Goal: Transaction & Acquisition: Purchase product/service

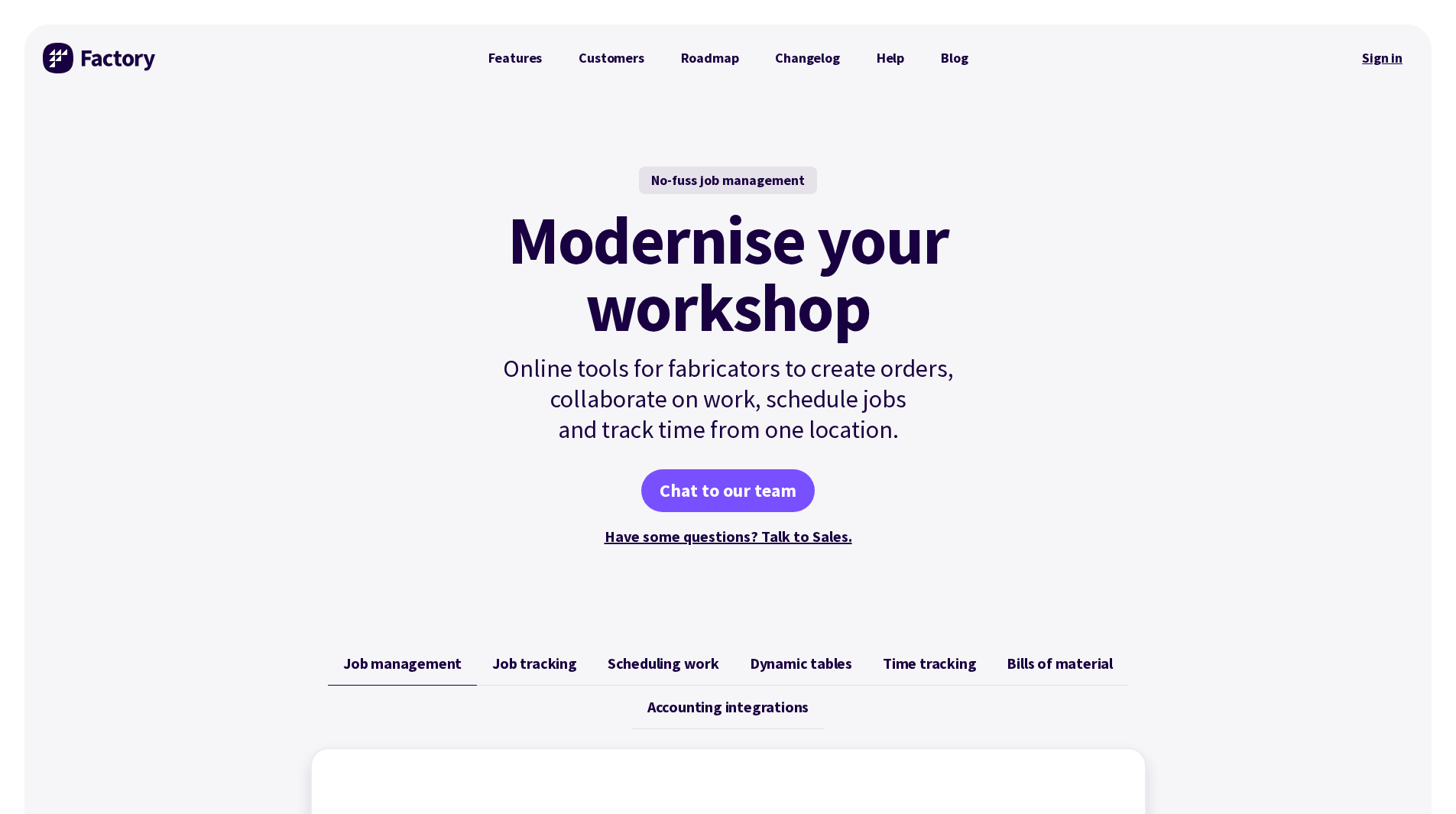
click at [1406, 60] on link "Sign in" at bounding box center [1381, 58] width 61 height 35
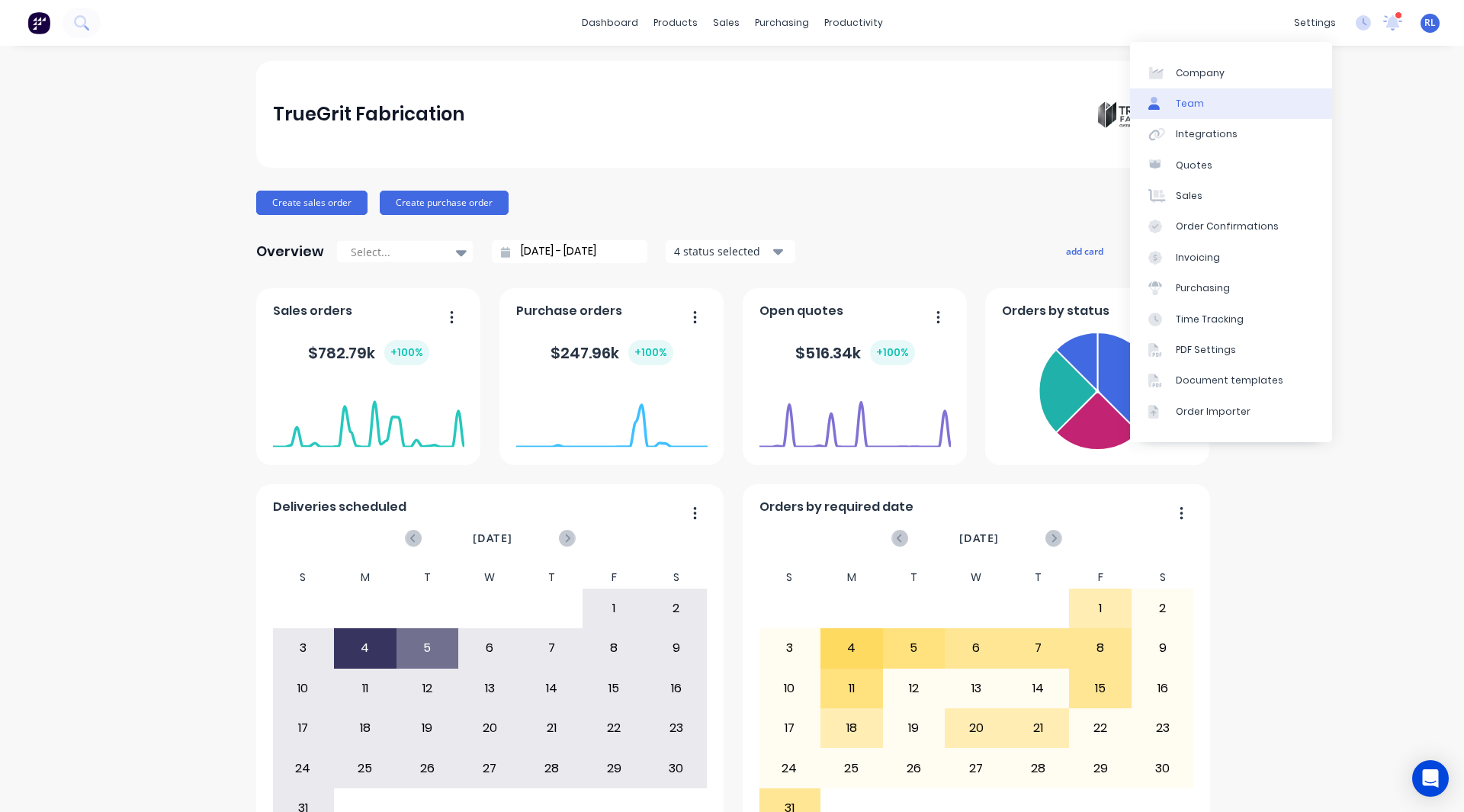
click at [1215, 98] on link "Team" at bounding box center [1231, 103] width 202 height 31
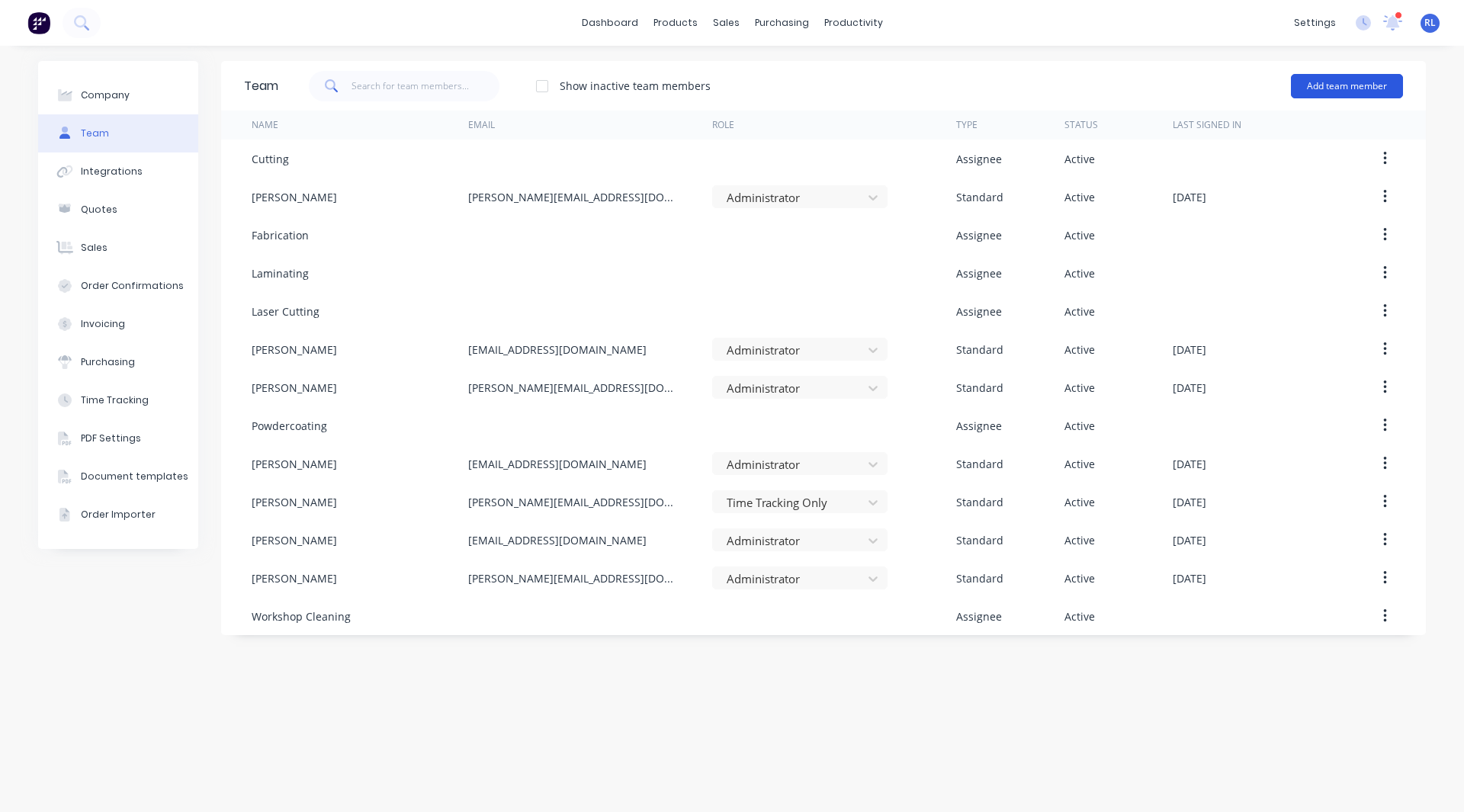
click at [1372, 81] on button "Add team member" at bounding box center [1347, 86] width 112 height 24
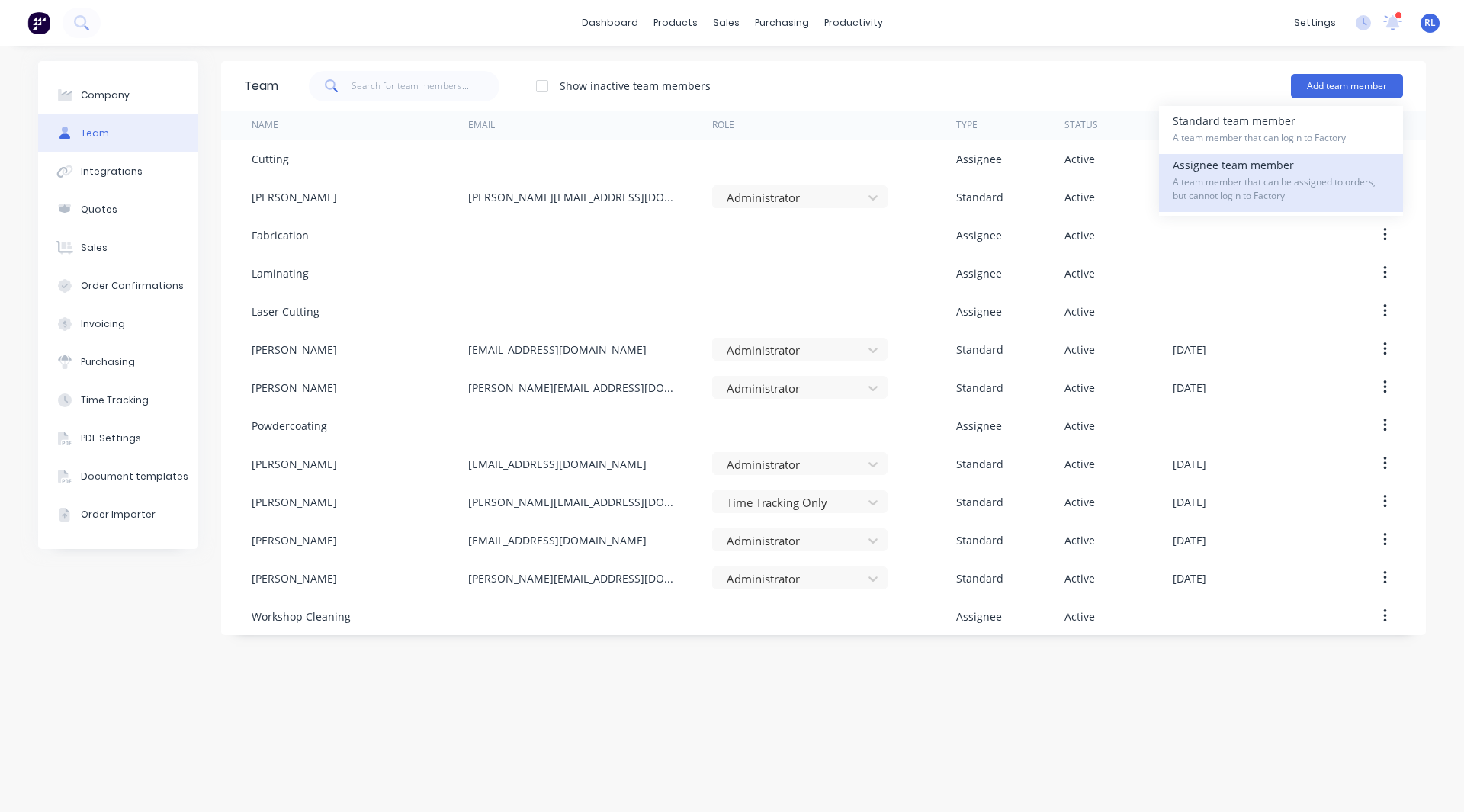
click at [1220, 160] on div "Assignee team member A team member that can be assigned to orders, but cannot l…" at bounding box center [1281, 183] width 217 height 58
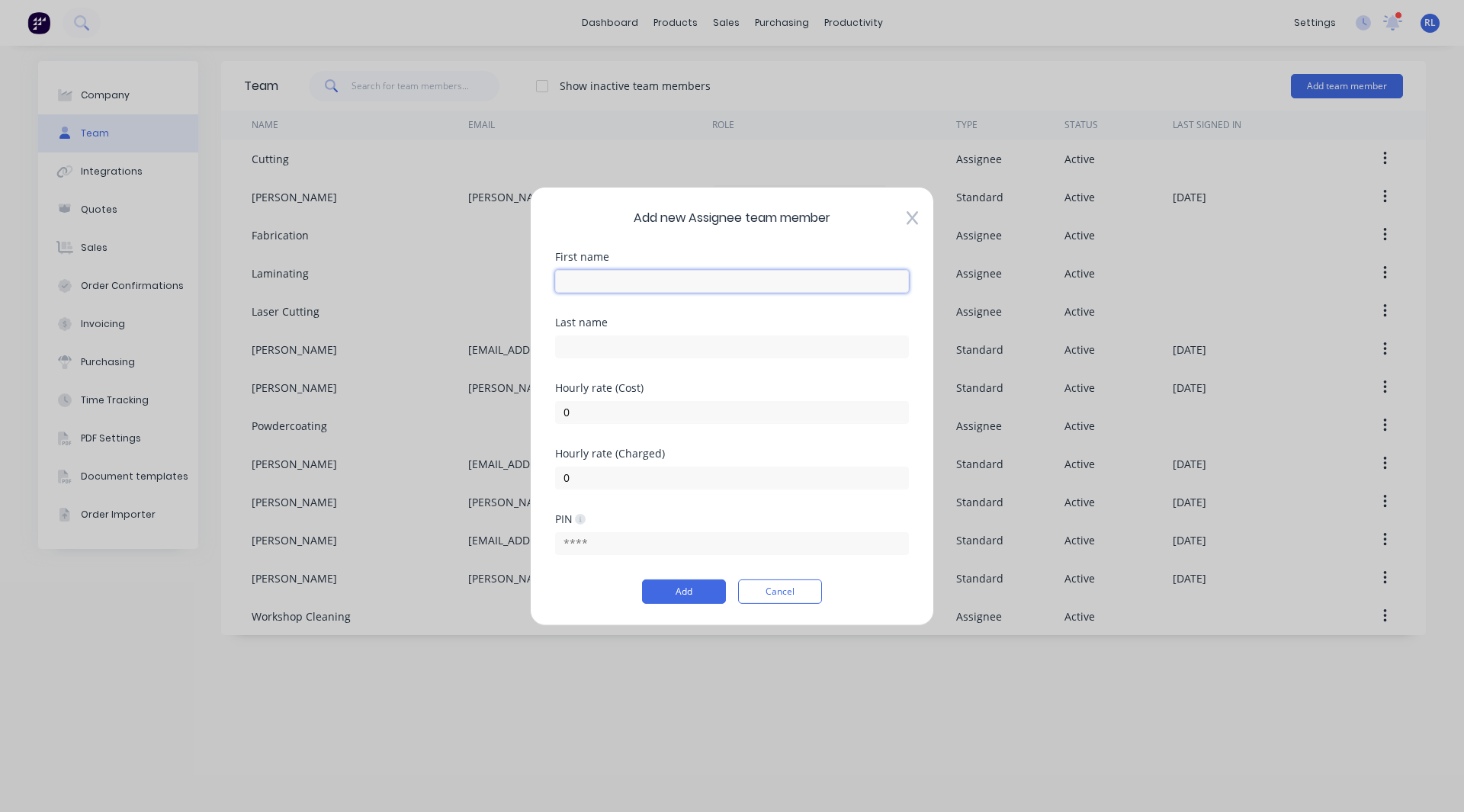
click at [649, 269] on input "text" at bounding box center [732, 281] width 354 height 23
type input "Programme Time/Drafting"
click at [584, 416] on input "0" at bounding box center [732, 412] width 354 height 23
click at [578, 486] on input "0" at bounding box center [732, 477] width 354 height 23
click at [573, 418] on input "50" at bounding box center [732, 412] width 354 height 23
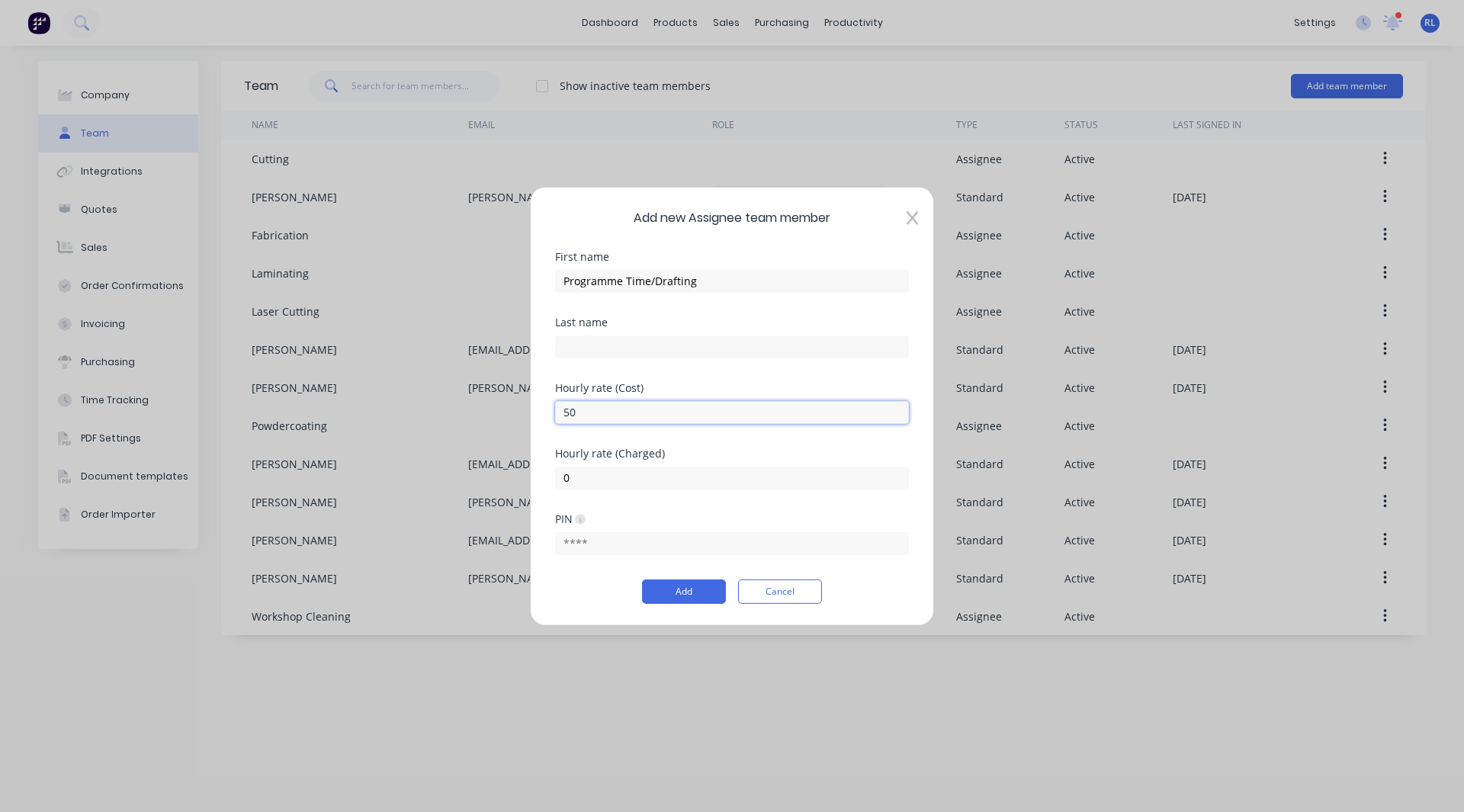
click at [573, 418] on input "50" at bounding box center [732, 412] width 354 height 23
type input "25"
click at [582, 477] on input "0" at bounding box center [732, 477] width 354 height 23
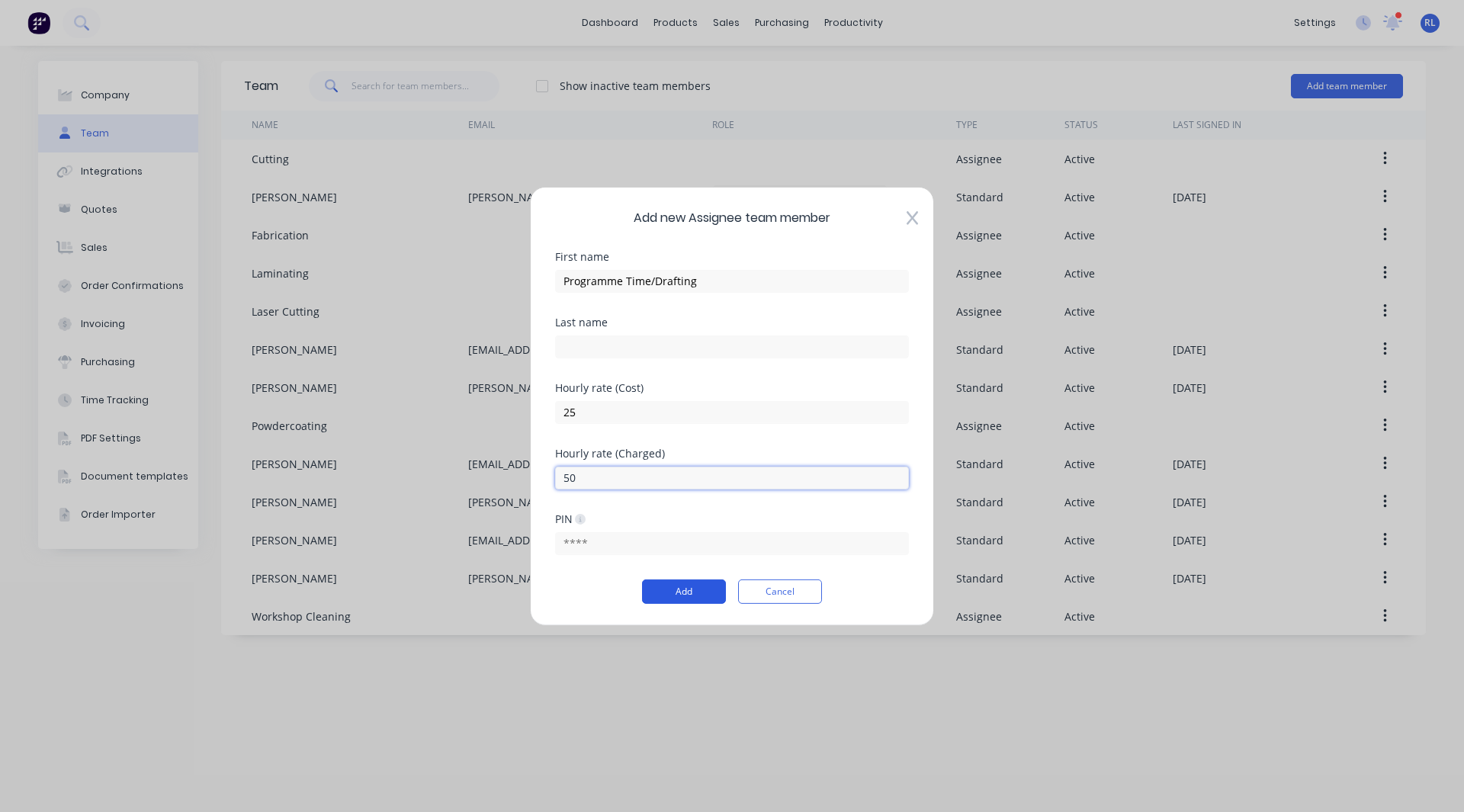
type input "50"
click at [687, 600] on button "Add" at bounding box center [684, 591] width 84 height 24
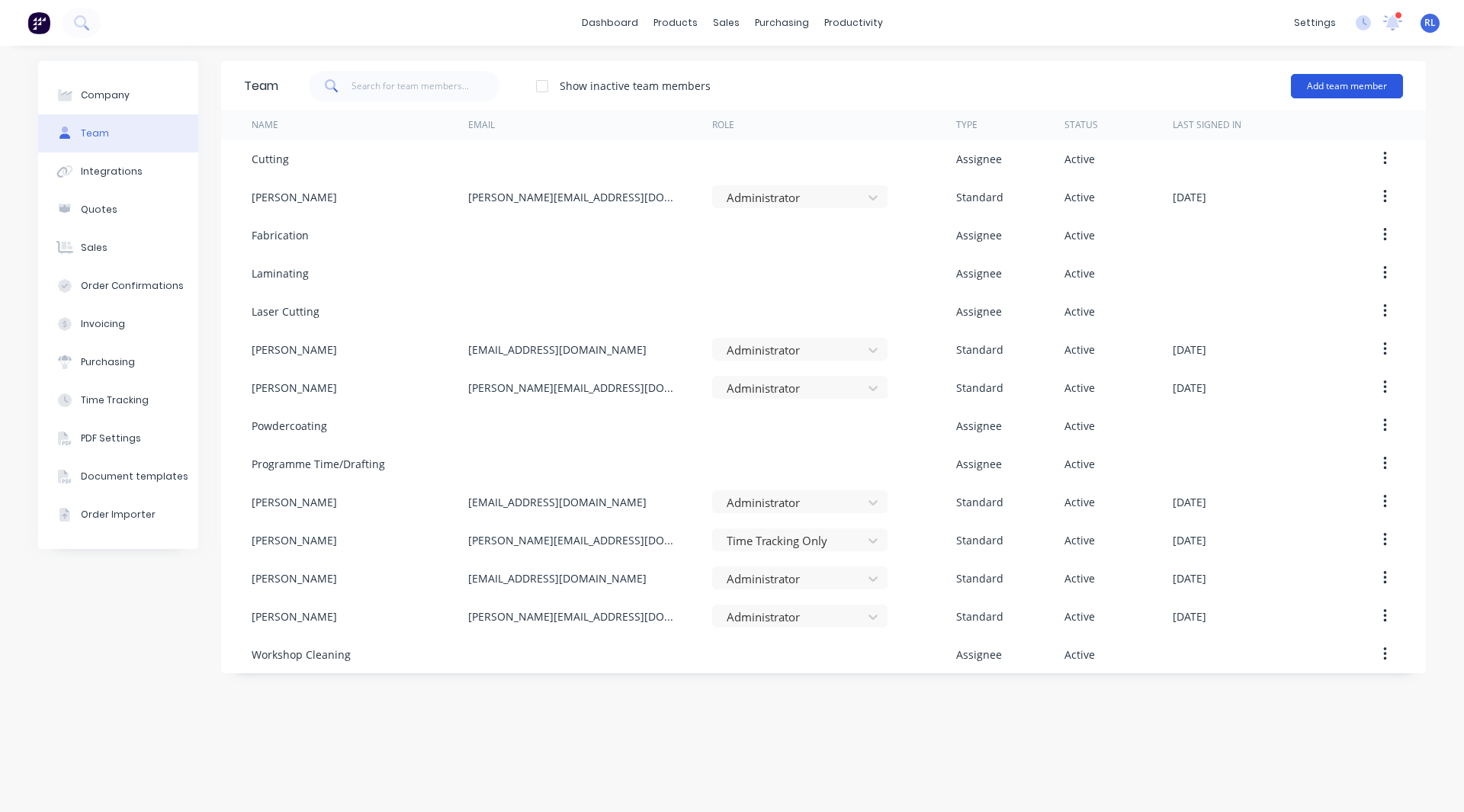
click at [1327, 89] on button "Add team member" at bounding box center [1347, 86] width 112 height 24
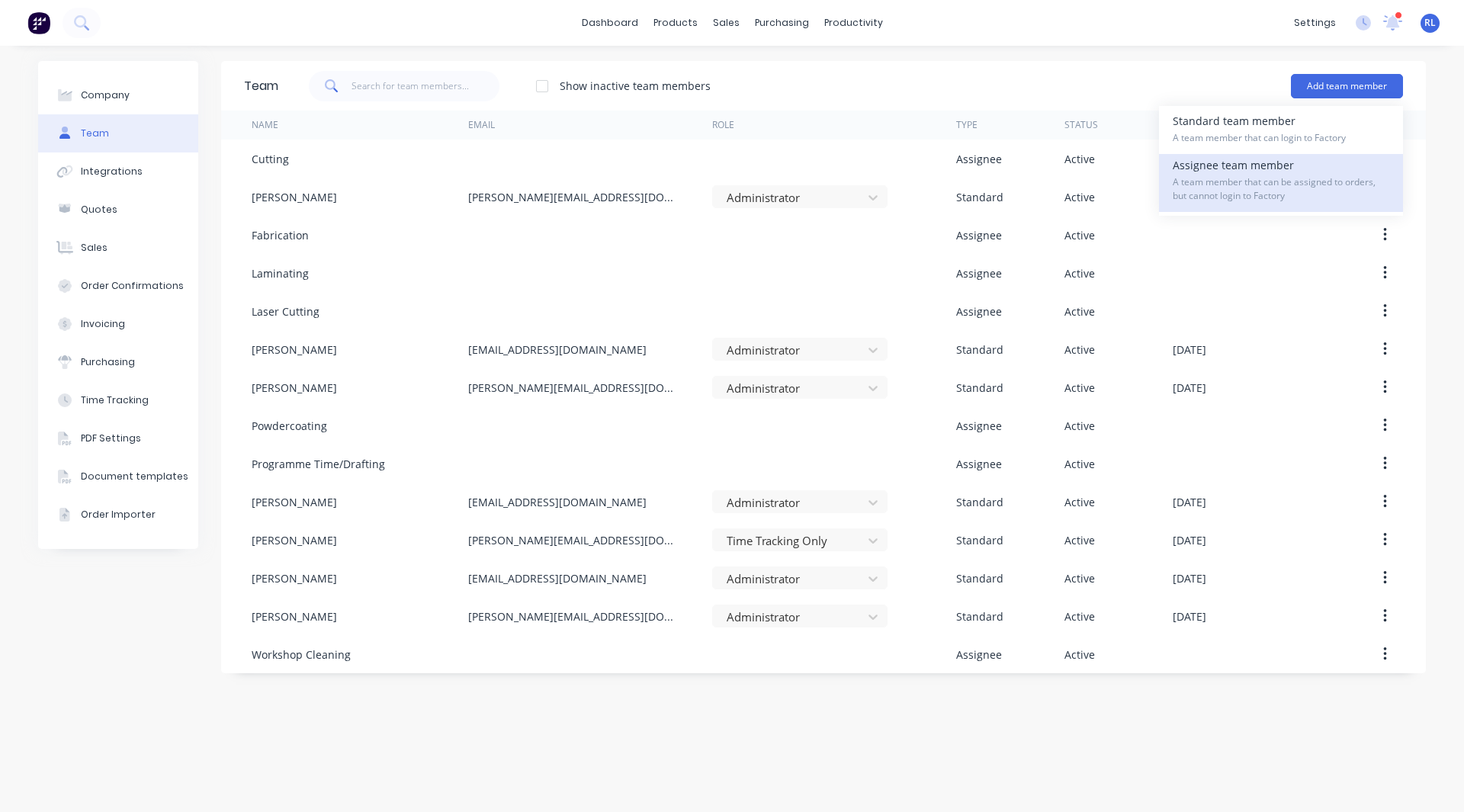
click at [1270, 176] on span "A team member that can be assigned to orders, but cannot login to Factory" at bounding box center [1281, 190] width 217 height 28
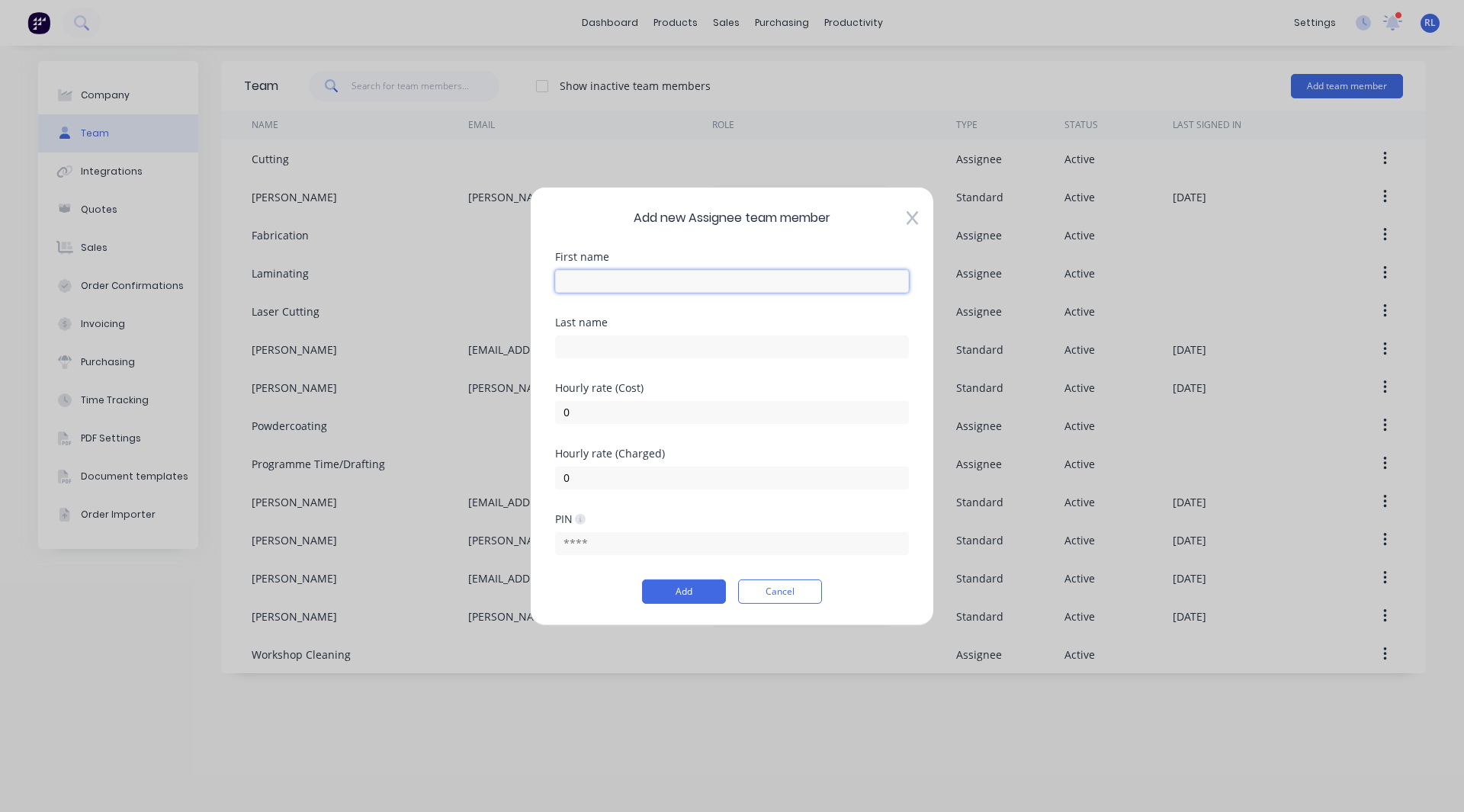
click at [599, 283] on input "text" at bounding box center [732, 281] width 354 height 23
type input "Load/Unload Truck"
click at [584, 413] on input "0" at bounding box center [732, 412] width 354 height 23
type input "25"
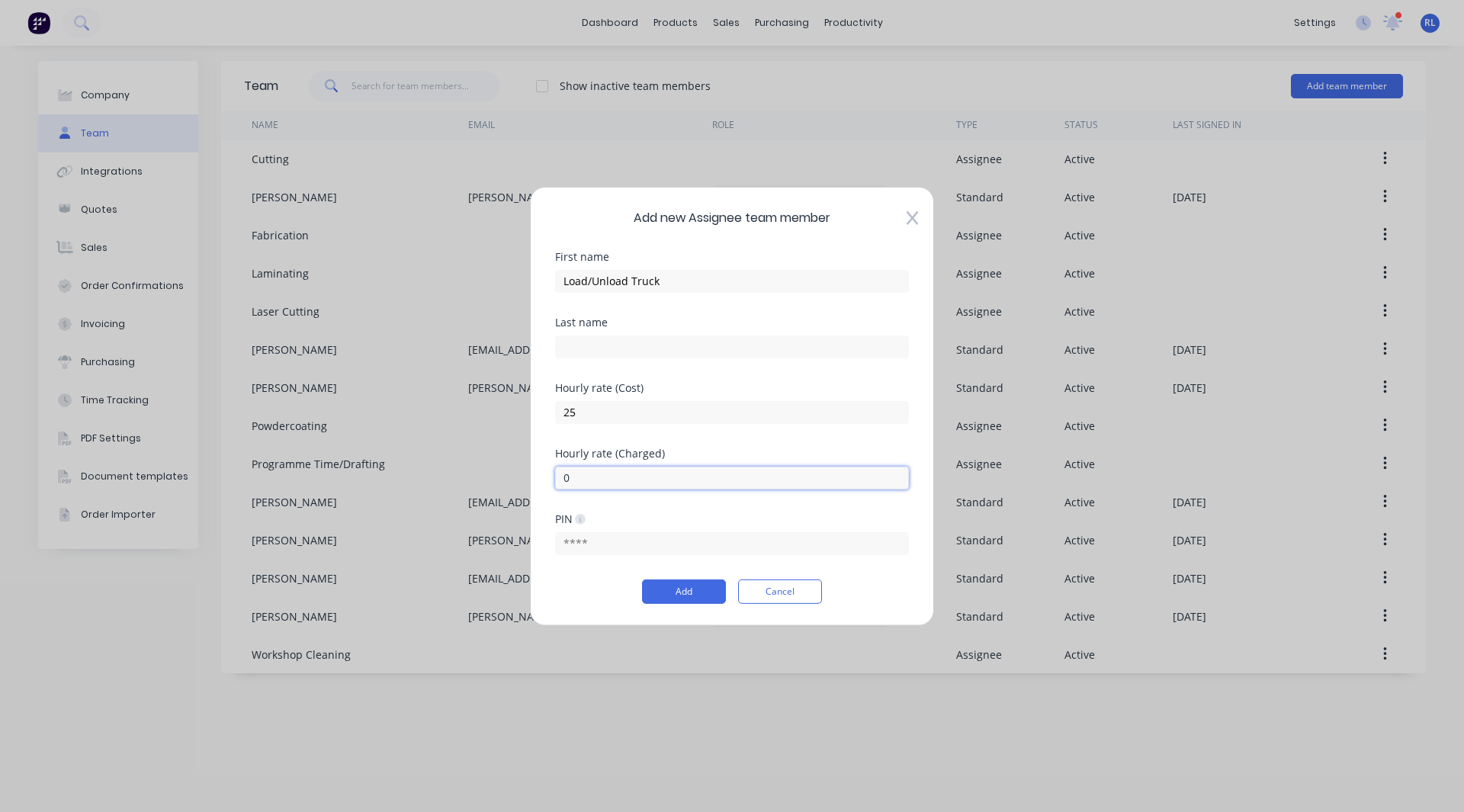
click at [581, 483] on input "0" at bounding box center [732, 477] width 354 height 23
type input "50"
click at [684, 590] on button "Add" at bounding box center [684, 591] width 84 height 24
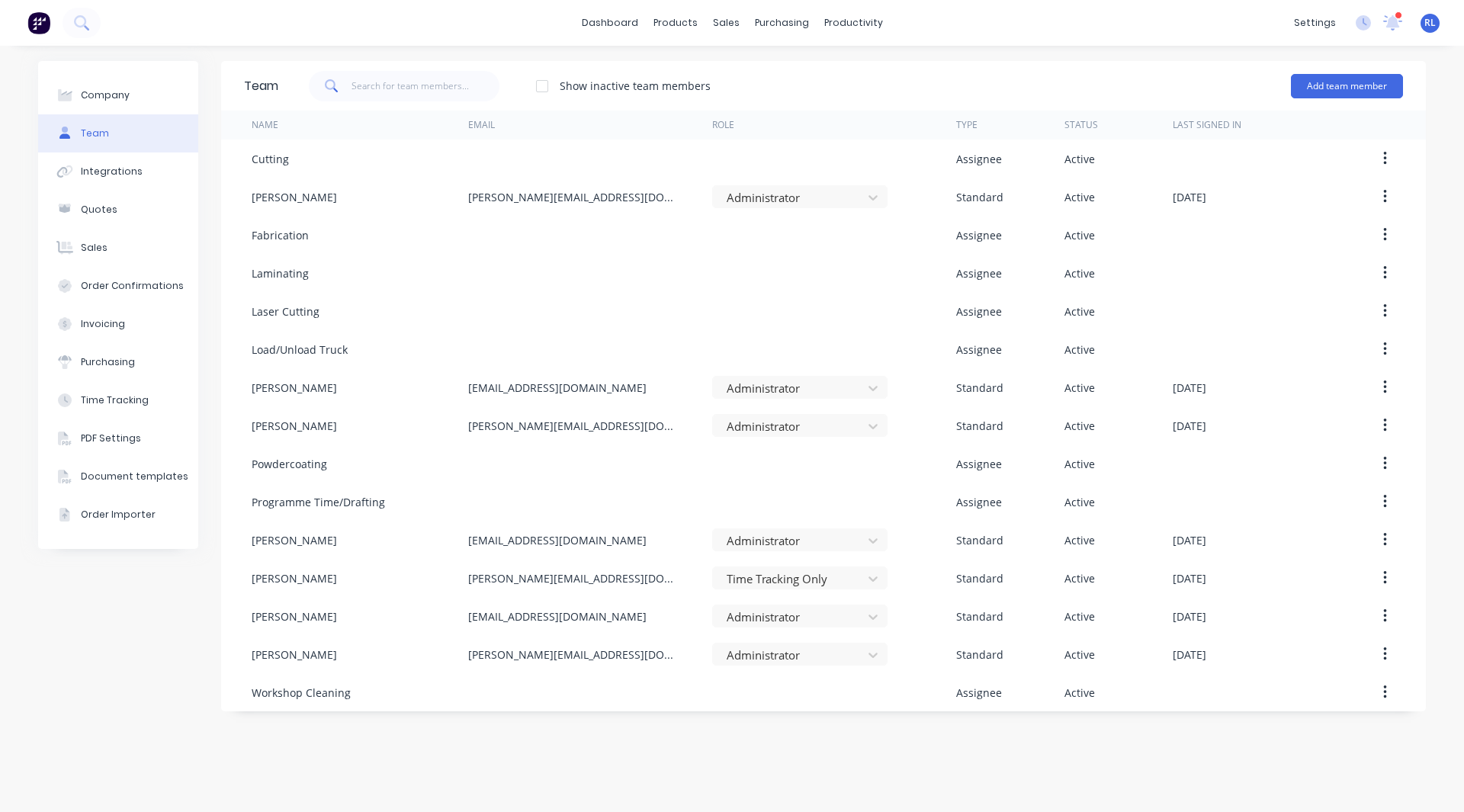
click at [38, 26] on img at bounding box center [39, 22] width 23 height 23
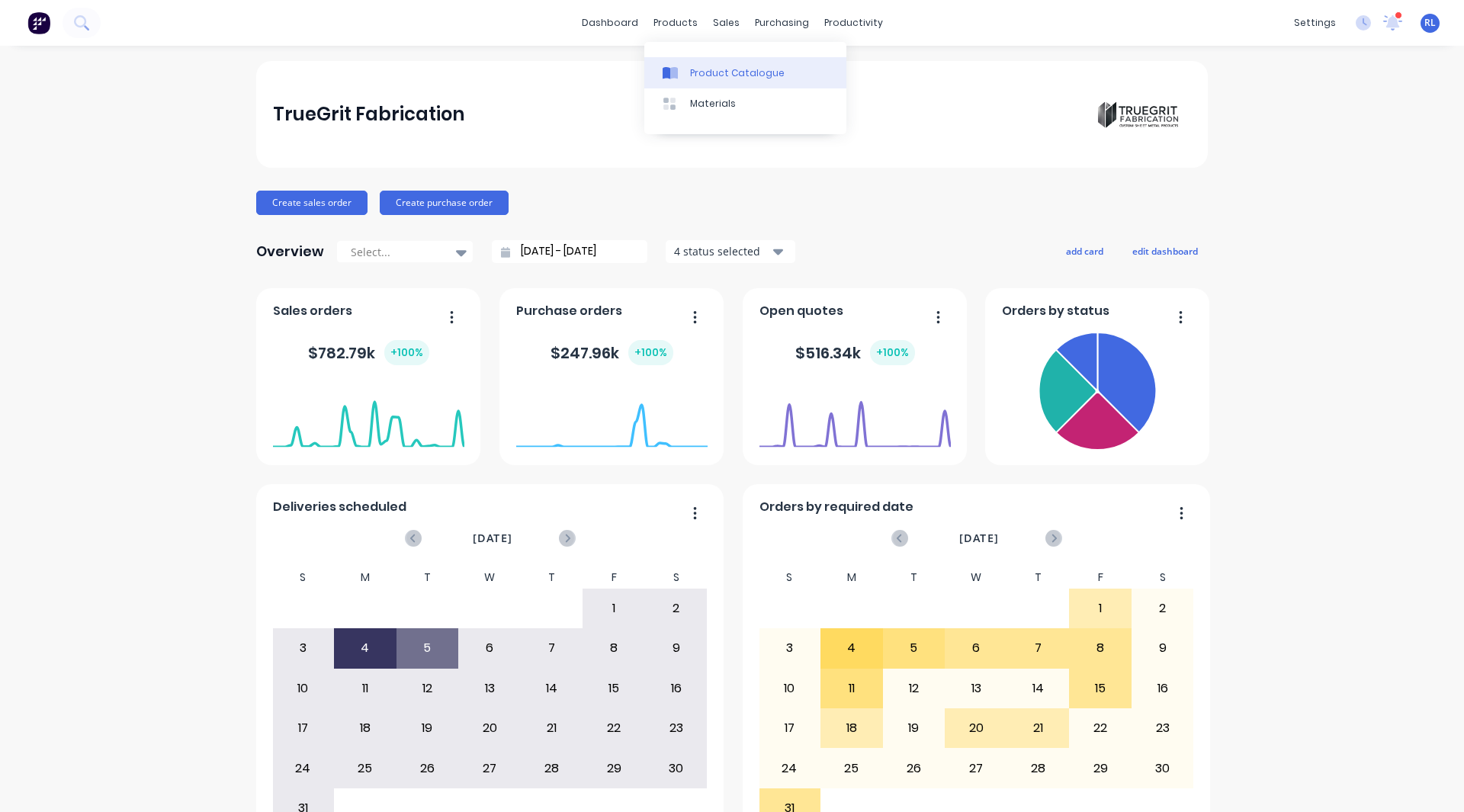
click at [712, 74] on div "Product Catalogue" at bounding box center [737, 72] width 95 height 14
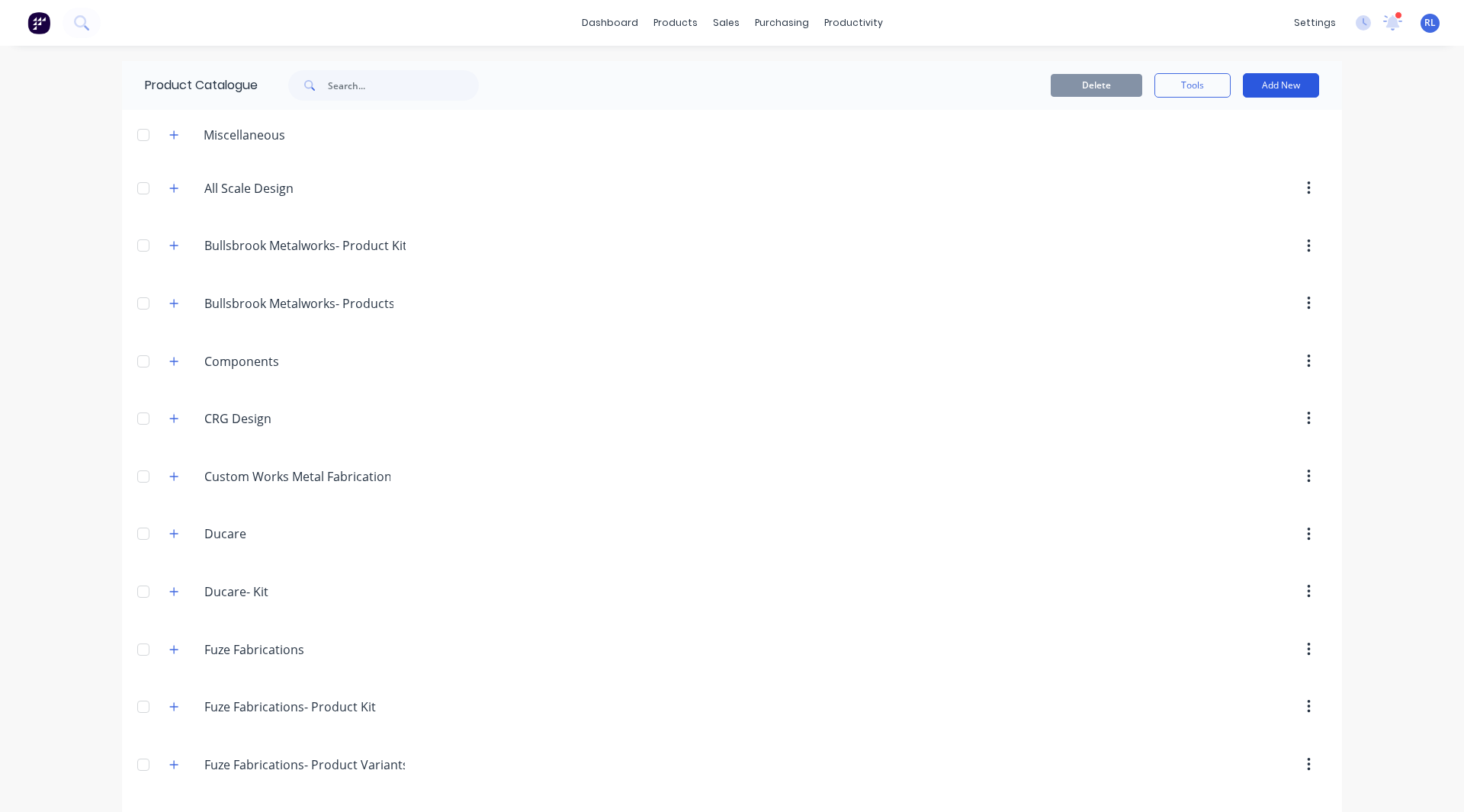
click at [1279, 86] on button "Add New" at bounding box center [1281, 85] width 76 height 24
click at [1236, 122] on div "Category" at bounding box center [1246, 124] width 117 height 22
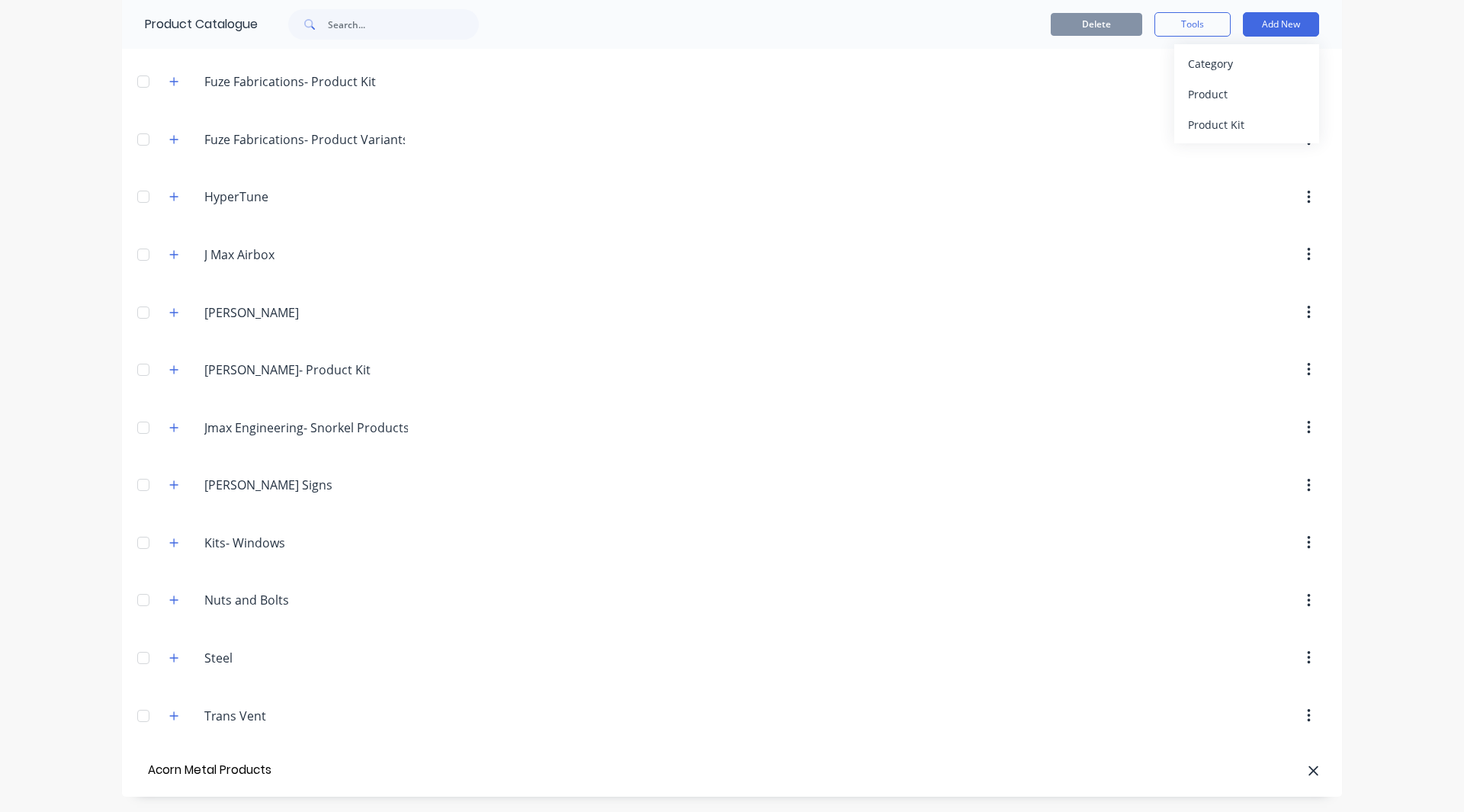
type input "Acorn Metal Products"
click at [1233, 94] on div "Product" at bounding box center [1246, 94] width 117 height 22
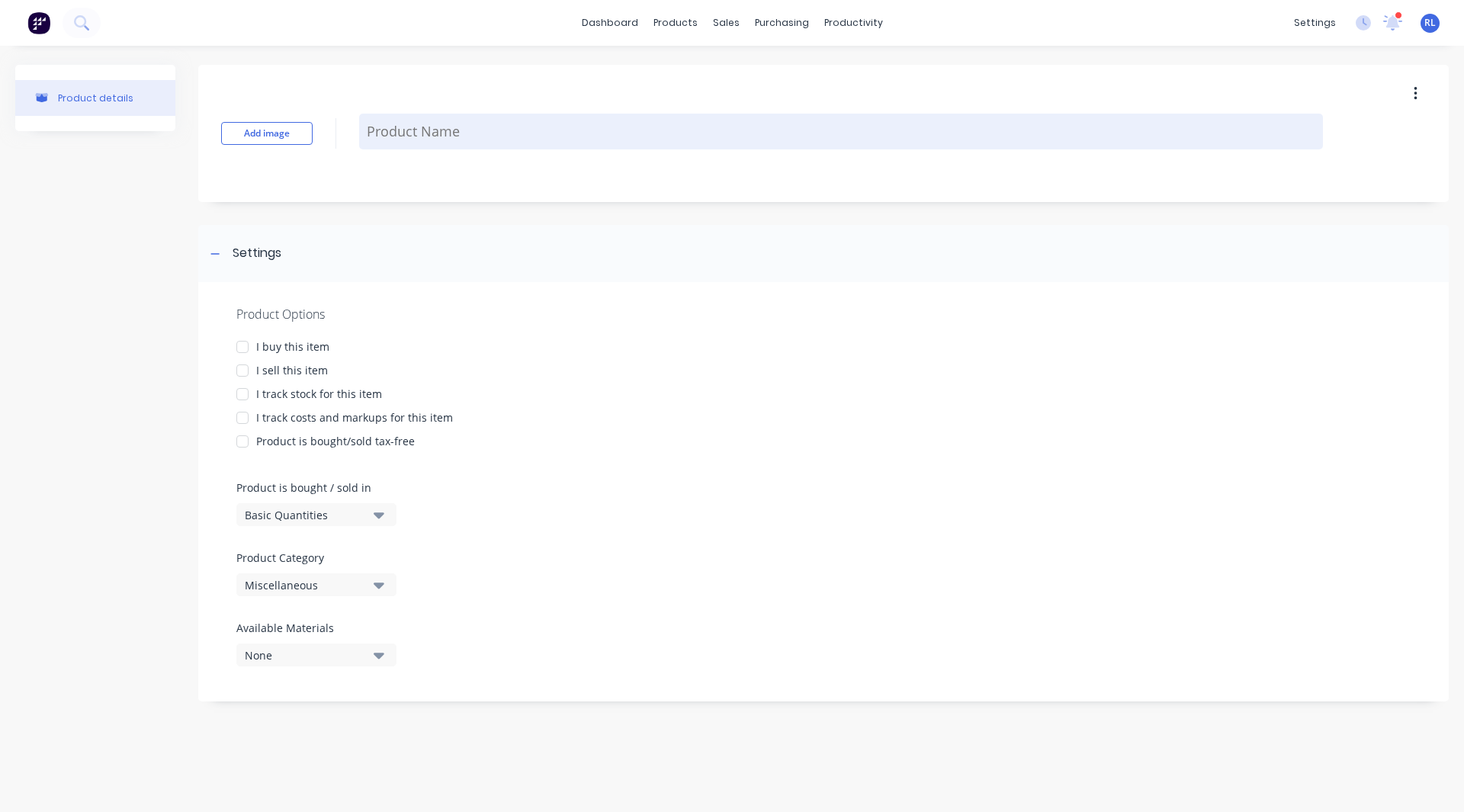
click at [407, 131] on textarea at bounding box center [840, 131] width 964 height 36
paste textarea "Hi Ben, You might recall we previously spoke about Factory as a potential Job M…"
type textarea "x"
type textarea "Hi Ben, You might recall we previously spoke about Factory as a potential Job M…"
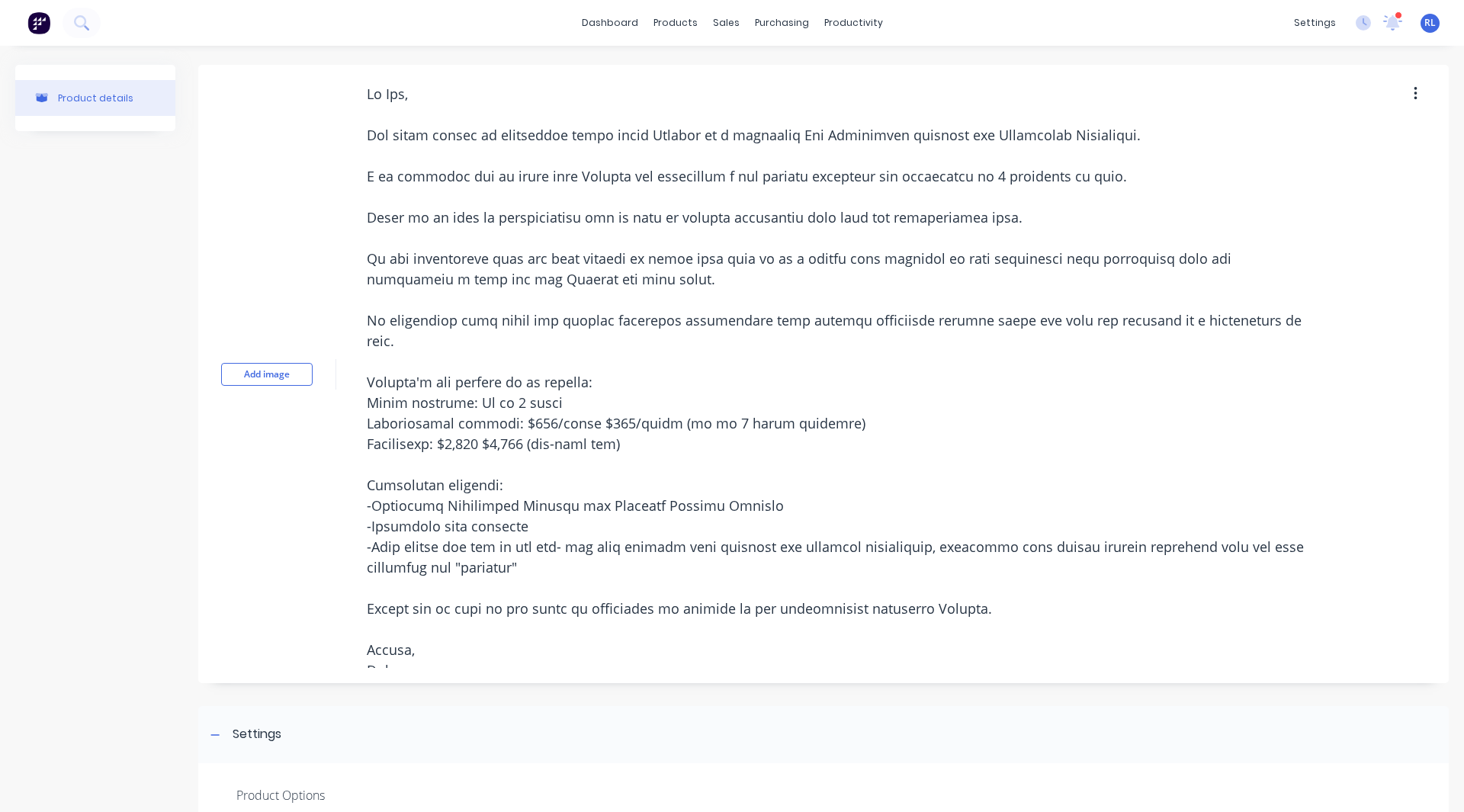
drag, startPoint x: 432, startPoint y: 665, endPoint x: 324, endPoint y: 36, distance: 638.2
click at [324, 36] on div "dashboard products sales purchasing productivity dashboard products Product Cat…" at bounding box center [732, 406] width 1464 height 812
type textarea "x"
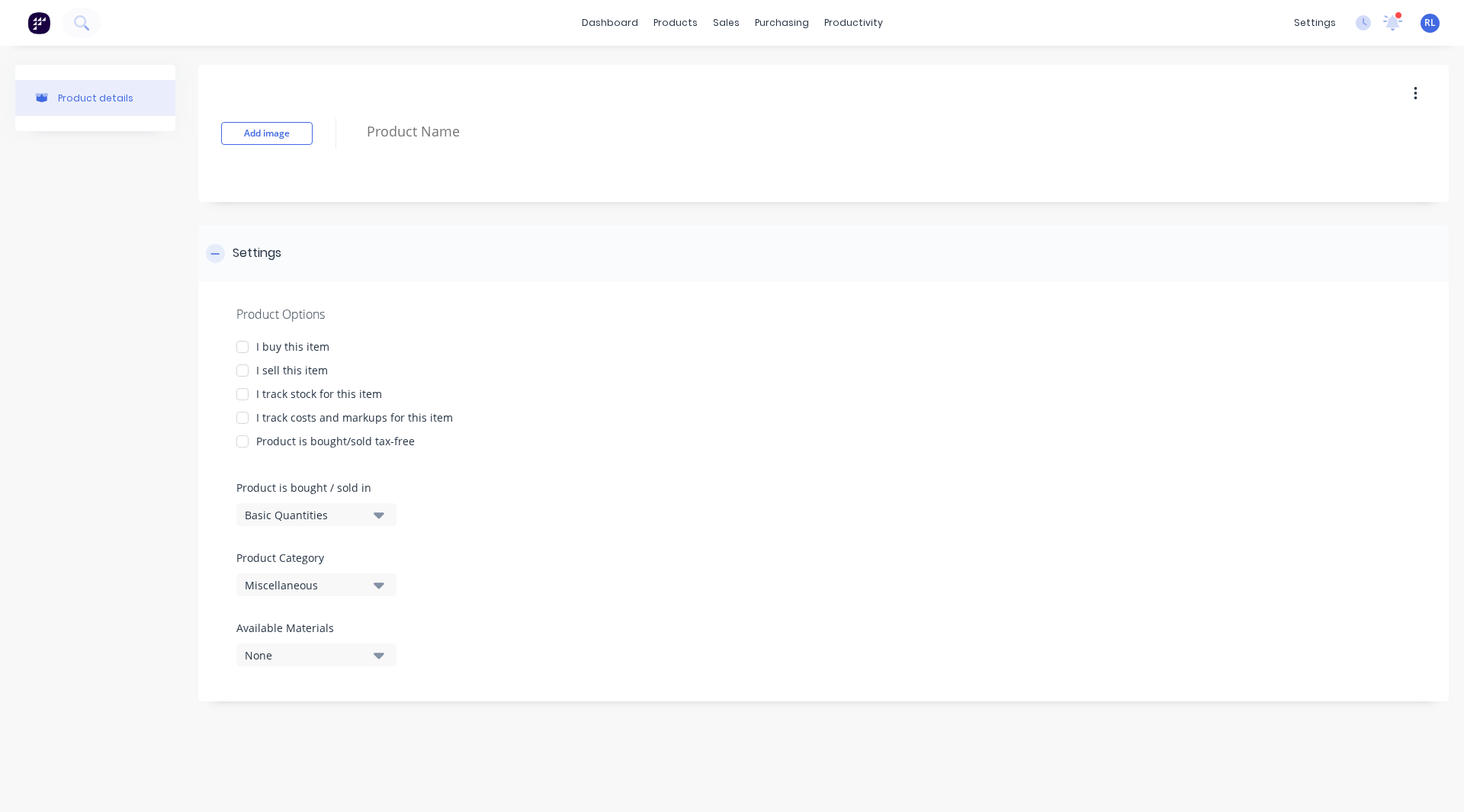
type textarea "x"
type textarea "Al"
type textarea "x"
type textarea "Alu"
type textarea "x"
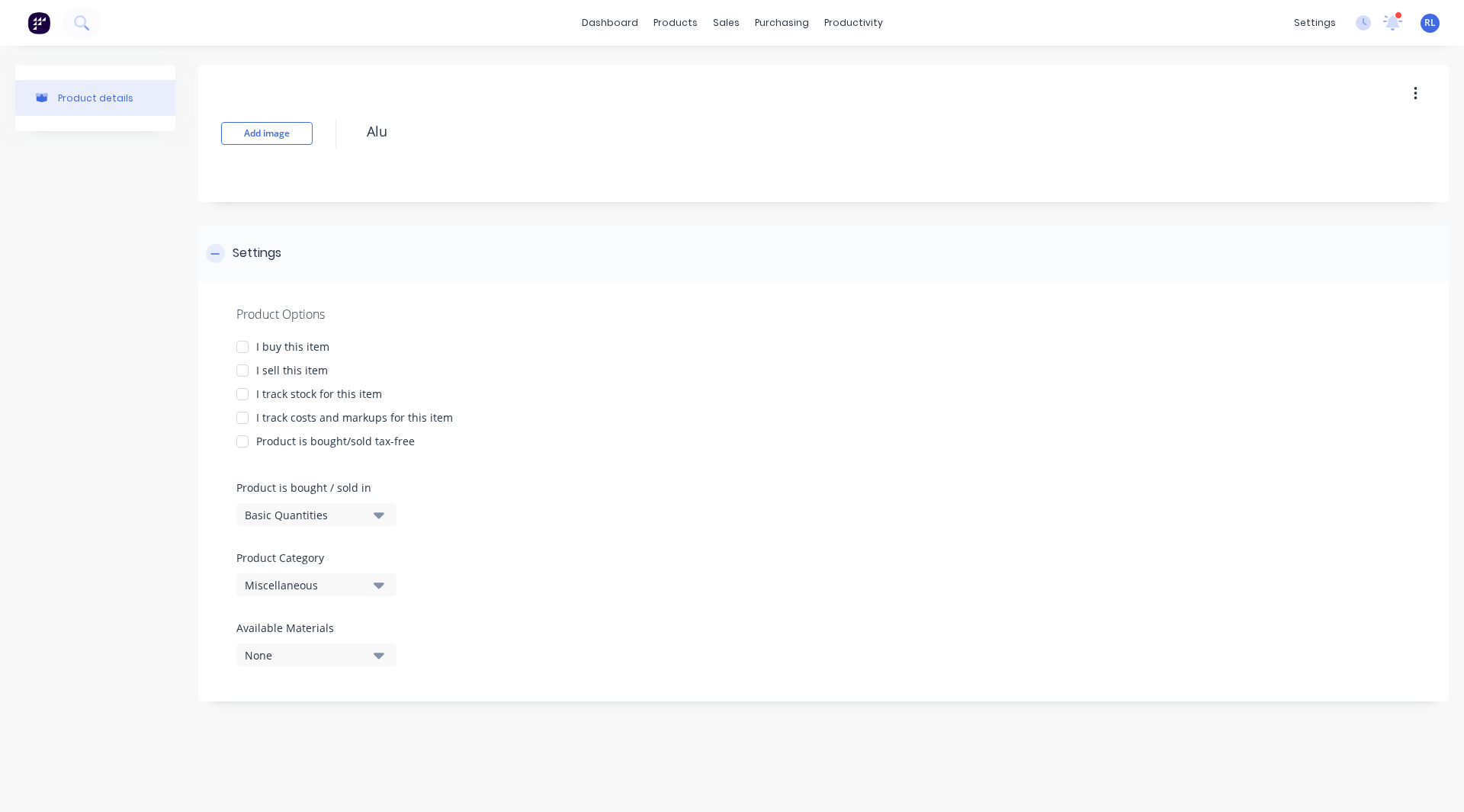
type textarea "Alum"
type textarea "x"
type textarea "Alumi"
type textarea "x"
type textarea "Alumii"
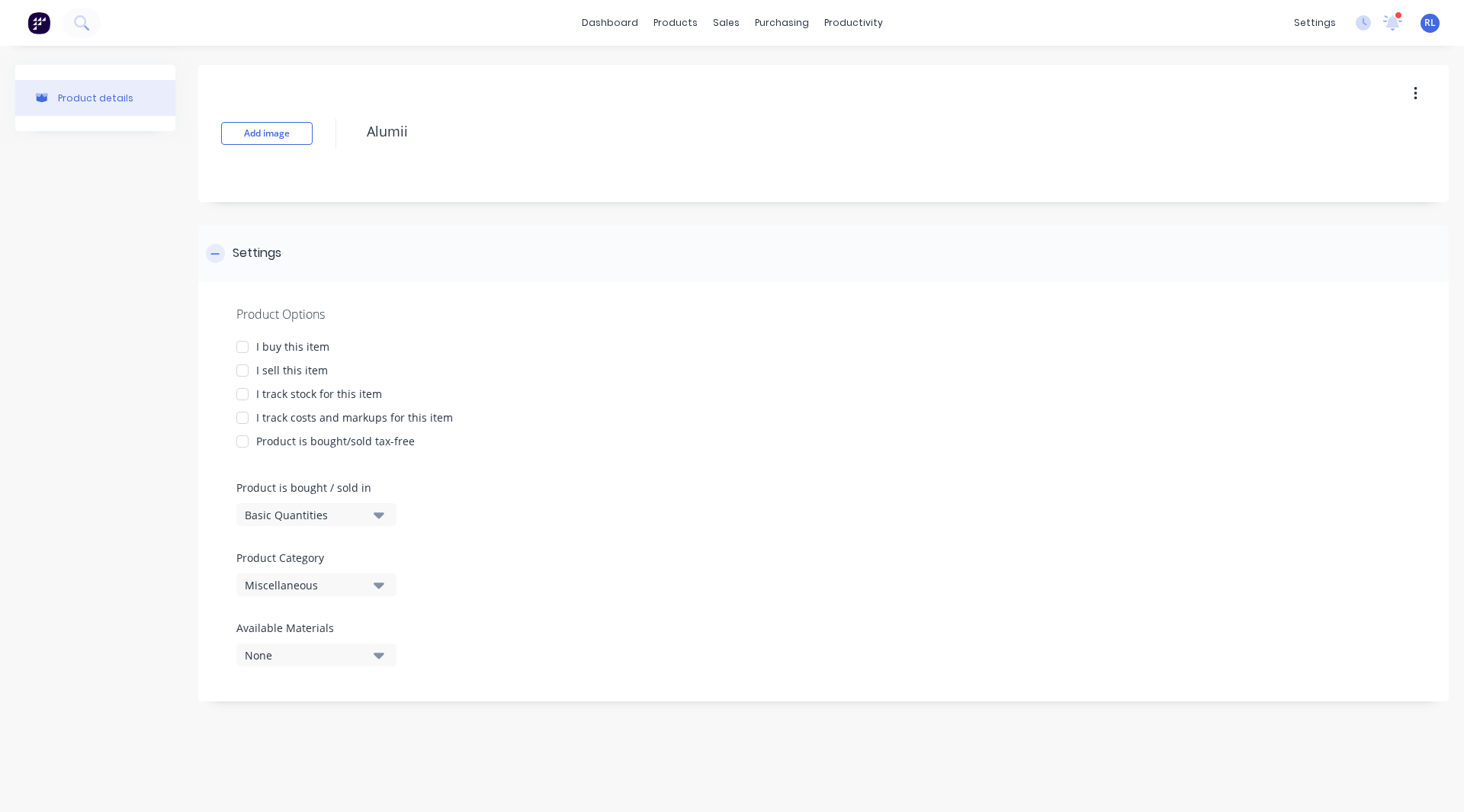
type textarea "x"
type textarea "Alumi"
type textarea "x"
type textarea "Alumin"
type textarea "x"
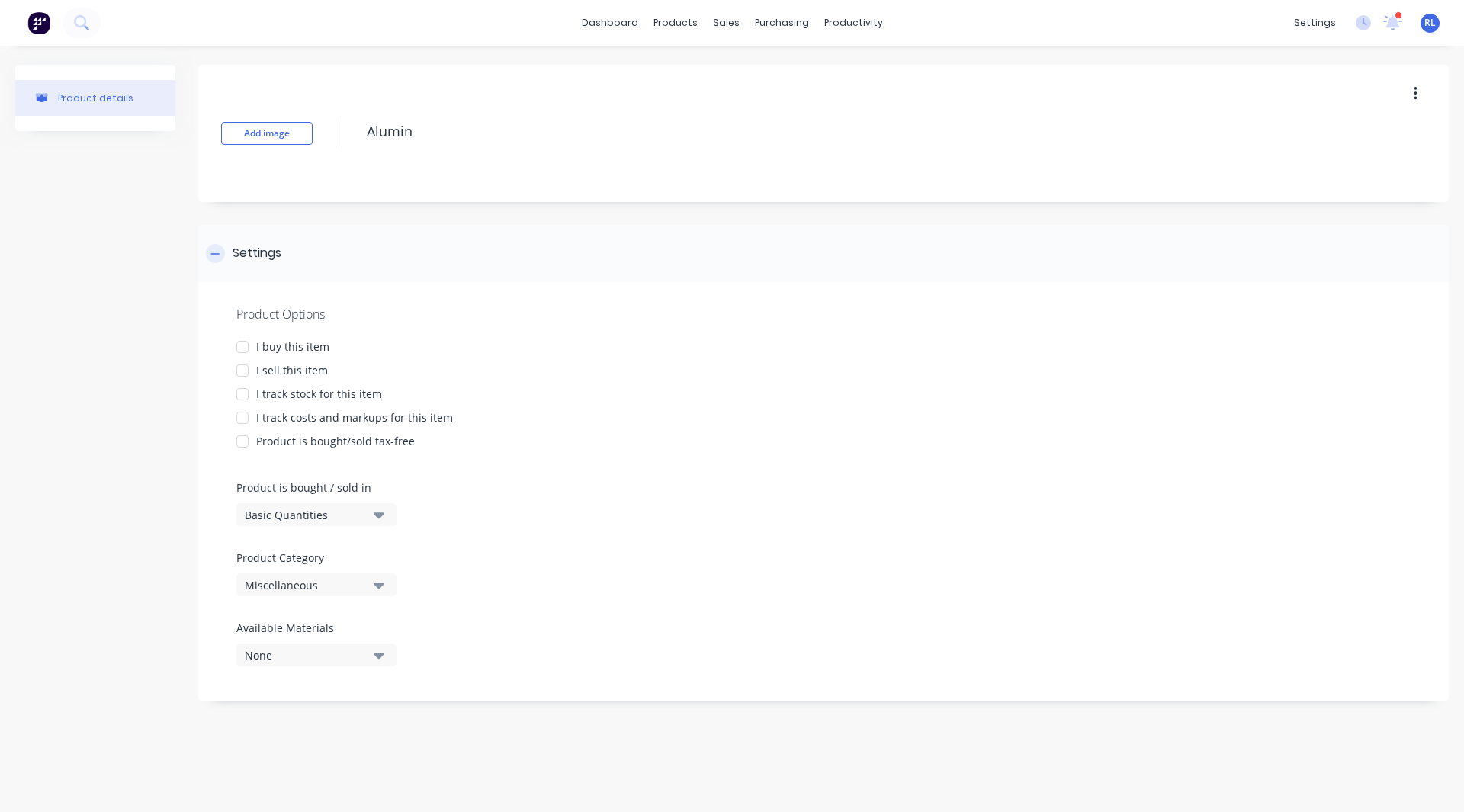
type textarea "Alumini"
type textarea "x"
type textarea "Aluminiu"
type textarea "x"
type textarea "Aluminium"
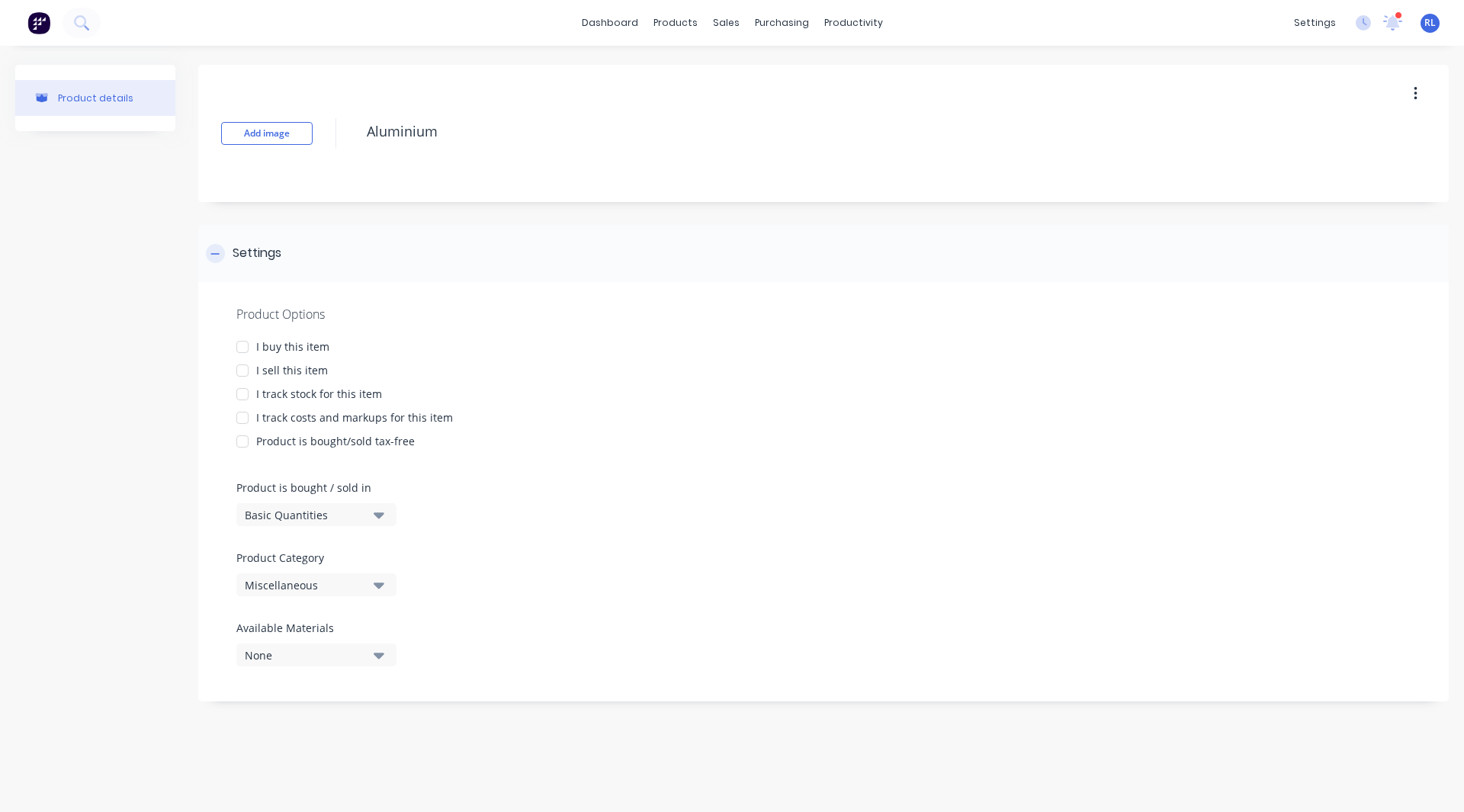
type textarea "x"
type textarea "Aluminium"
type textarea "x"
type textarea "Aluminium 5"
type textarea "x"
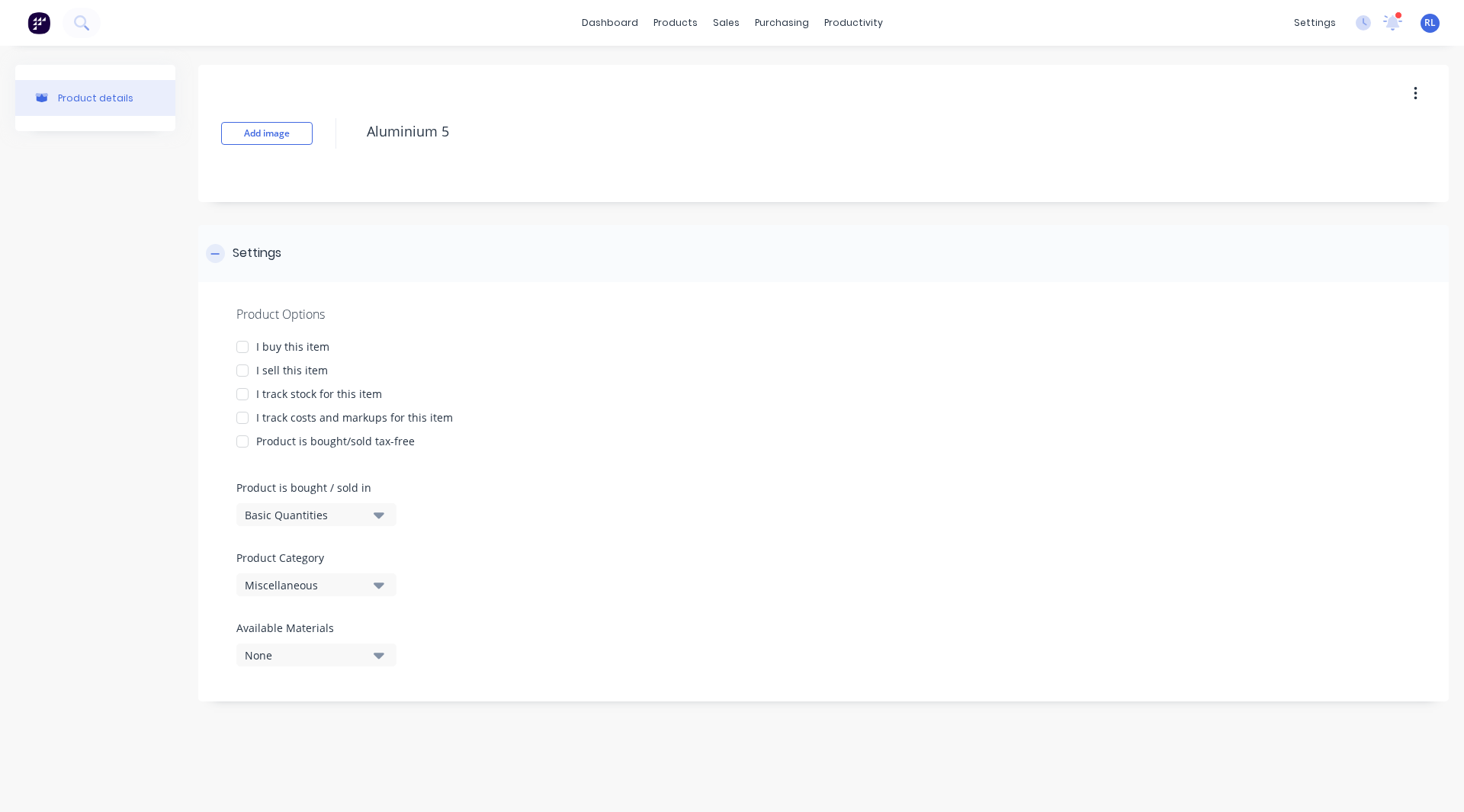
type textarea "Aluminium 50"
type textarea "x"
type textarea "Aluminium 500"
type textarea "x"
type textarea "Aluminium 5005"
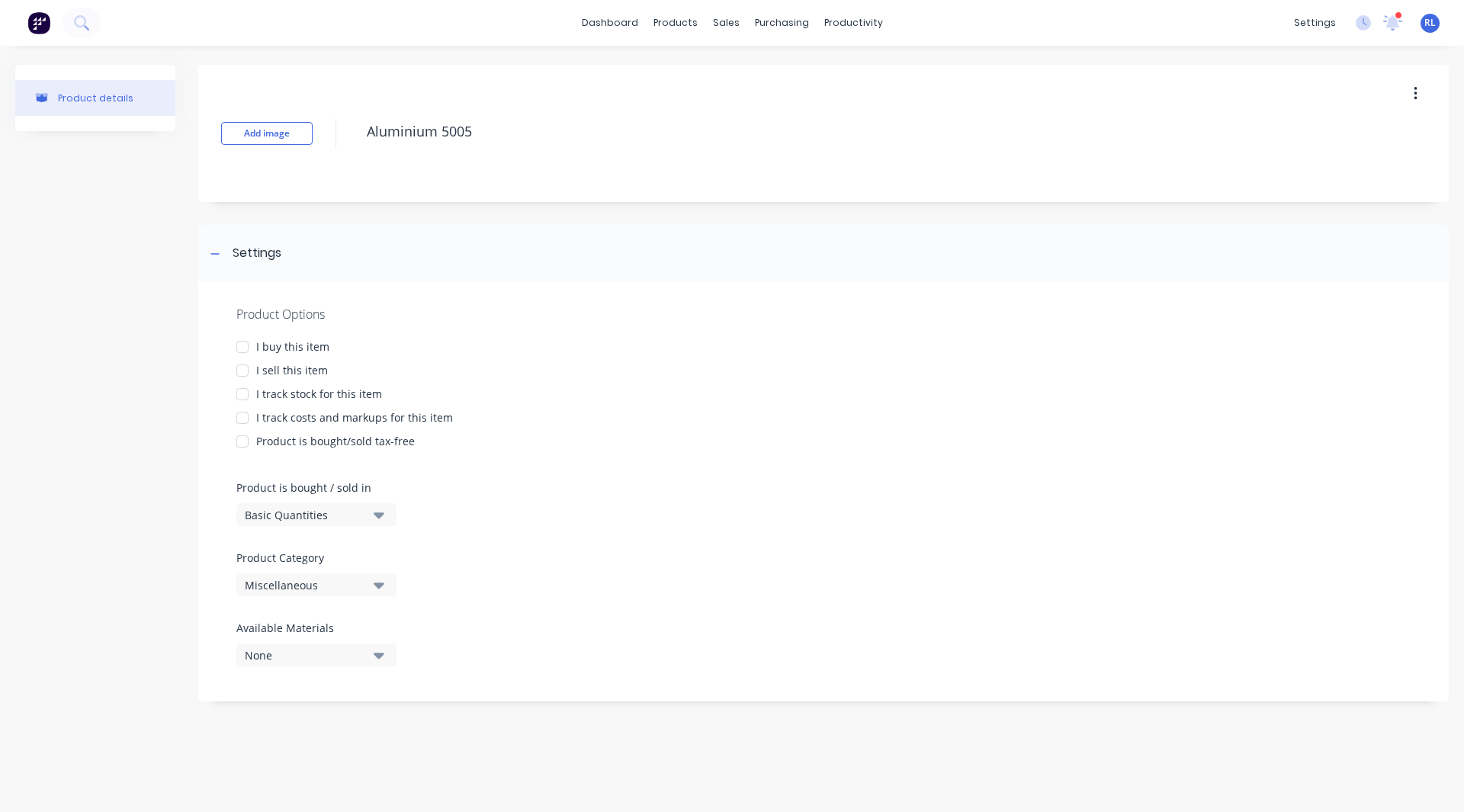
type textarea "x"
type textarea "Aluminium 5005"
click at [244, 345] on div at bounding box center [242, 347] width 31 height 31
click at [240, 367] on div at bounding box center [242, 370] width 31 height 31
click at [241, 417] on div at bounding box center [242, 417] width 31 height 31
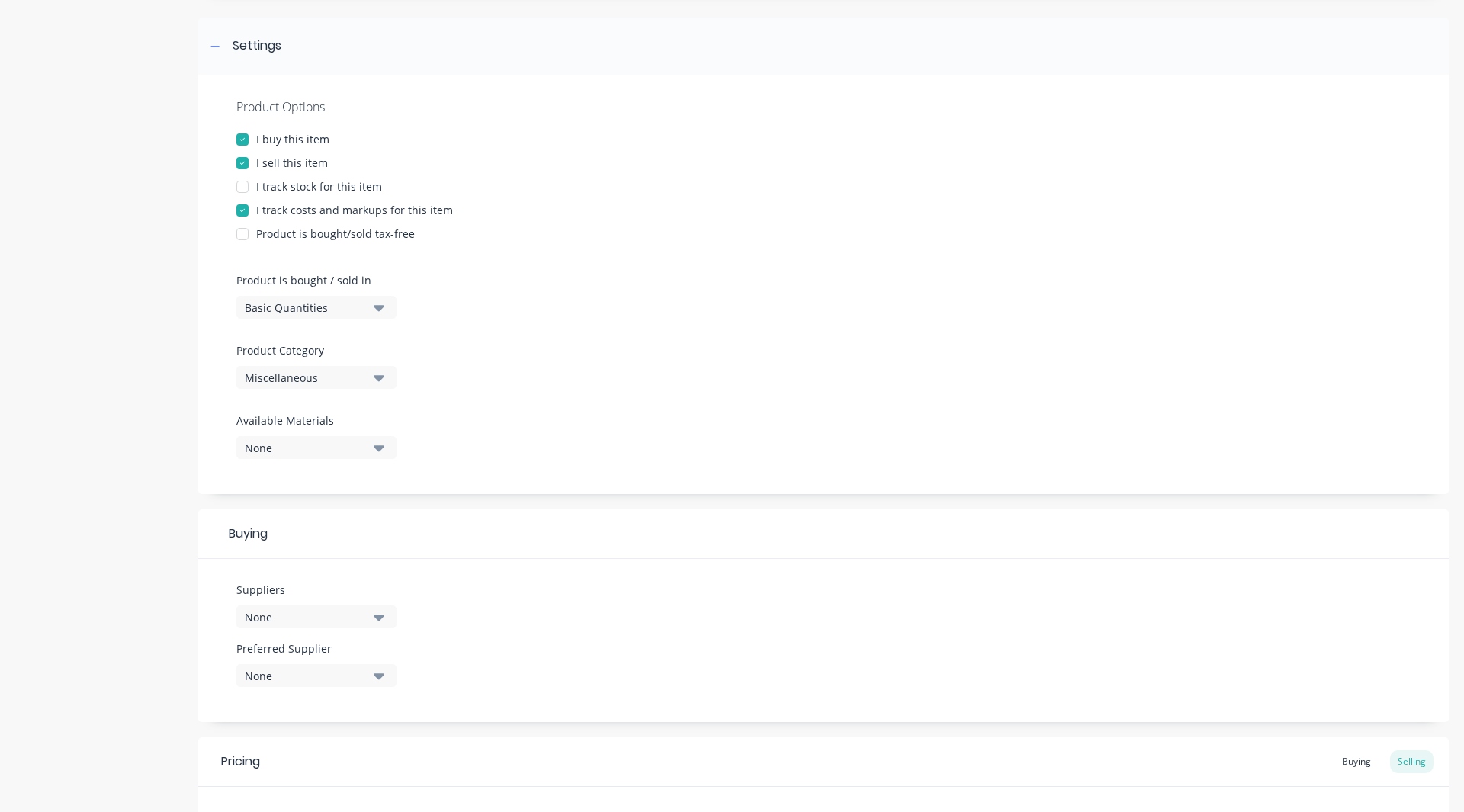
scroll to position [218, 0]
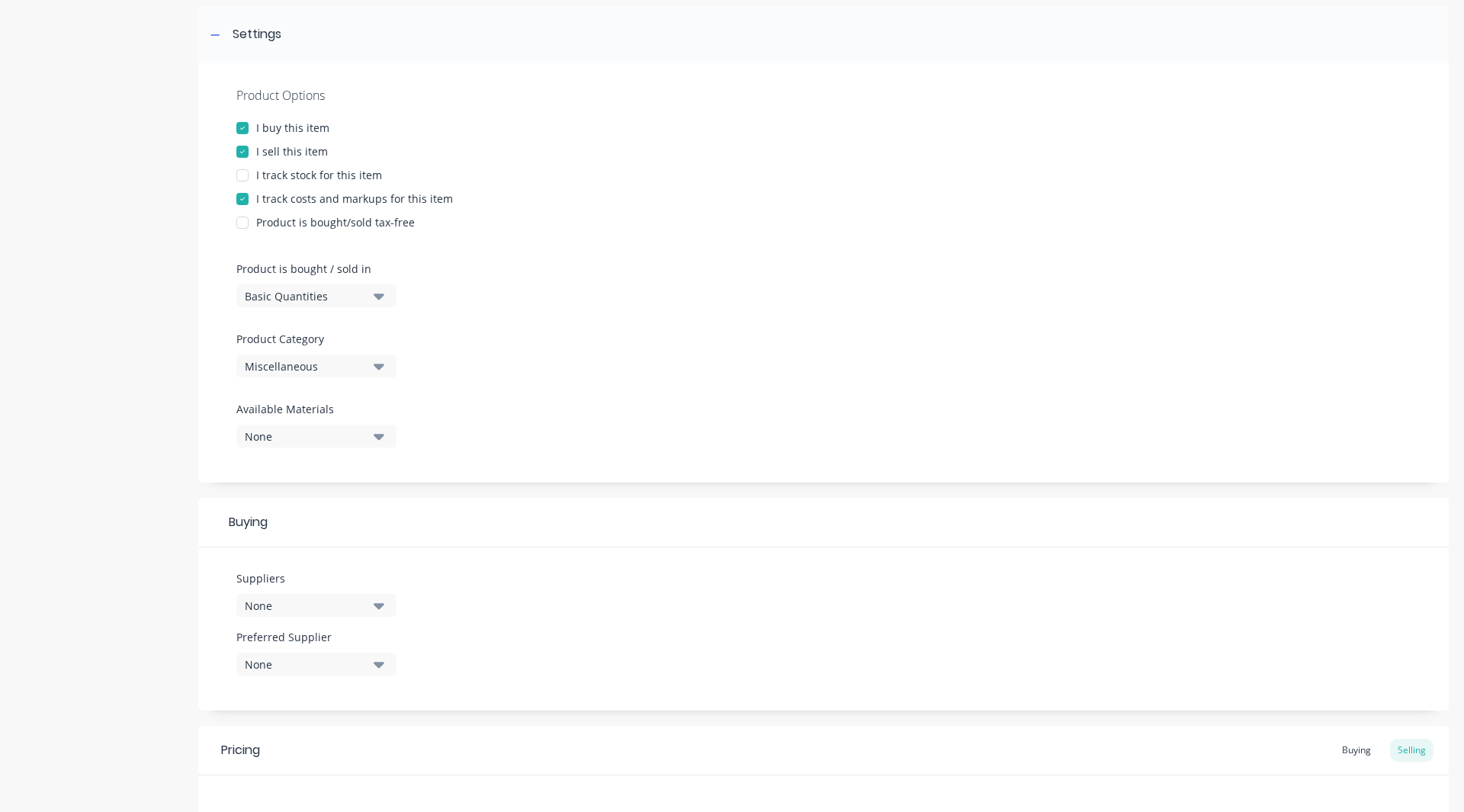
click at [295, 290] on div "Basic Quantities" at bounding box center [305, 295] width 122 height 16
click at [303, 345] on div "Basic Quantities" at bounding box center [350, 334] width 229 height 31
click at [276, 365] on div "Miscellaneous" at bounding box center [305, 366] width 122 height 16
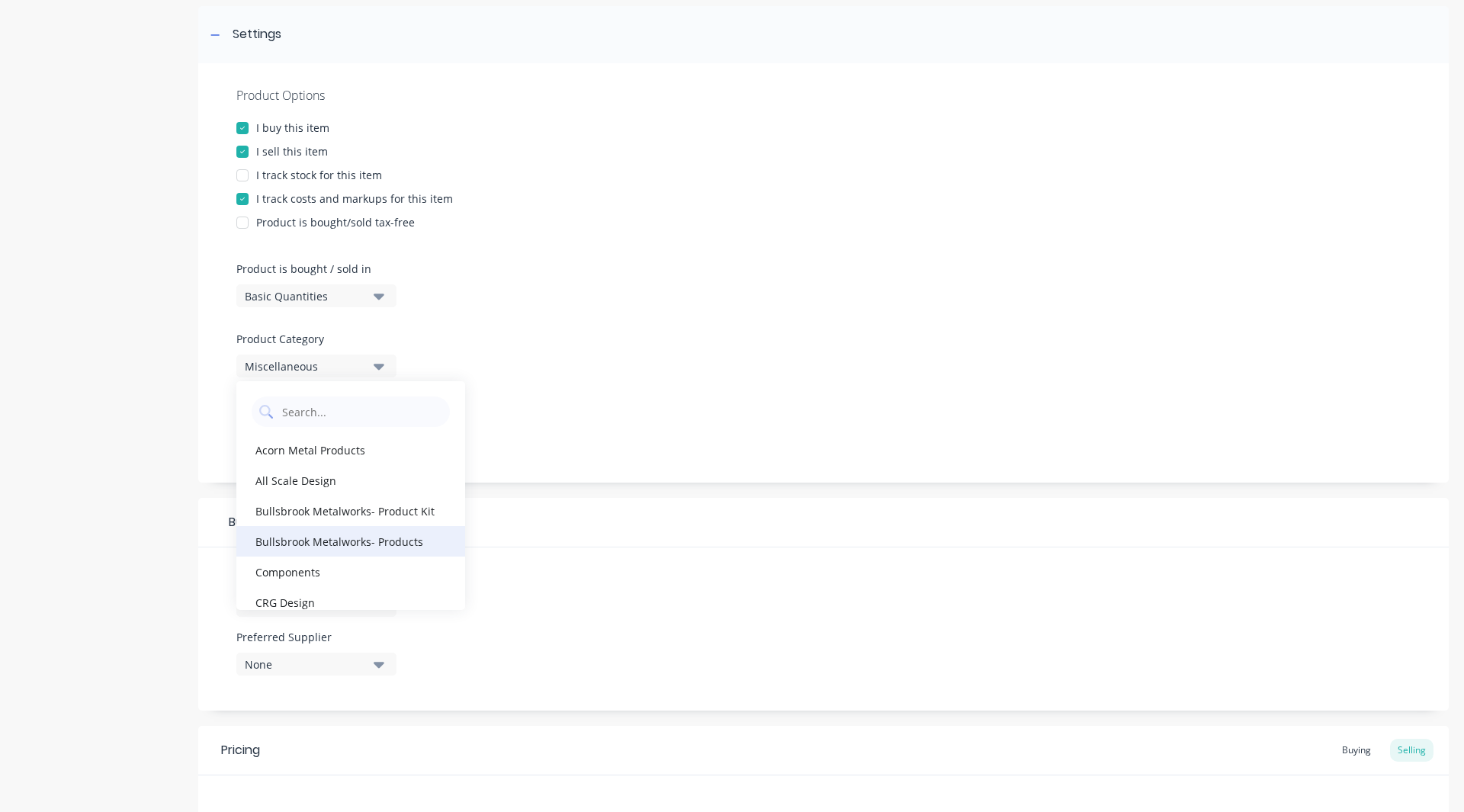
scroll to position [8, 0]
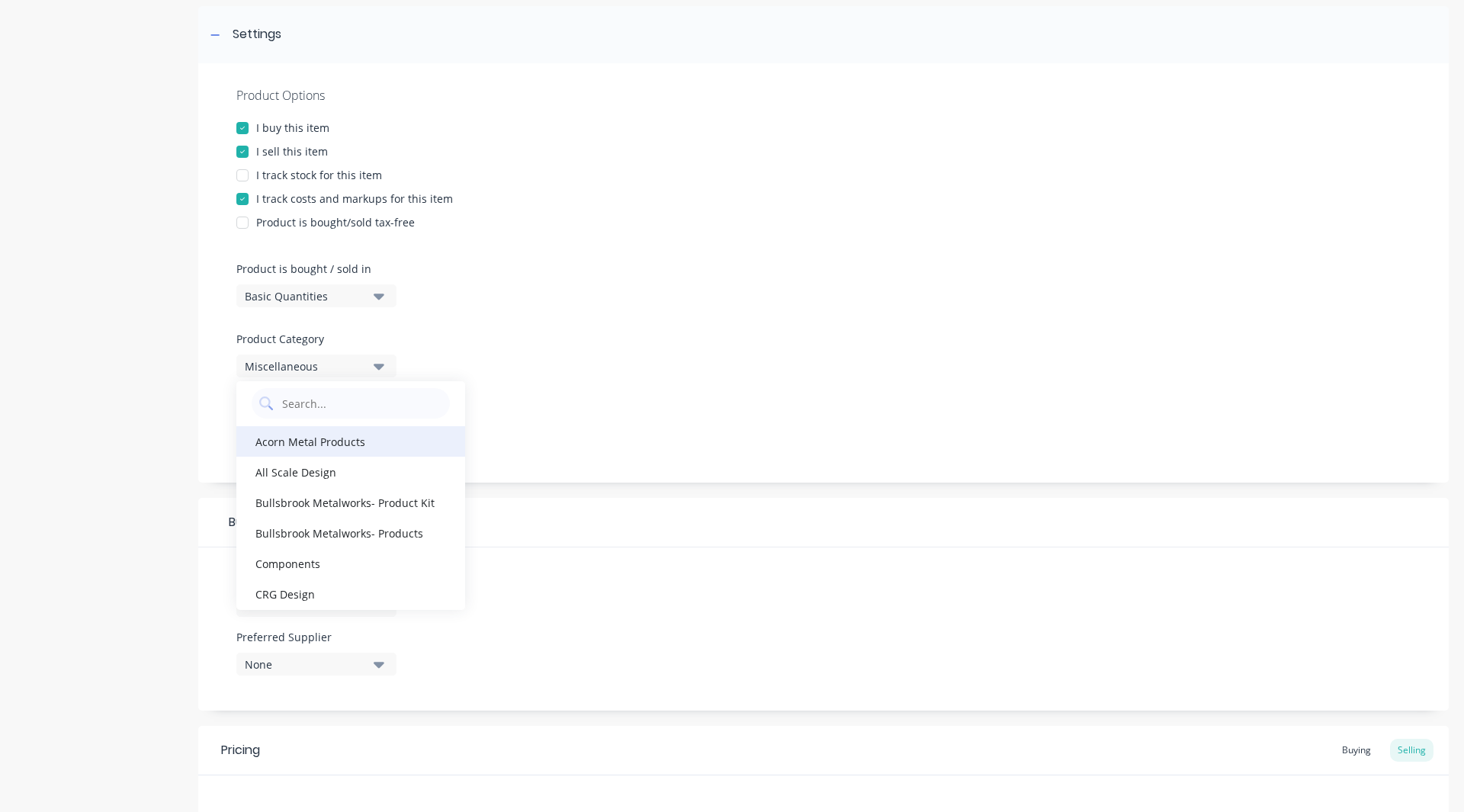
click at [331, 435] on div "Acorn Metal Products" at bounding box center [350, 441] width 229 height 31
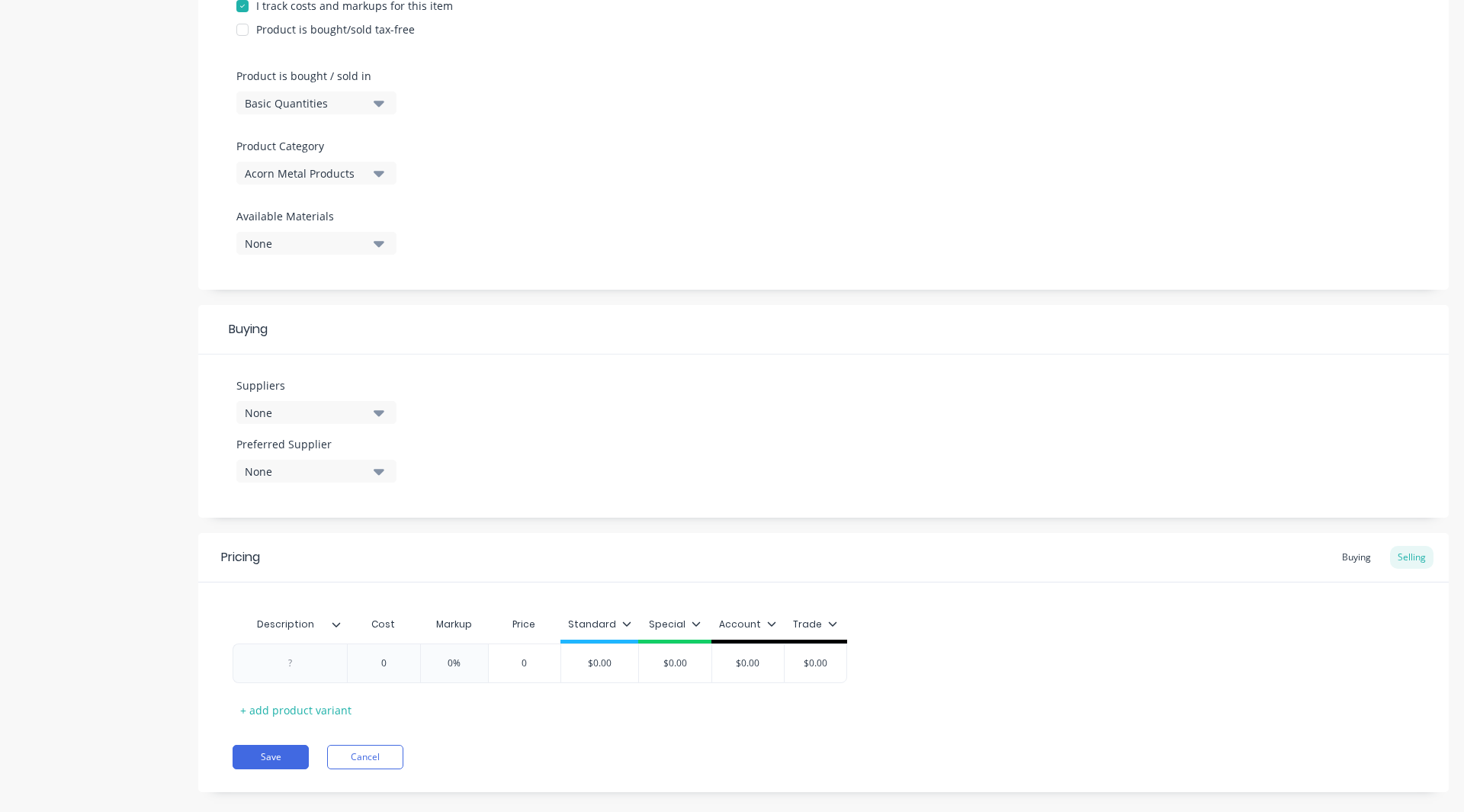
scroll to position [434, 0]
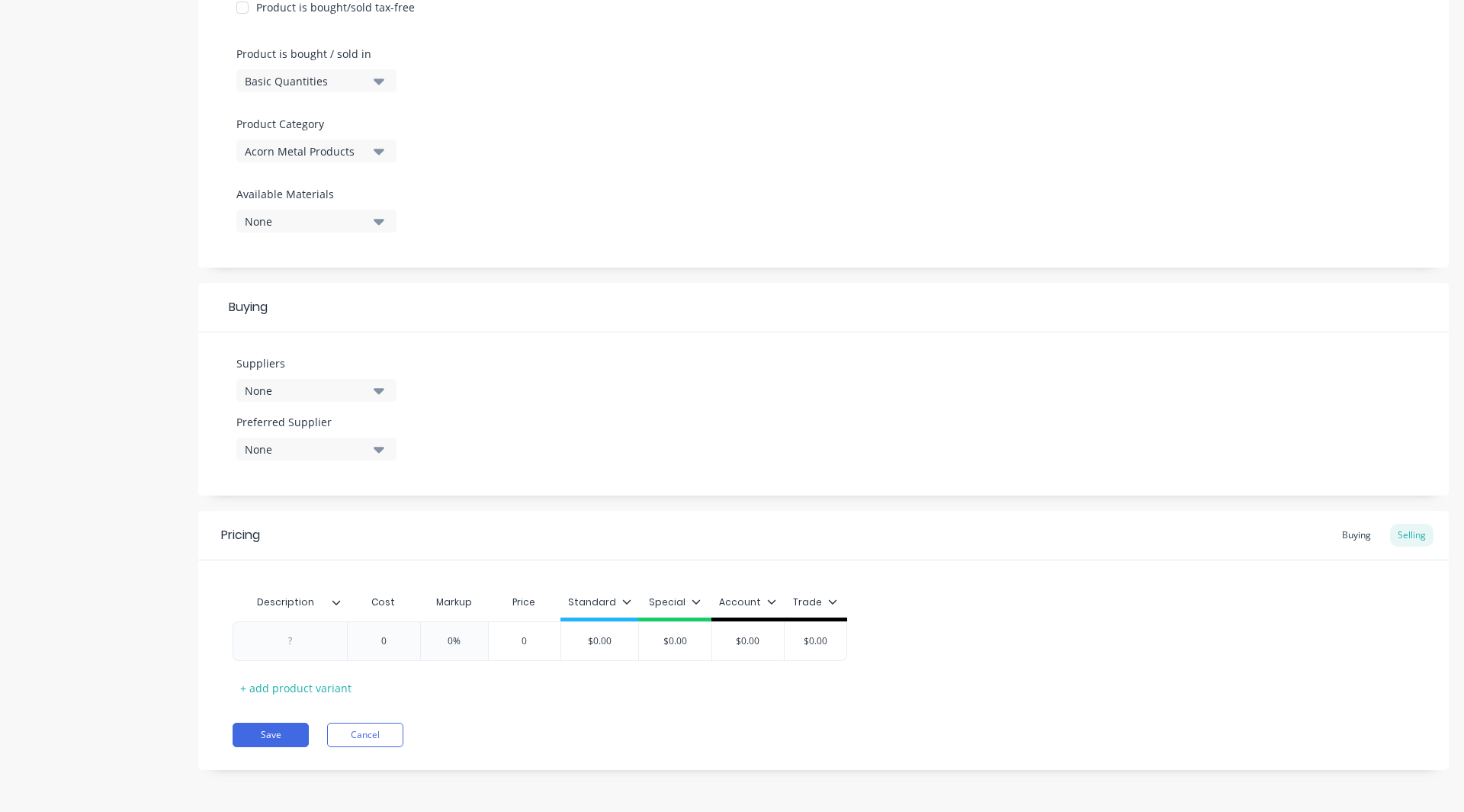
click at [294, 383] on div "None" at bounding box center [305, 390] width 122 height 16
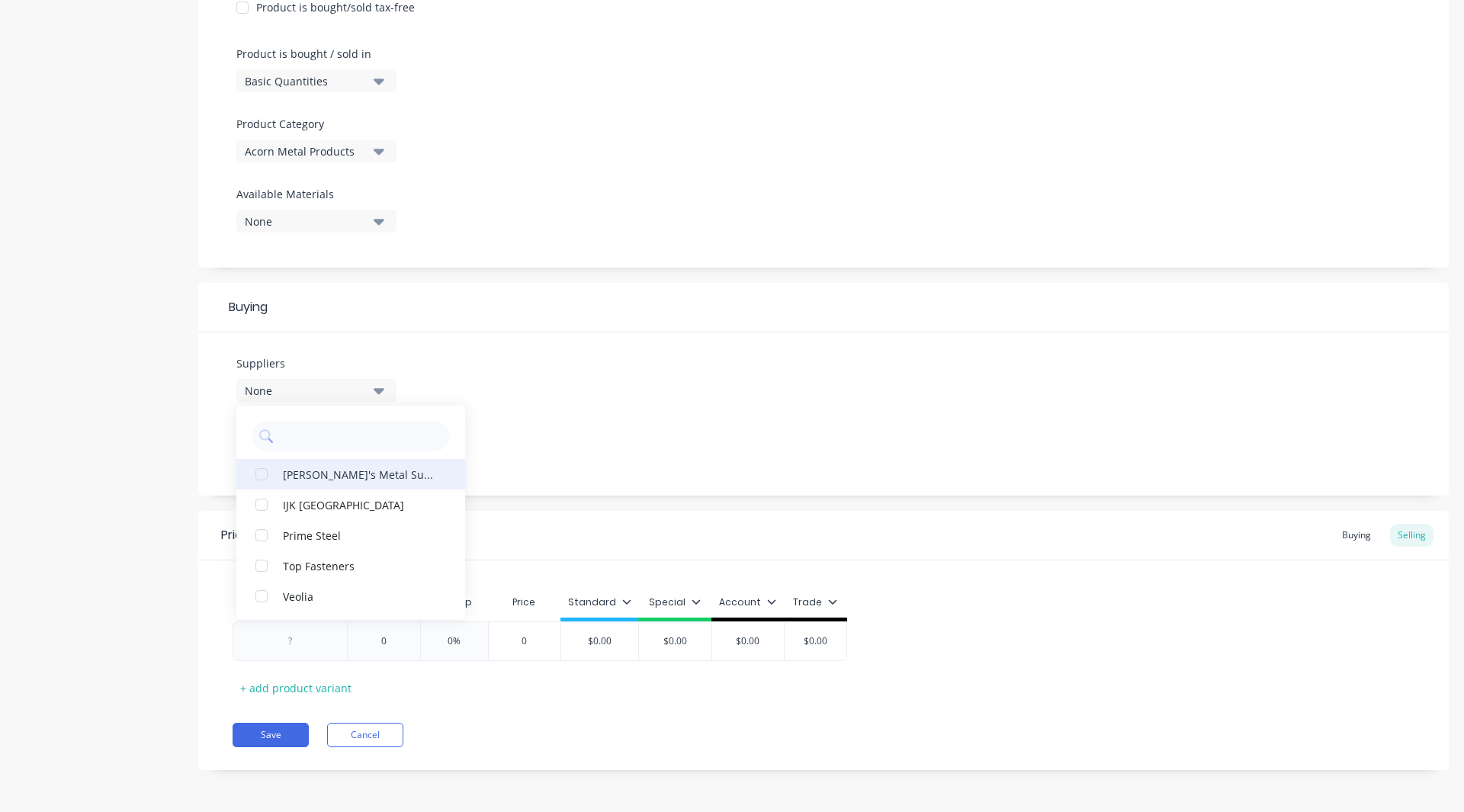
click at [257, 468] on div "button" at bounding box center [261, 474] width 31 height 31
click at [255, 536] on div "button" at bounding box center [261, 534] width 31 height 31
click at [166, 503] on div "Product details" at bounding box center [95, 212] width 160 height 1161
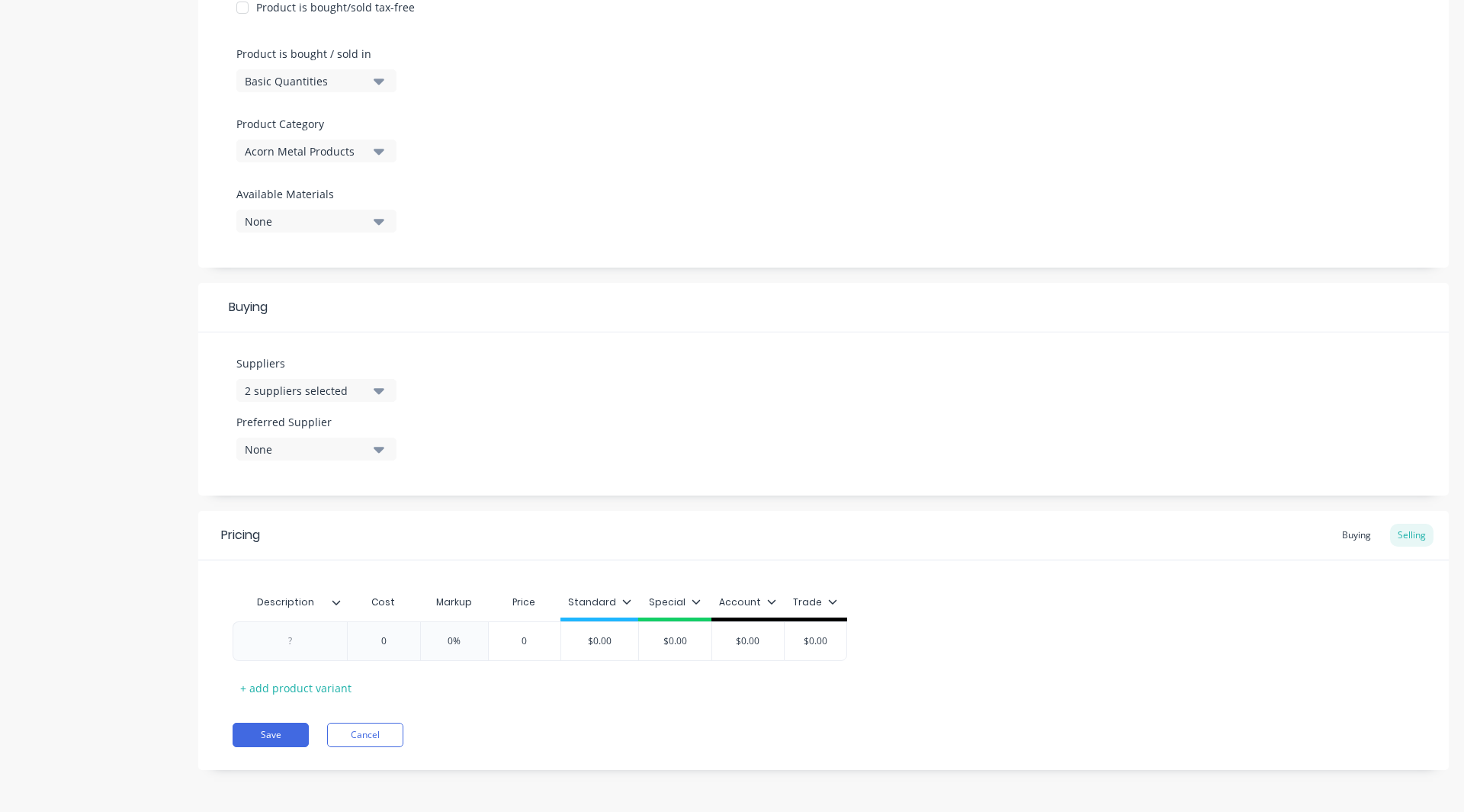
click at [292, 456] on div "None" at bounding box center [305, 449] width 122 height 16
click at [261, 561] on div "button" at bounding box center [261, 563] width 31 height 31
type textarea "x"
click at [201, 561] on div "Description Cost Markup Price Standard Special Account Trade 0 0% 0 $0.00 $0.00…" at bounding box center [823, 630] width 1250 height 139
click at [296, 638] on div at bounding box center [291, 640] width 76 height 20
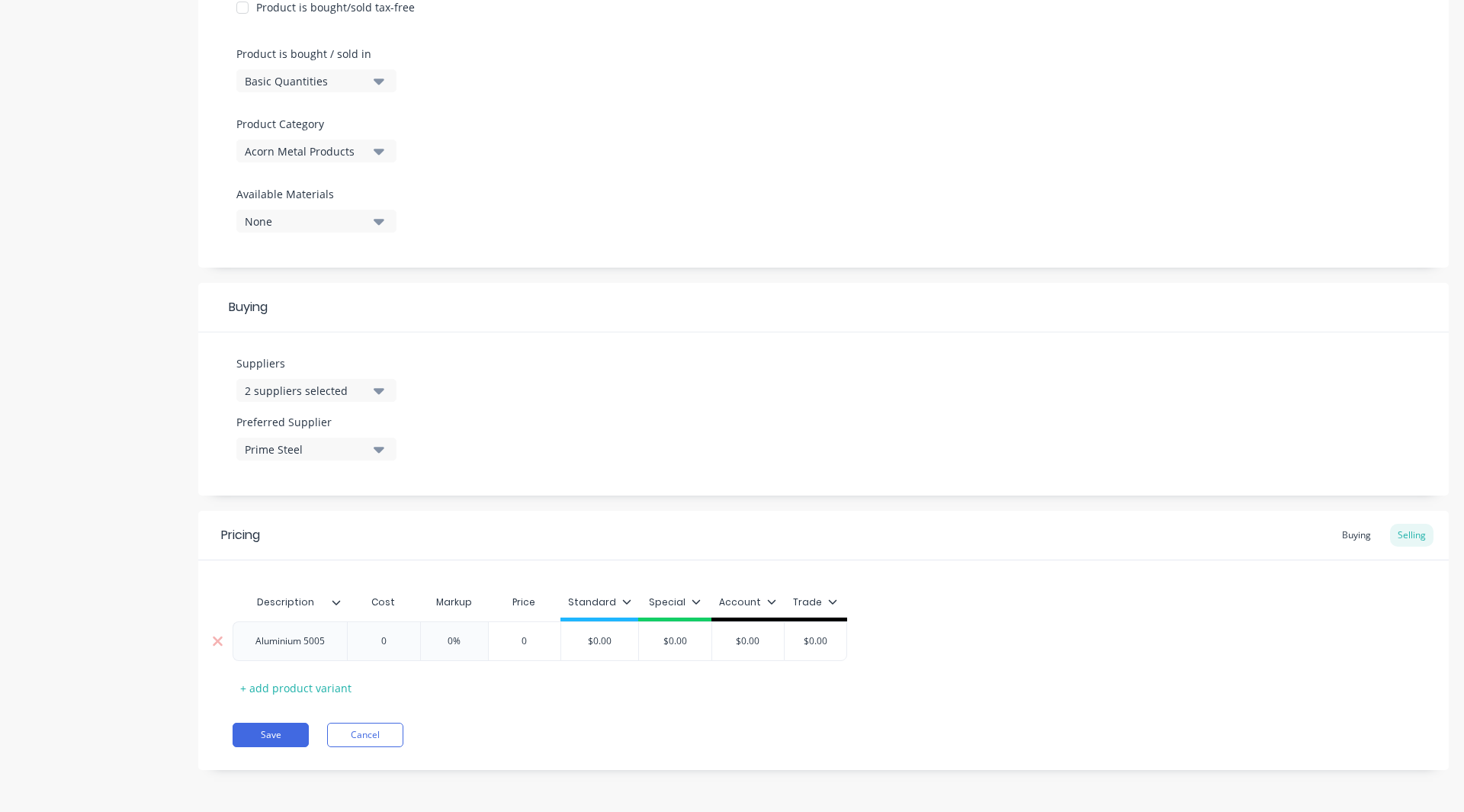
type textarea "x"
type input "0"
click at [385, 638] on input "0" at bounding box center [384, 640] width 76 height 14
type textarea "x"
type input "1"
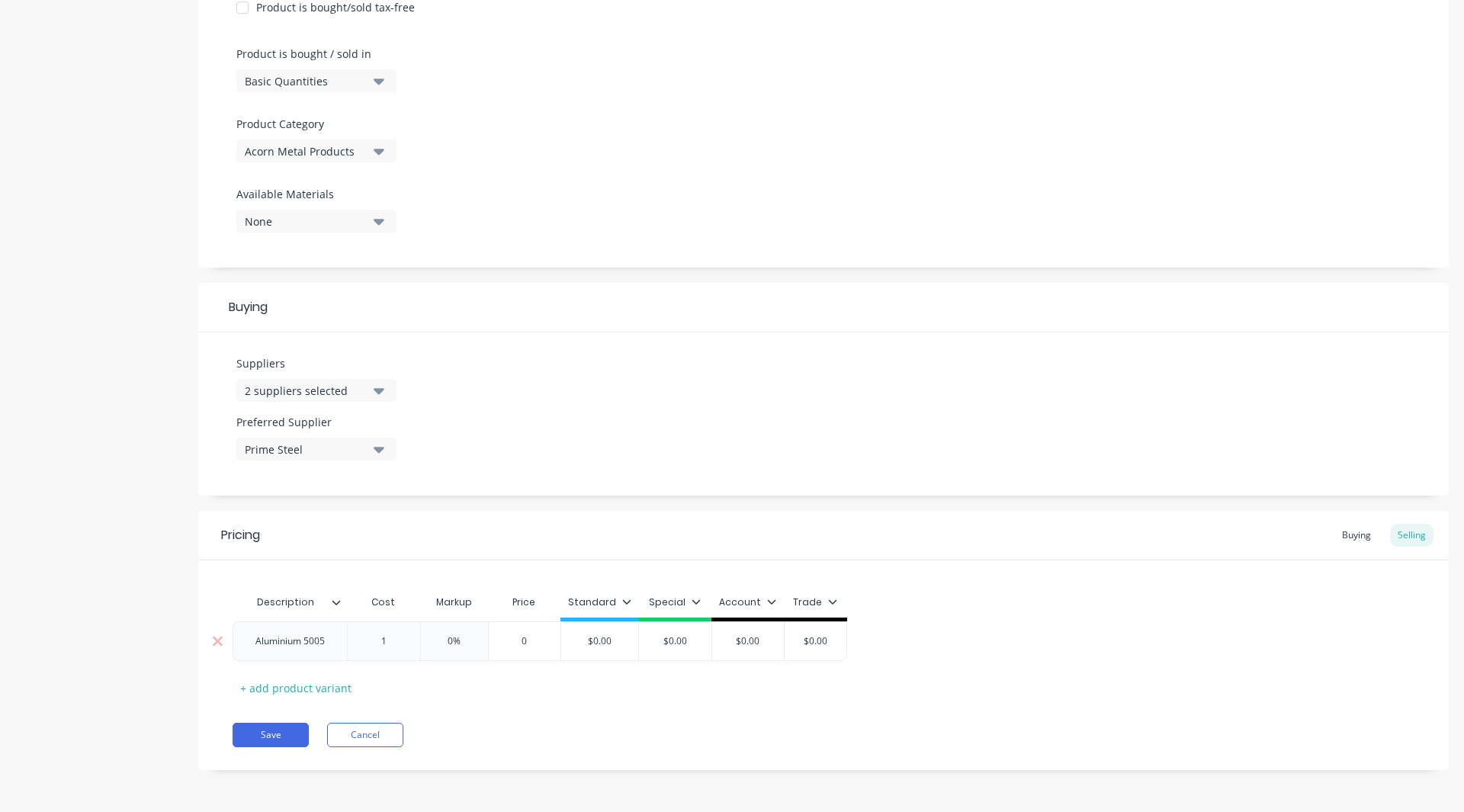
type textarea "x"
type input "10"
type textarea "x"
type input "108."
type textarea "x"
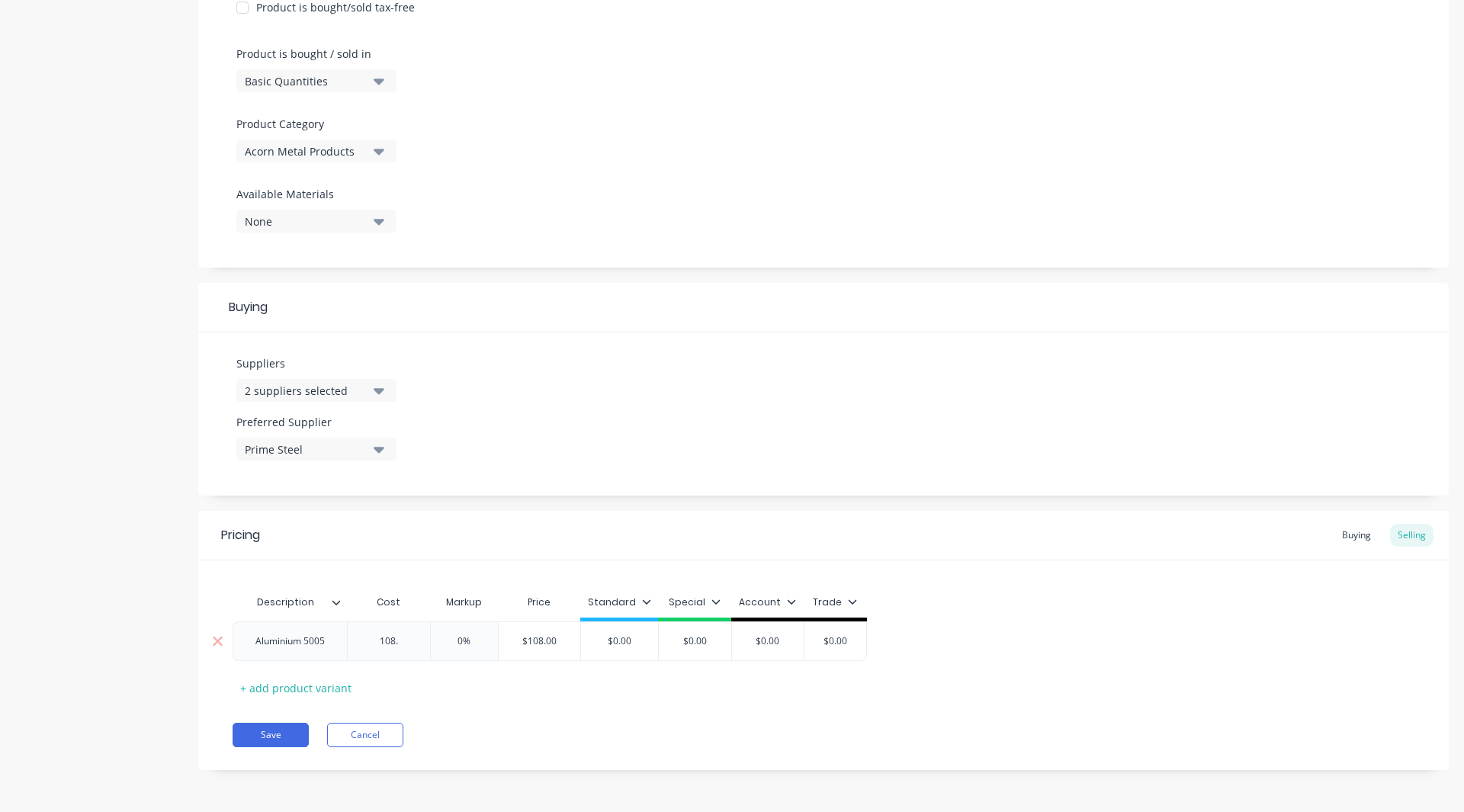
type input "108.8"
type textarea "x"
type input "108.86"
click at [474, 642] on input "0%" at bounding box center [479, 640] width 76 height 14
type input "%"
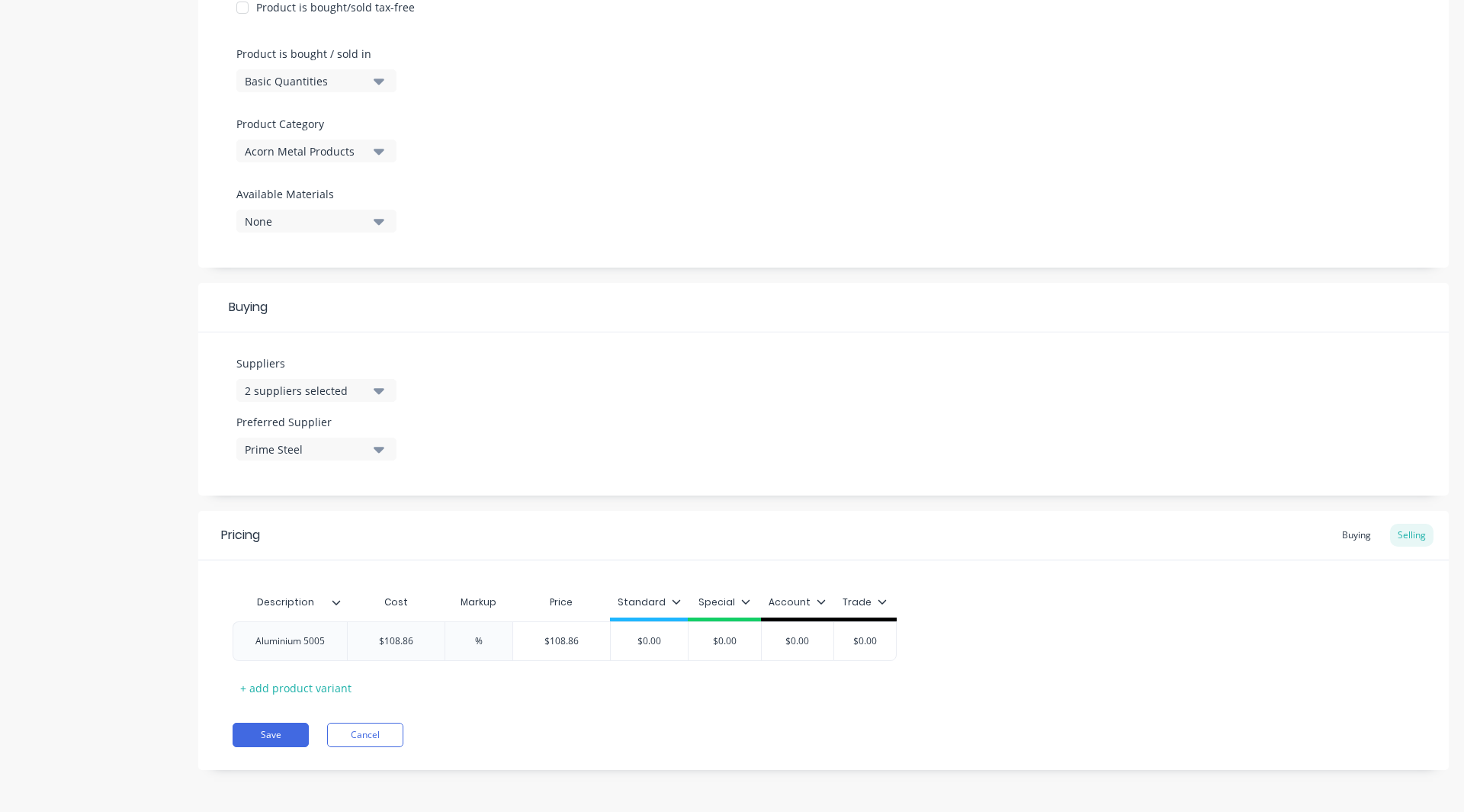
type textarea "x"
type input "3%"
type textarea "x"
type input "30%"
click at [551, 710] on div "Pricing Buying Selling Description Cost Markup Price Standard Special Account T…" at bounding box center [823, 640] width 1250 height 259
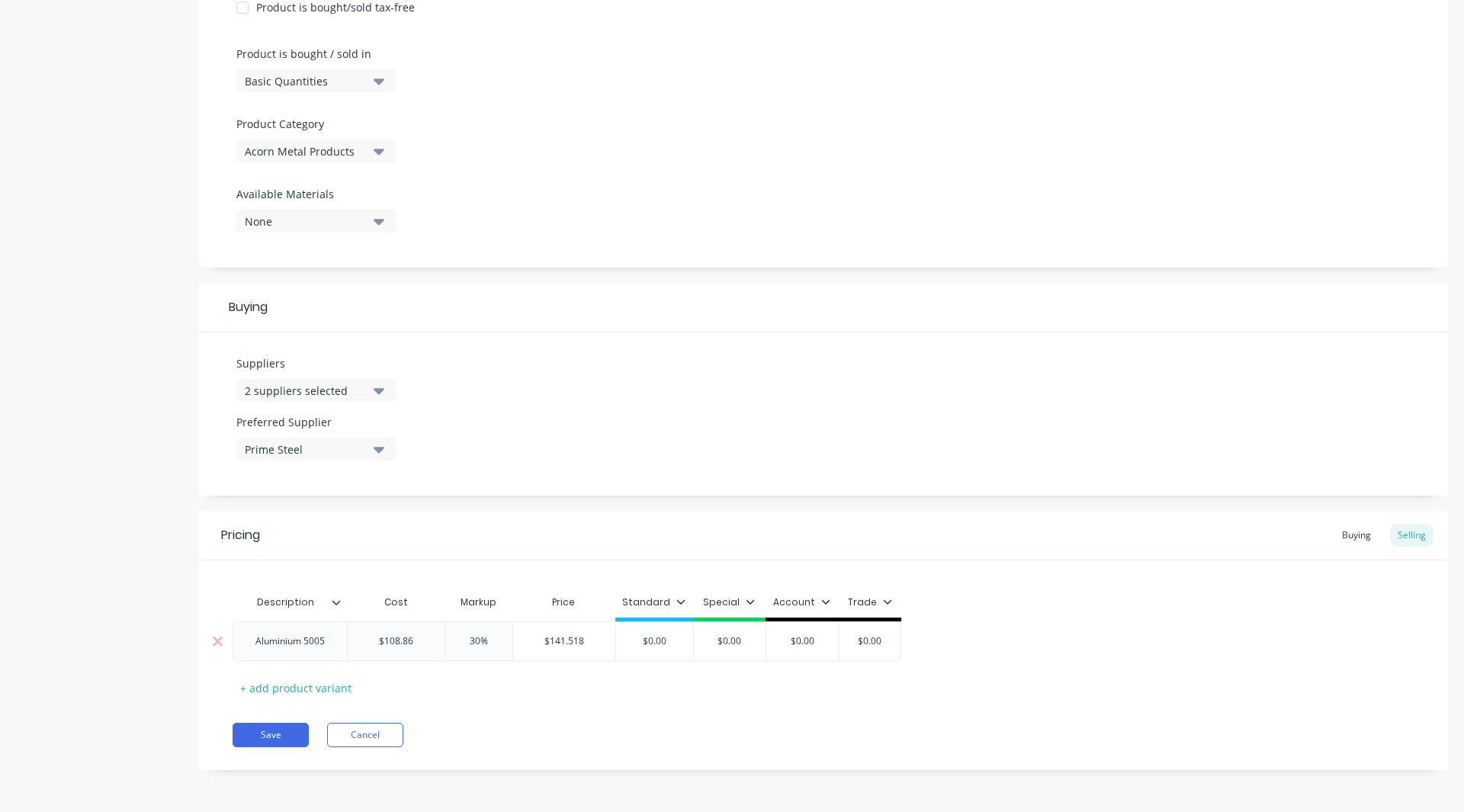
drag, startPoint x: 672, startPoint y: 642, endPoint x: 649, endPoint y: 642, distance: 23.0
click at [649, 642] on input "$0.00" at bounding box center [654, 640] width 77 height 14
type input "$1"
type textarea "x"
type input "$14"
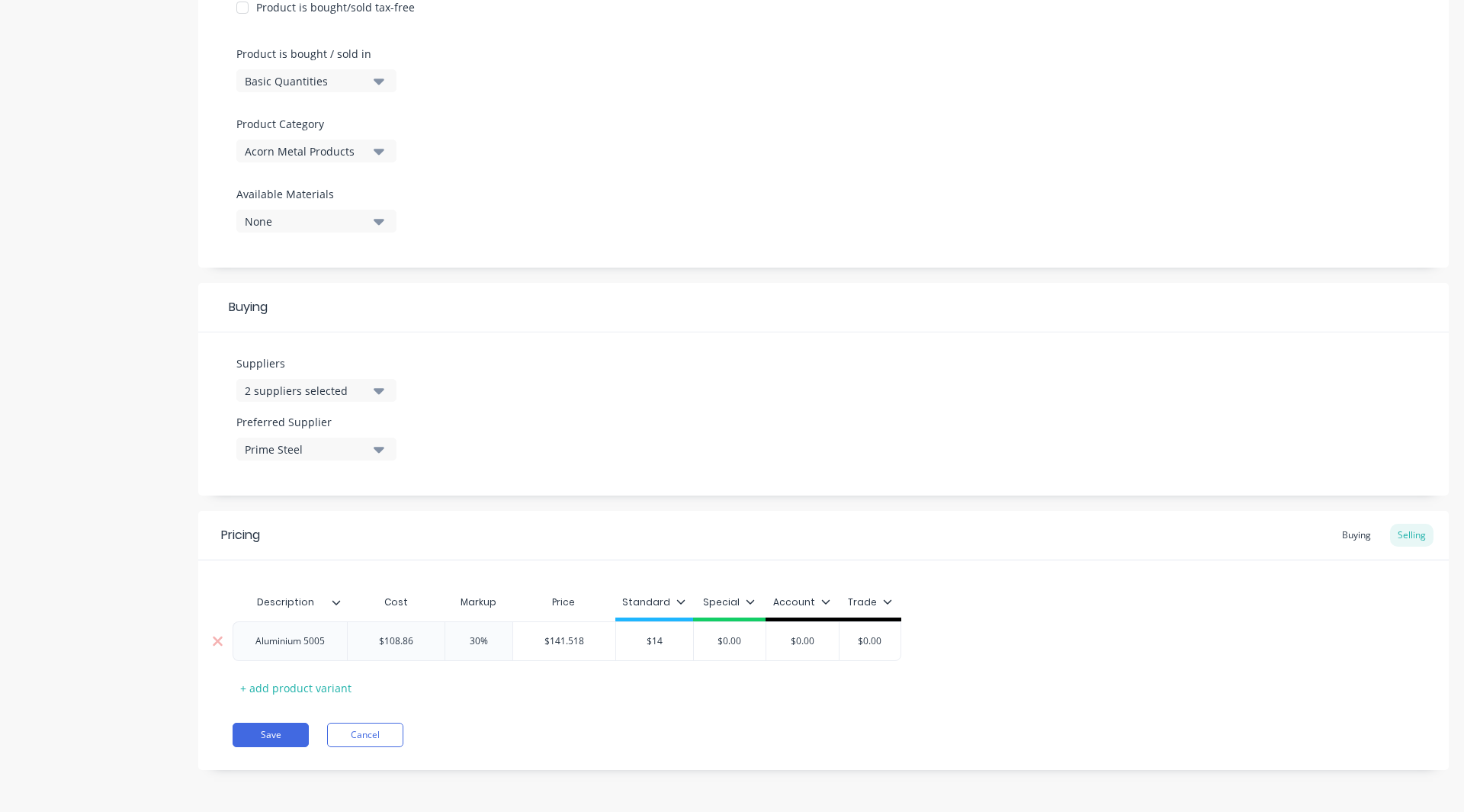
type textarea "x"
type input "$141"
type textarea "x"
type input "$141."
type textarea "x"
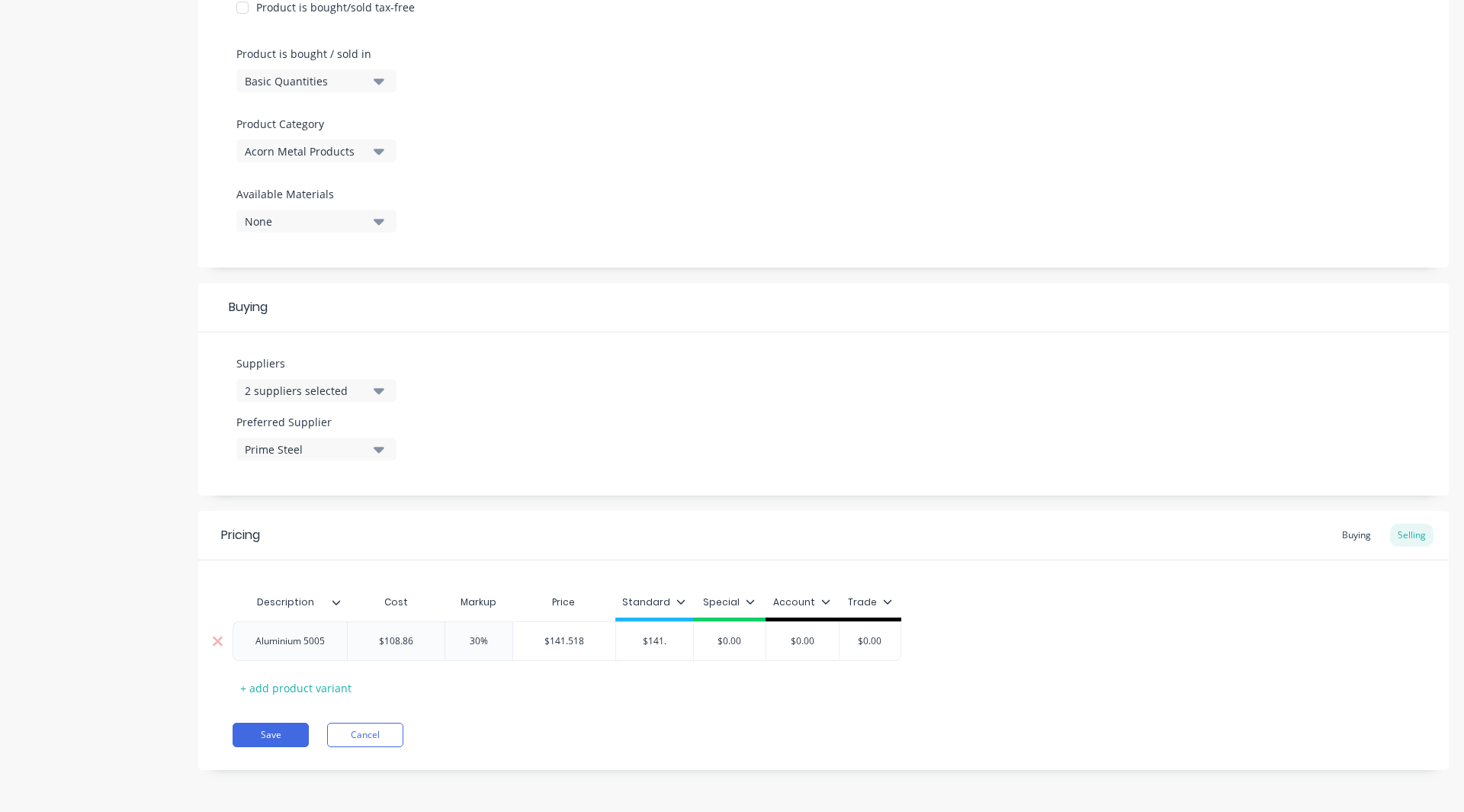
type input "$141.5"
type textarea "x"
type input "$141.51"
type textarea "x"
type input "$141.518"
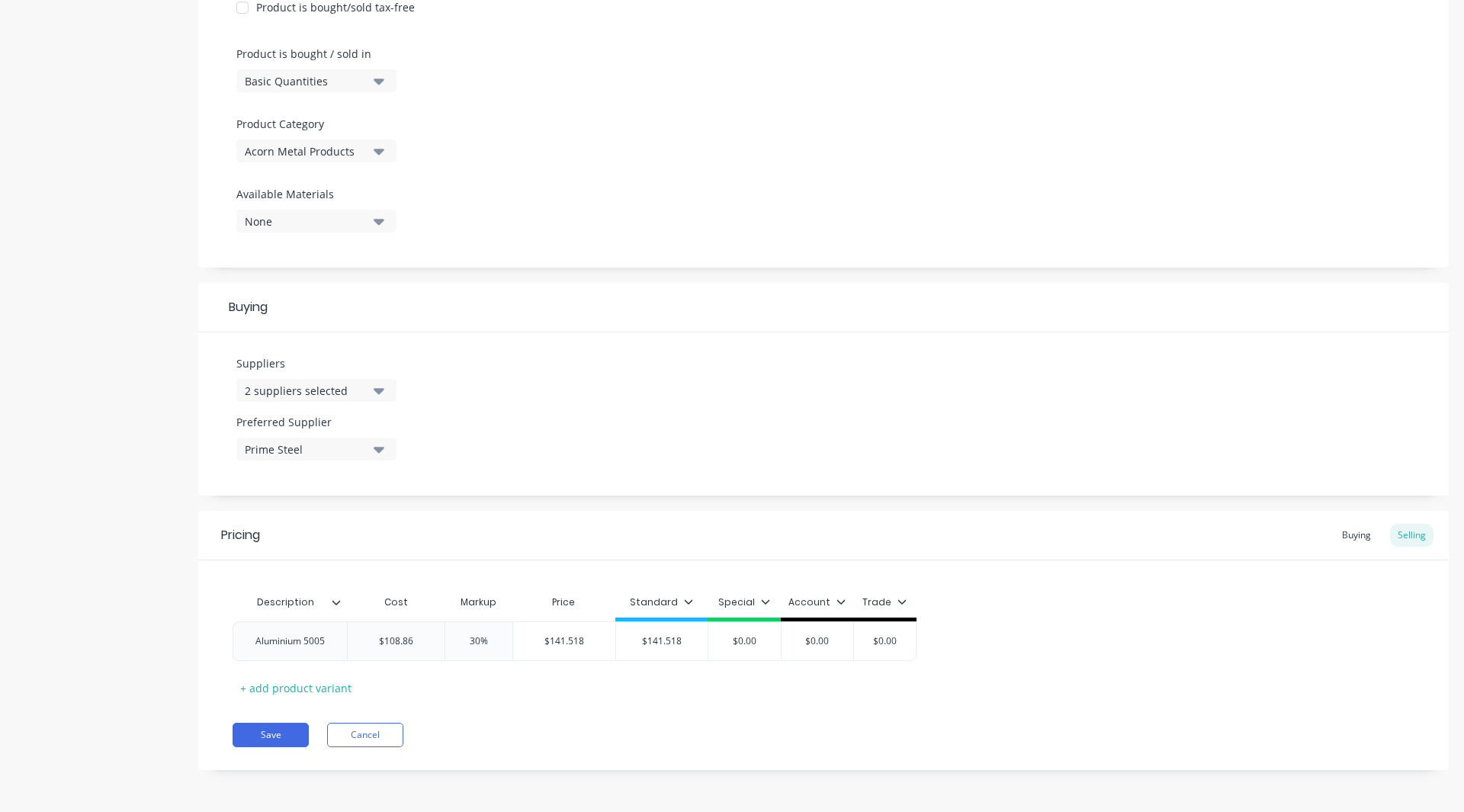
click at [687, 596] on div "Standard" at bounding box center [662, 602] width 63 height 14
click at [613, 638] on div at bounding box center [607, 645] width 31 height 31
click at [528, 698] on div "Description Cost Markup Price Standard Aluminium 5005 $108.86 108.86 30% 30% $1…" at bounding box center [823, 643] width 1181 height 112
click at [292, 689] on div "+ add product variant" at bounding box center [296, 688] width 126 height 23
type textarea "x"
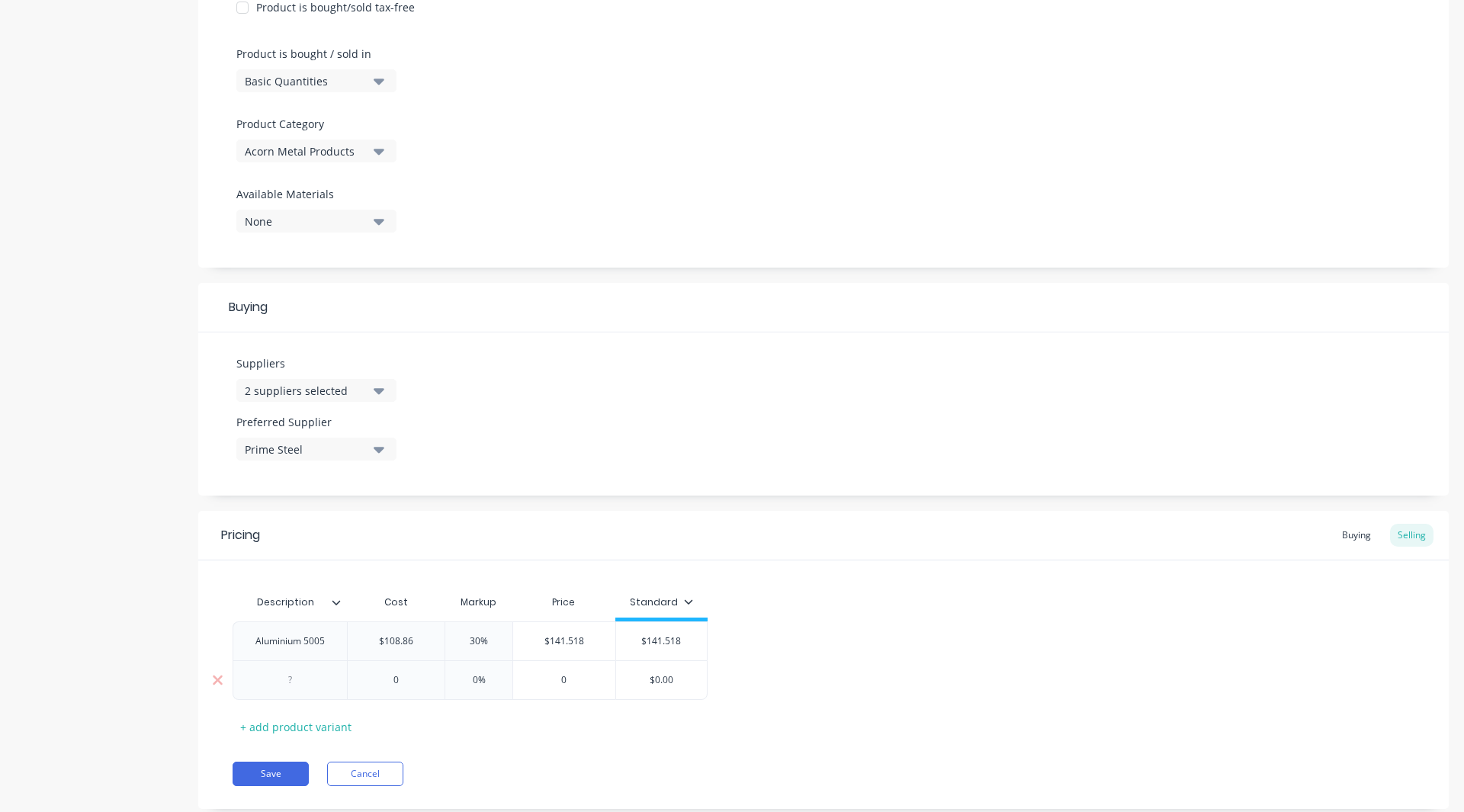
click at [284, 684] on div at bounding box center [291, 679] width 76 height 20
type textarea "x"
type input "0"
click at [411, 674] on input "0" at bounding box center [396, 679] width 97 height 14
type textarea "x"
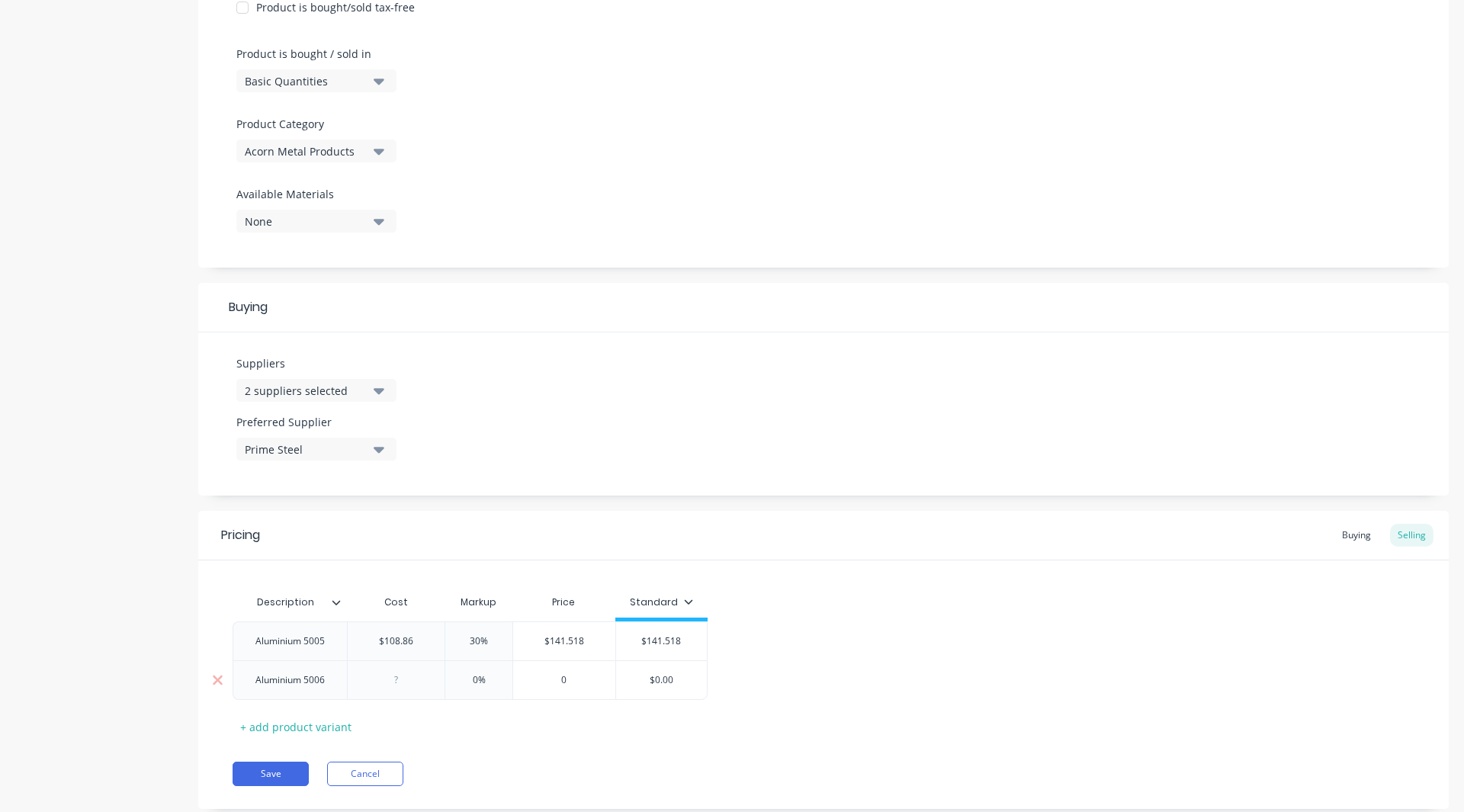
type input "1"
type textarea "x"
type input "10"
type textarea "x"
type input "100"
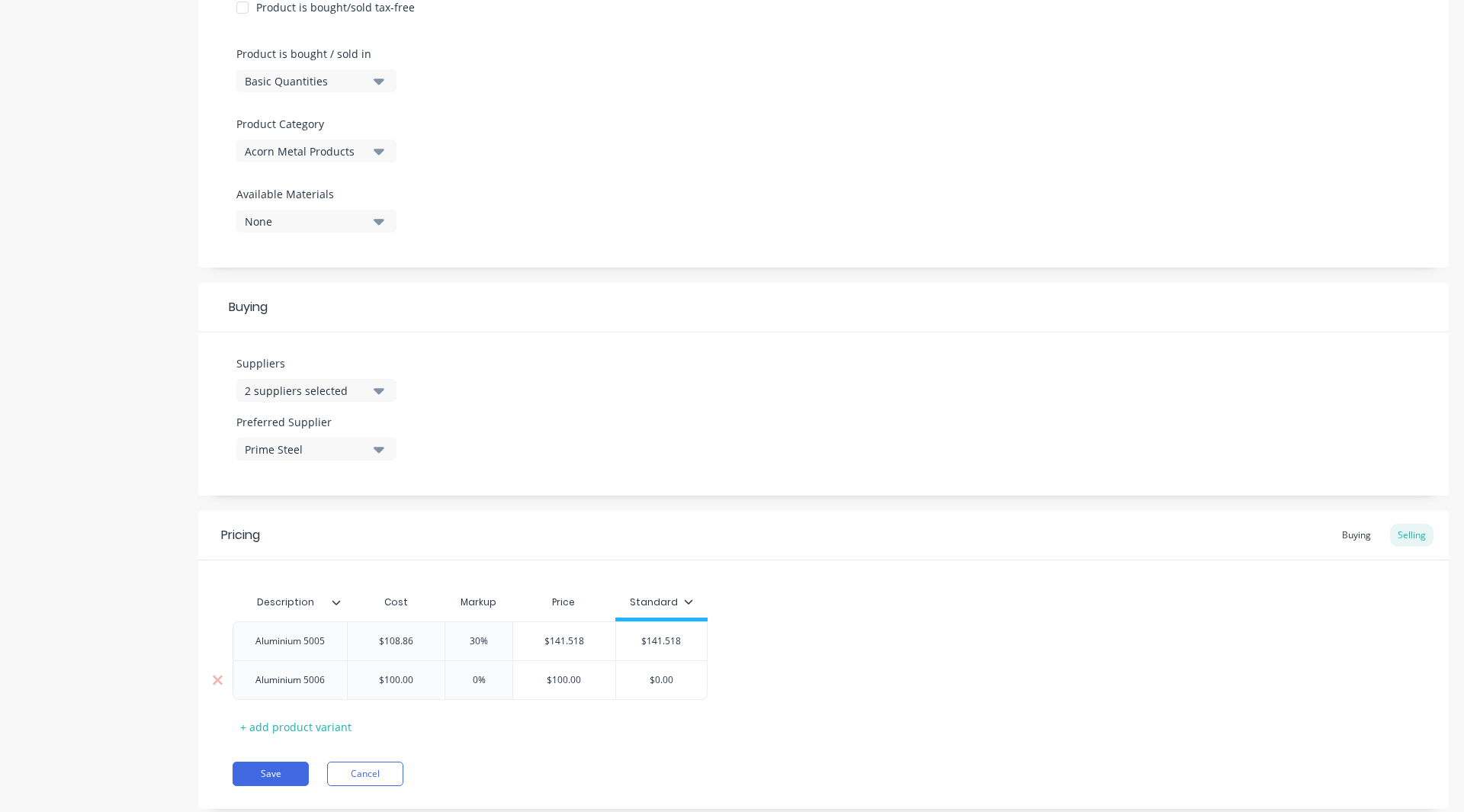
click at [474, 678] on input "0%" at bounding box center [479, 679] width 76 height 14
type input "%"
type textarea "x"
type input "3%"
type textarea "x"
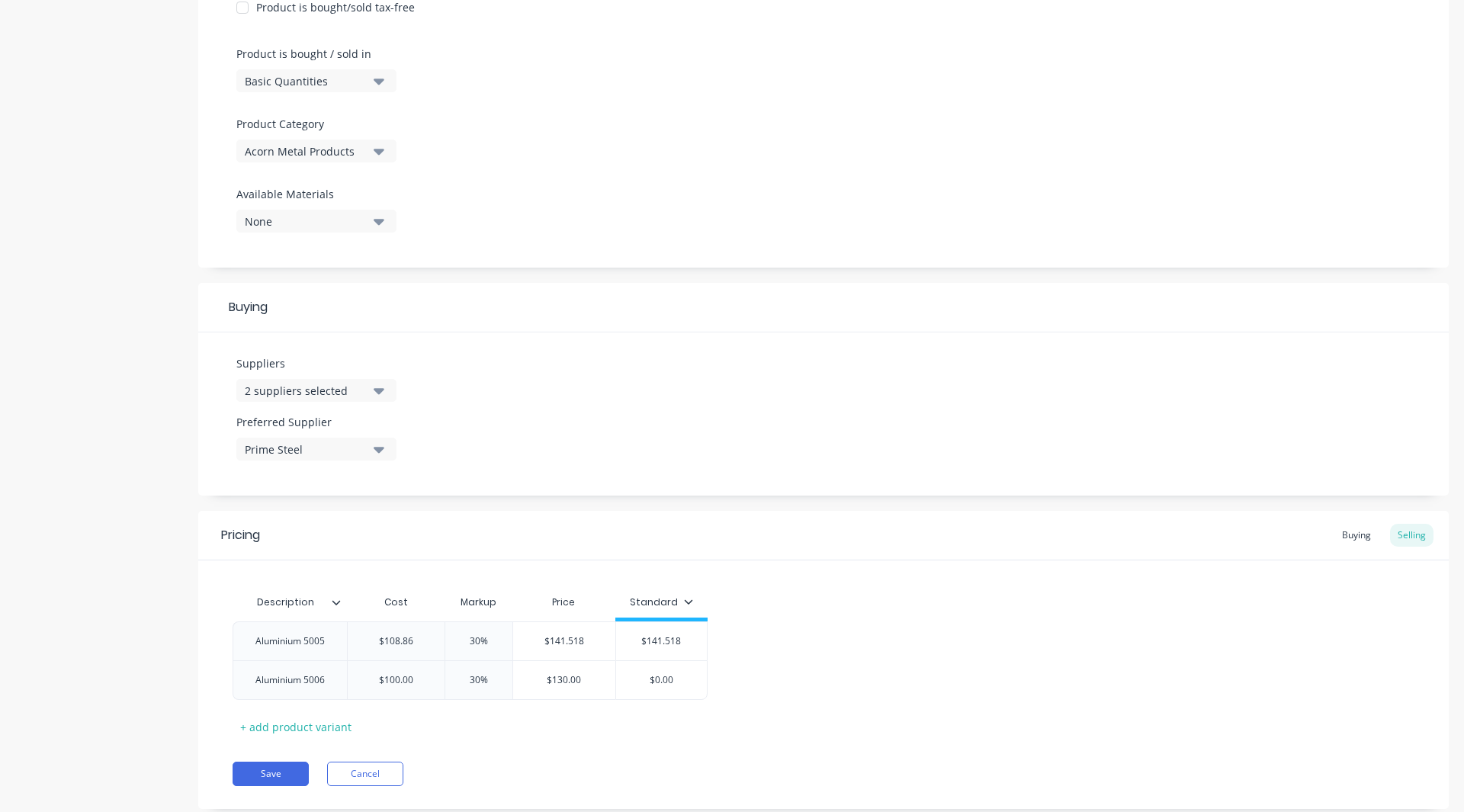
type input "30%"
click at [513, 737] on div "Description Cost Markup Price Standard Aluminium 5005 $108.86 108.86 30% 30% $1…" at bounding box center [823, 662] width 1181 height 151
type input "$0.00"
drag, startPoint x: 692, startPoint y: 686, endPoint x: 654, endPoint y: 679, distance: 38.6
click at [654, 679] on input "$0.00" at bounding box center [662, 679] width 91 height 14
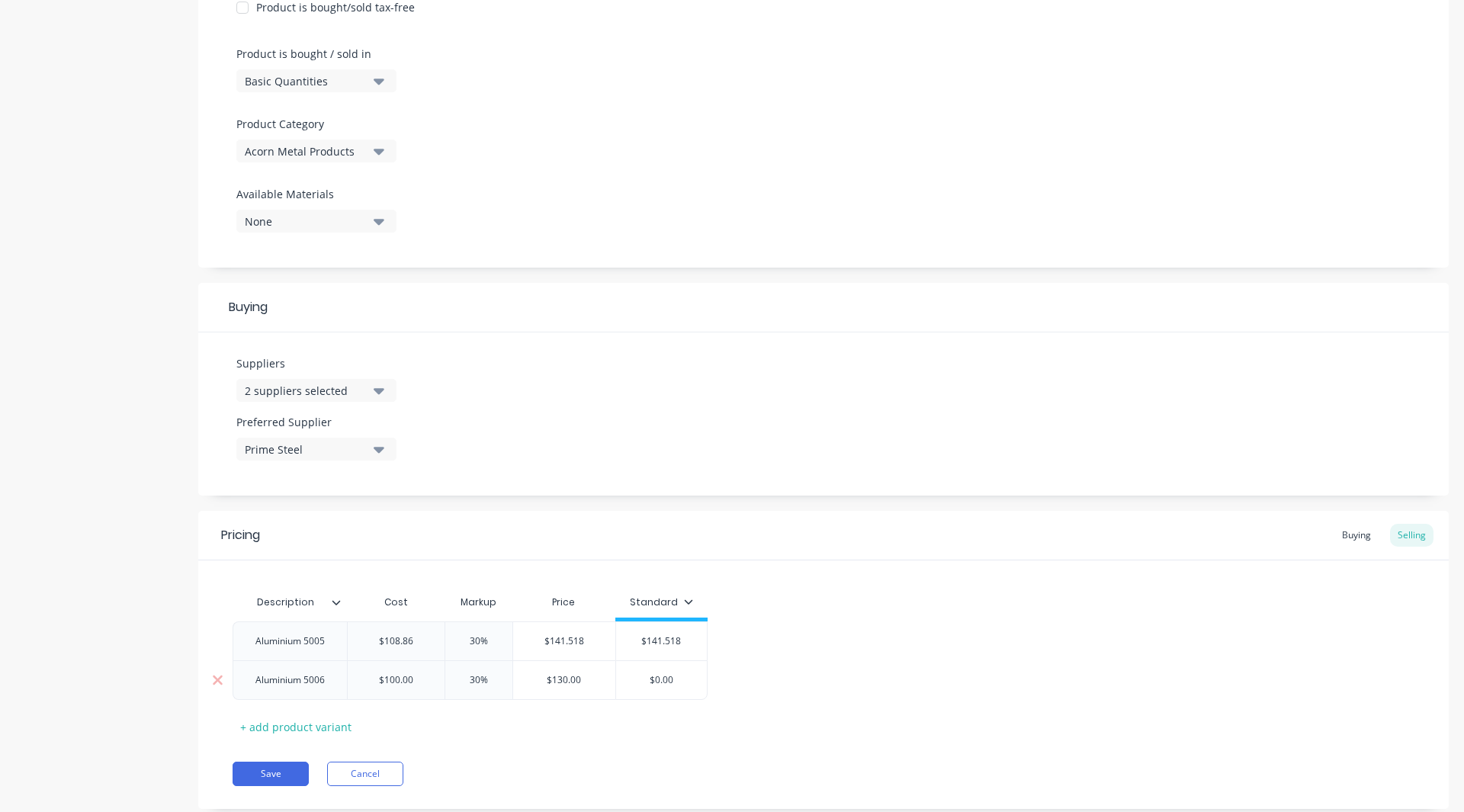
type textarea "x"
type input "$1"
type textarea "x"
type input "$13"
type textarea "x"
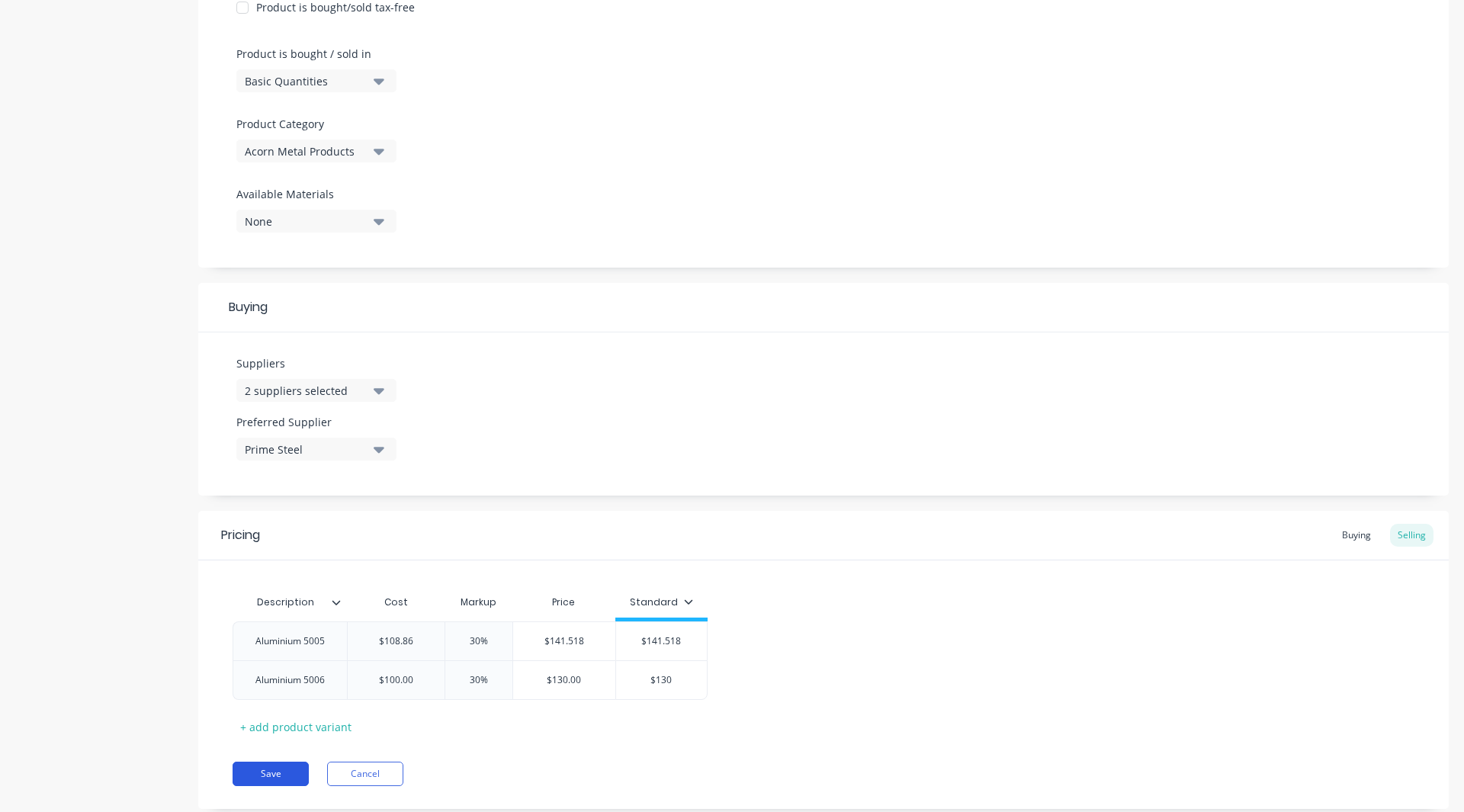
type input "$130"
click at [269, 767] on button "Save" at bounding box center [270, 773] width 76 height 24
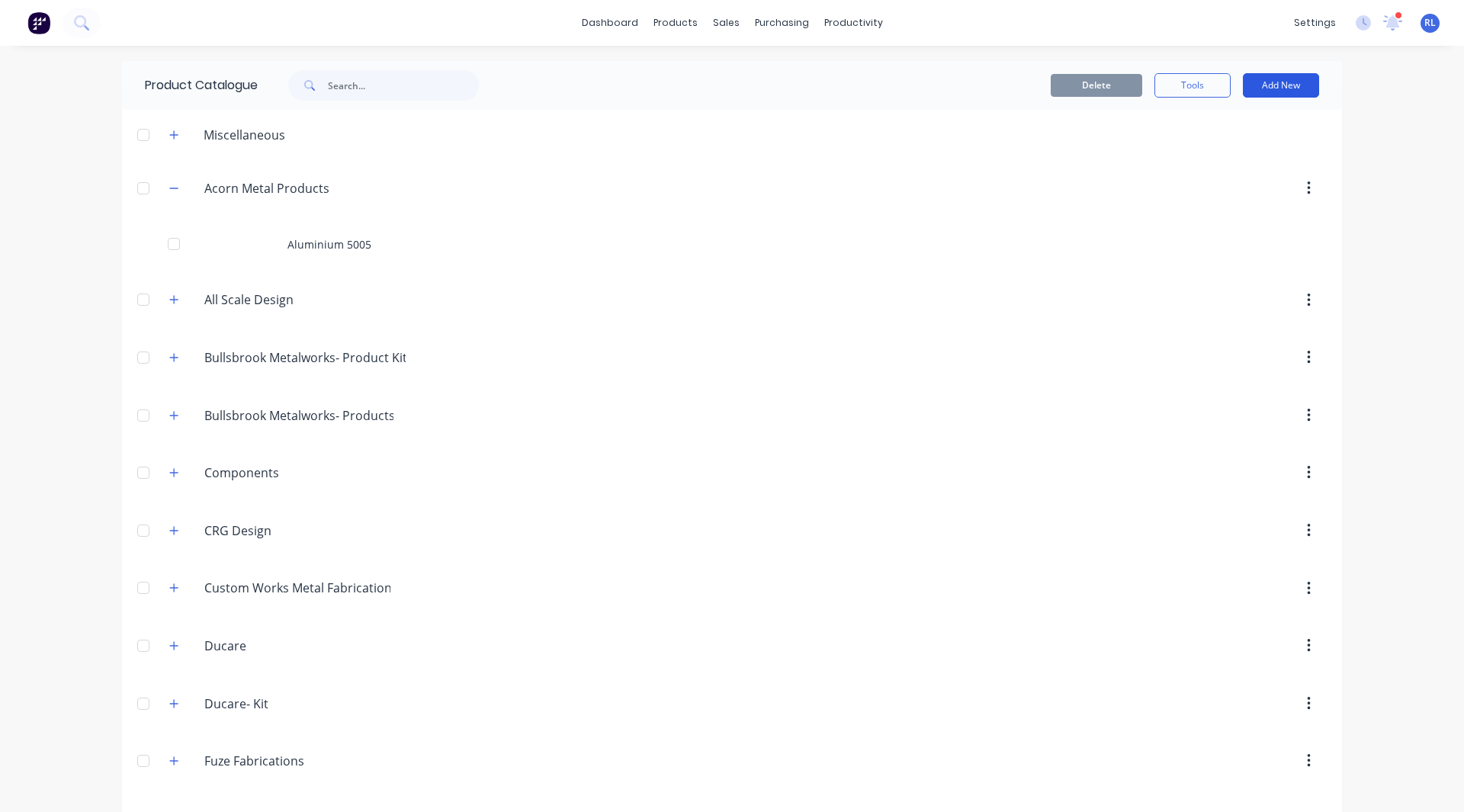
click at [1273, 87] on button "Add New" at bounding box center [1281, 85] width 76 height 24
click at [1396, 213] on div "dashboard products sales purchasing productivity dashboard products Product Cat…" at bounding box center [732, 406] width 1464 height 812
click at [1312, 193] on button "button" at bounding box center [1309, 189] width 36 height 28
click at [1275, 78] on button "Add New" at bounding box center [1281, 85] width 76 height 24
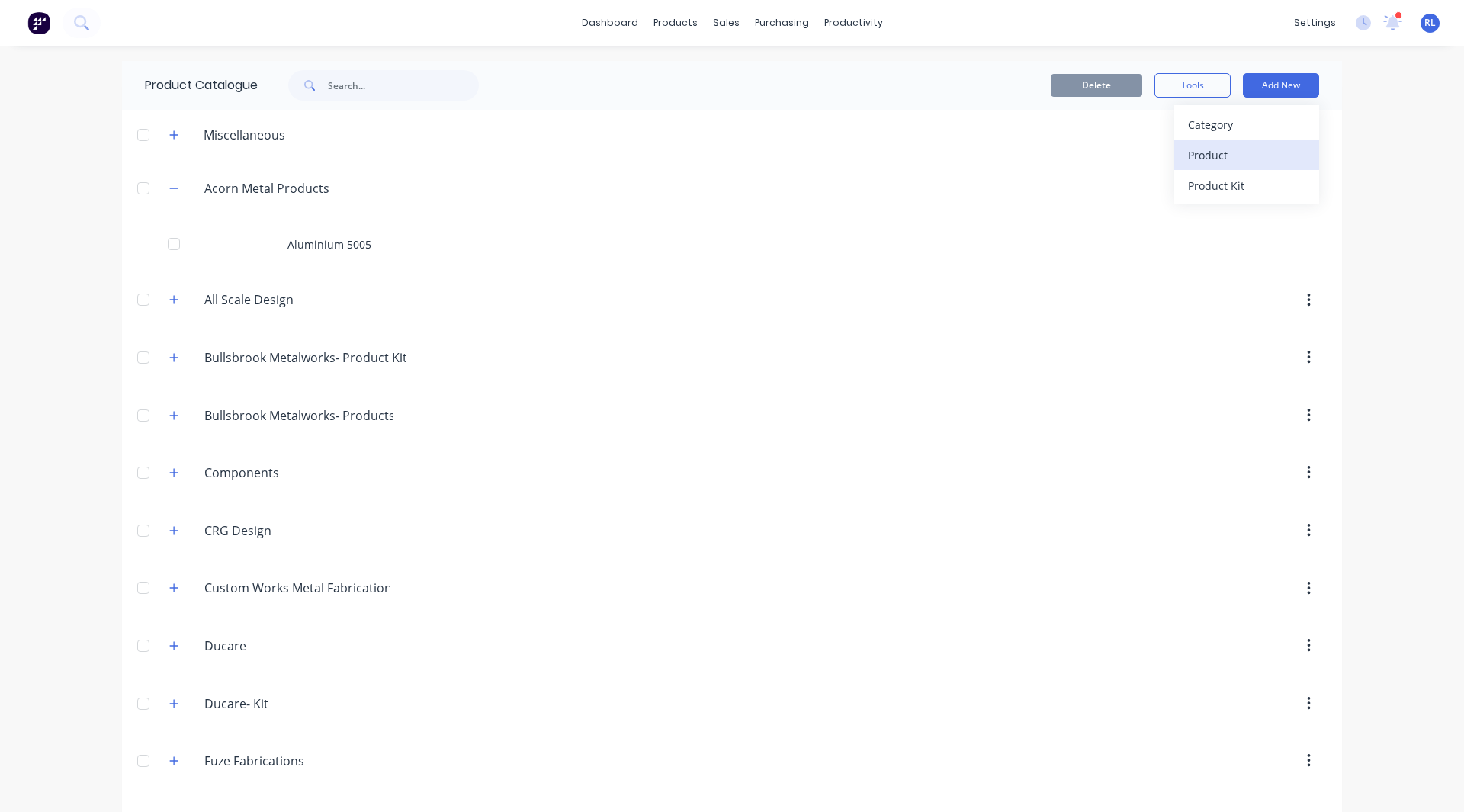
click at [1239, 155] on div "Product" at bounding box center [1246, 155] width 117 height 22
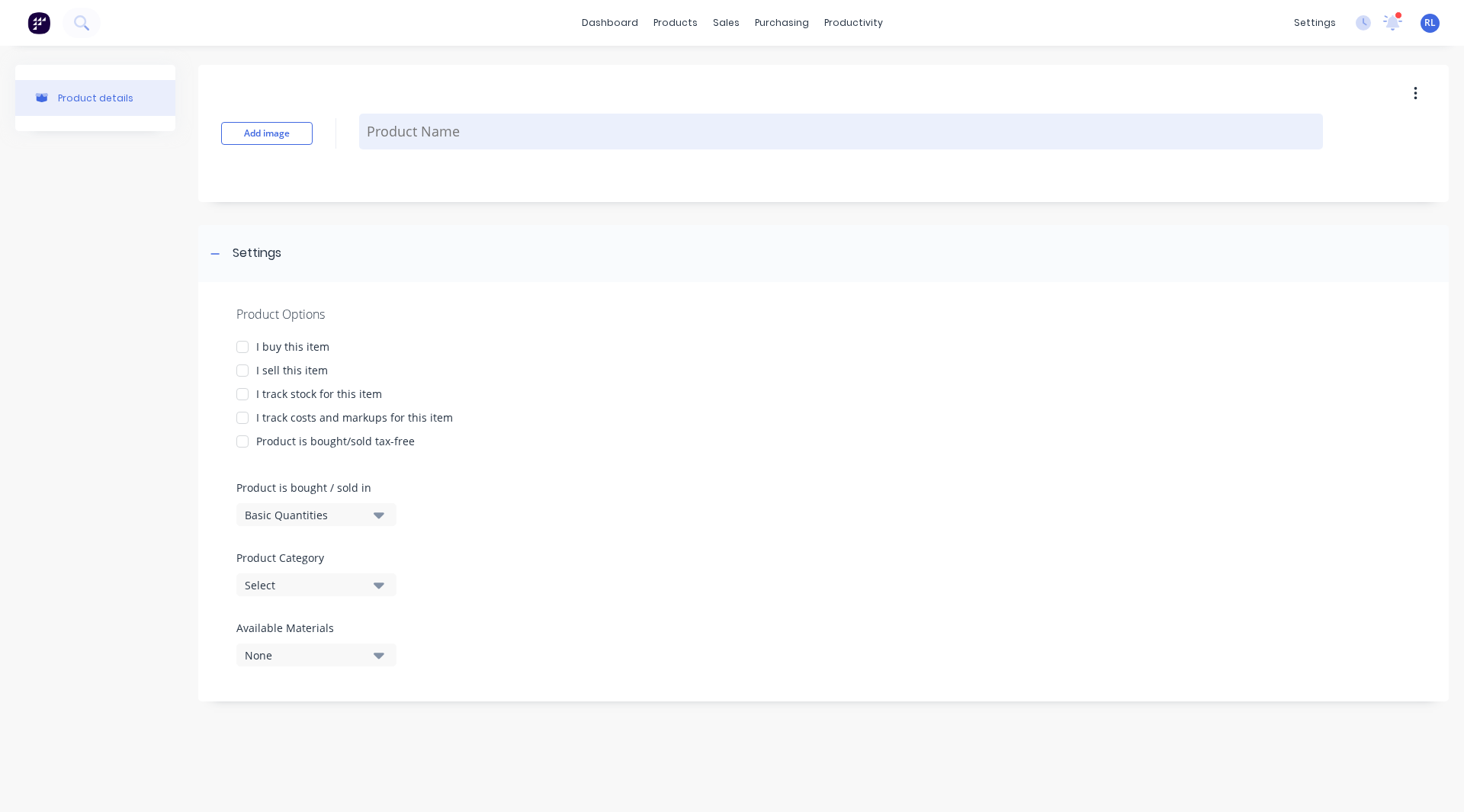
click at [448, 138] on textarea at bounding box center [840, 131] width 964 height 36
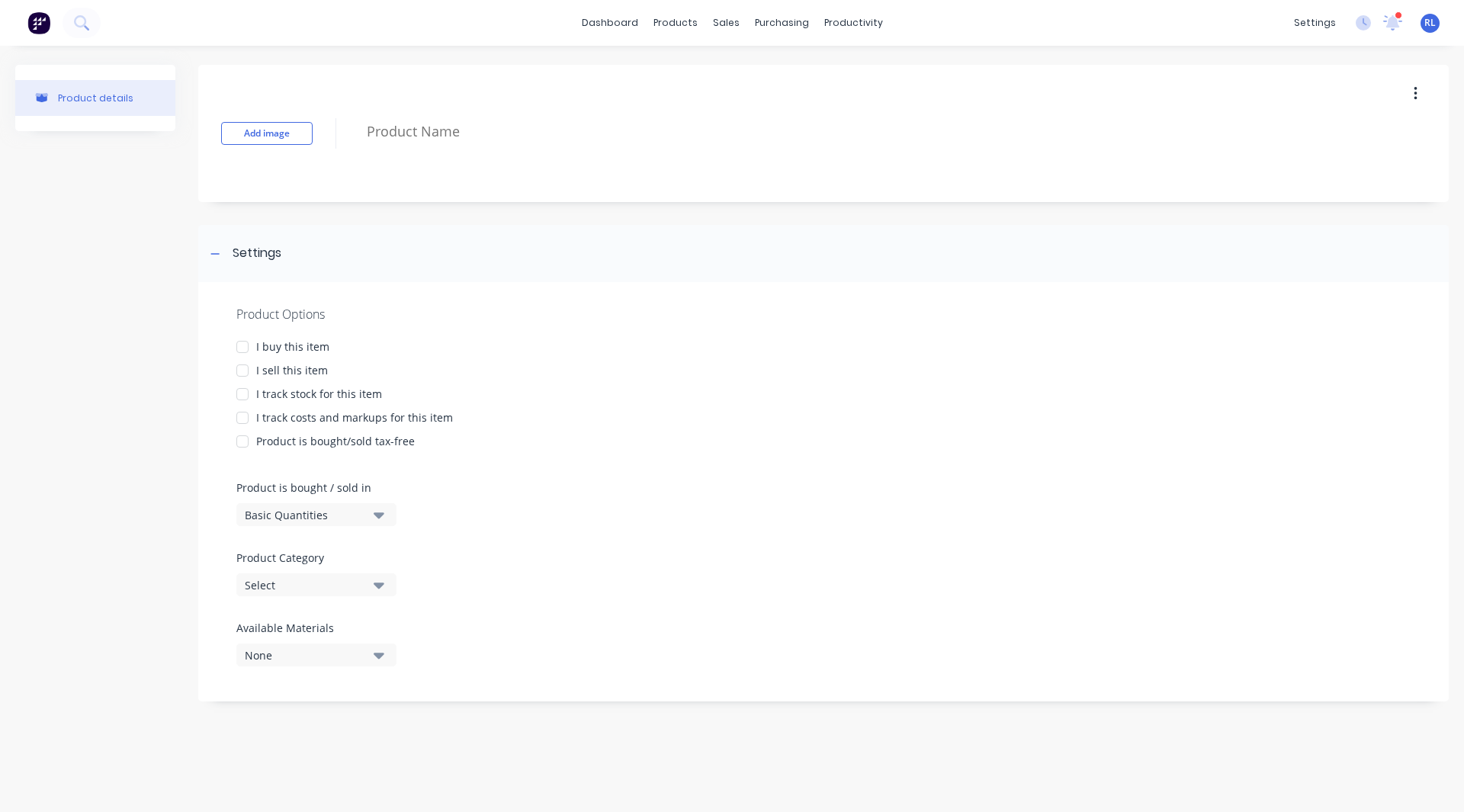
type textarea "x"
type textarea "T"
type textarea "x"
type textarea "Th"
type textarea "x"
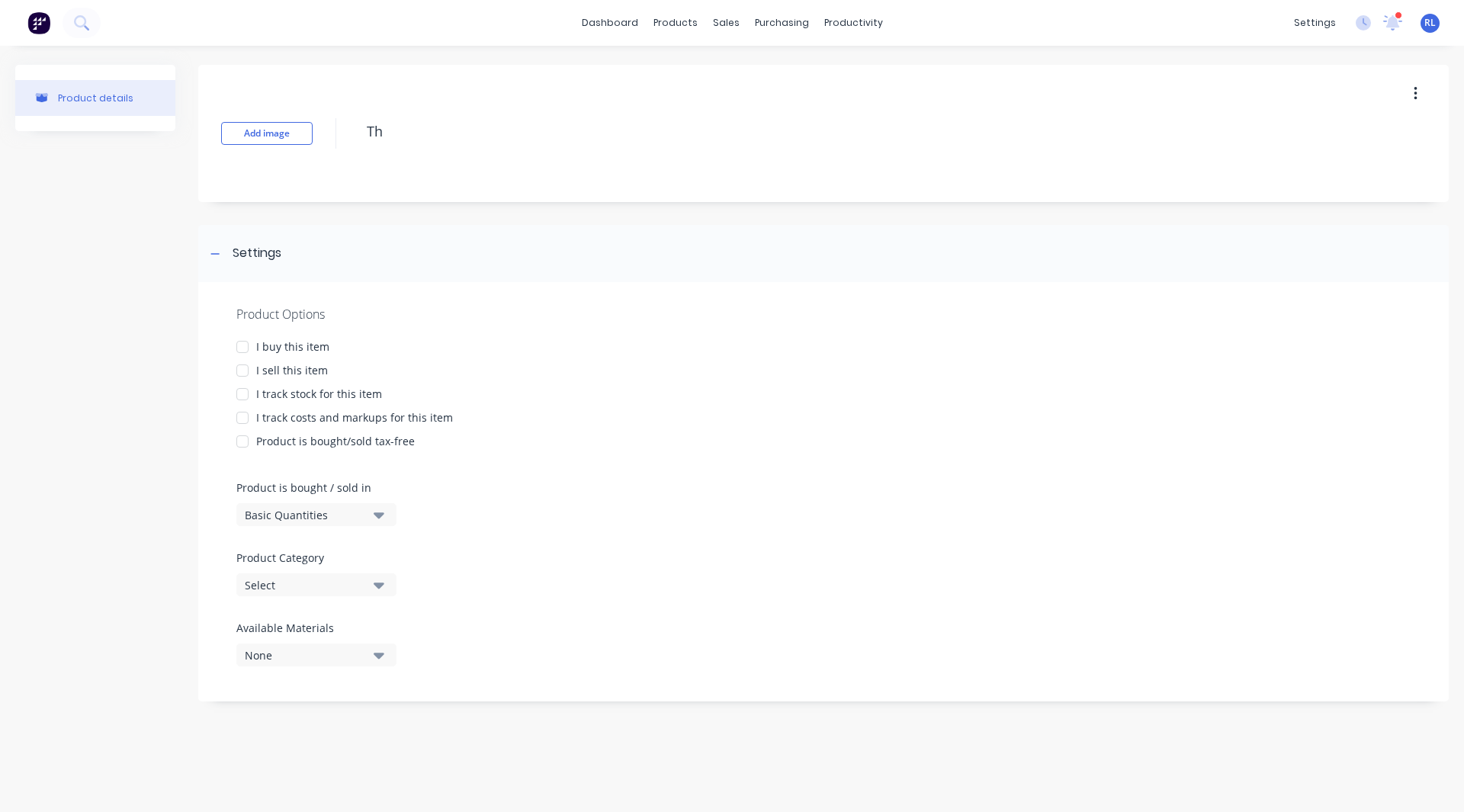
type textarea "Thi"
type textarea "x"
type textarea "Thir"
type textarea "x"
type textarea "Third"
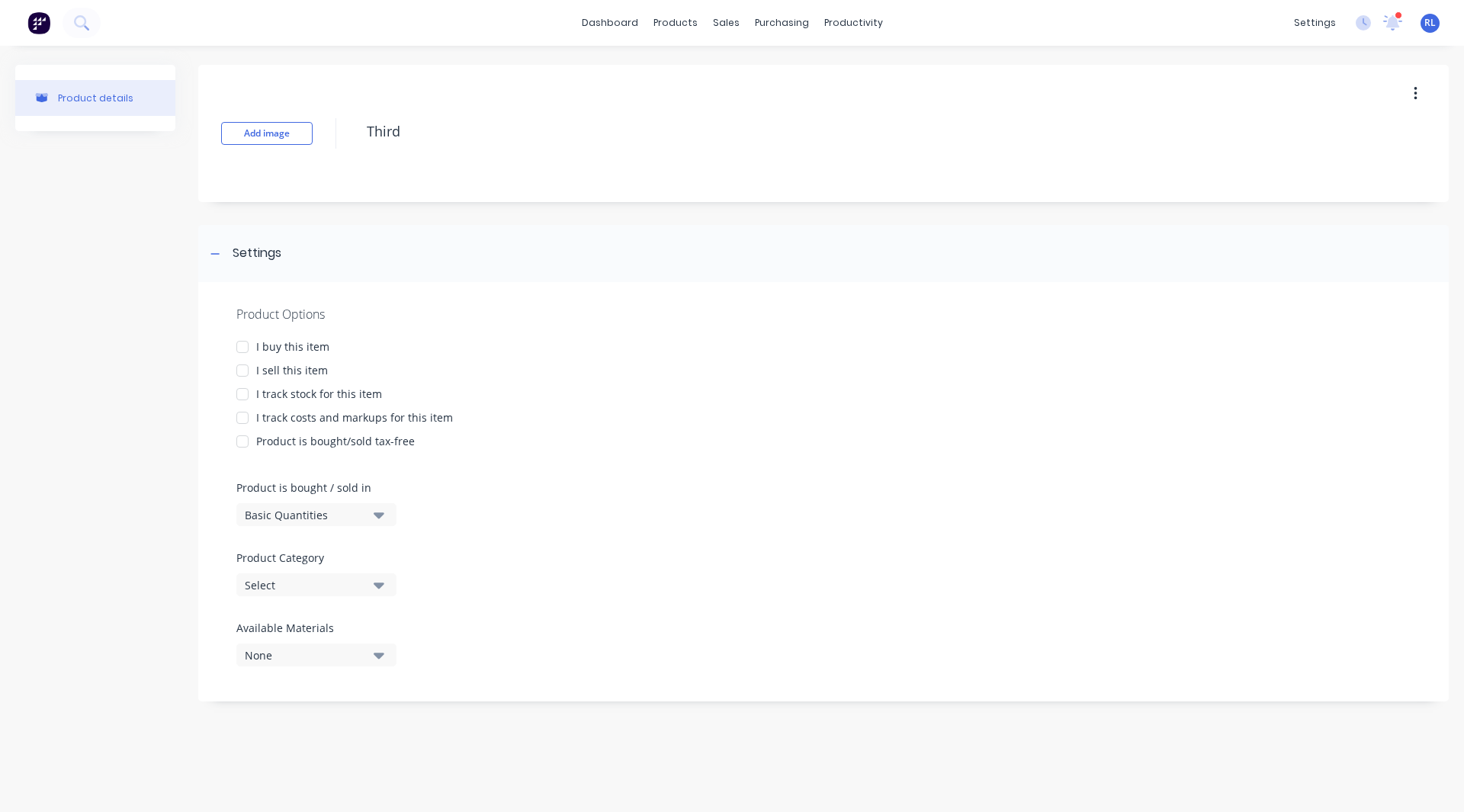
type textarea "x"
type textarea "Third"
type textarea "x"
type textarea "Third P"
type textarea "x"
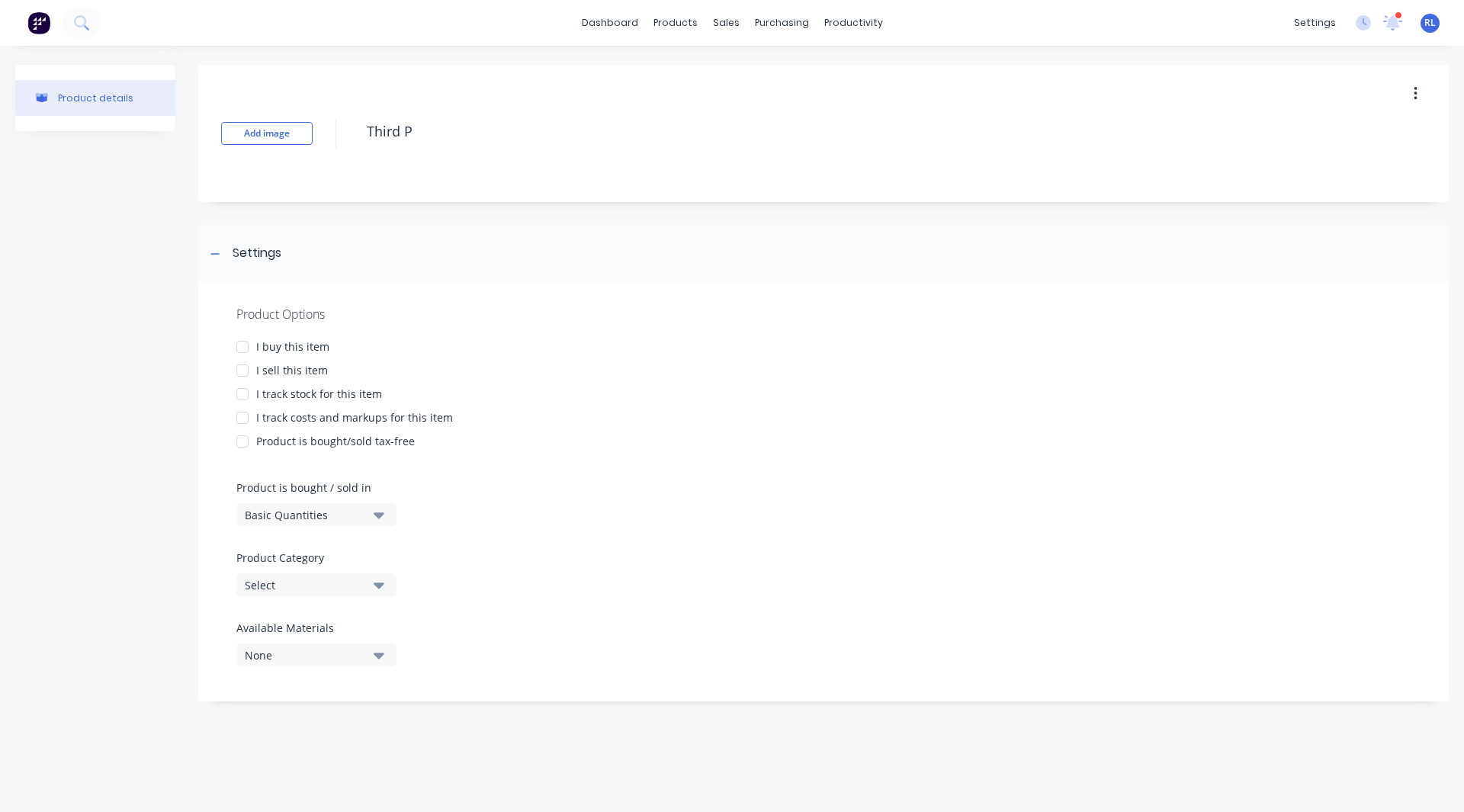
type textarea "Third Pa"
type textarea "x"
type textarea "Third Par"
type textarea "x"
type textarea "Third Part"
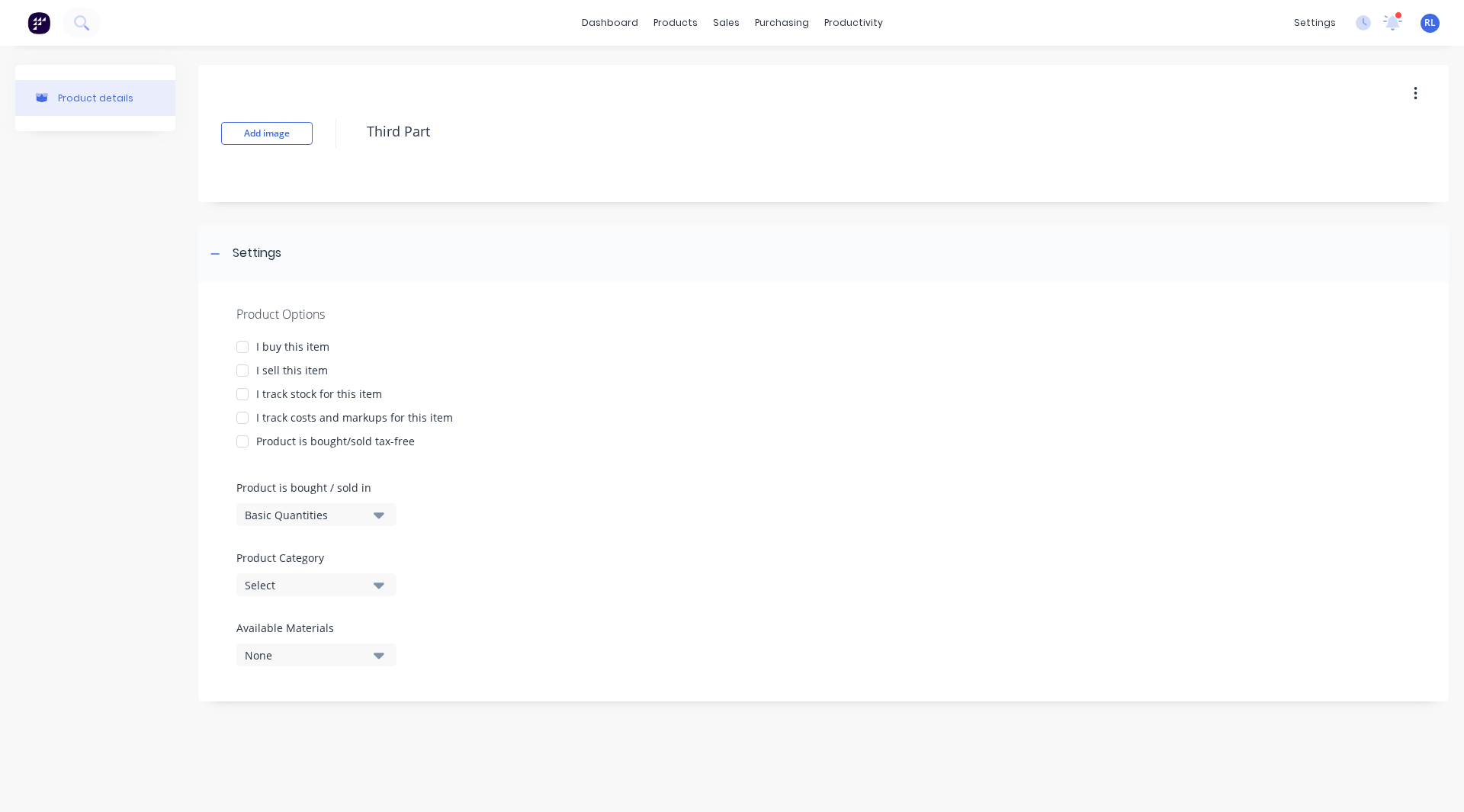
type textarea "x"
type textarea "Third Party"
type textarea "x"
type textarea "Third Party"
type textarea "x"
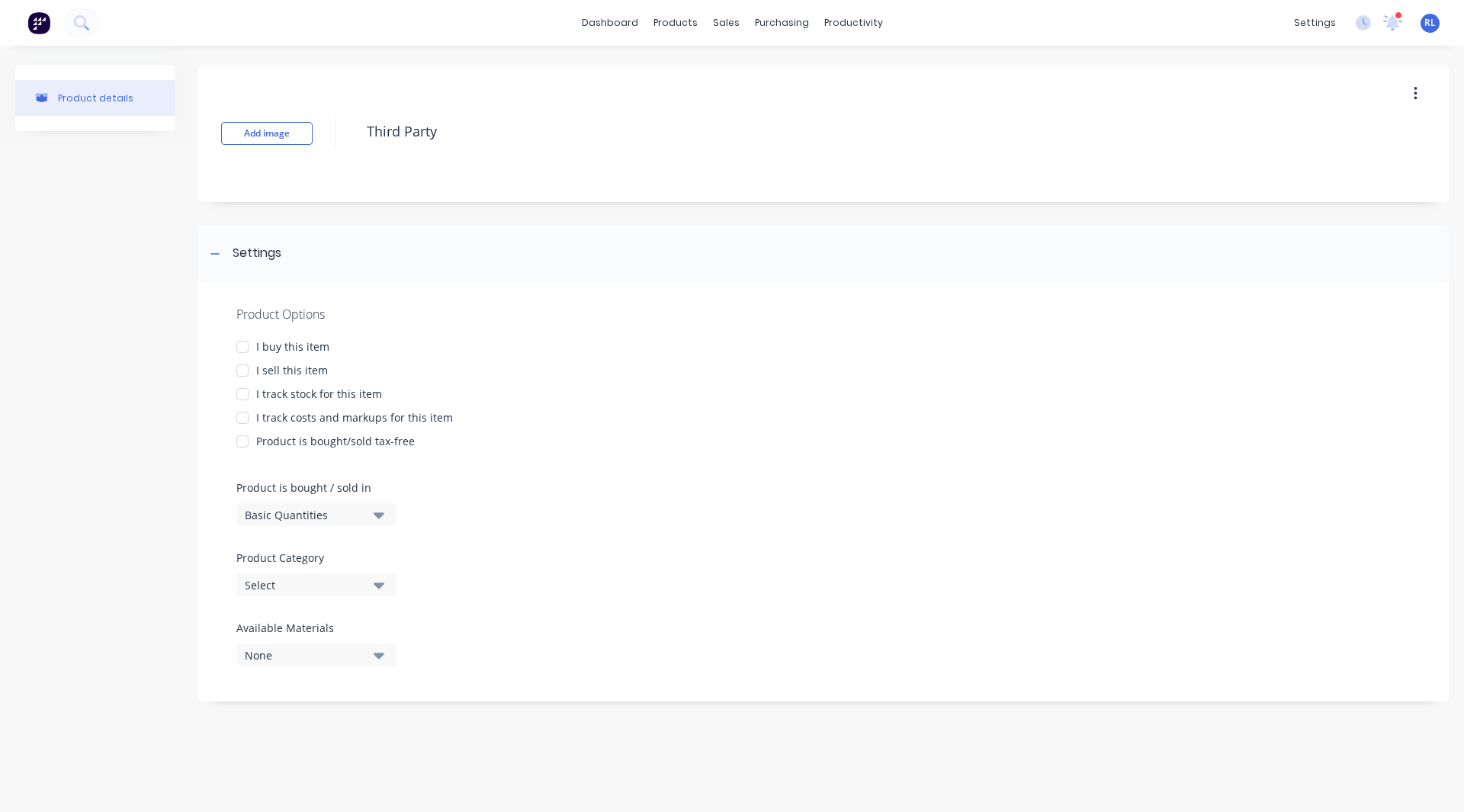
type textarea "Third Party S"
type textarea "x"
type textarea "Third Party Se"
type textarea "x"
type textarea "Third Party Ser"
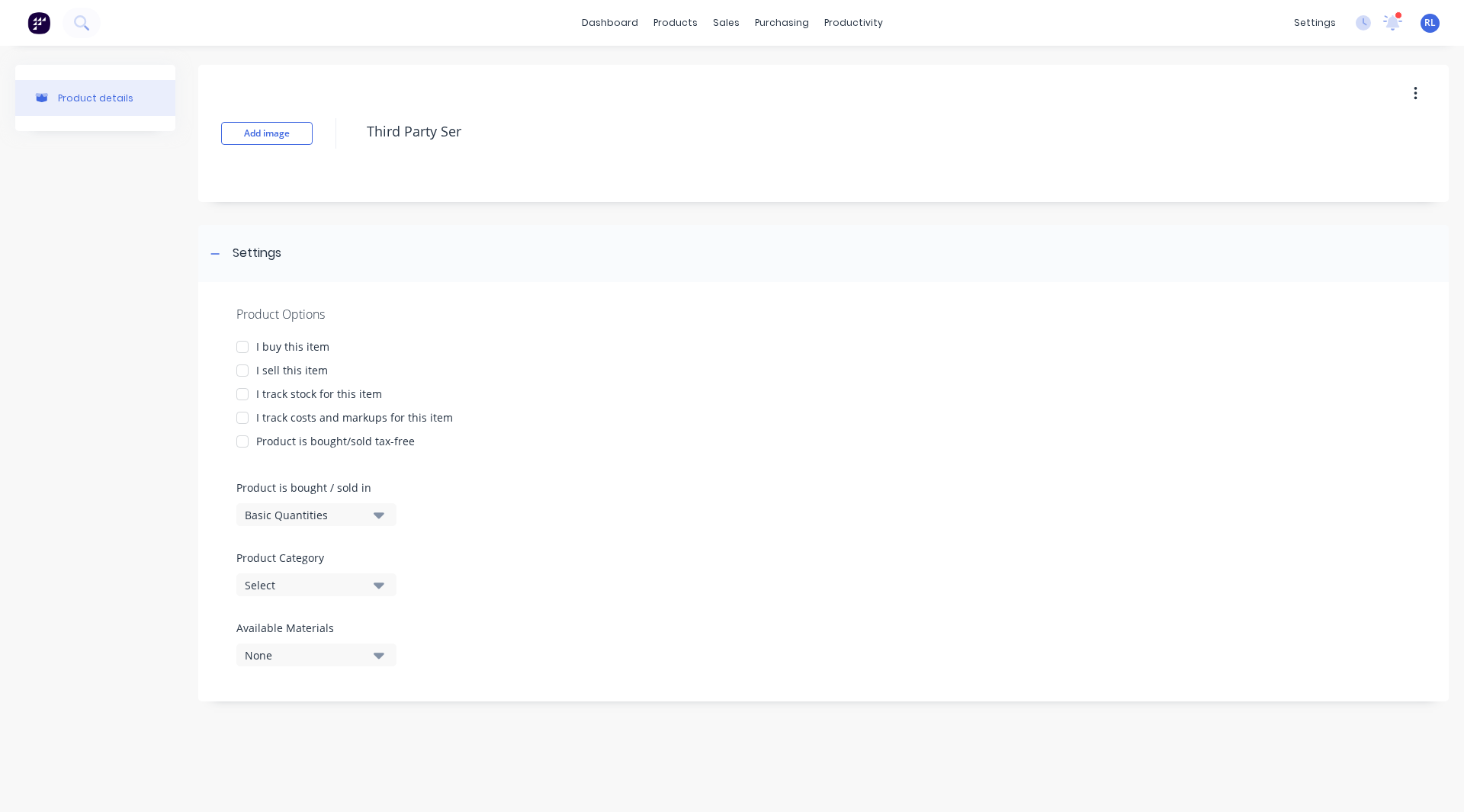
type textarea "x"
type textarea "Third Party Serv"
type textarea "x"
type textarea "Third Party Servi"
type textarea "x"
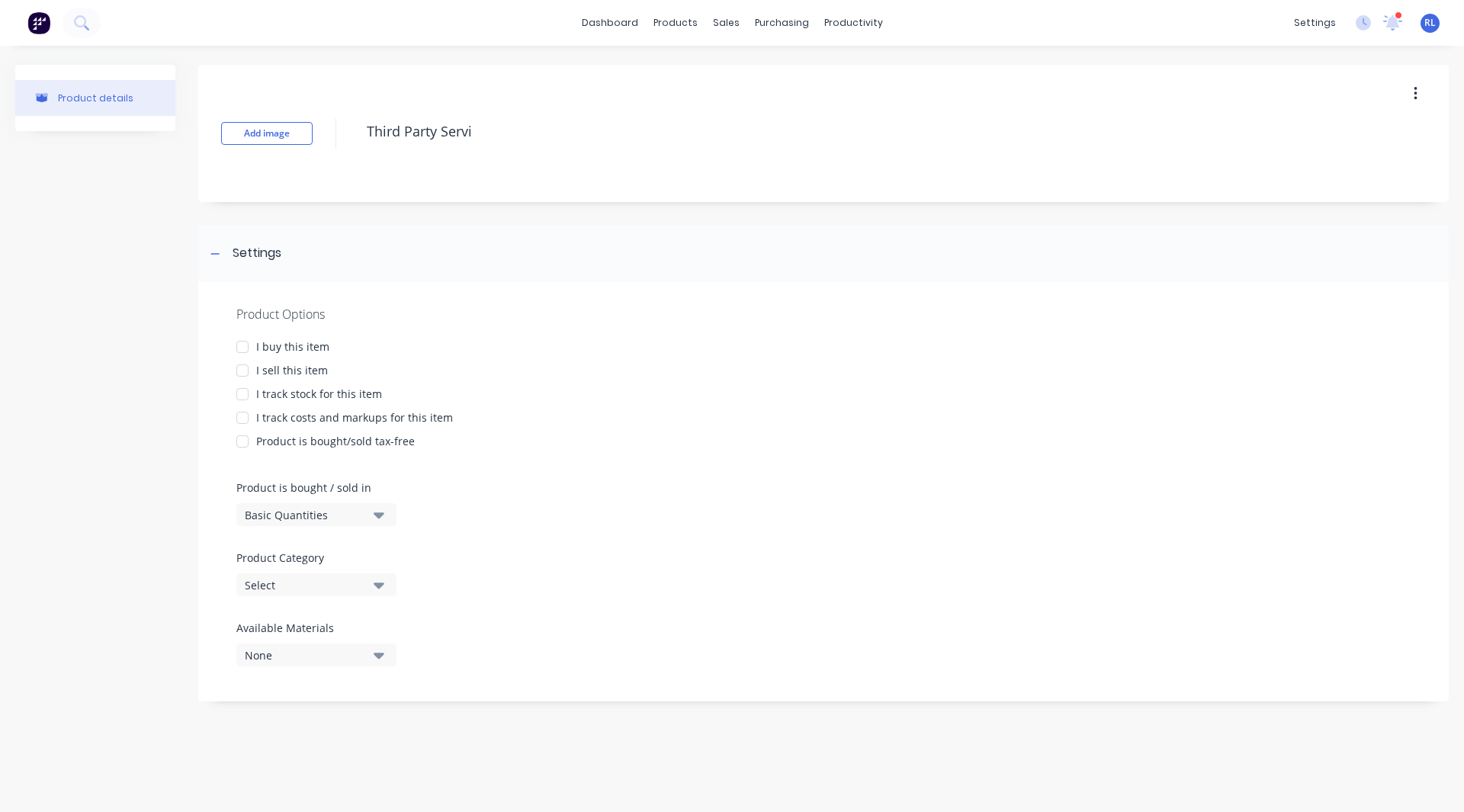
type textarea "Third Party Servic"
type textarea "x"
type textarea "Third Party Service"
type textarea "x"
type textarea "Third Party Services"
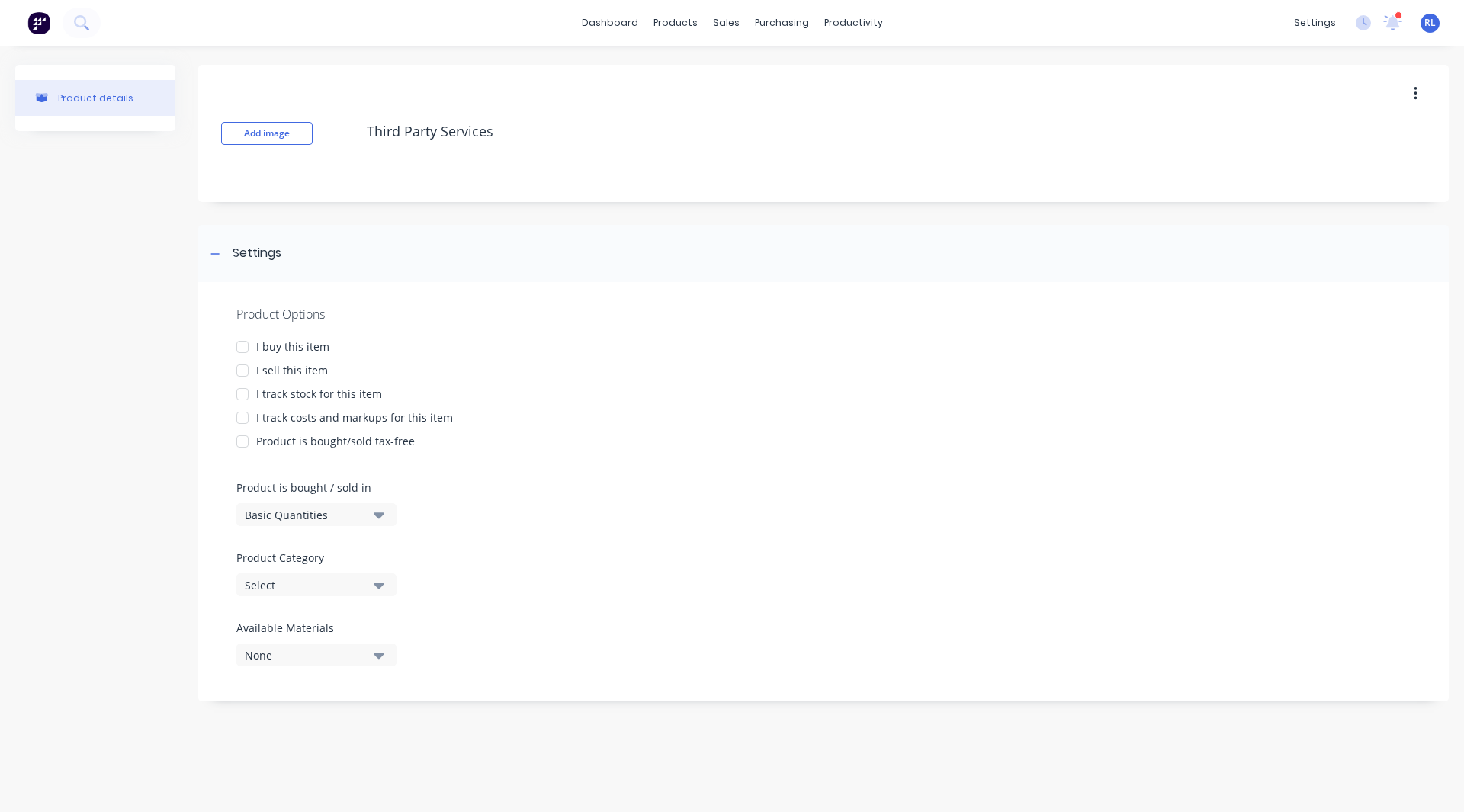
type textarea "x"
type textarea "Third Party Services/"
type textarea "x"
type textarea "Third Party Services/P"
type textarea "x"
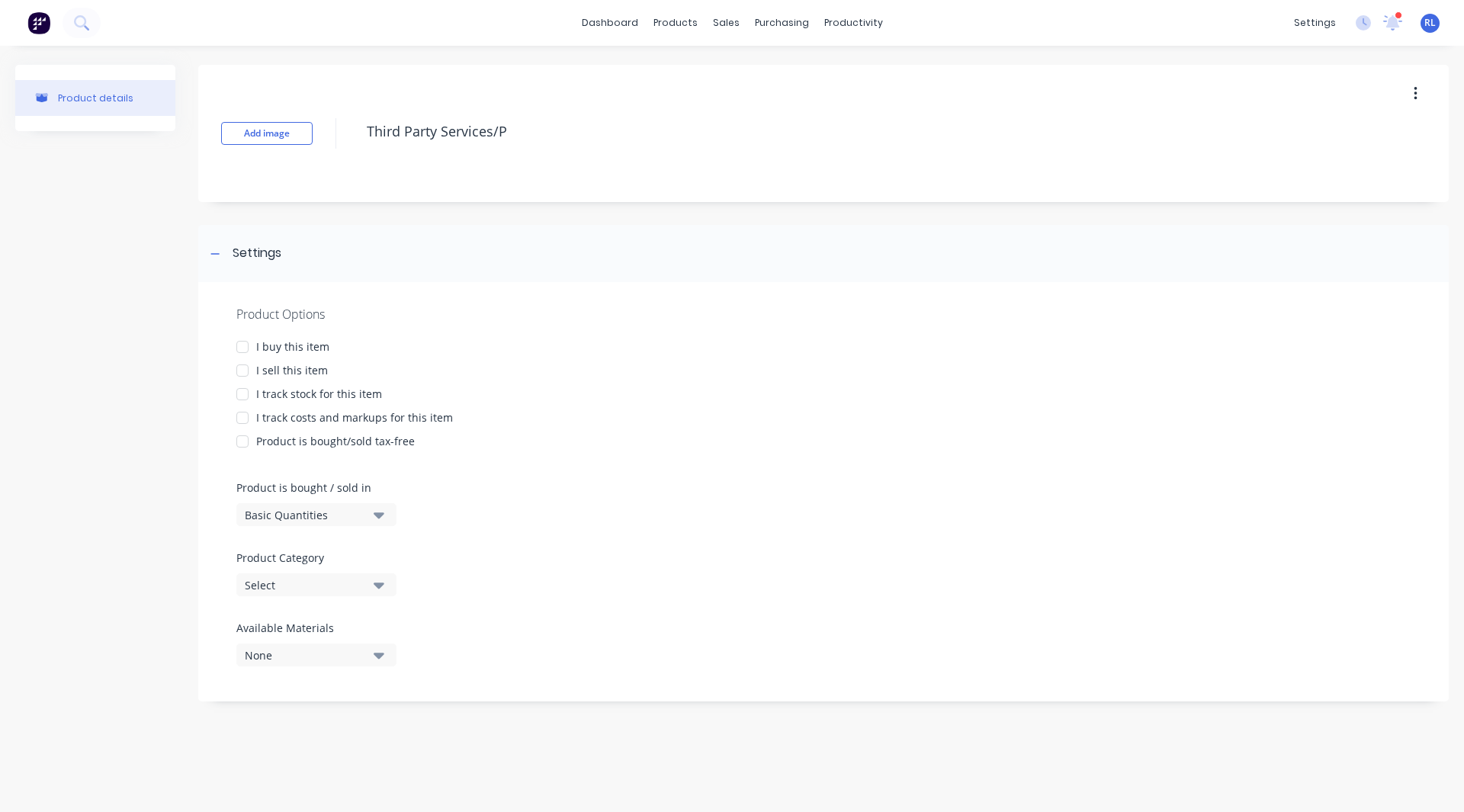
type textarea "Third Party Services/Pa"
type textarea "x"
type textarea "Third Party Services/Par"
type textarea "x"
type textarea "Third Party Services/Part"
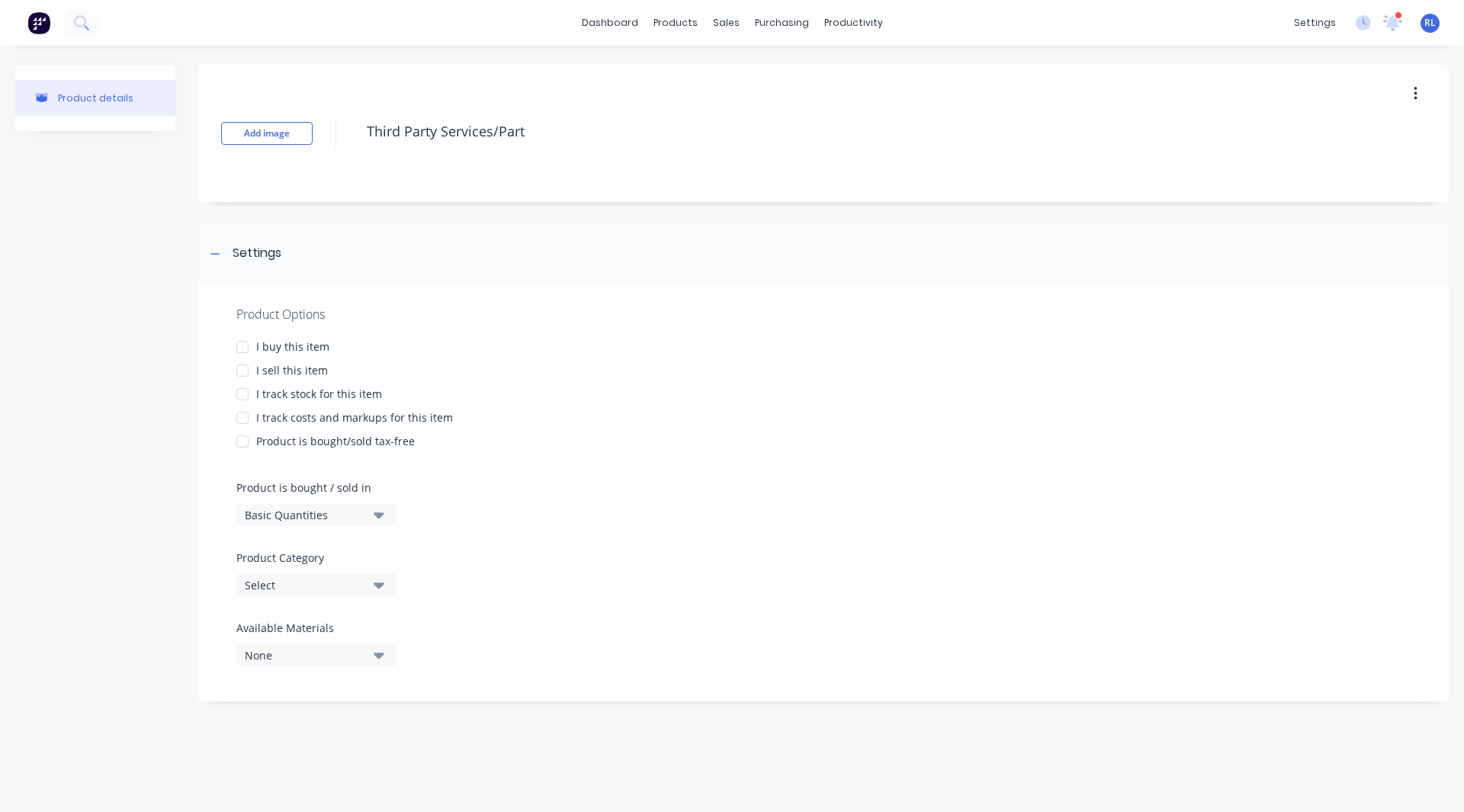
type textarea "x"
type textarea "Third Party Services/Parts"
click at [245, 345] on div at bounding box center [242, 347] width 31 height 31
click at [240, 366] on div at bounding box center [242, 370] width 31 height 31
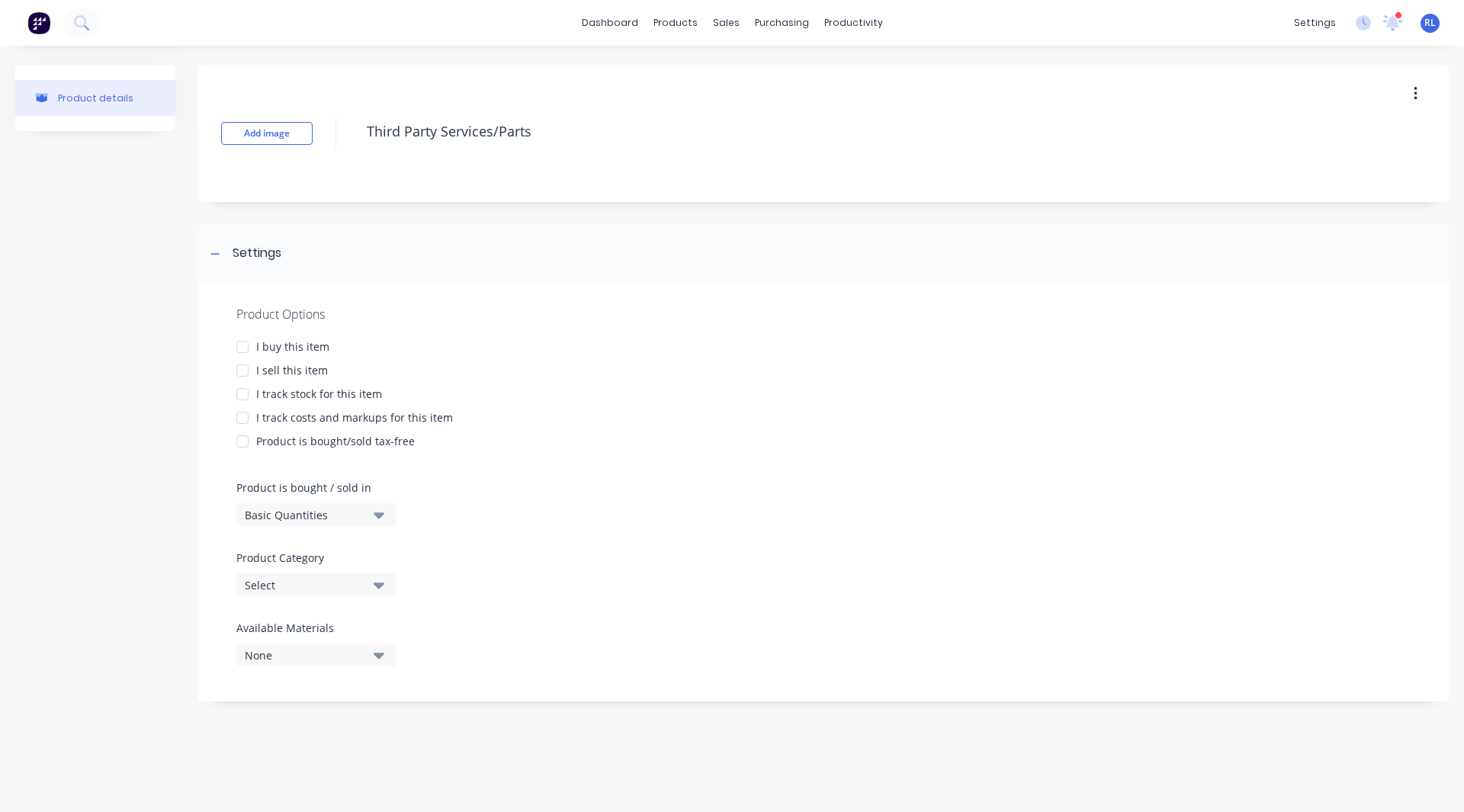
type textarea "x"
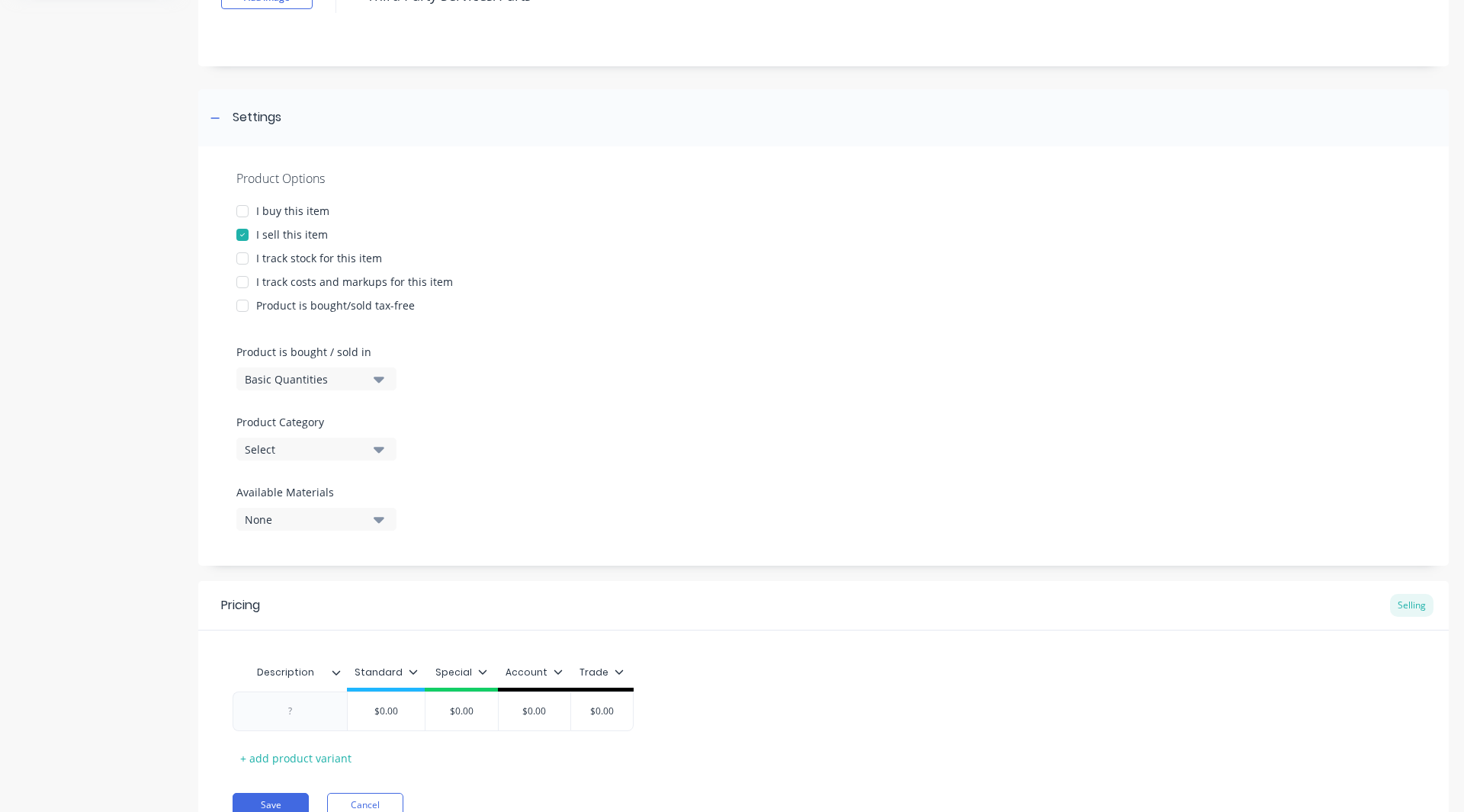
type textarea "Third Party Services/Parts"
type textarea "x"
type textarea "Third Party Services/Parts"
click at [287, 452] on div "Select" at bounding box center [305, 449] width 122 height 16
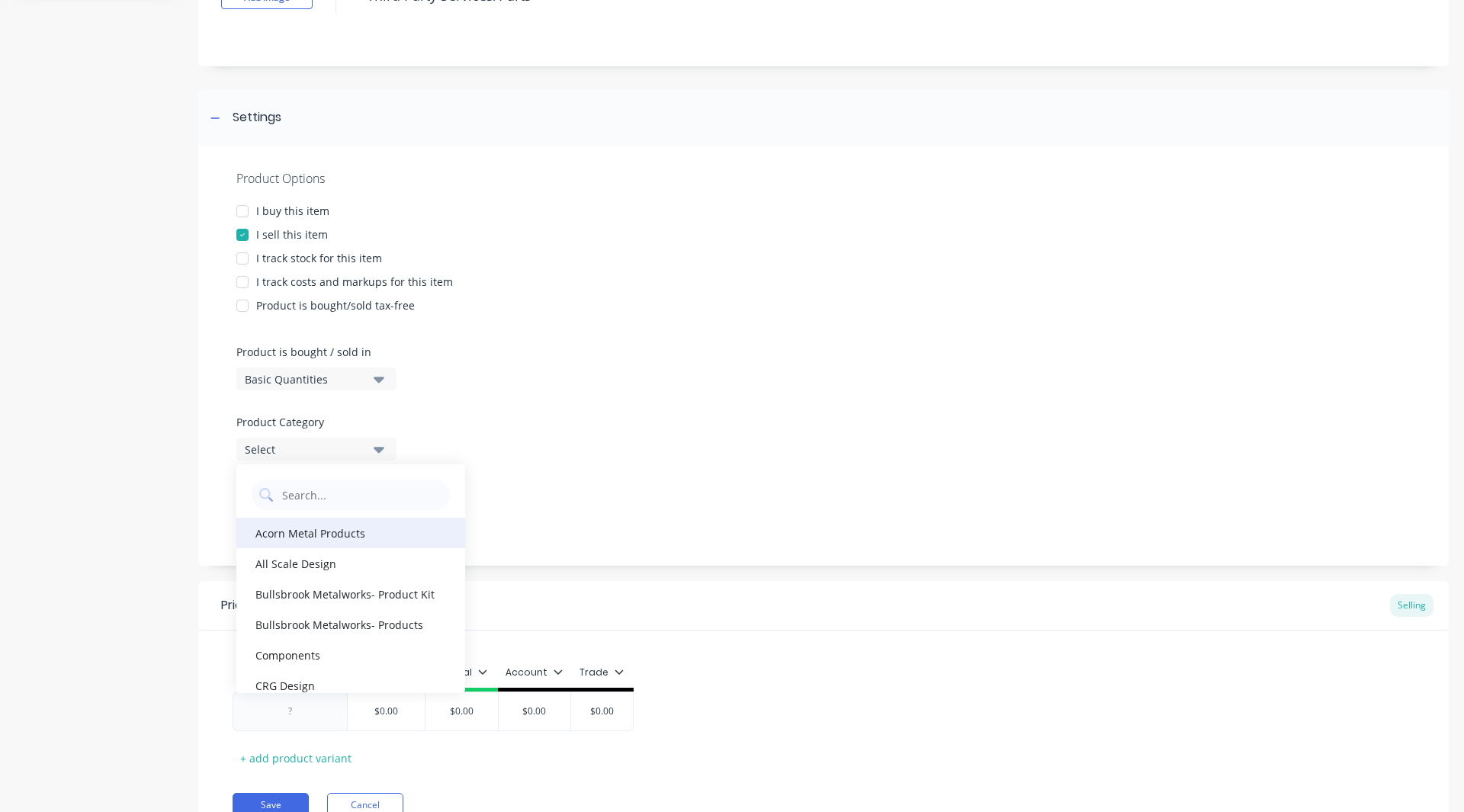
click at [289, 536] on div "Acorn Metal Products" at bounding box center [350, 532] width 229 height 31
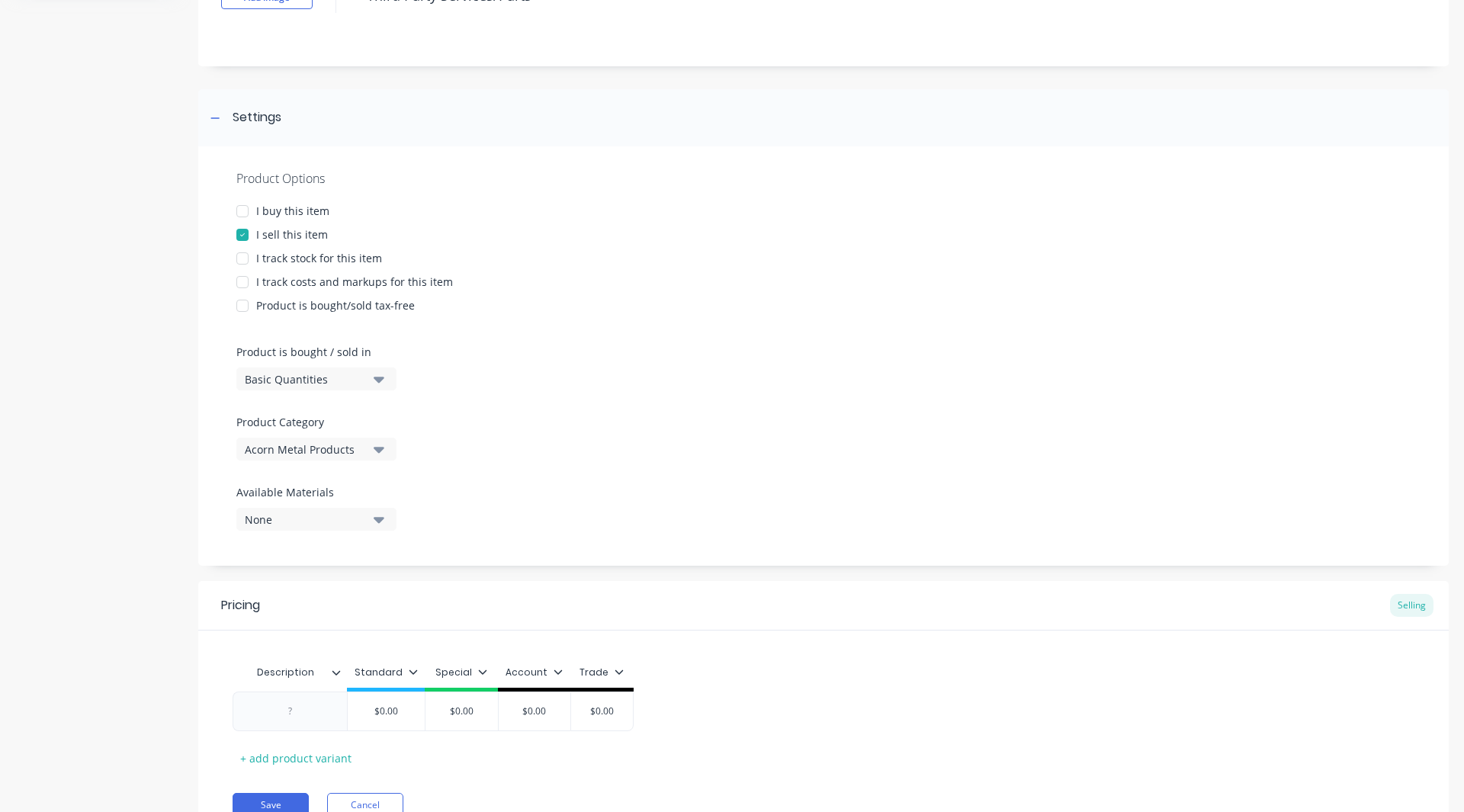
scroll to position [205, 0]
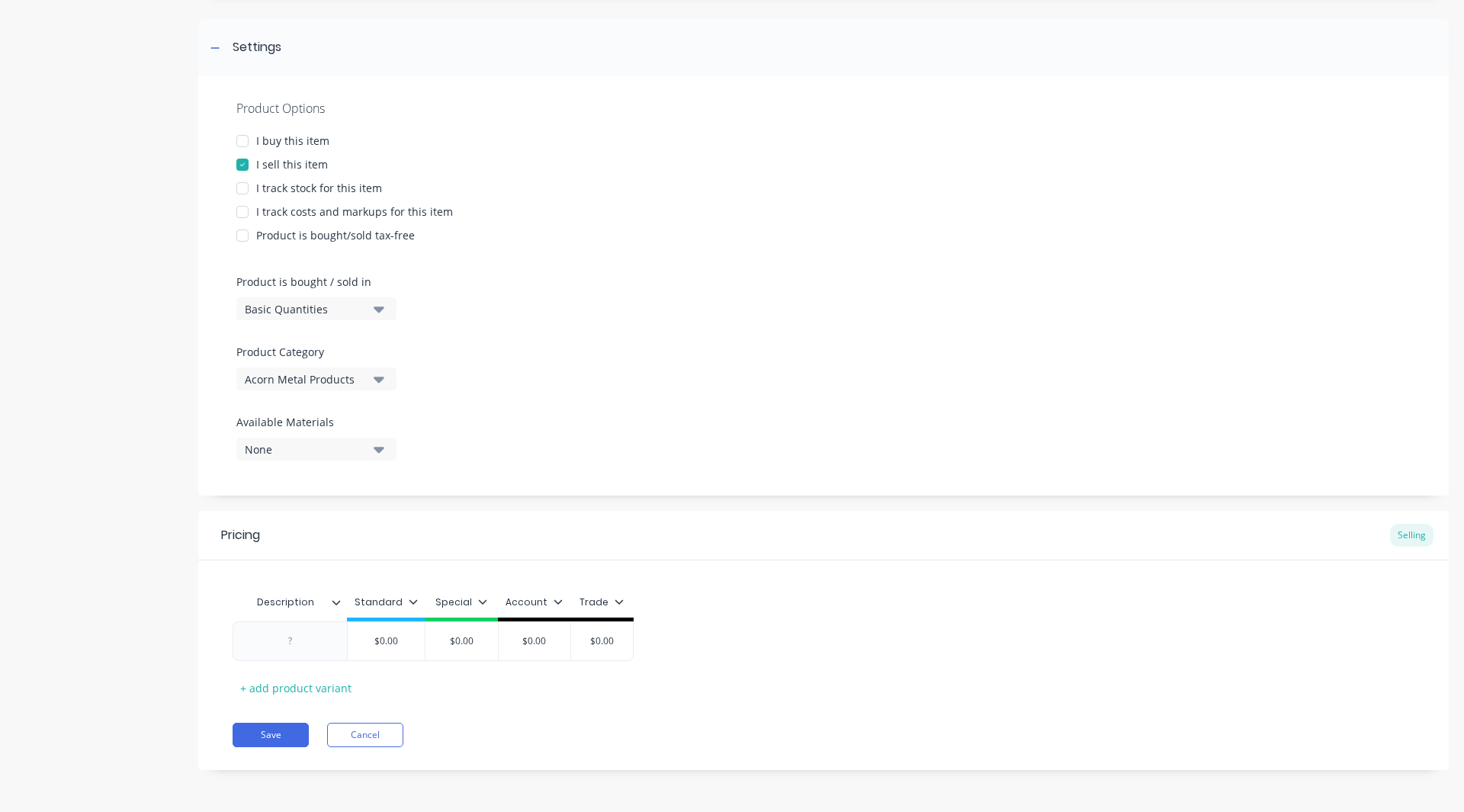
click at [235, 213] on div at bounding box center [242, 212] width 31 height 31
click at [295, 647] on div at bounding box center [291, 640] width 76 height 20
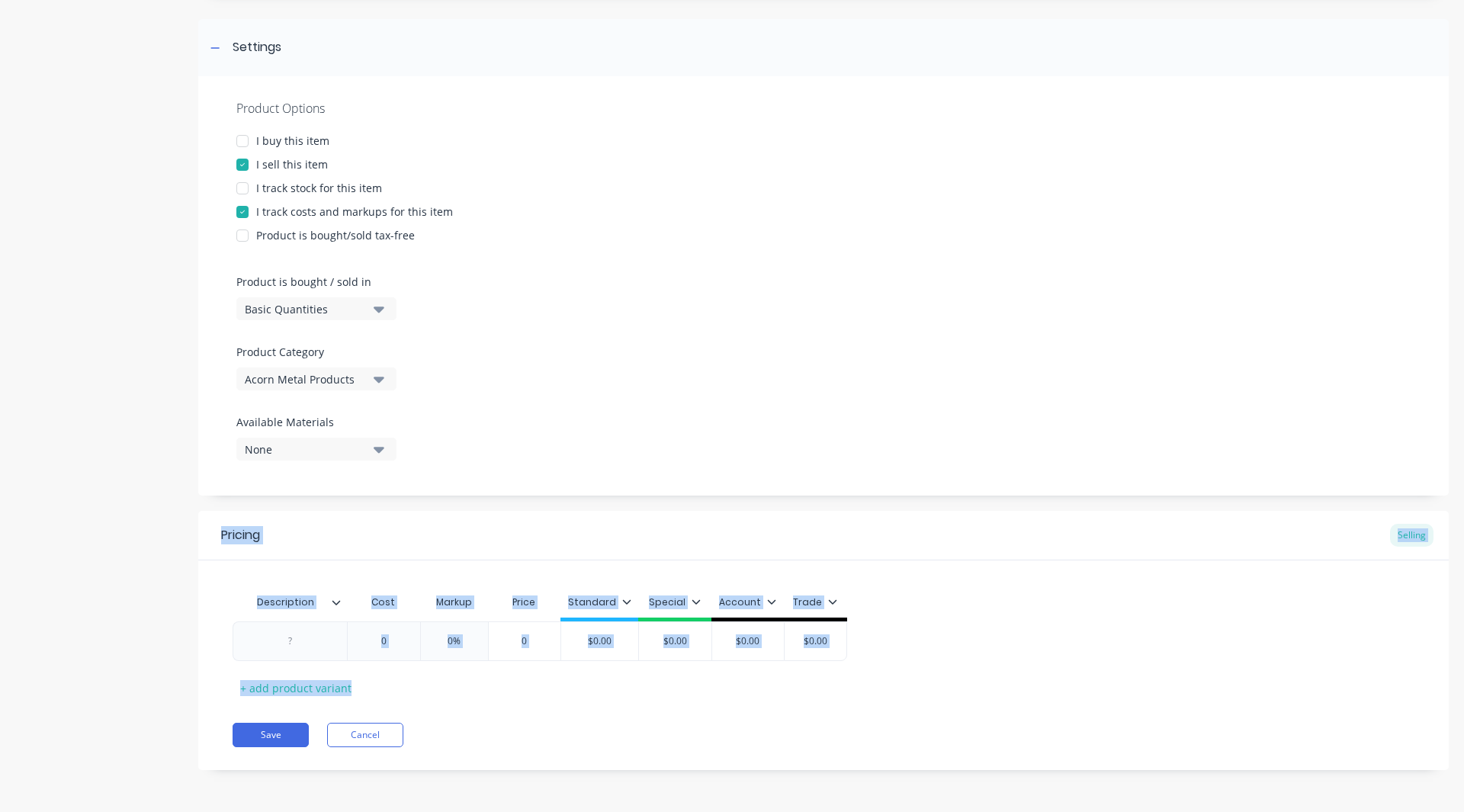
drag, startPoint x: 571, startPoint y: 673, endPoint x: 439, endPoint y: 418, distance: 287.1
click at [439, 418] on div "Add image Third Party Services/Parts Settings Product Options I buy this item I…" at bounding box center [823, 325] width 1250 height 934
click at [244, 210] on div at bounding box center [242, 212] width 31 height 31
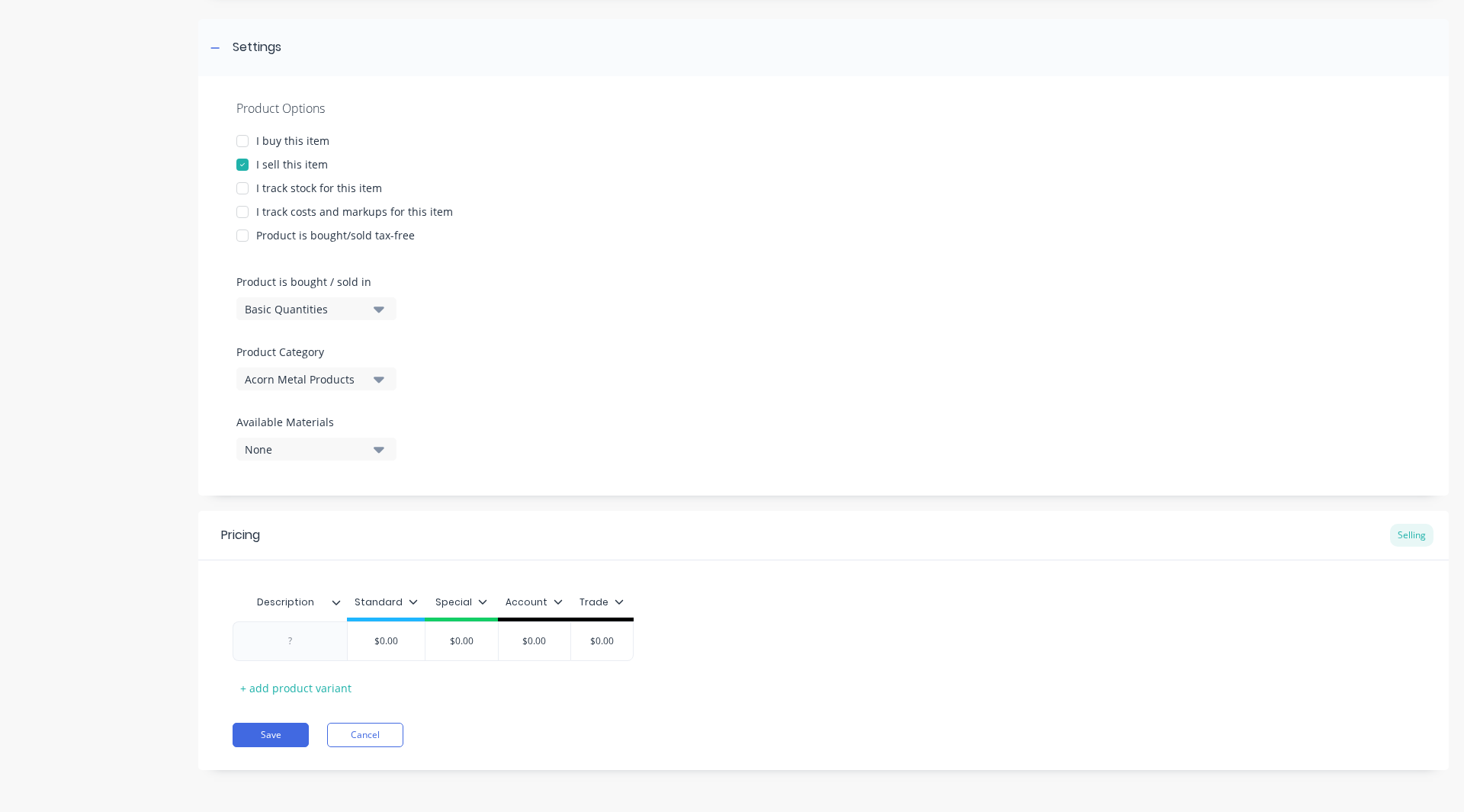
click at [128, 346] on div "Product details" at bounding box center [95, 325] width 160 height 934
click at [290, 648] on div at bounding box center [291, 640] width 76 height 20
type textarea "x"
type input "$0.00"
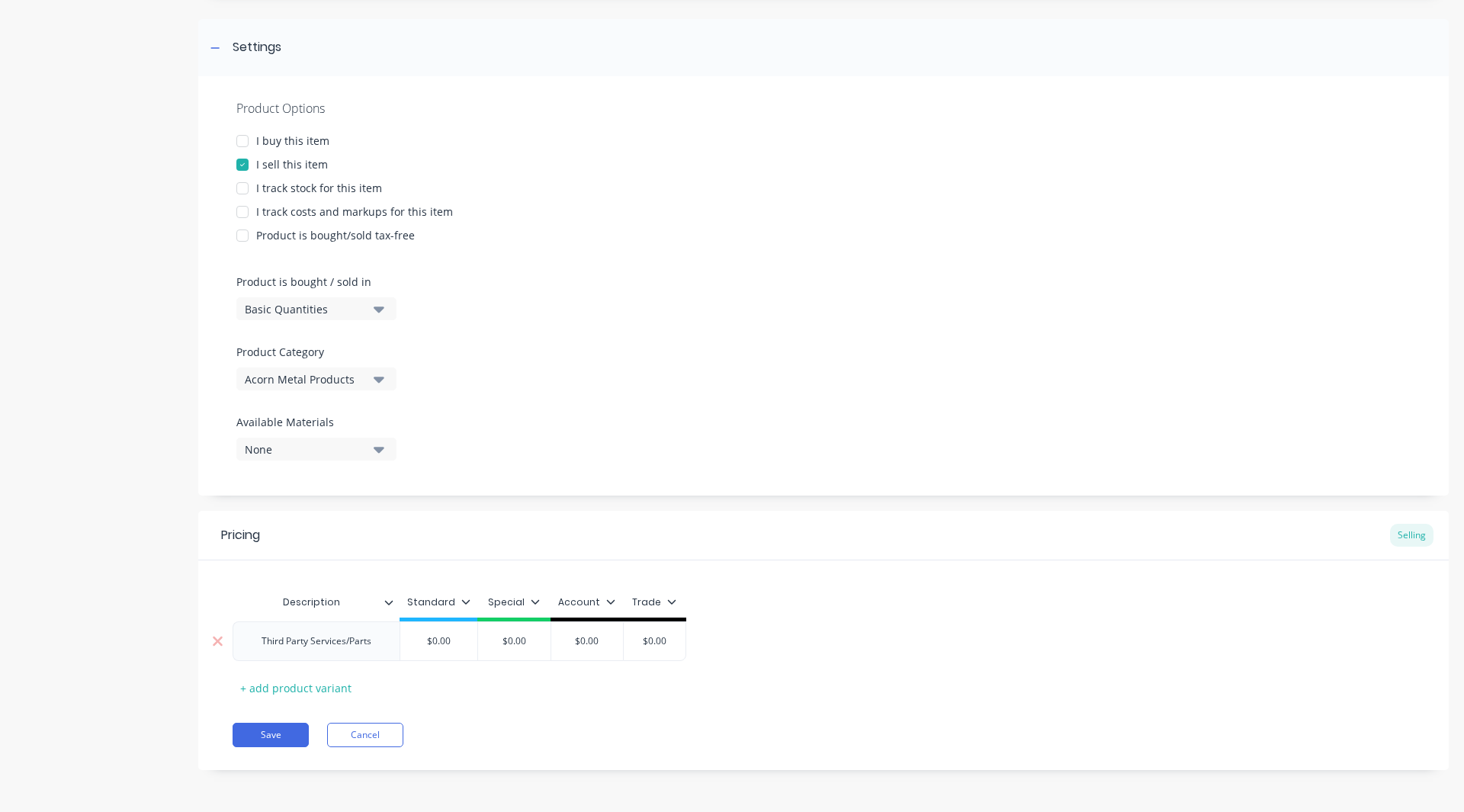
click at [455, 642] on input "$0.00" at bounding box center [439, 640] width 77 height 14
type textarea "x"
type input "$0.0"
type textarea "x"
type input "$0."
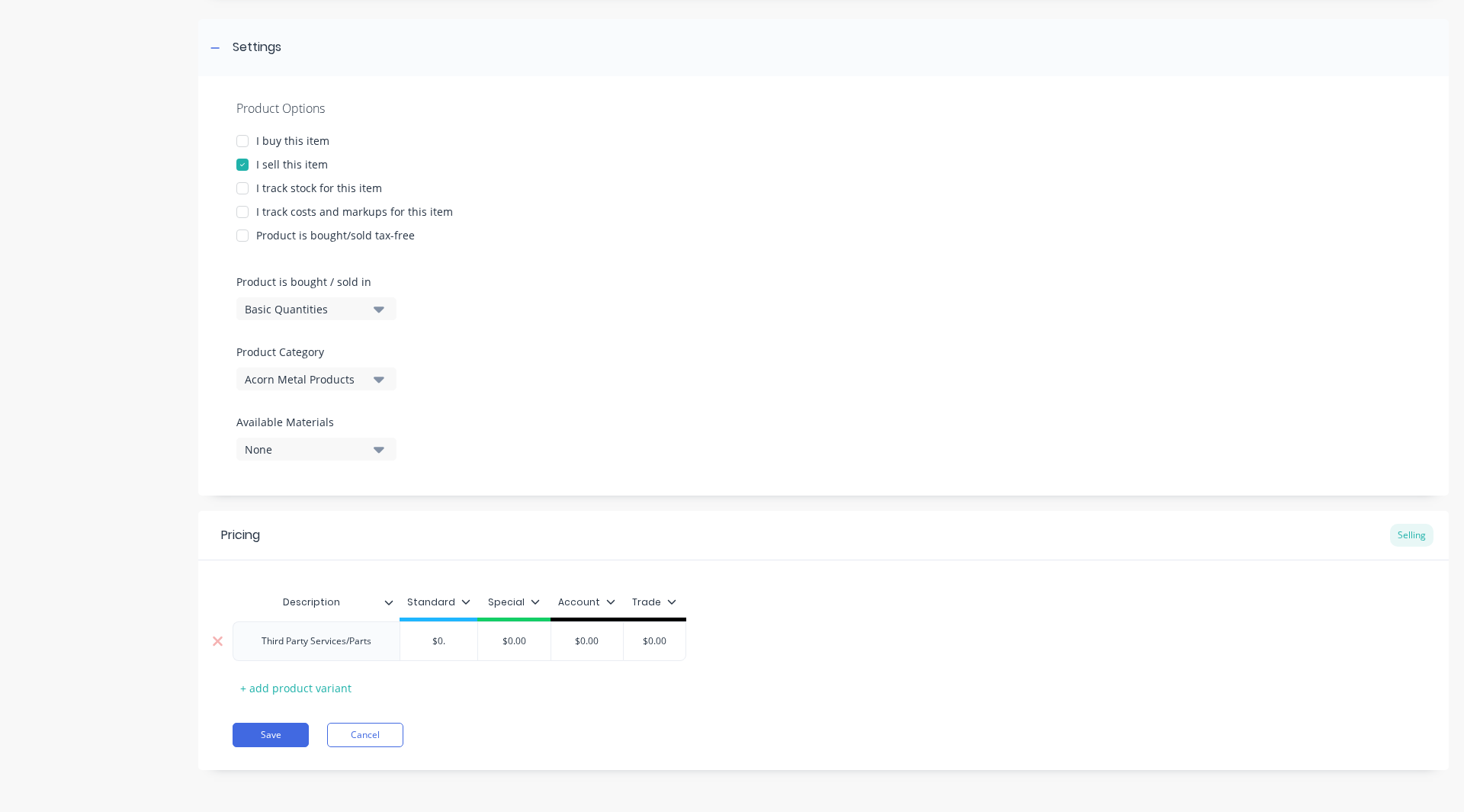
type textarea "x"
type input "$0"
type textarea "x"
type input "$"
type textarea "x"
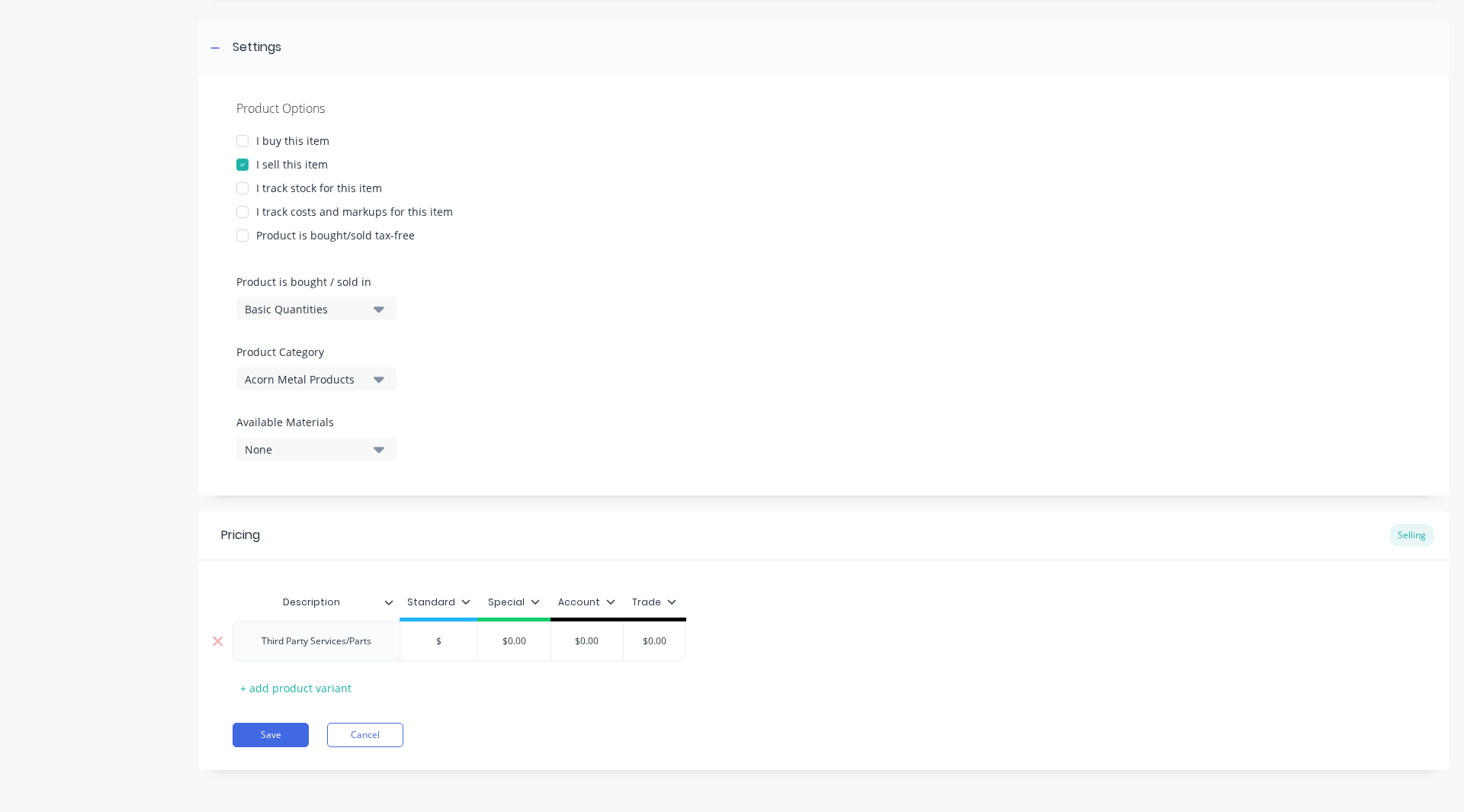
type input "$1"
type textarea "x"
type input "$14"
type textarea "x"
type input "$140"
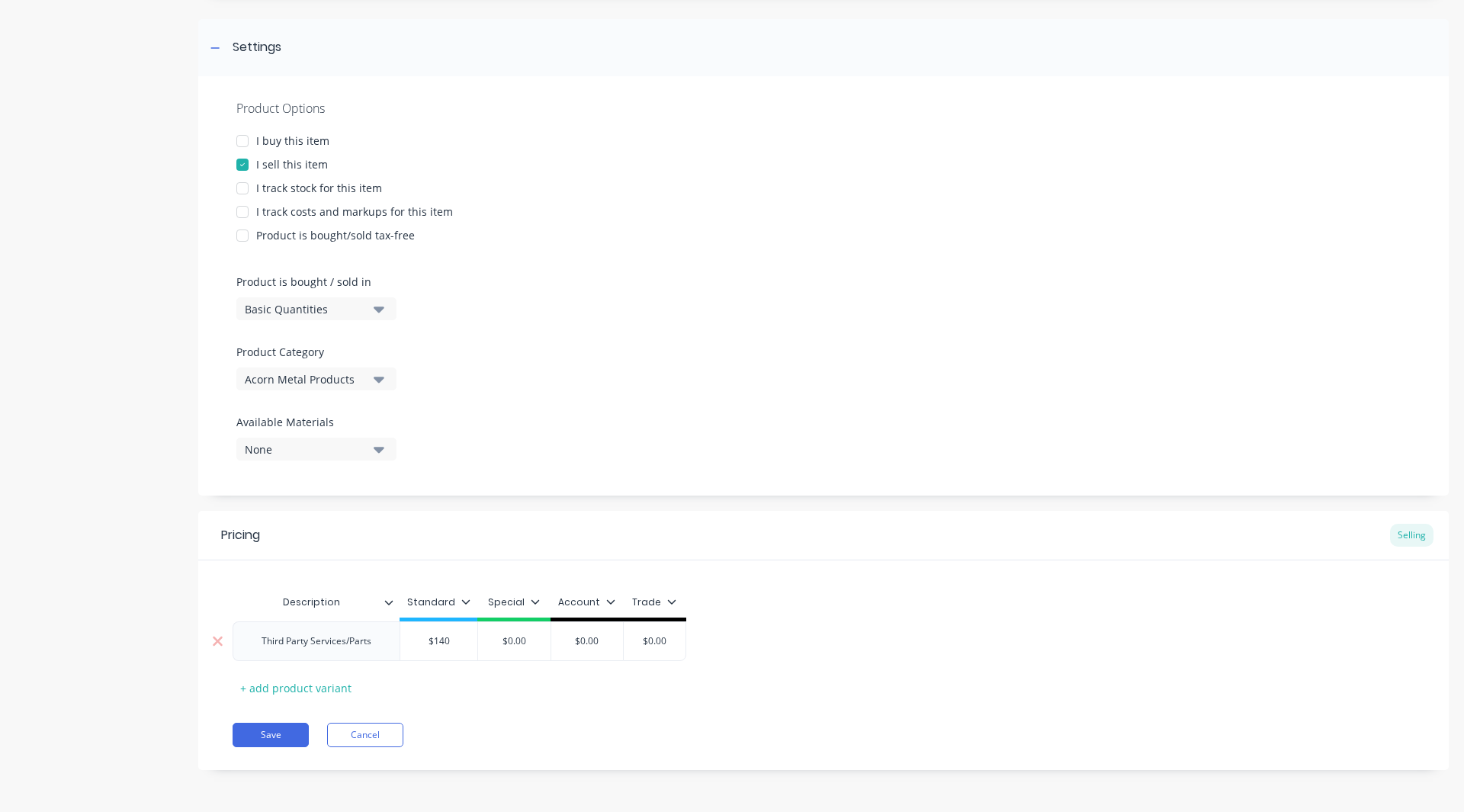
type textarea "x"
type input "$1400"
type textarea "x"
type input "$14000"
click at [242, 215] on div at bounding box center [242, 212] width 31 height 31
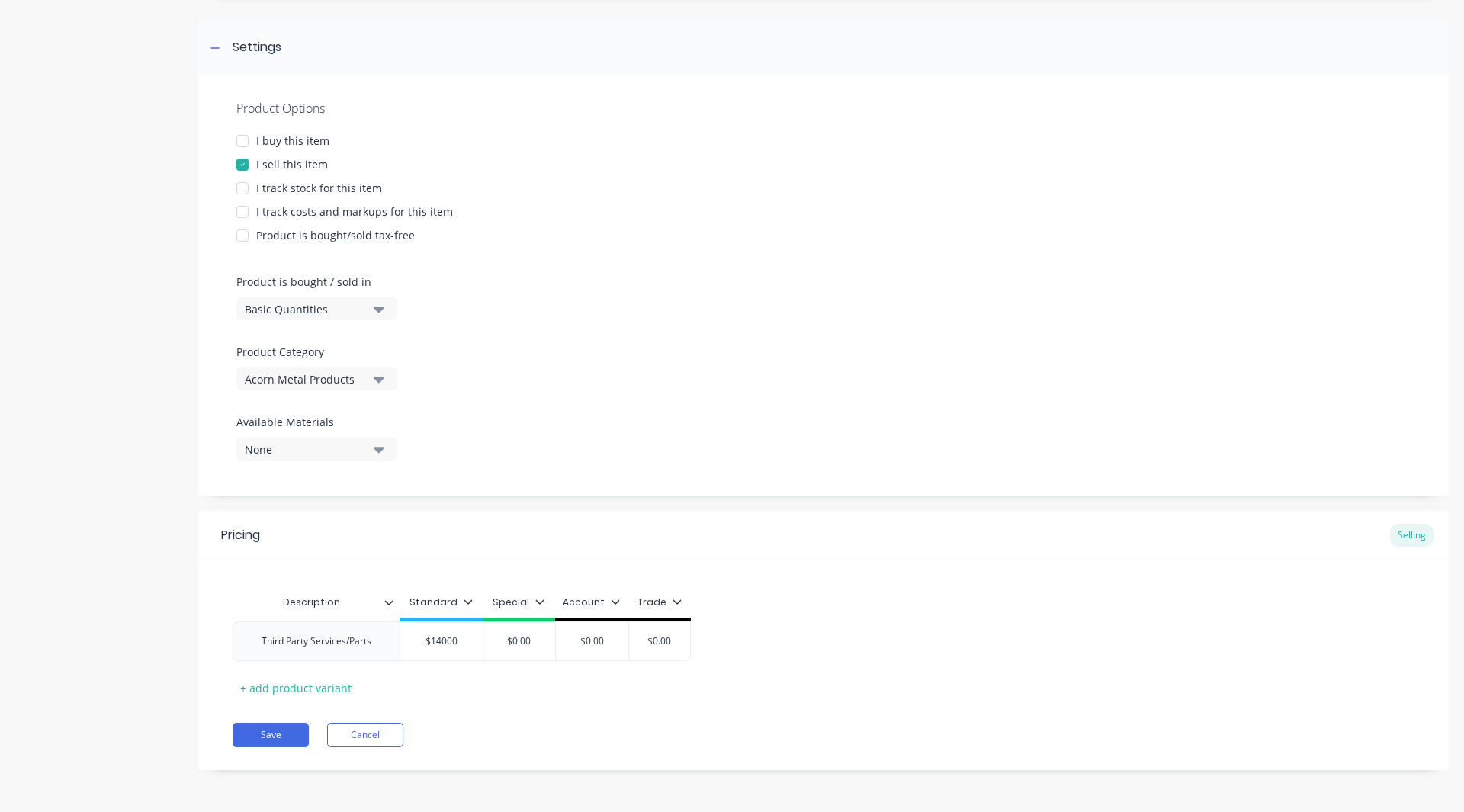
type textarea "x"
type input "$14000"
type input "0"
click at [596, 644] on input "0" at bounding box center [577, 640] width 76 height 14
type textarea "x"
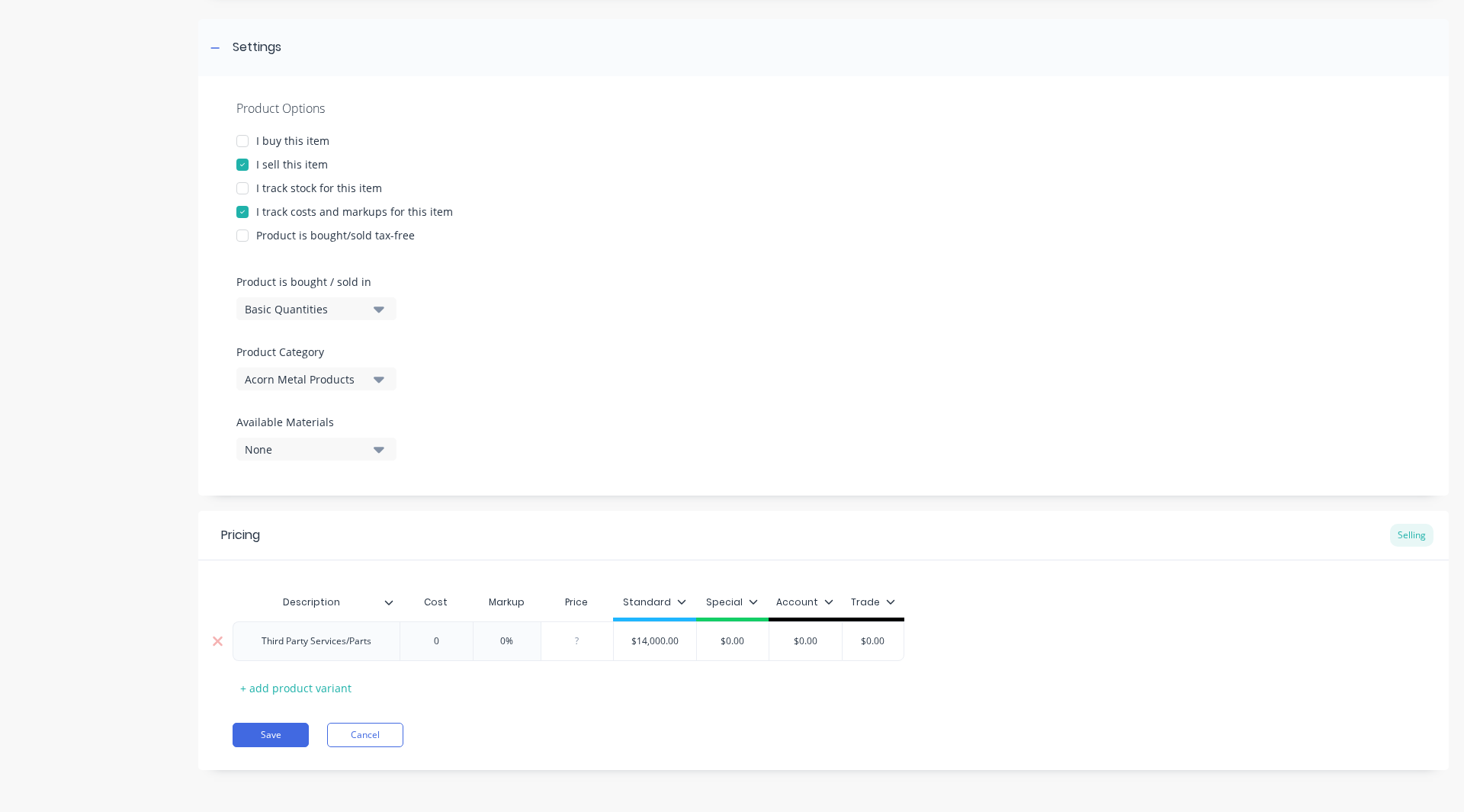
type input "1"
type textarea "x"
type input "11"
type textarea "x"
type input "1100"
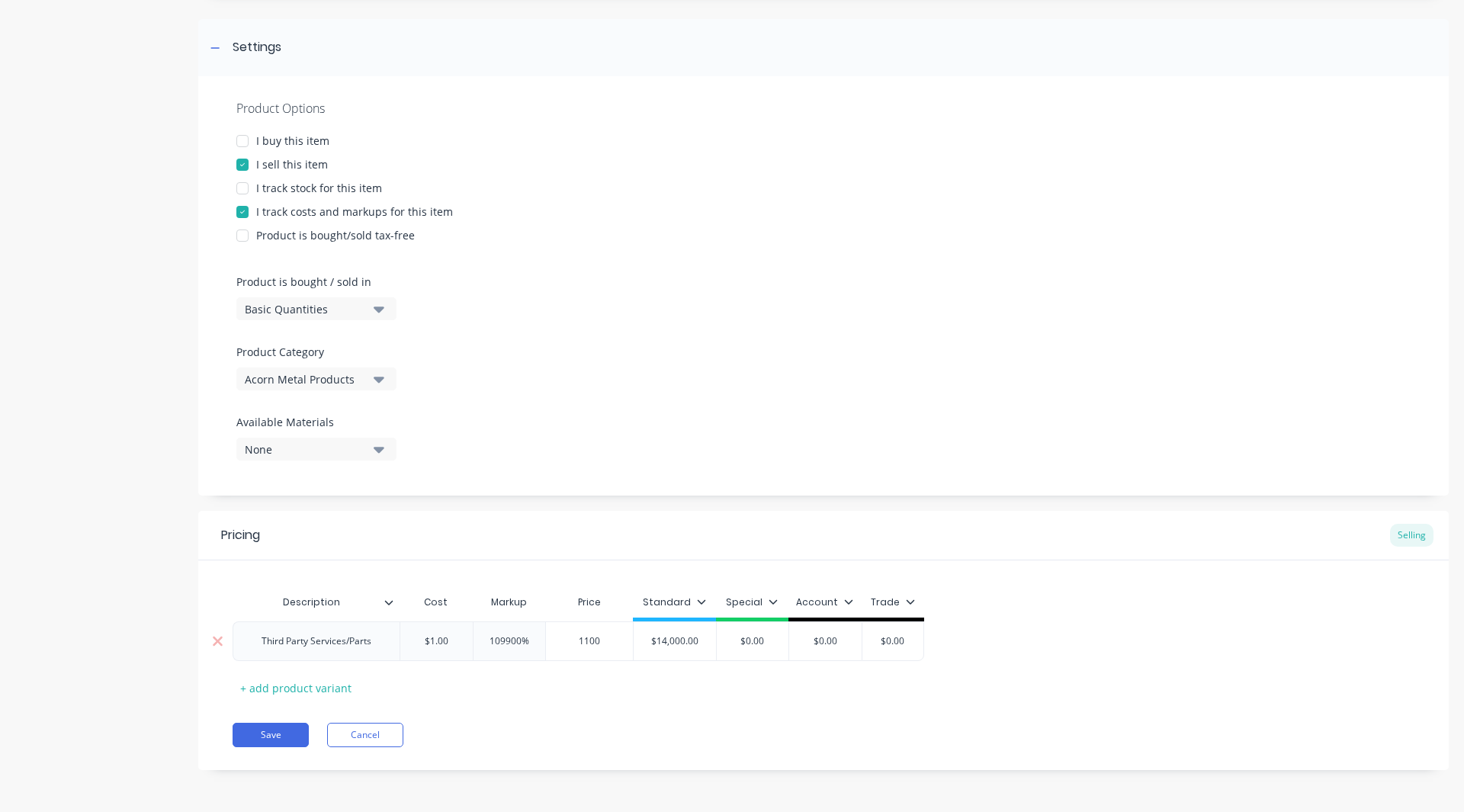
type textarea "x"
type input "11000"
type textarea "x"
type input "110"
type textarea "x"
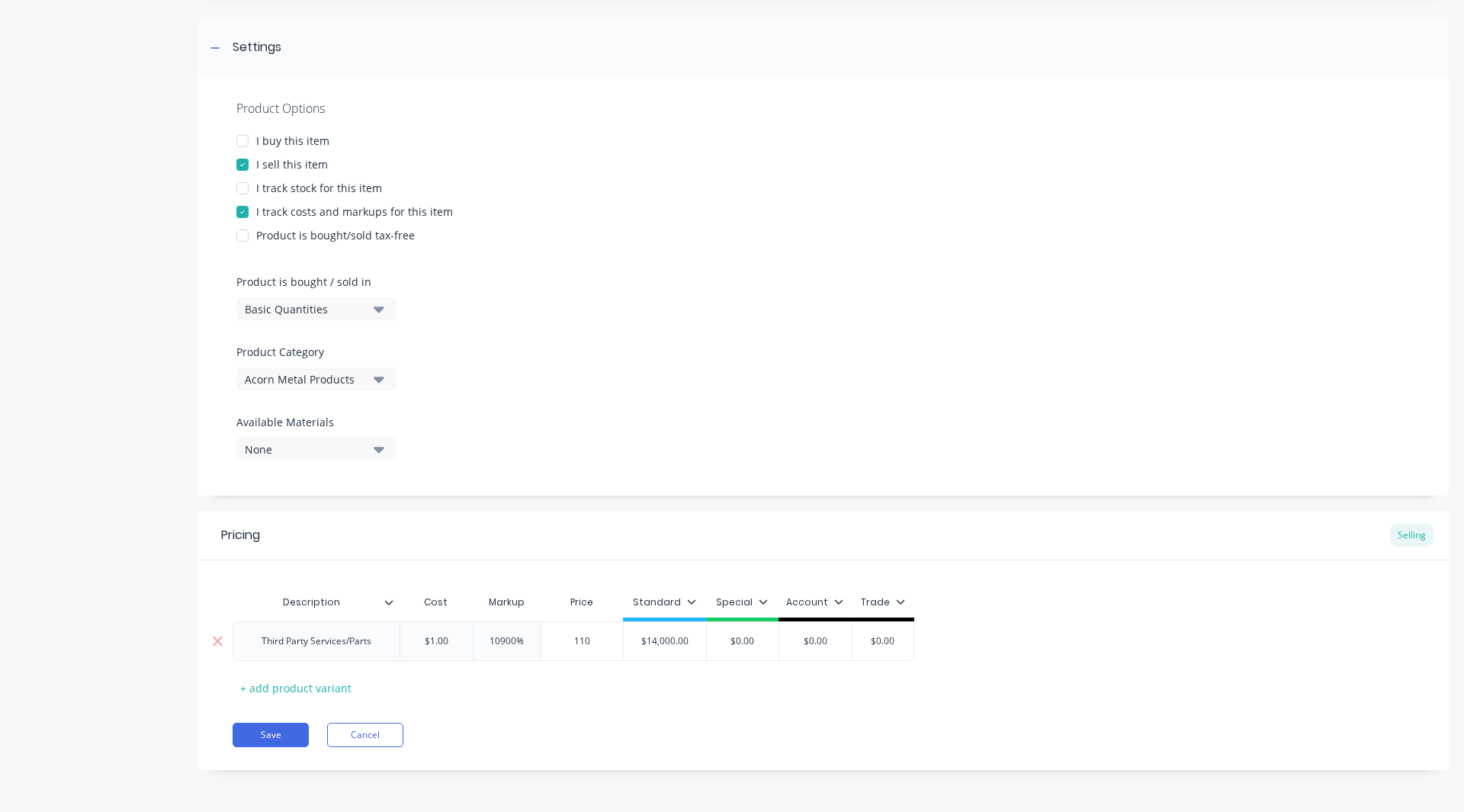
type input "11"
type textarea "x"
type input "1"
type textarea "x"
type input "10"
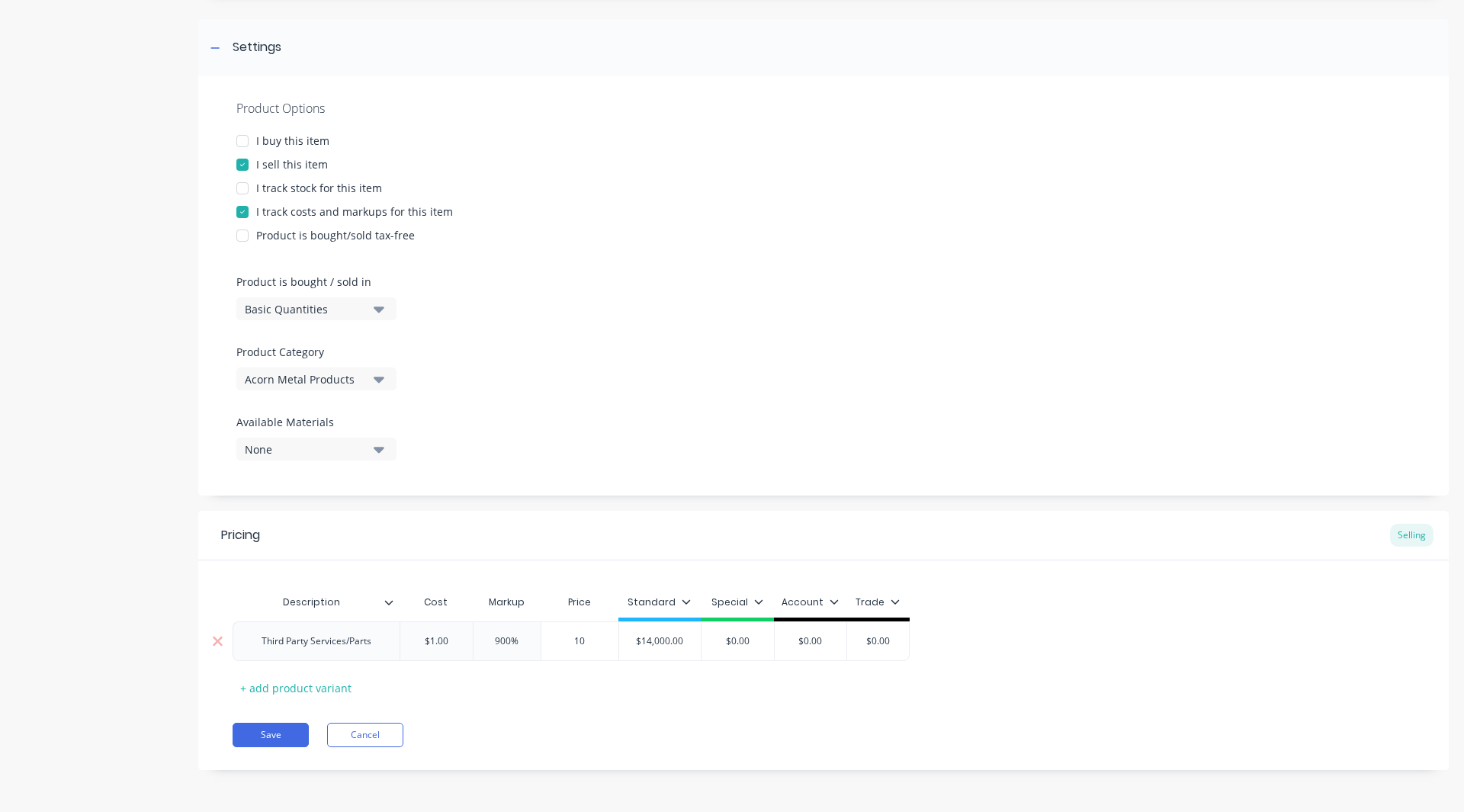
type textarea "x"
type input "100"
type textarea "x"
click at [615, 710] on div "Pricing Selling Description Cost Markup Price Standard Special Account Trade Th…" at bounding box center [823, 640] width 1250 height 259
drag, startPoint x: 455, startPoint y: 640, endPoint x: 431, endPoint y: 641, distance: 24.0
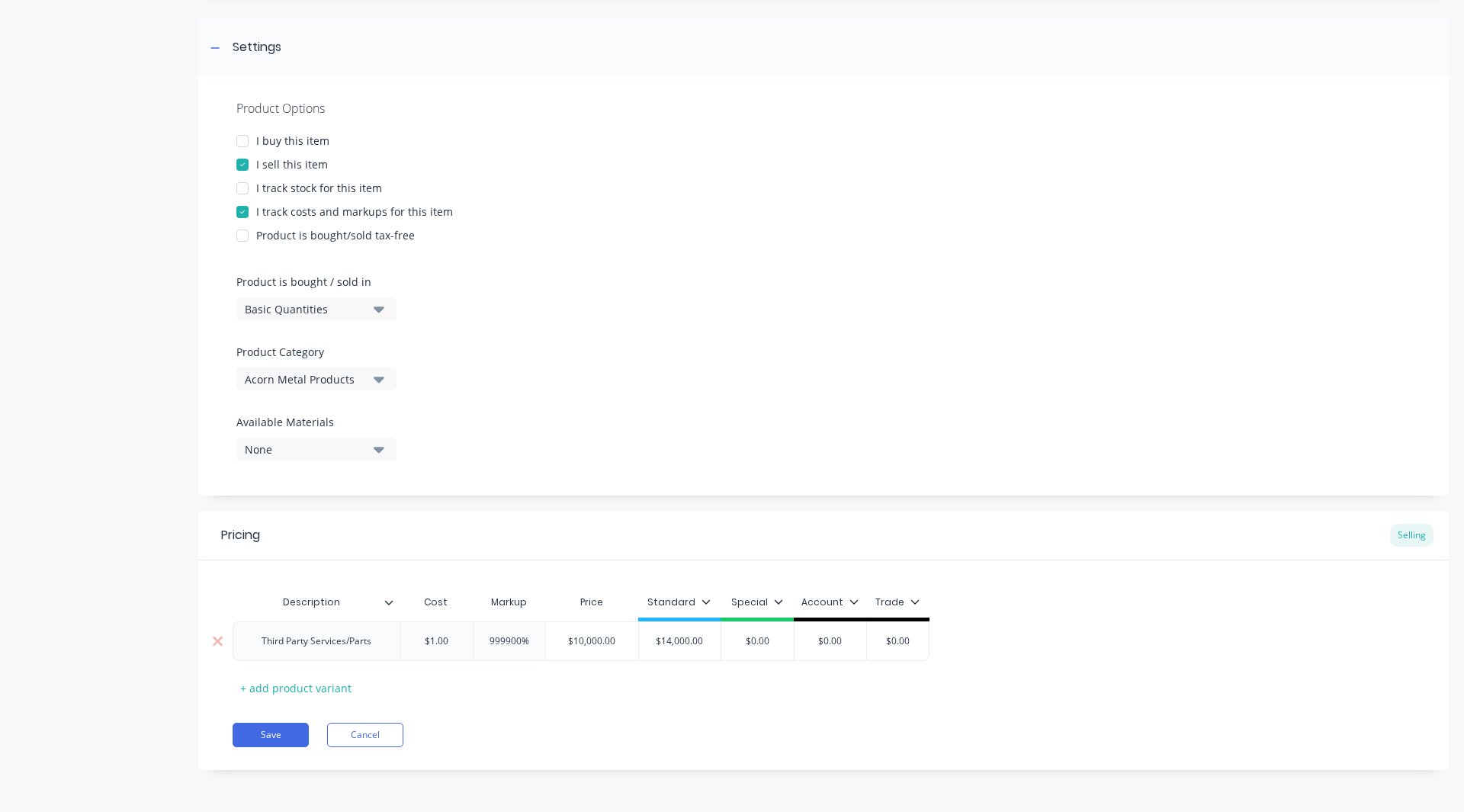
click at [431, 641] on input "$1.00" at bounding box center [436, 640] width 76 height 14
click at [447, 661] on div "Description Cost Markup Price Standard Special Account Trade Third Party Servic…" at bounding box center [823, 643] width 1181 height 112
drag, startPoint x: 660, startPoint y: 637, endPoint x: 594, endPoint y: 637, distance: 66.0
click at [594, 637] on input "$100,000,000.00" at bounding box center [622, 640] width 112 height 14
drag, startPoint x: 530, startPoint y: 710, endPoint x: 524, endPoint y: 660, distance: 50.4
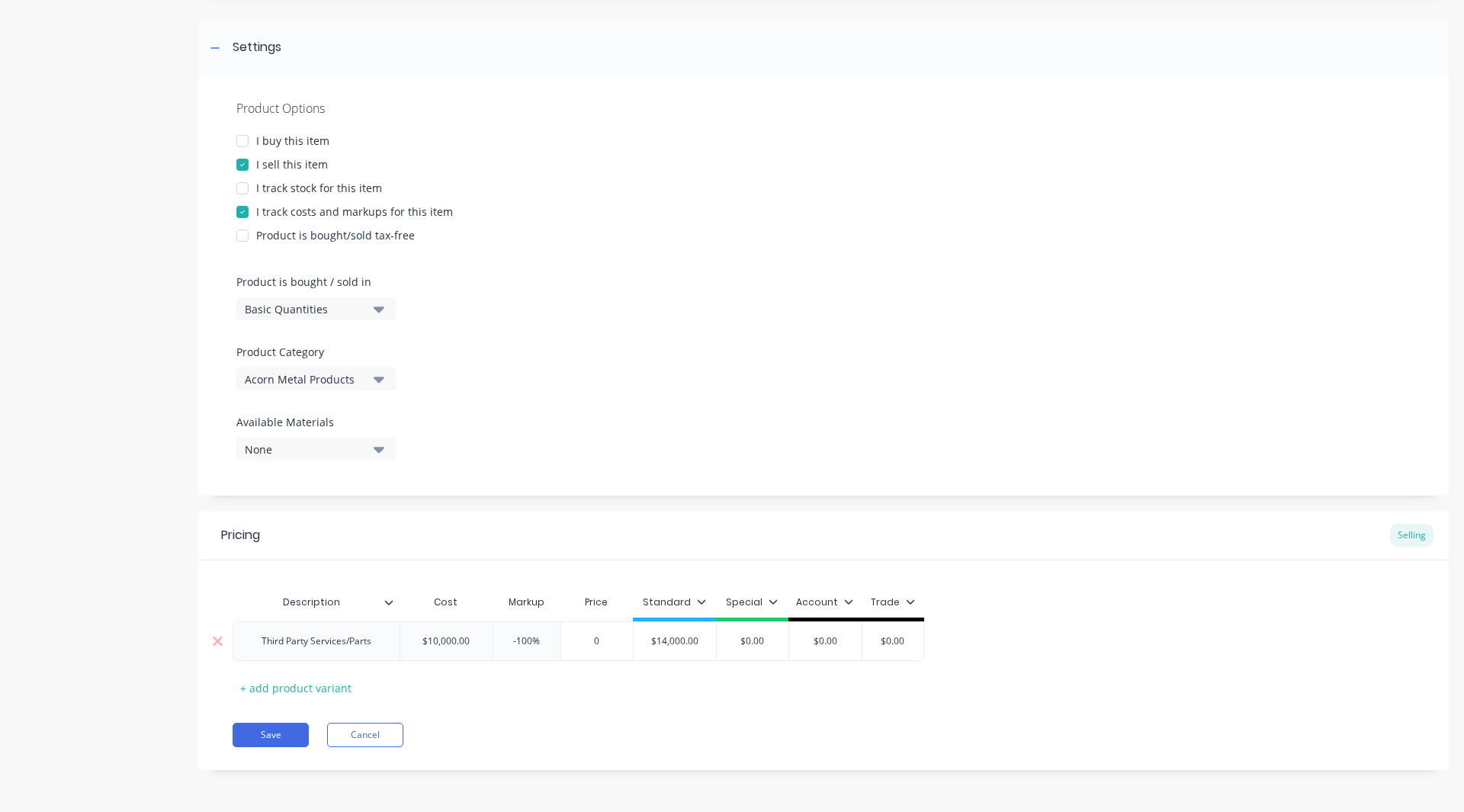
click at [524, 660] on div "-100%" at bounding box center [526, 641] width 68 height 40
click at [695, 642] on input "$14,000.00" at bounding box center [675, 640] width 83 height 14
click at [603, 632] on div "0" at bounding box center [597, 640] width 76 height 38
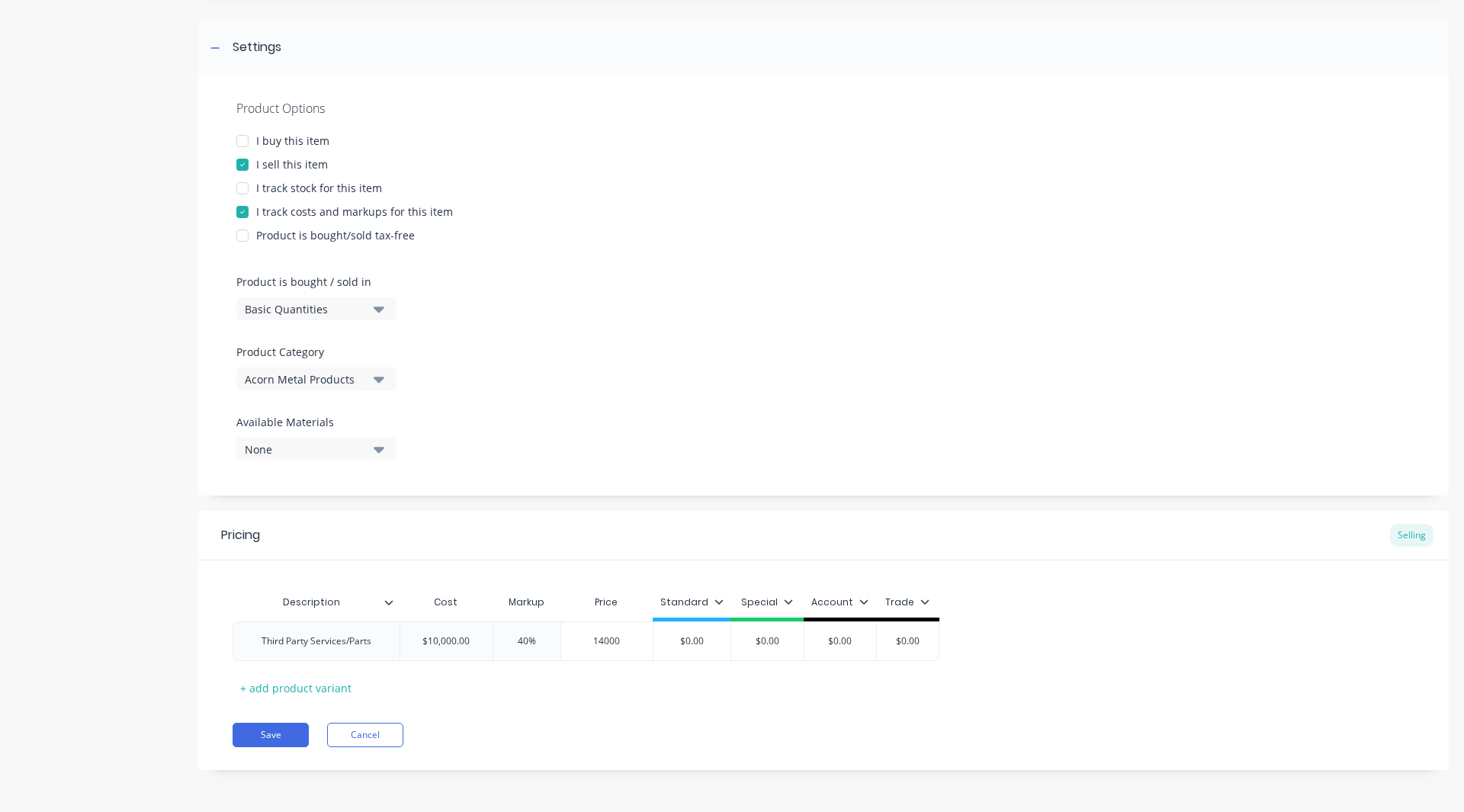
click at [601, 698] on div "Description Cost Markup Price Standard Special Account Trade Third Party Servic…" at bounding box center [823, 643] width 1181 height 112
click at [708, 642] on input "$0.00" at bounding box center [692, 640] width 77 height 14
click at [792, 605] on icon at bounding box center [793, 601] width 9 height 9
click at [715, 643] on div at bounding box center [713, 645] width 31 height 31
click at [626, 741] on div "Save Cancel" at bounding box center [840, 735] width 1216 height 24
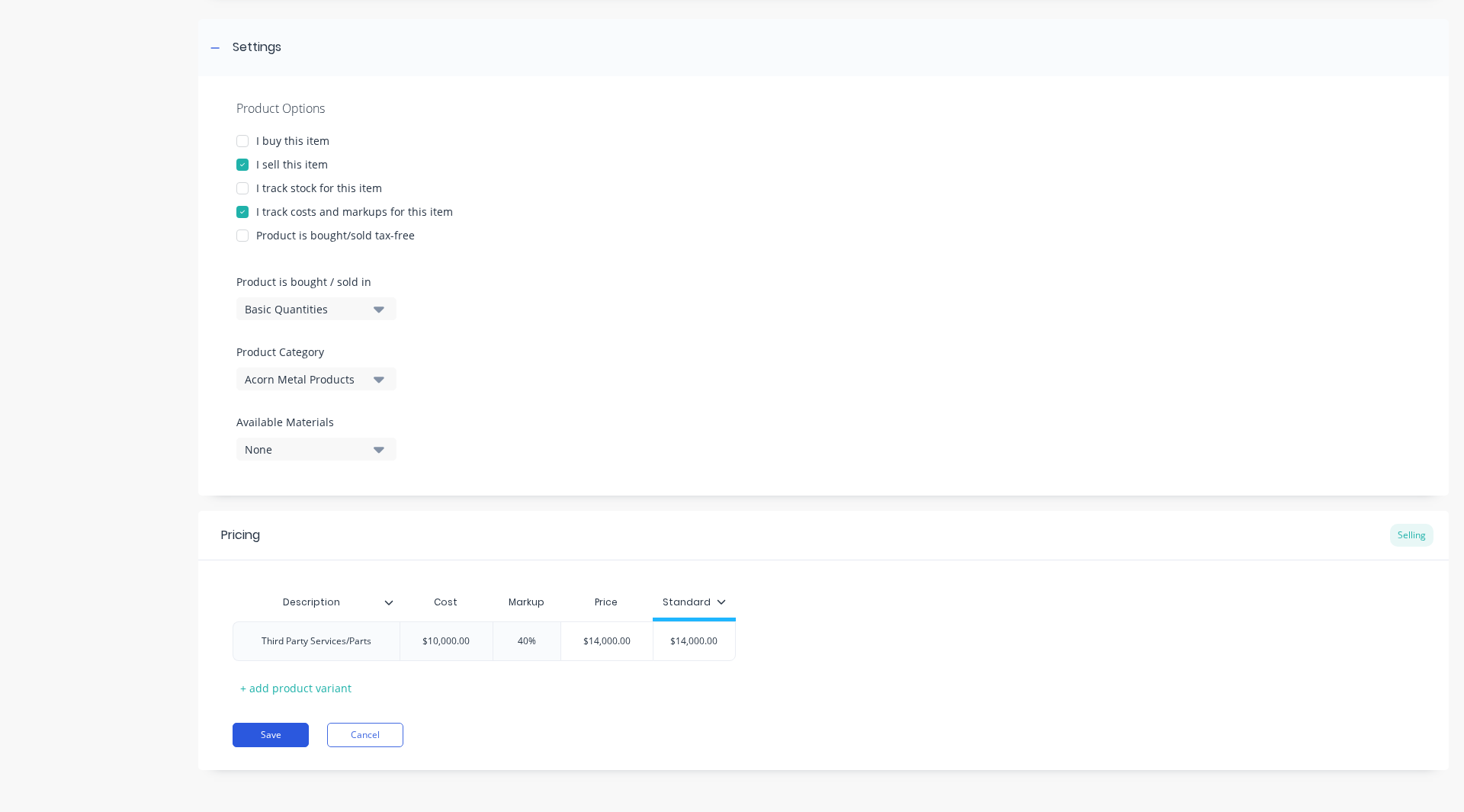
click at [257, 731] on button "Save" at bounding box center [270, 735] width 76 height 24
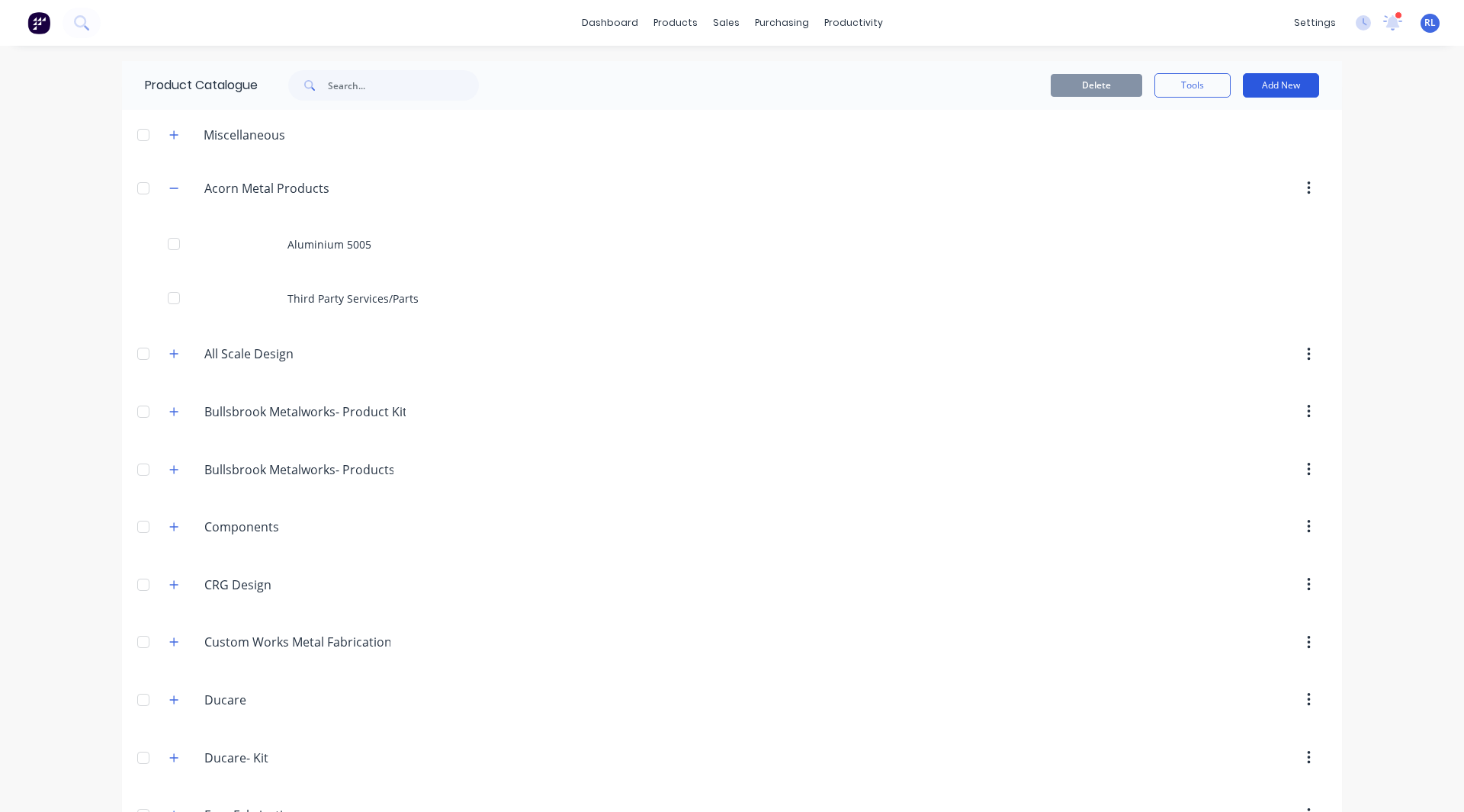
click at [1308, 81] on button "Add New" at bounding box center [1281, 85] width 76 height 24
click at [1264, 130] on div "Category" at bounding box center [1246, 124] width 117 height 22
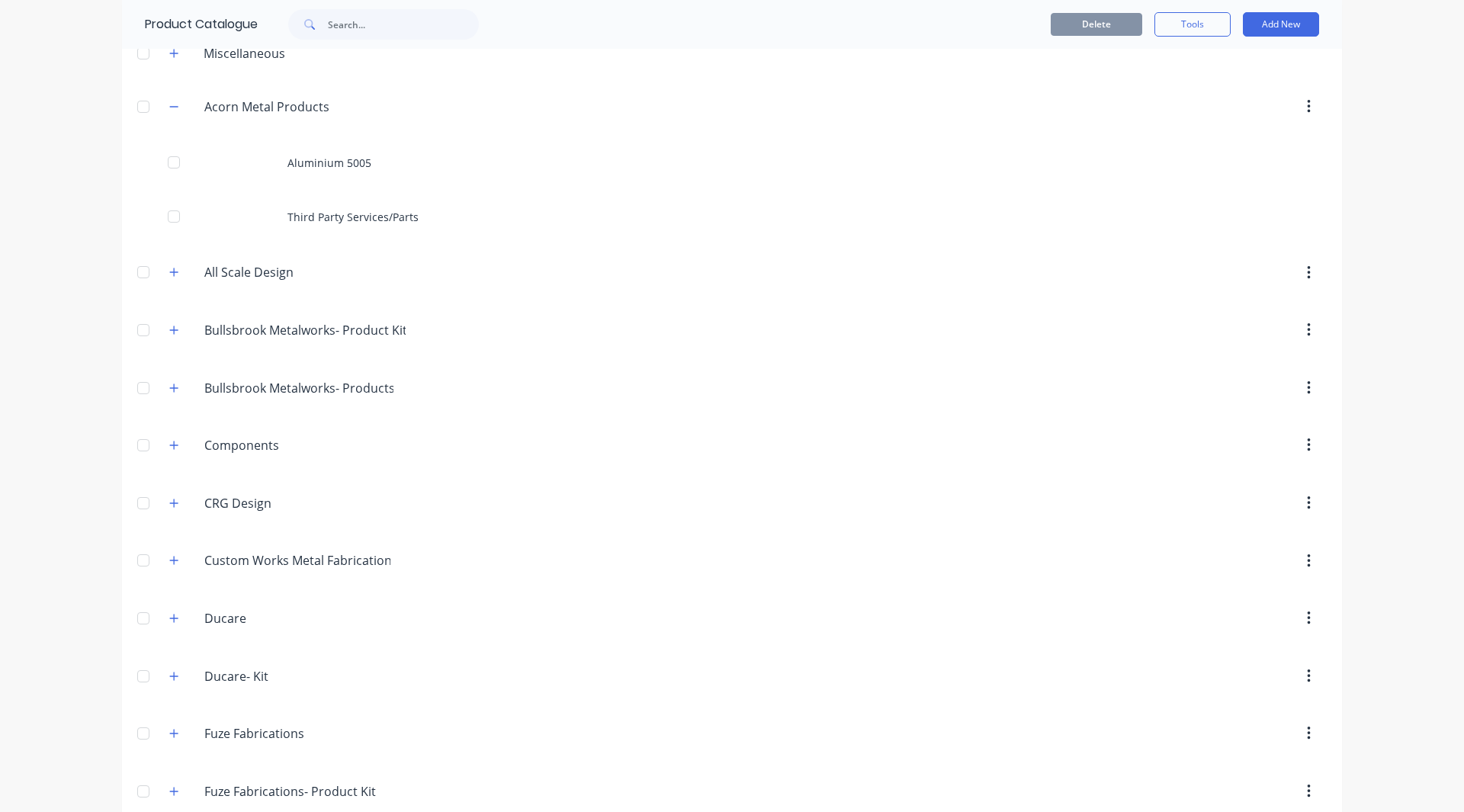
scroll to position [796, 0]
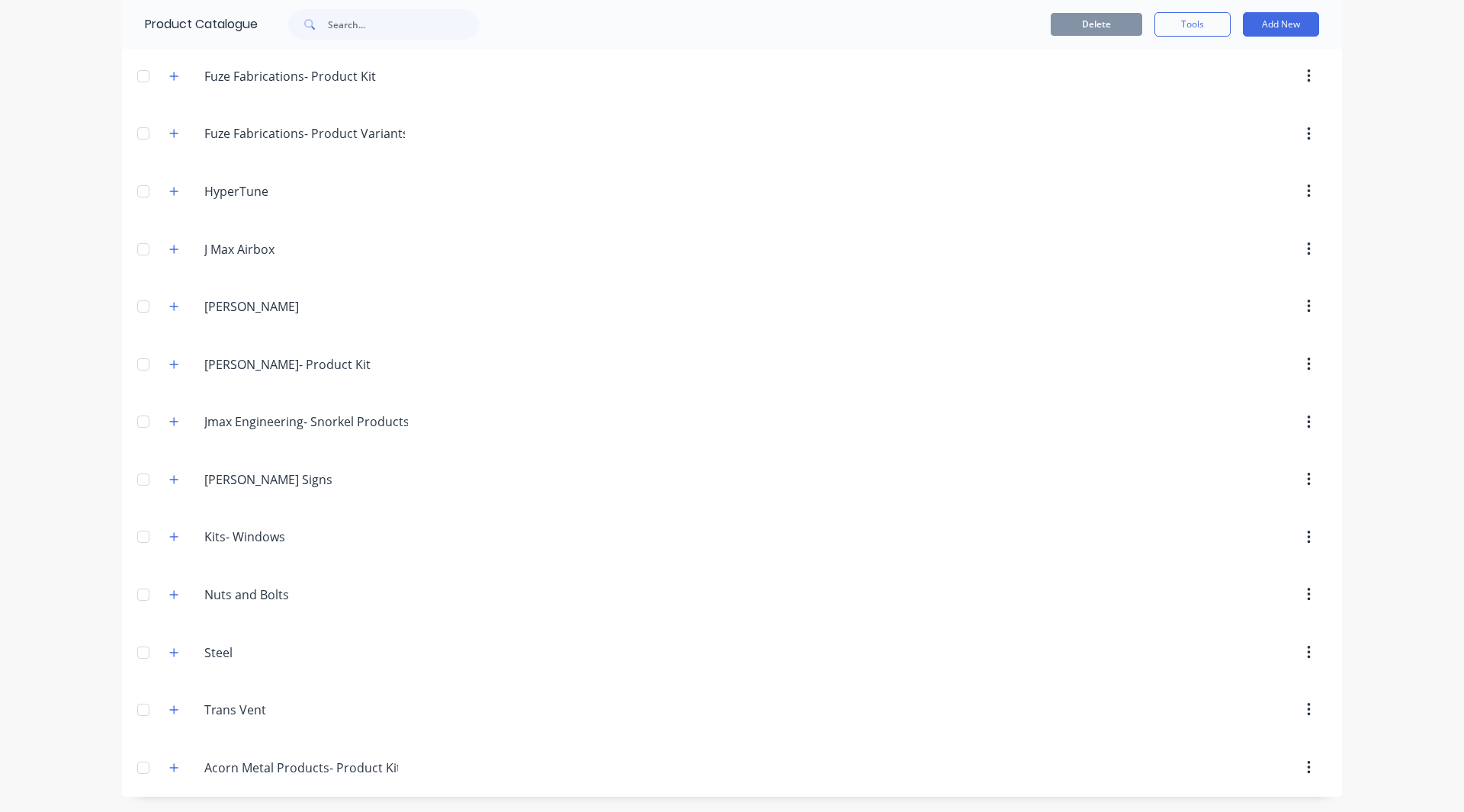
click at [1261, 10] on div "Delete Tools Add New" at bounding box center [930, 24] width 825 height 48
click at [1261, 19] on button "Add New" at bounding box center [1281, 24] width 76 height 24
click at [1259, 122] on div "Product Kit" at bounding box center [1246, 124] width 117 height 22
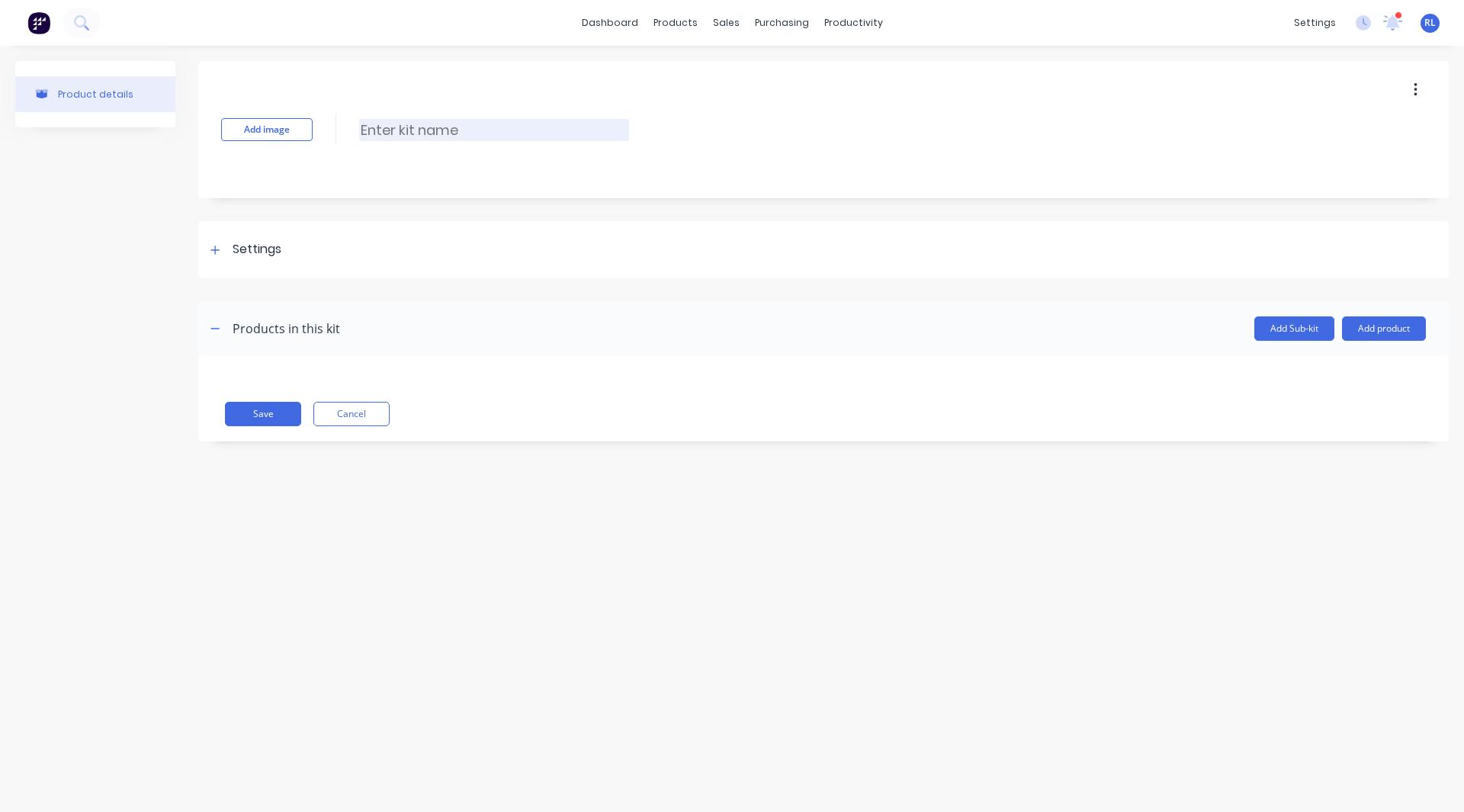
click at [371, 137] on input at bounding box center [494, 130] width 270 height 22
click at [414, 134] on input "Acorn metal" at bounding box center [494, 130] width 270 height 22
click at [206, 250] on div at bounding box center [215, 249] width 20 height 20
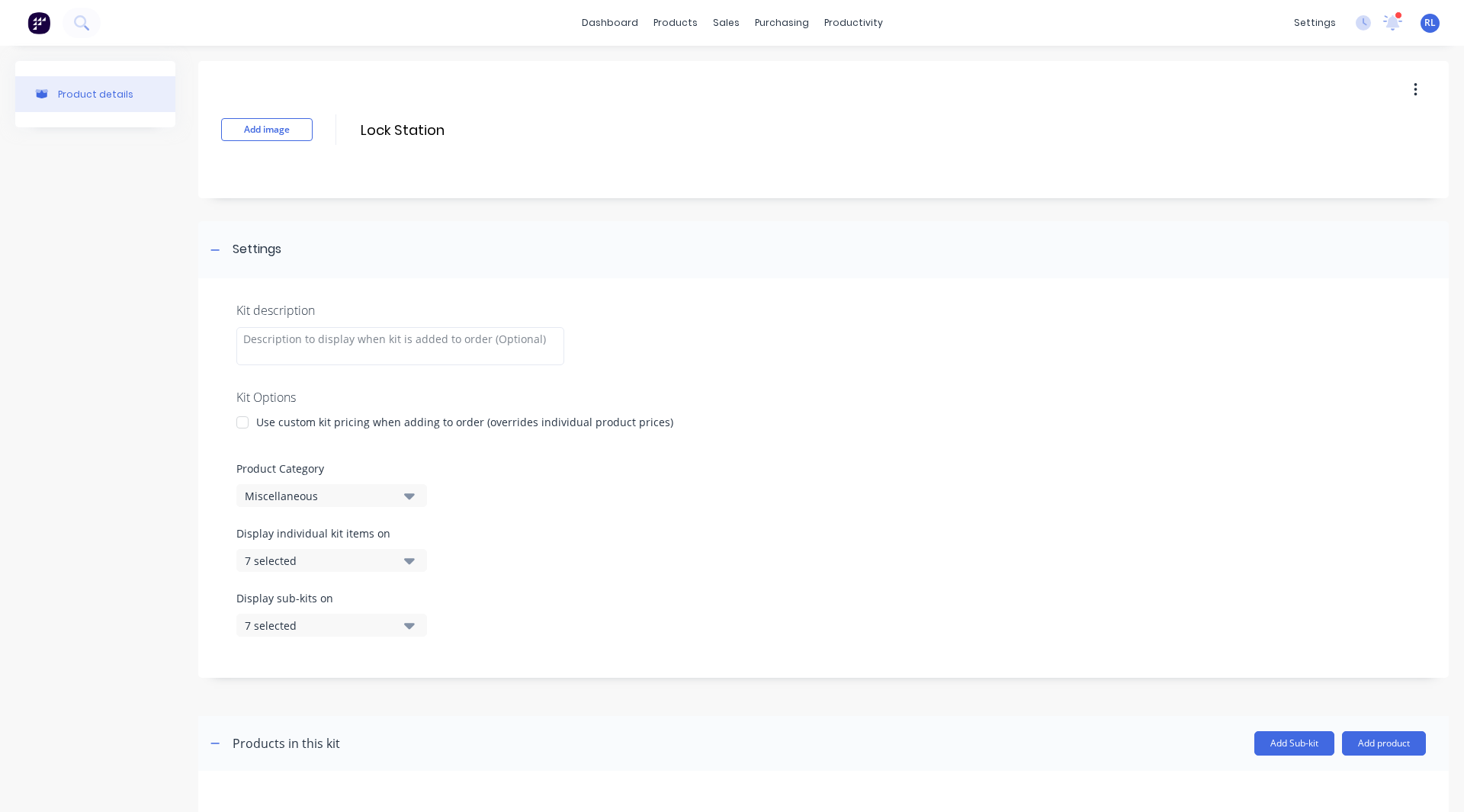
click at [272, 494] on div "Miscellaneous" at bounding box center [318, 495] width 148 height 16
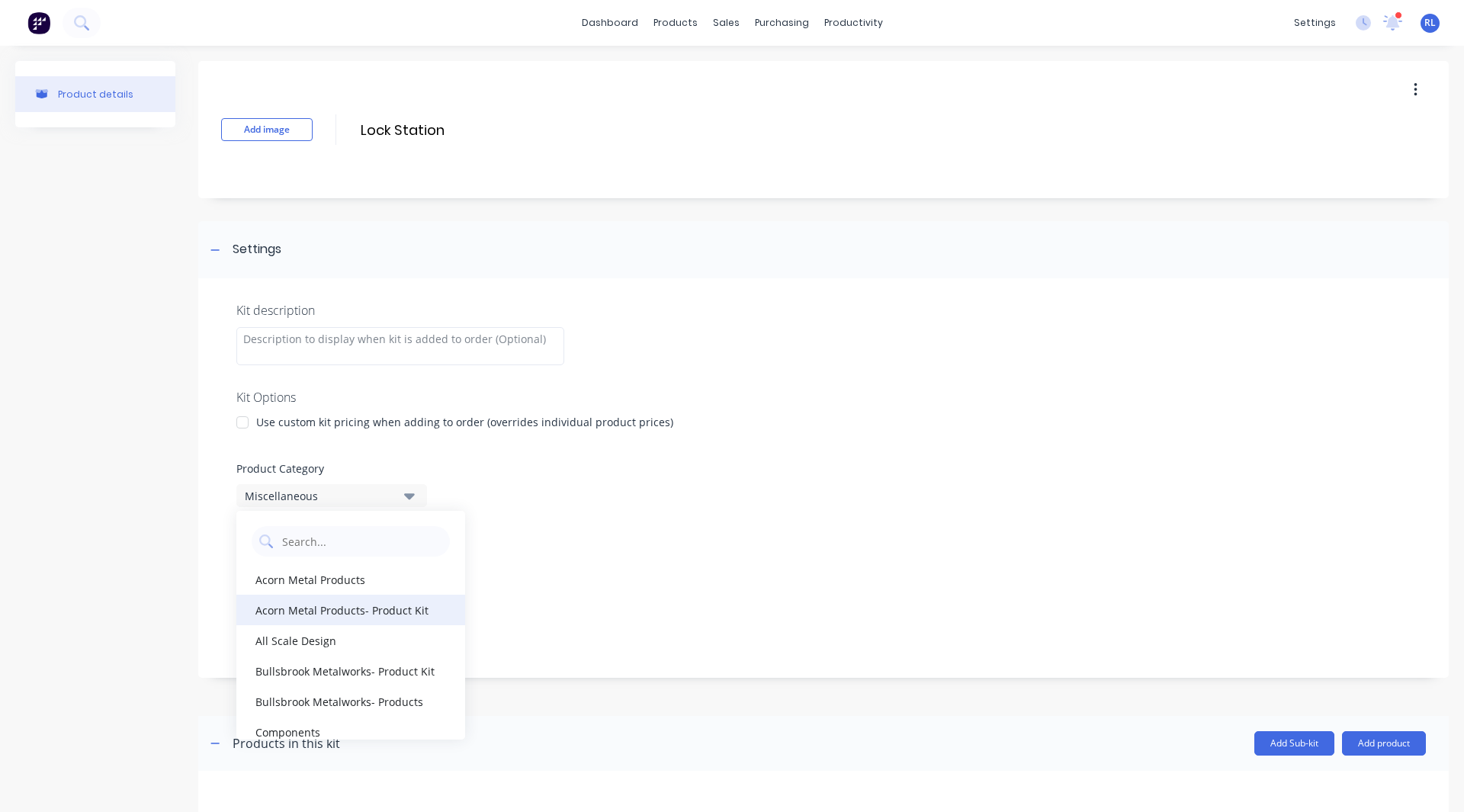
click at [299, 597] on div "Acorn Metal Products- Product Kit" at bounding box center [350, 609] width 229 height 31
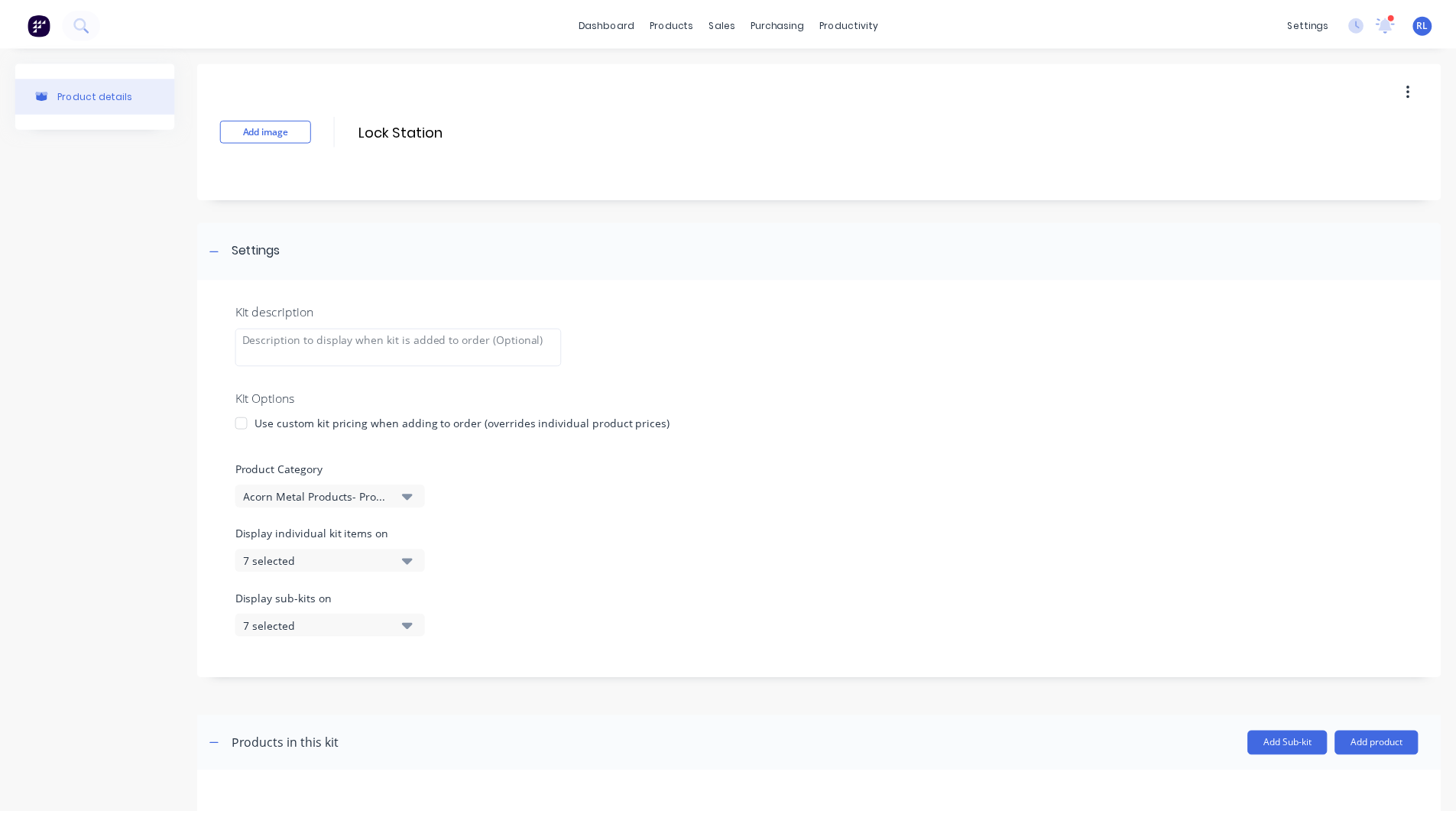
scroll to position [83, 0]
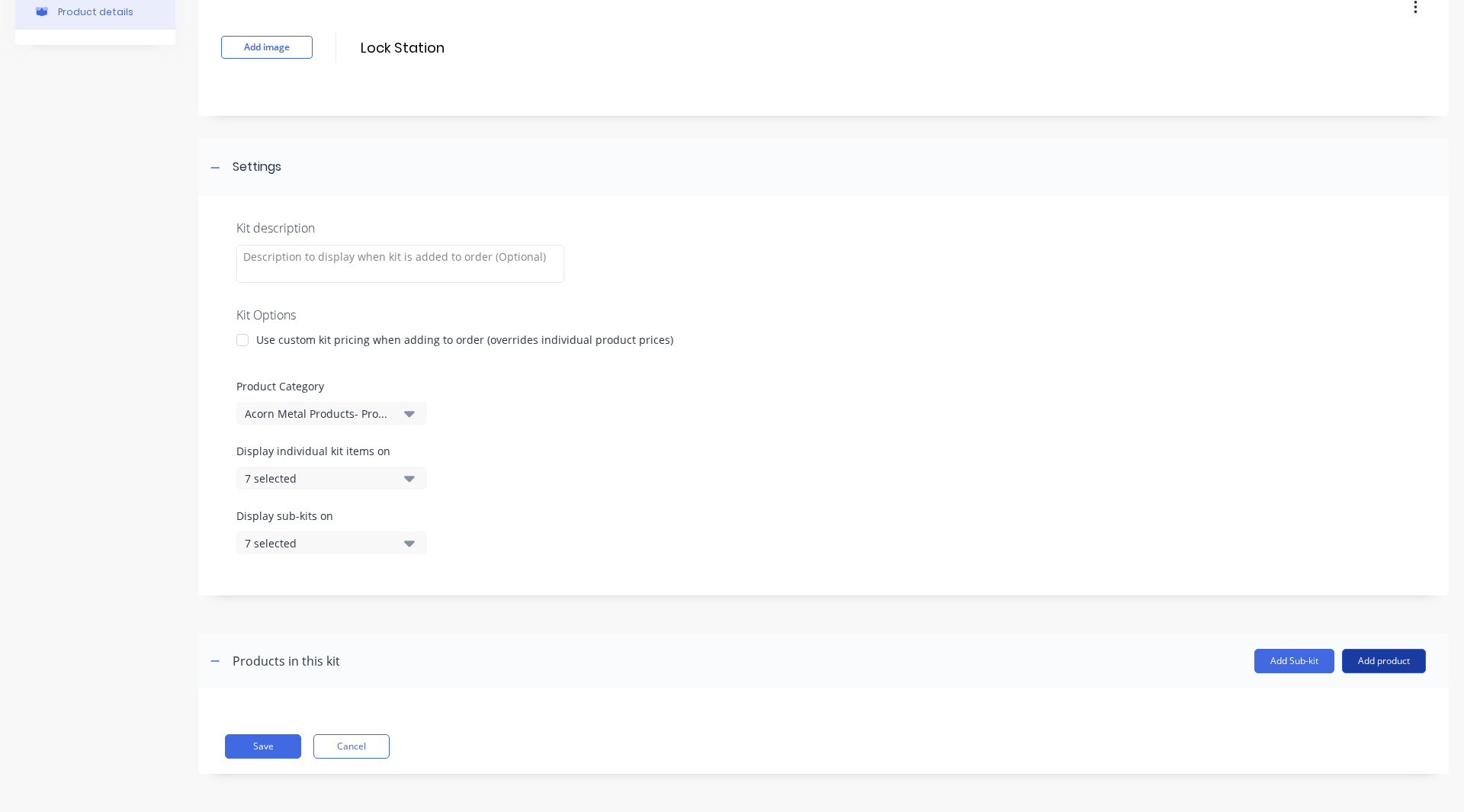
click at [1389, 660] on button "Add product" at bounding box center [1384, 661] width 84 height 24
click at [1314, 706] on div "Product catalogue" at bounding box center [1353, 701] width 117 height 22
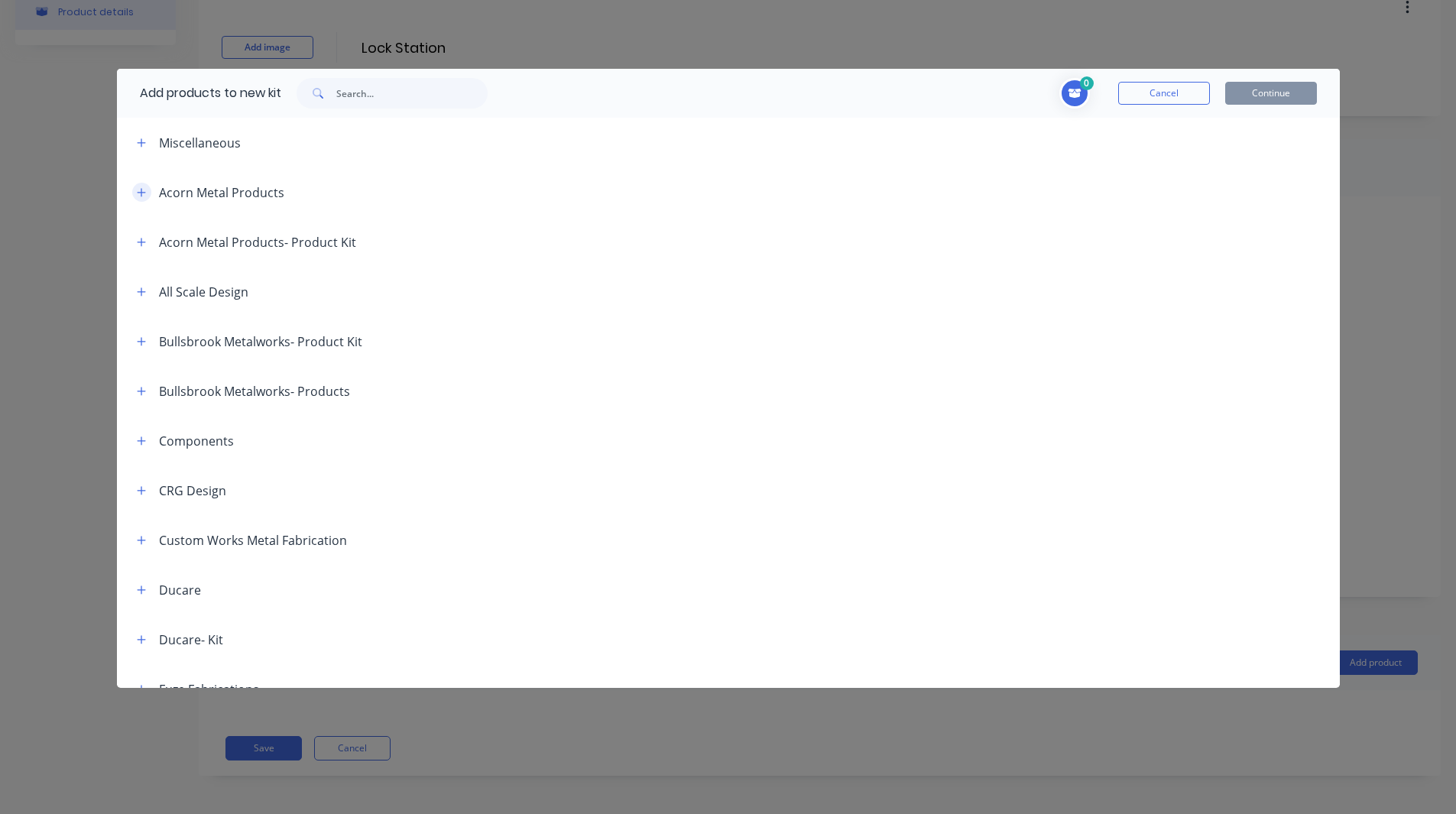
click at [142, 192] on icon "button" at bounding box center [141, 192] width 8 height 8
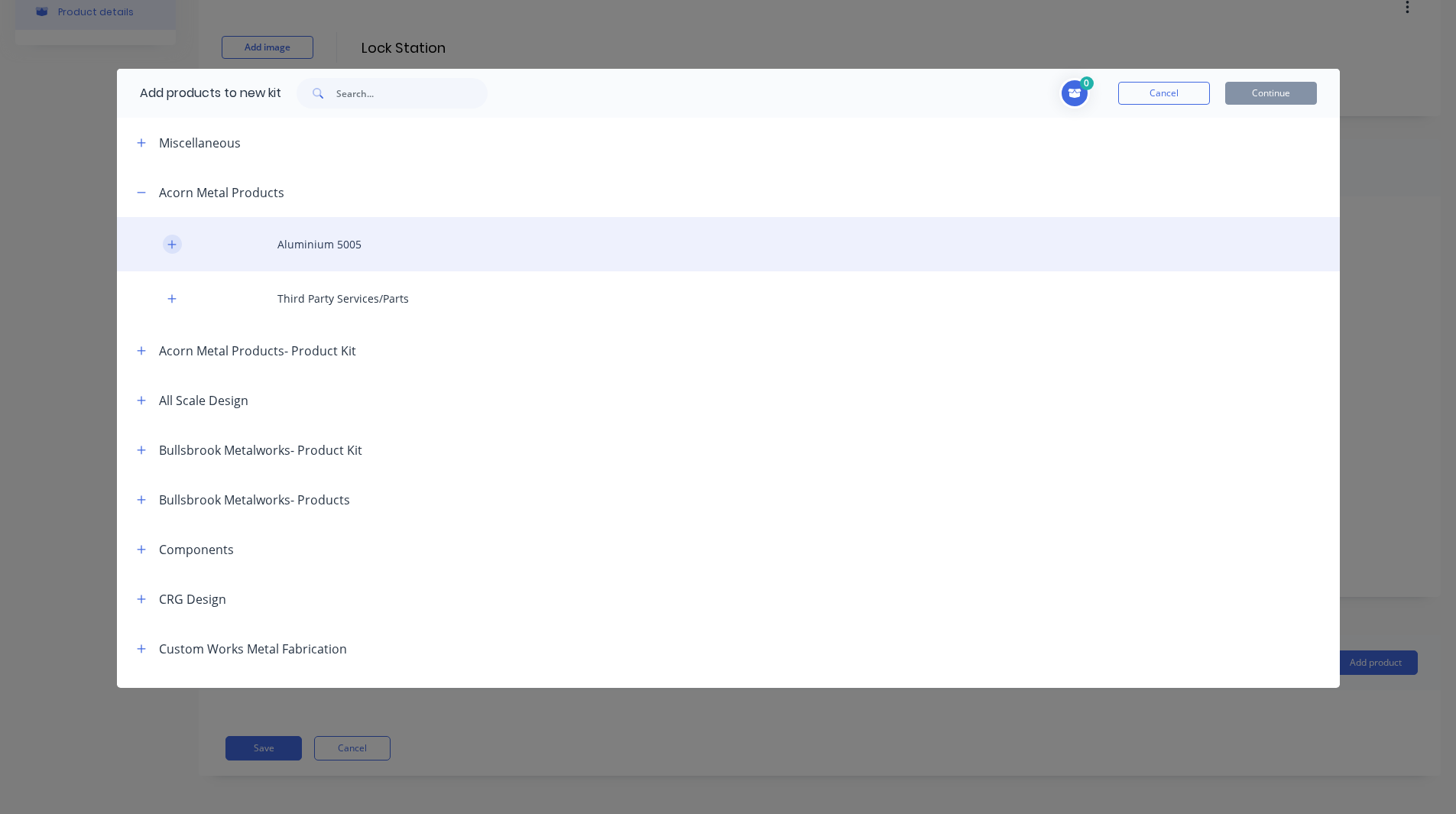
click at [174, 244] on icon "button" at bounding box center [171, 244] width 8 height 8
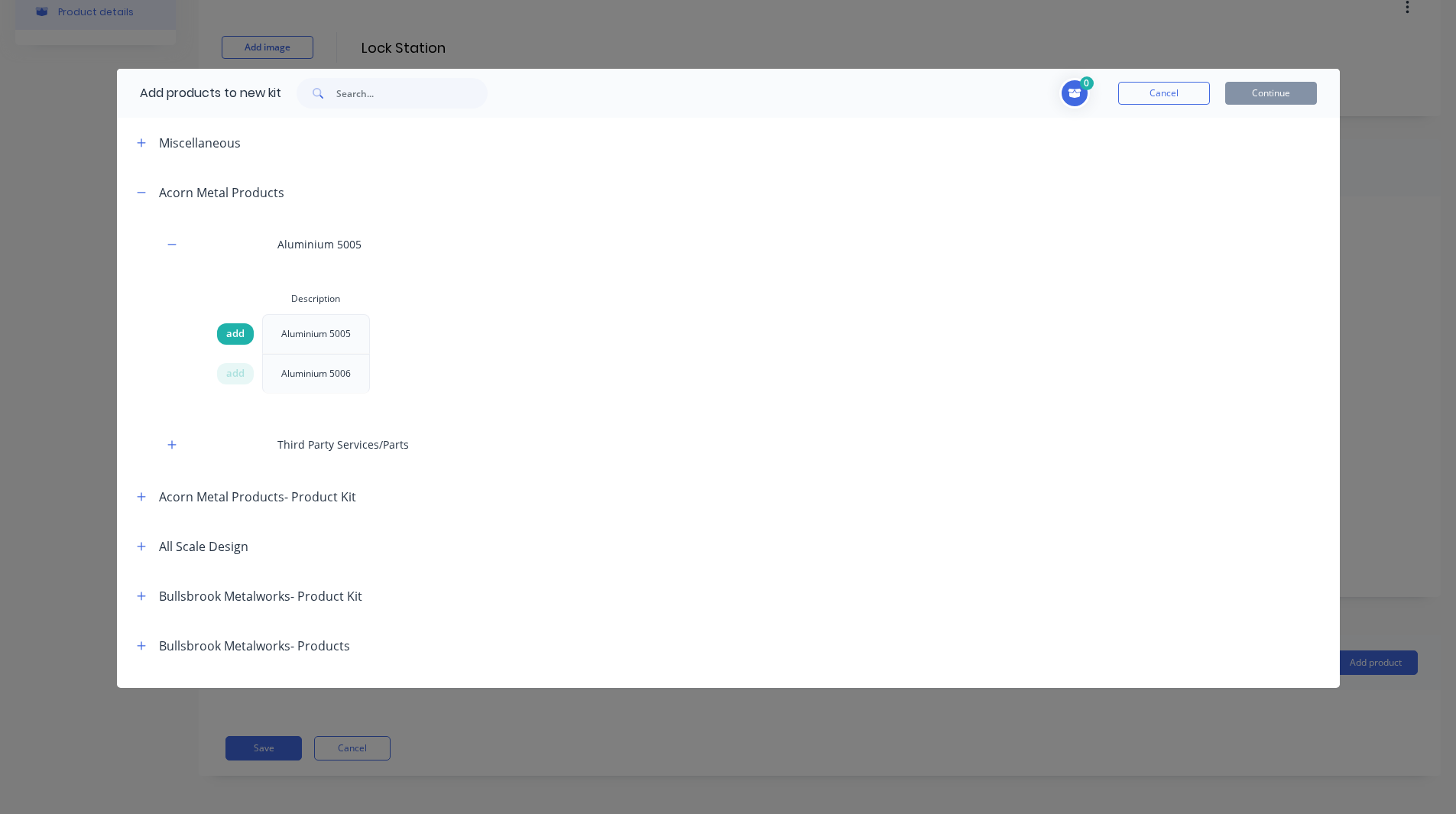
click at [238, 341] on span "add" at bounding box center [236, 333] width 19 height 15
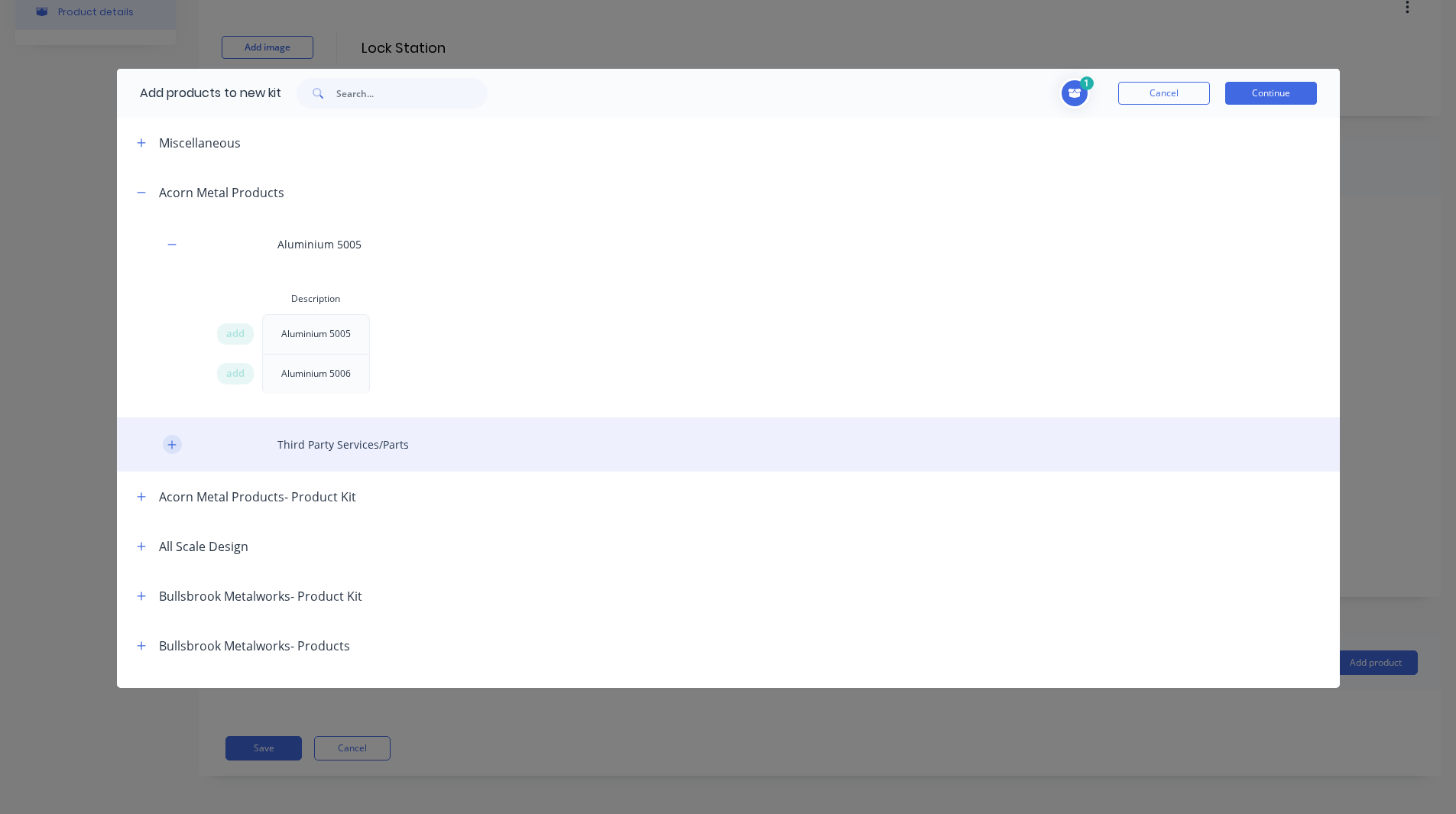
click at [179, 445] on button "button" at bounding box center [172, 444] width 20 height 20
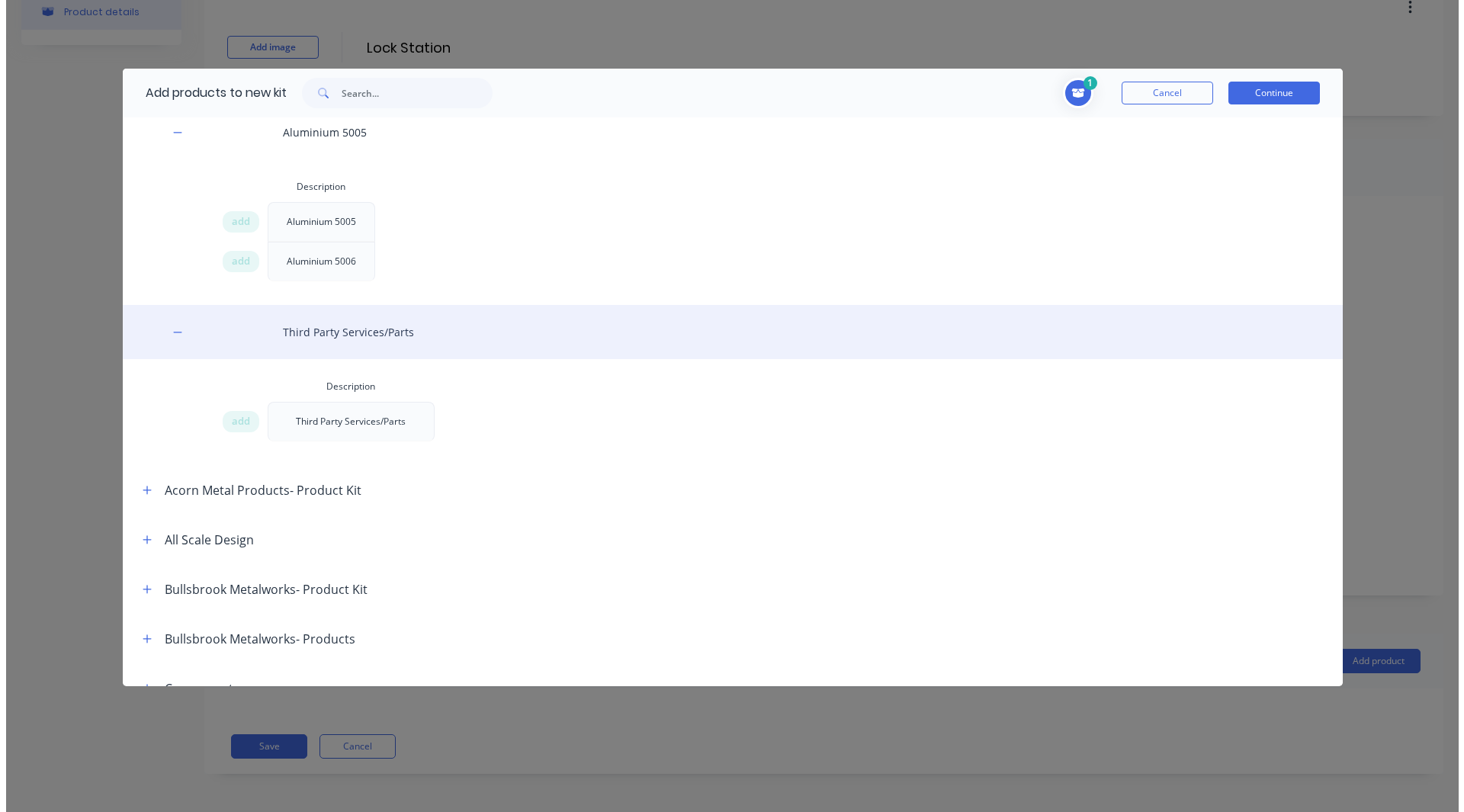
scroll to position [112, 0]
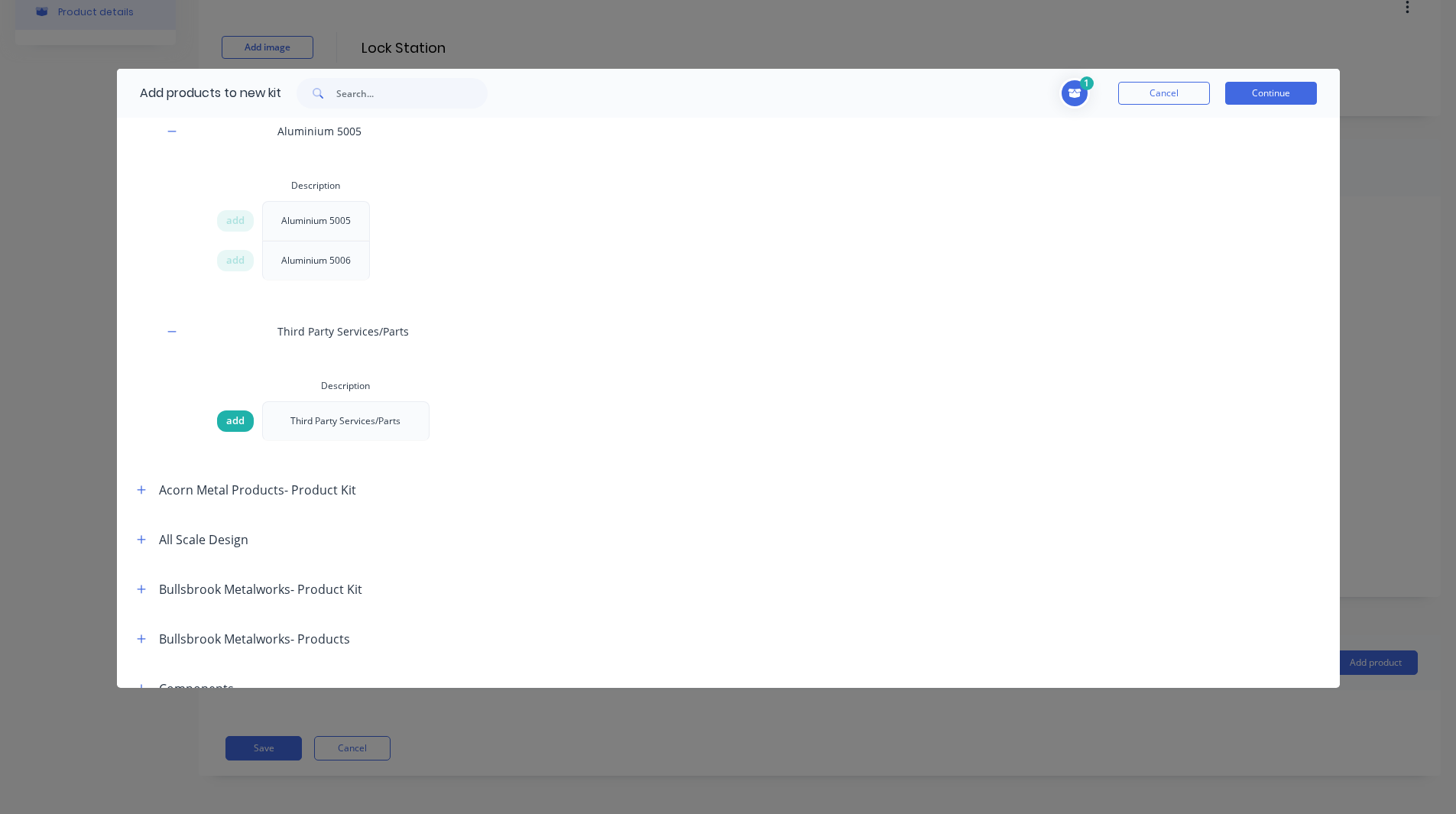
click at [235, 417] on span "add" at bounding box center [236, 421] width 19 height 15
click at [1288, 96] on button "Continue" at bounding box center [1271, 93] width 91 height 23
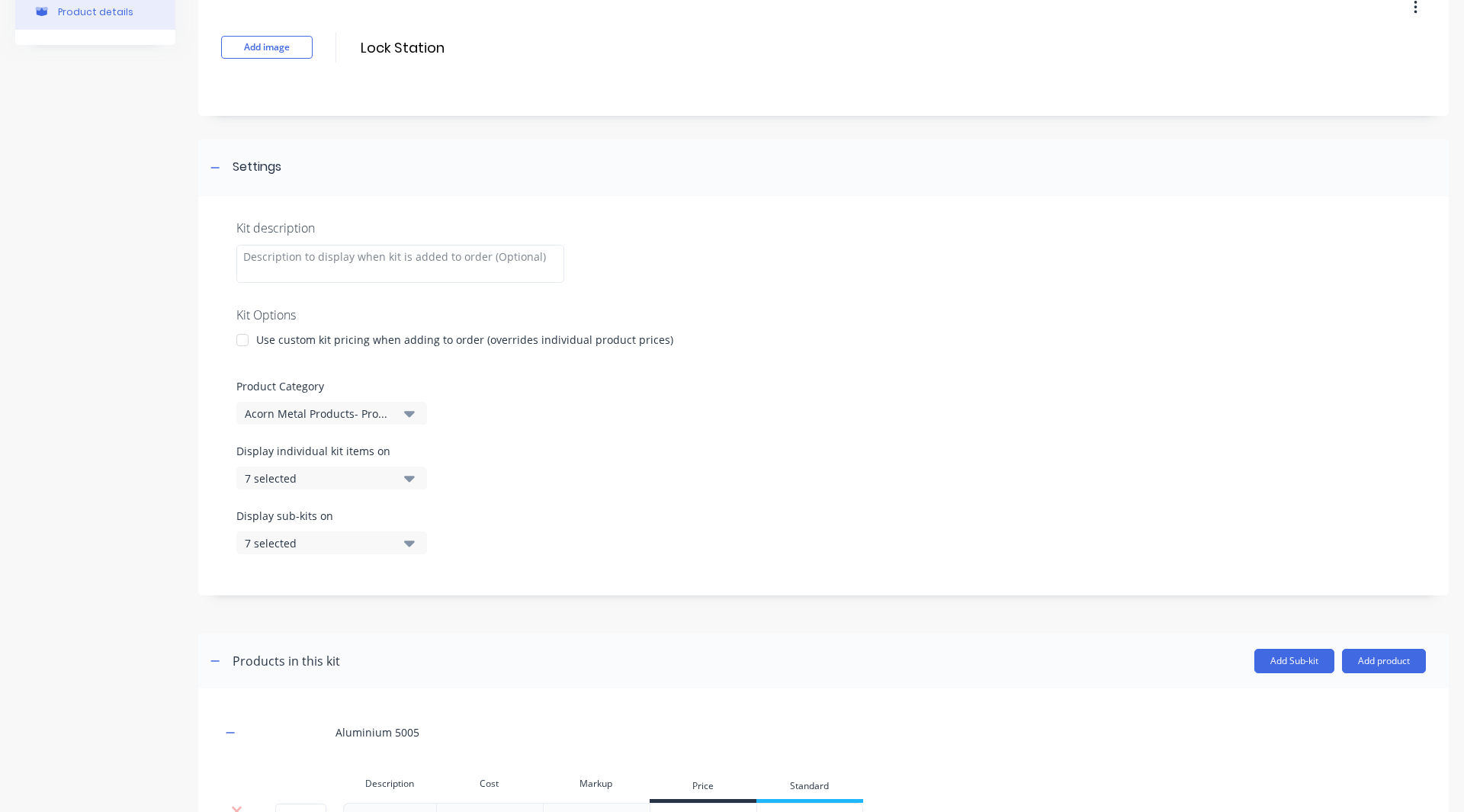
scroll to position [390, 0]
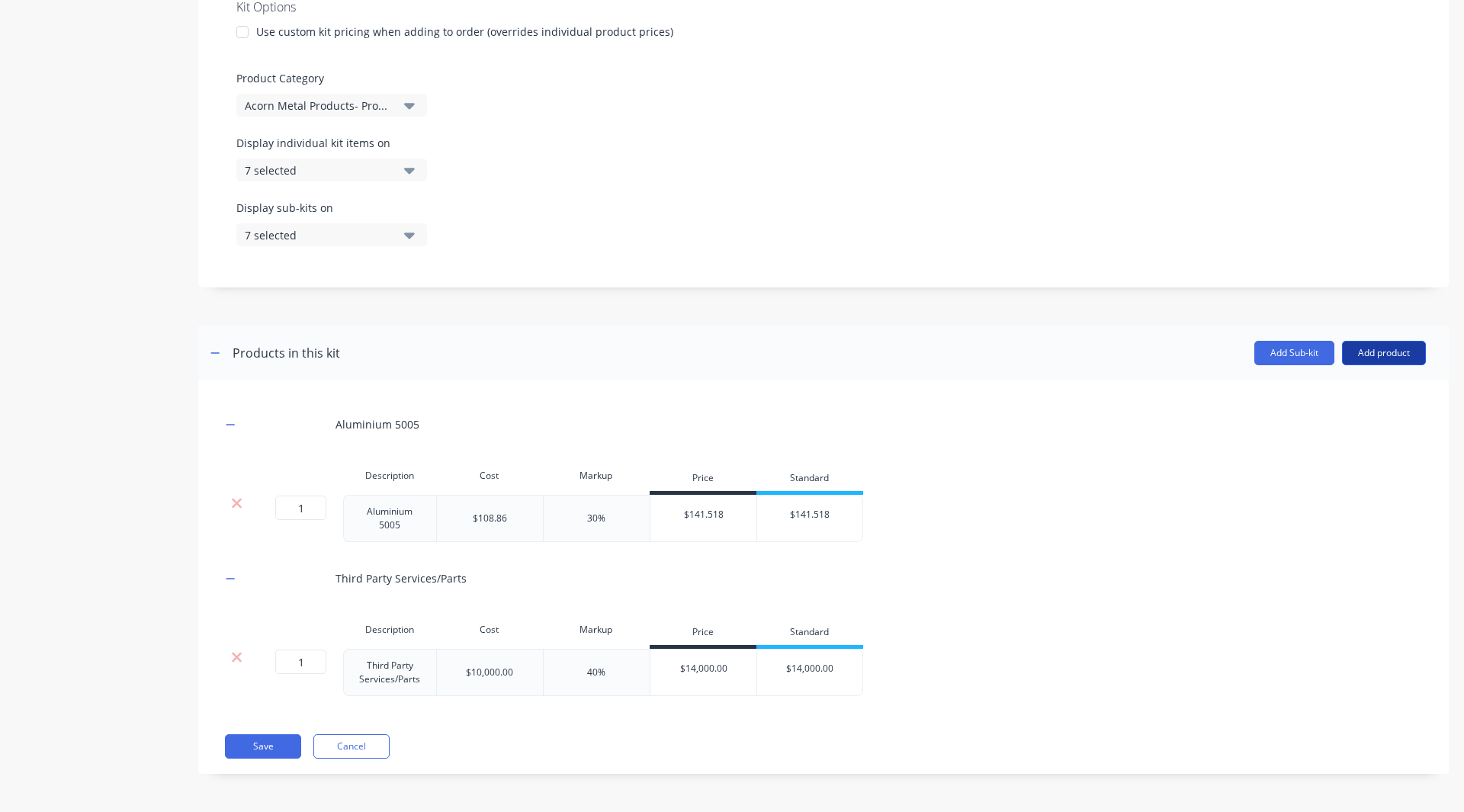
click at [1371, 353] on button "Add product" at bounding box center [1384, 353] width 84 height 24
click at [1330, 422] on div "Labour" at bounding box center [1353, 423] width 117 height 22
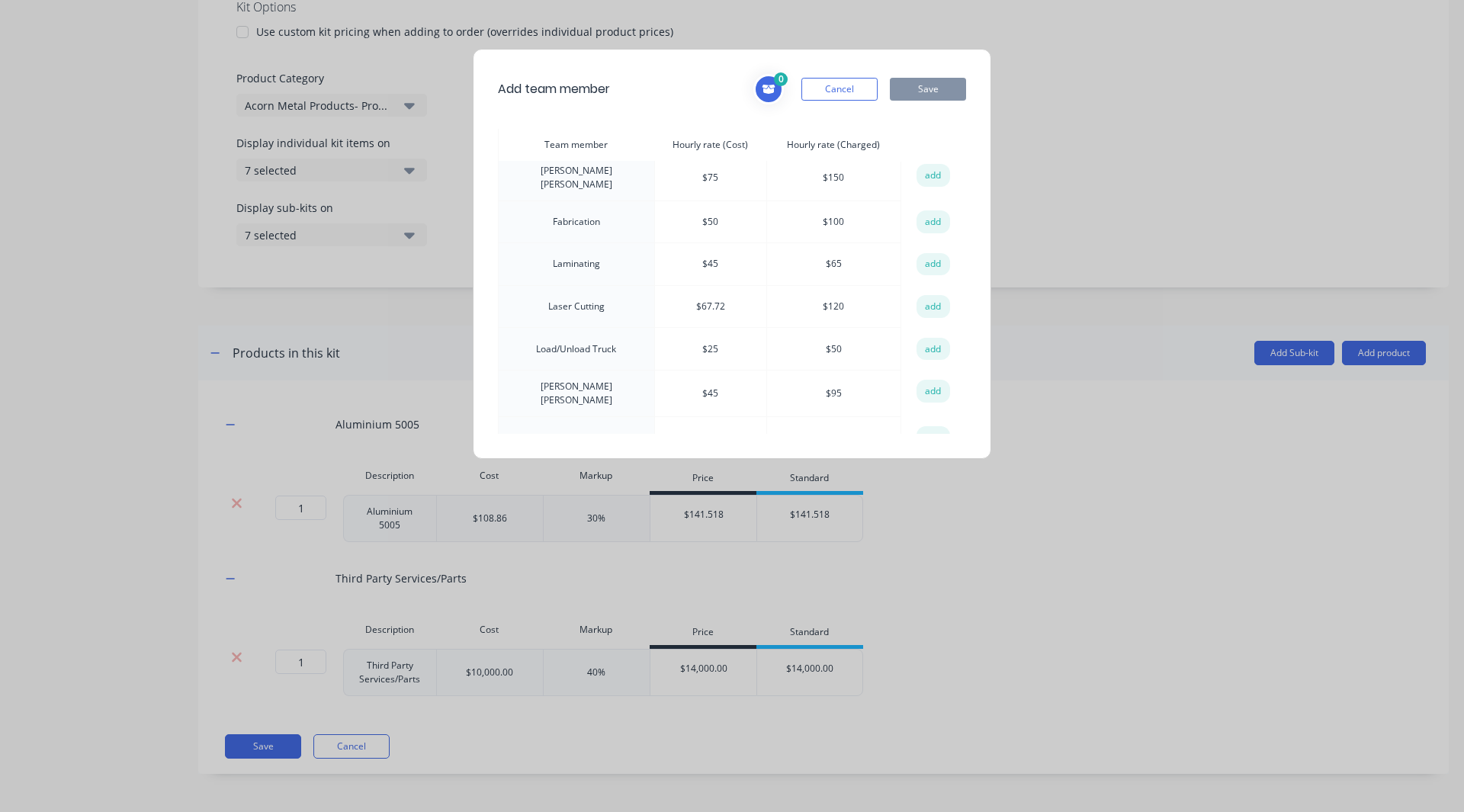
scroll to position [50, 0]
click at [923, 341] on button "add" at bounding box center [933, 348] width 33 height 23
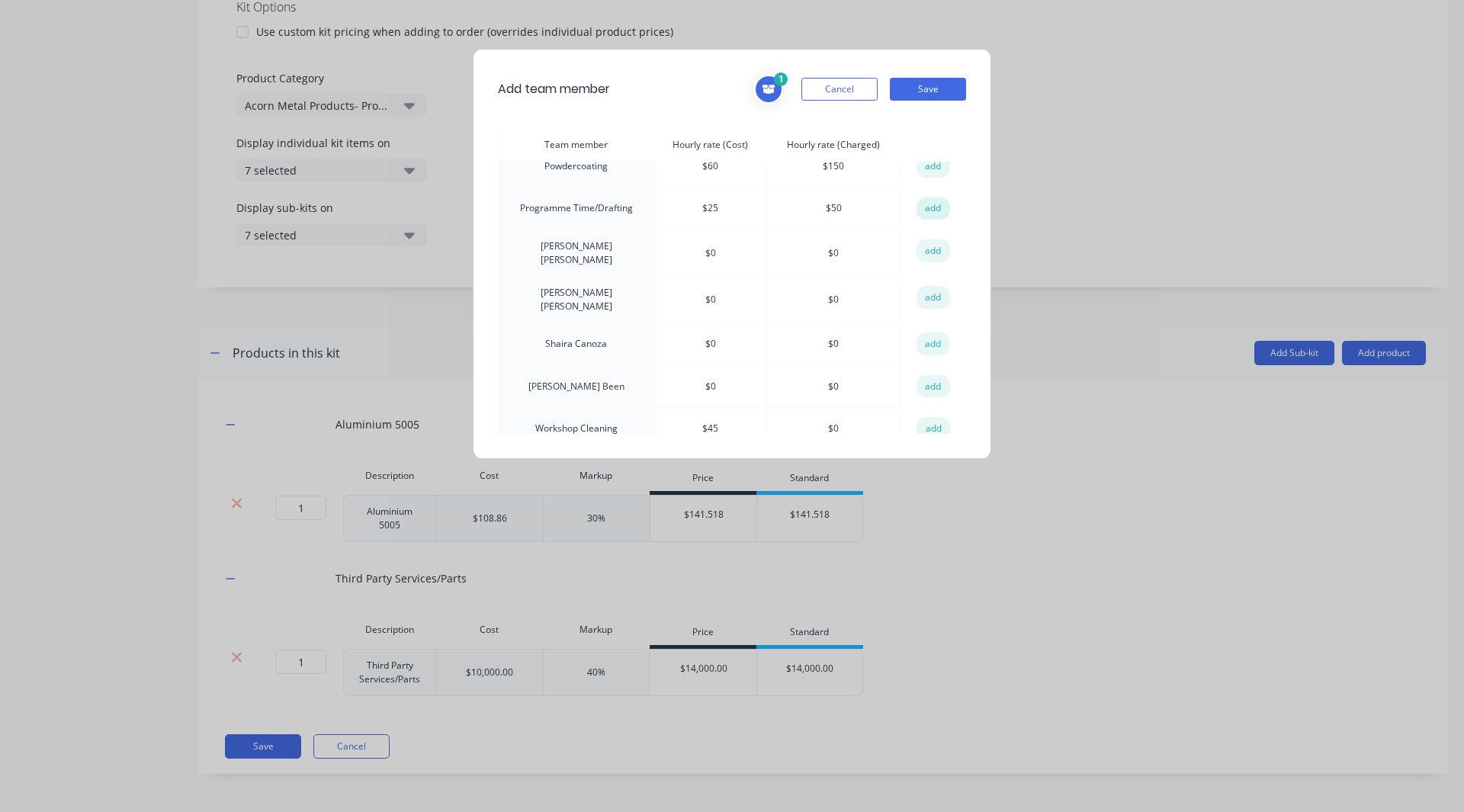
click at [933, 197] on button "add" at bounding box center [933, 208] width 33 height 23
click at [918, 85] on button "Save" at bounding box center [928, 89] width 76 height 23
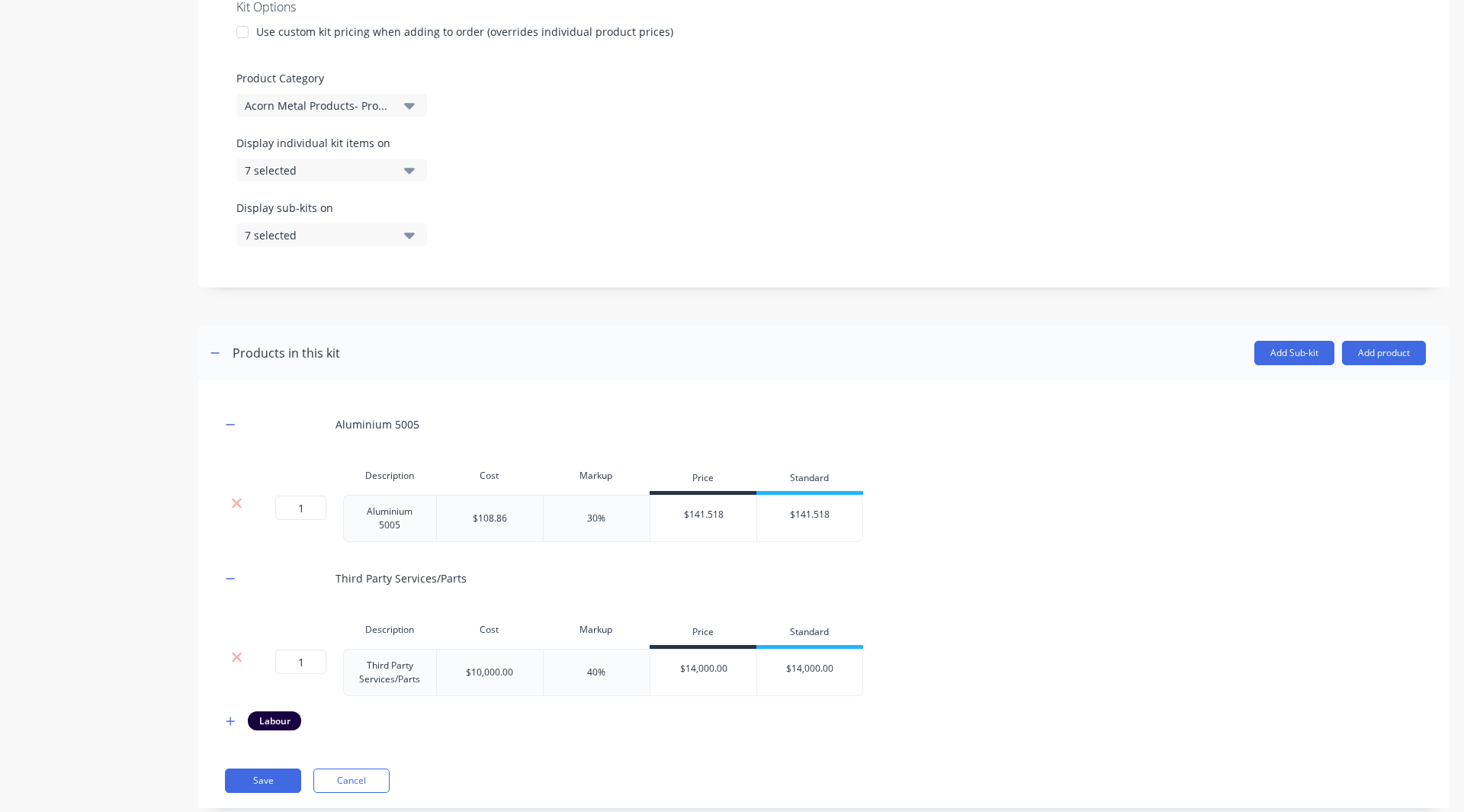
scroll to position [425, 0]
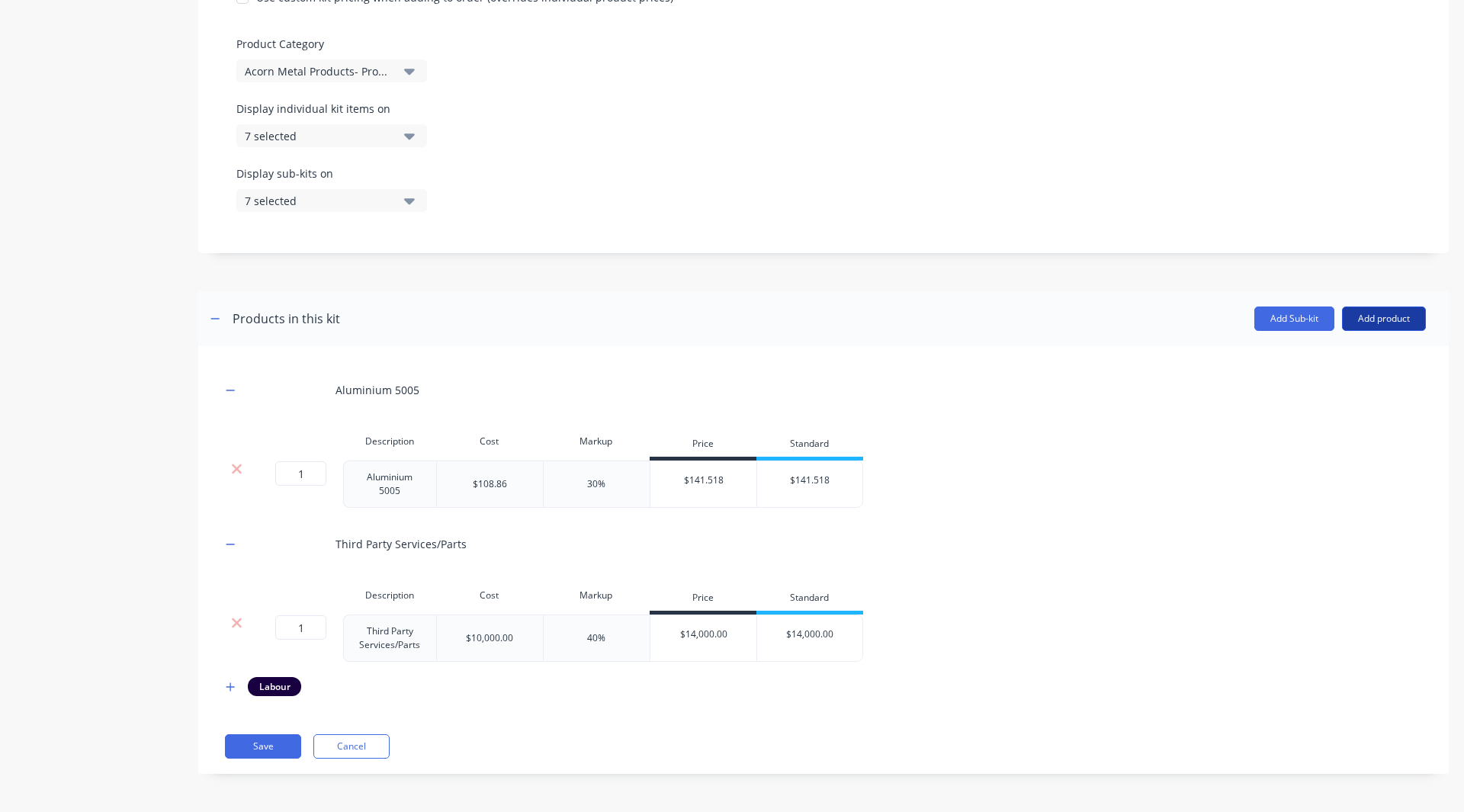
click at [1372, 308] on button "Add product" at bounding box center [1384, 319] width 84 height 24
click at [1339, 452] on div "Notes (External)" at bounding box center [1353, 450] width 117 height 22
click at [228, 722] on icon "button" at bounding box center [231, 720] width 9 height 10
click at [341, 766] on div at bounding box center [358, 766] width 110 height 22
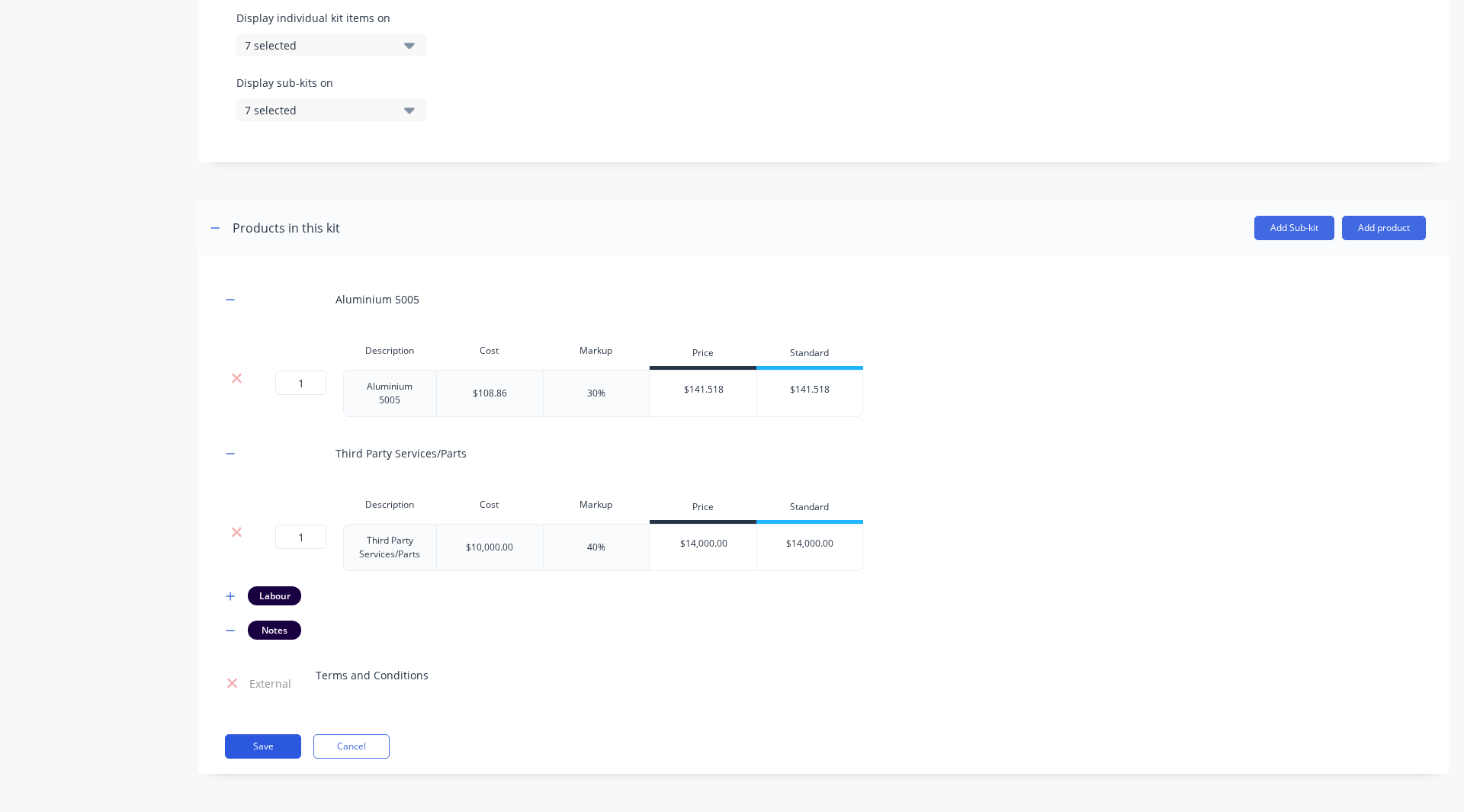
click at [267, 747] on button "Save" at bounding box center [263, 746] width 76 height 24
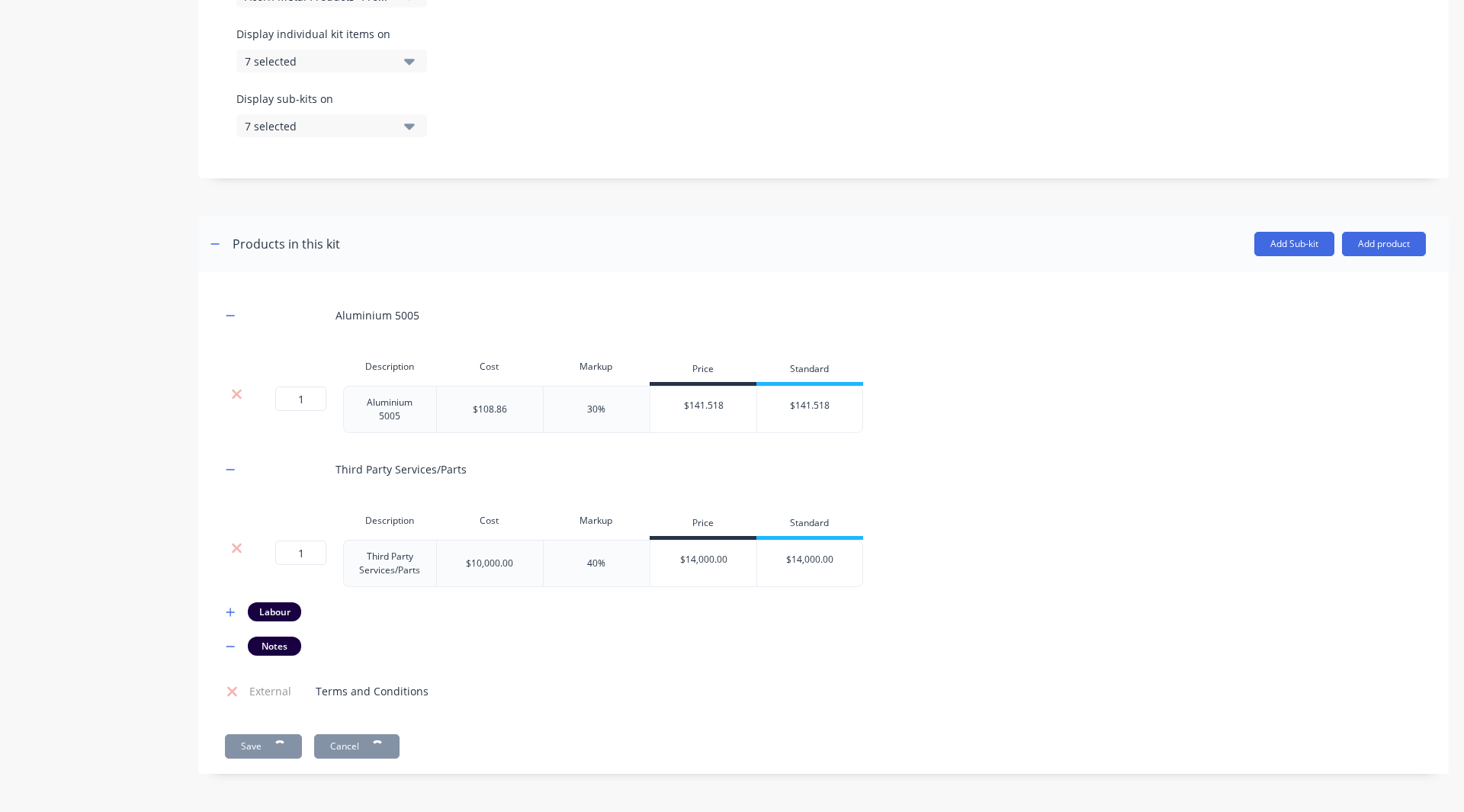
scroll to position [499, 0]
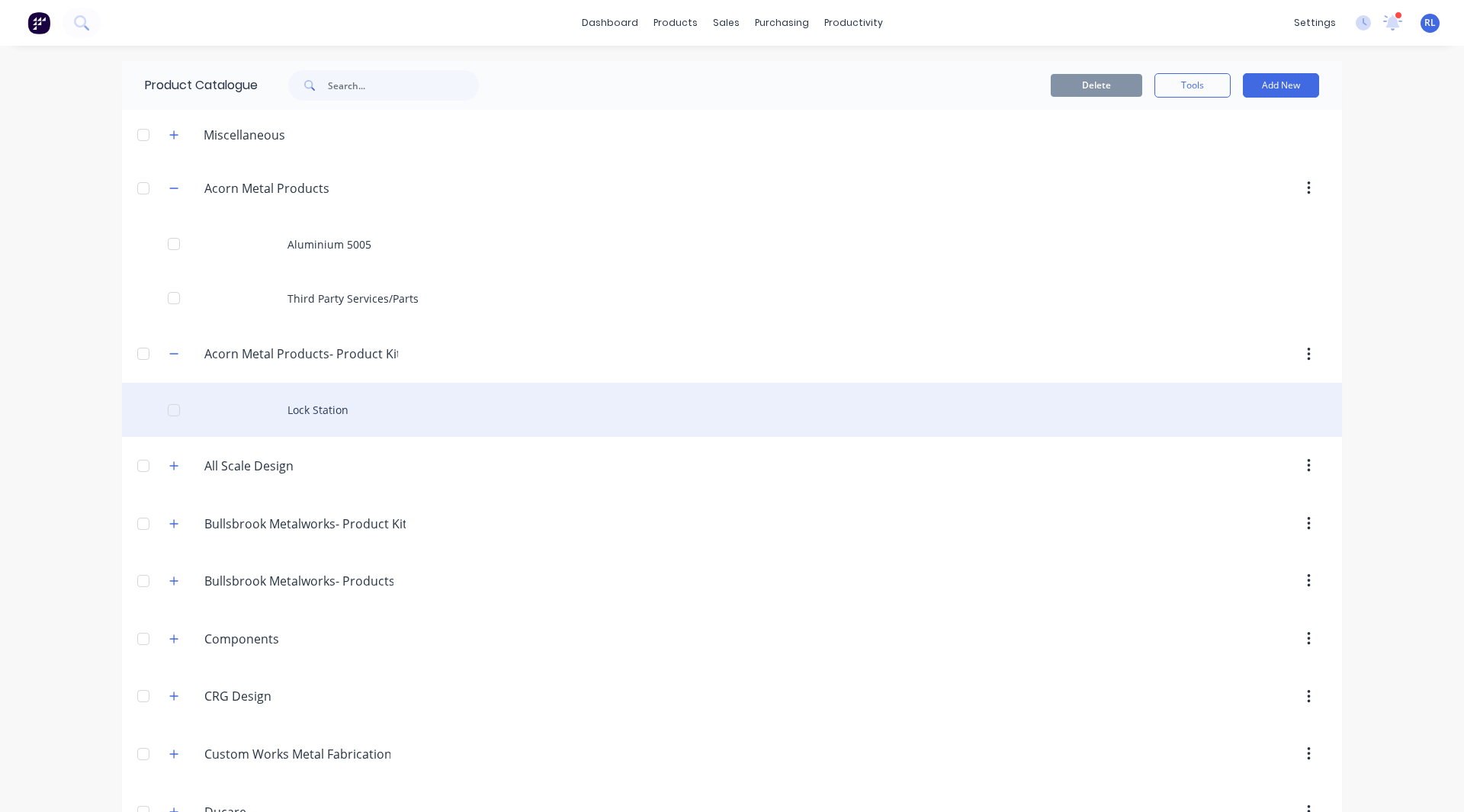
click at [444, 398] on div "Lock Station" at bounding box center [732, 410] width 1220 height 54
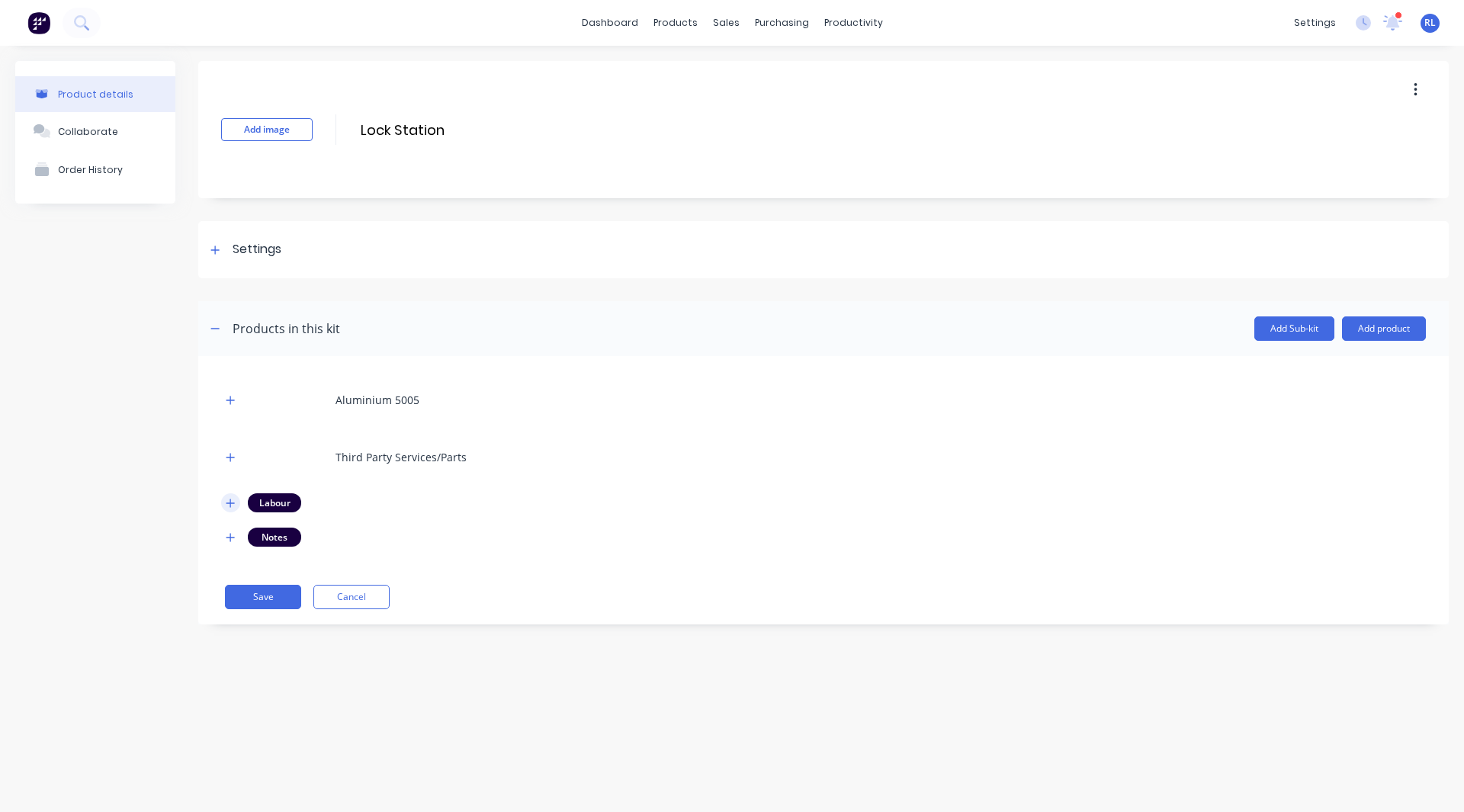
click at [232, 501] on icon "button" at bounding box center [231, 503] width 9 height 10
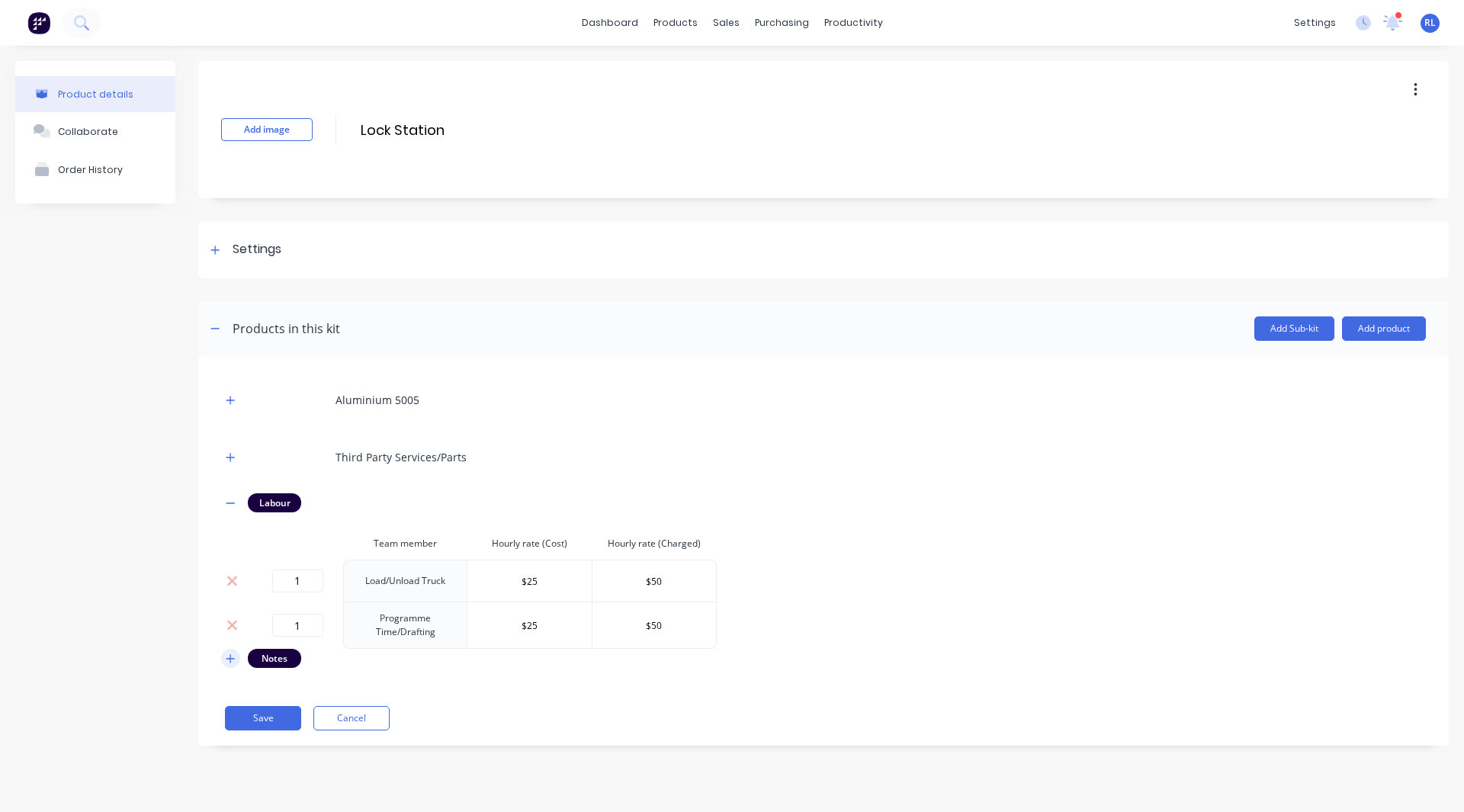
click at [233, 654] on icon "button" at bounding box center [231, 658] width 9 height 10
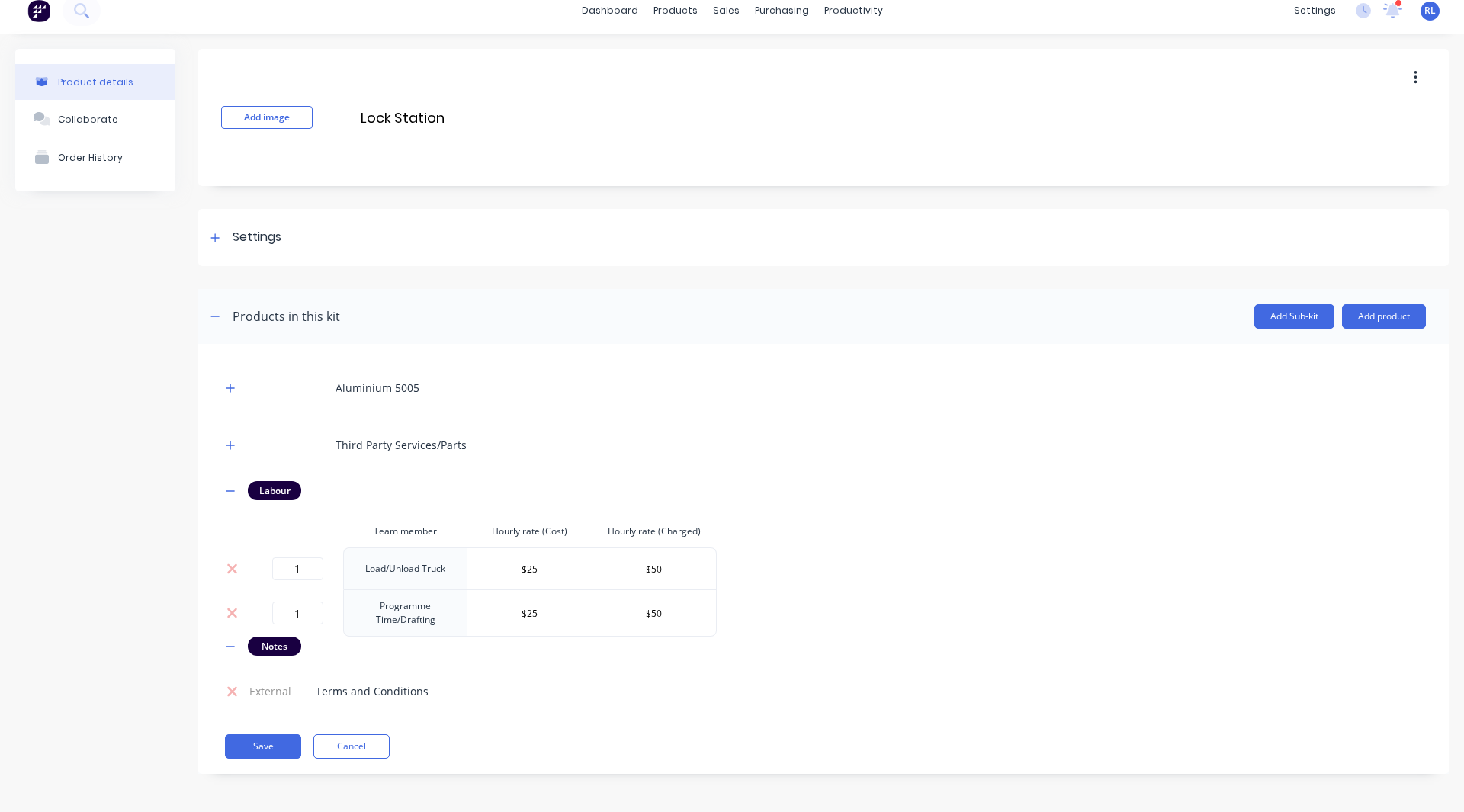
scroll to position [12, 0]
drag, startPoint x: 249, startPoint y: 740, endPoint x: 242, endPoint y: 740, distance: 7.0
click at [242, 740] on button "Save" at bounding box center [263, 746] width 76 height 24
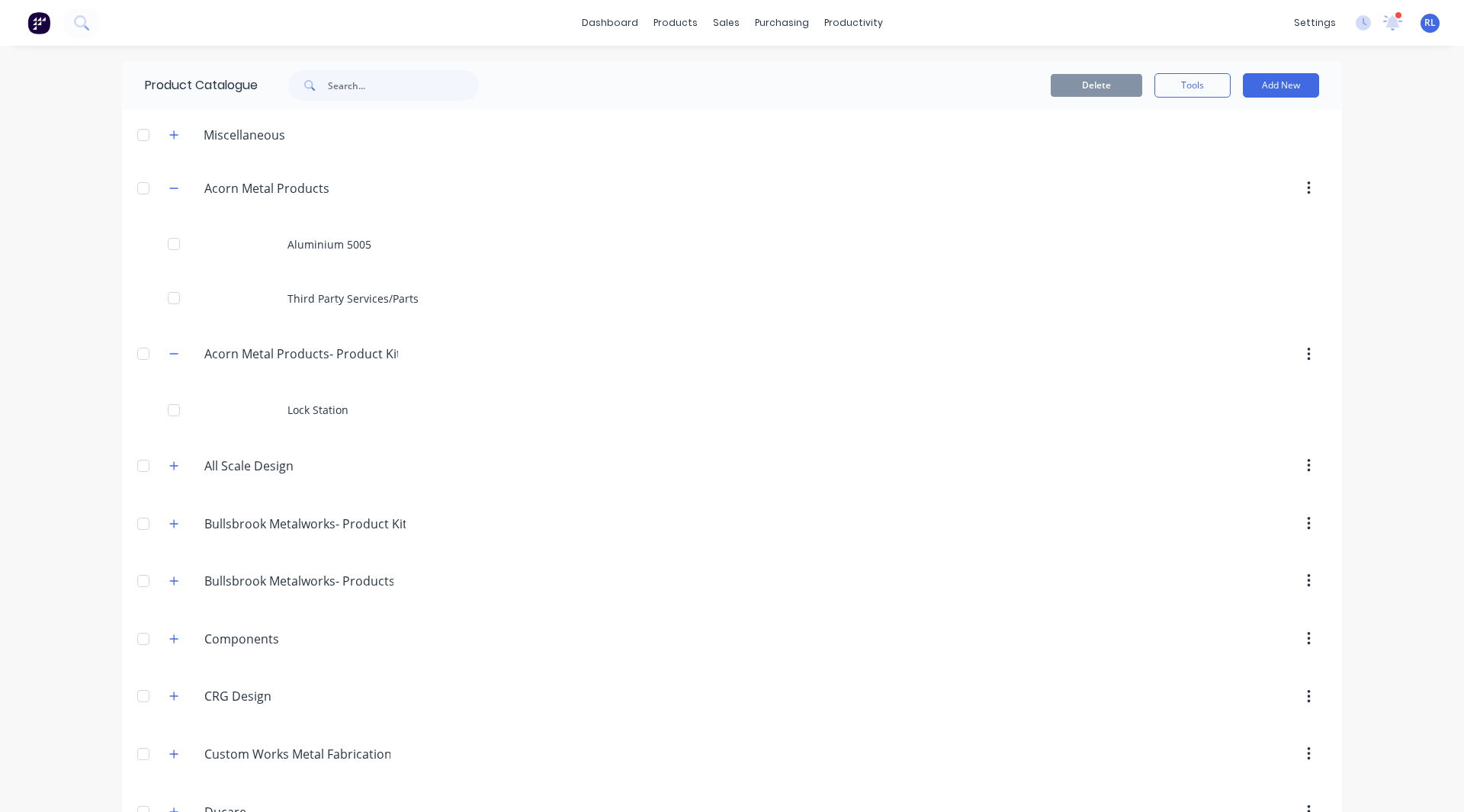
click at [40, 23] on img at bounding box center [39, 22] width 23 height 23
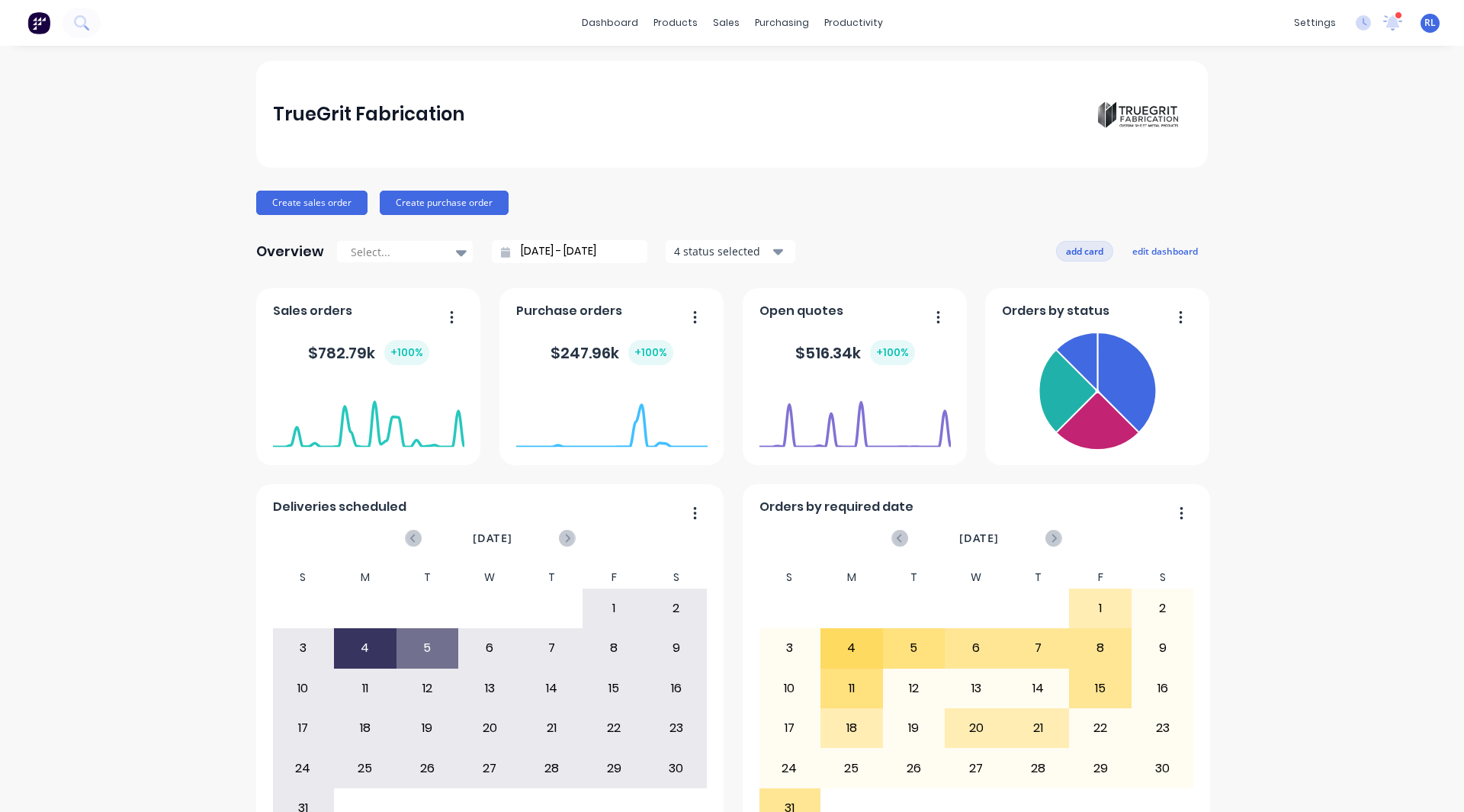
click at [1080, 251] on button "add card" at bounding box center [1085, 250] width 58 height 20
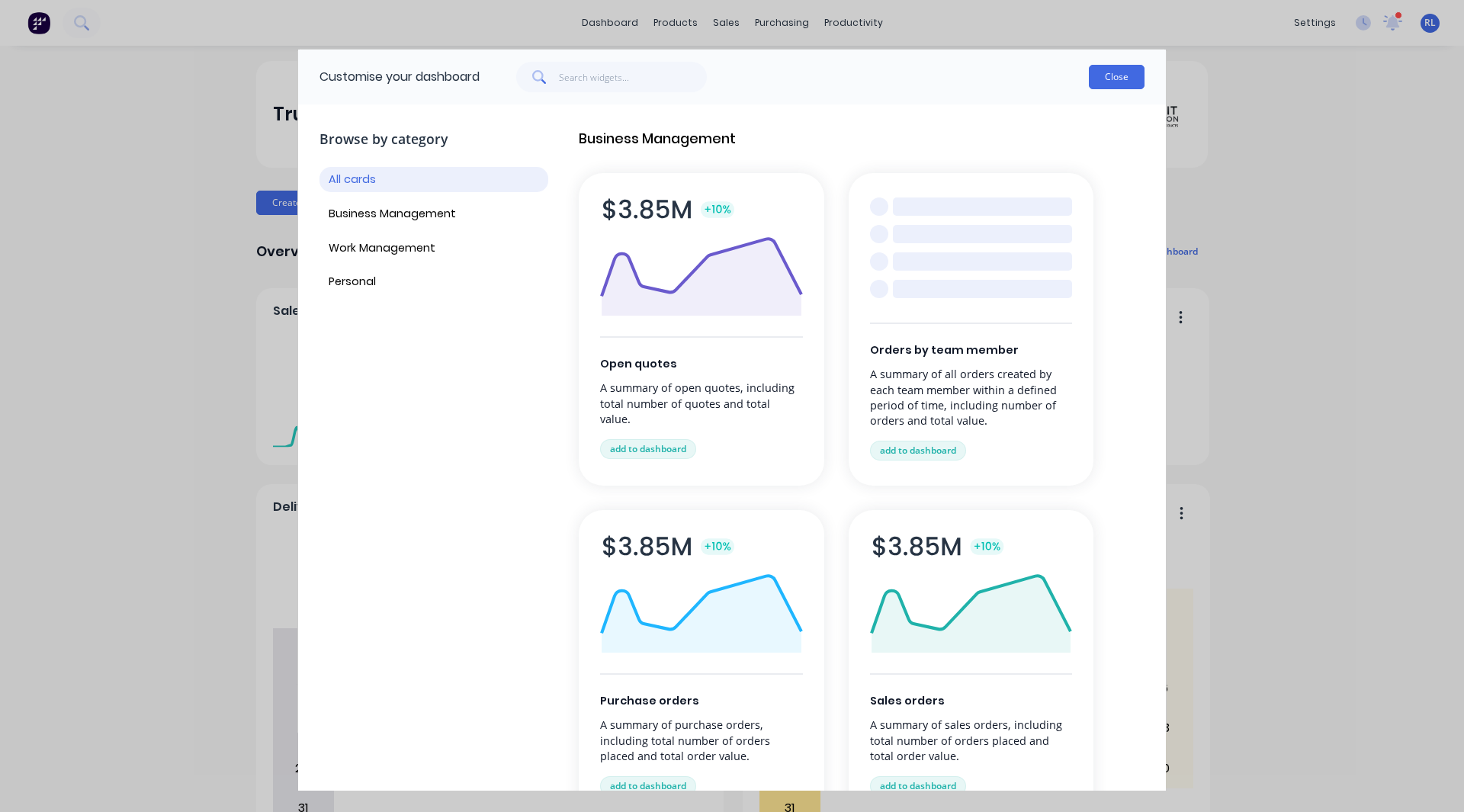
click at [1123, 80] on button "Close" at bounding box center [1116, 77] width 56 height 24
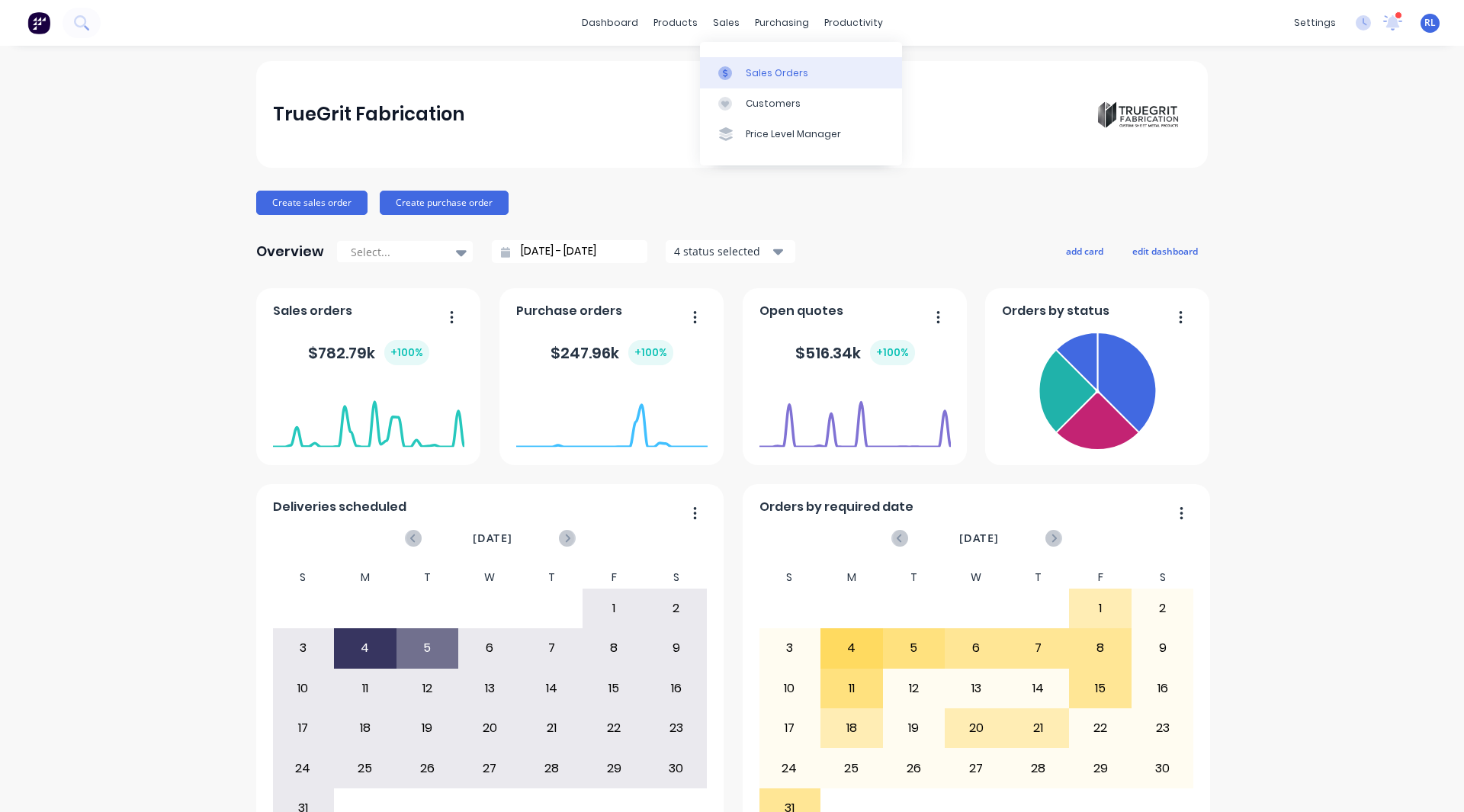
click at [745, 58] on link "Sales Orders" at bounding box center [800, 72] width 202 height 31
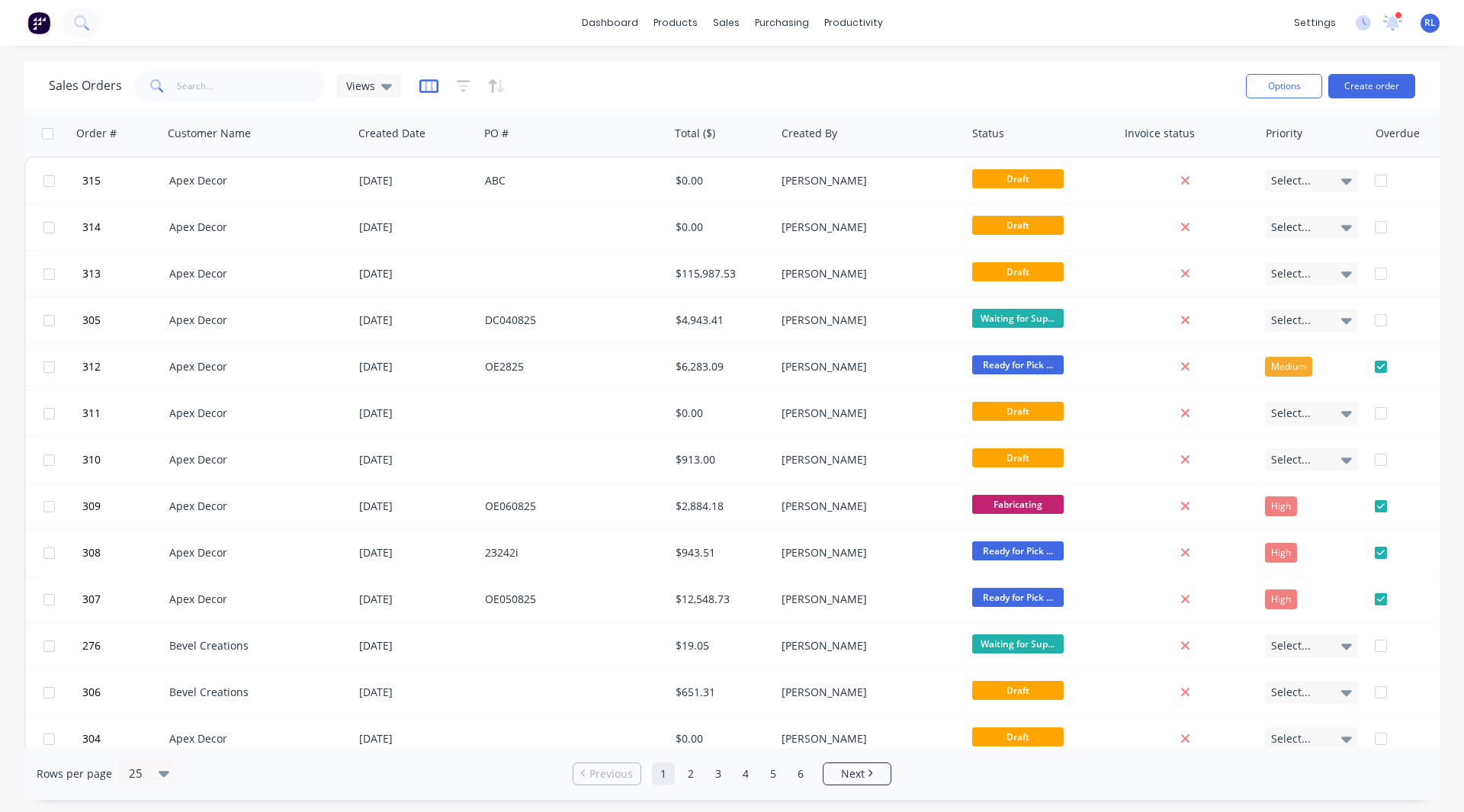
click at [427, 91] on icon "button" at bounding box center [429, 85] width 20 height 14
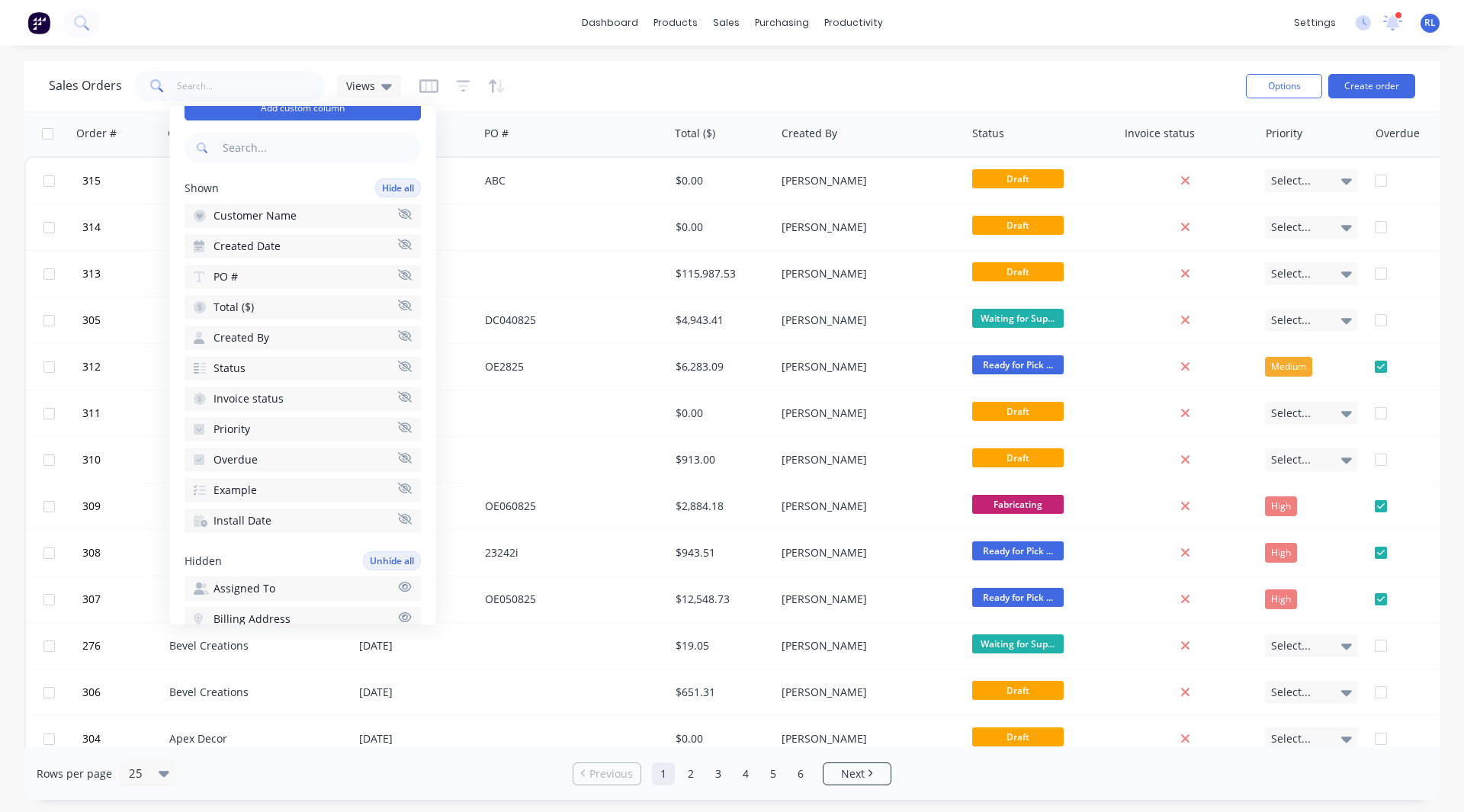
scroll to position [53, 0]
click at [361, 491] on button "Example" at bounding box center [303, 489] width 236 height 24
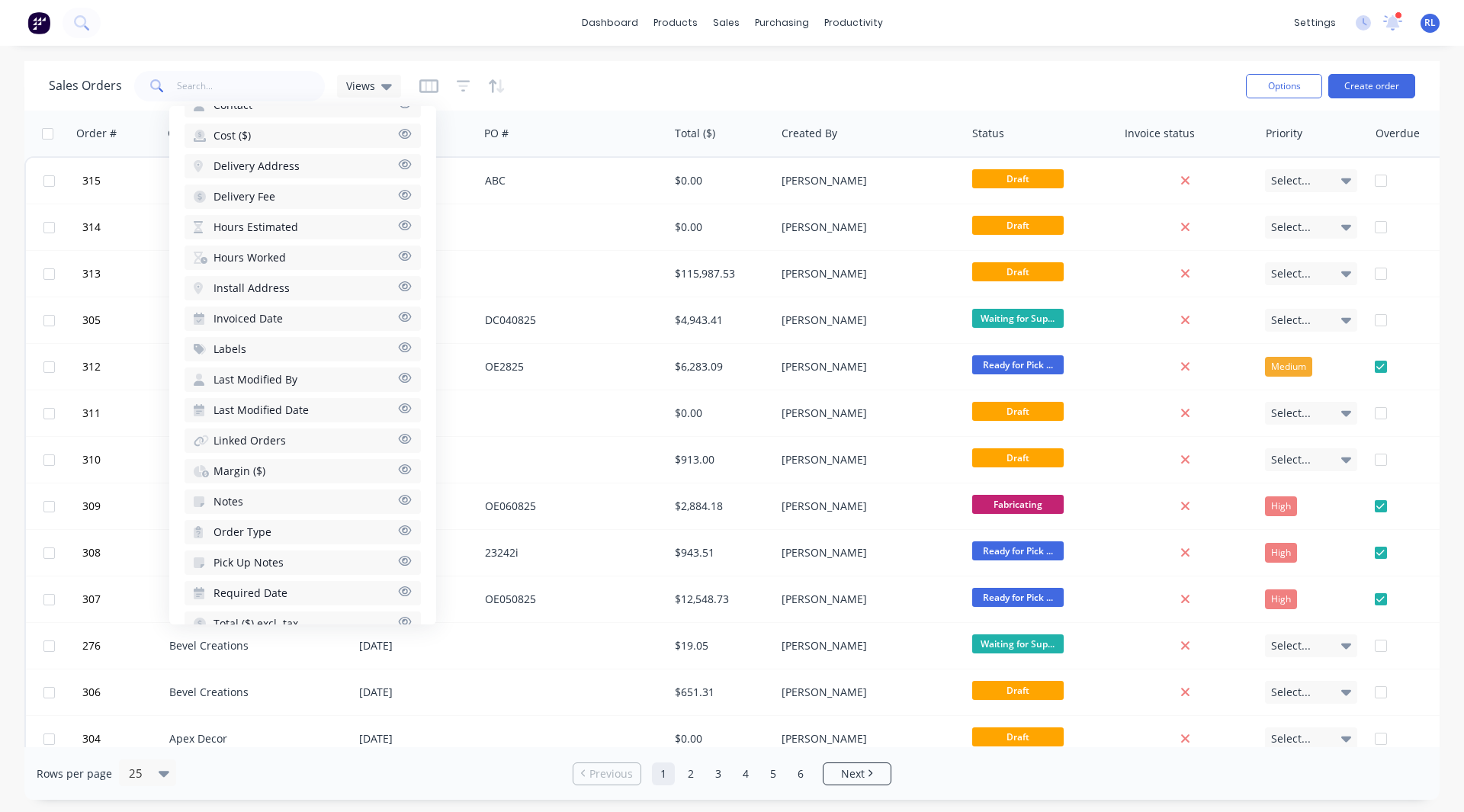
scroll to position [609, 0]
click at [244, 460] on span "Margin ($)" at bounding box center [240, 459] width 52 height 15
click at [271, 473] on span "Hours Estimated" at bounding box center [256, 469] width 85 height 15
click at [273, 494] on span "Hours Worked" at bounding box center [250, 500] width 73 height 15
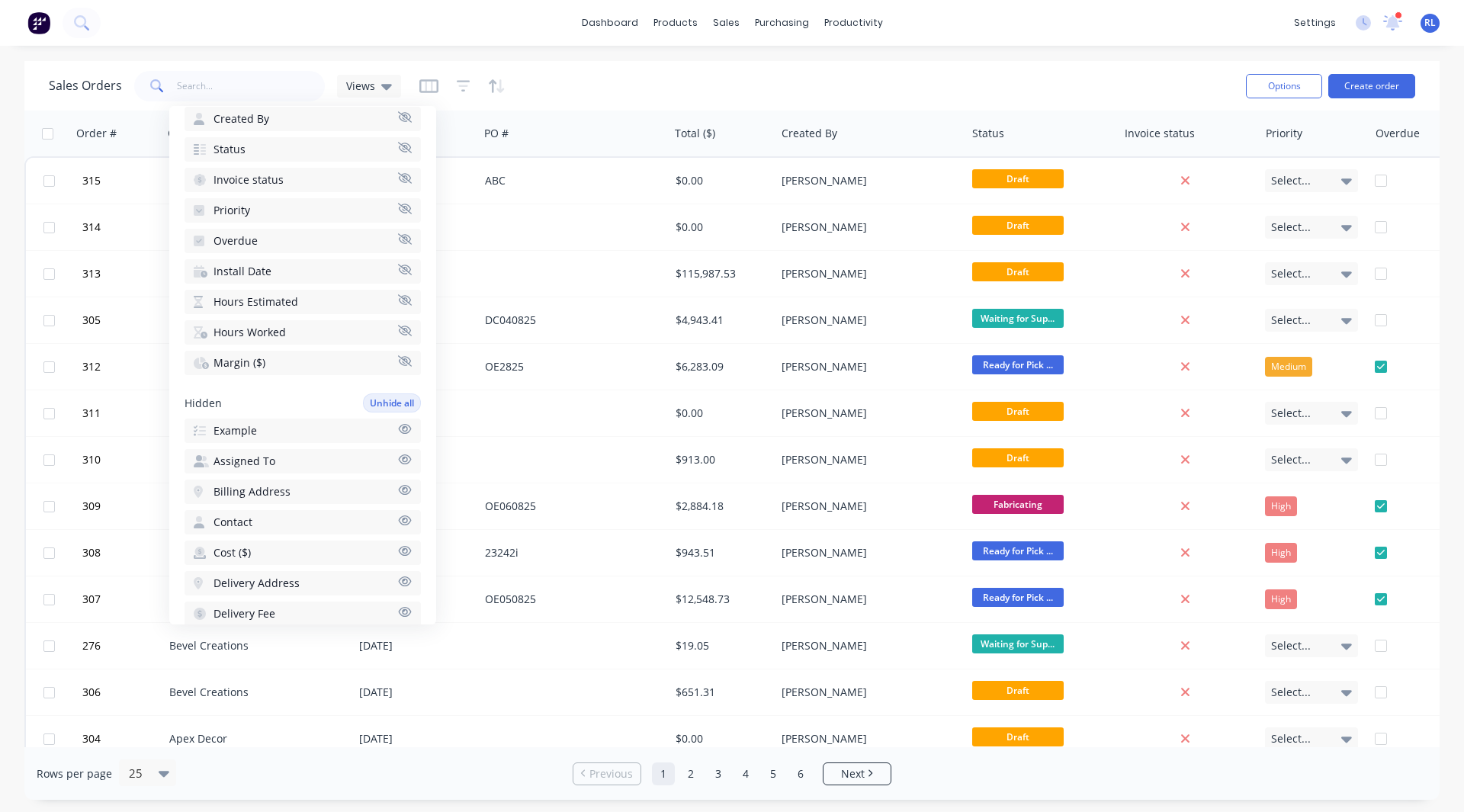
scroll to position [157, 0]
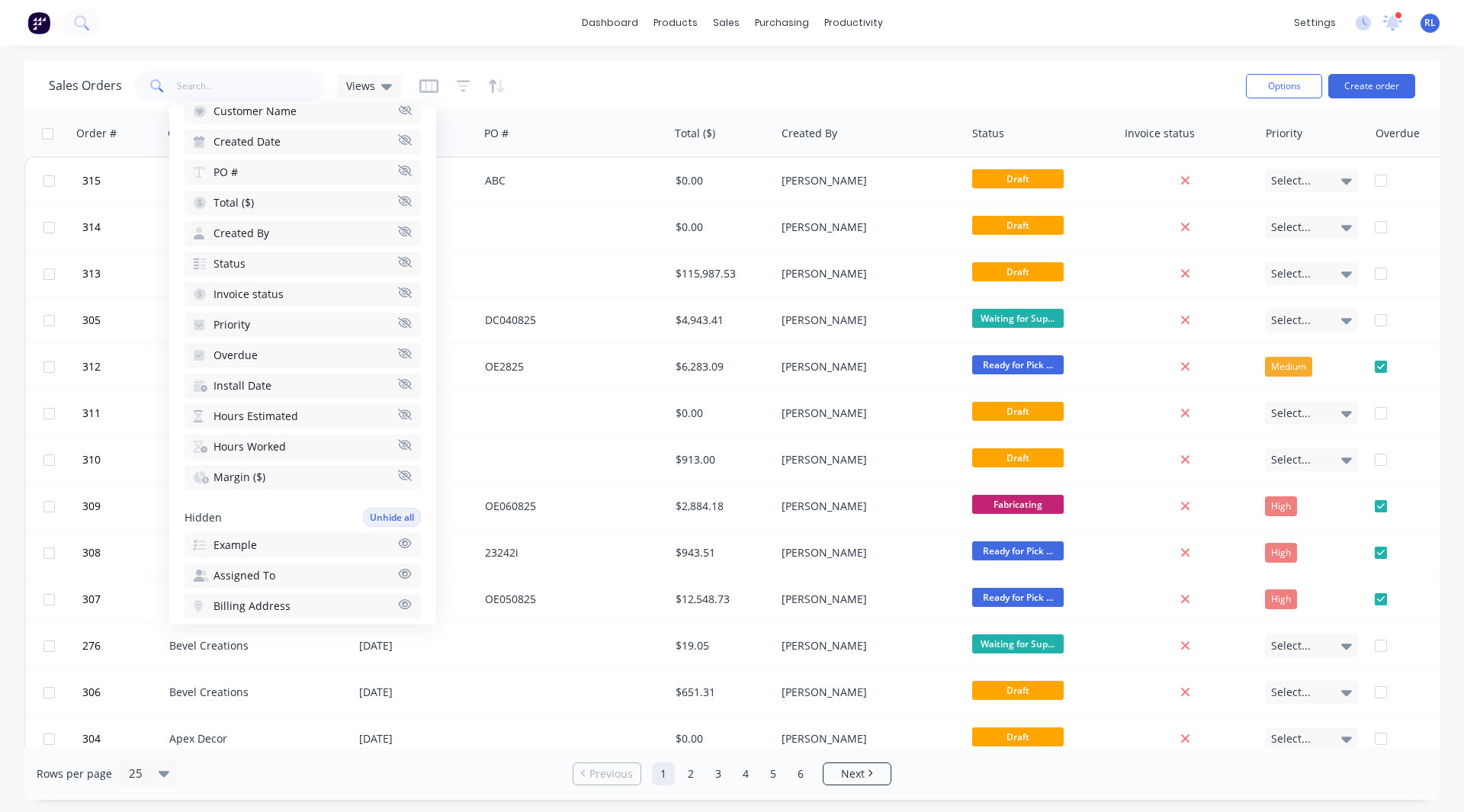
click at [379, 293] on button "Invoice status" at bounding box center [303, 294] width 236 height 24
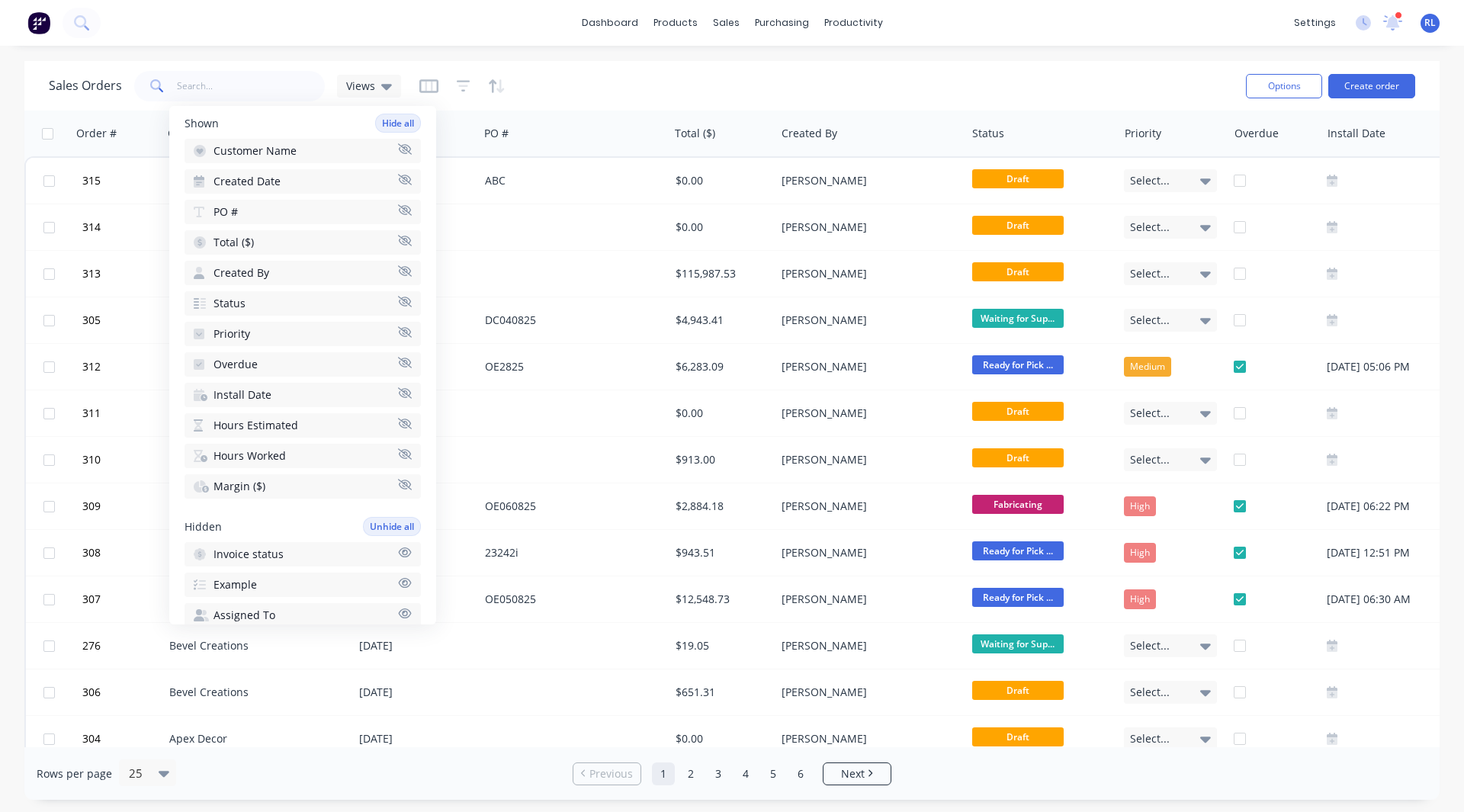
scroll to position [117, 0]
click at [244, 312] on button "Status" at bounding box center [303, 304] width 236 height 24
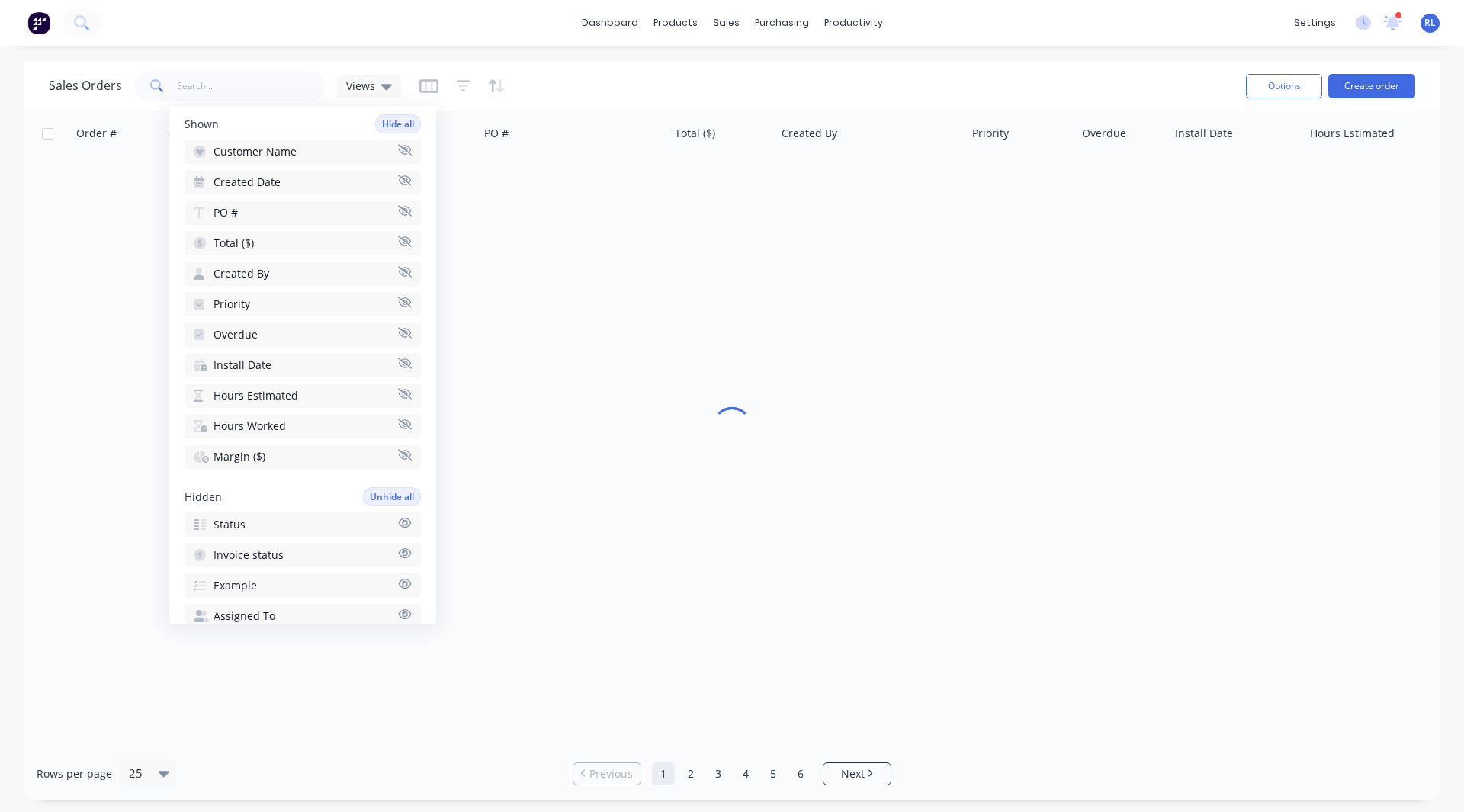
click at [244, 312] on button "Priority" at bounding box center [303, 304] width 236 height 24
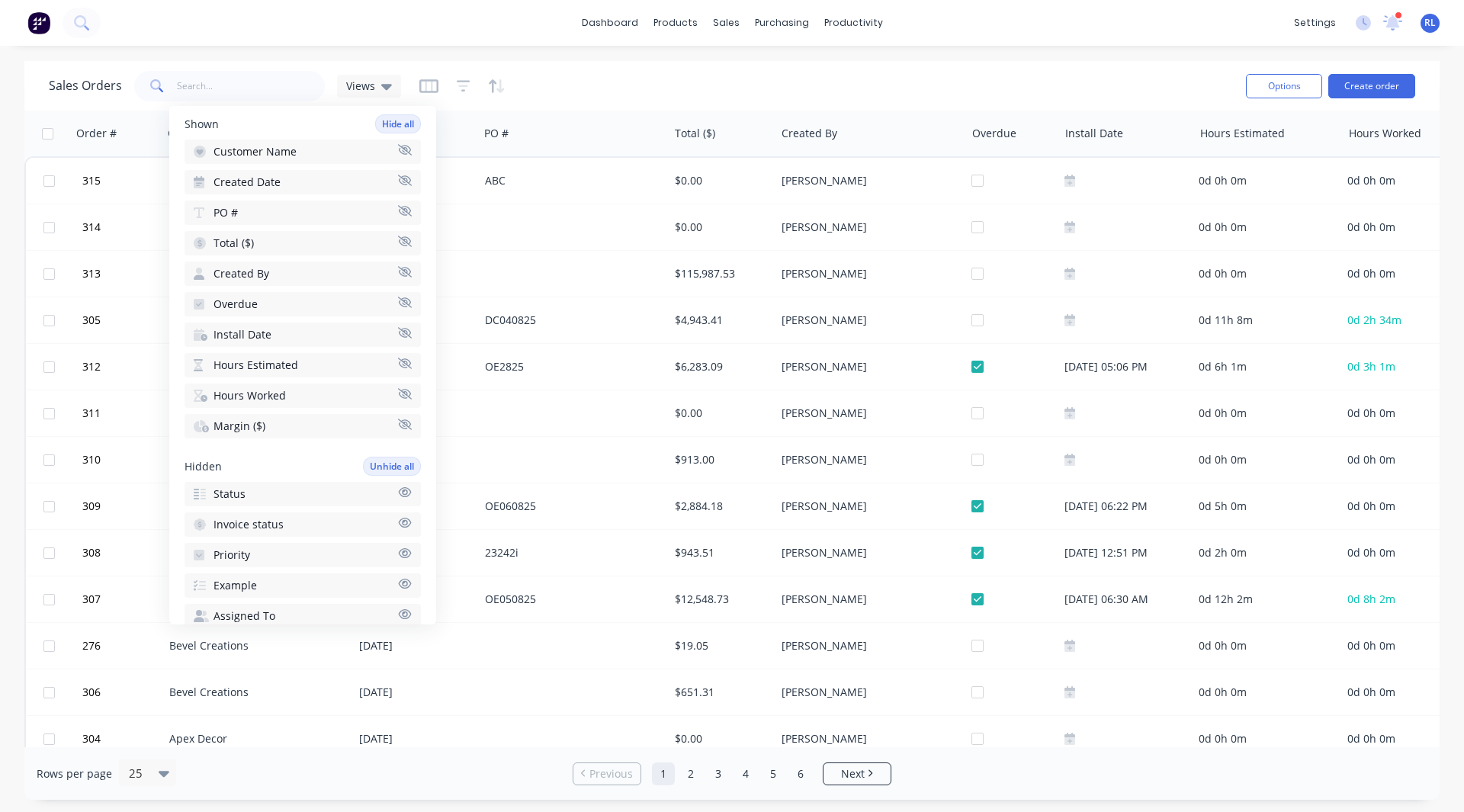
click at [588, 90] on div "Sales Orders Views" at bounding box center [640, 85] width 1185 height 37
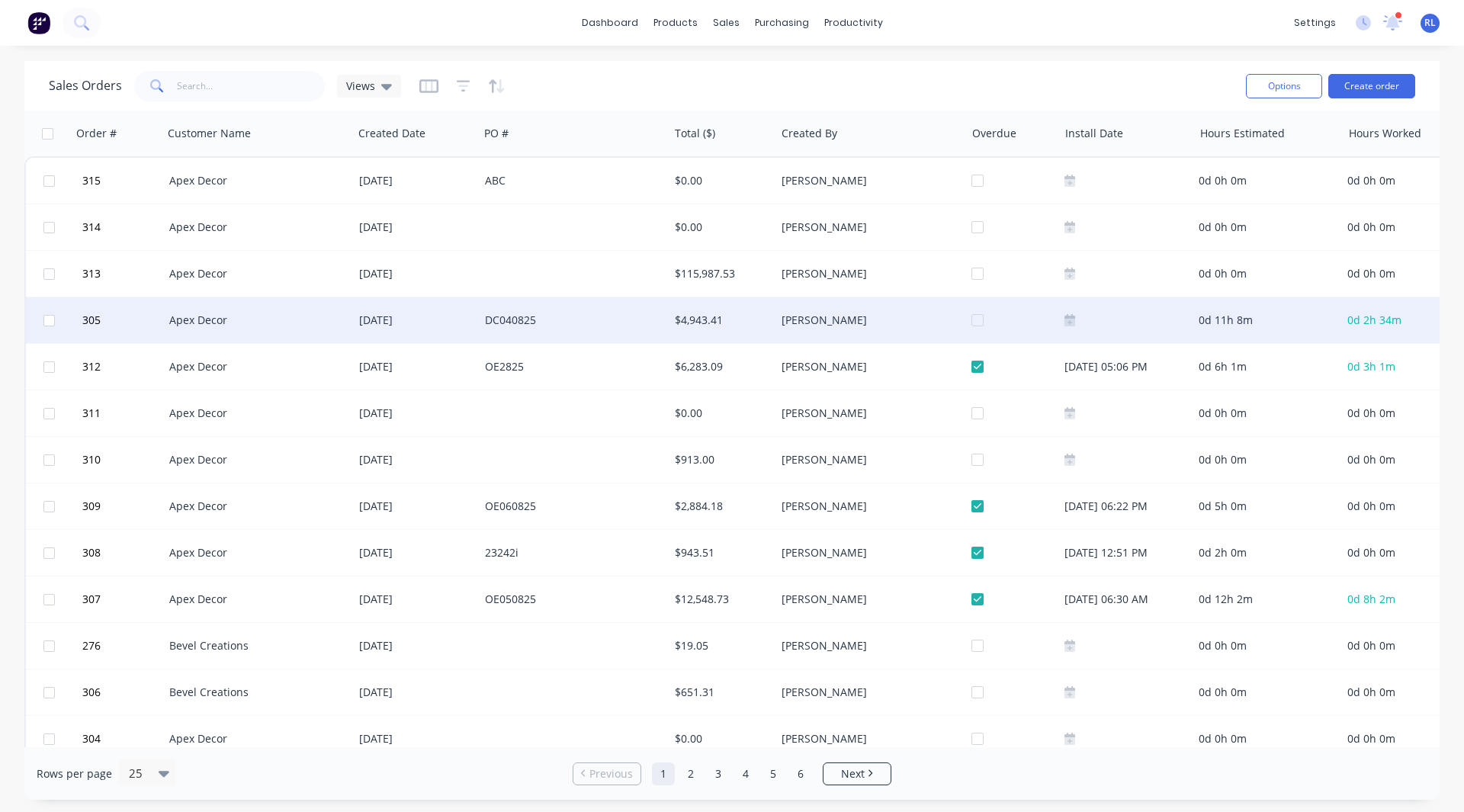
scroll to position [0, 154]
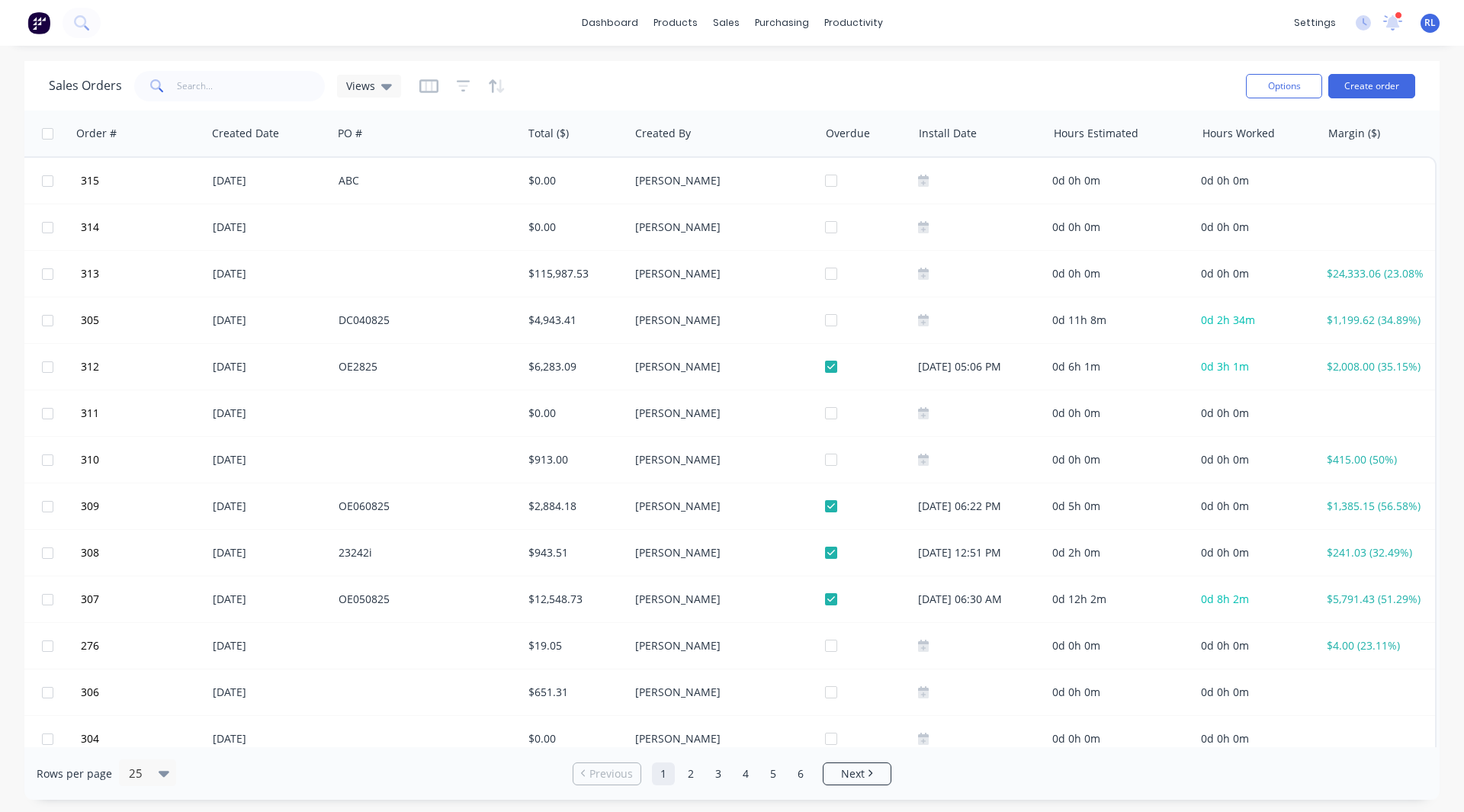
click at [419, 95] on button "button" at bounding box center [429, 86] width 20 height 24
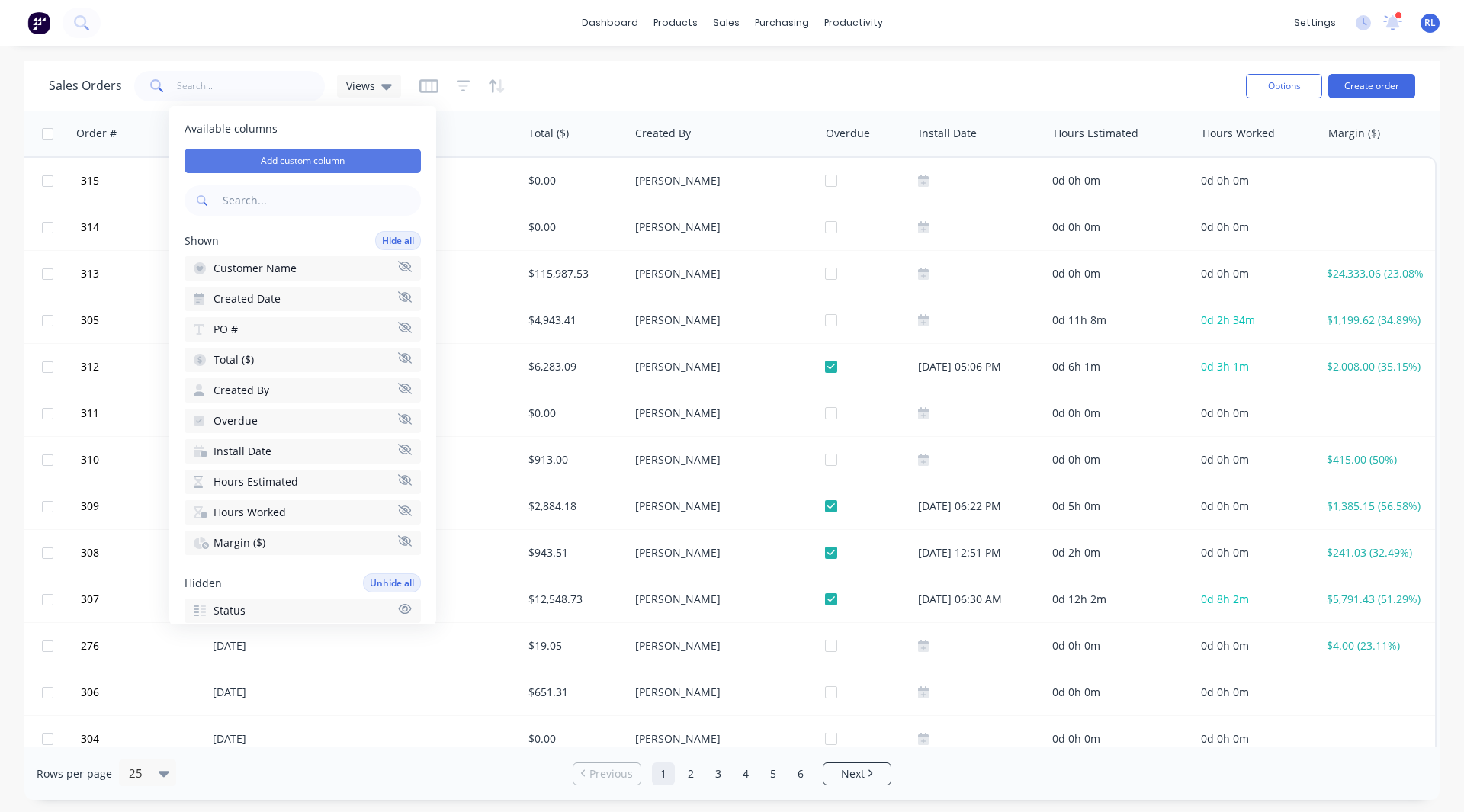
click at [287, 157] on button "Add custom column" at bounding box center [303, 161] width 236 height 24
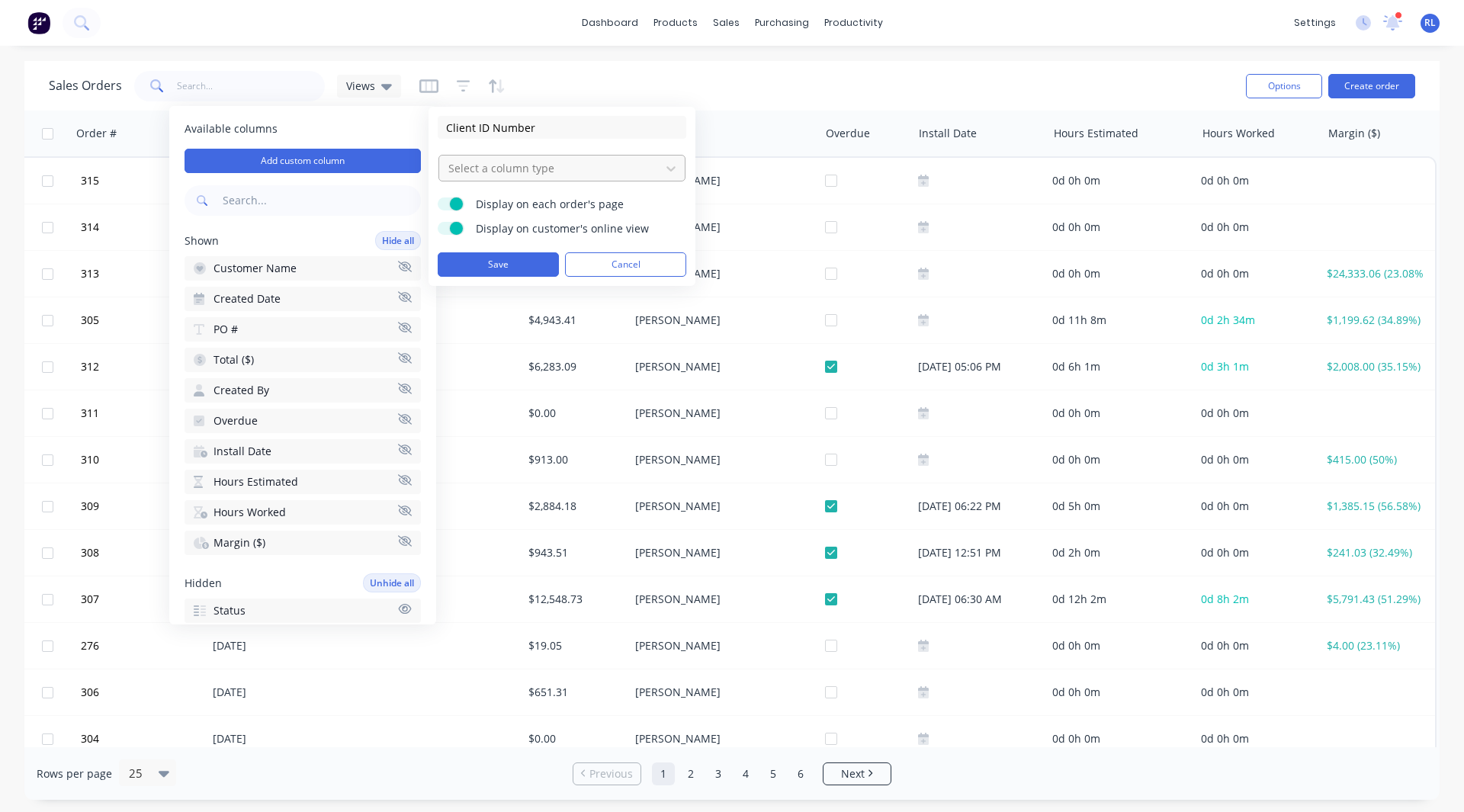
click at [522, 170] on div at bounding box center [549, 168] width 205 height 20
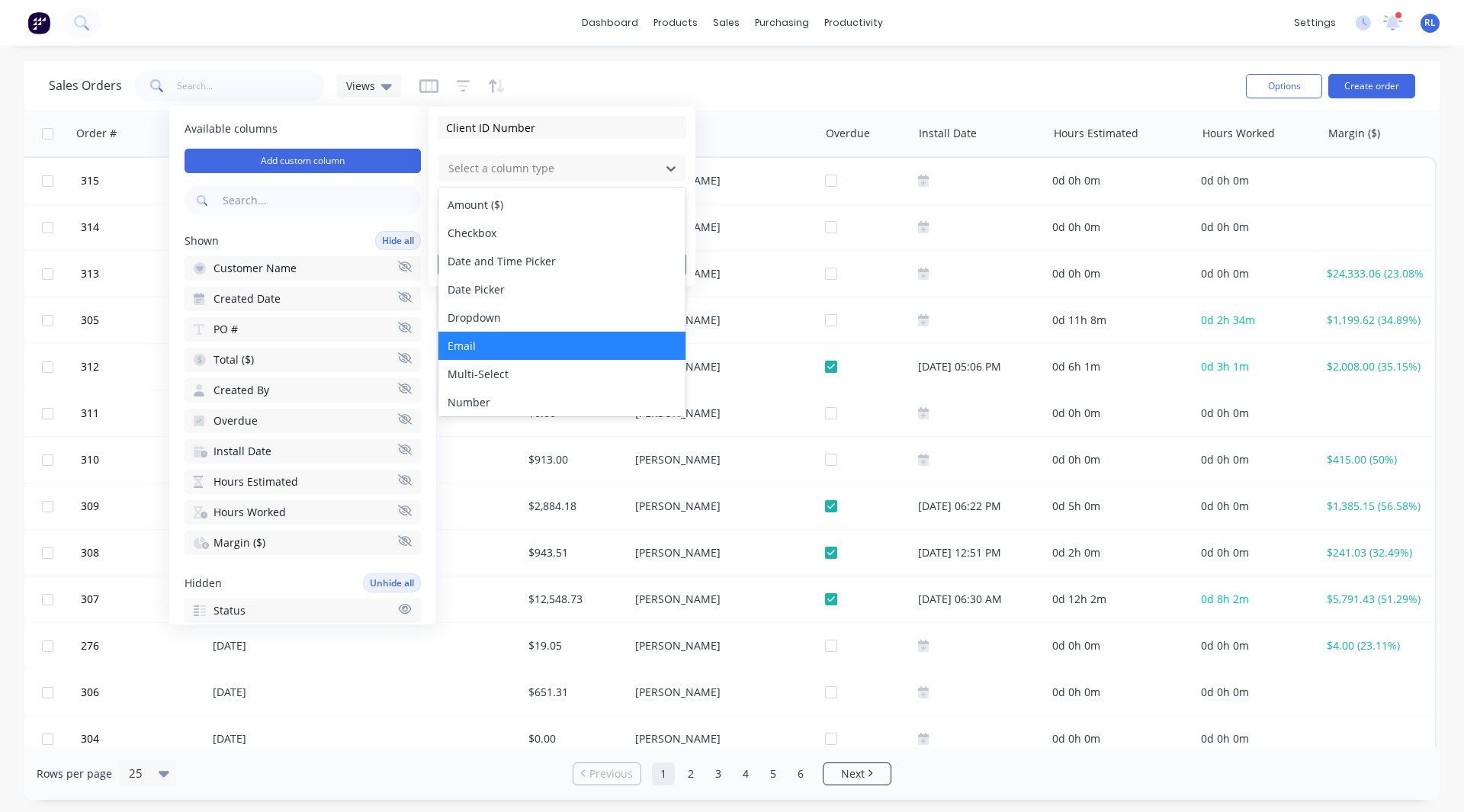
scroll to position [87, 0]
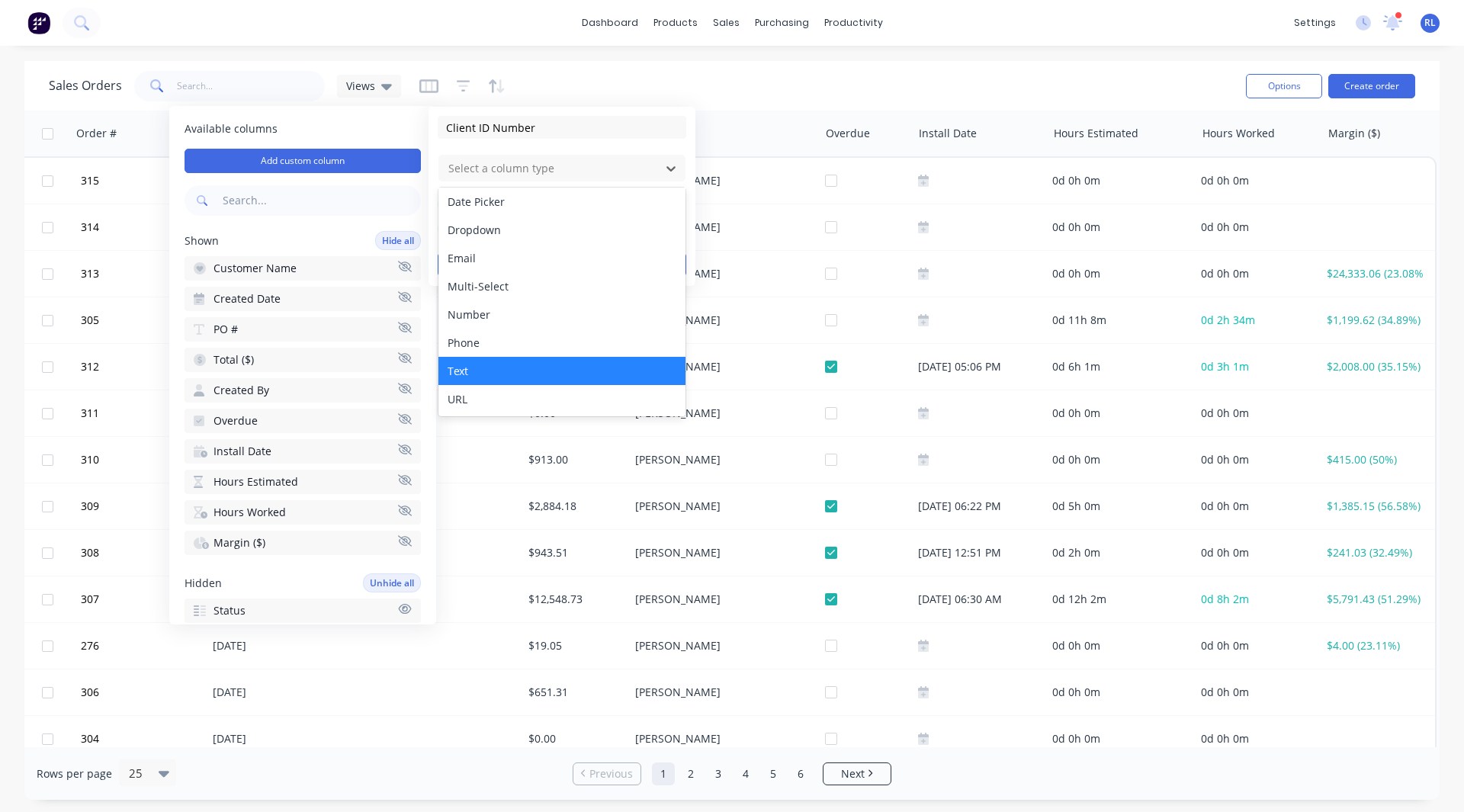
click at [471, 364] on div "Text" at bounding box center [562, 371] width 247 height 28
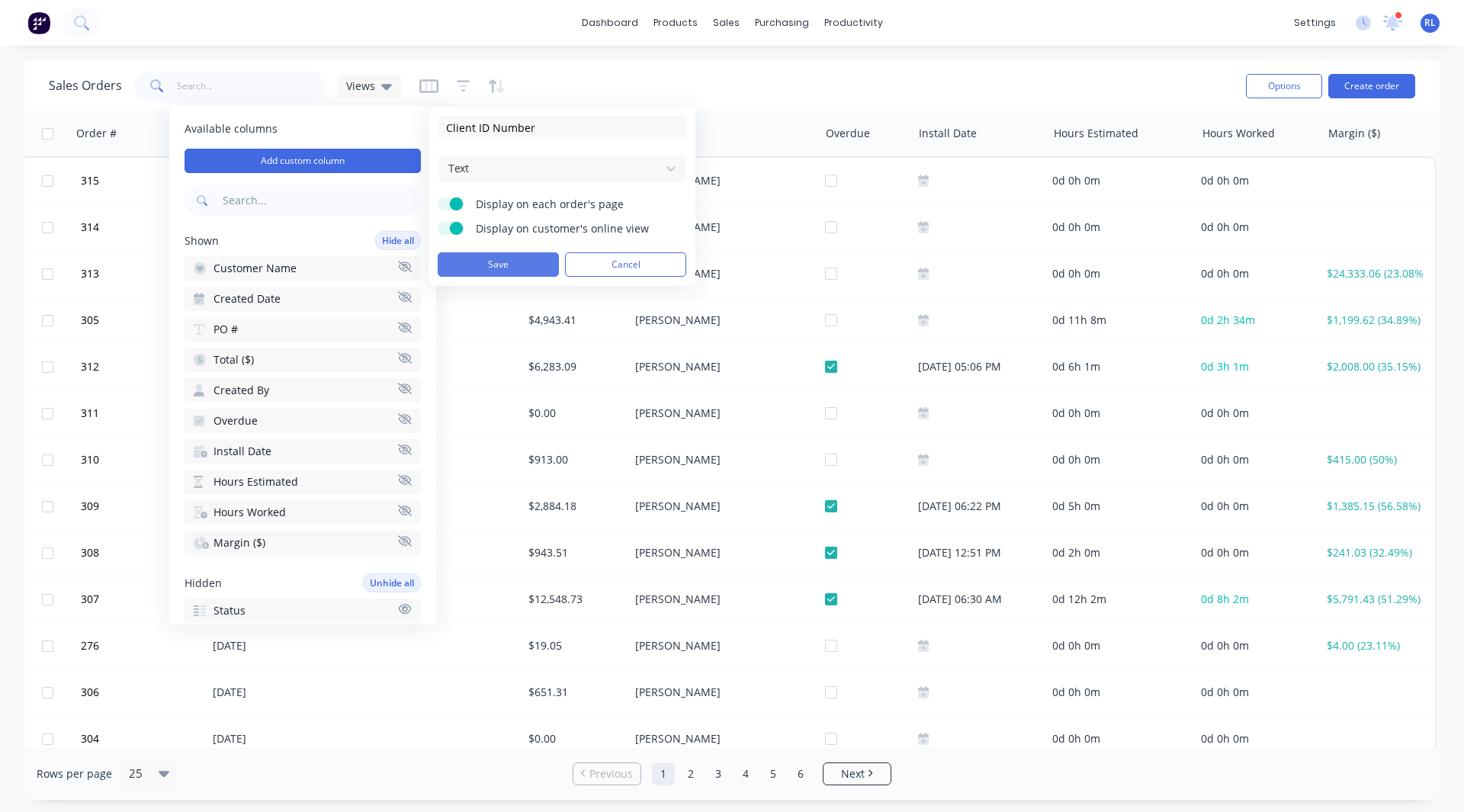
click at [494, 265] on button "Save" at bounding box center [498, 265] width 121 height 24
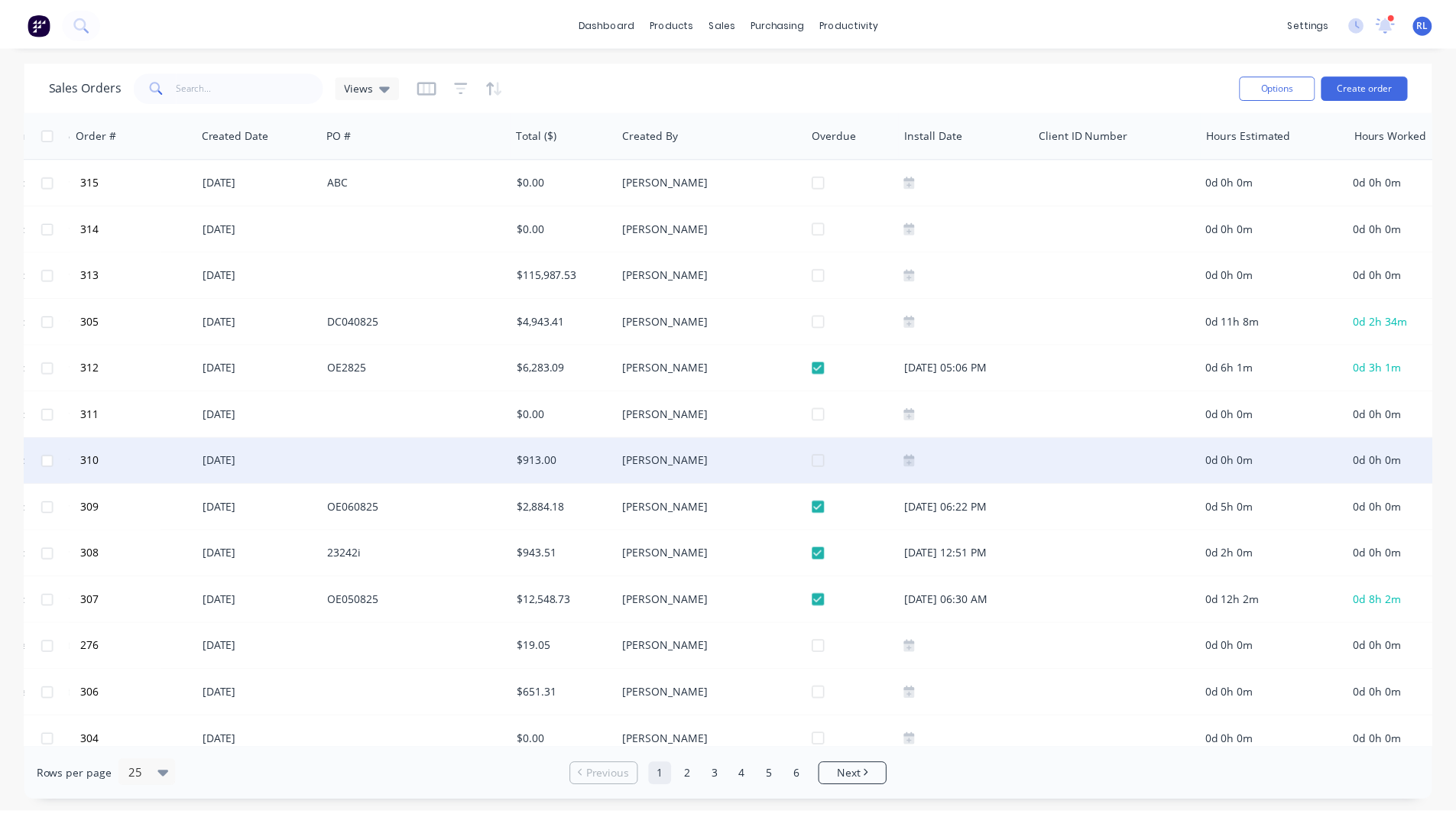
scroll to position [0, 156]
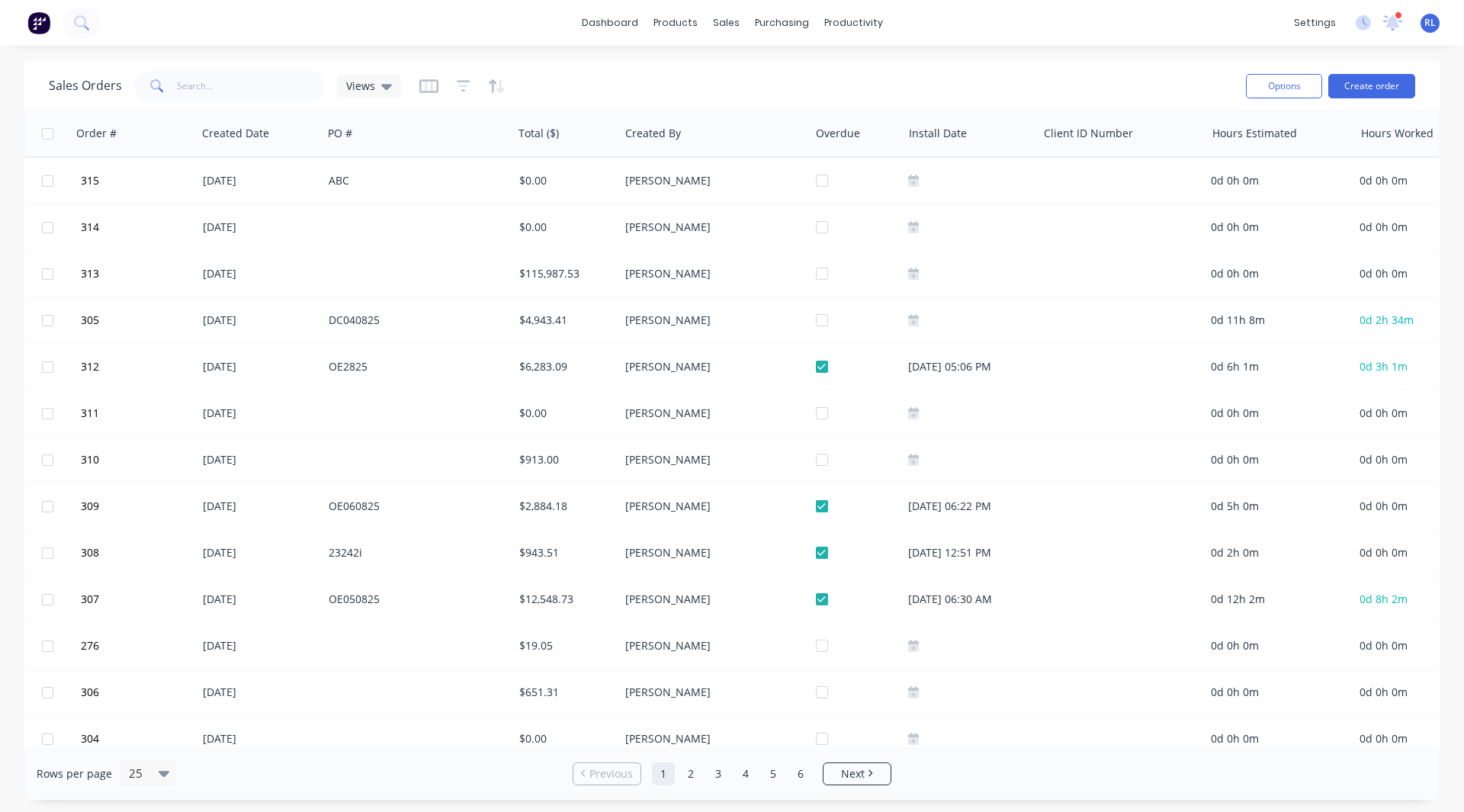
click at [42, 18] on img at bounding box center [39, 22] width 23 height 23
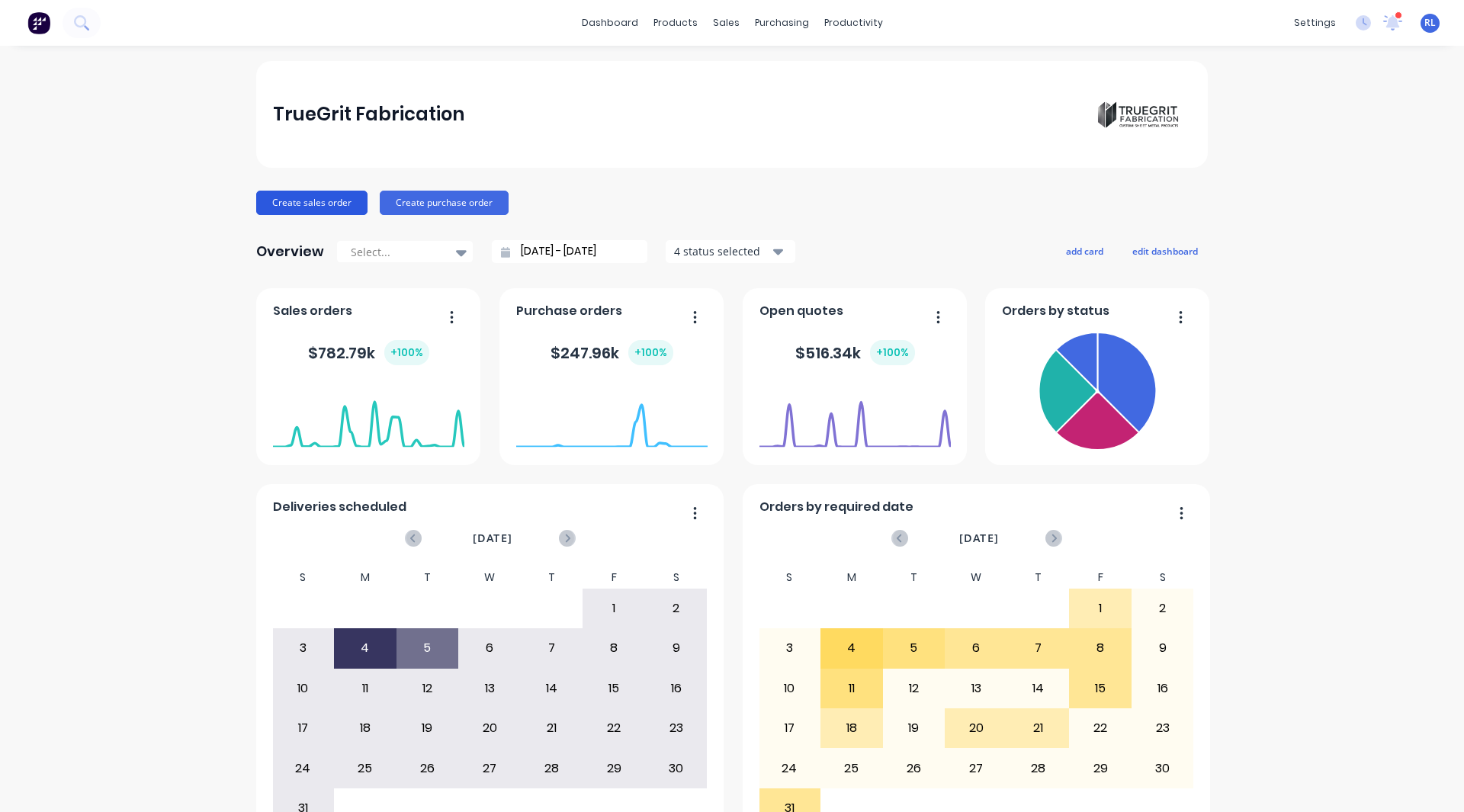
click at [310, 202] on button "Create sales order" at bounding box center [312, 203] width 112 height 24
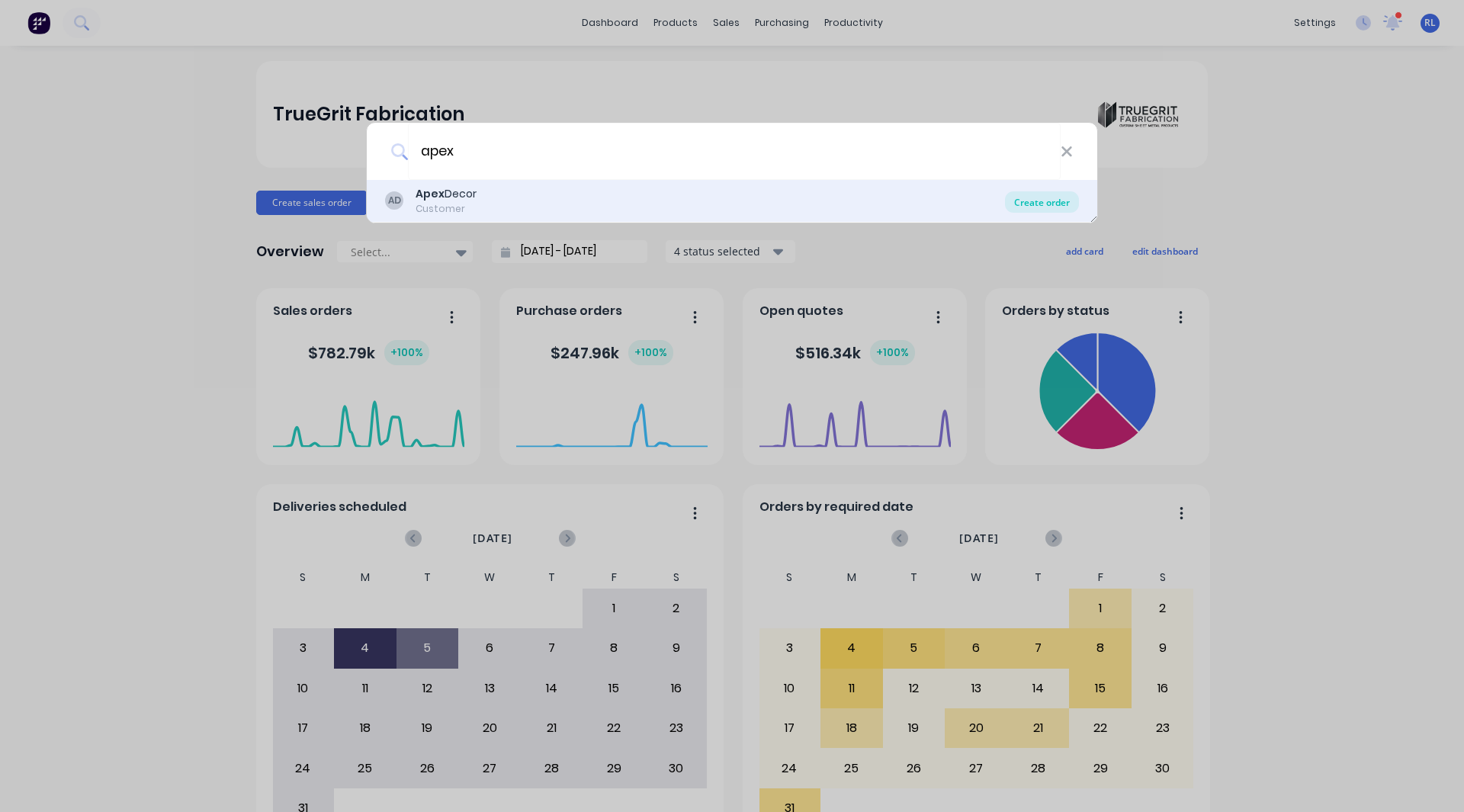
click at [1035, 197] on div "Create order" at bounding box center [1042, 202] width 74 height 21
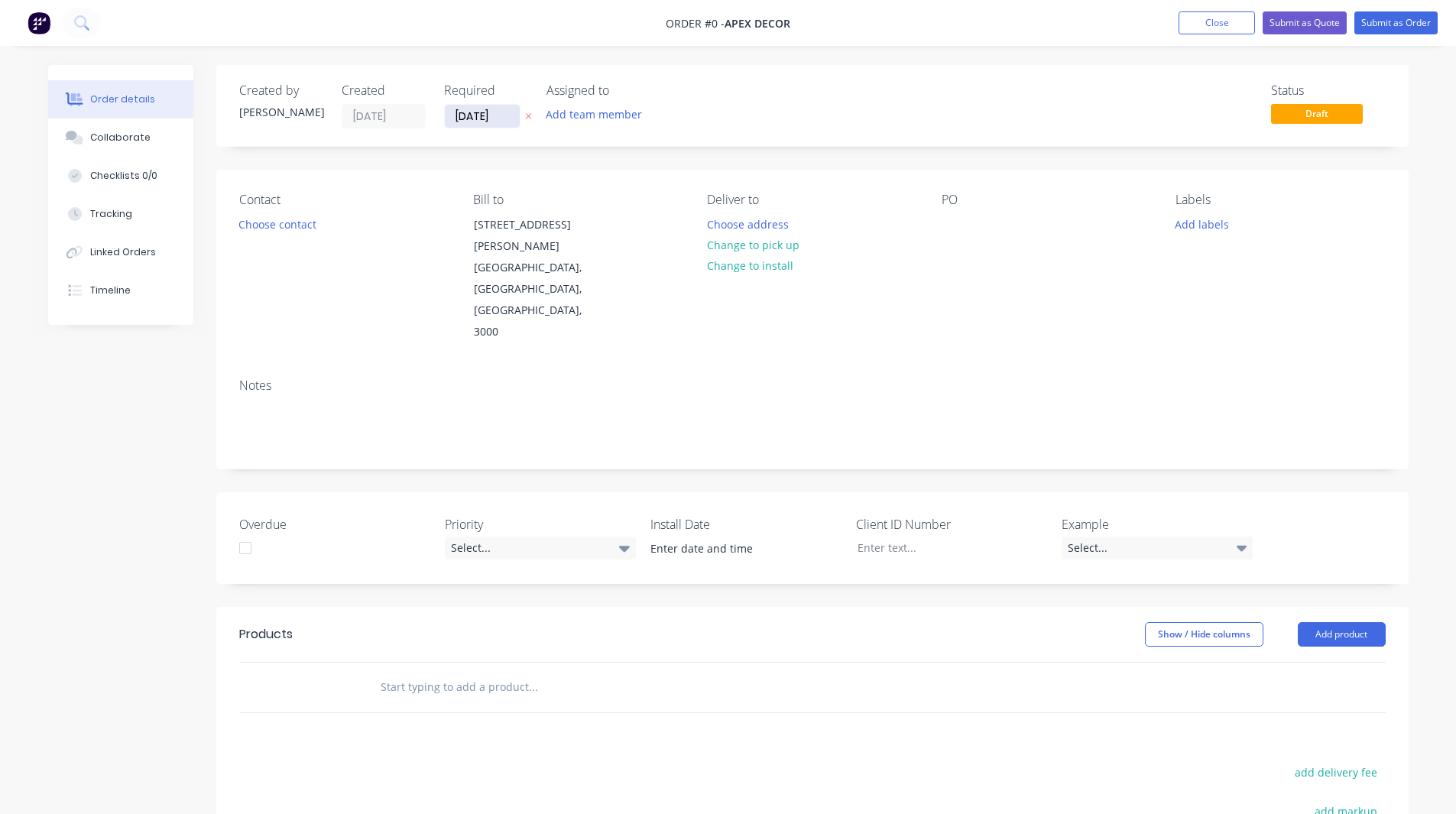
click at [461, 115] on input "[DATE]" at bounding box center [482, 115] width 75 height 23
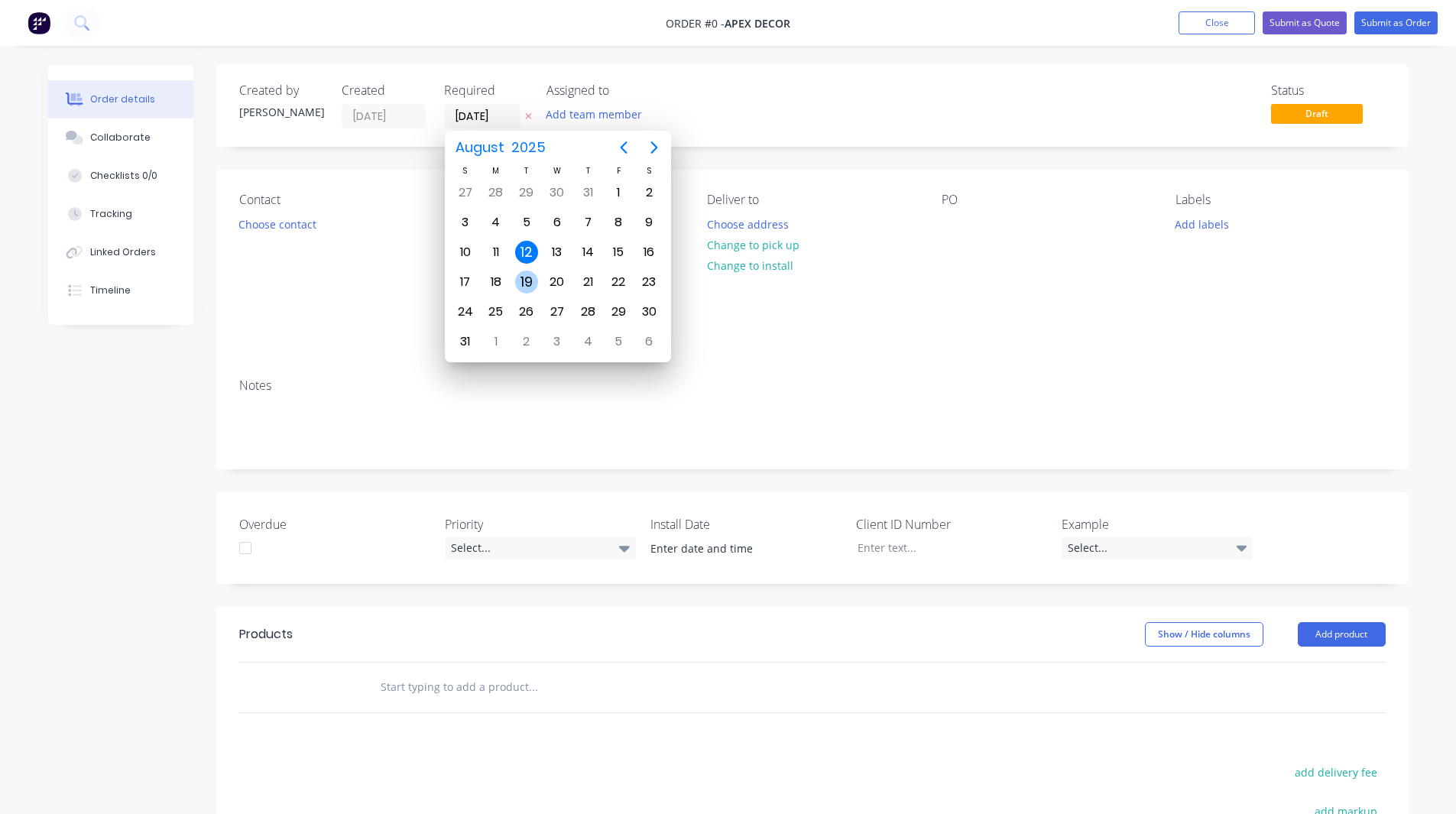
click at [521, 278] on div "19" at bounding box center [526, 281] width 23 height 23
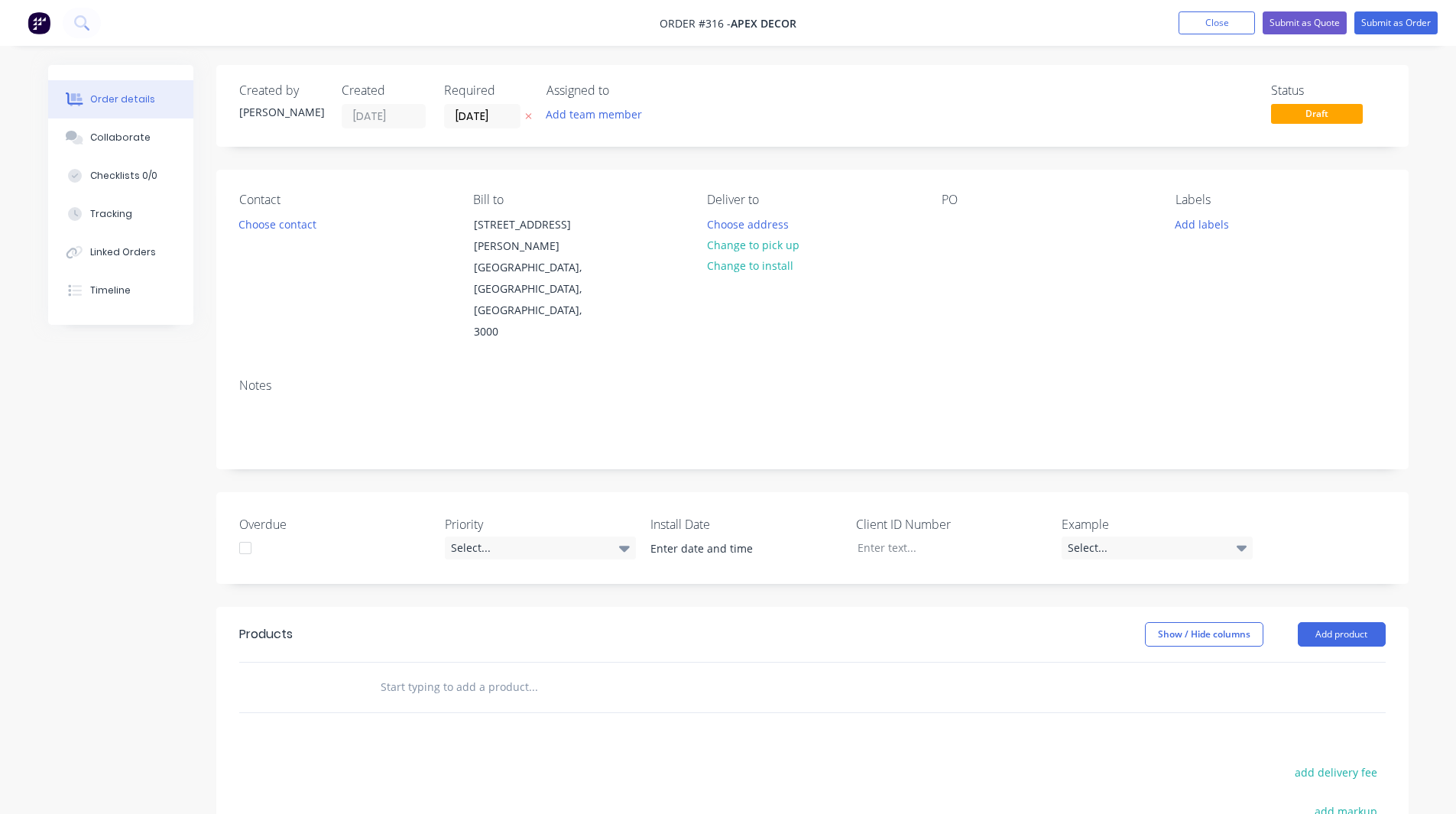
click at [138, 400] on div "Created by Rob Created 12/08/25 Required 19/08/25 Assigned to Add team member S…" at bounding box center [728, 584] width 1360 height 1038
click at [263, 225] on button "Choose contact" at bounding box center [277, 224] width 94 height 20
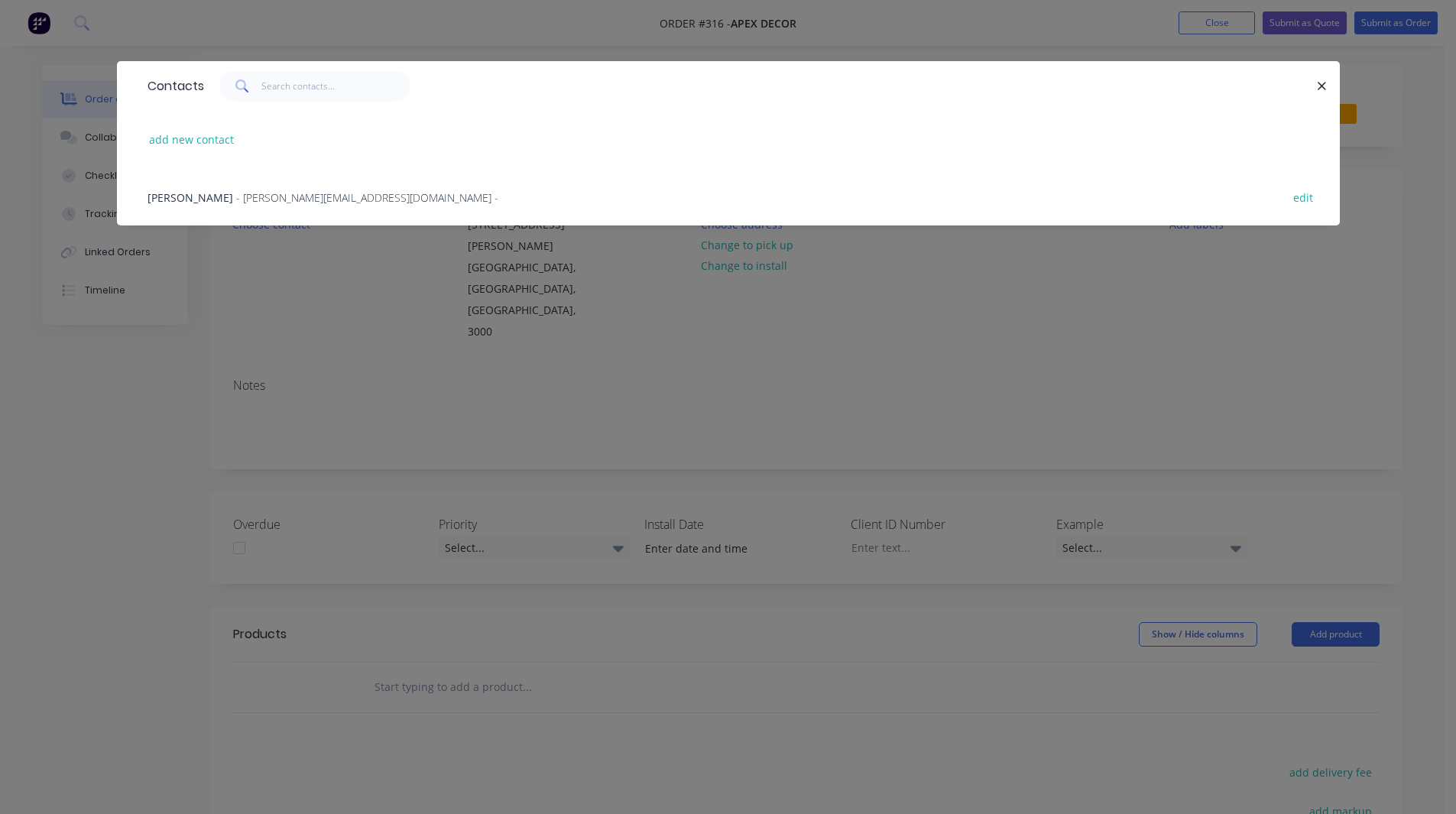
click at [237, 199] on span "- omar@factory.app -" at bounding box center [366, 197] width 262 height 15
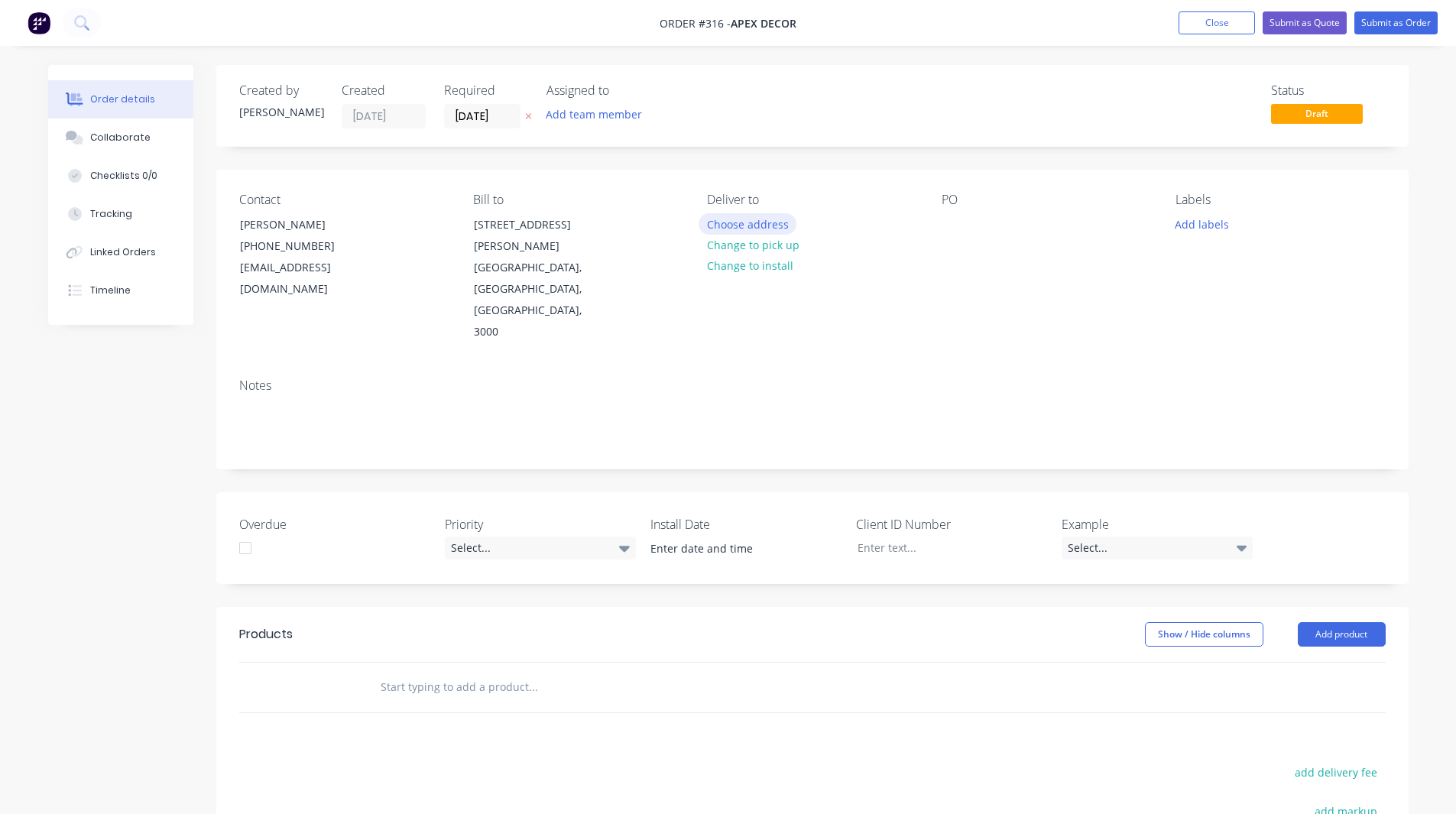
click at [751, 225] on button "Choose address" at bounding box center [747, 224] width 98 height 20
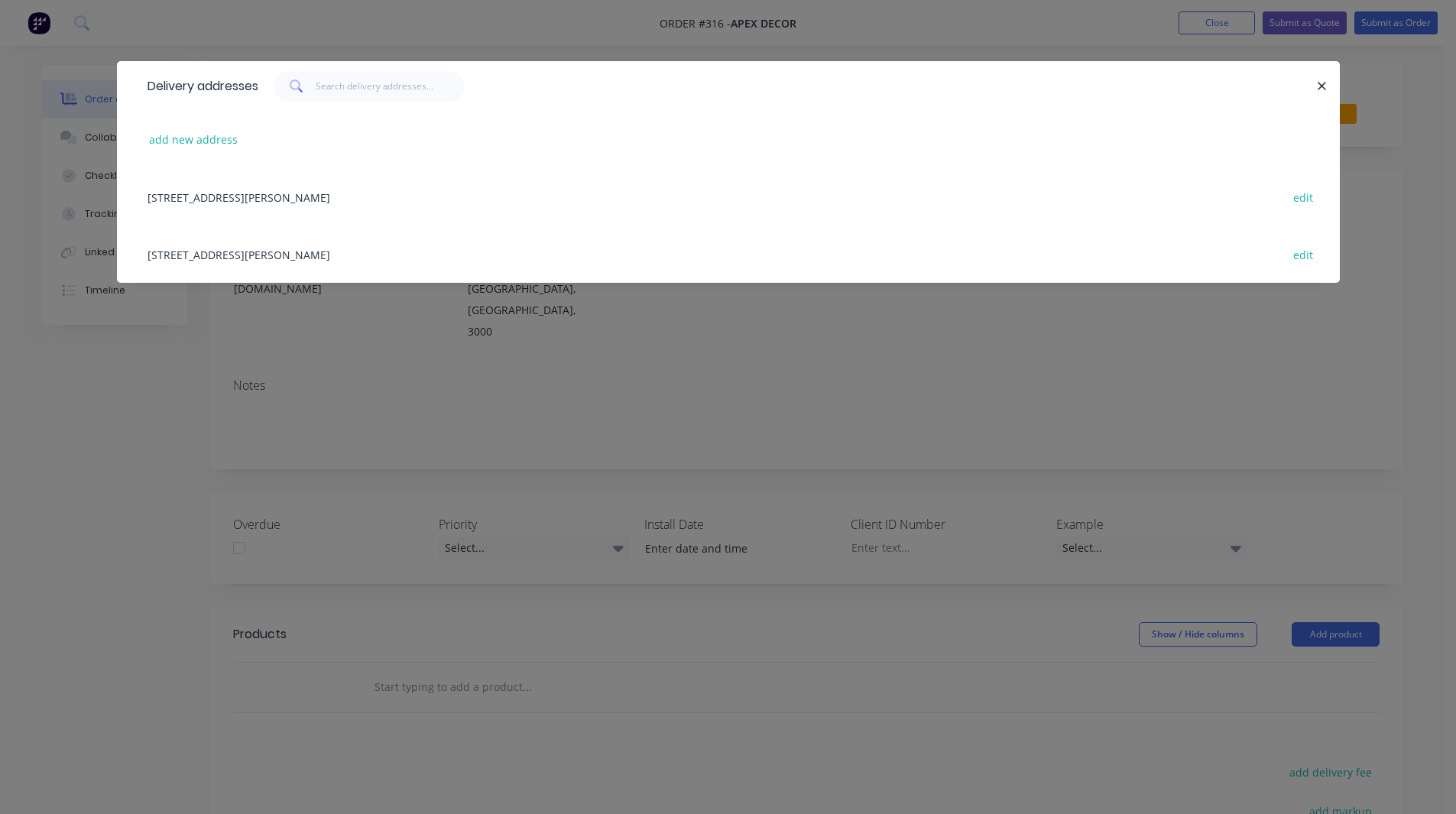
click at [400, 187] on div "789 Collins Street, Melbourne, Victoria, Australia, 3000 edit" at bounding box center [728, 197] width 1177 height 58
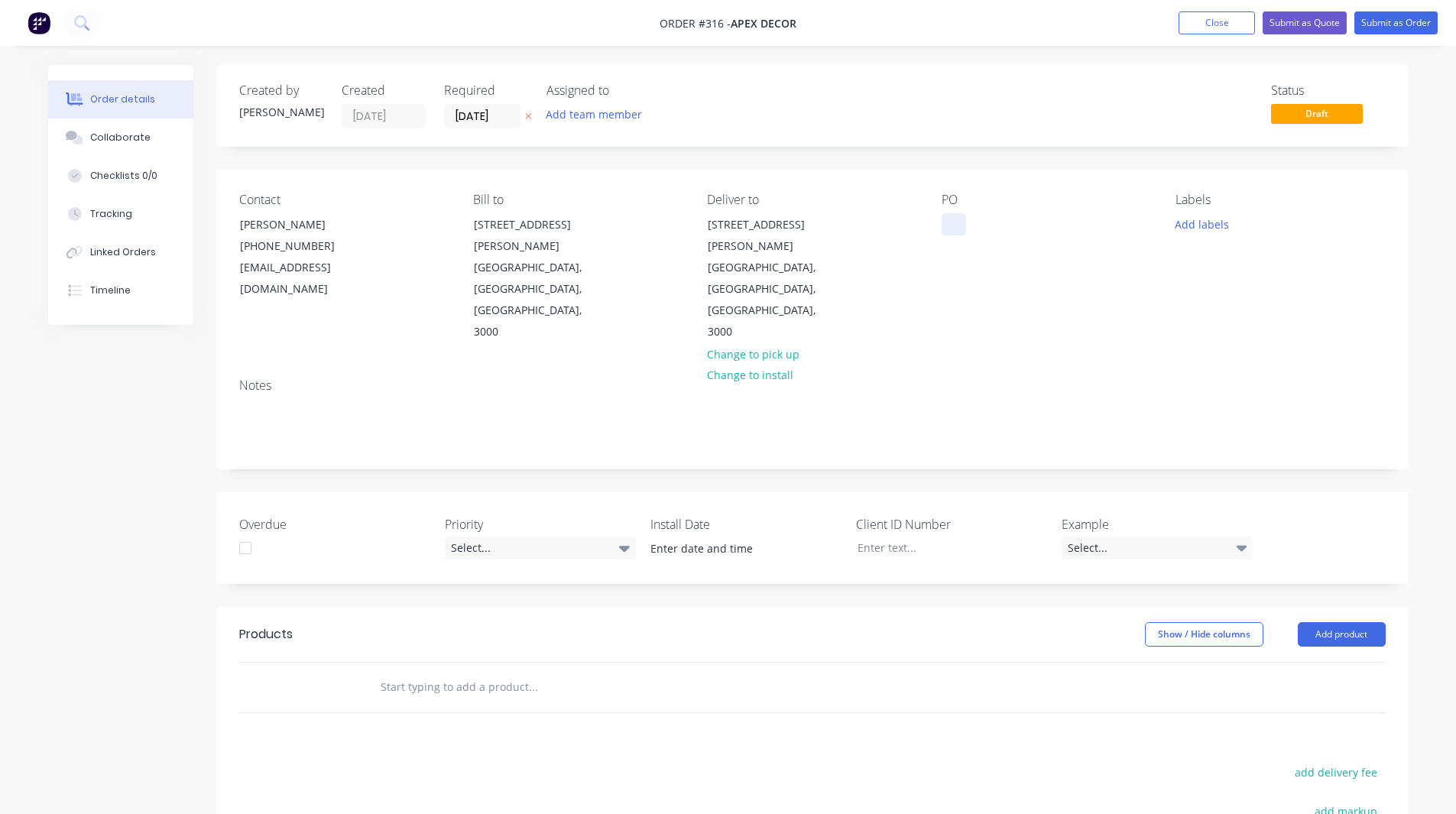
click at [954, 232] on div at bounding box center [954, 224] width 24 height 22
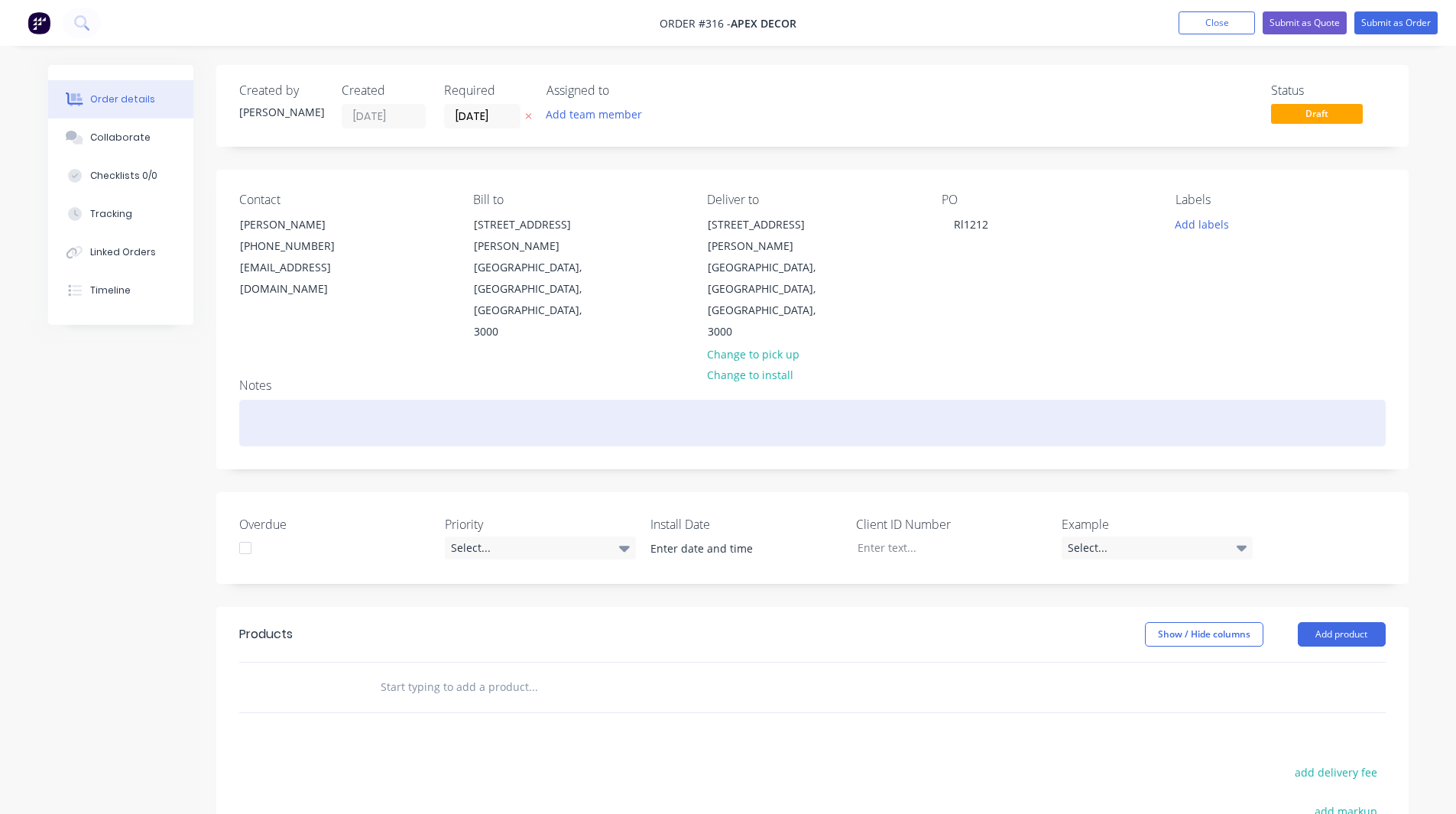
click at [956, 400] on div at bounding box center [812, 423] width 1146 height 47
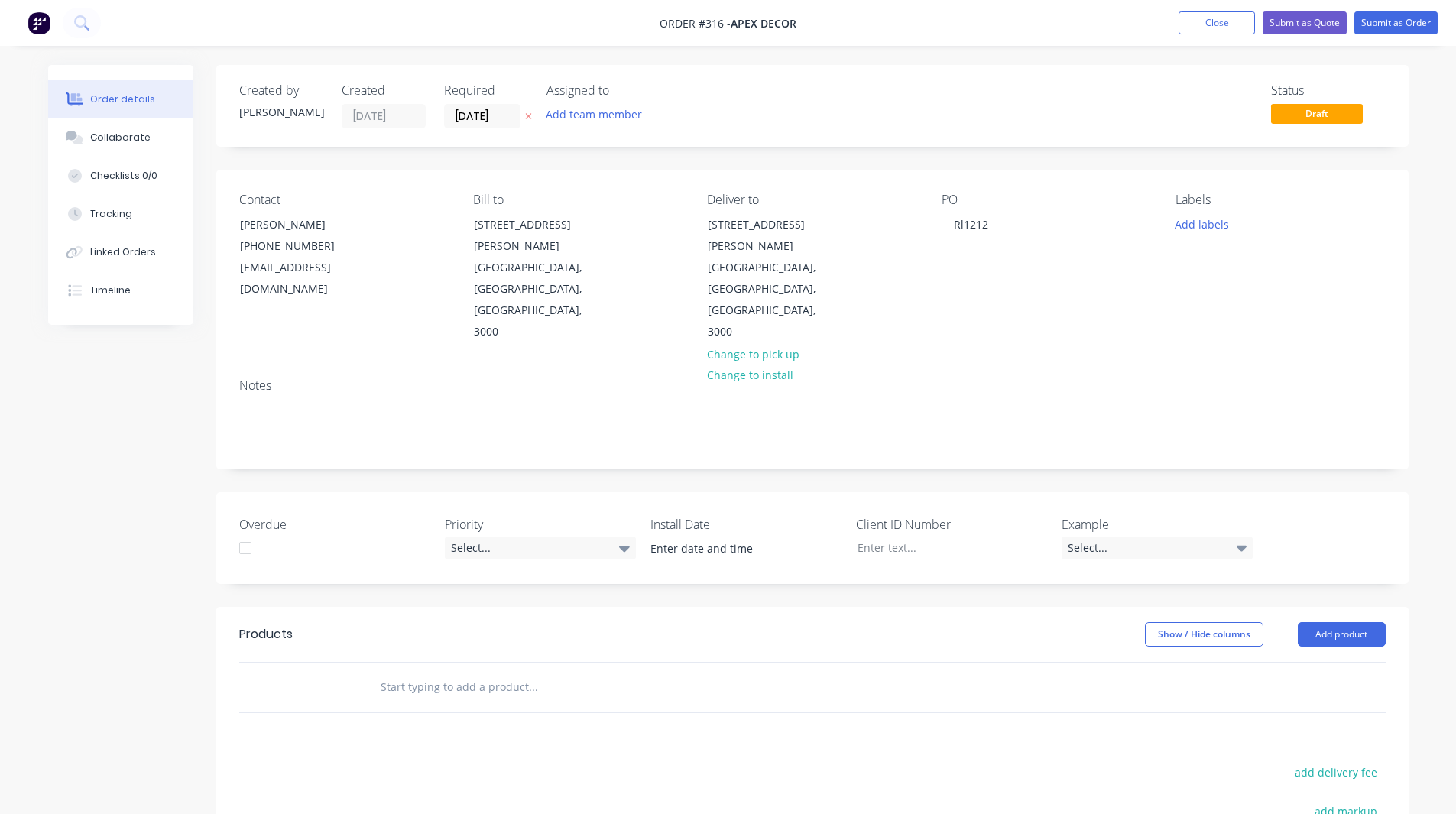
click at [622, 148] on div "Created by Rob Created 12/08/25 Required 19/08/25 Assigned to Add team member S…" at bounding box center [812, 572] width 1192 height 1014
click at [585, 114] on button "Add team member" at bounding box center [593, 115] width 113 height 20
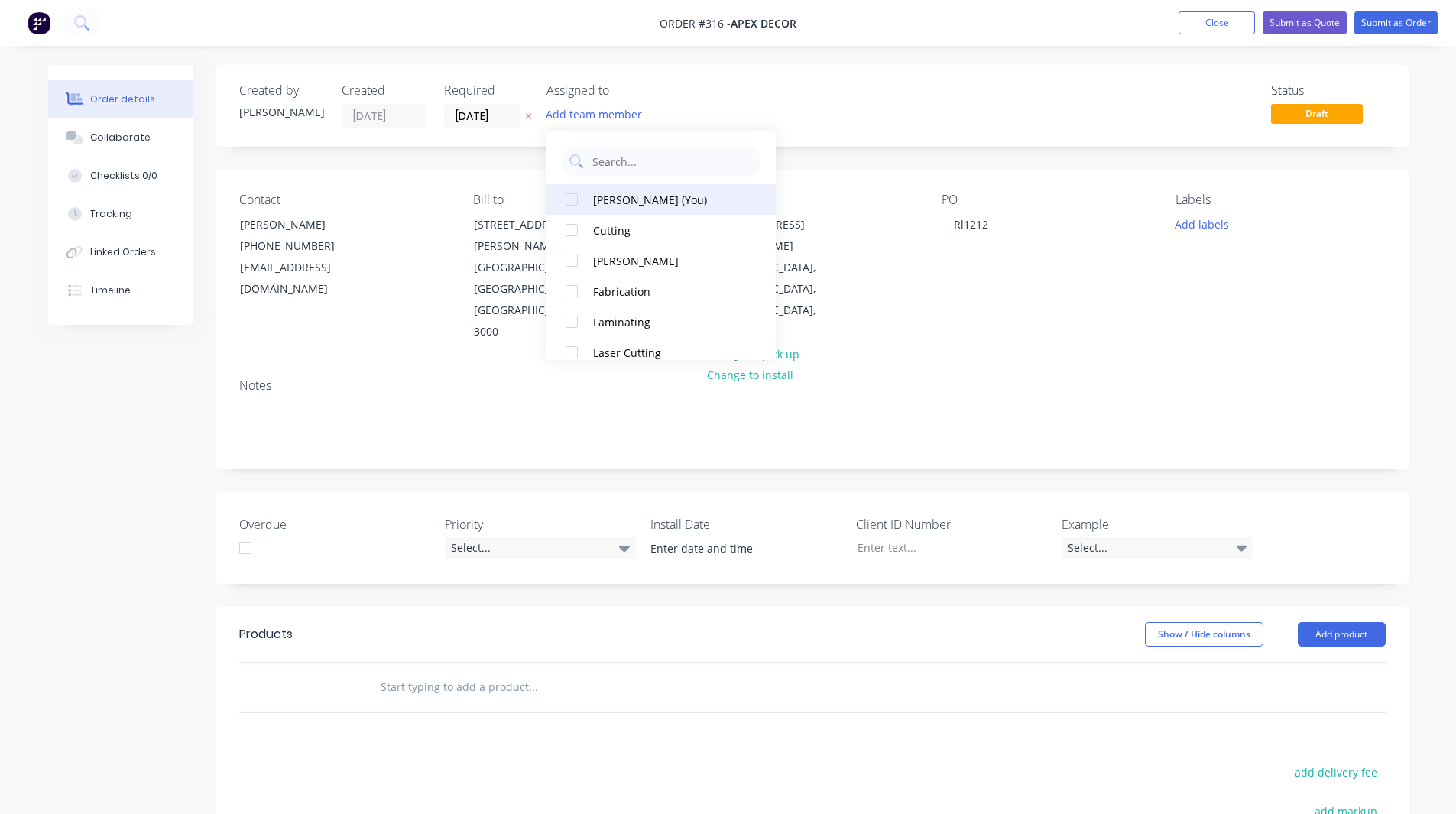
click at [571, 202] on div at bounding box center [571, 199] width 31 height 31
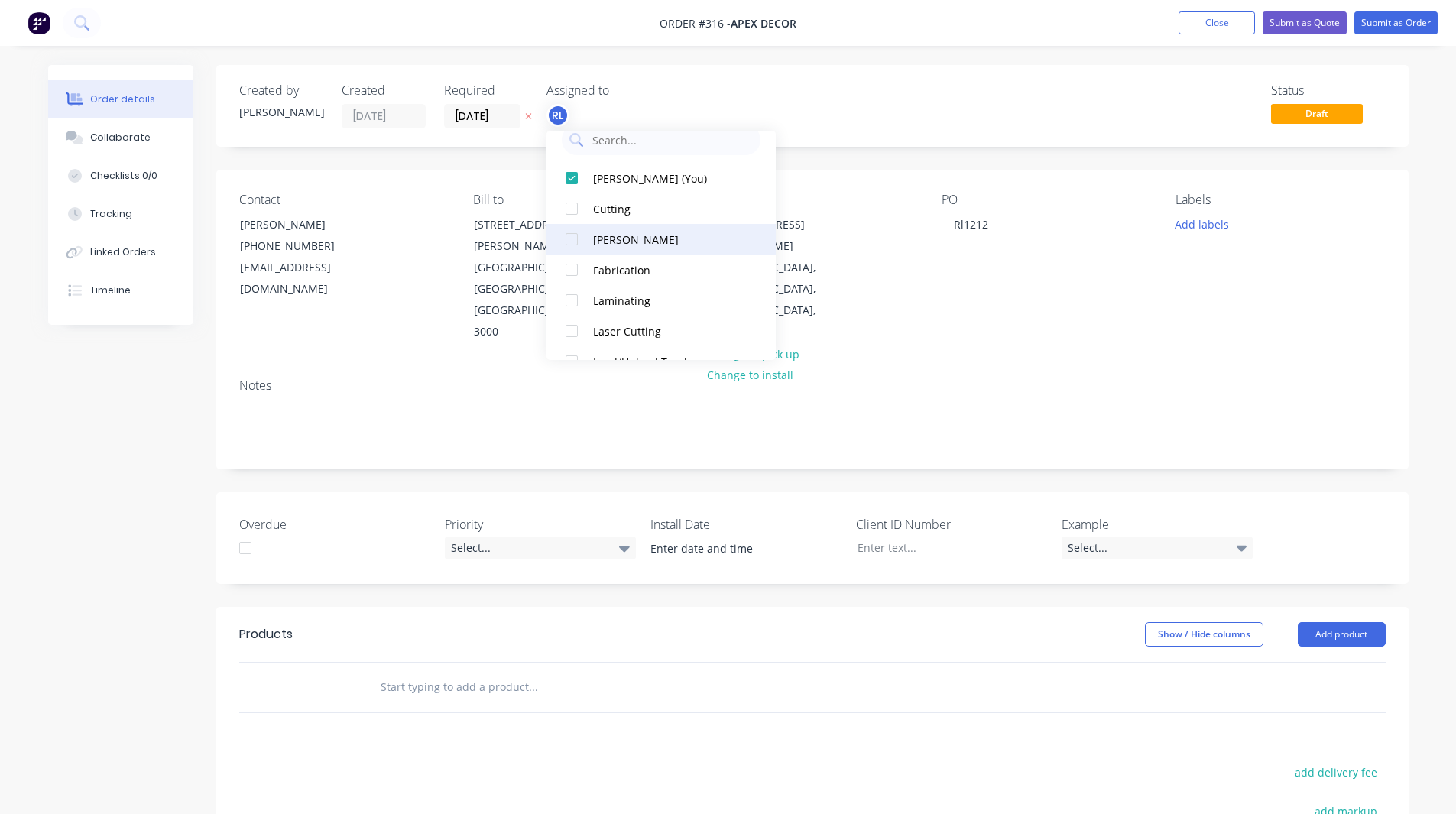
click at [572, 233] on div at bounding box center [571, 238] width 31 height 31
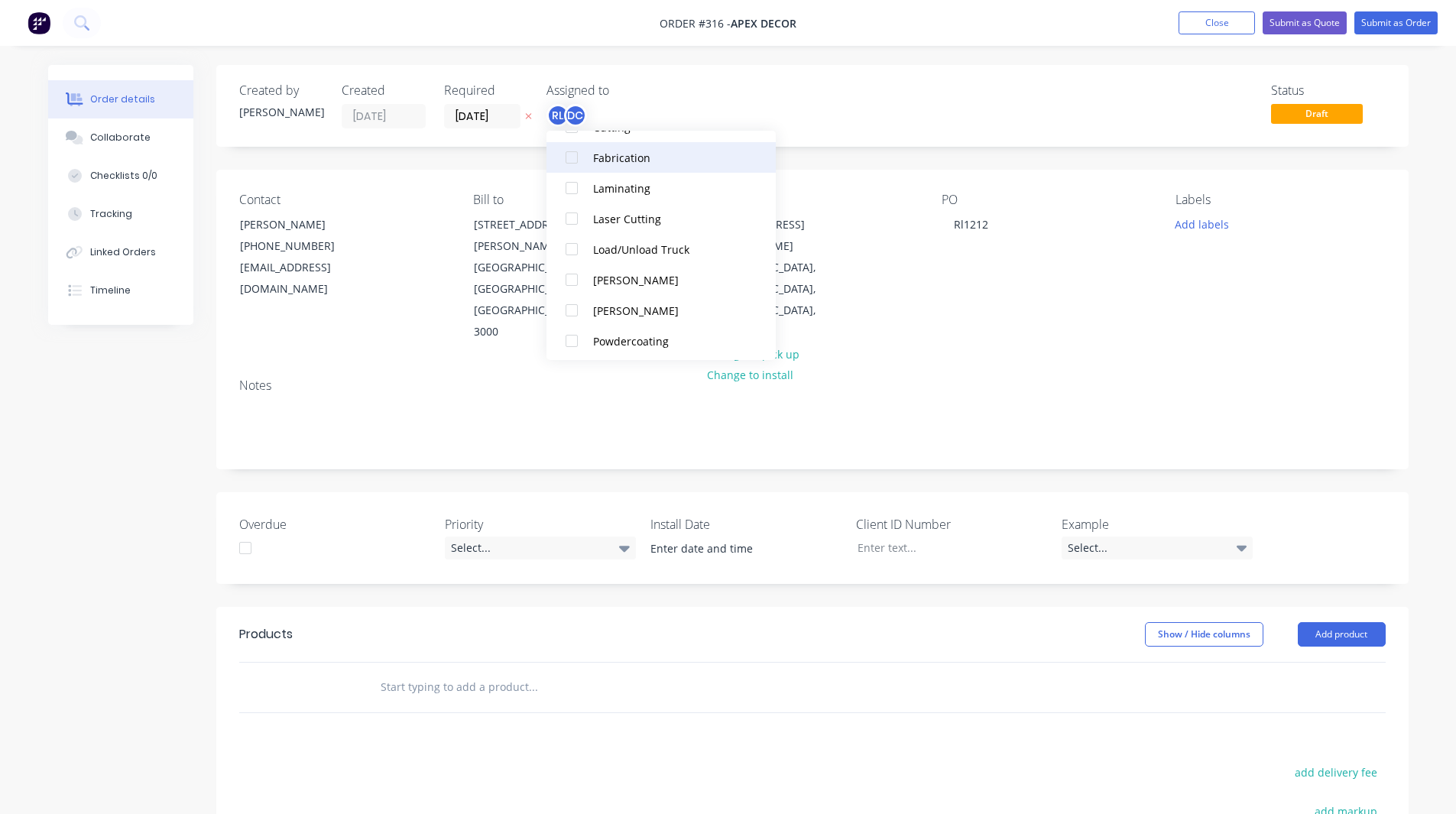
click at [571, 150] on div at bounding box center [571, 157] width 31 height 31
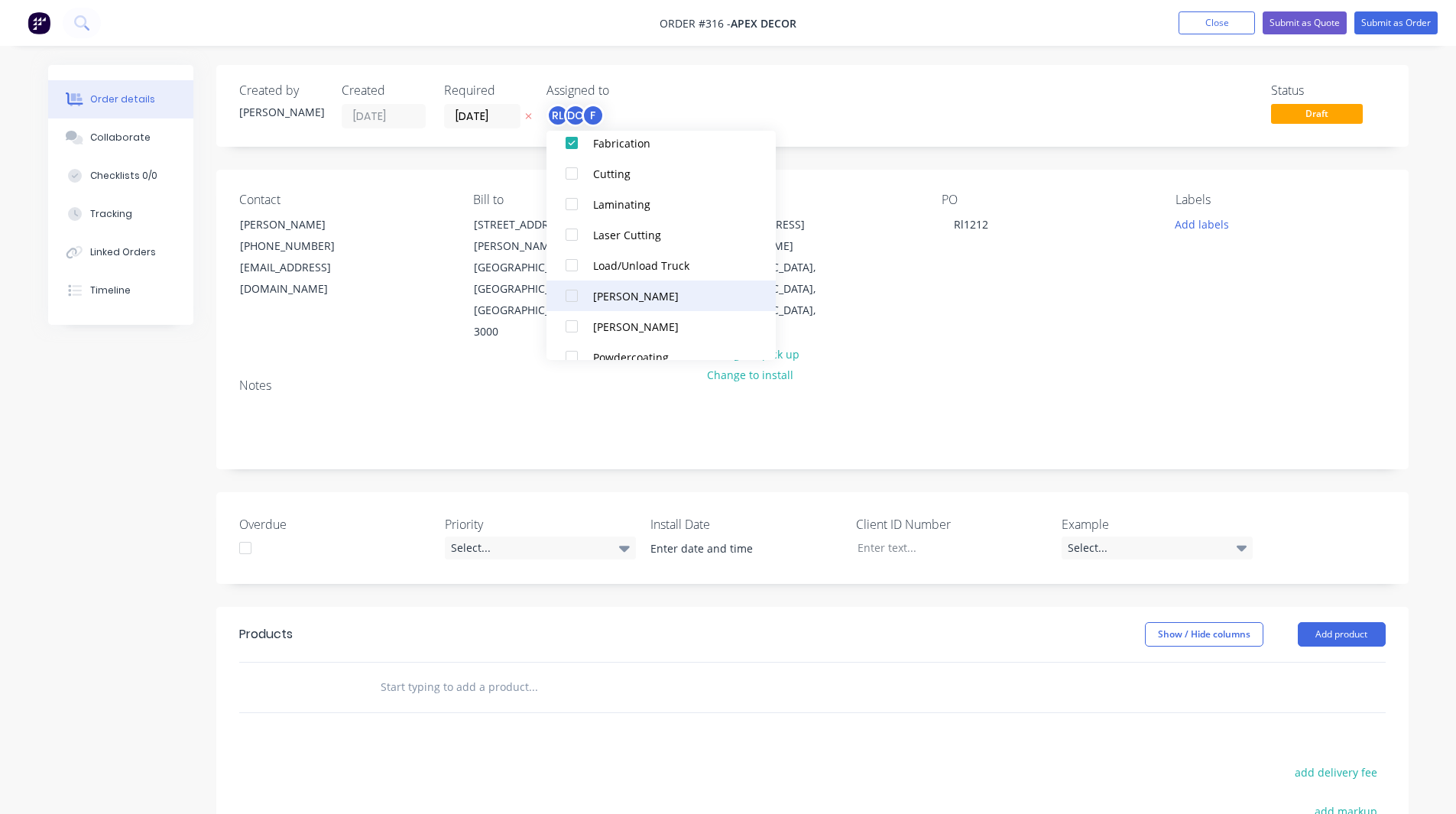
scroll to position [199, 0]
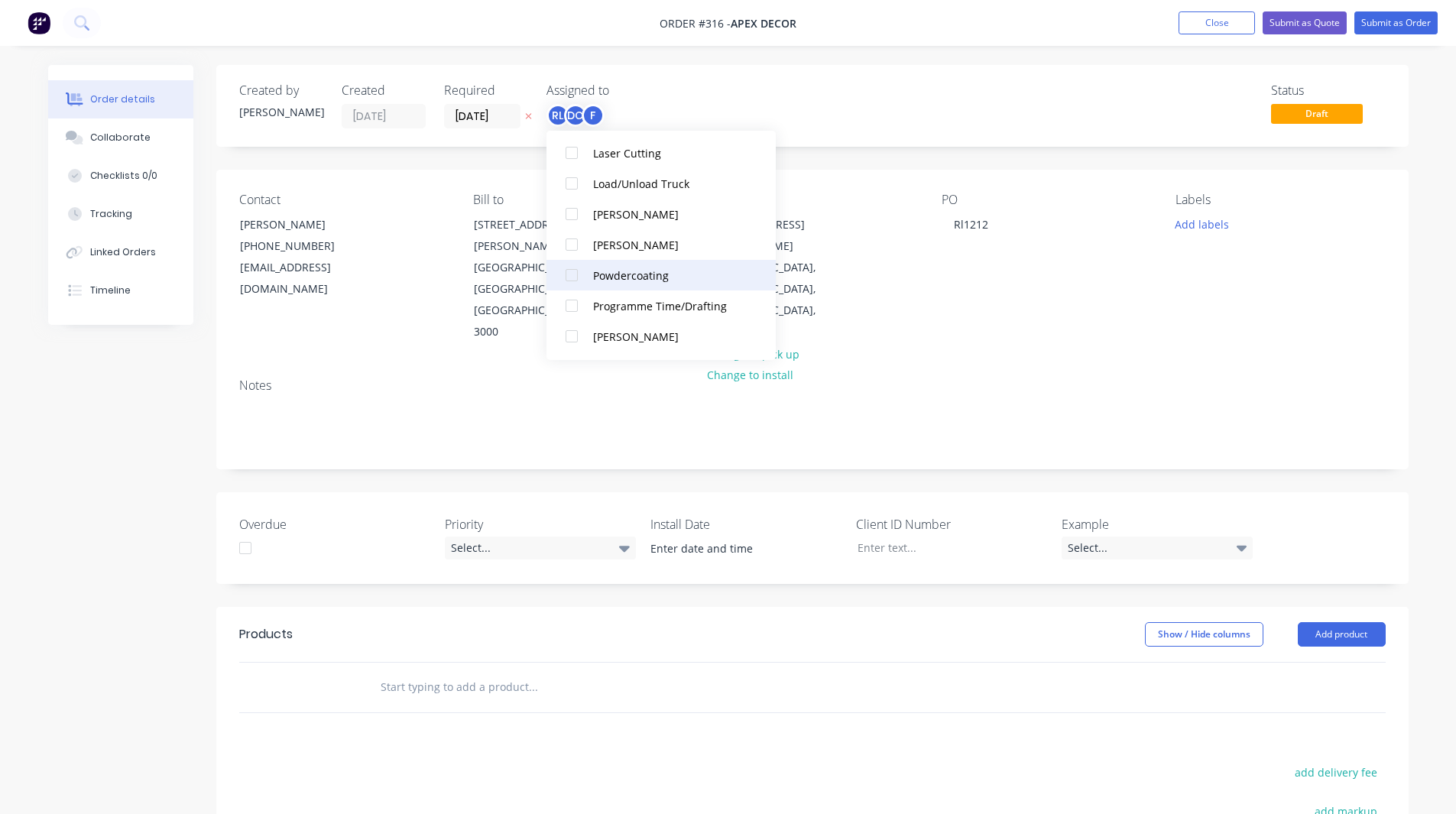
click at [570, 277] on div at bounding box center [571, 275] width 31 height 31
click at [832, 142] on div "Created by Rob Created 12/08/25 Required 19/08/25 Assigned to RL DC F P Status …" at bounding box center [812, 106] width 1192 height 82
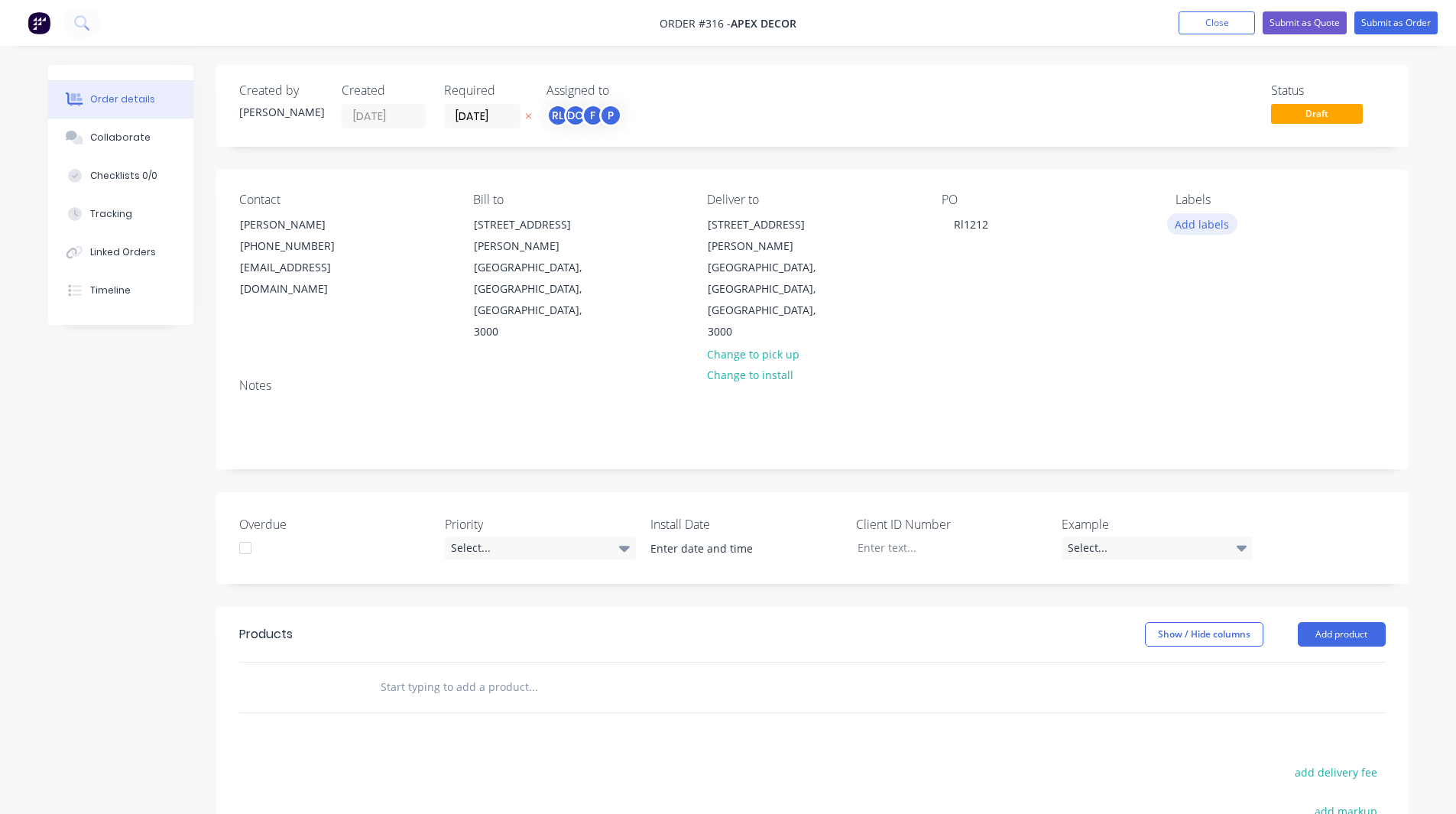
click at [1197, 219] on button "Add labels" at bounding box center [1202, 224] width 70 height 20
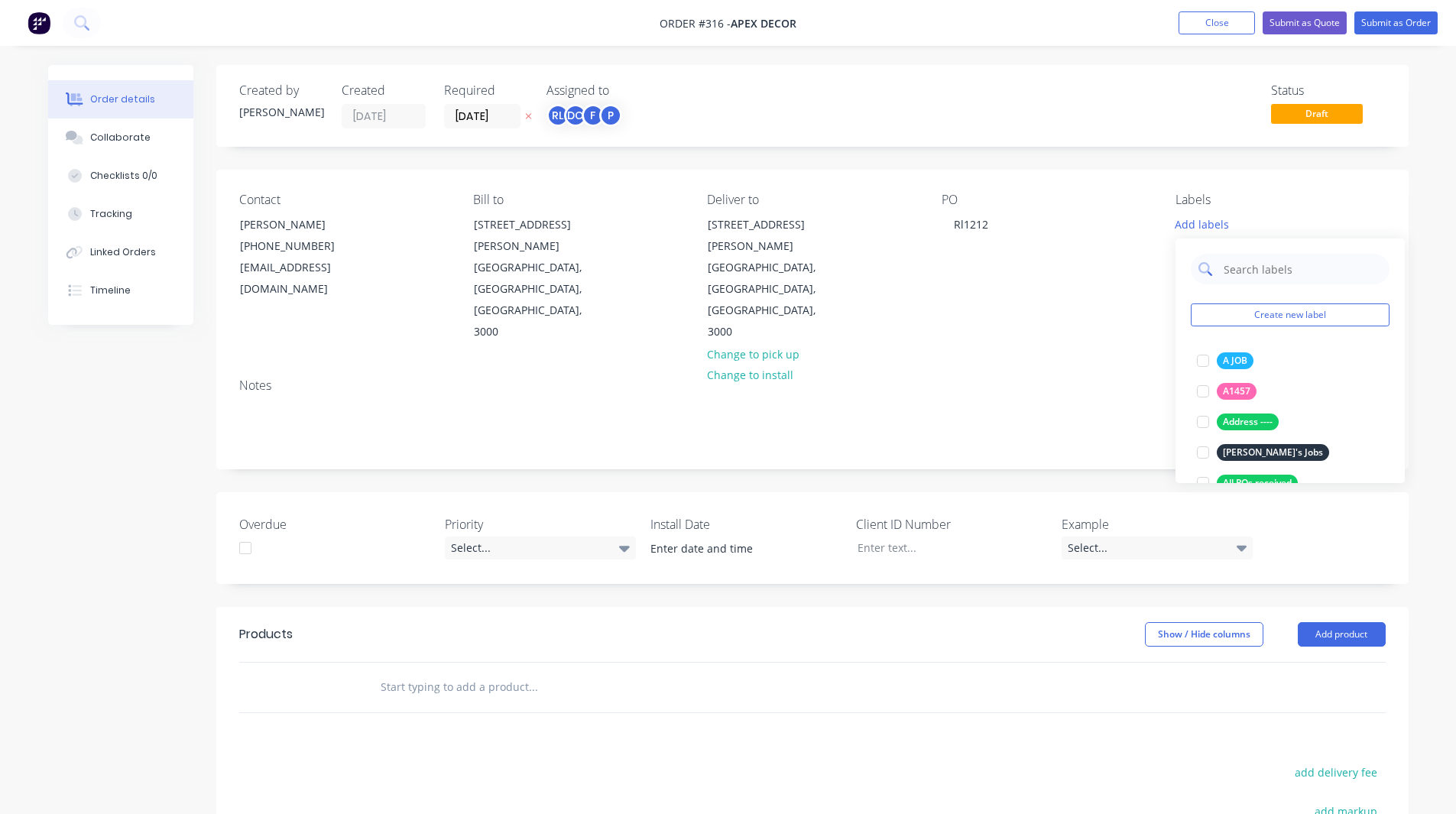
click at [1247, 279] on input "text" at bounding box center [1301, 268] width 159 height 31
click at [1204, 361] on div at bounding box center [1203, 360] width 31 height 31
click at [1254, 259] on input "urgent" at bounding box center [1301, 261] width 159 height 31
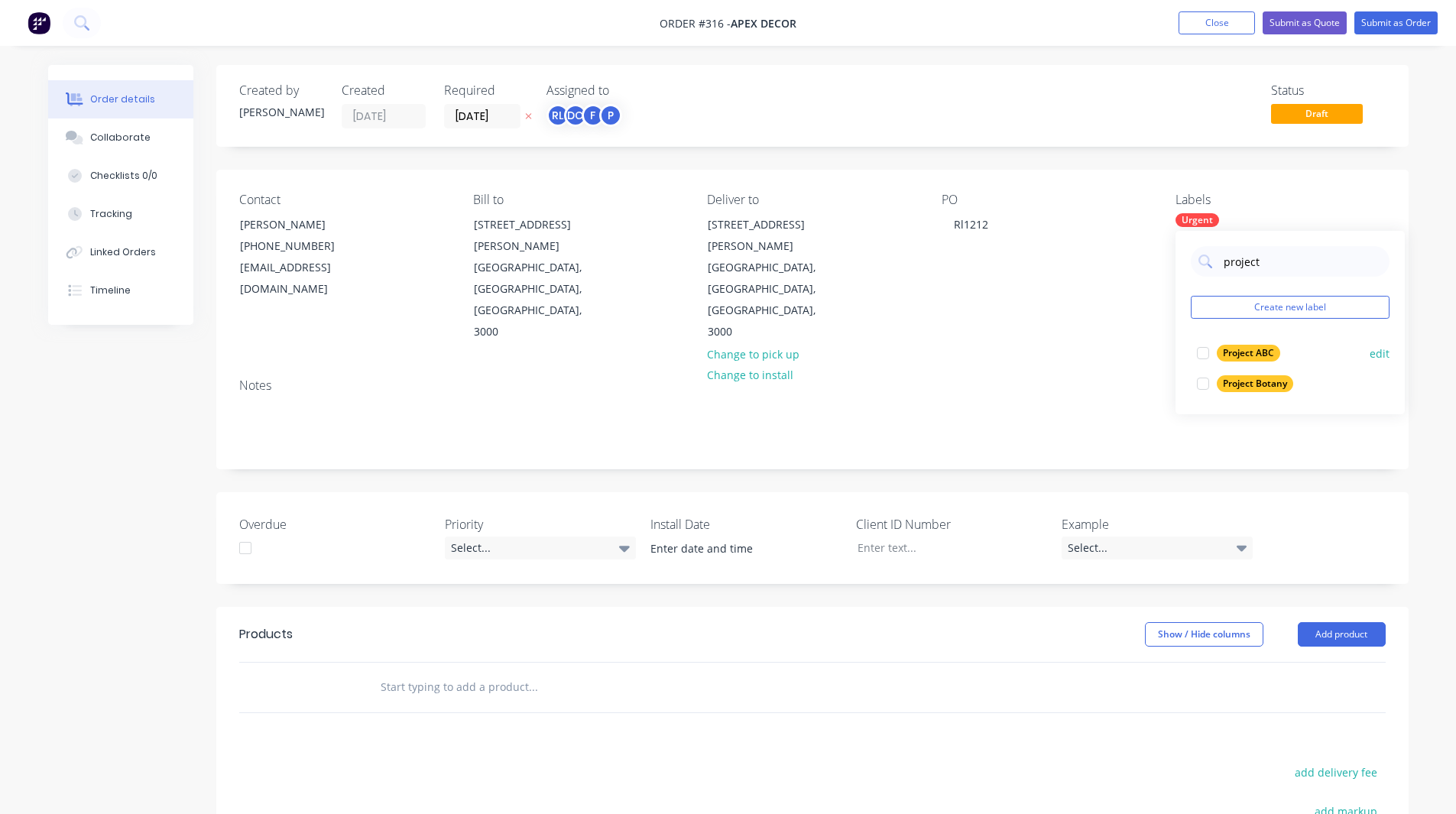
click at [1202, 349] on div at bounding box center [1203, 353] width 31 height 31
click at [1250, 263] on input "project" at bounding box center [1301, 261] width 159 height 31
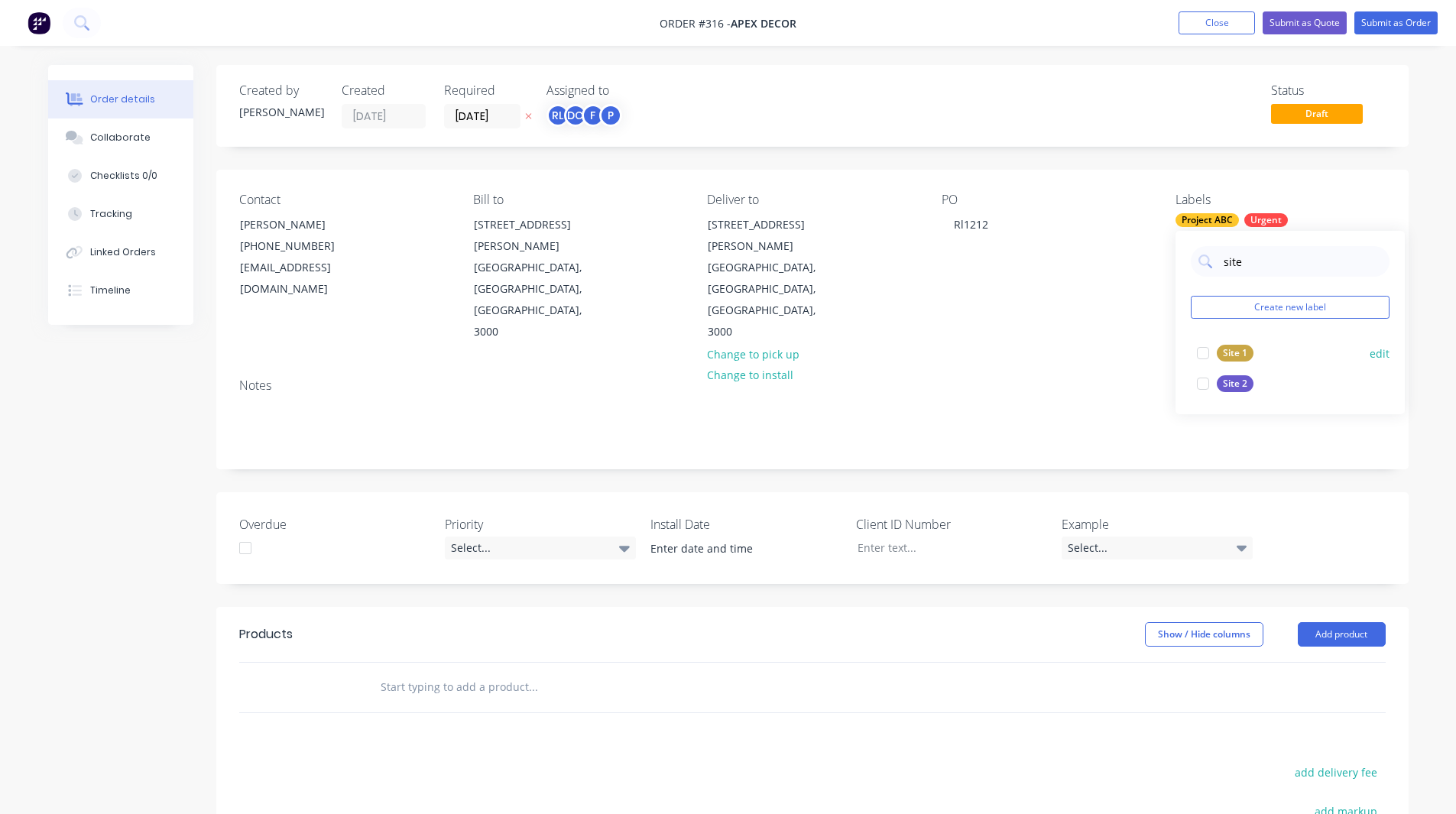
click at [1205, 346] on div at bounding box center [1203, 353] width 31 height 31
click at [1114, 410] on div "Created by Rob Created 12/08/25 Required 19/08/25 Assigned to RL DC F P Status …" at bounding box center [812, 572] width 1192 height 1014
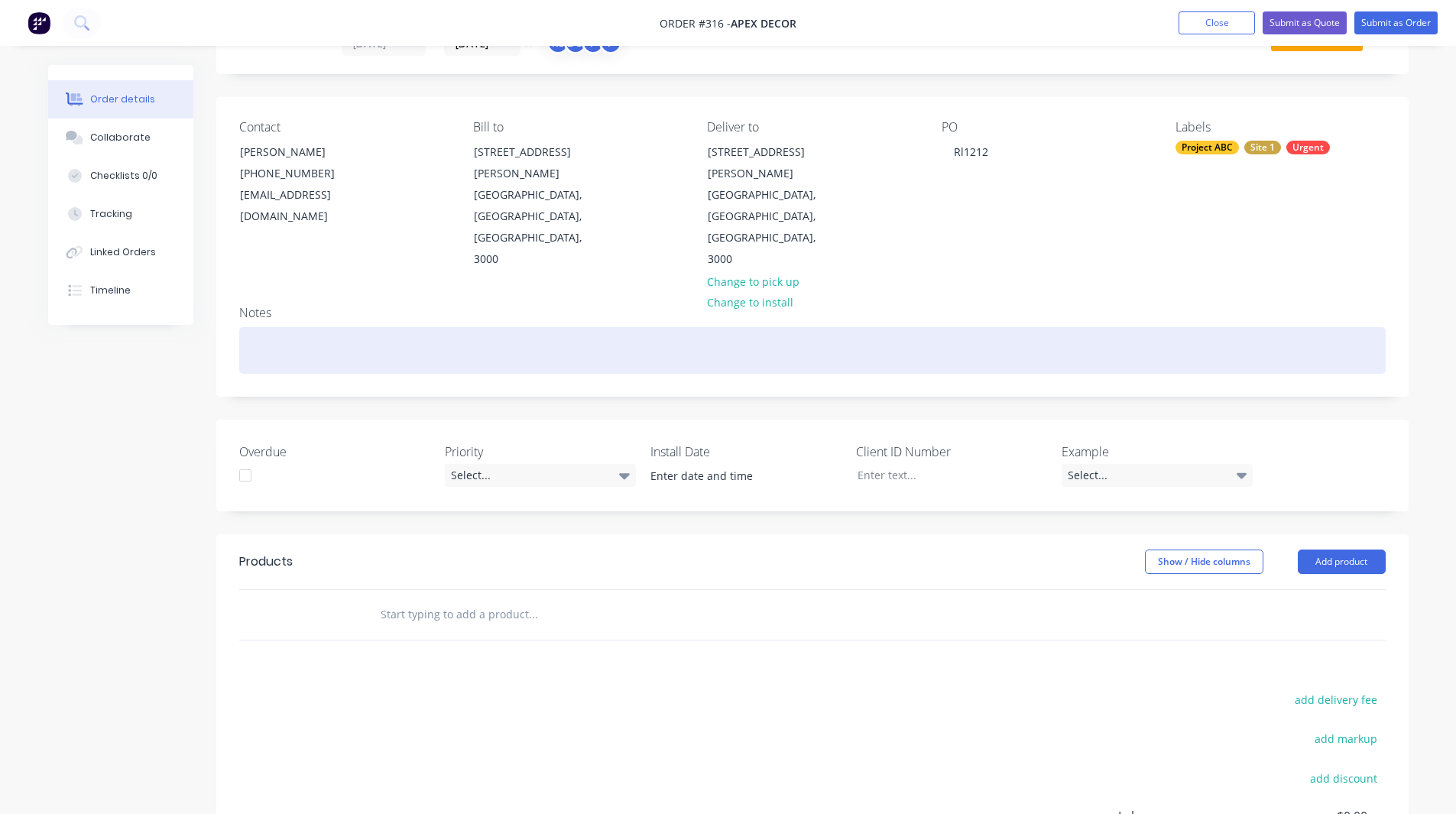
scroll to position [224, 0]
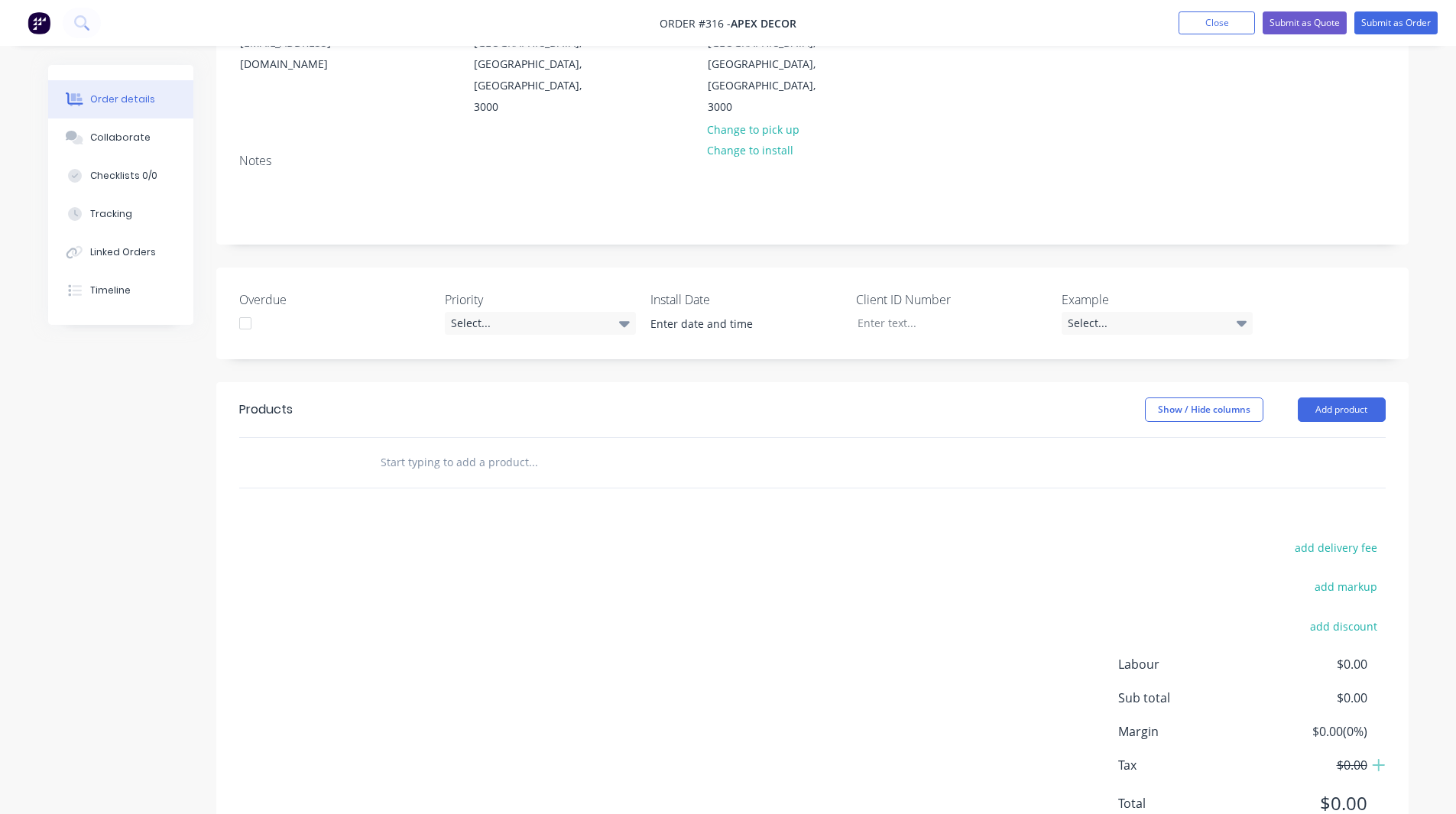
click at [420, 447] on input "text" at bounding box center [533, 462] width 306 height 31
click at [1325, 398] on button "Add product" at bounding box center [1341, 410] width 88 height 24
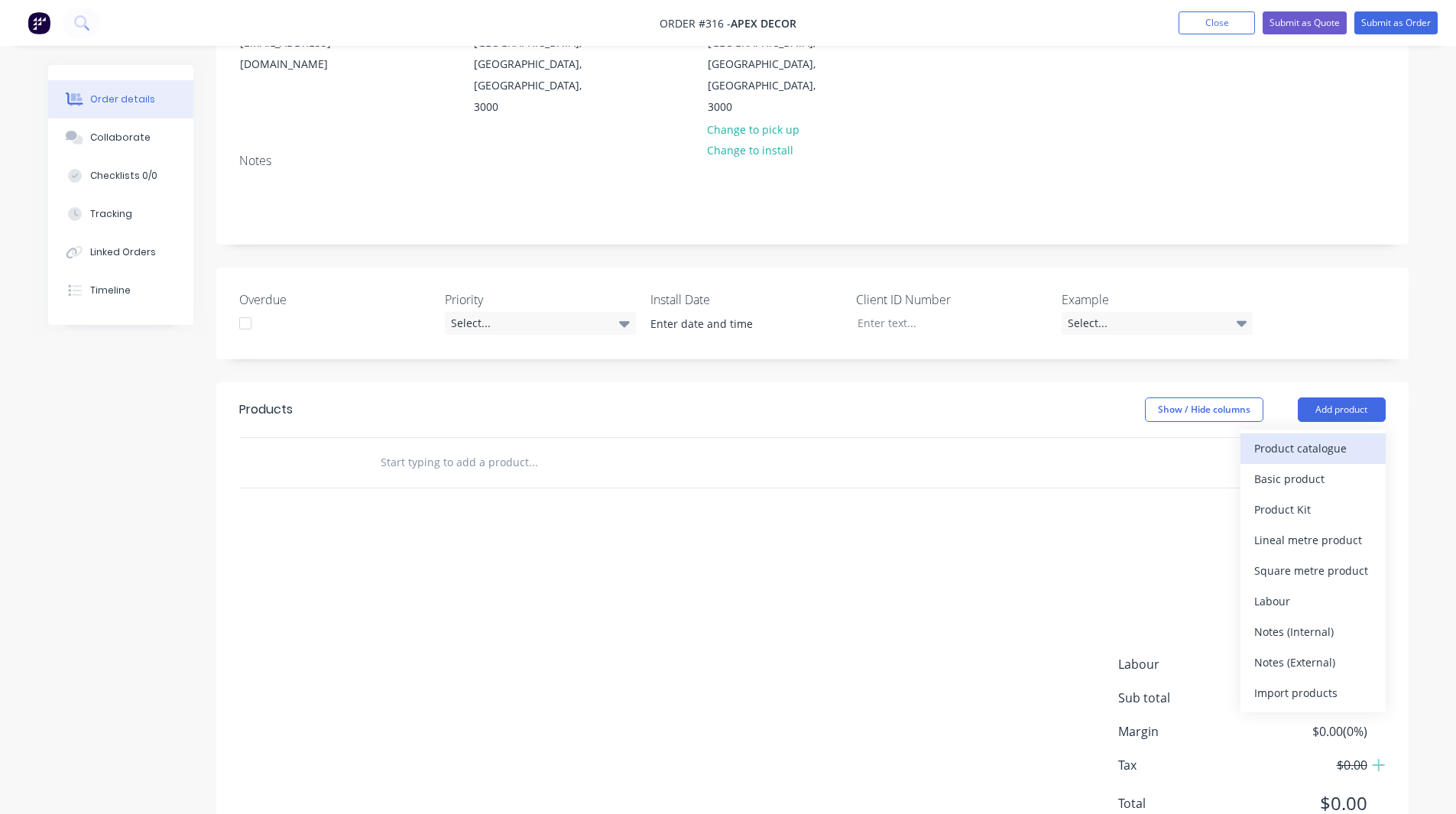
click at [1312, 437] on div "Product catalogue" at bounding box center [1313, 448] width 117 height 22
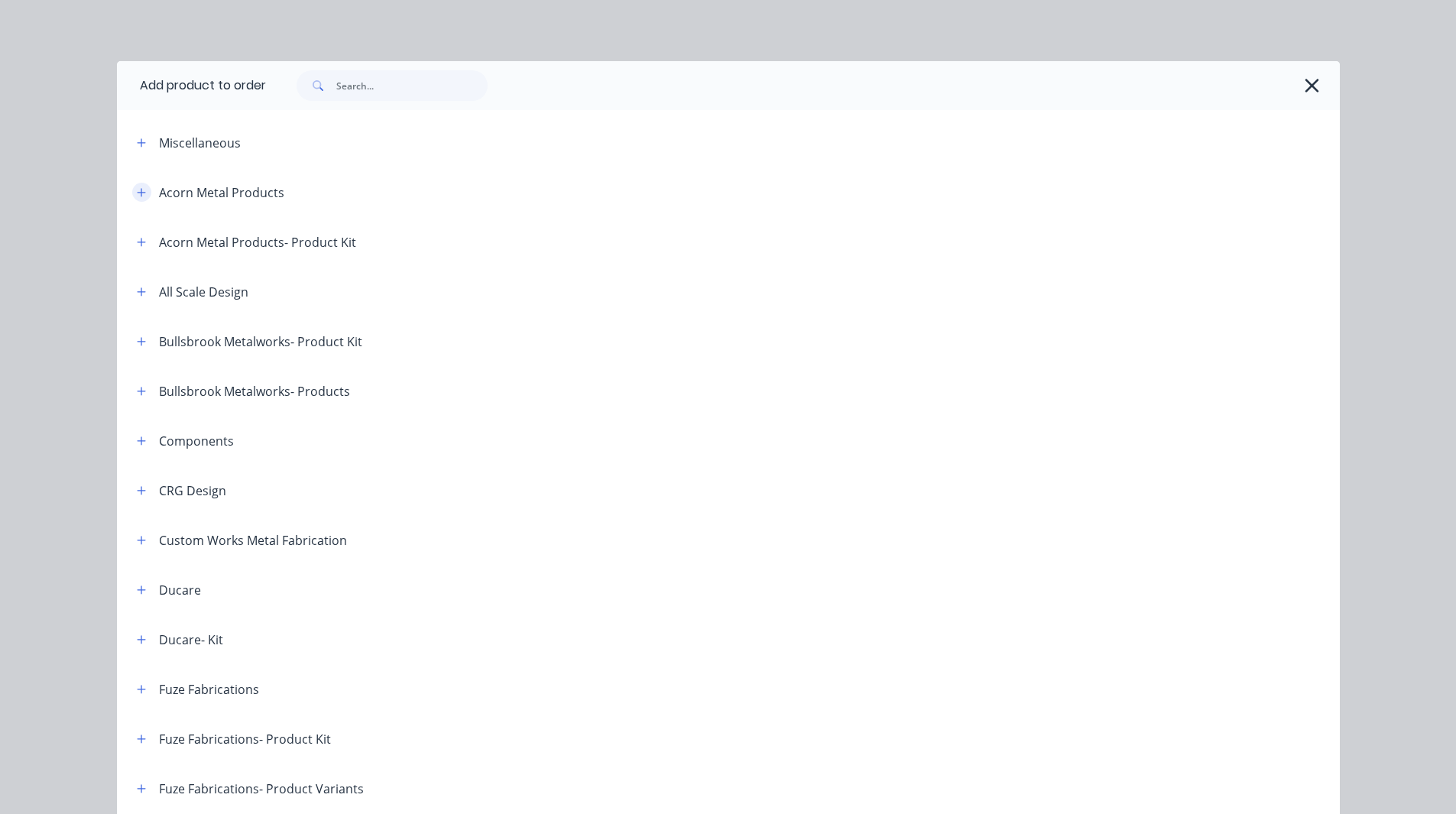
click at [137, 190] on icon "button" at bounding box center [141, 192] width 8 height 8
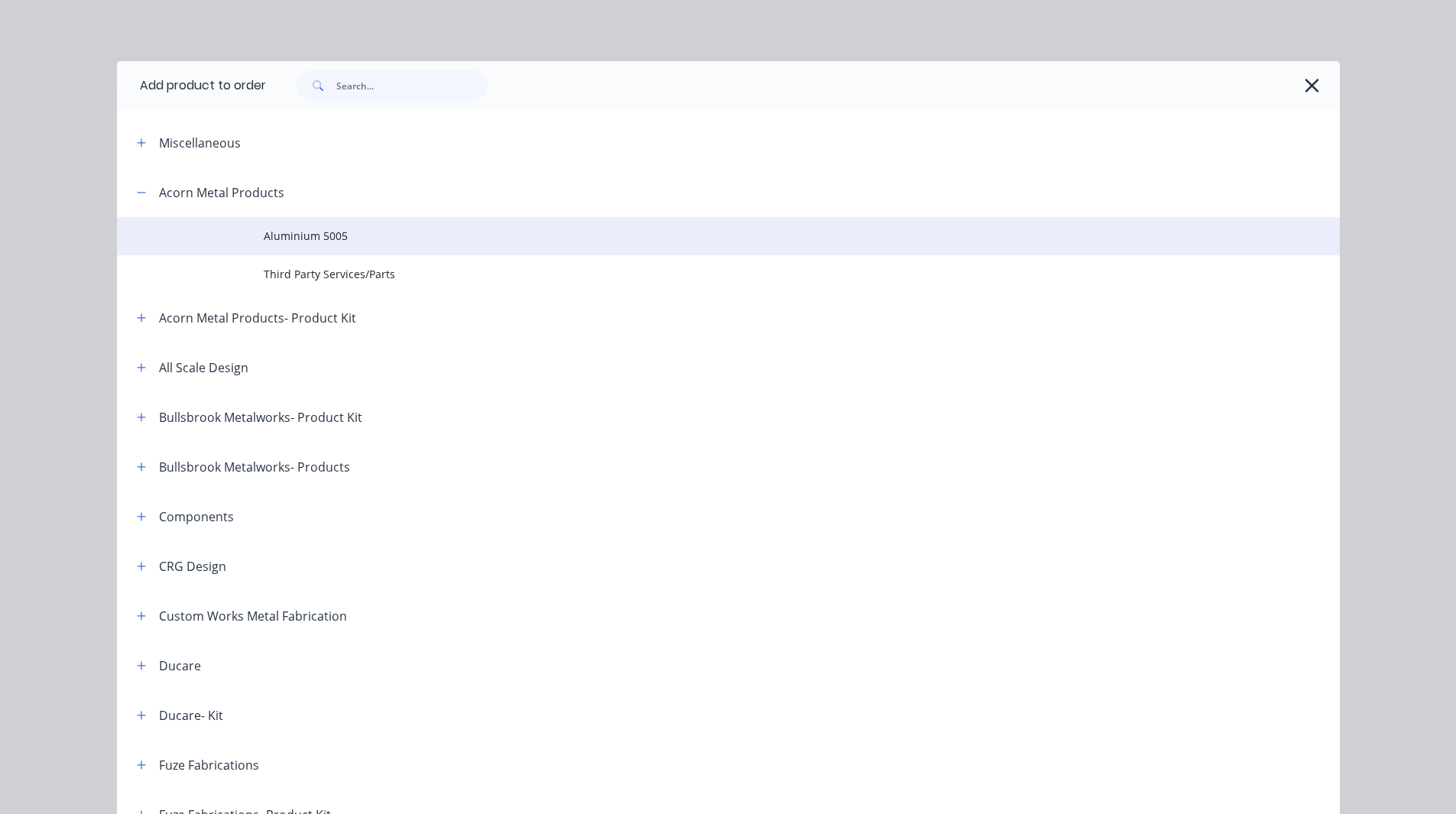
click at [282, 230] on span "Aluminium 5005" at bounding box center [694, 235] width 861 height 16
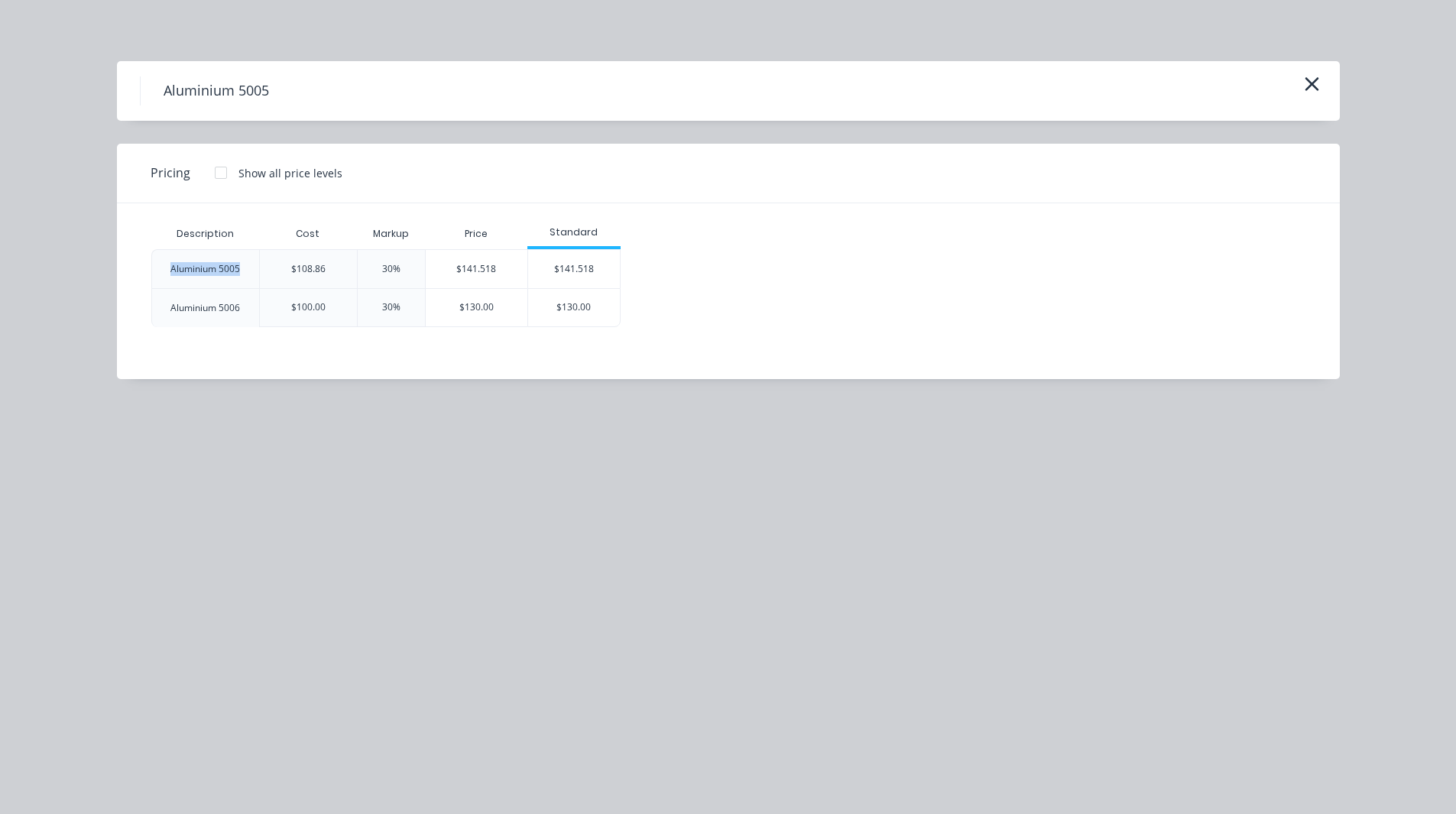
drag, startPoint x: 238, startPoint y: 272, endPoint x: 165, endPoint y: 265, distance: 73.3
click at [165, 265] on div "Aluminium 5005" at bounding box center [205, 268] width 94 height 38
click at [414, 356] on div "Description Cost Markup Price Standard Aluminium 5005 $108.86 30% $141.518 $141…" at bounding box center [717, 291] width 1200 height 176
drag, startPoint x: 238, startPoint y: 312, endPoint x: 169, endPoint y: 303, distance: 69.6
click at [169, 303] on div "Aluminium 5006" at bounding box center [205, 307] width 94 height 38
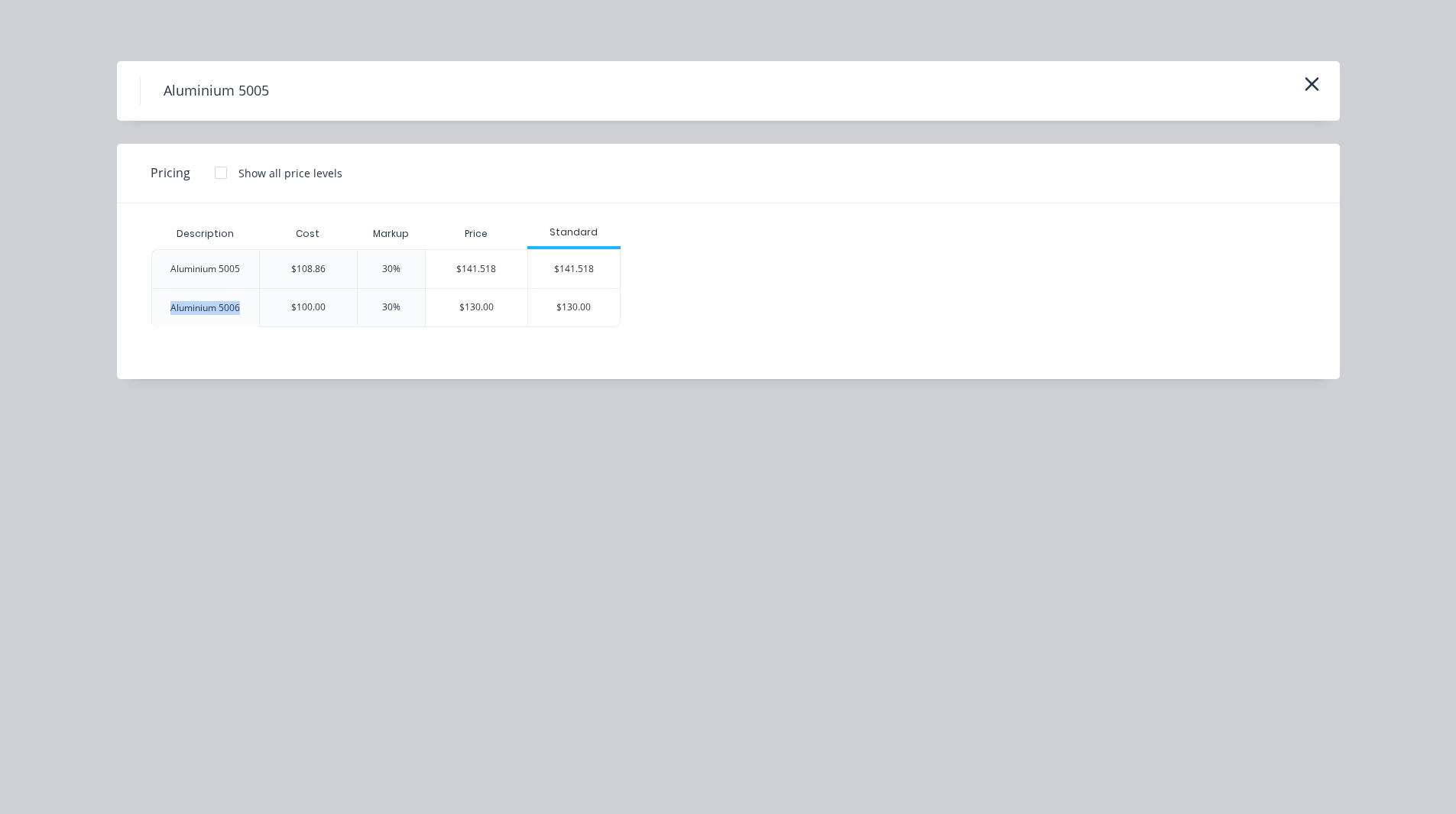
click at [191, 310] on div "Aluminium 5006" at bounding box center [205, 307] width 70 height 14
click at [472, 266] on div "$141.518" at bounding box center [477, 268] width 102 height 38
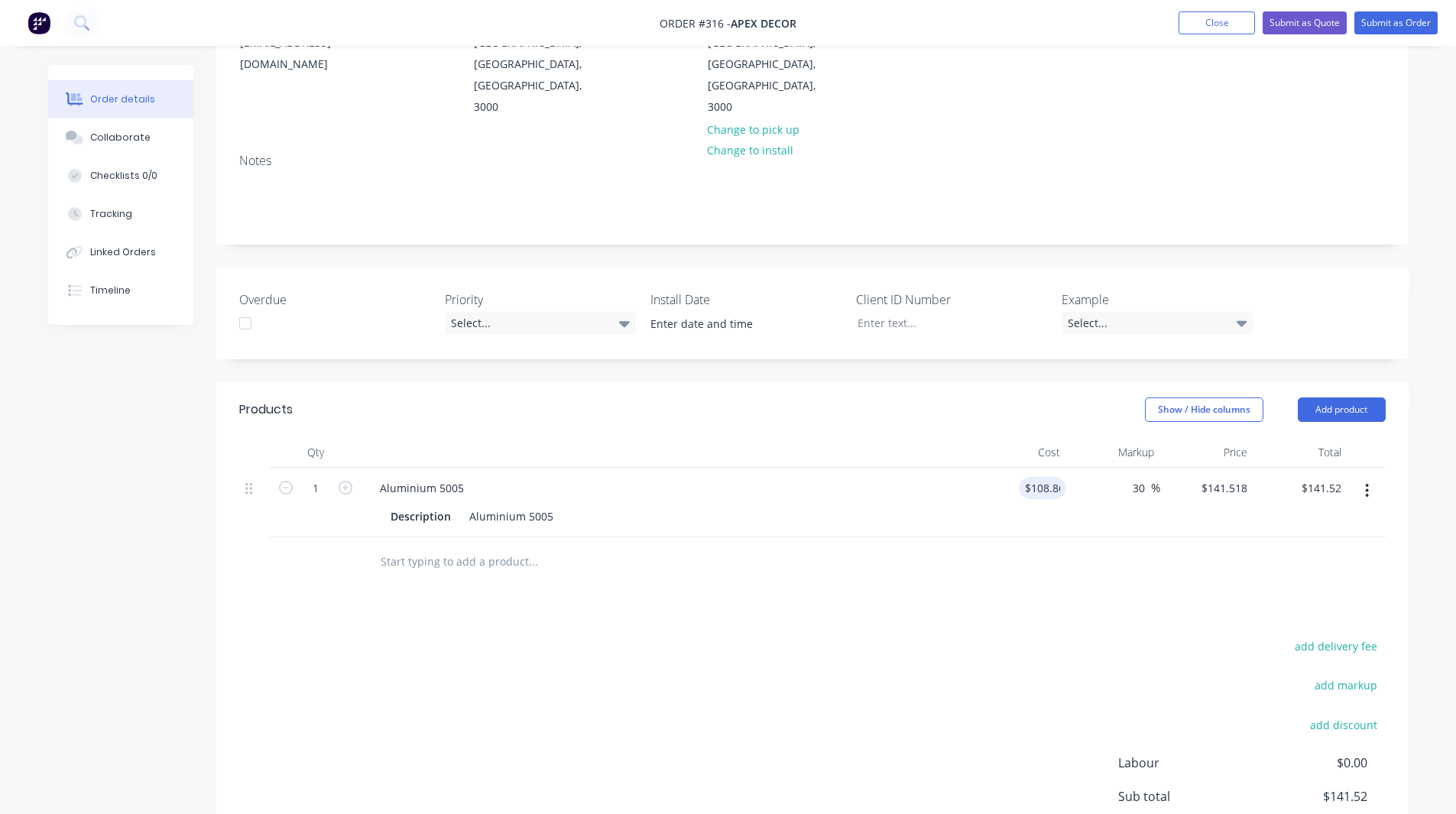
click at [1041, 537] on div at bounding box center [812, 562] width 1146 height 49
click at [1338, 398] on button "Add product" at bounding box center [1341, 410] width 88 height 24
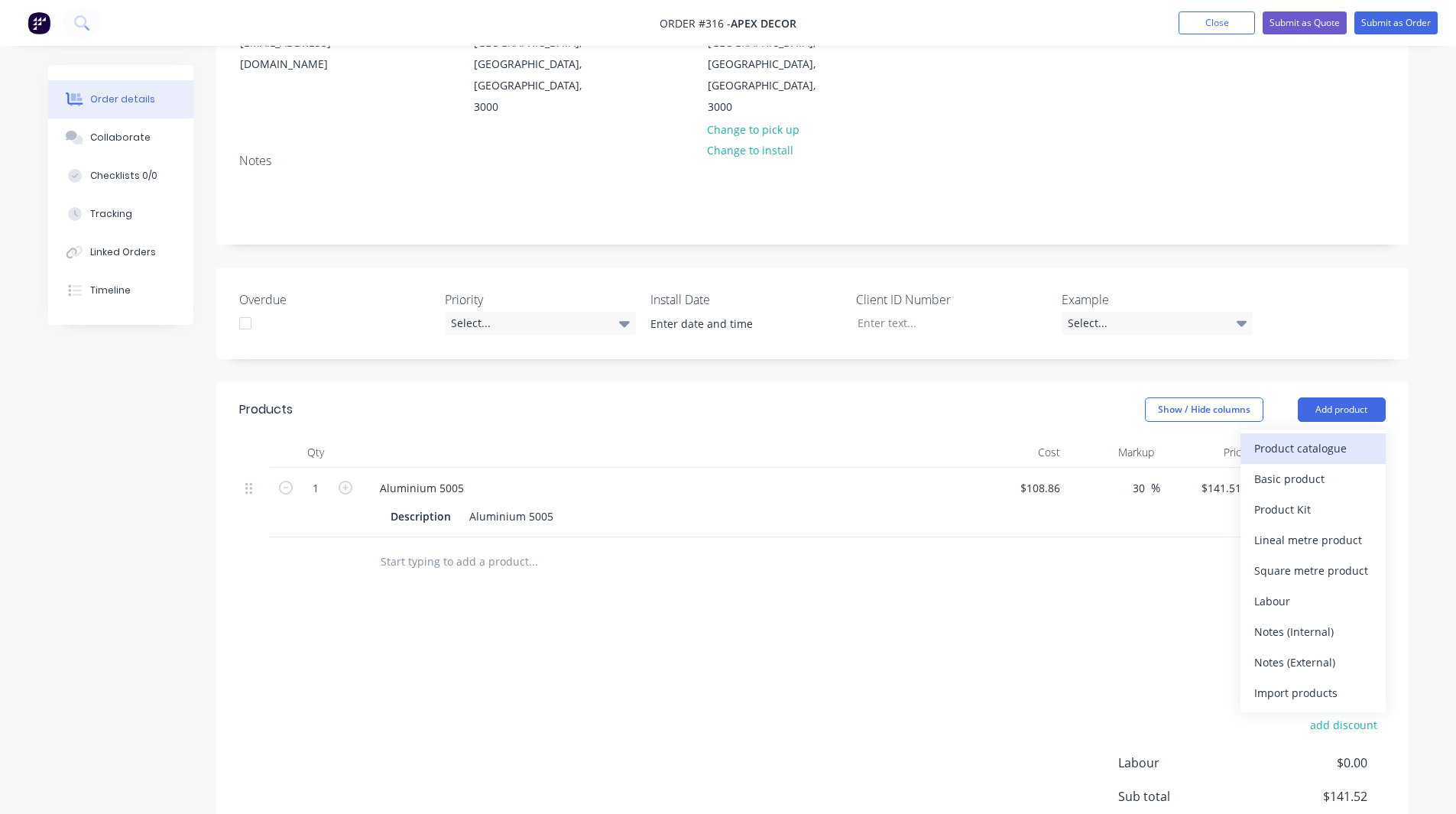
click at [1316, 437] on div "Product catalogue" at bounding box center [1313, 448] width 117 height 22
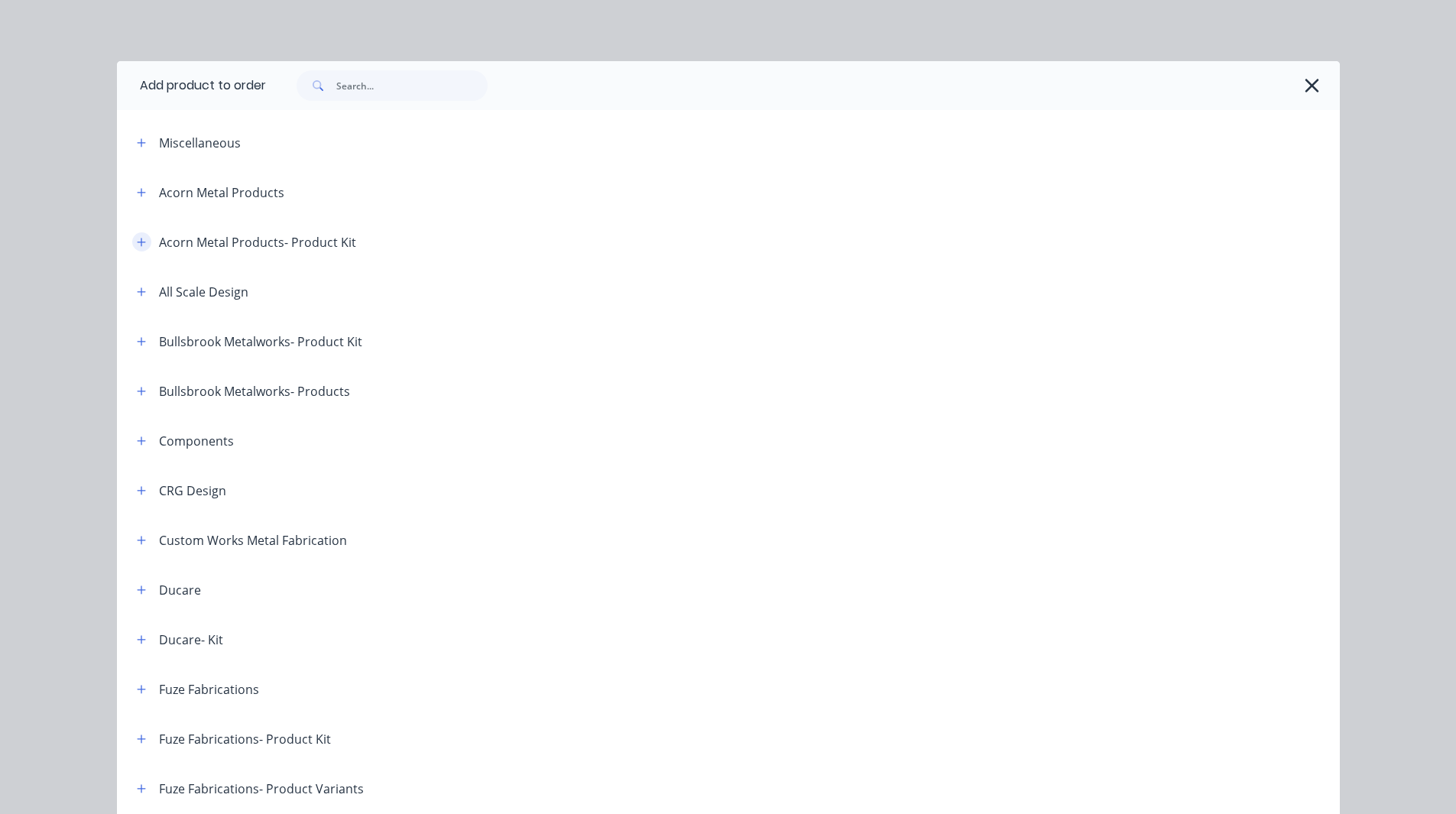
click at [138, 239] on icon "button" at bounding box center [142, 241] width 9 height 10
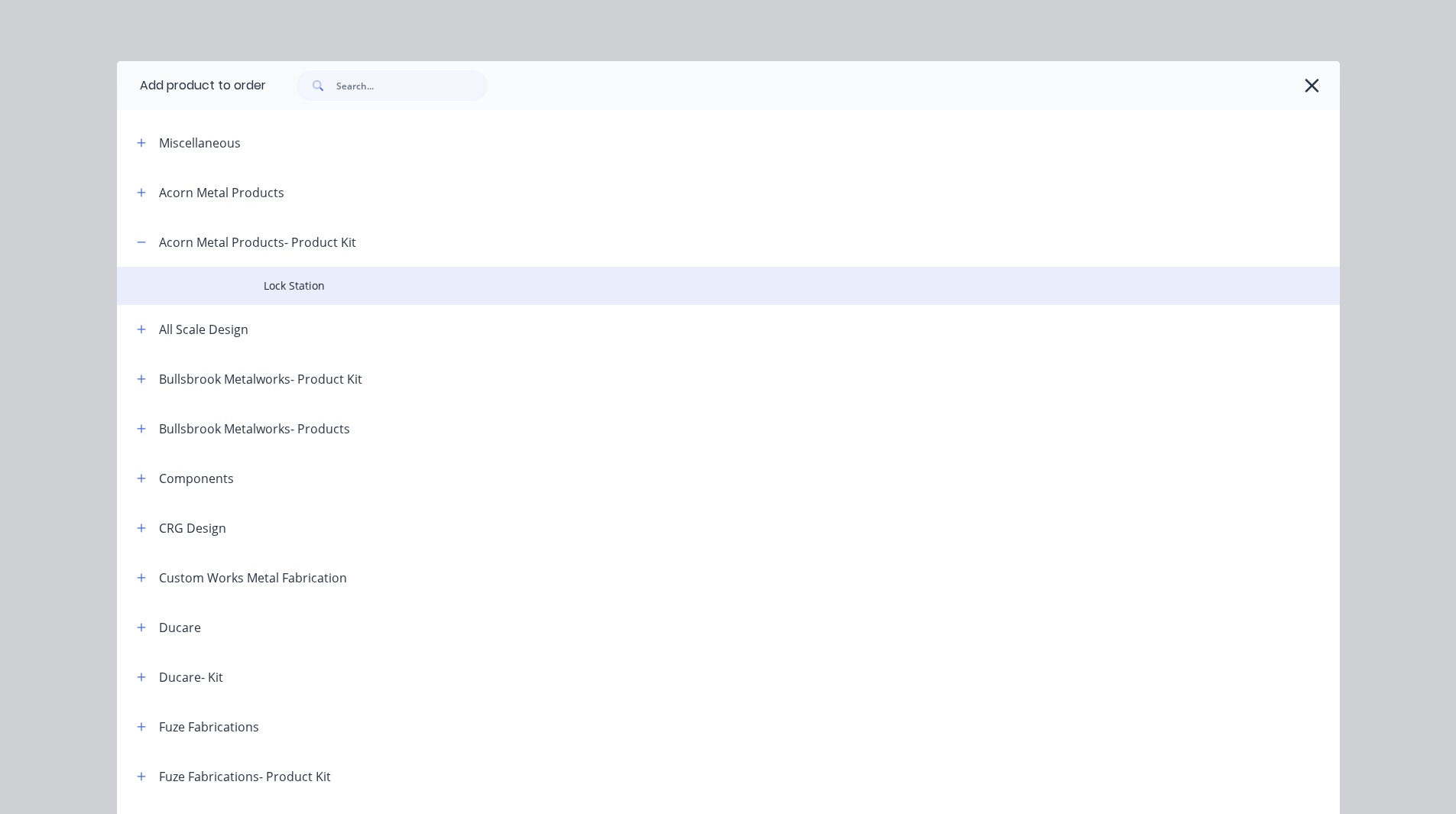
click at [254, 282] on td at bounding box center [190, 285] width 146 height 38
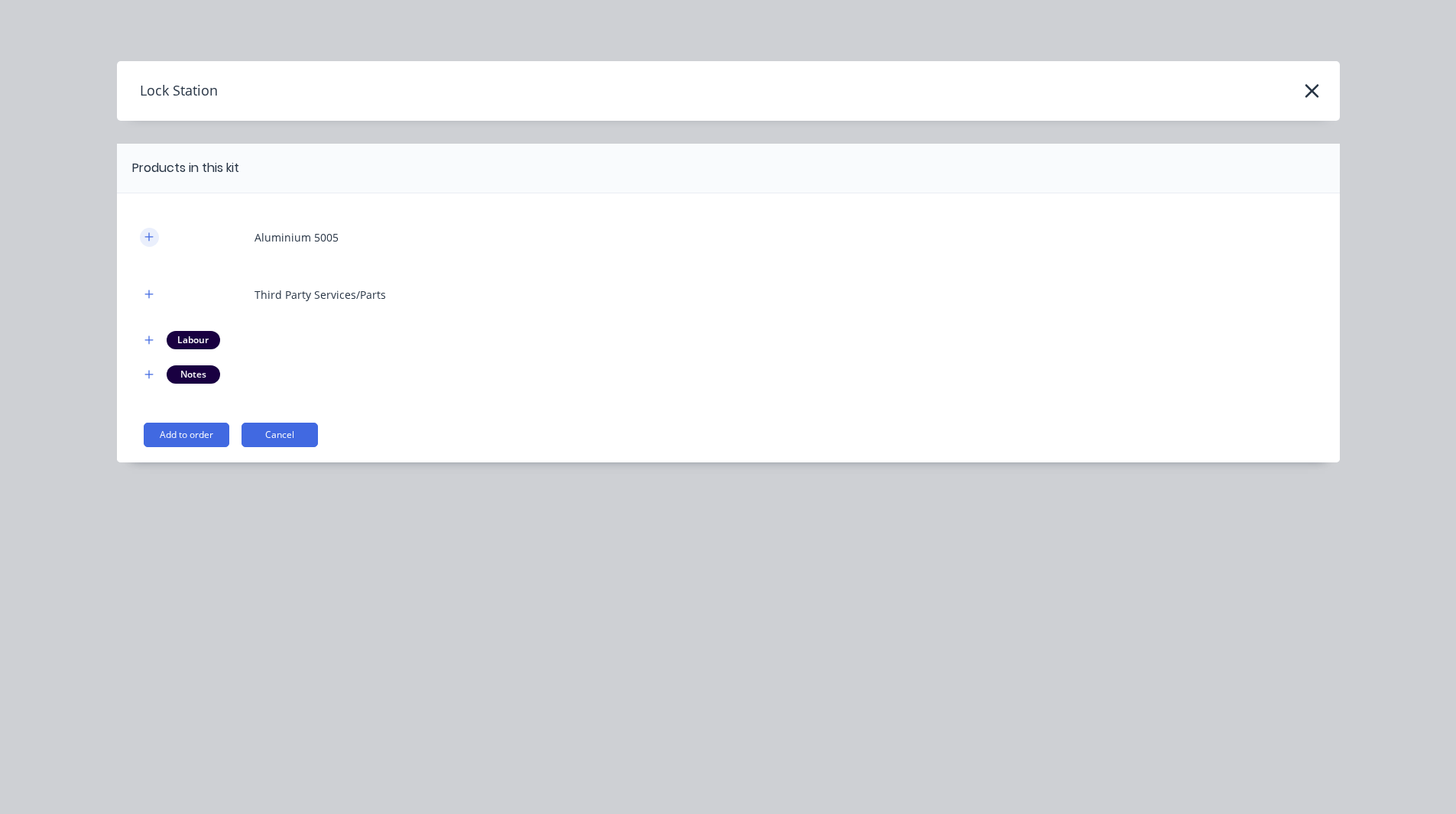
click at [151, 233] on icon "button" at bounding box center [149, 237] width 9 height 10
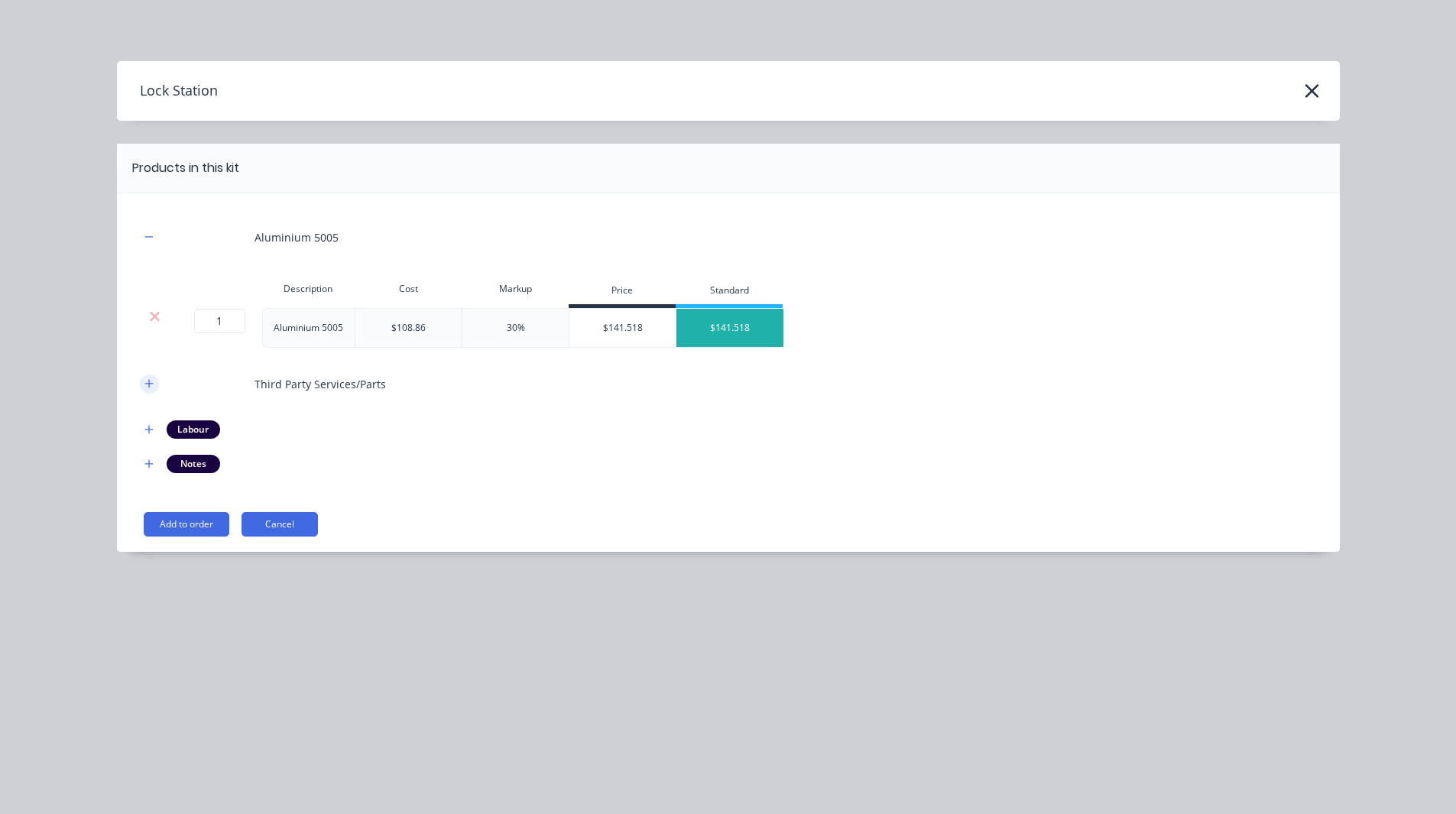
click at [148, 385] on icon "button" at bounding box center [149, 383] width 9 height 10
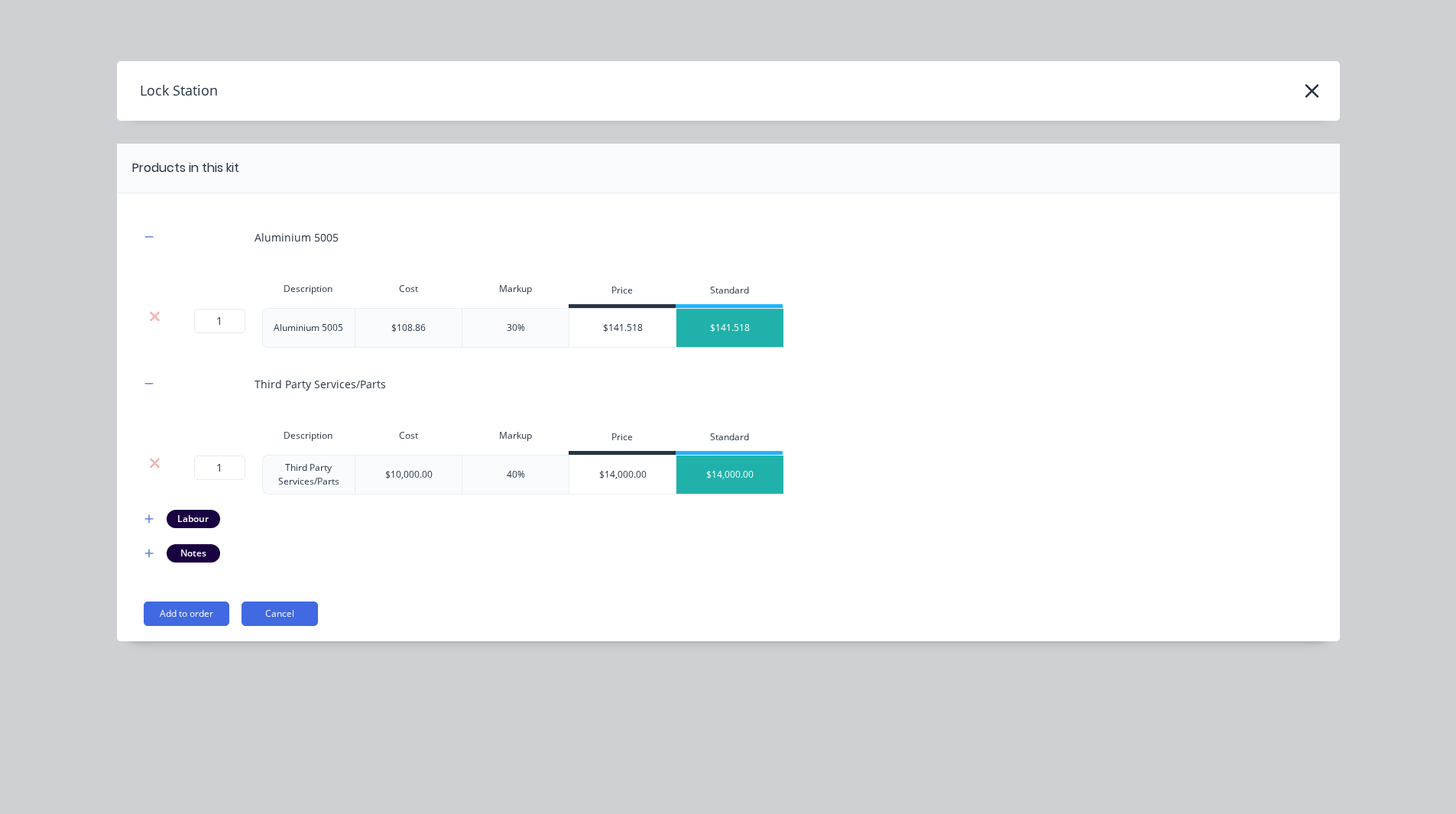
scroll to position [345, 0]
click at [153, 520] on icon "button" at bounding box center [149, 518] width 9 height 10
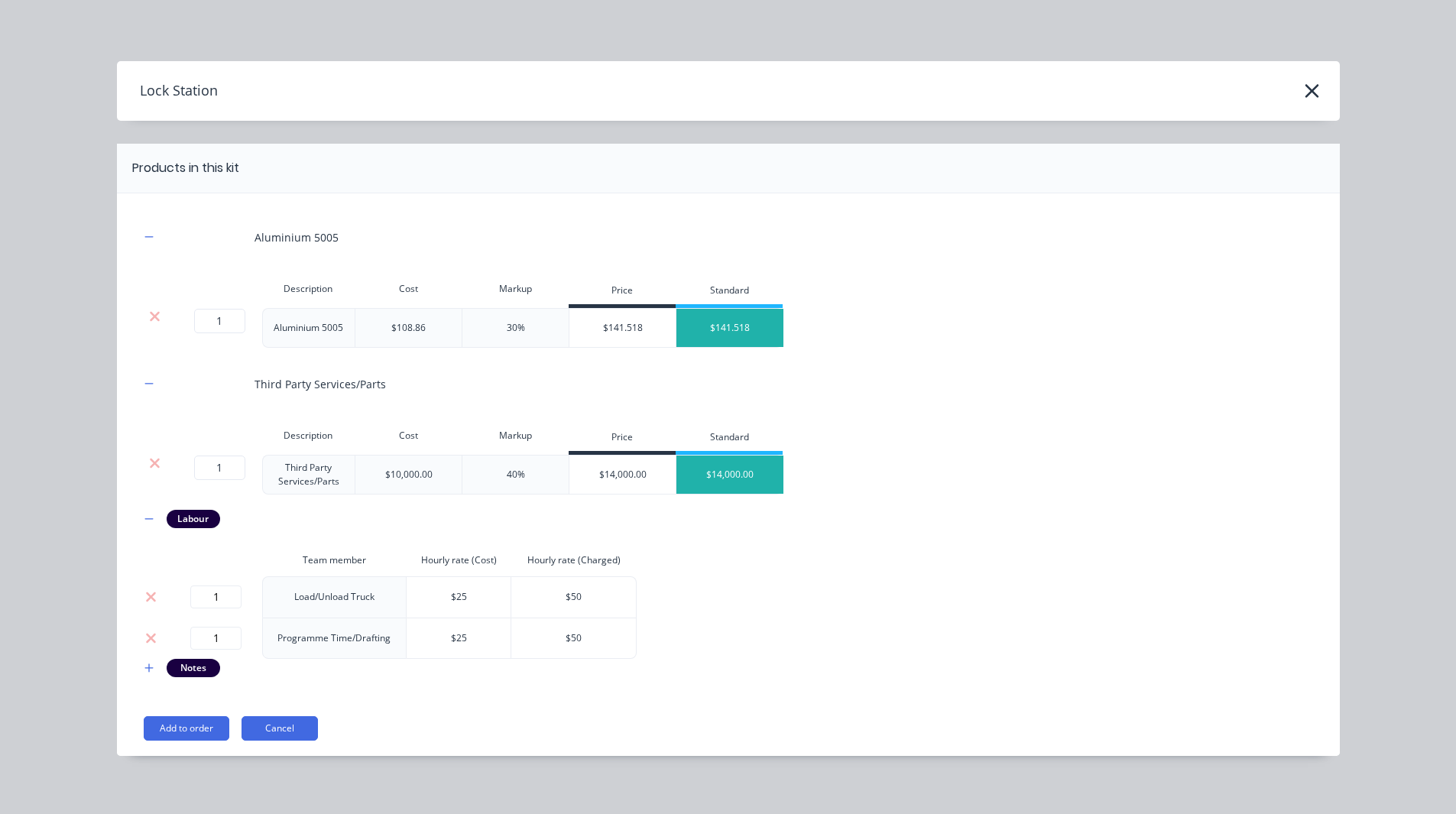
scroll to position [9, 0]
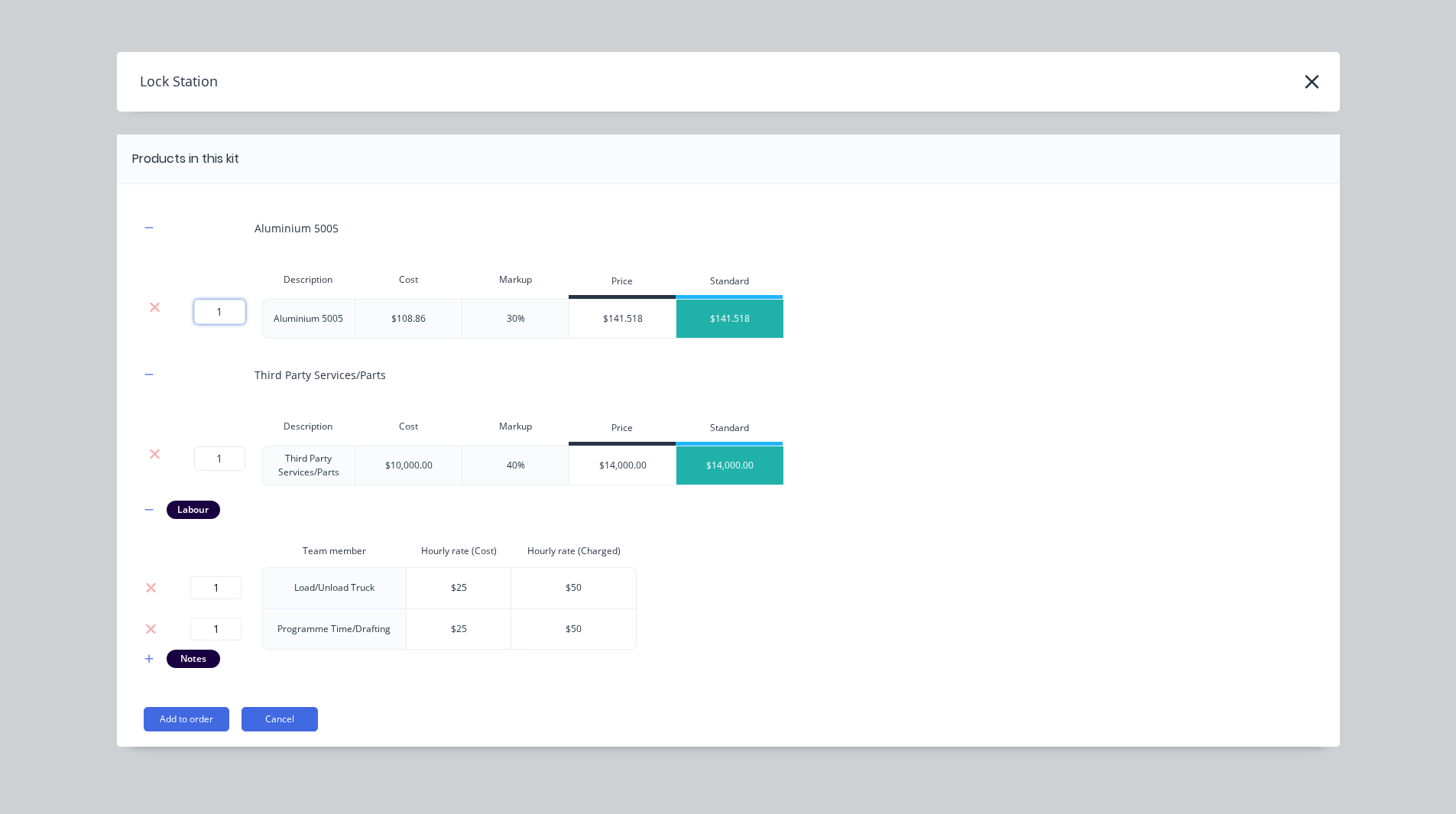
click at [223, 310] on input "1" at bounding box center [219, 312] width 51 height 24
click at [963, 341] on div "Aluminium 5005 Description Cost Markup Price Standard 10 10 ? Aluminium 5005 $1…" at bounding box center [728, 437] width 1177 height 461
click at [145, 657] on icon "button" at bounding box center [149, 658] width 9 height 10
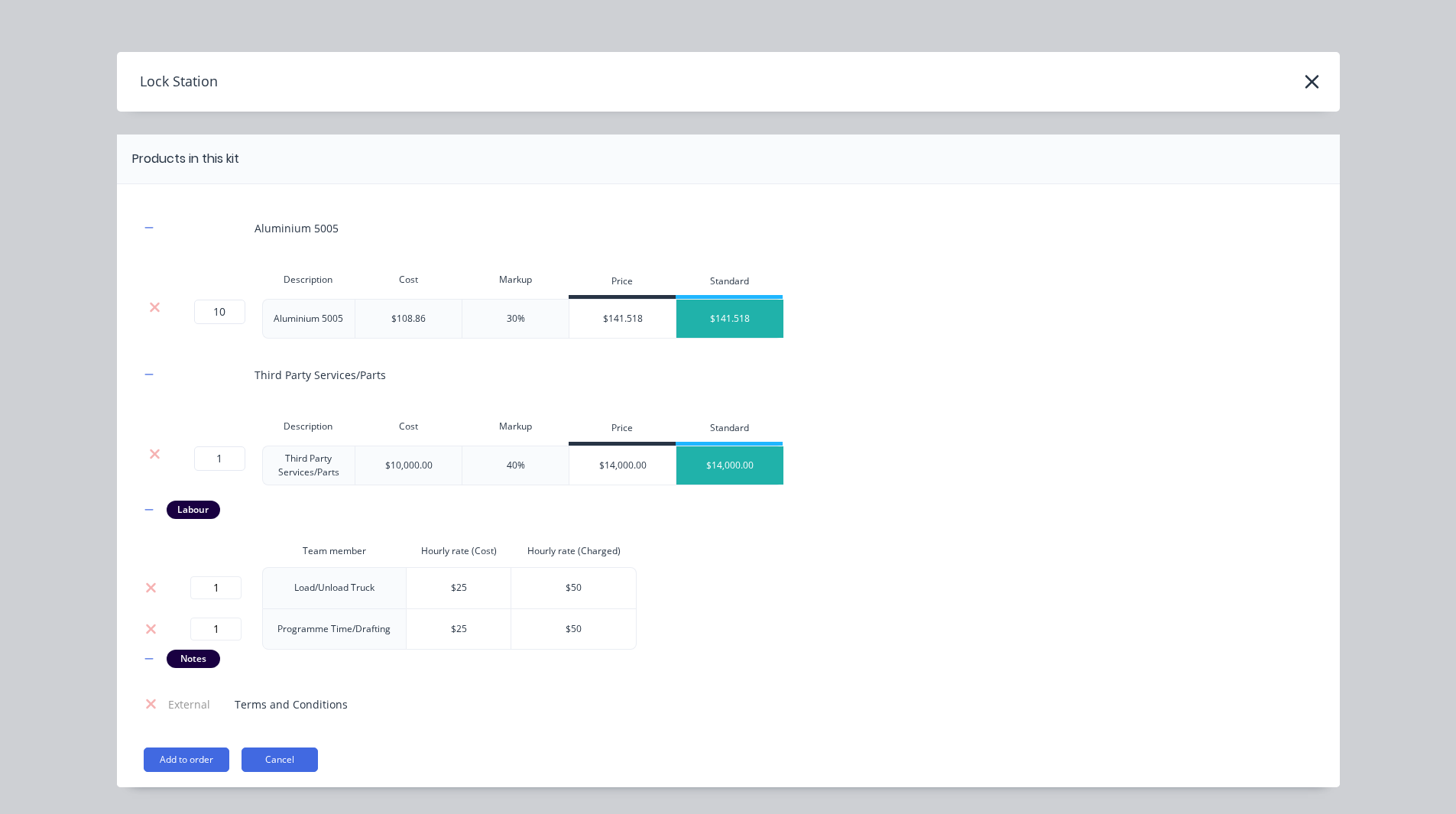
scroll to position [49, 0]
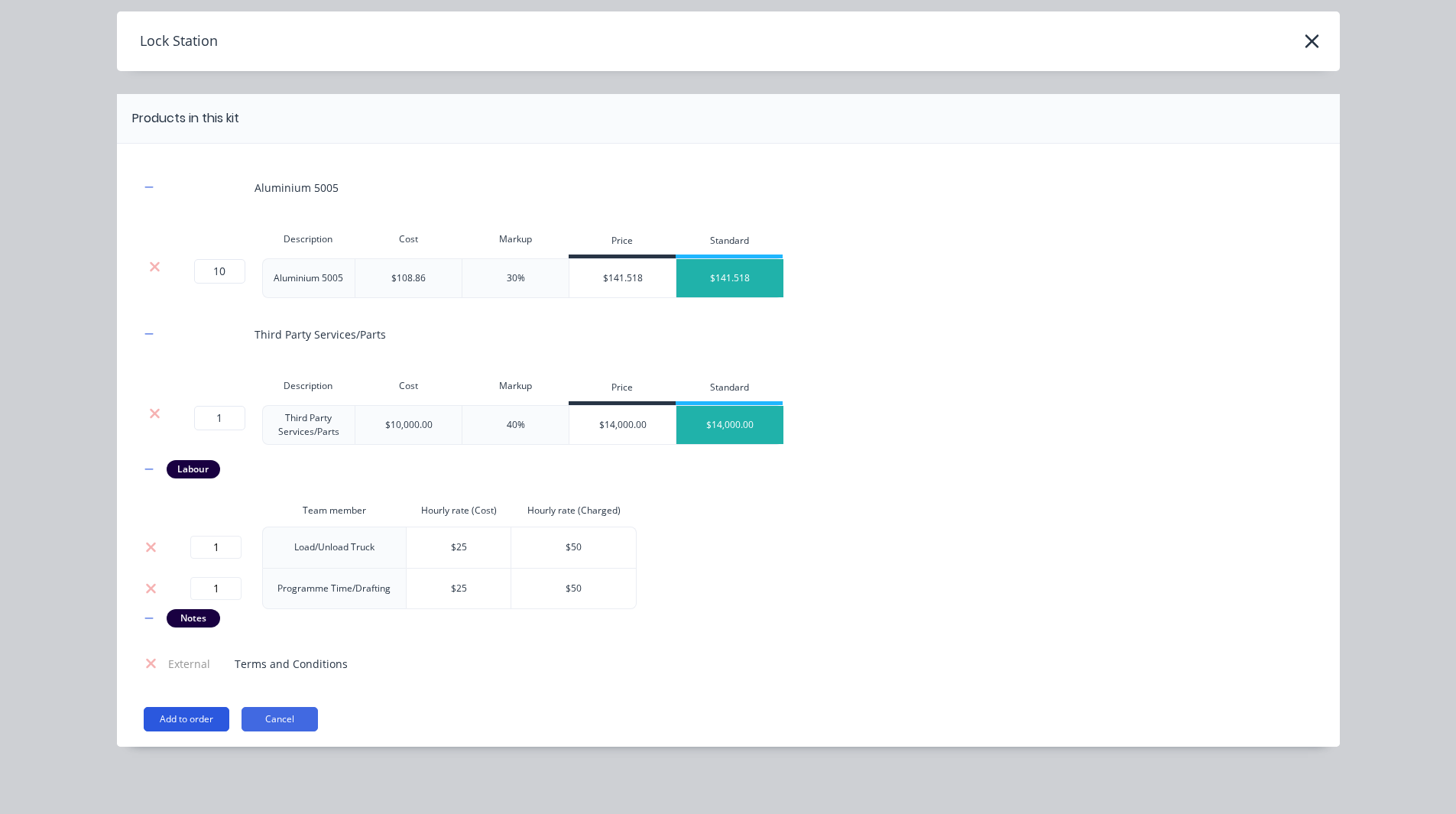
click at [176, 720] on button "Add to order" at bounding box center [186, 719] width 86 height 24
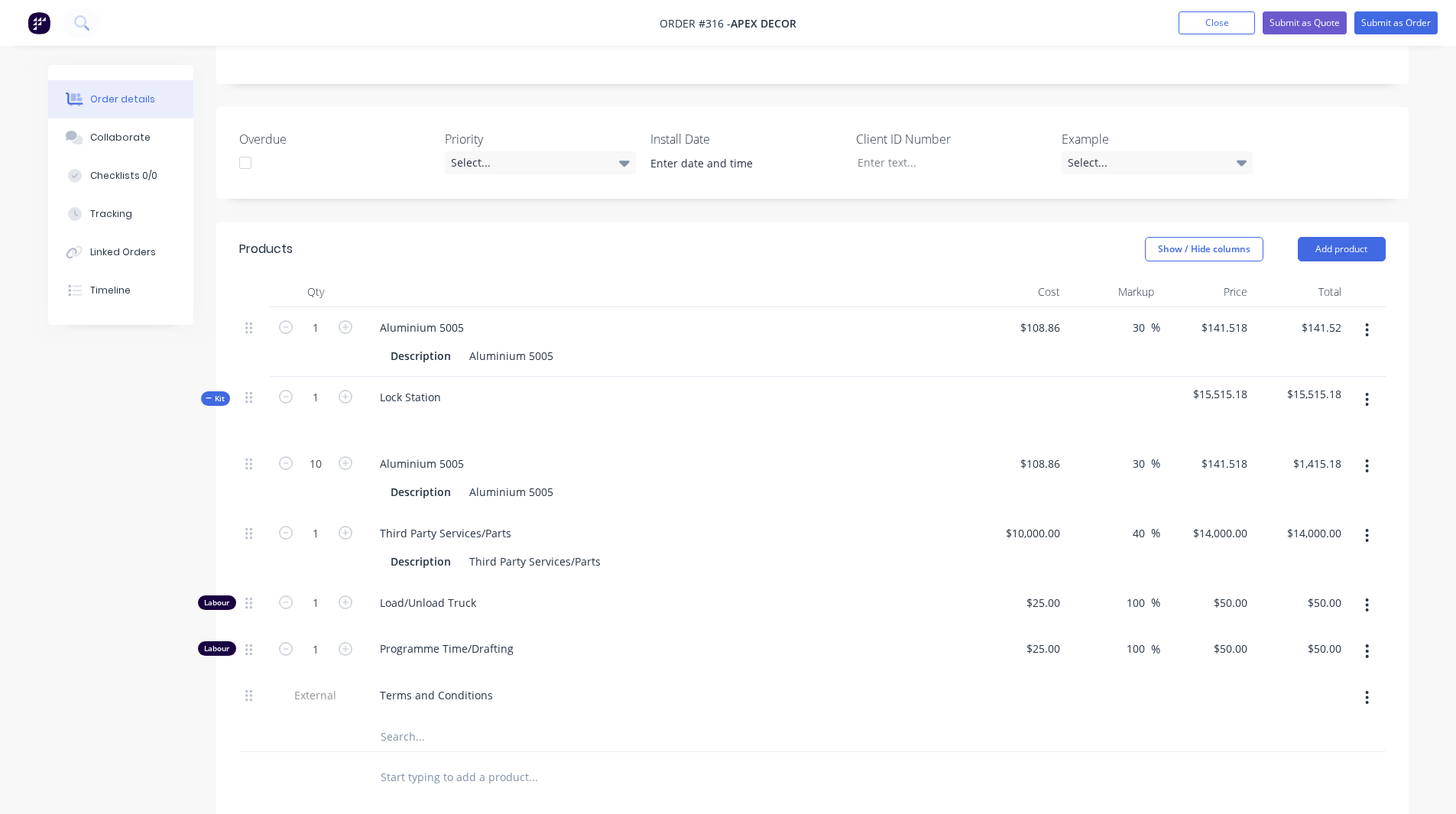
scroll to position [386, 0]
click at [1141, 521] on input "40" at bounding box center [1140, 532] width 20 height 22
click at [1146, 751] on div at bounding box center [812, 775] width 1146 height 49
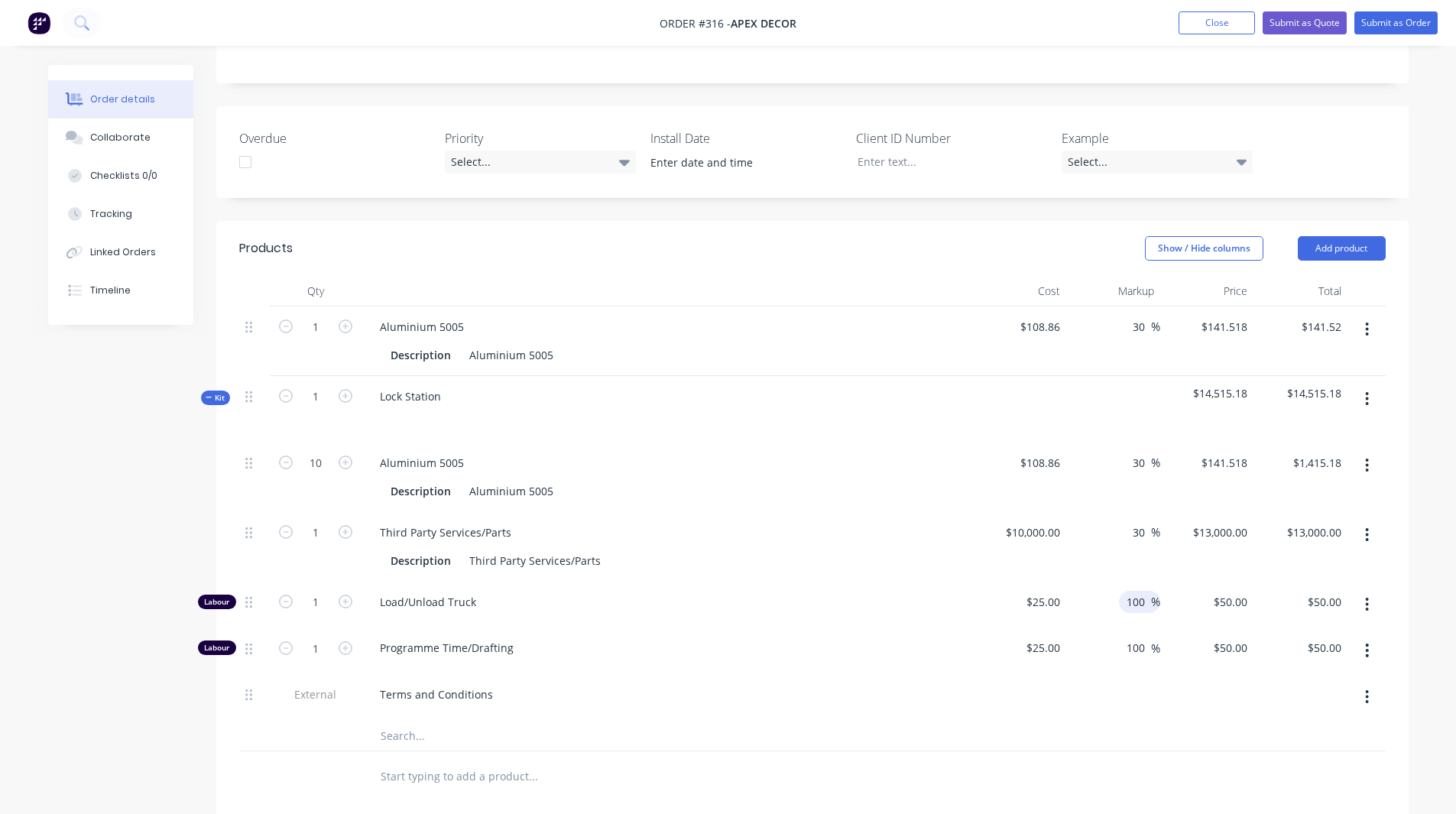
click at [1136, 590] on input "100" at bounding box center [1137, 602] width 26 height 22
click at [1143, 751] on div at bounding box center [812, 775] width 1146 height 49
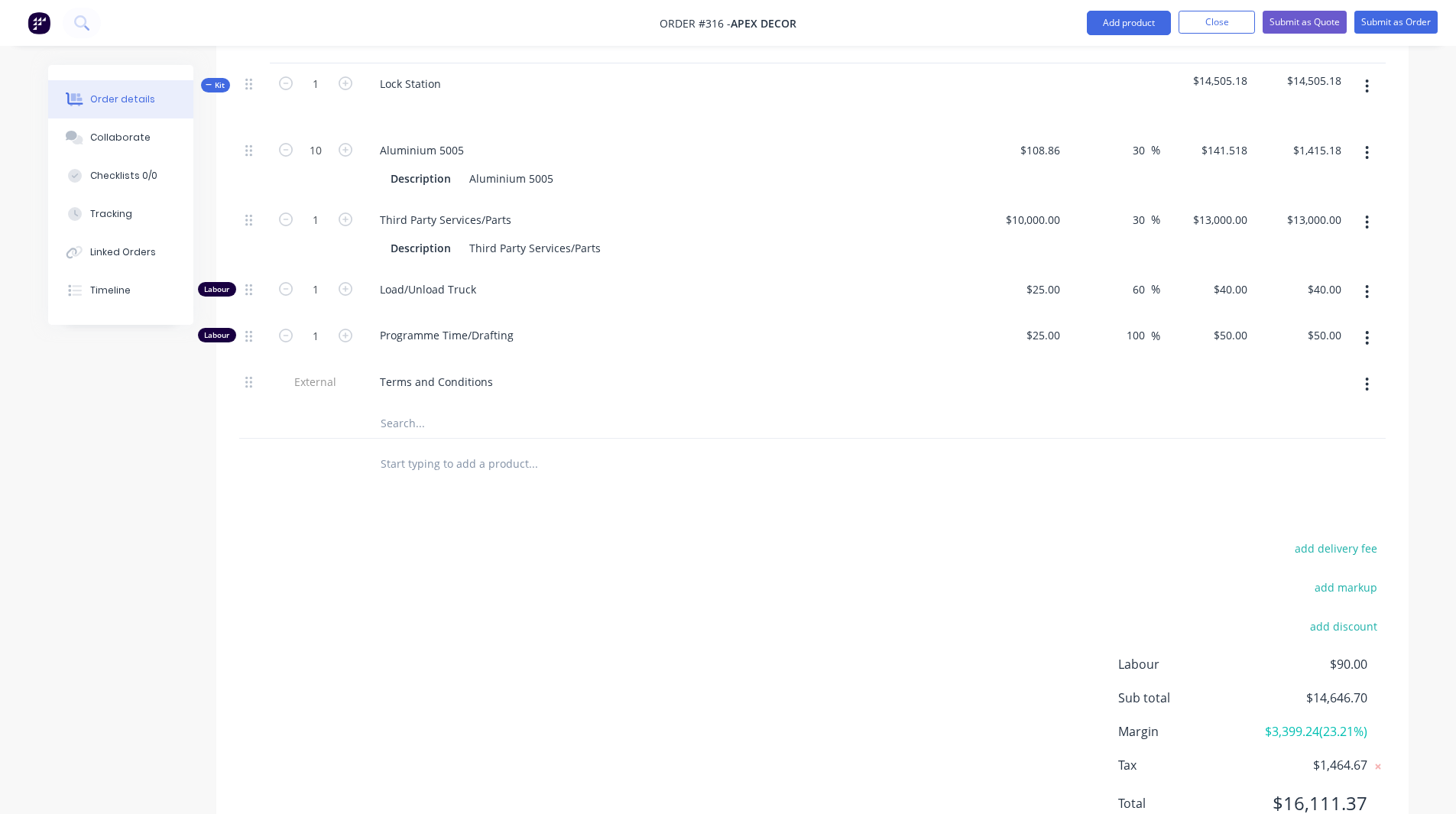
click at [1344, 722] on span "$3,399.24 ( 23.21 %)" at bounding box center [1309, 731] width 113 height 19
click at [1339, 722] on span "$3,399.24 ( 23.21 %)" at bounding box center [1309, 731] width 113 height 19
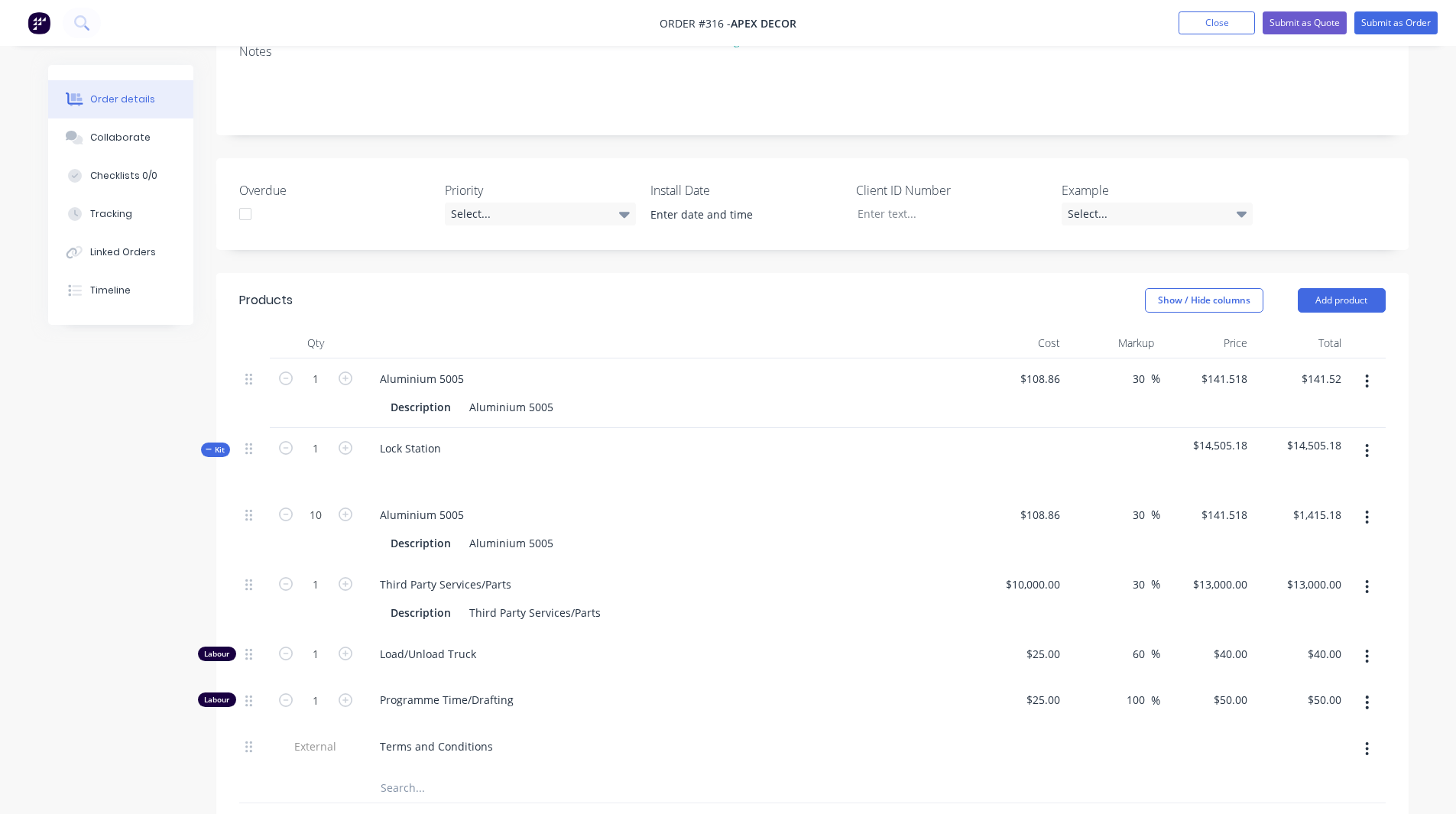
scroll to position [333, 0]
click at [1341, 289] on button "Add product" at bounding box center [1341, 301] width 88 height 24
click at [1418, 300] on div "Order details Collaborate Checklists 0/0 Tracking Linked Orders Timeline Order …" at bounding box center [728, 487] width 1391 height 1511
click at [1346, 289] on button "Add product" at bounding box center [1341, 301] width 88 height 24
click at [1278, 573] on div "Import products" at bounding box center [1313, 584] width 117 height 22
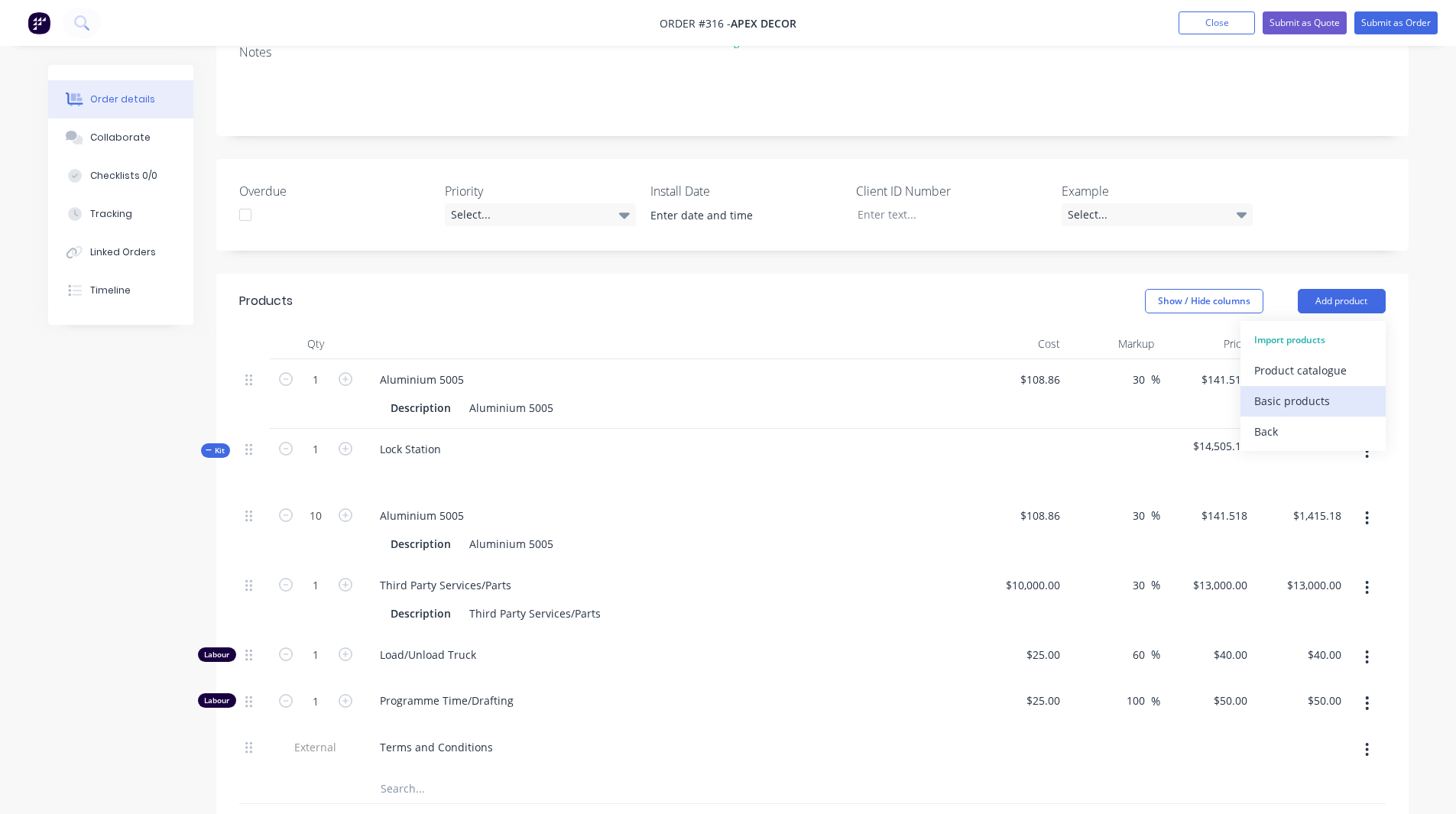
click at [1294, 389] on div "Basic products" at bounding box center [1313, 400] width 117 height 22
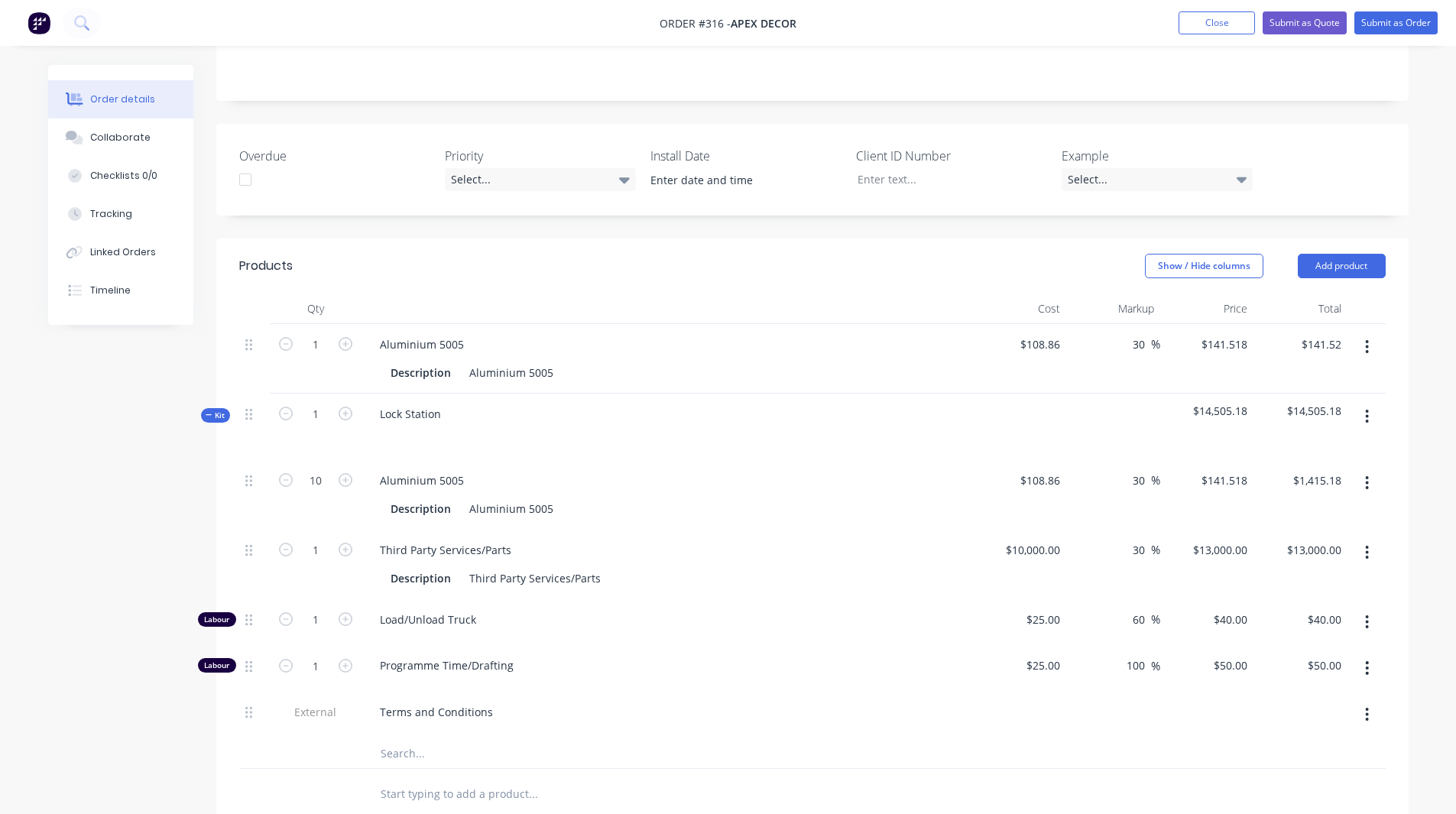
scroll to position [369, 0]
click at [1327, 253] on button "Add product" at bounding box center [1341, 265] width 88 height 24
click at [1455, 312] on div "Order details Collaborate Checklists 0/0 Tracking Linked Orders Timeline Order …" at bounding box center [728, 419] width 1456 height 1576
click at [1334, 253] on button "Add product" at bounding box center [1341, 265] width 88 height 24
click at [1295, 323] on div "Basic product" at bounding box center [1313, 334] width 117 height 22
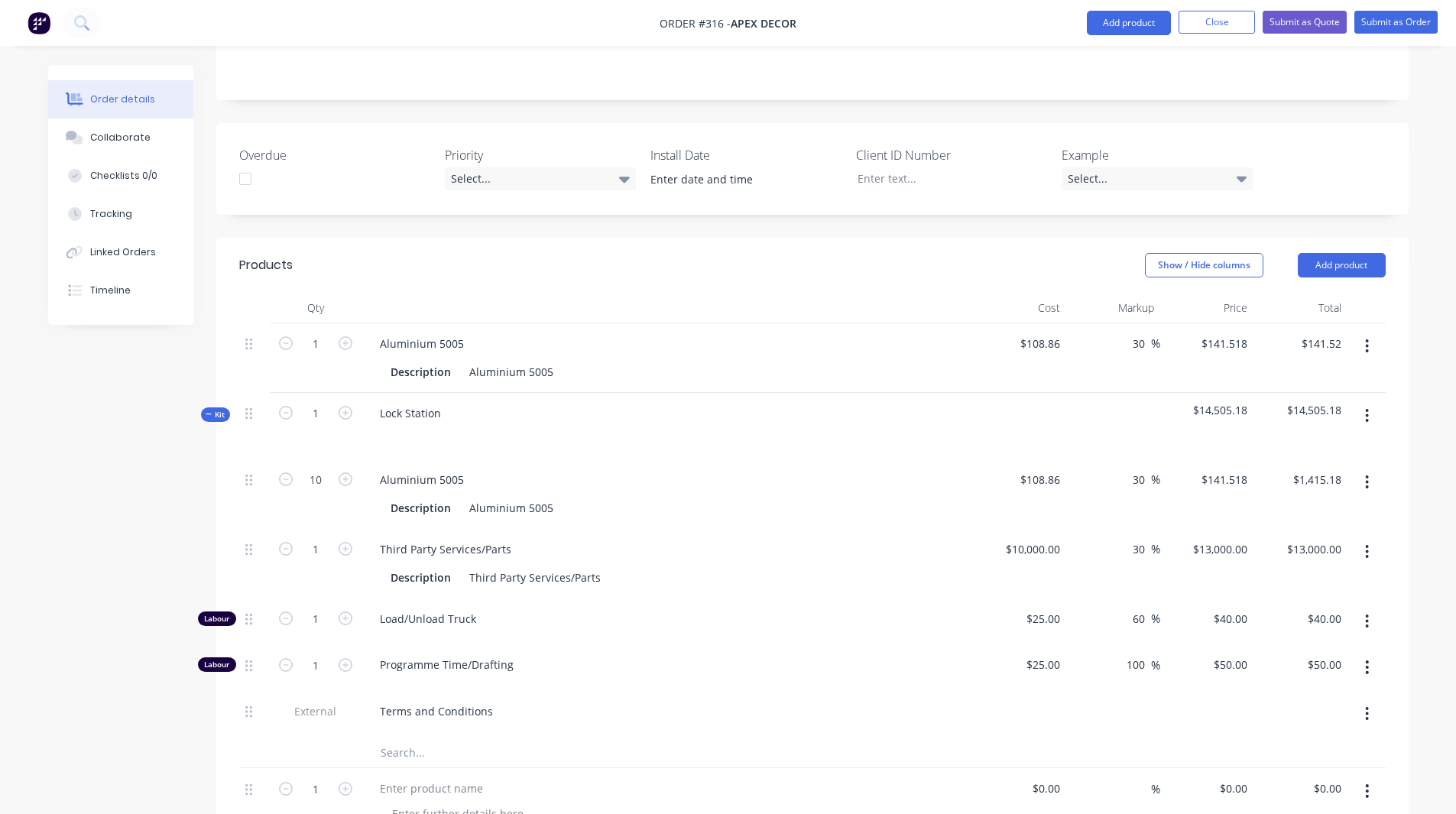
scroll to position [591, 0]
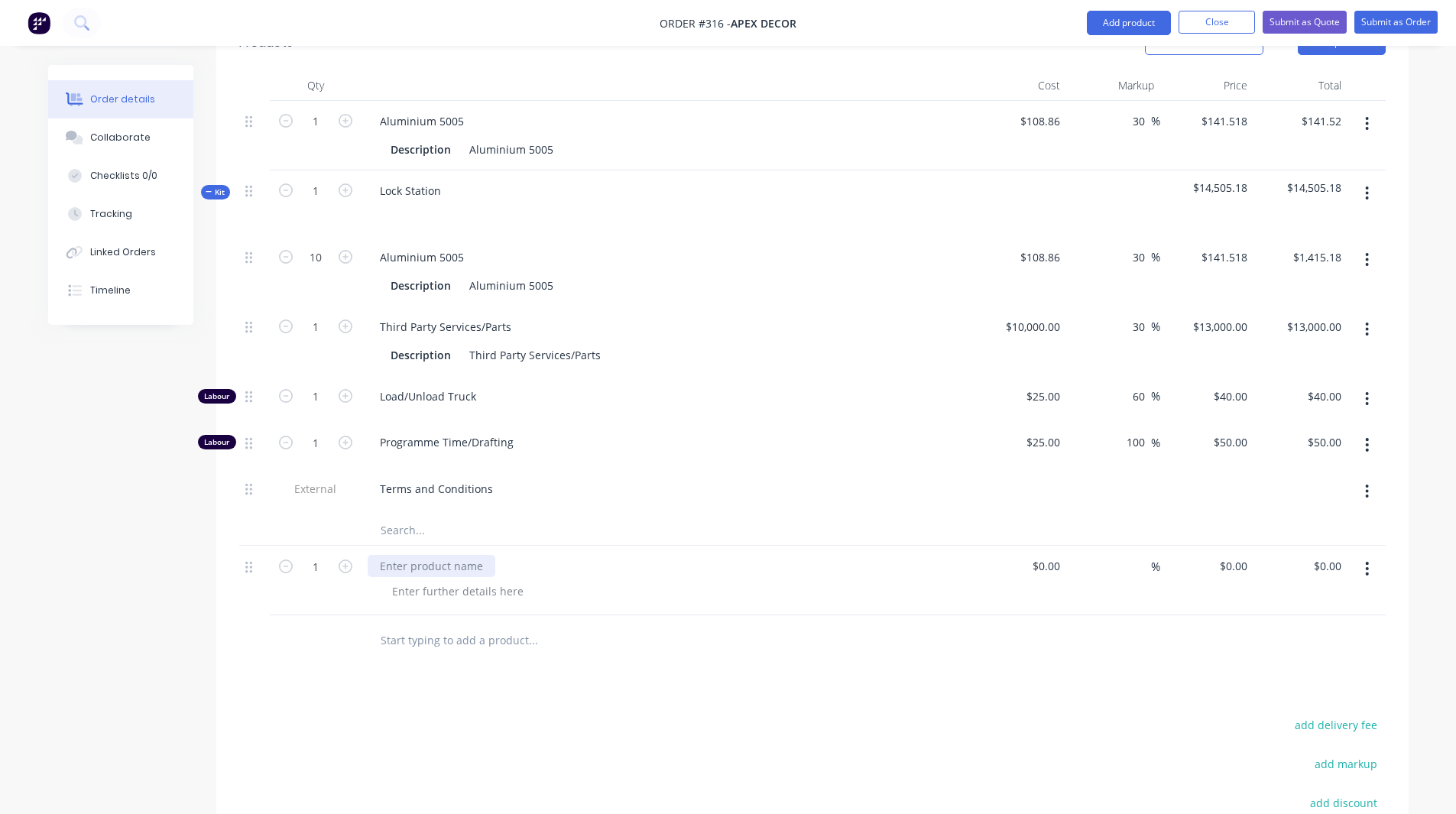
click at [433, 555] on div at bounding box center [431, 566] width 128 height 22
click at [1055, 555] on input at bounding box center [1049, 566] width 35 height 22
click at [1055, 555] on input at bounding box center [1056, 566] width 18 height 22
click at [1136, 555] on input at bounding box center [1141, 566] width 18 height 22
click at [1444, 416] on div "Order details Collaborate Checklists 0/0 Tracking Linked Orders Timeline Order …" at bounding box center [728, 231] width 1456 height 1646
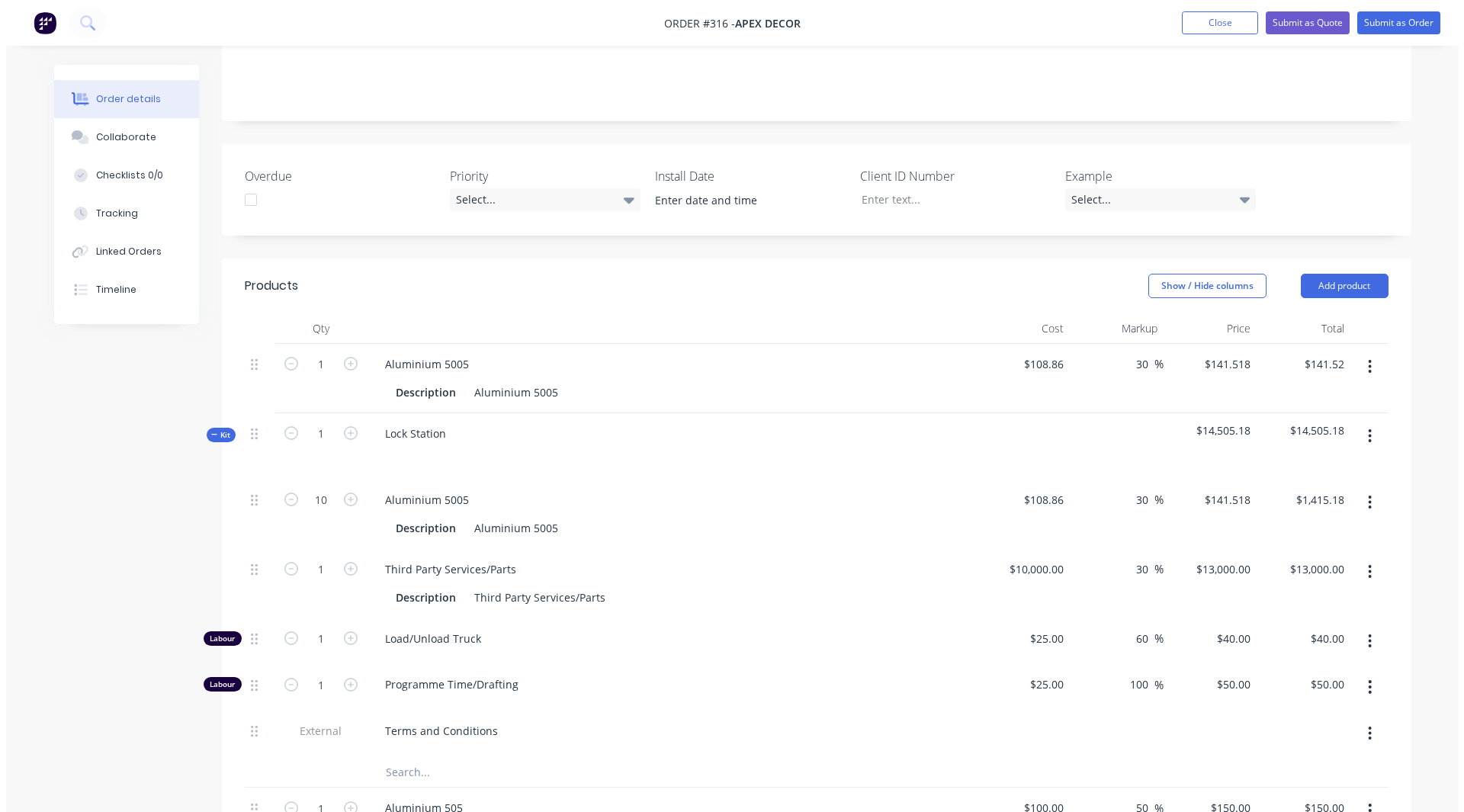
scroll to position [346, 0]
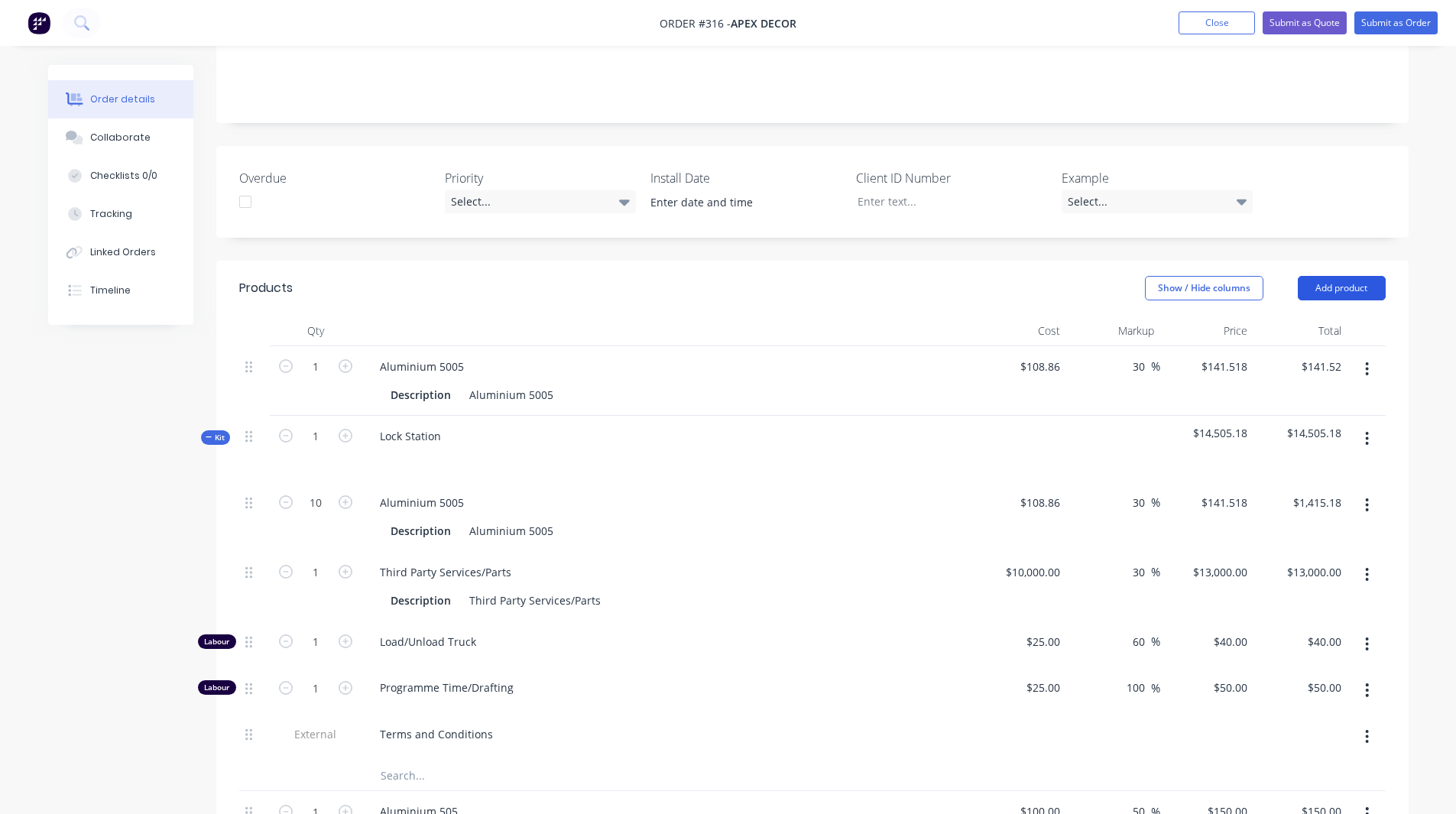
click at [1360, 276] on button "Add product" at bounding box center [1341, 288] width 88 height 24
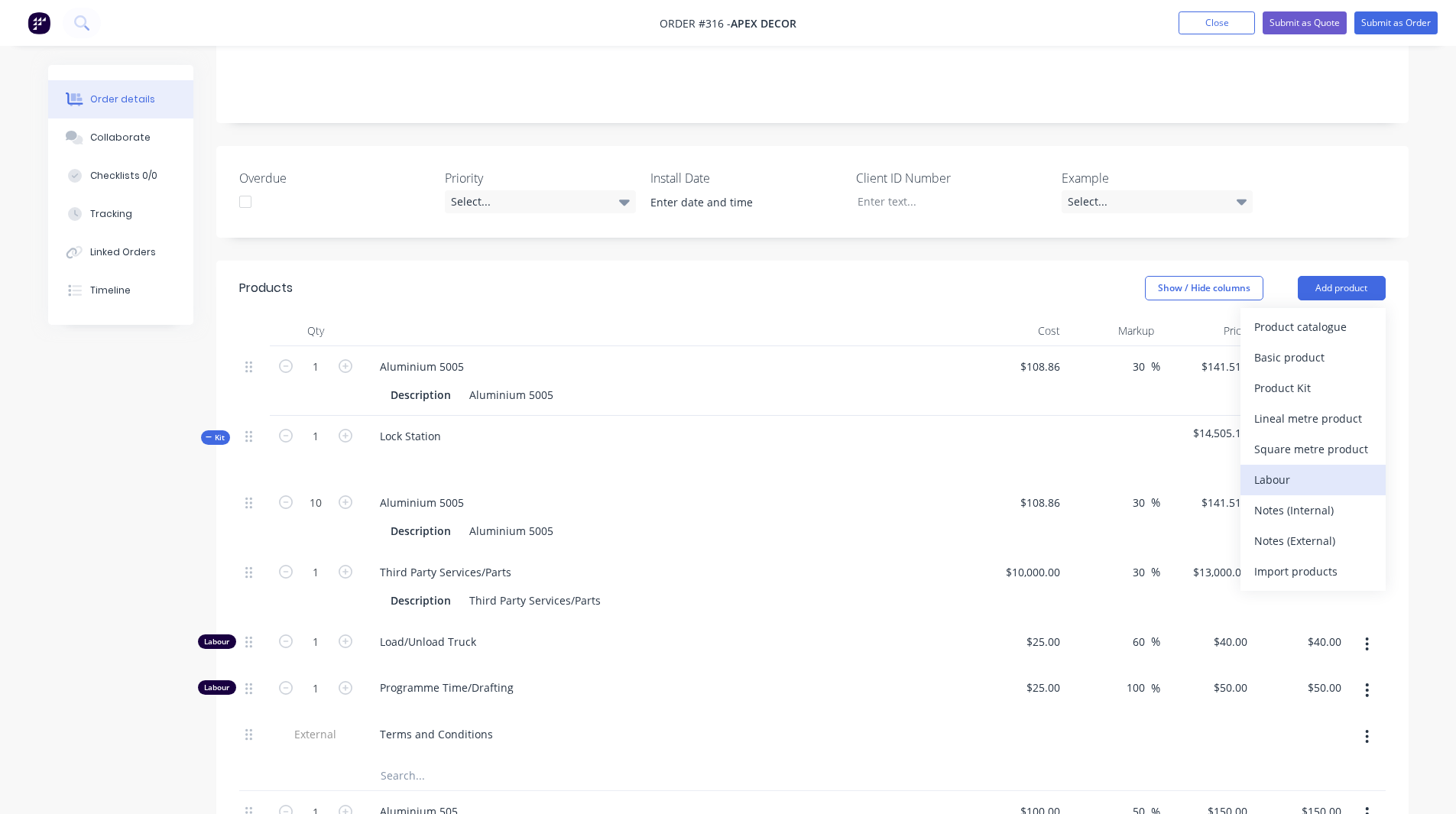
click at [1282, 468] on div "Labour" at bounding box center [1313, 480] width 117 height 22
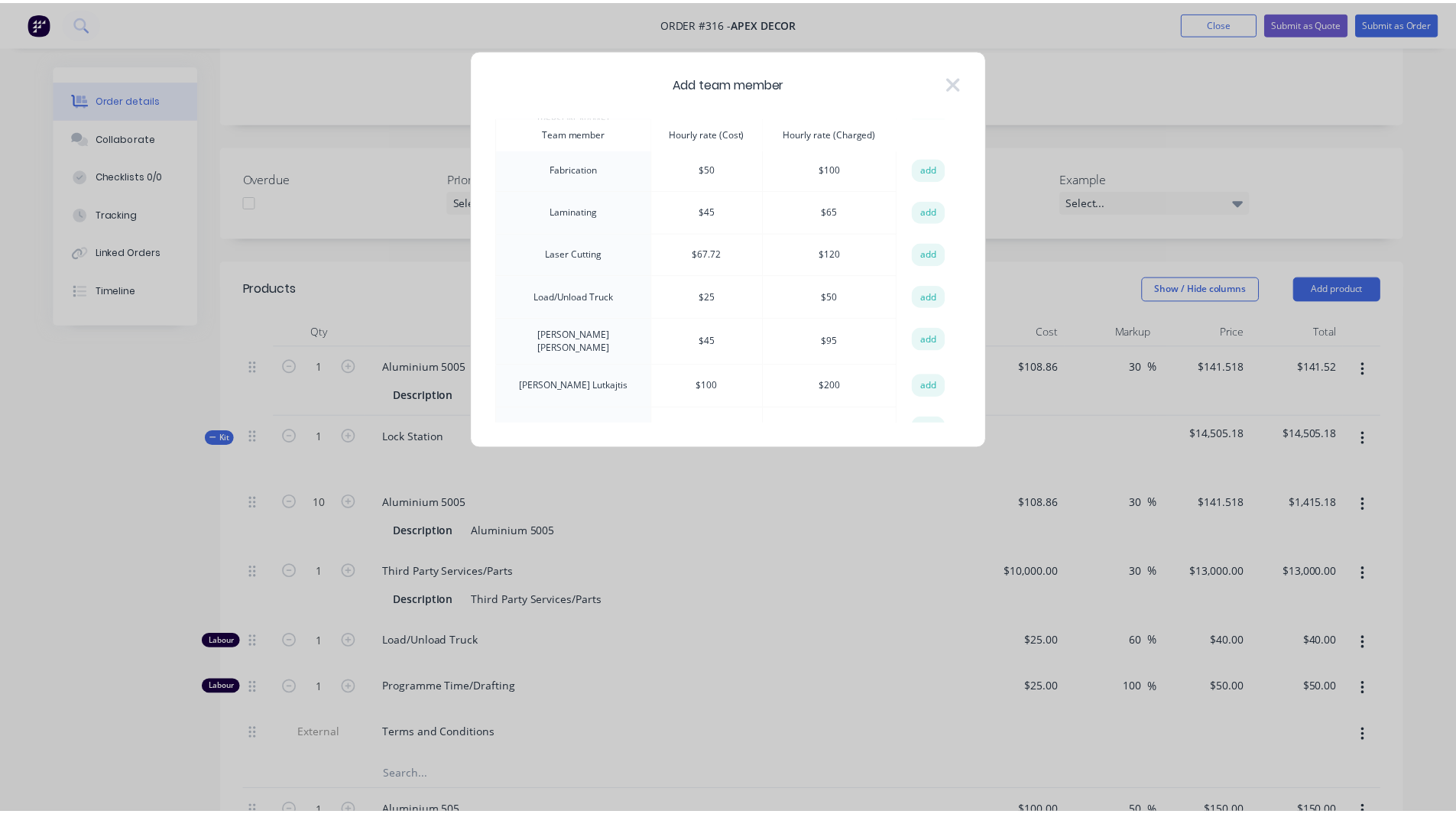
scroll to position [91, 0]
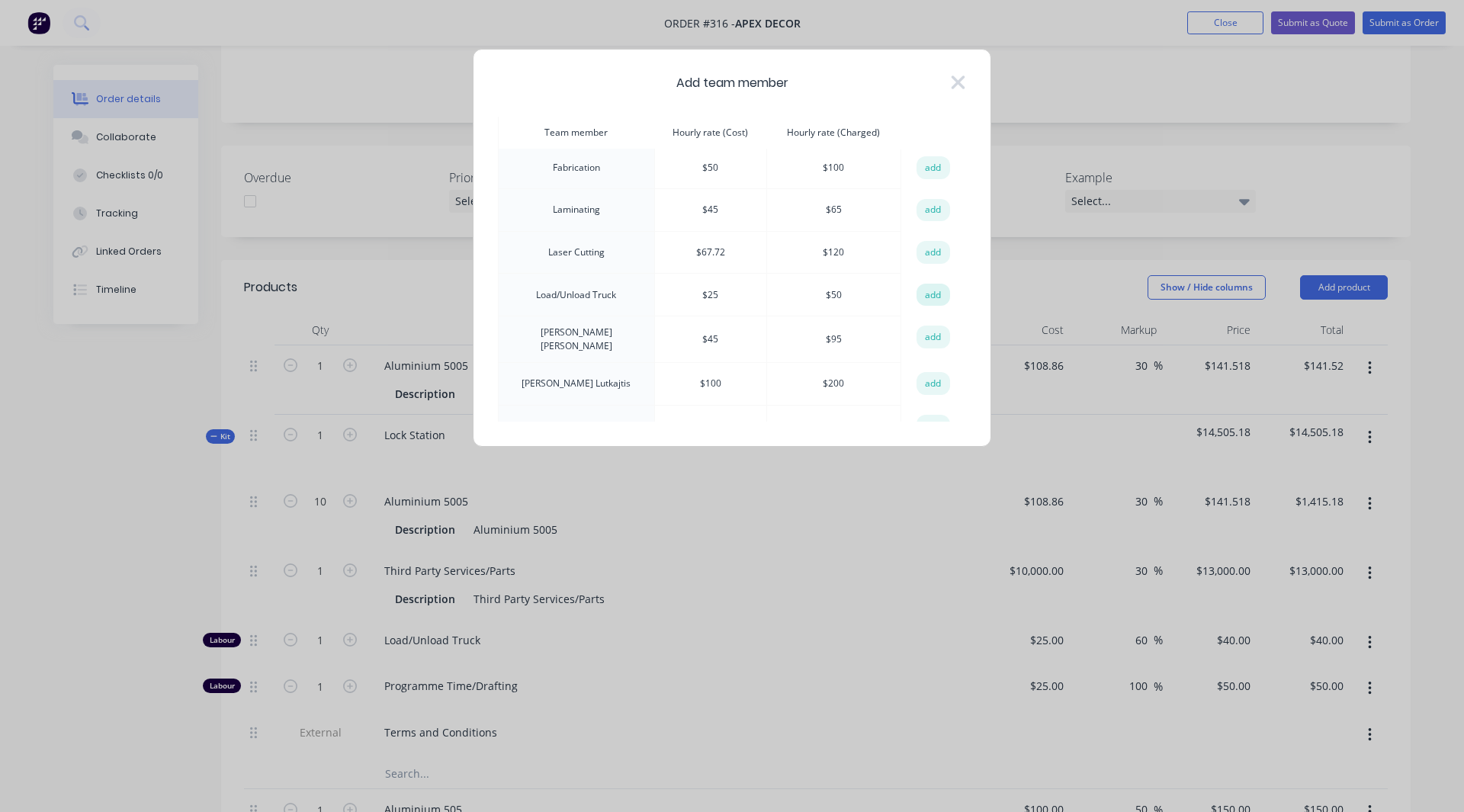
click at [938, 293] on button "add" at bounding box center [933, 295] width 33 height 23
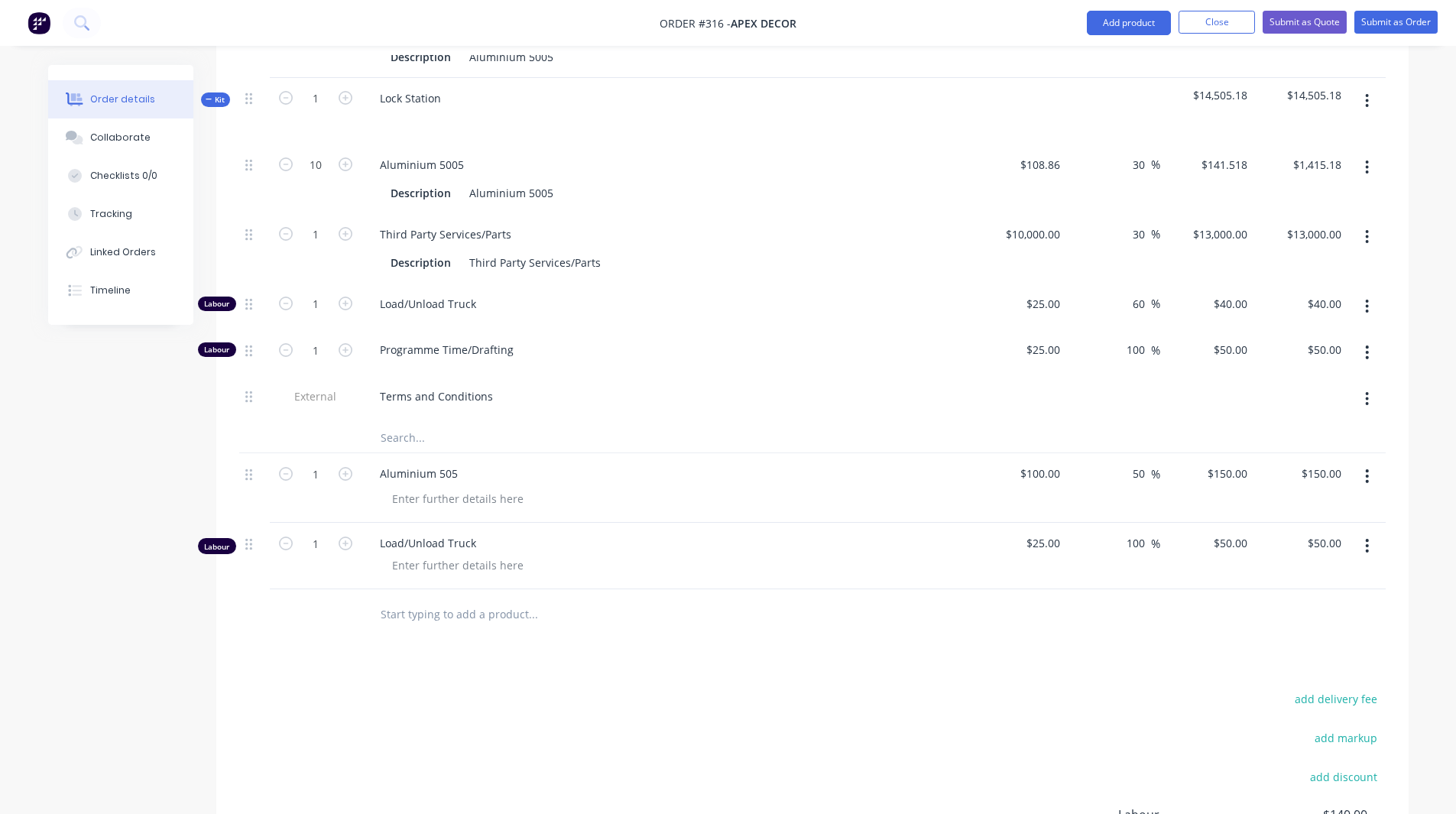
scroll to position [685, 0]
click at [323, 40] on input "1" at bounding box center [315, 28] width 40 height 23
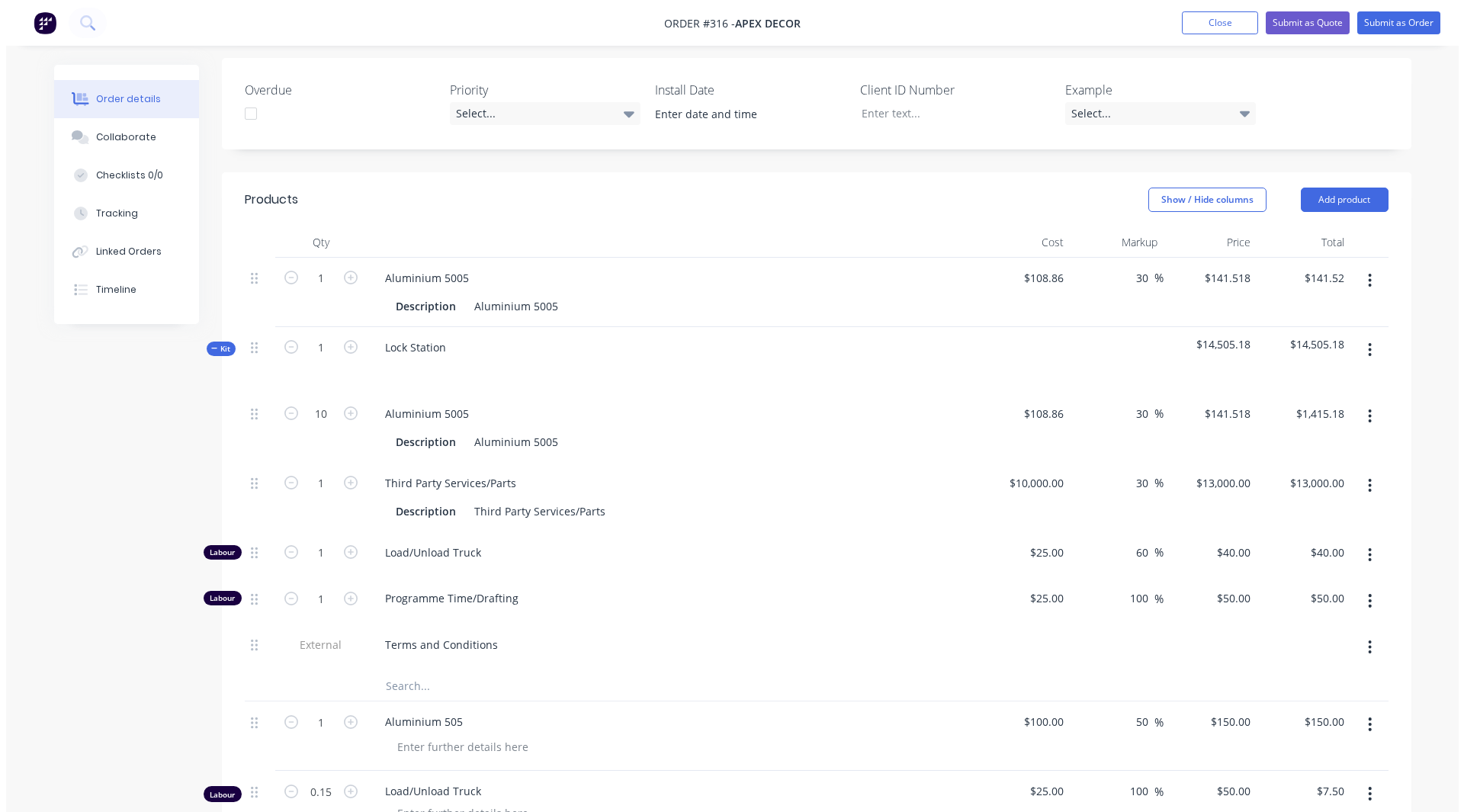
scroll to position [421, 0]
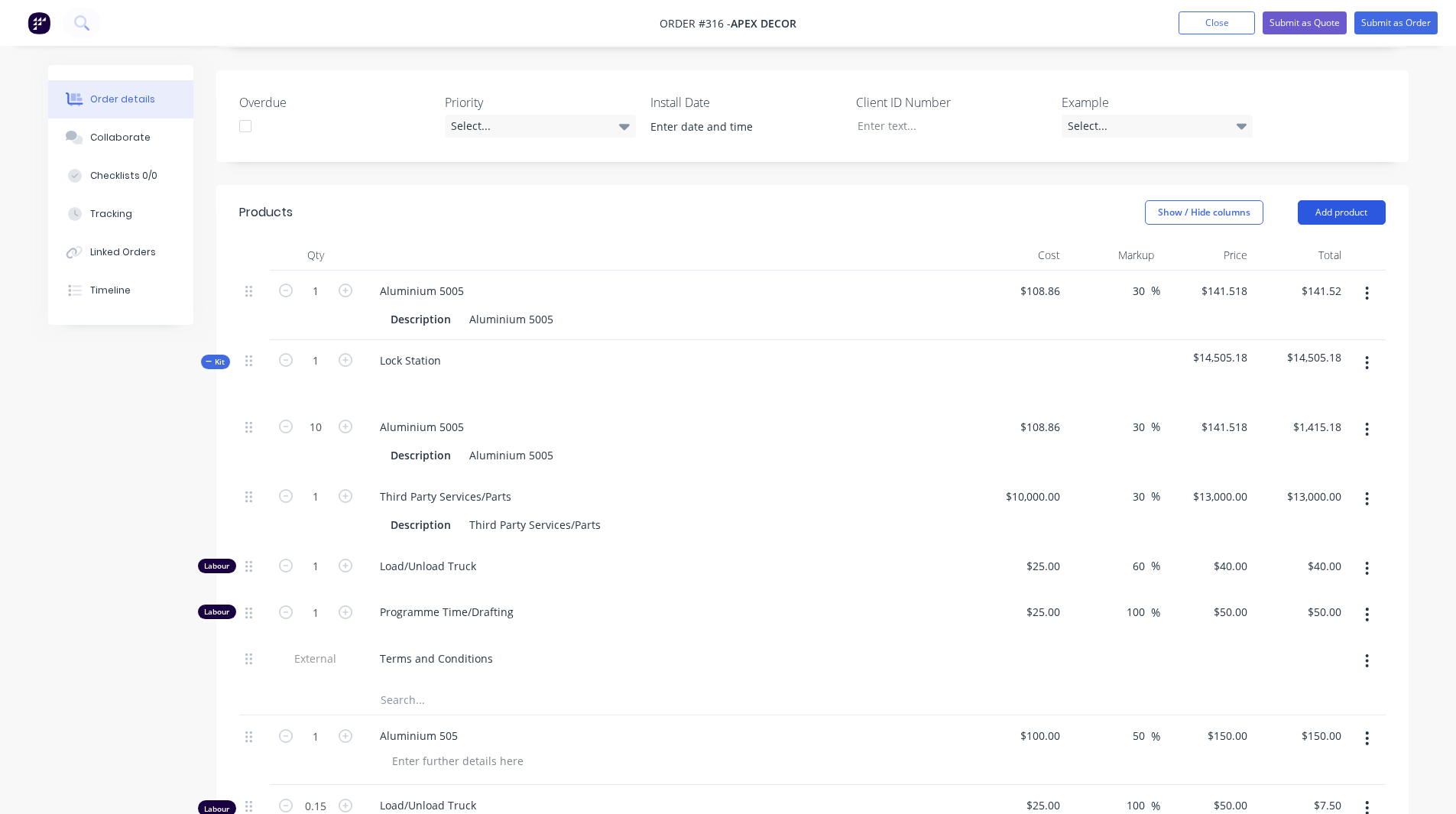
click at [1320, 200] on button "Add product" at bounding box center [1341, 212] width 88 height 24
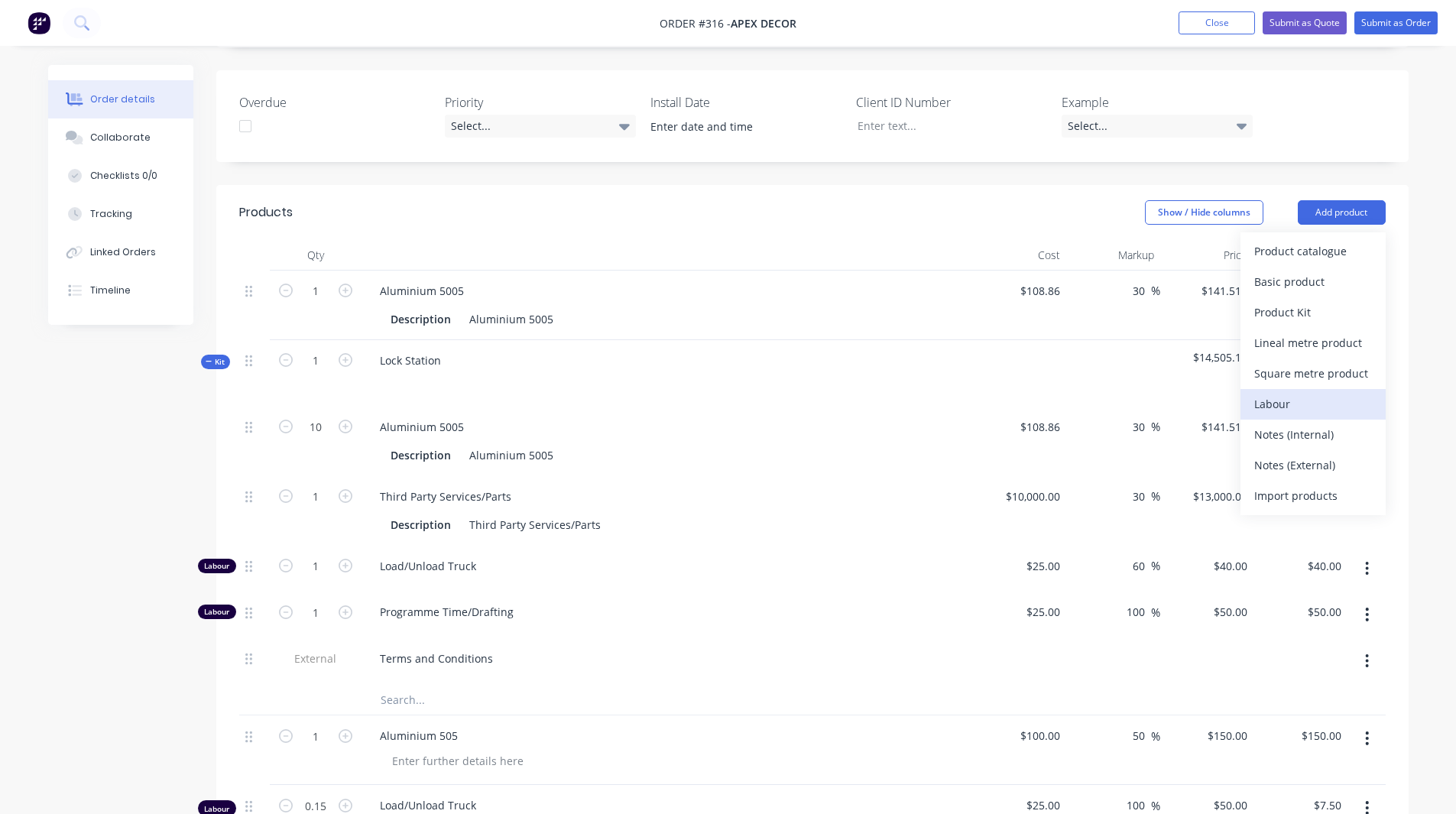
click at [1281, 393] on div "Labour" at bounding box center [1313, 404] width 117 height 22
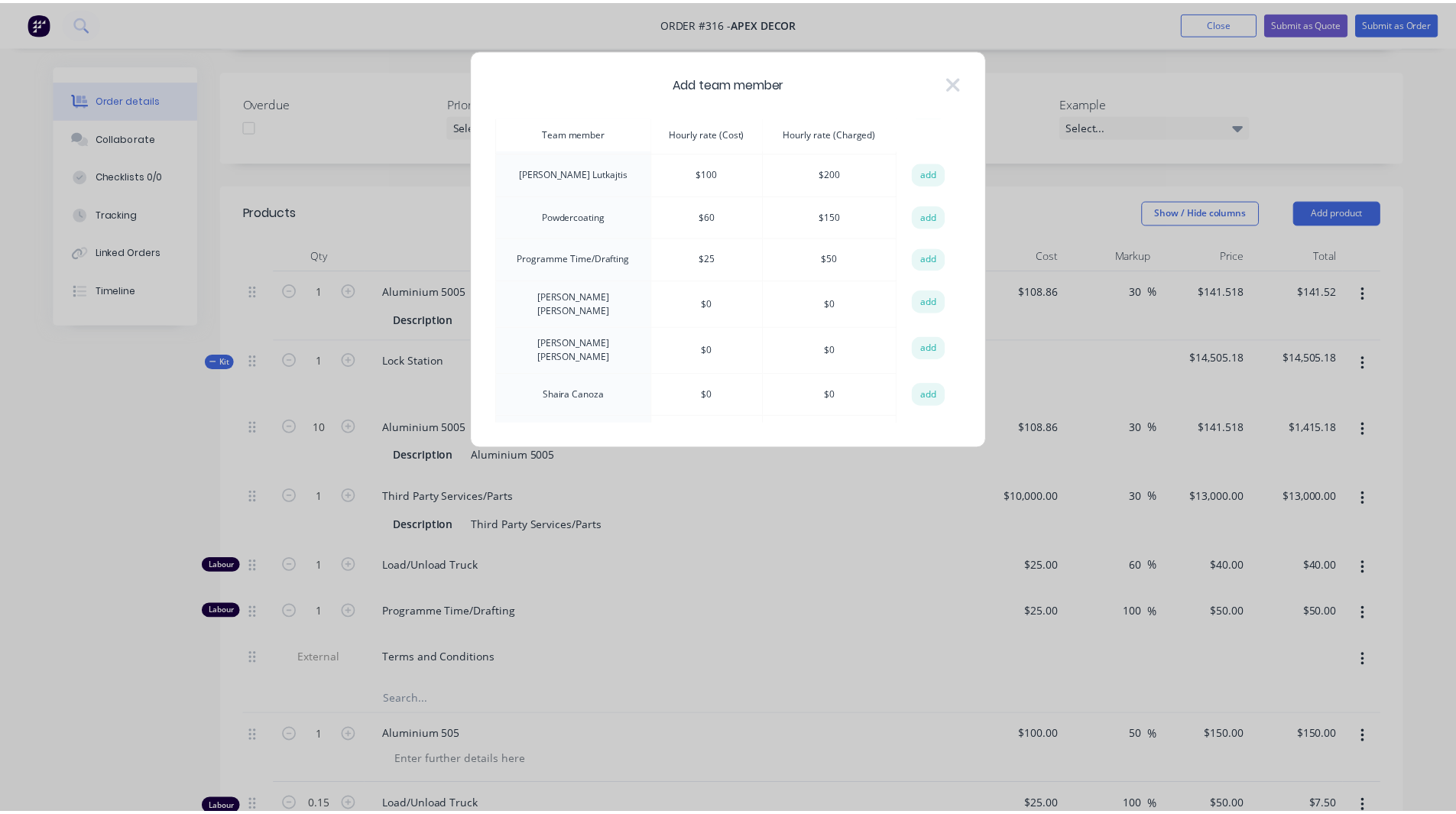
scroll to position [304, 0]
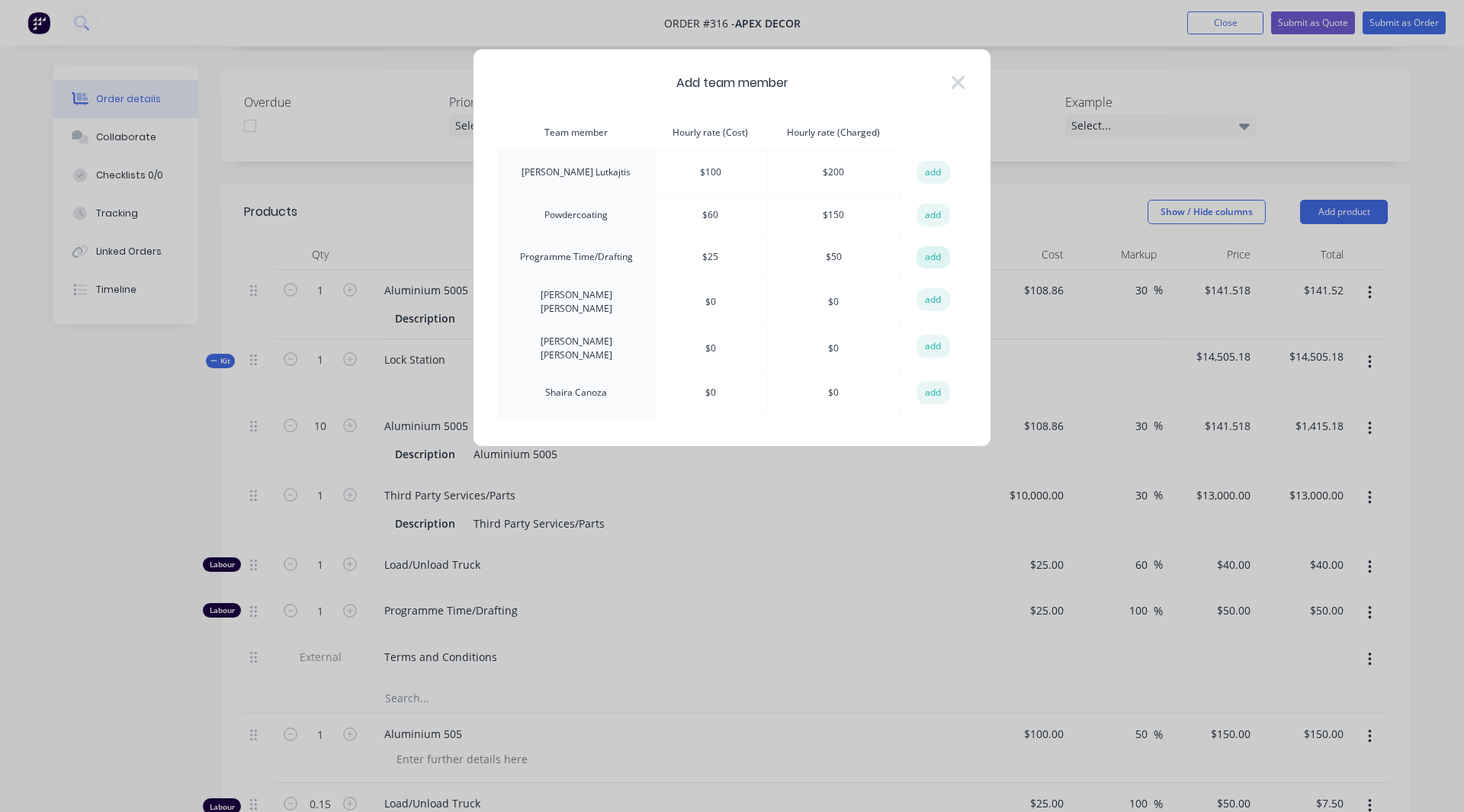
drag, startPoint x: 928, startPoint y: 266, endPoint x: 928, endPoint y: 256, distance: 10.0
click at [928, 256] on td "add" at bounding box center [933, 257] width 64 height 43
click at [928, 256] on button "add" at bounding box center [933, 257] width 33 height 23
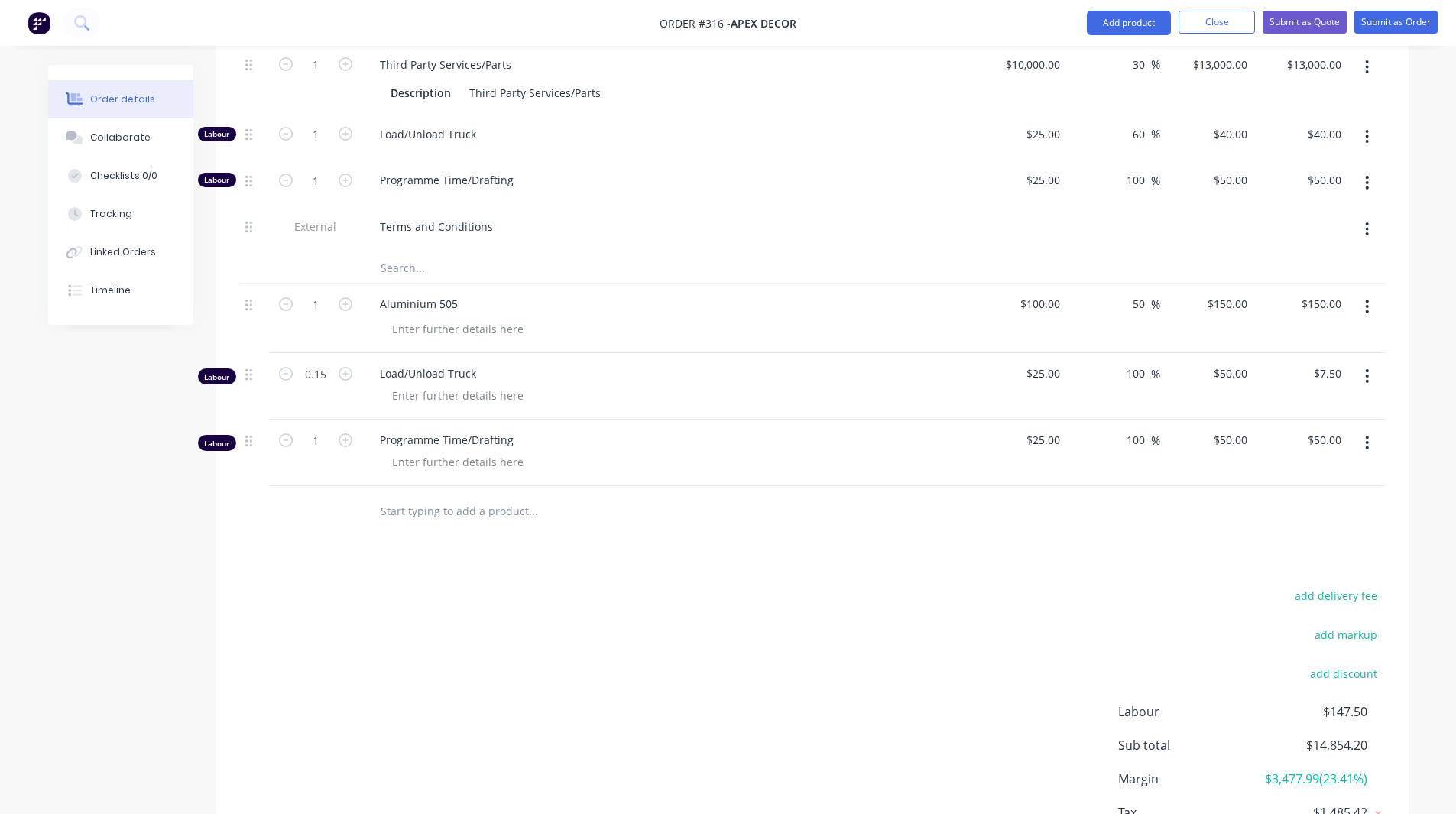
scroll to position [854, 0]
click at [132, 510] on div "Created by Rob Created 12/08/25 Required 19/08/25 Assigned to RL DC F P Status …" at bounding box center [728, 68] width 1360 height 1714
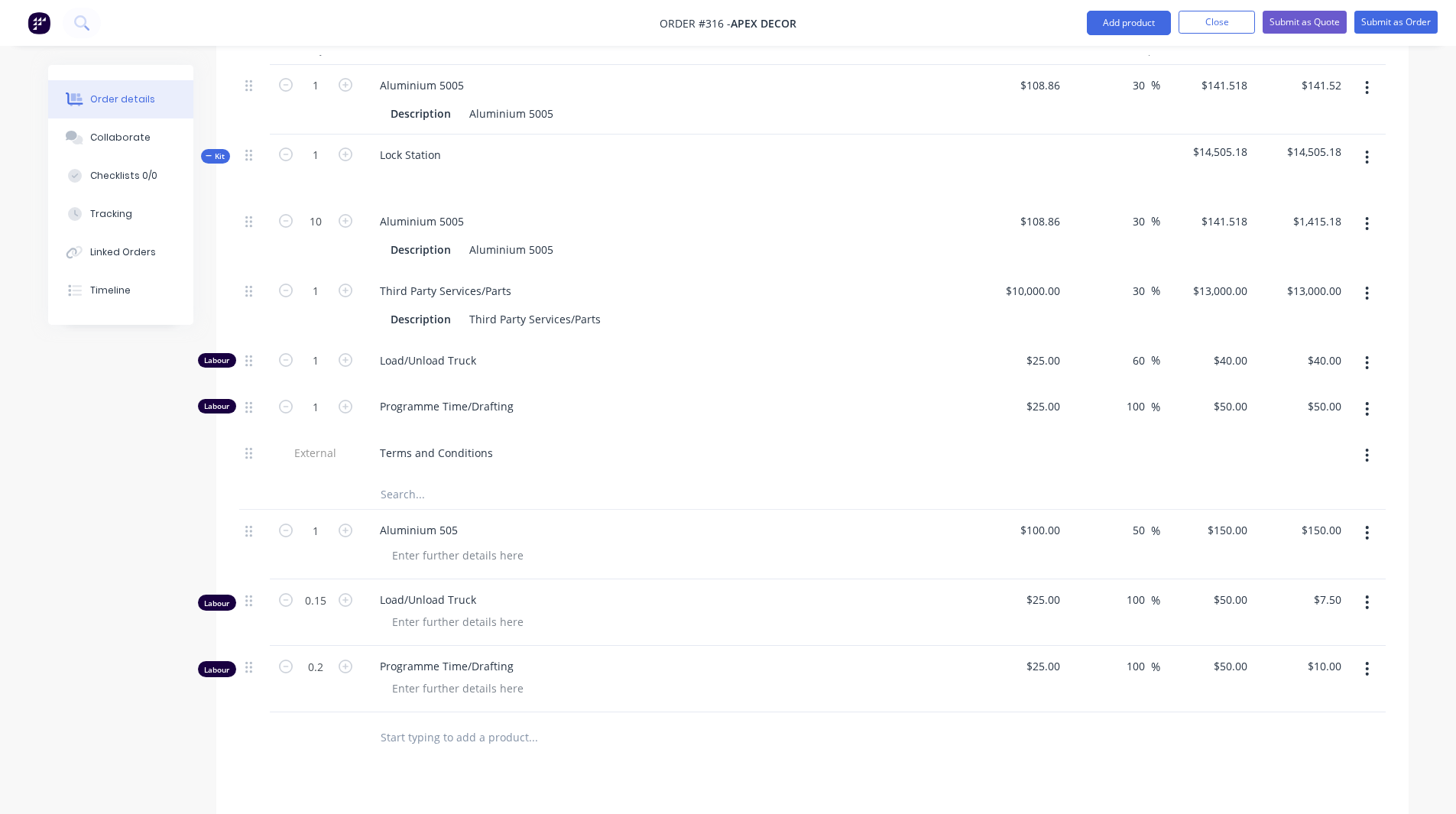
scroll to position [627, 0]
click at [1368, 150] on icon "button" at bounding box center [1367, 158] width 4 height 17
click at [1299, 278] on div "Delete" at bounding box center [1313, 290] width 117 height 22
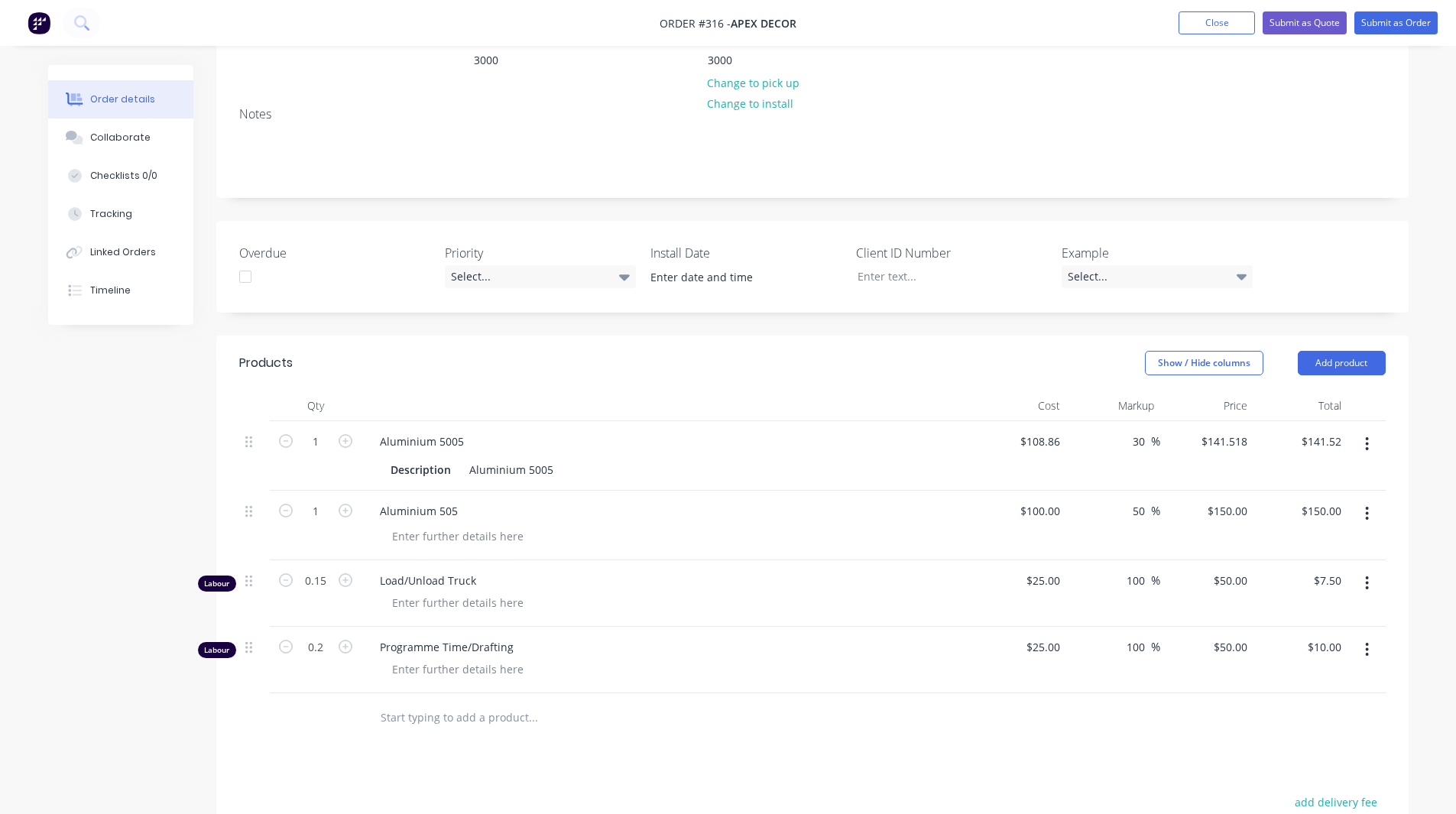
scroll to position [270, 0]
click at [37, 26] on img at bounding box center [39, 22] width 23 height 23
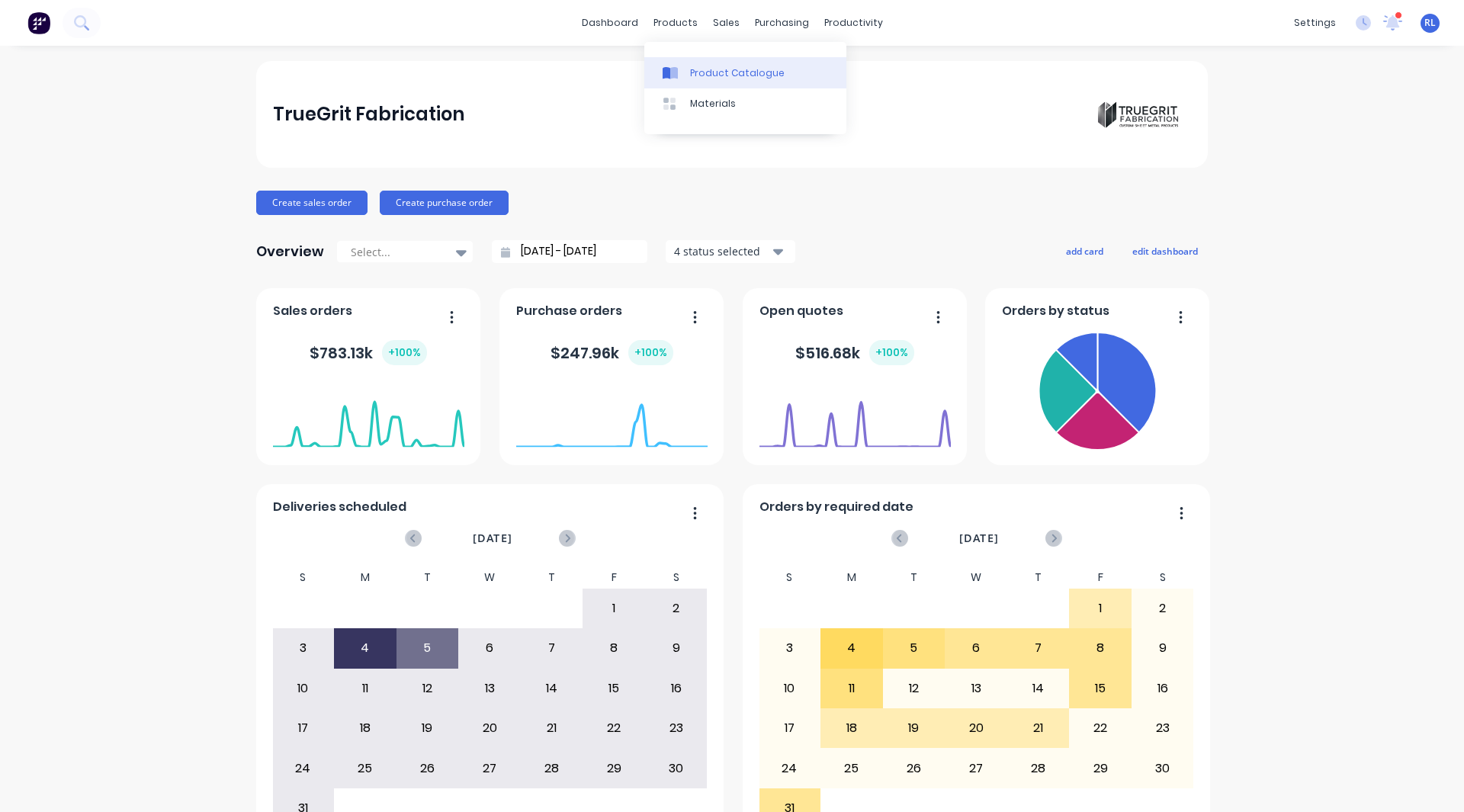
click at [716, 82] on link "Product Catalogue" at bounding box center [745, 72] width 202 height 31
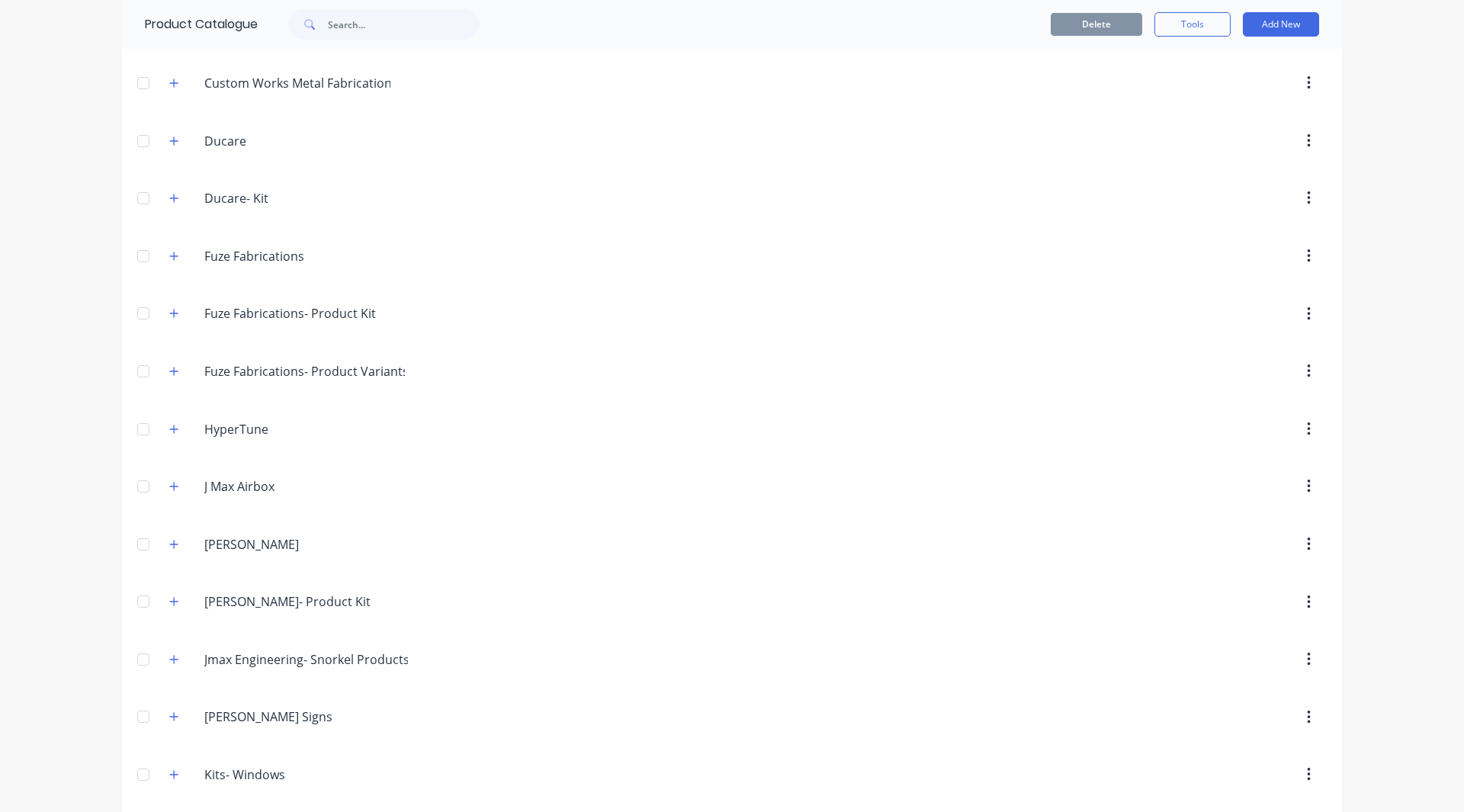
scroll to position [850, 0]
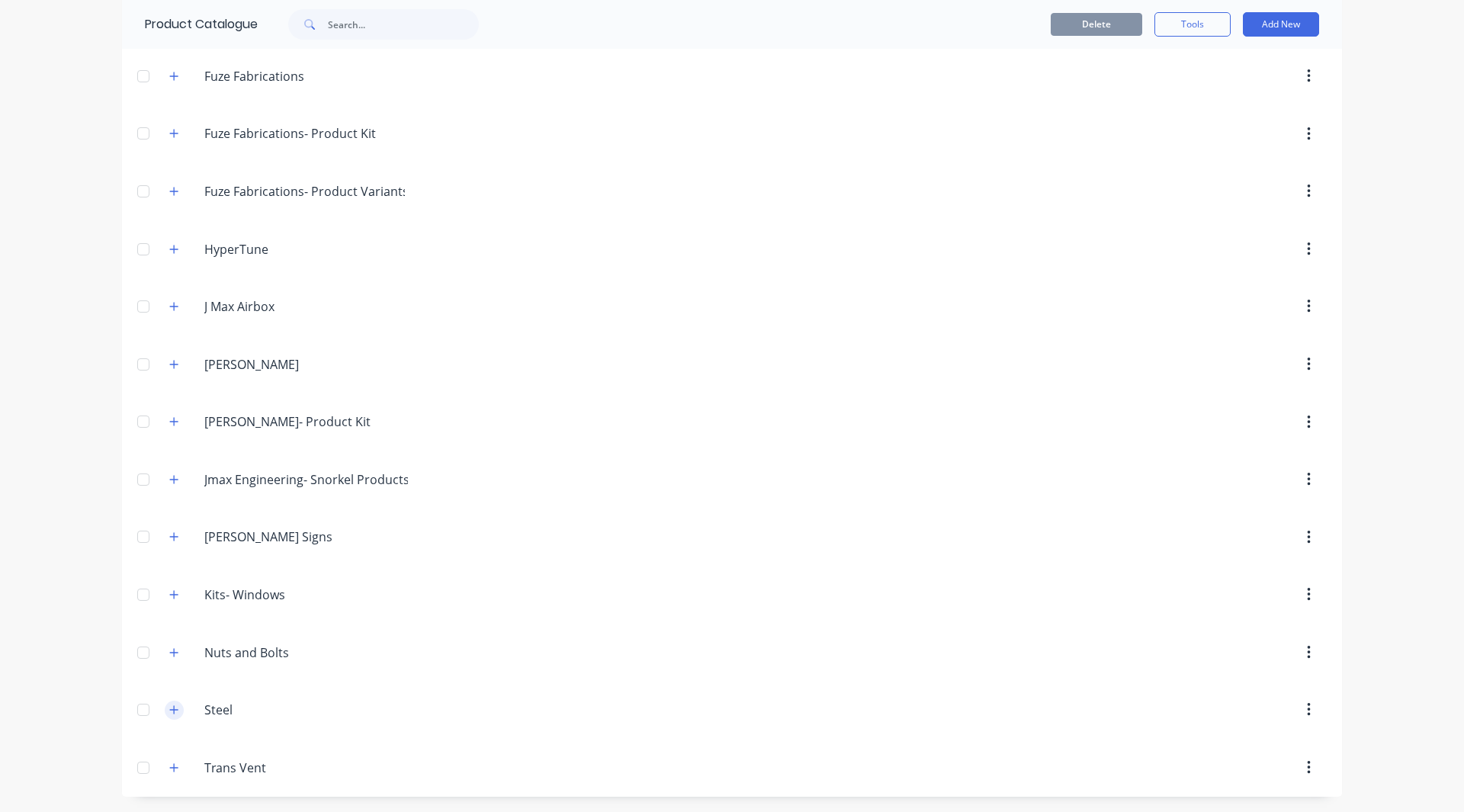
click at [165, 708] on button "button" at bounding box center [174, 710] width 20 height 20
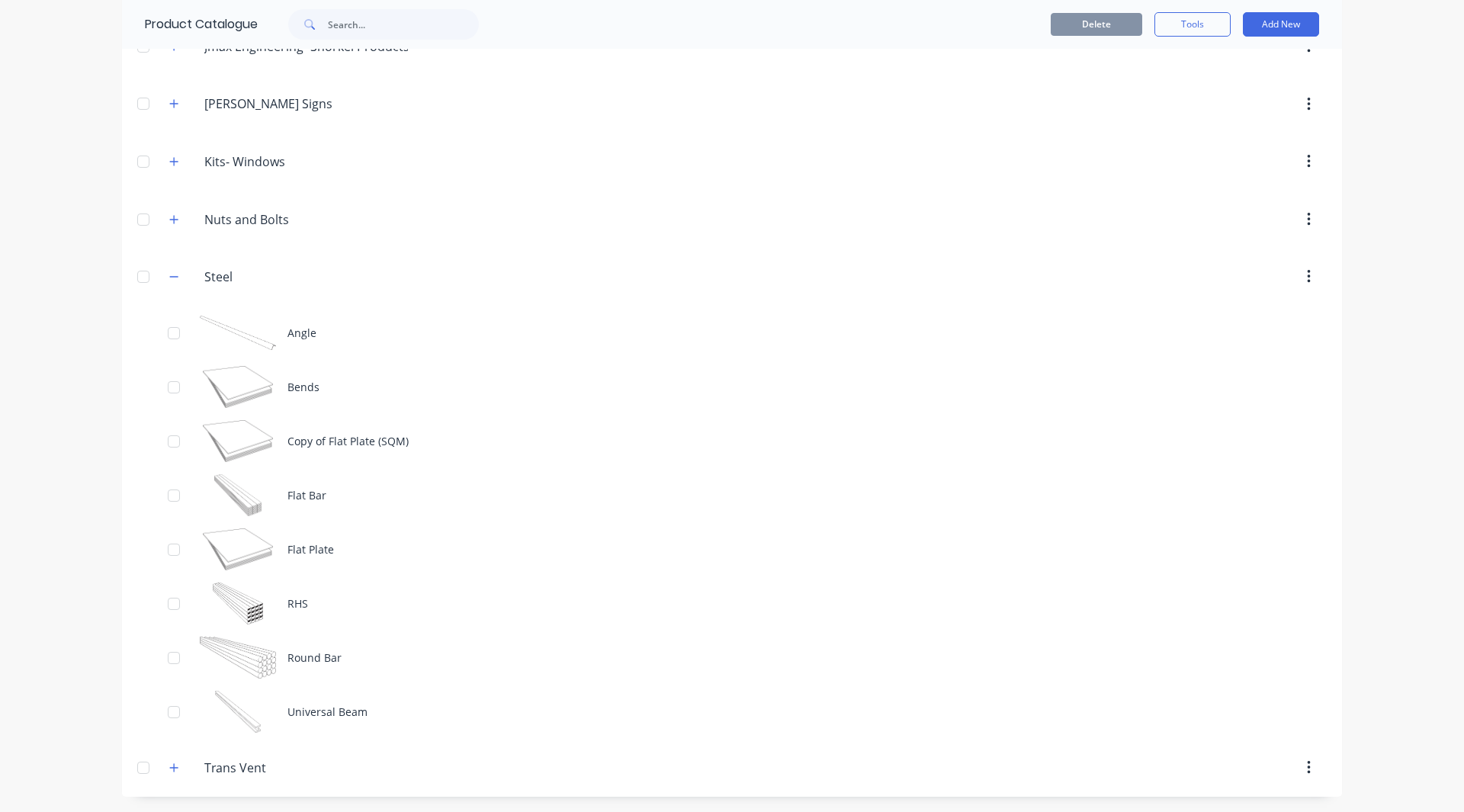
scroll to position [1283, 0]
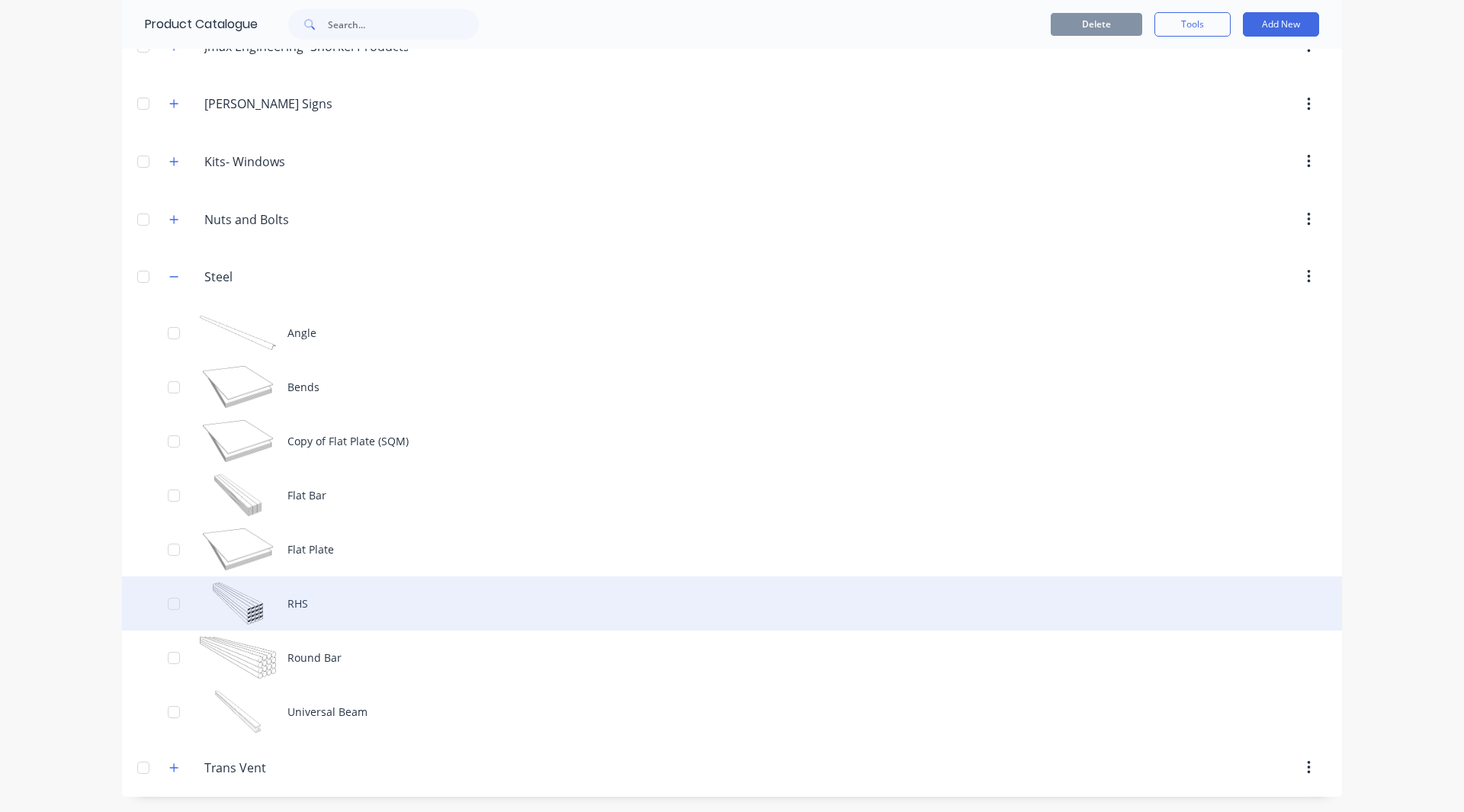
click at [319, 596] on div "RHS" at bounding box center [732, 603] width 1220 height 54
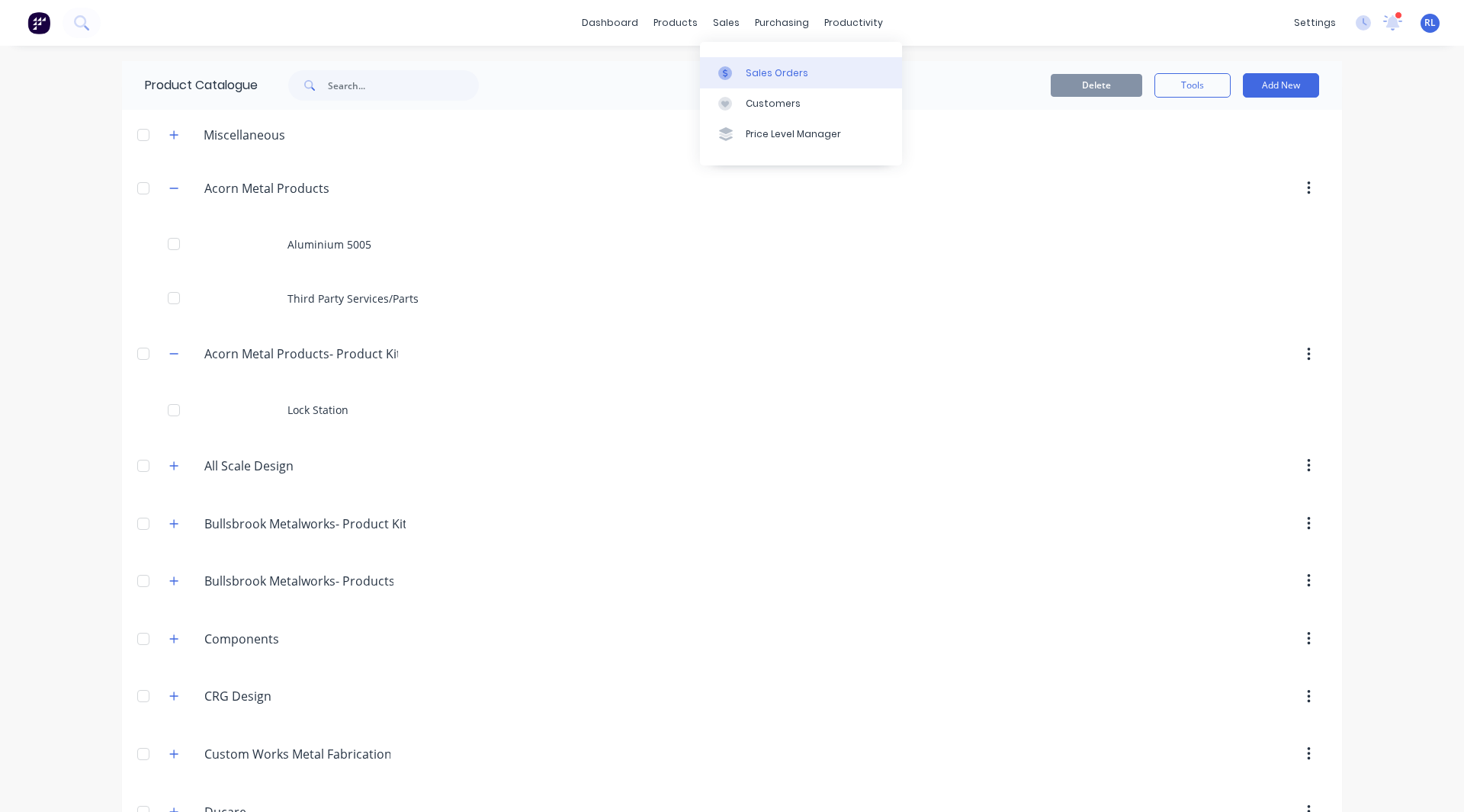
click at [756, 68] on div "Sales Orders" at bounding box center [776, 72] width 62 height 14
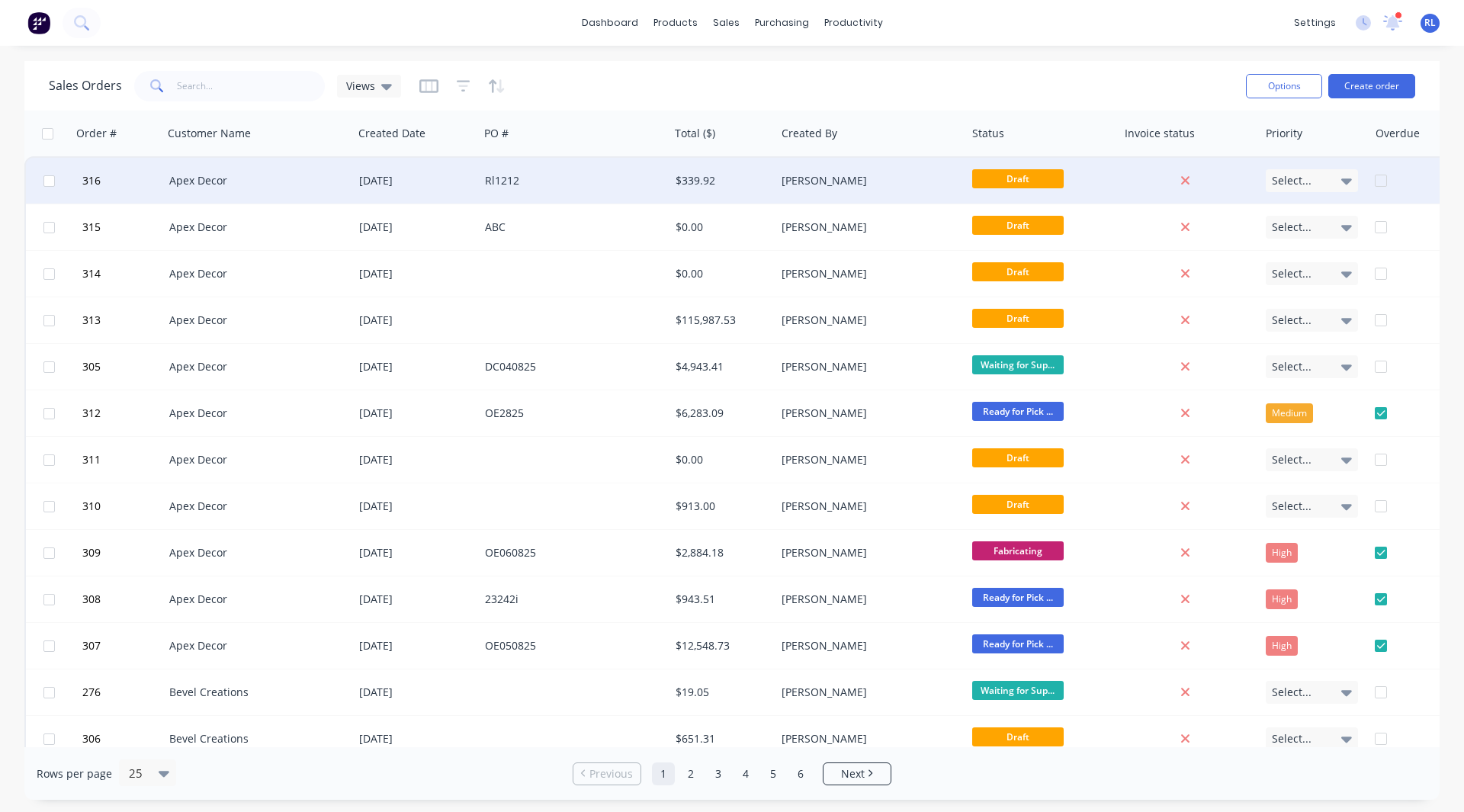
click at [592, 186] on div "Rl1212" at bounding box center [570, 180] width 169 height 15
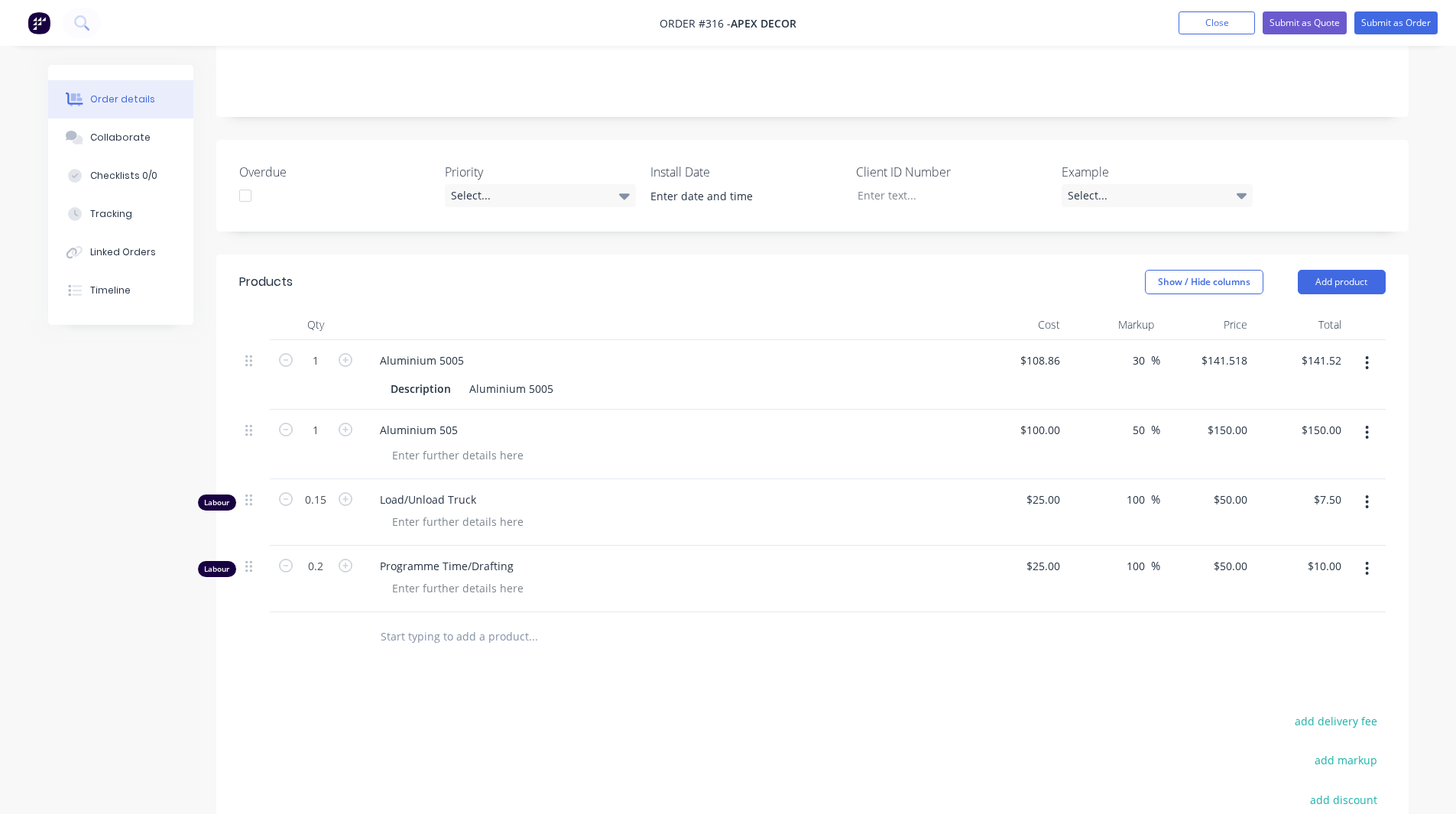
scroll to position [353, 0]
click at [1046, 418] on input "100" at bounding box center [1041, 429] width 48 height 22
click at [1046, 418] on input "100" at bounding box center [1053, 429] width 26 height 22
click at [1068, 611] on div at bounding box center [812, 635] width 1146 height 49
click at [426, 620] on input "text" at bounding box center [533, 635] width 306 height 31
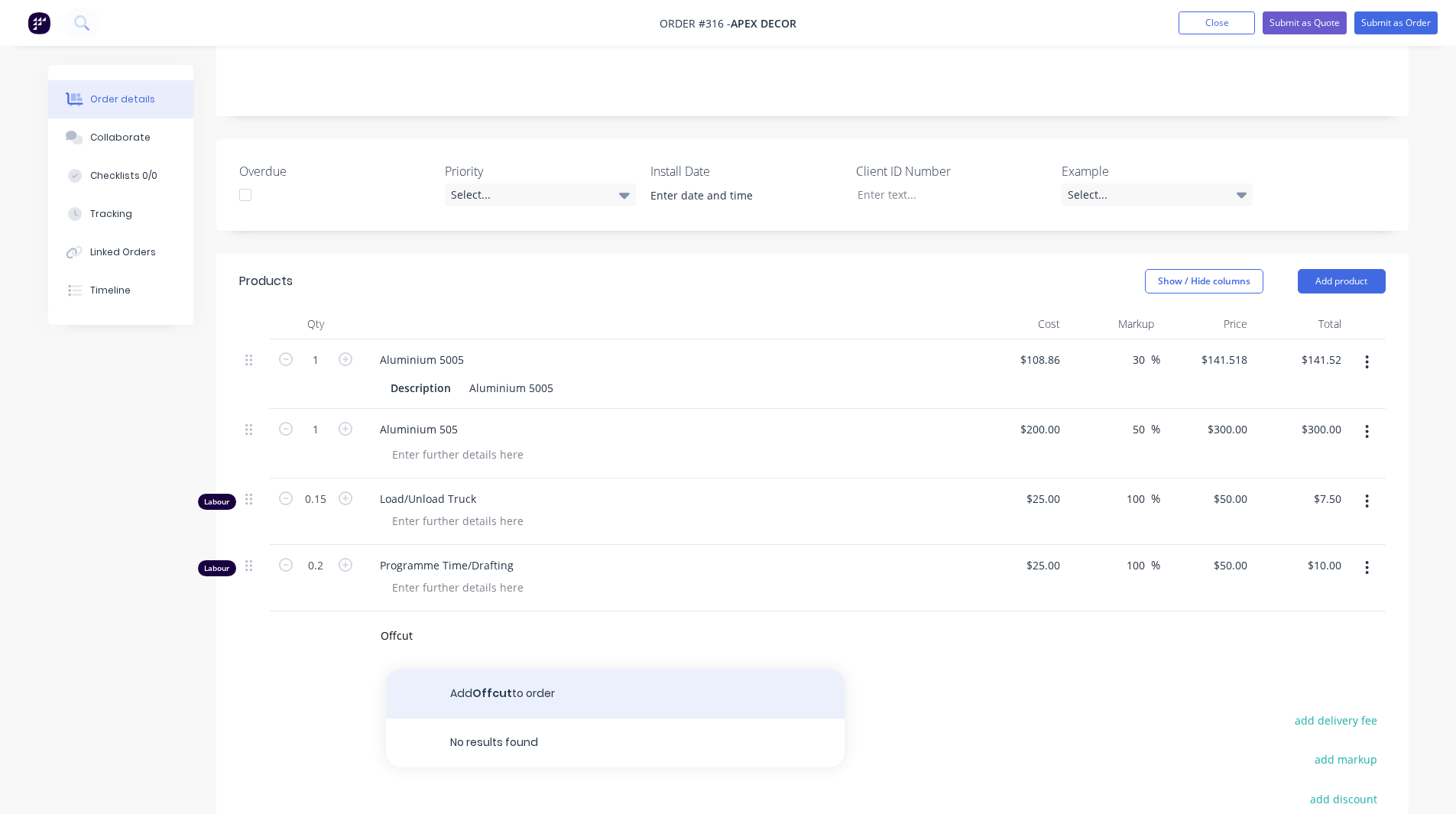
click at [499, 670] on button "Add Offcut to order" at bounding box center [615, 694] width 458 height 48
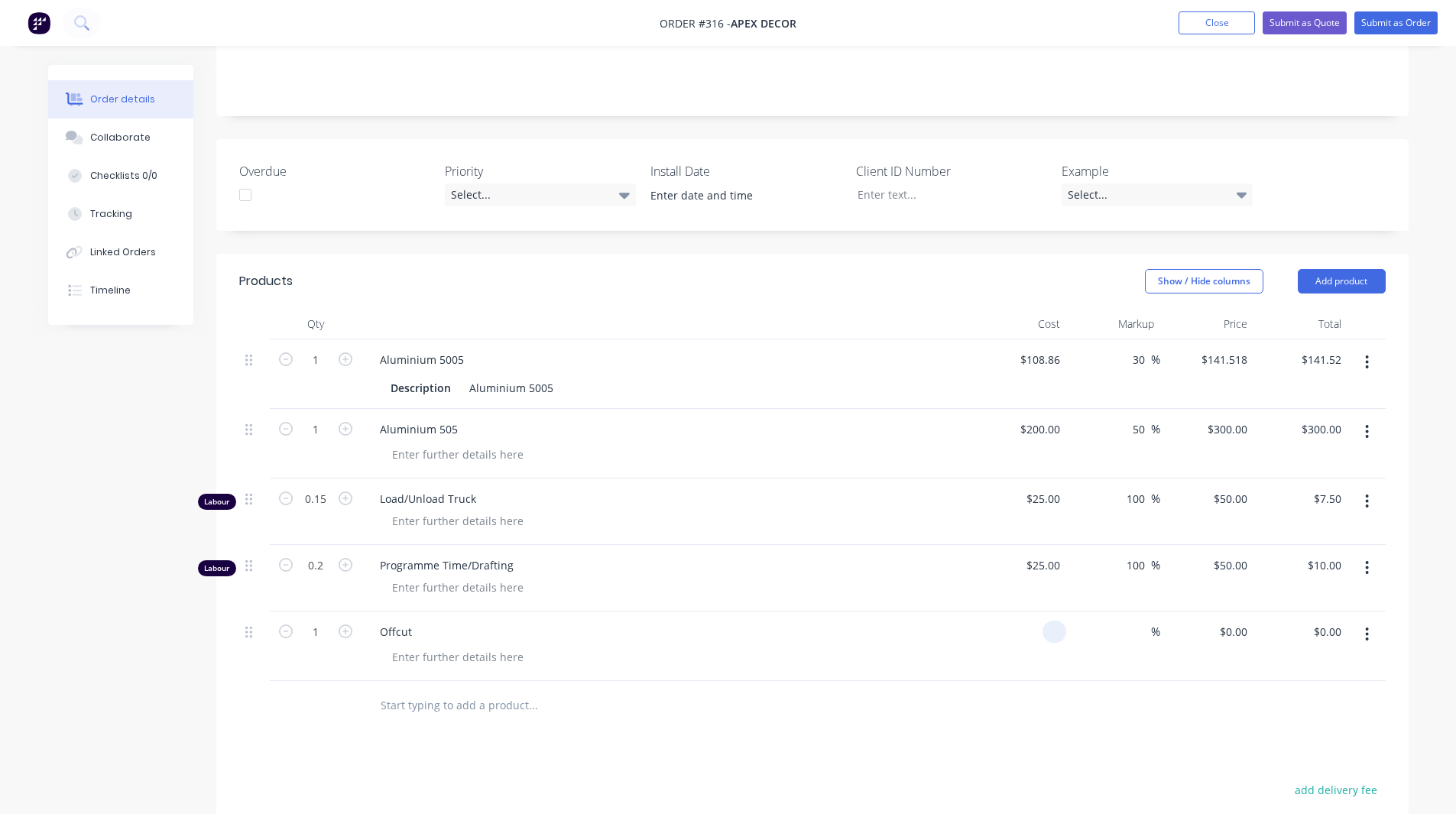
click at [1058, 620] on input at bounding box center [1056, 631] width 18 height 22
click at [1153, 681] on div at bounding box center [812, 705] width 1146 height 49
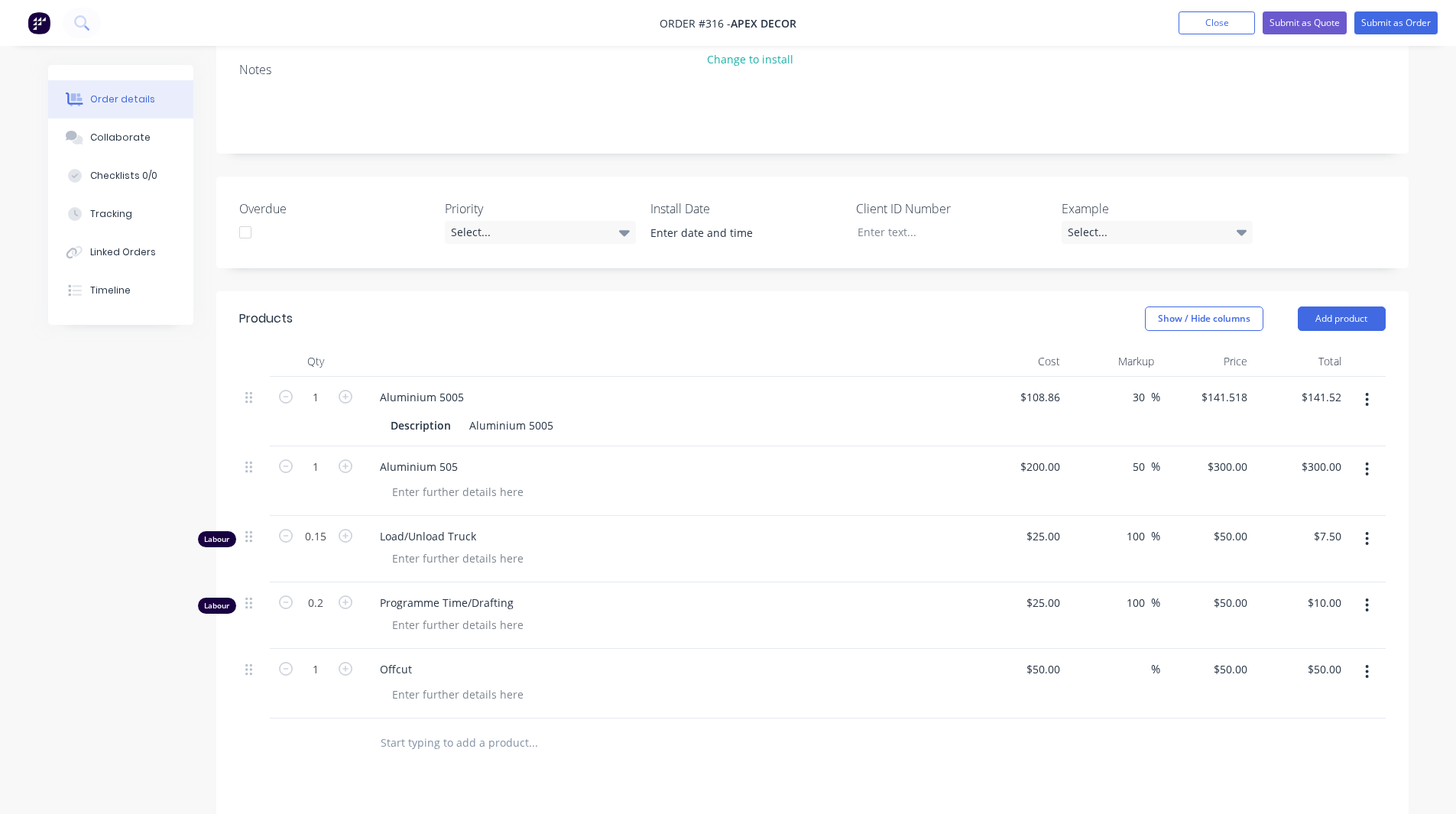
scroll to position [315, 0]
click at [116, 142] on div "Collaborate" at bounding box center [120, 137] width 61 height 14
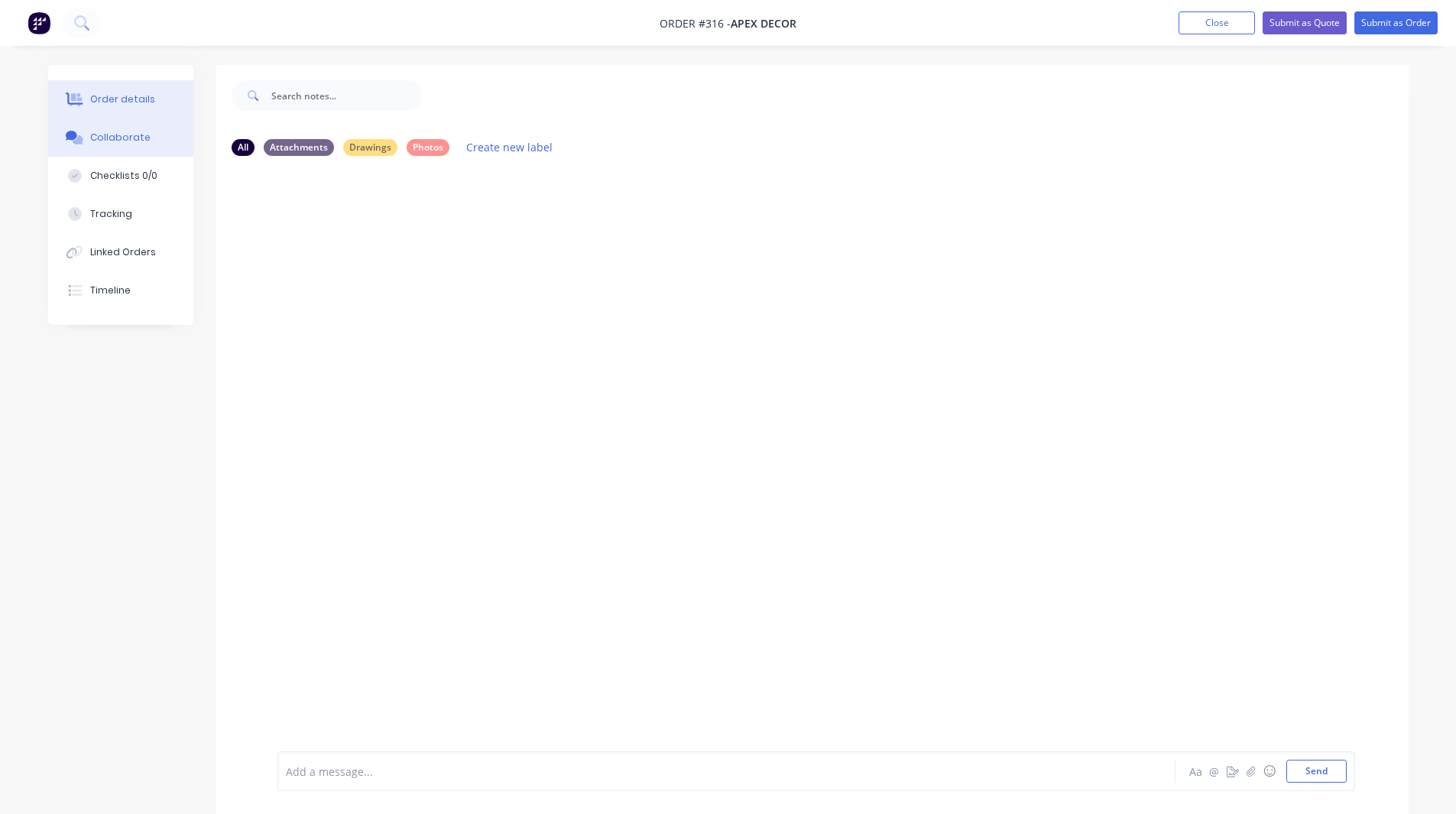
click at [125, 102] on div "Order details" at bounding box center [123, 99] width 65 height 14
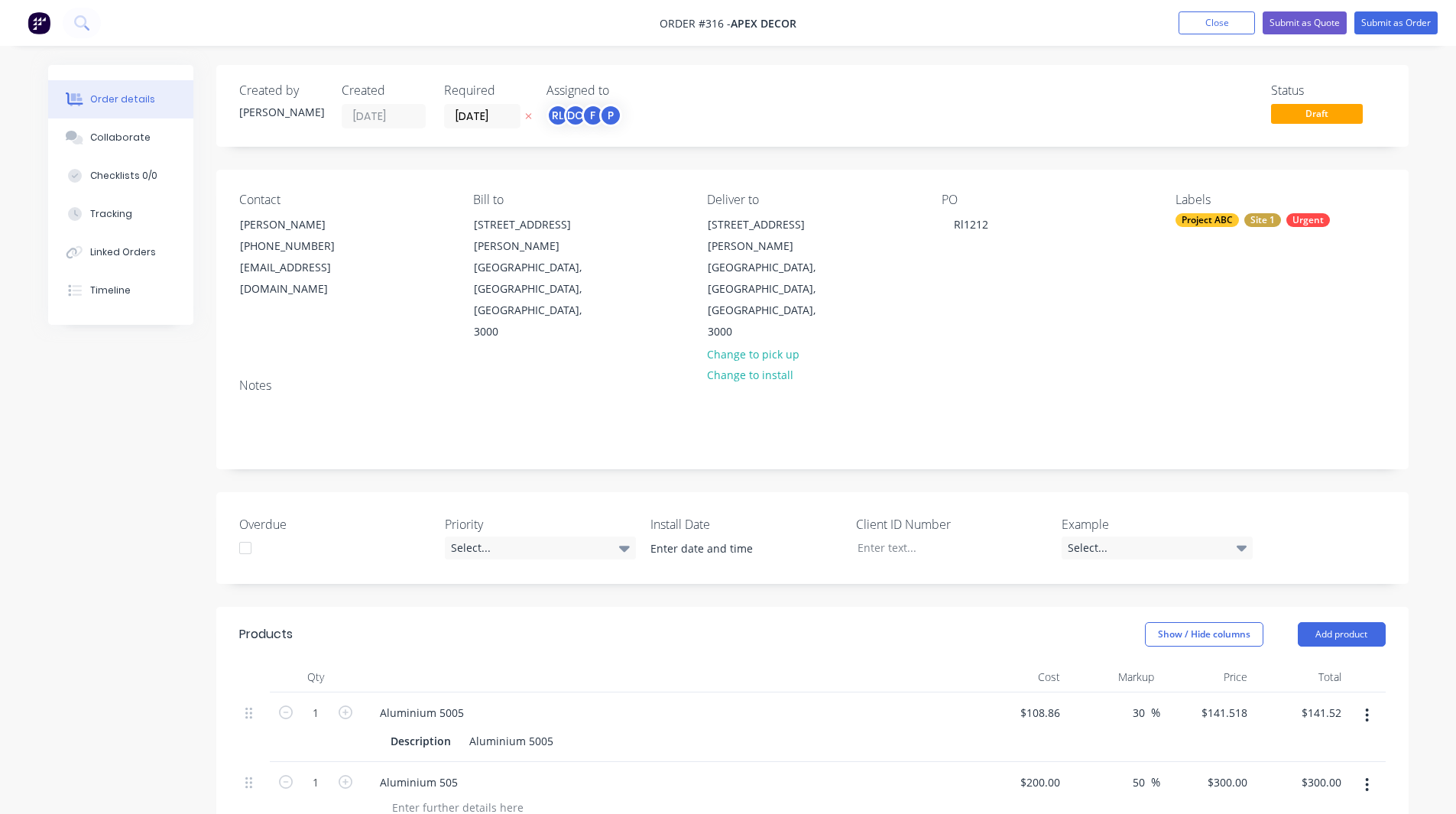
click at [1409, 410] on div "Order details Collaborate Checklists 0/0 Tracking Linked Orders Timeline Order …" at bounding box center [728, 769] width 1391 height 1408
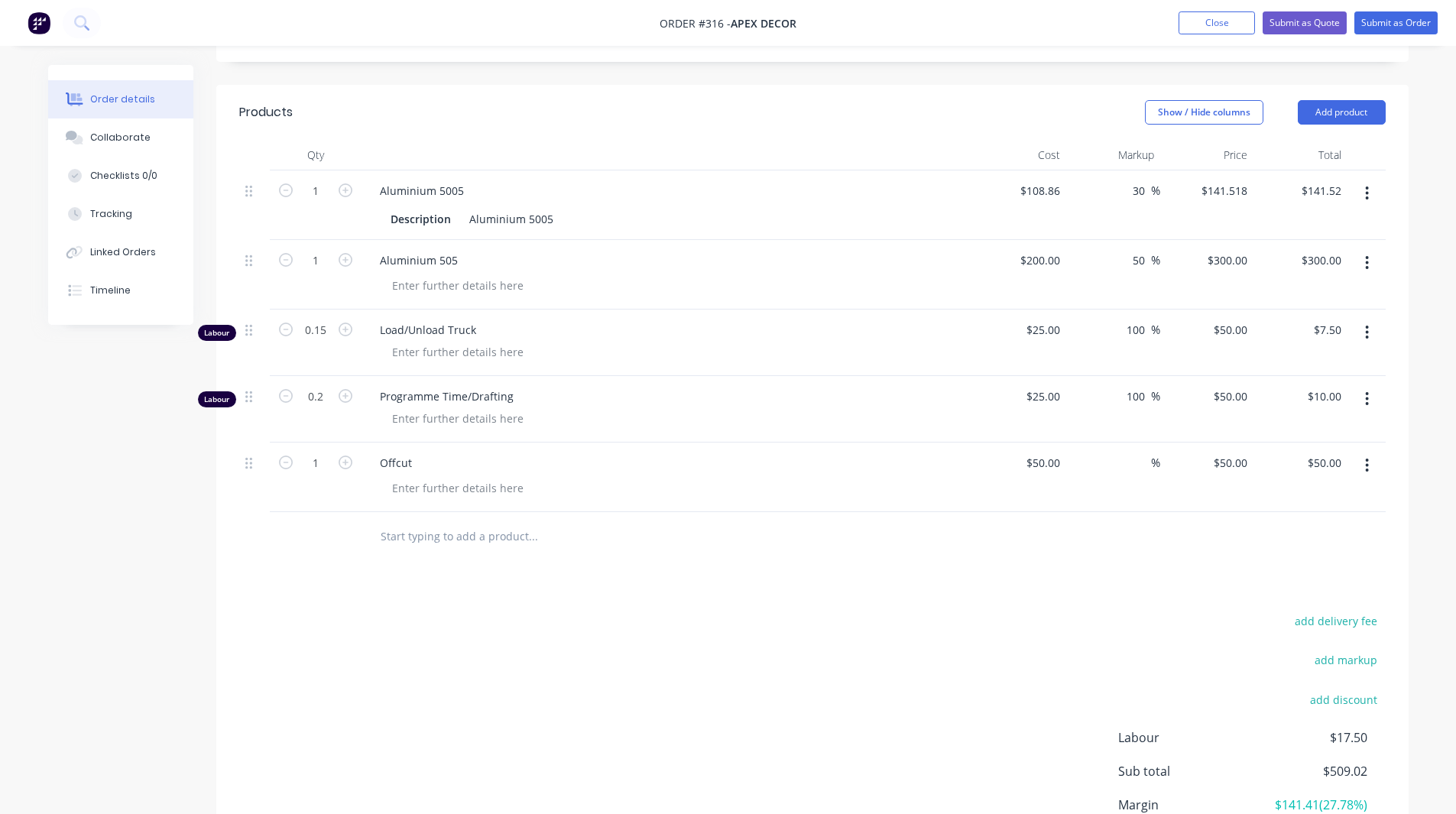
scroll to position [595, 0]
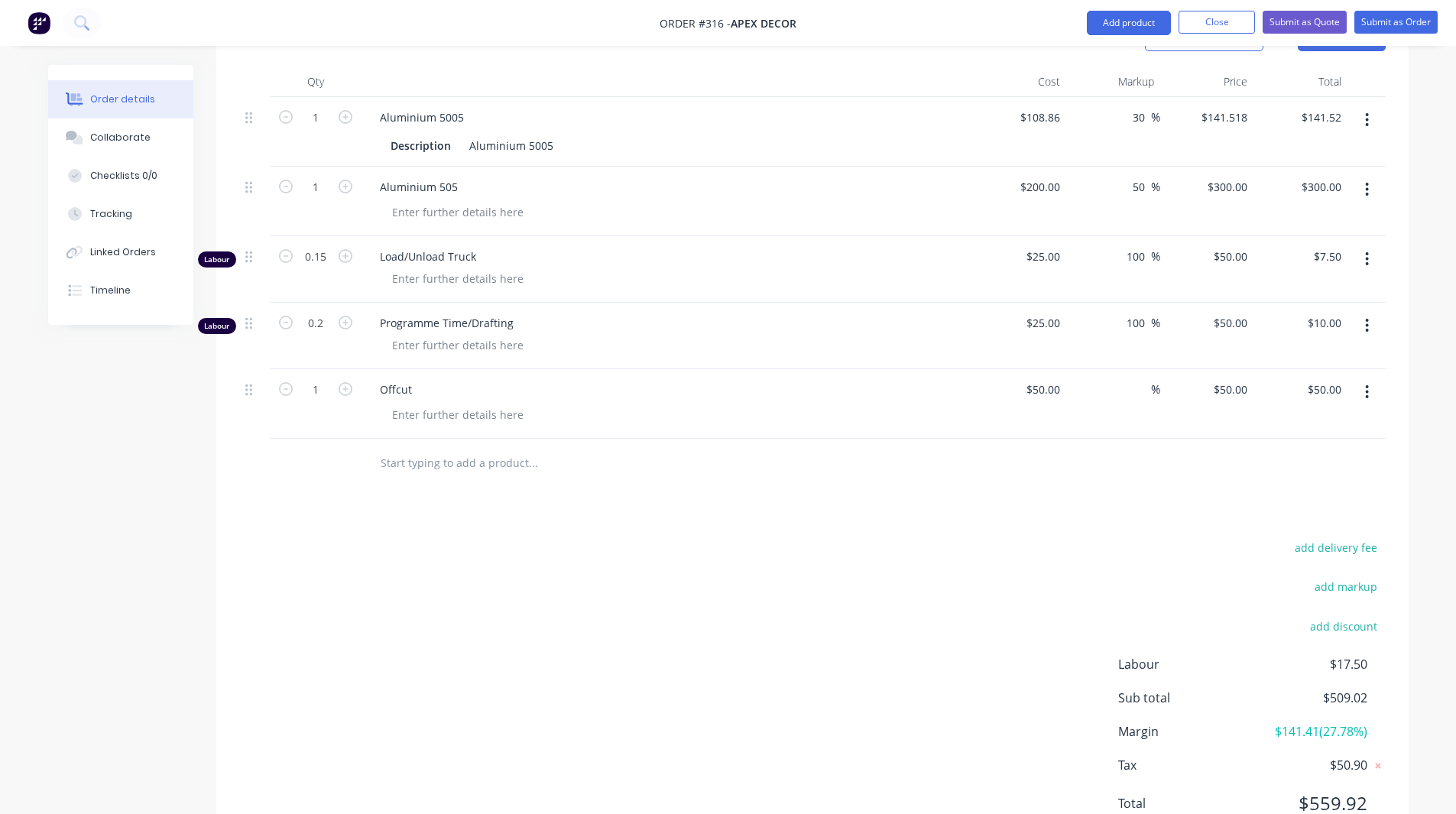
click at [1337, 655] on span "$17.50" at bounding box center [1309, 664] width 113 height 19
click at [1280, 722] on span "$141.41 ( 27.78 %)" at bounding box center [1309, 731] width 113 height 19
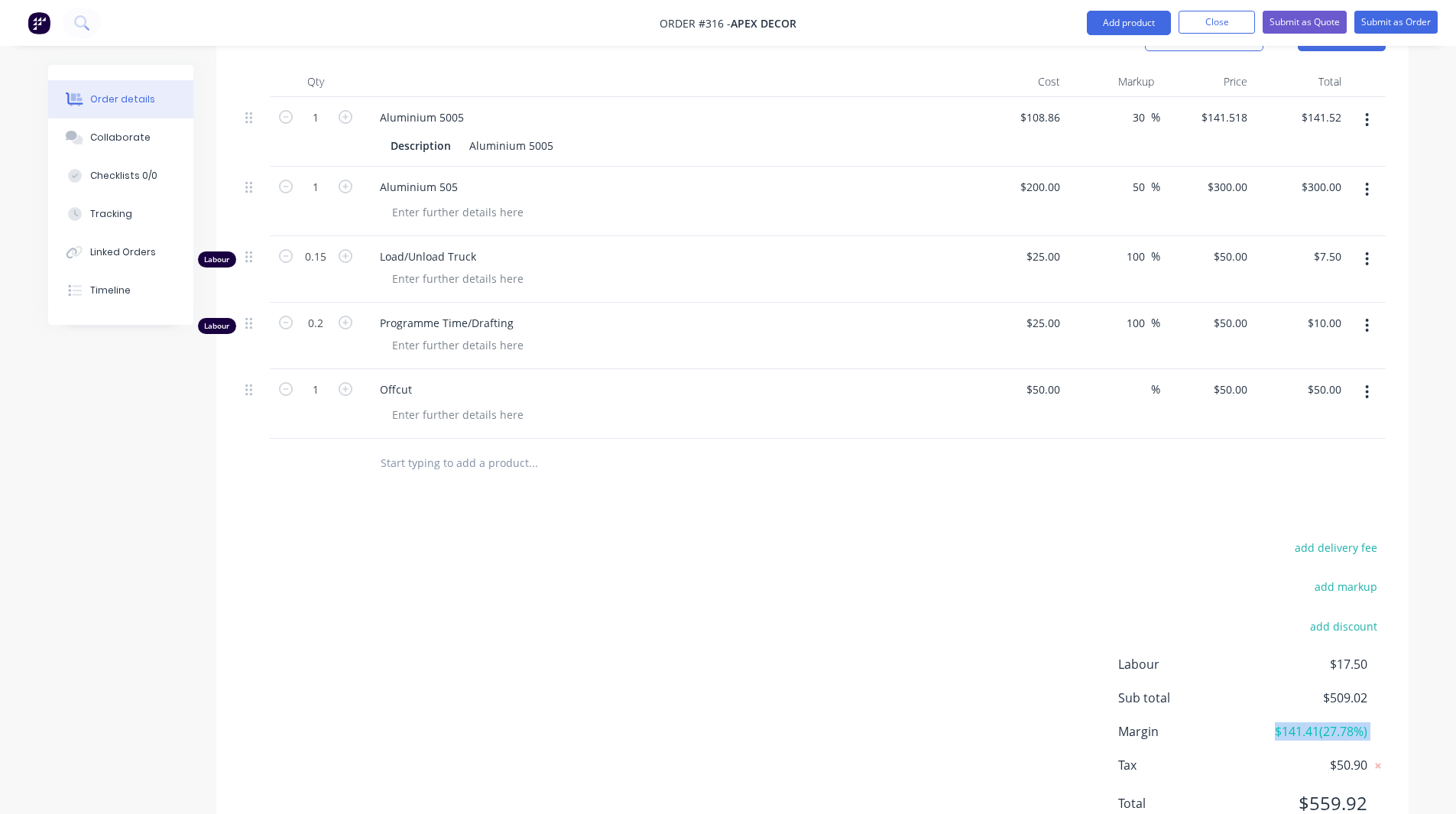
click at [1280, 722] on span "$141.41 ( 27.78 %)" at bounding box center [1309, 731] width 113 height 19
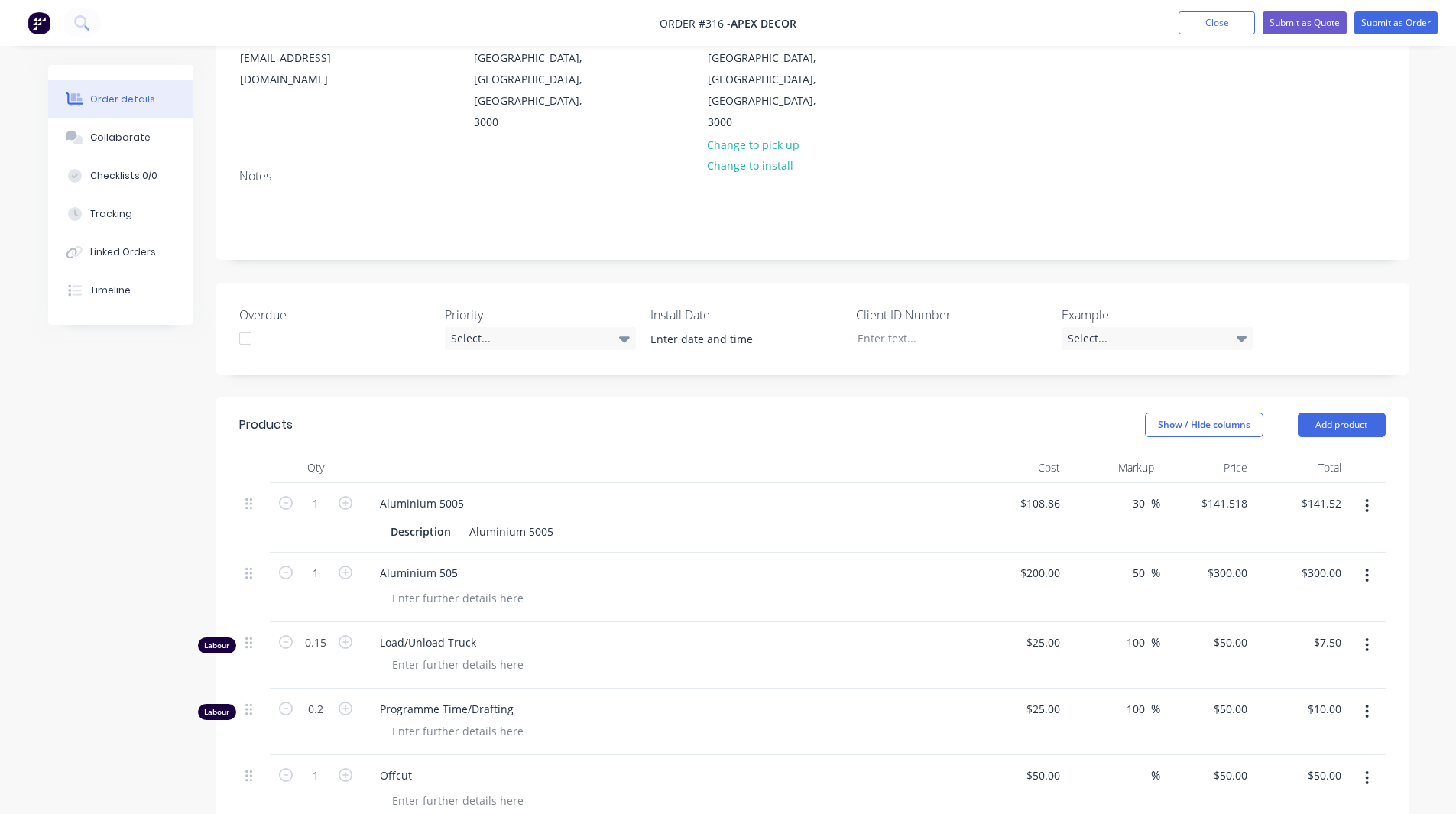
scroll to position [0, 0]
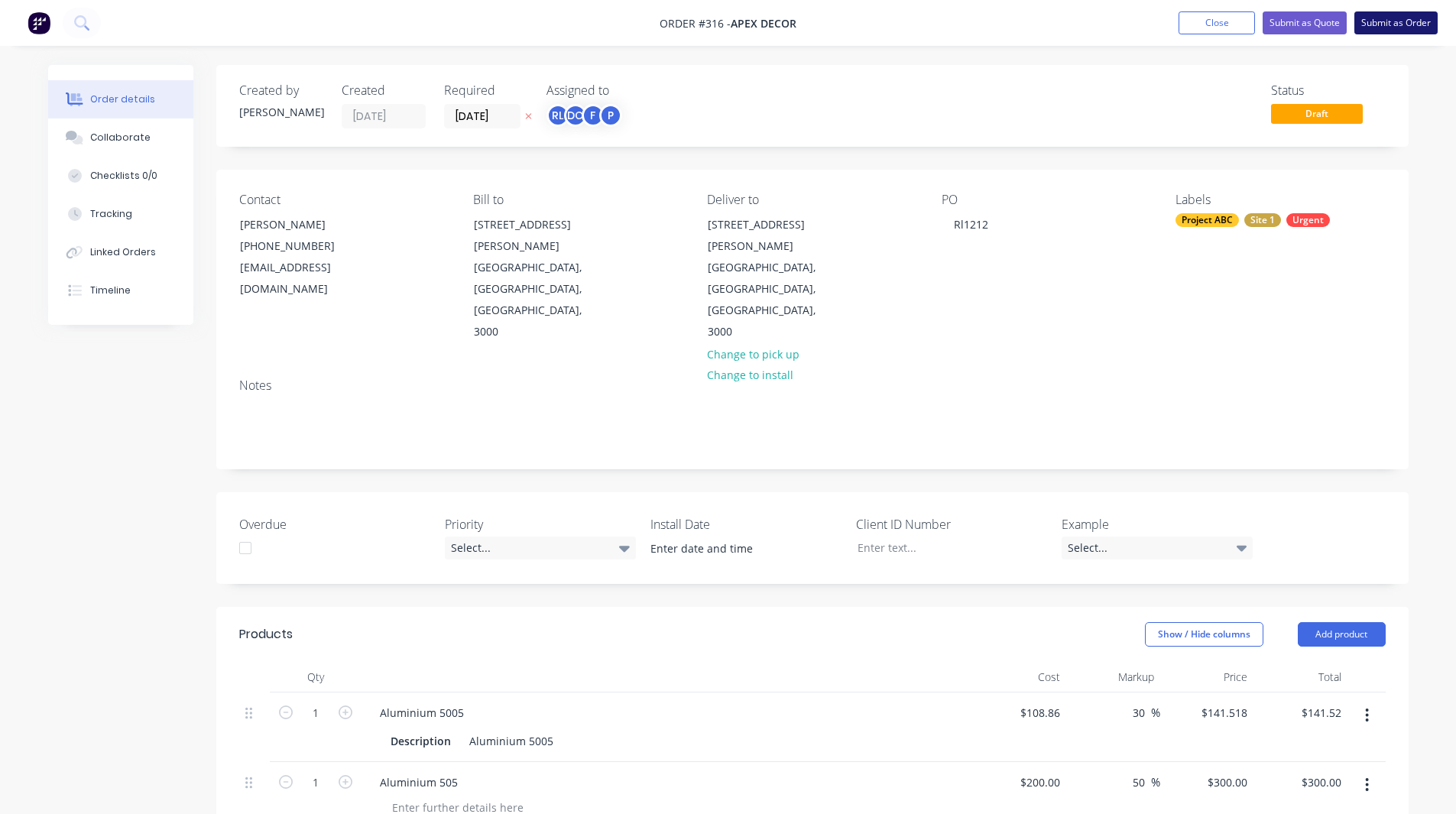
click at [1384, 20] on button "Submit as Order" at bounding box center [1395, 22] width 83 height 23
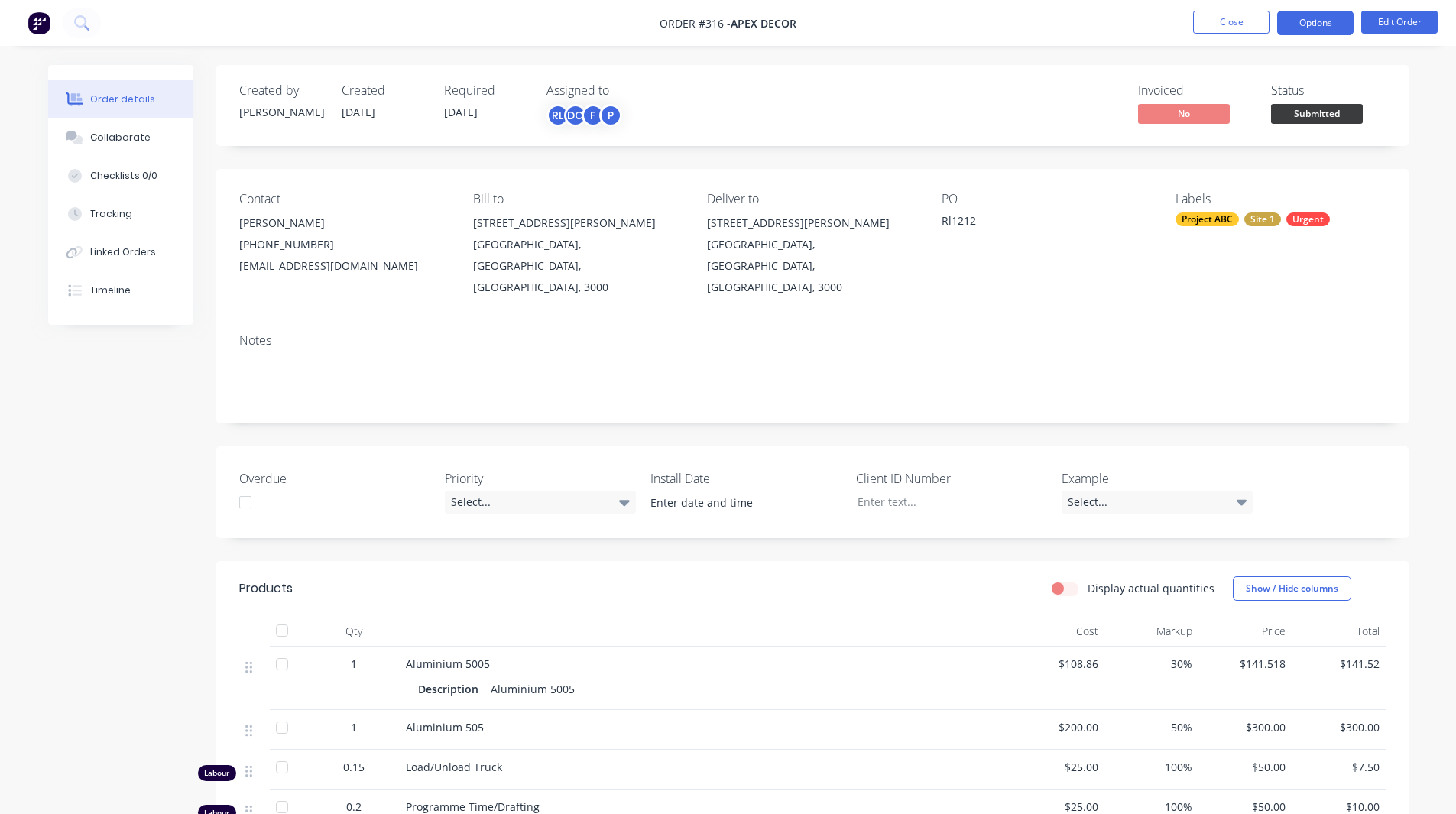
click at [1325, 25] on button "Options" at bounding box center [1315, 22] width 76 height 24
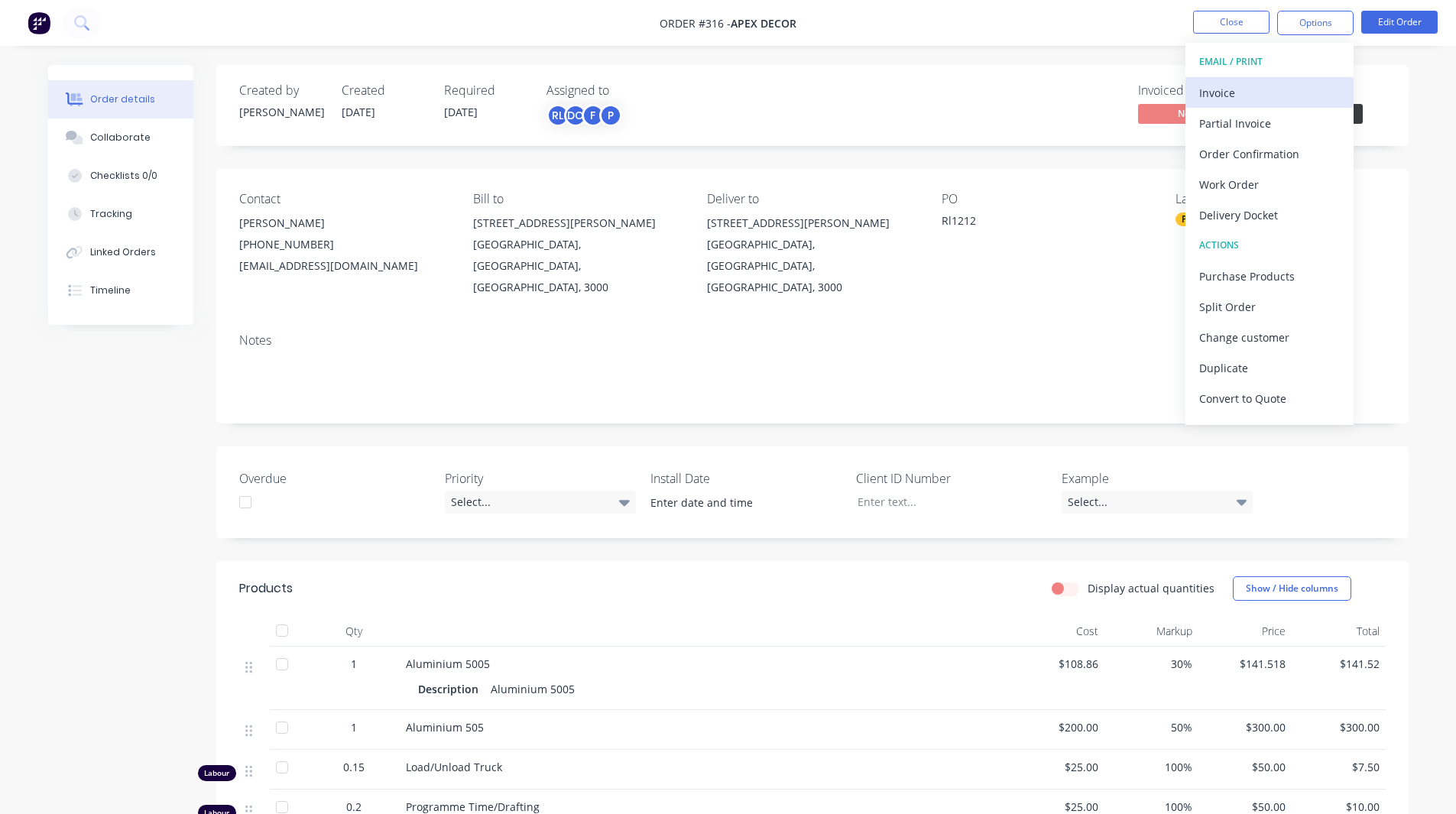
click at [1247, 91] on div "Invoice" at bounding box center [1269, 93] width 141 height 22
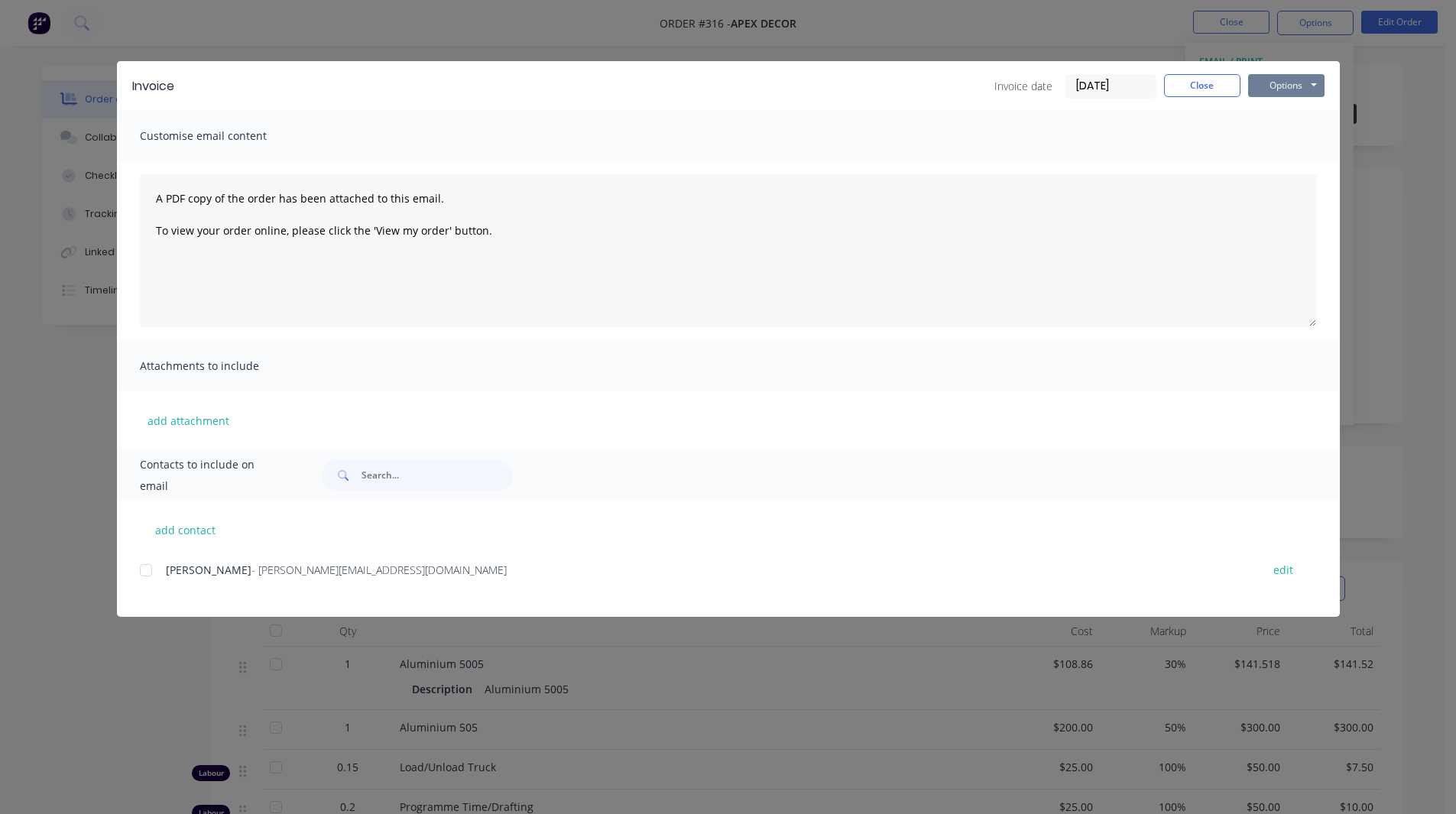
click at [1291, 87] on button "Options" at bounding box center [1286, 86] width 76 height 23
click at [143, 563] on div at bounding box center [145, 570] width 31 height 31
click at [1289, 85] on button "Options" at bounding box center [1286, 86] width 76 height 23
click at [1191, 71] on div "Invoice Invoice date 12/08/25 Close Options Preview Print Email" at bounding box center [728, 86] width 1222 height 49
click at [1192, 80] on button "Close" at bounding box center [1202, 86] width 76 height 23
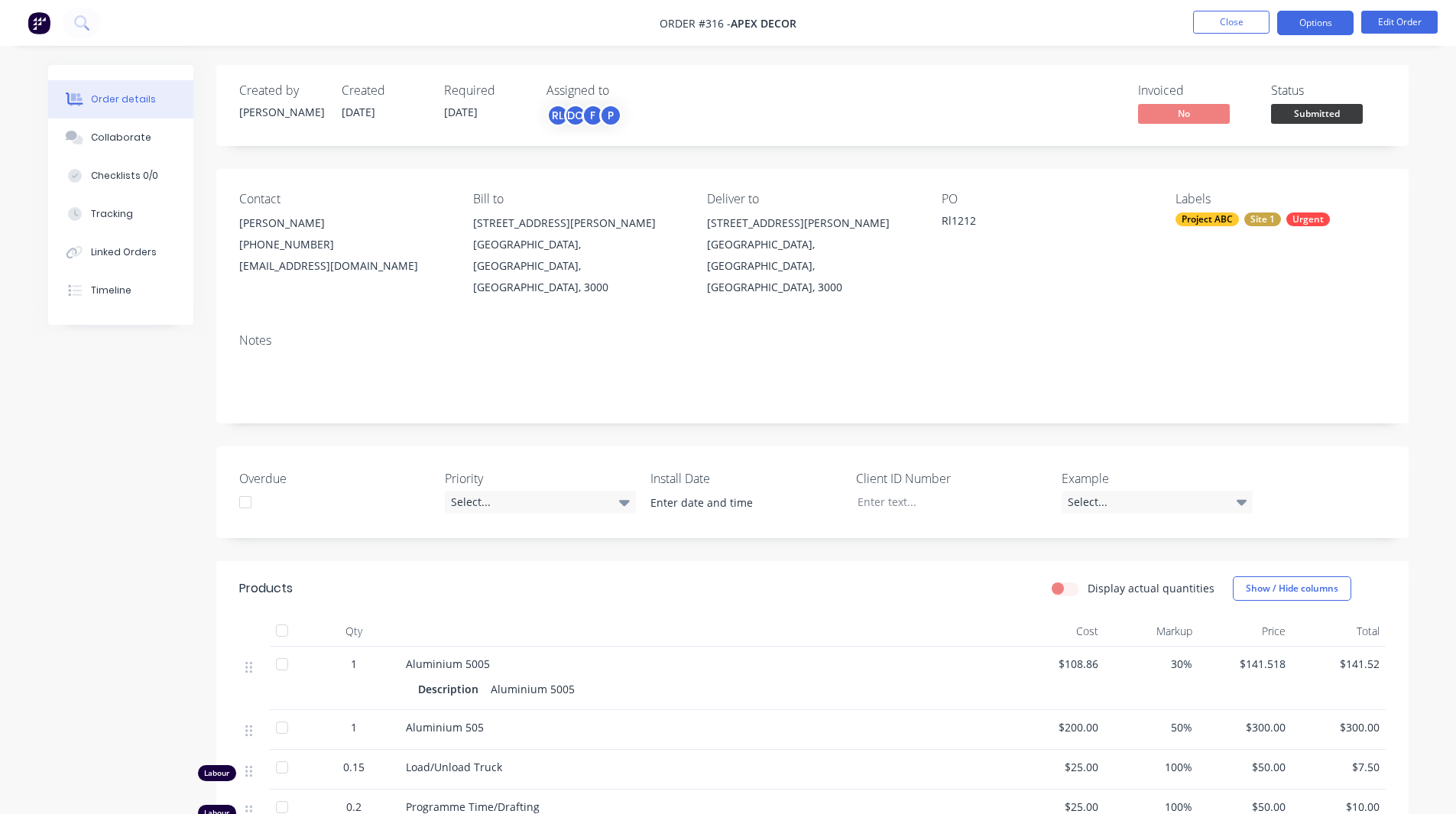
click at [1312, 26] on button "Options" at bounding box center [1315, 22] width 76 height 24
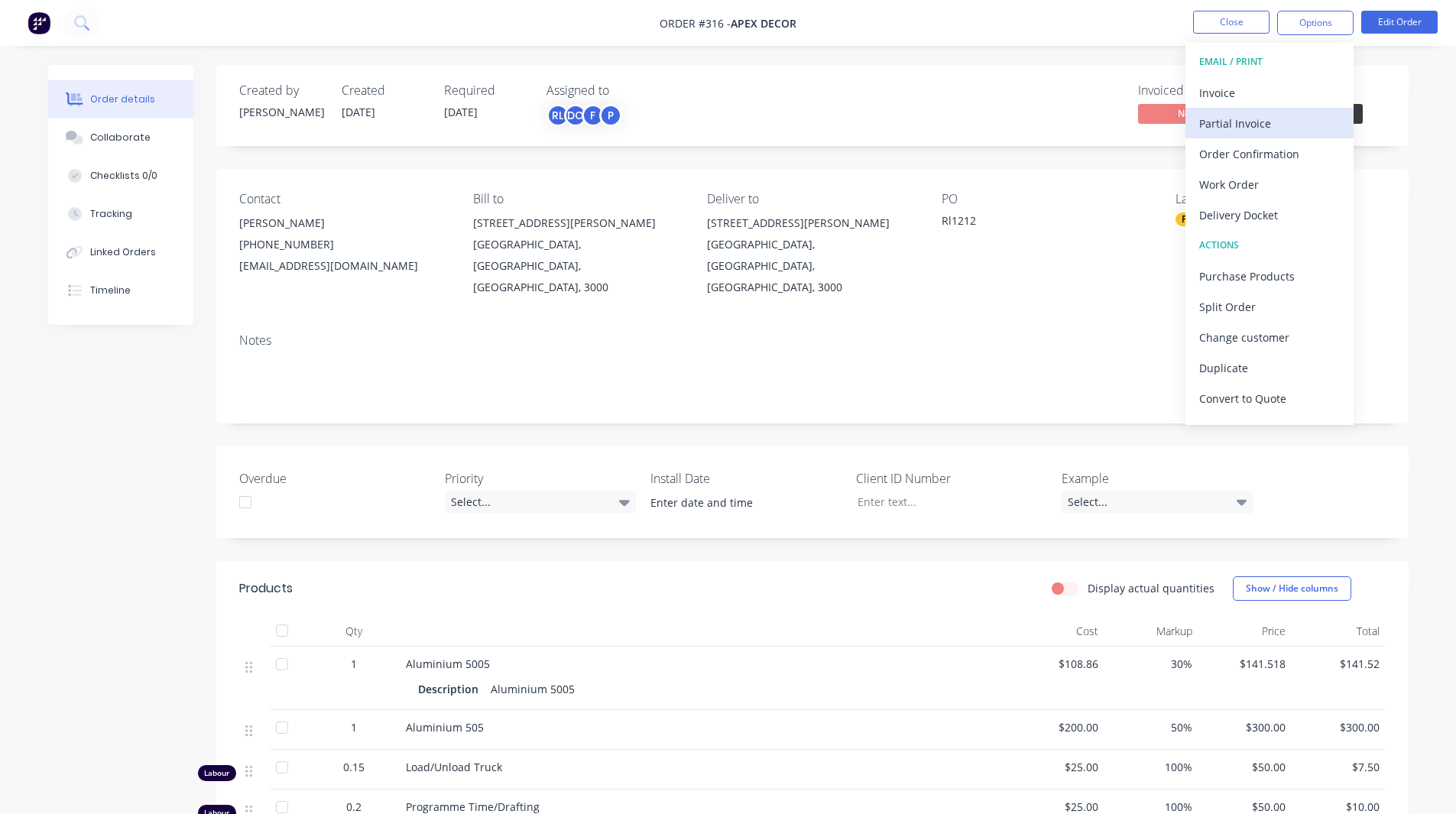
click at [1239, 113] on div "Partial Invoice" at bounding box center [1269, 124] width 141 height 22
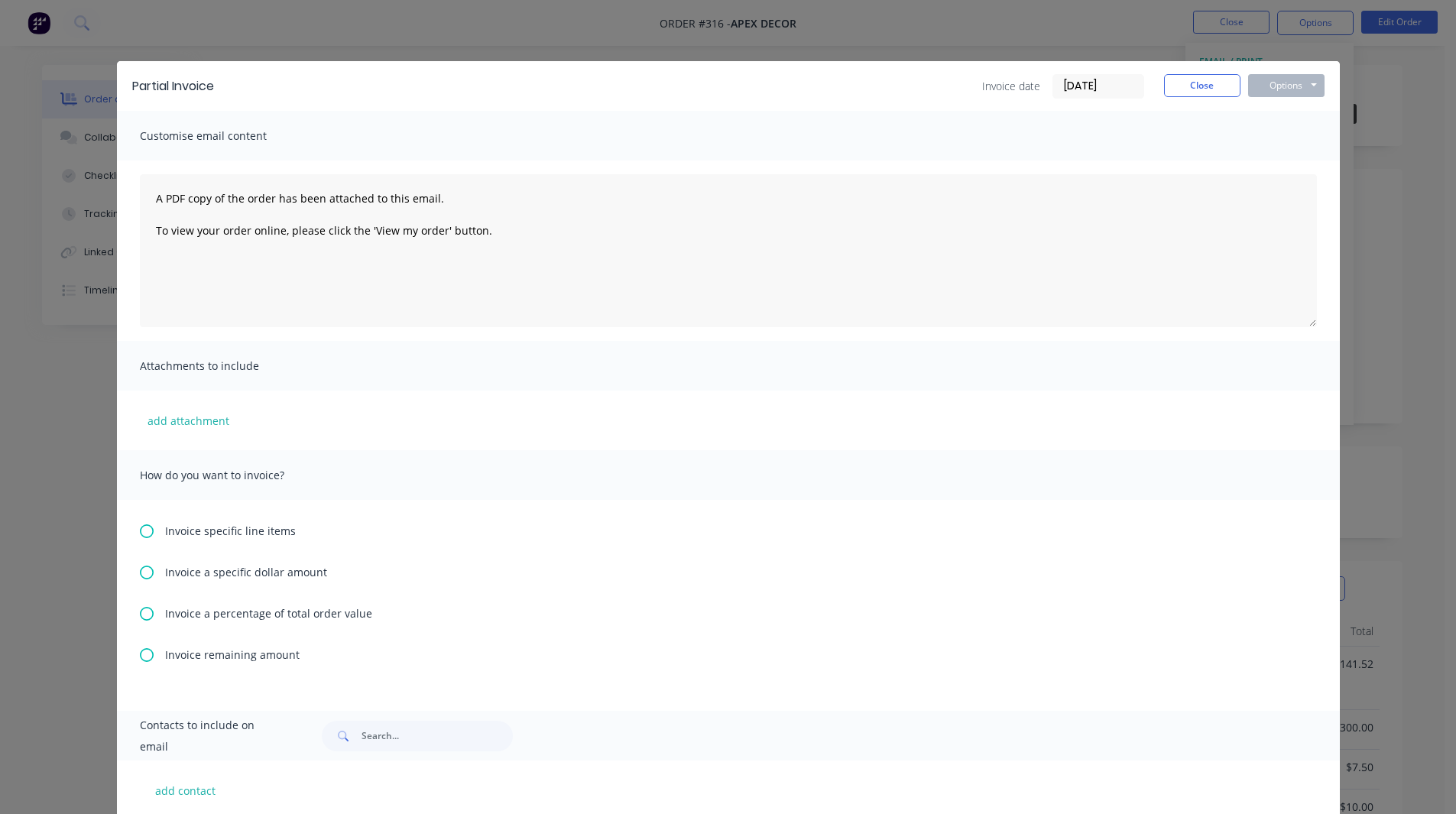
scroll to position [85, 0]
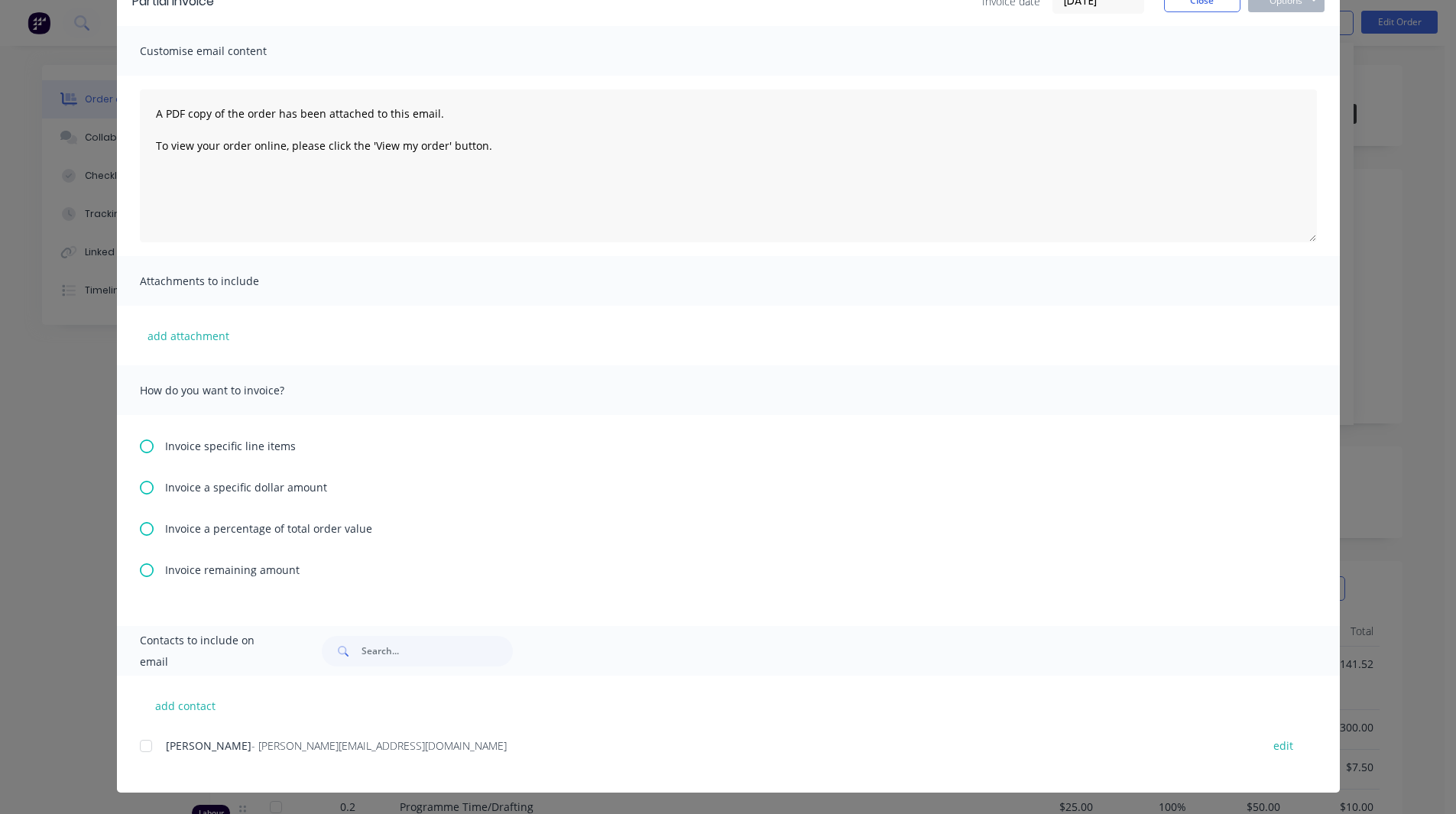
click at [140, 529] on icon at bounding box center [146, 528] width 14 height 14
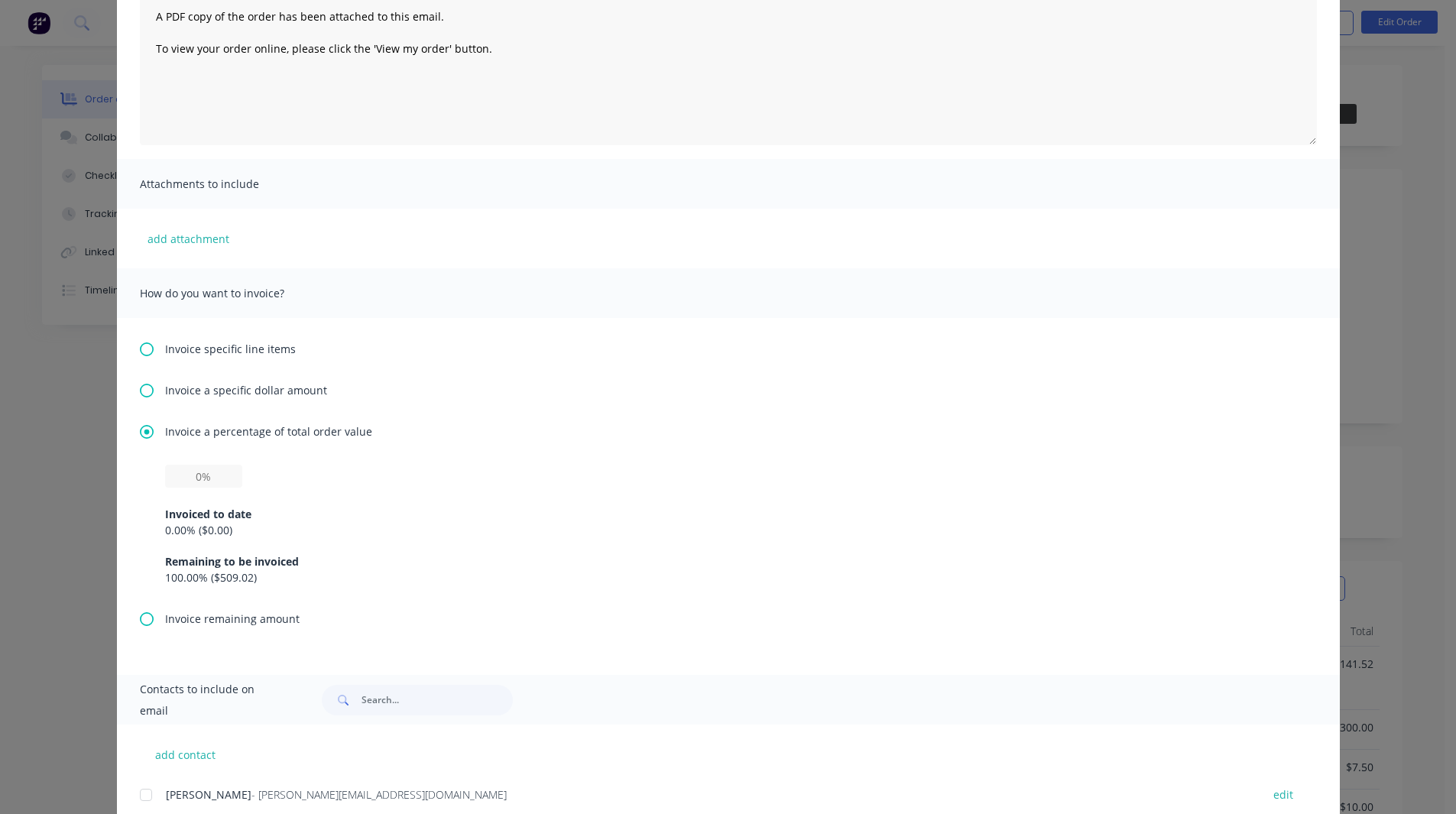
scroll to position [189, 0]
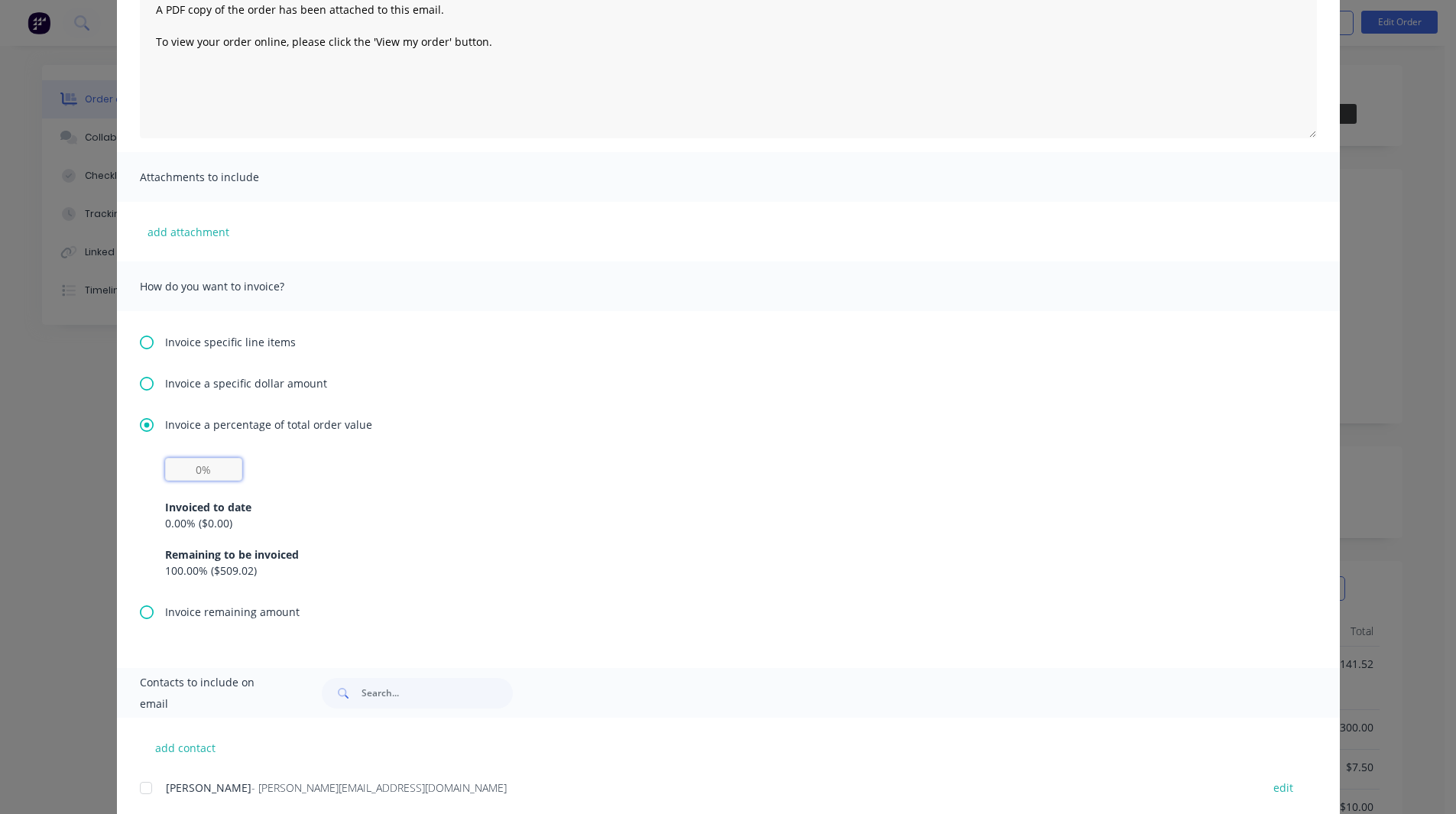
click at [200, 469] on input "text" at bounding box center [203, 468] width 77 height 23
click at [265, 474] on div "50% Invoiced to date 0.00 % ( $0.00 ) Remaining to be invoiced 100.00 % ( $509.…" at bounding box center [728, 518] width 1126 height 121
click at [143, 345] on icon at bounding box center [146, 342] width 14 height 14
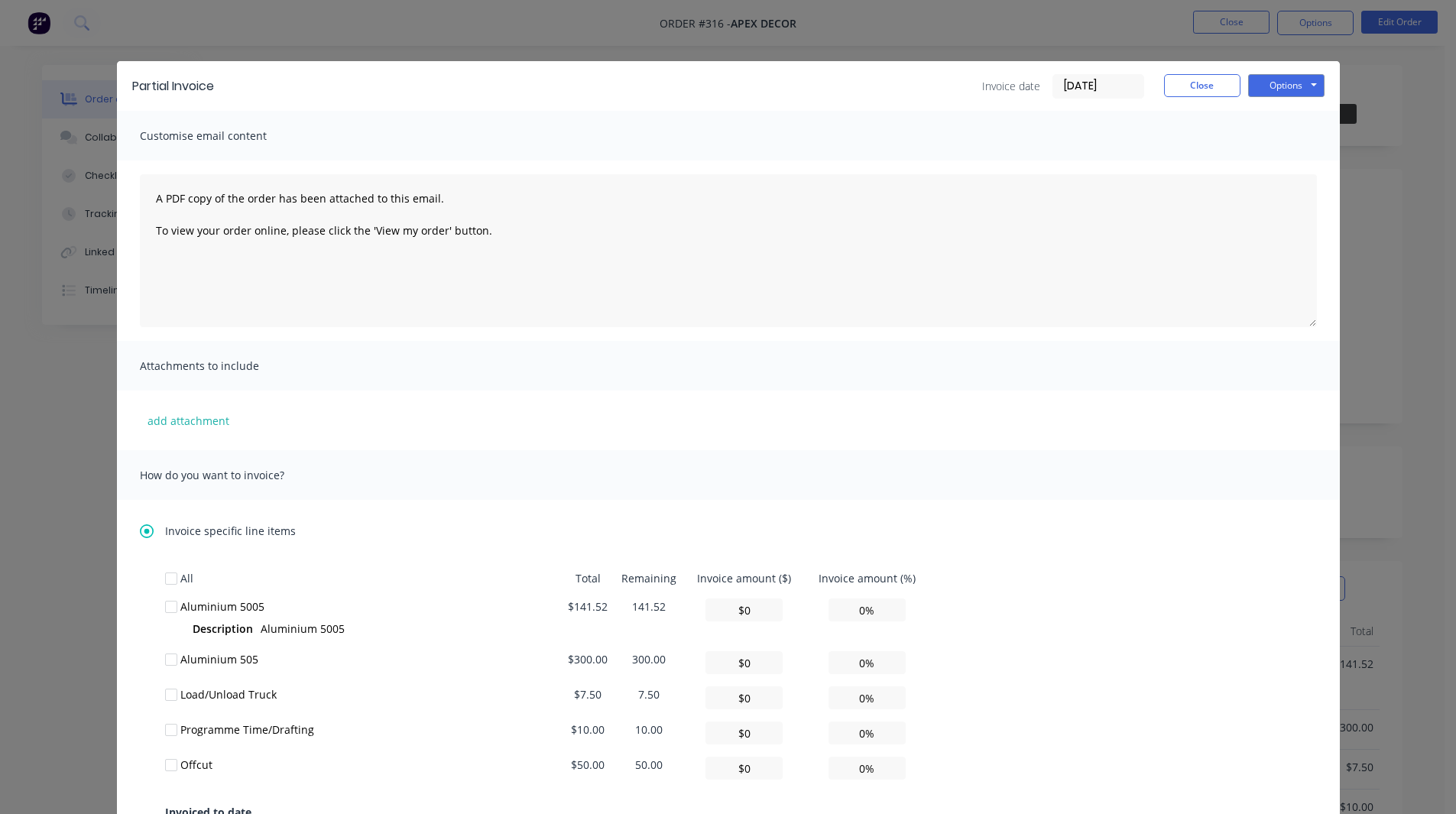
scroll to position [192, 0]
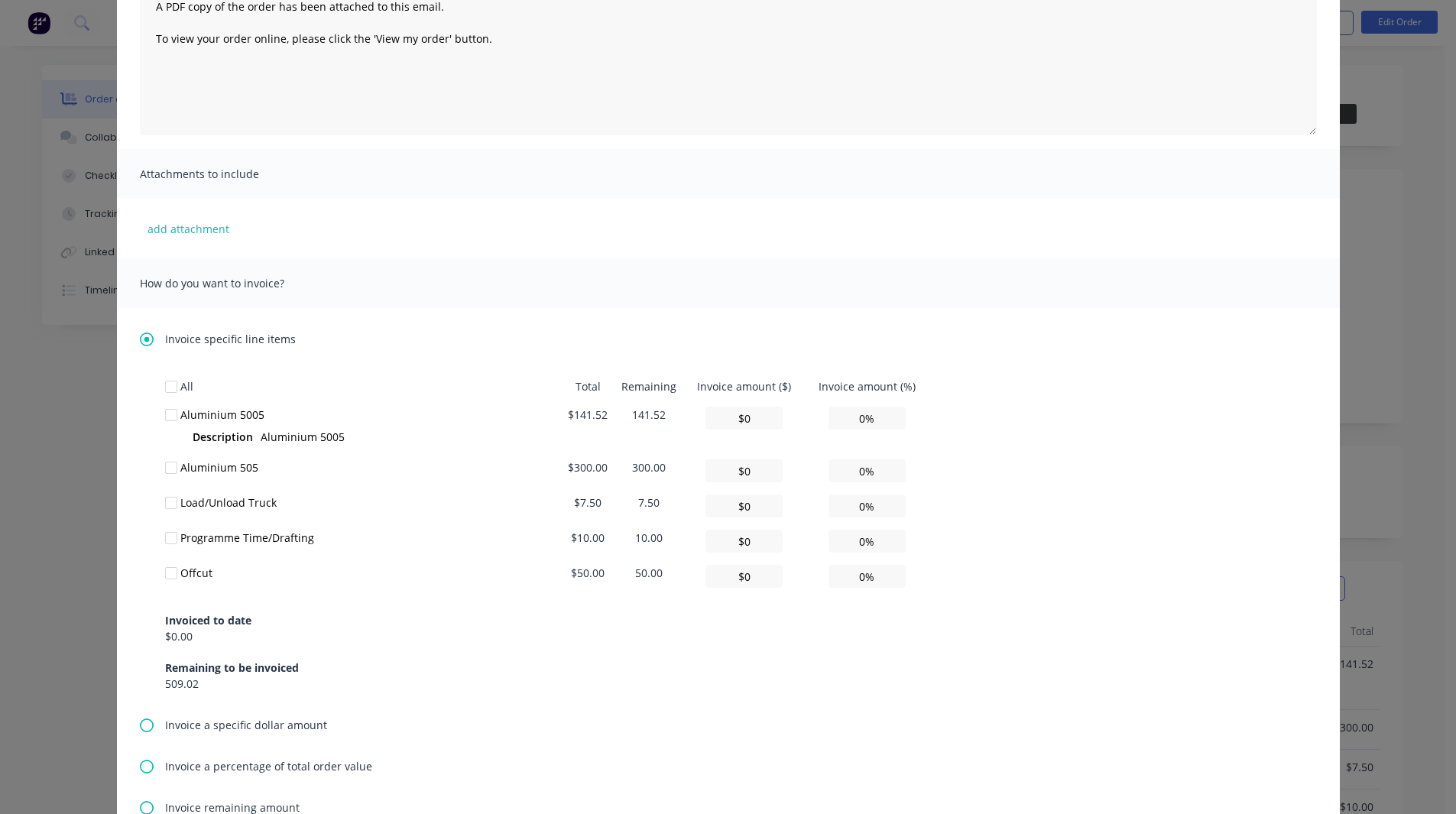
click at [168, 469] on div at bounding box center [170, 468] width 31 height 31
click at [166, 505] on div at bounding box center [170, 502] width 31 height 31
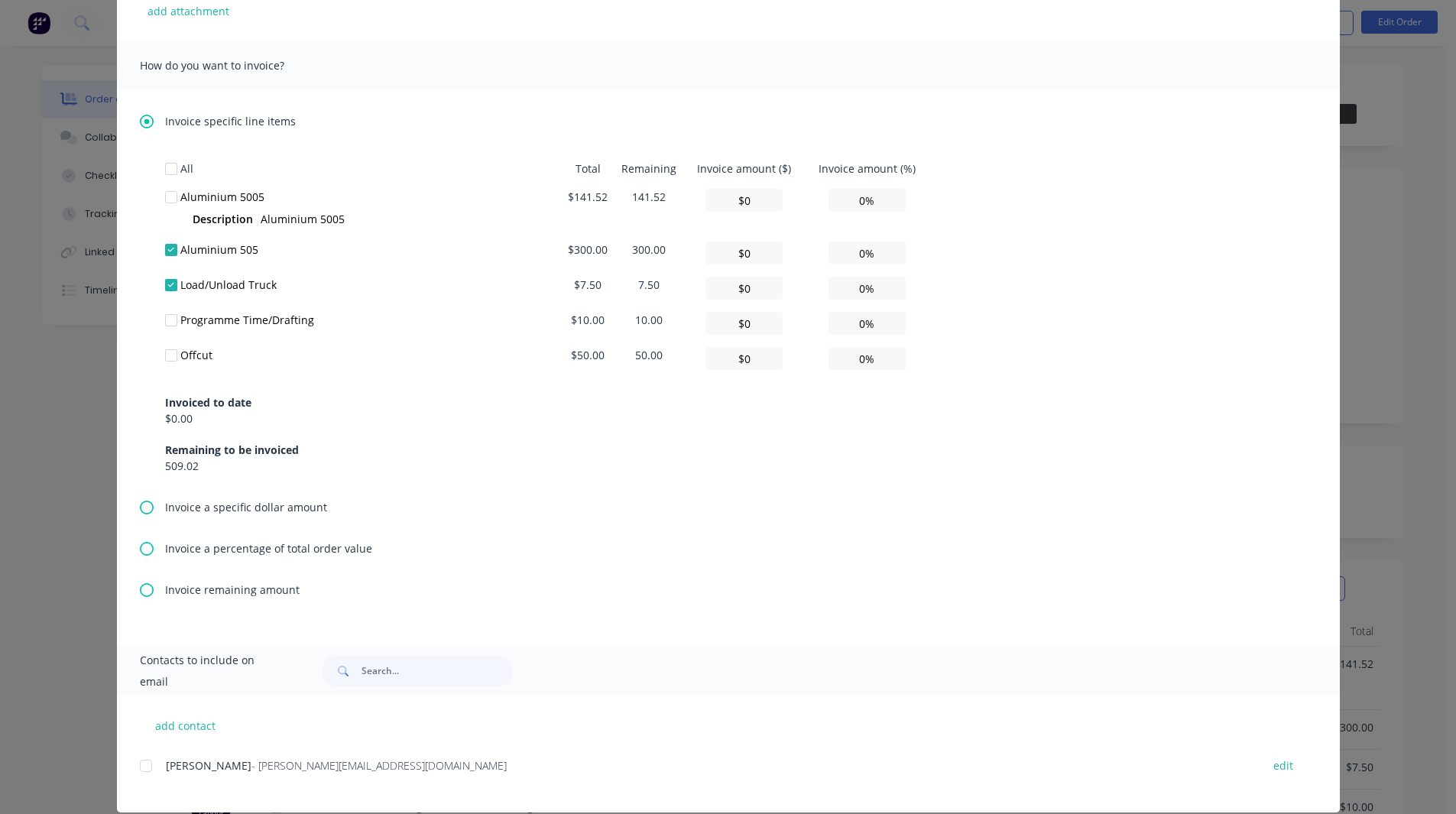
scroll to position [410, 0]
click at [140, 587] on icon at bounding box center [146, 589] width 14 height 14
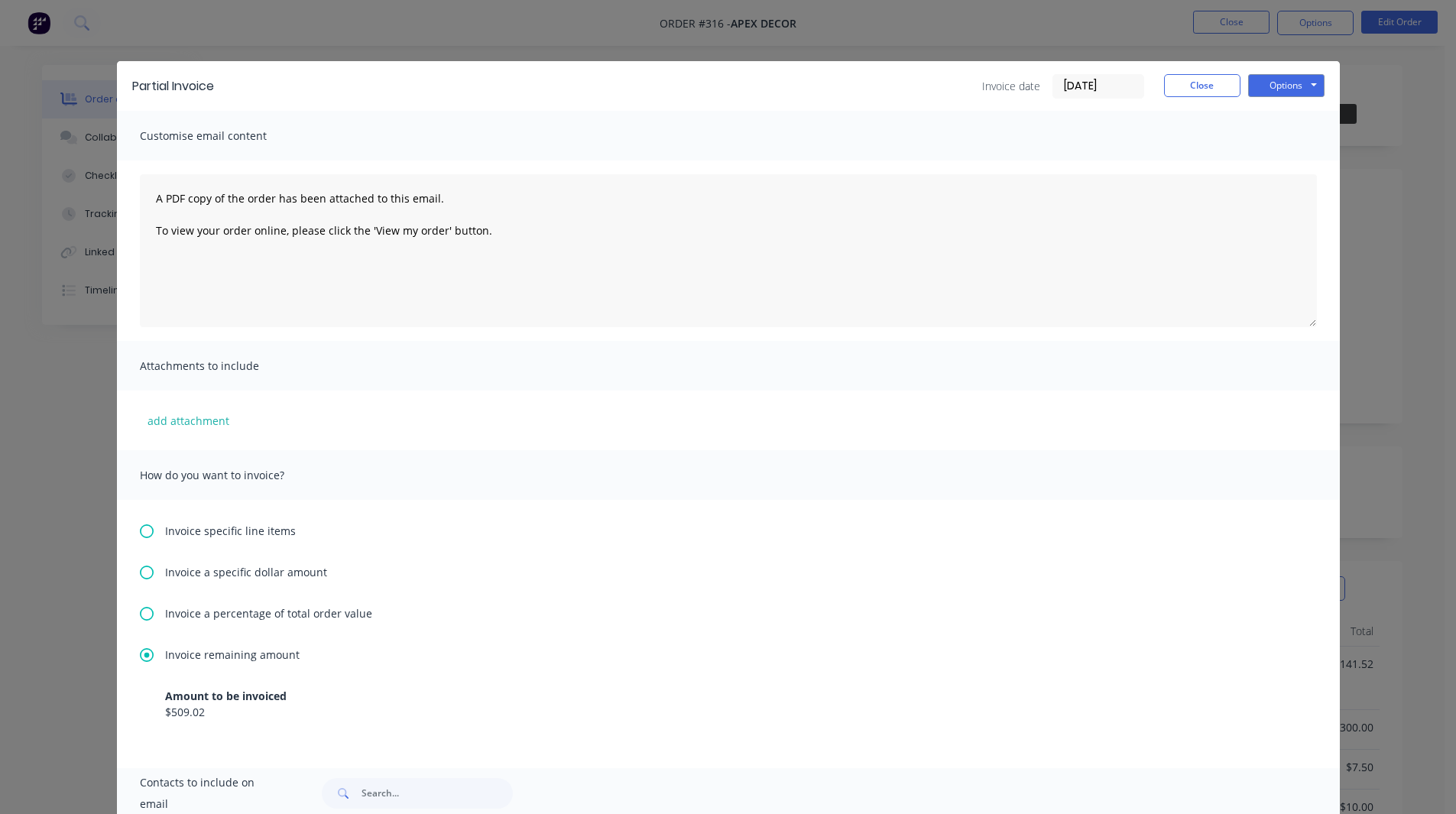
scroll to position [142, 0]
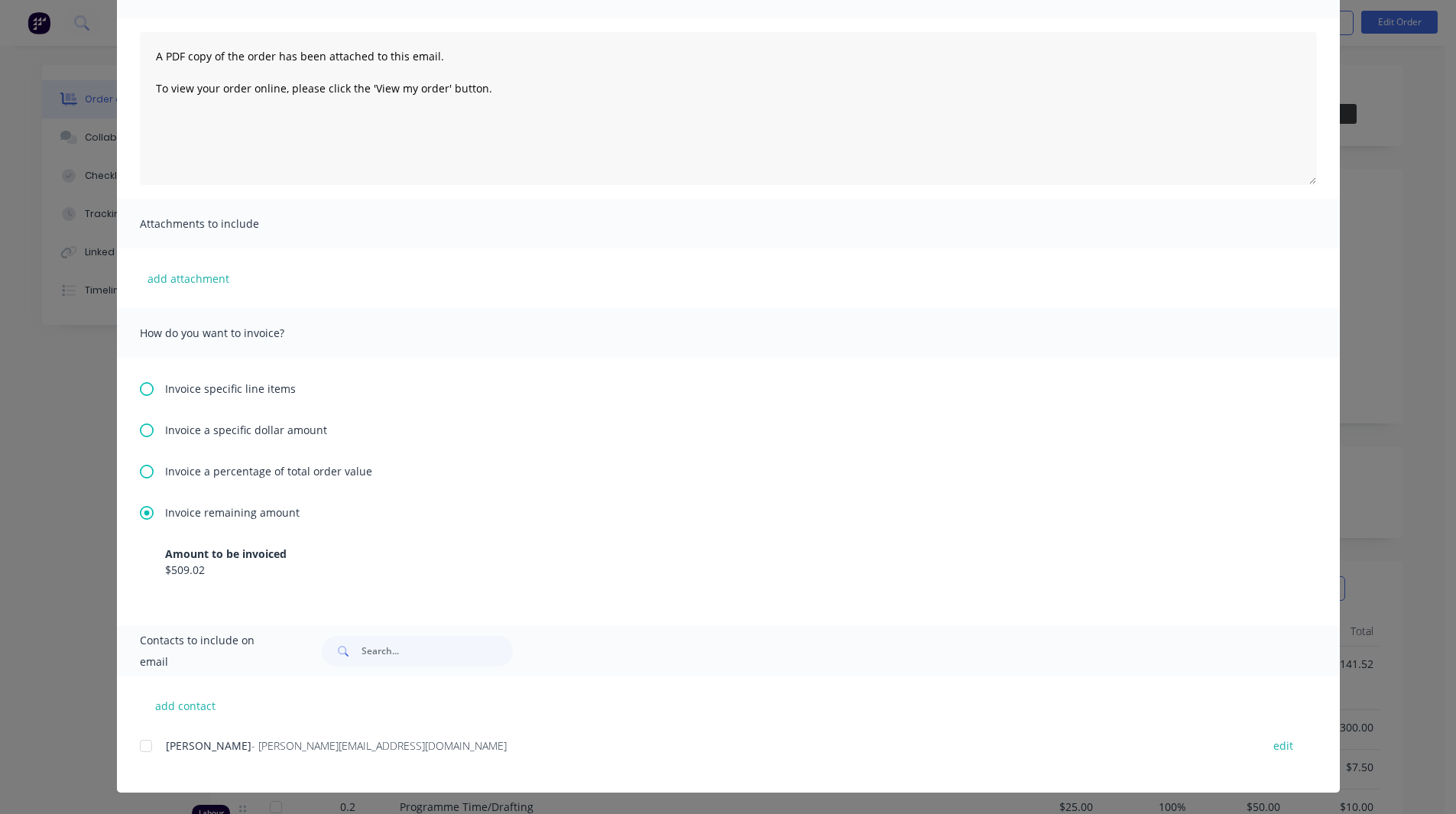
click at [143, 742] on div at bounding box center [145, 745] width 31 height 31
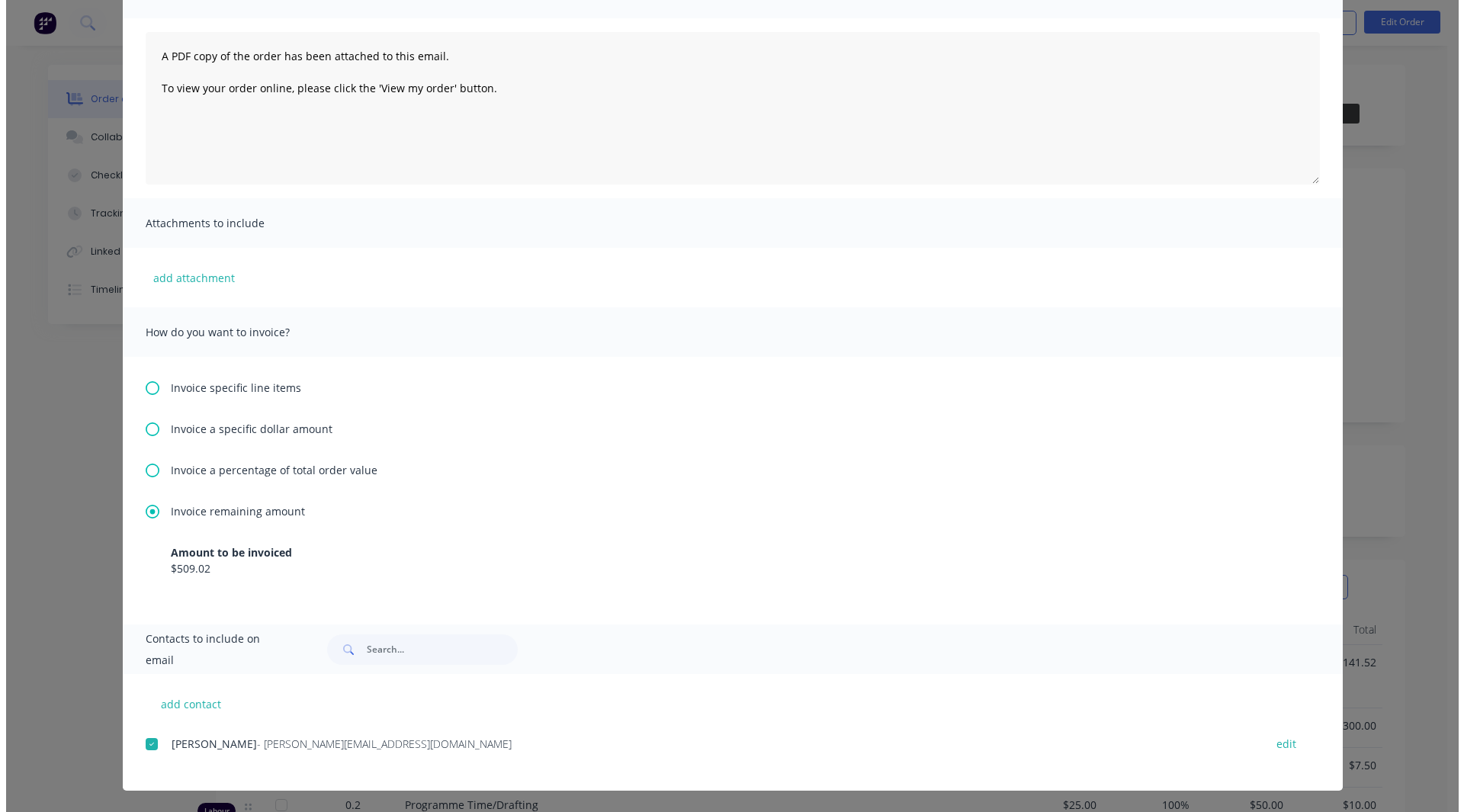
scroll to position [0, 0]
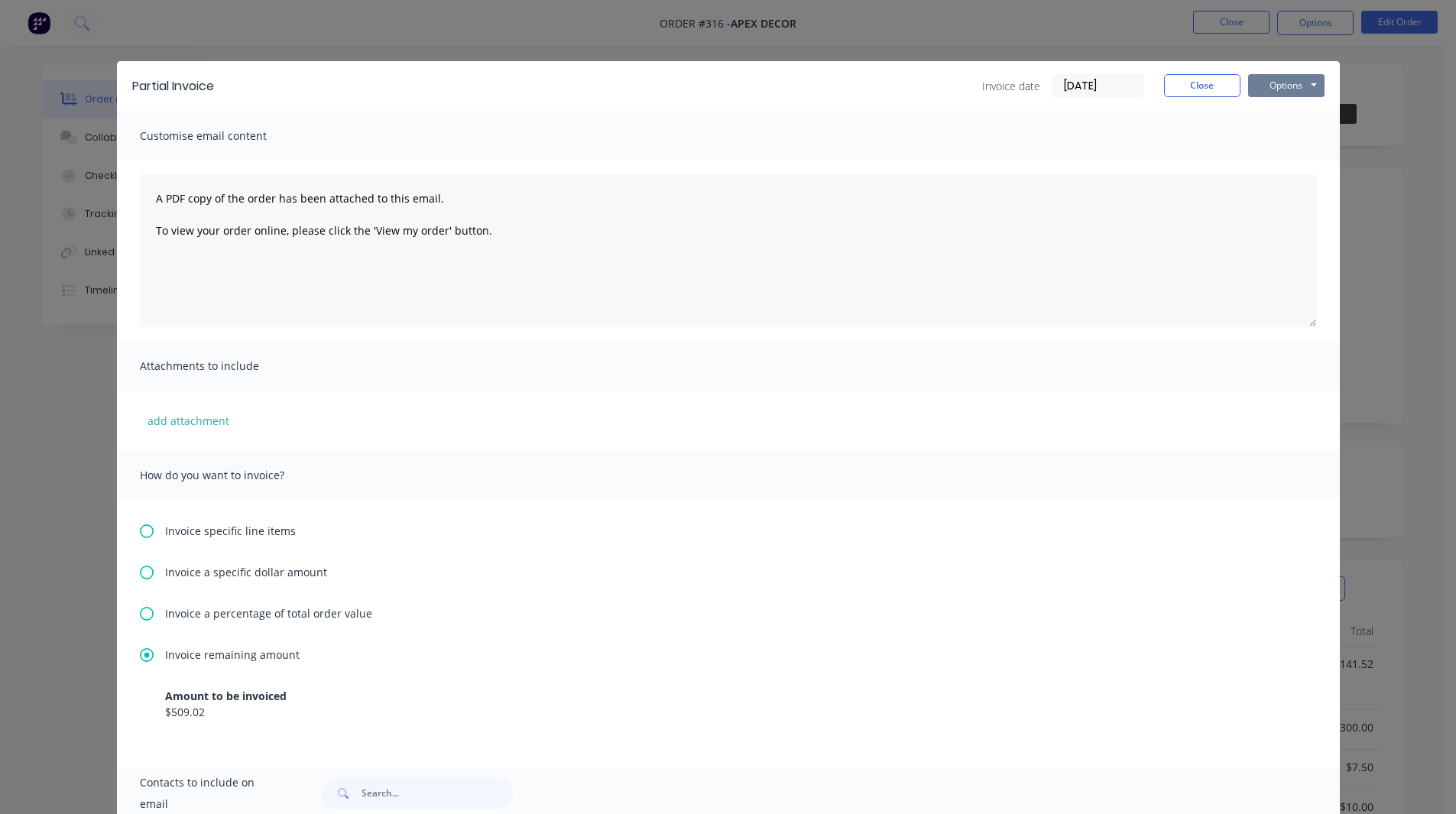
click at [1273, 93] on button "Options" at bounding box center [1286, 86] width 76 height 23
click at [1192, 81] on button "Close" at bounding box center [1202, 86] width 76 height 23
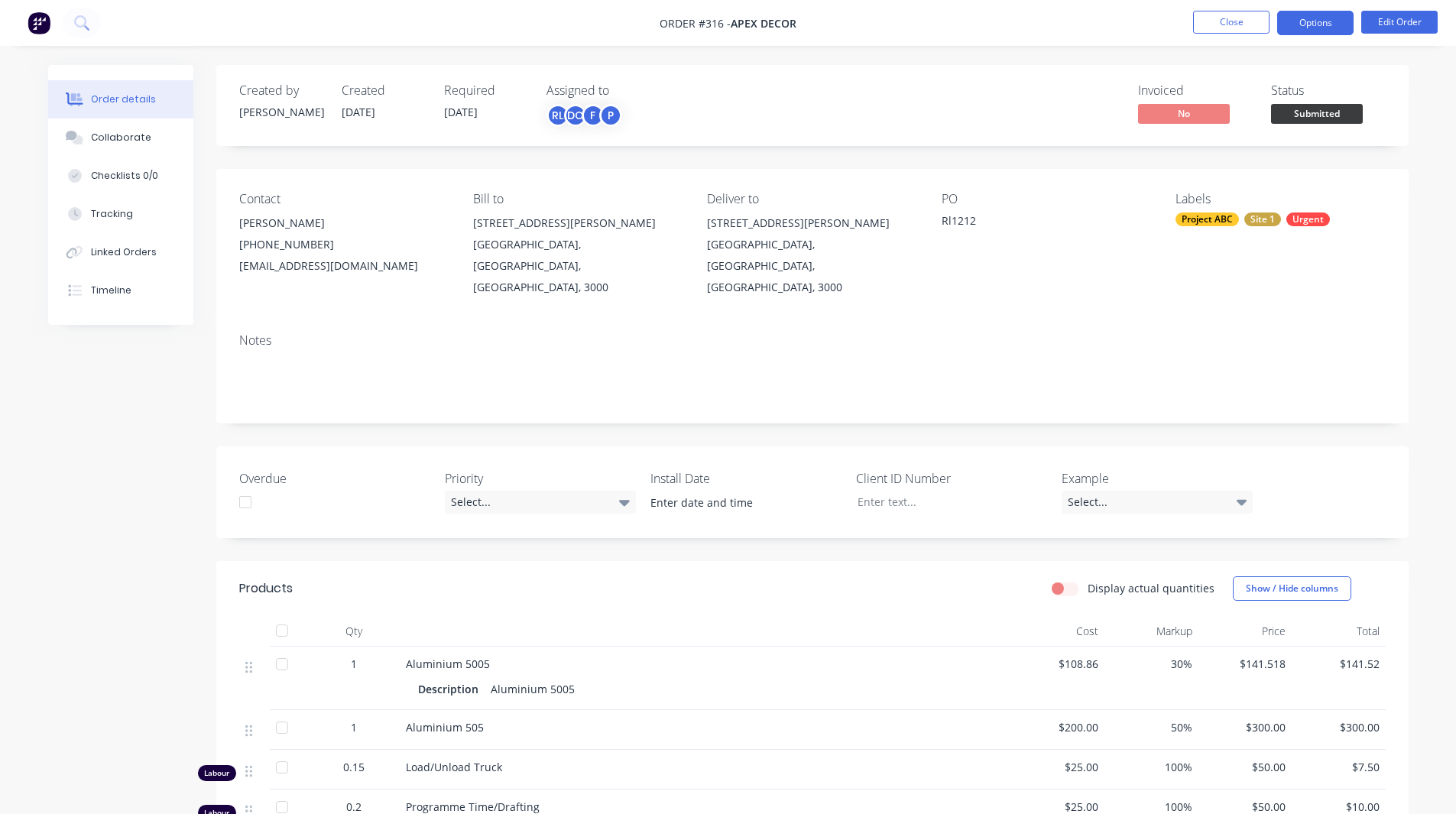
click at [1319, 19] on button "Options" at bounding box center [1315, 22] width 76 height 24
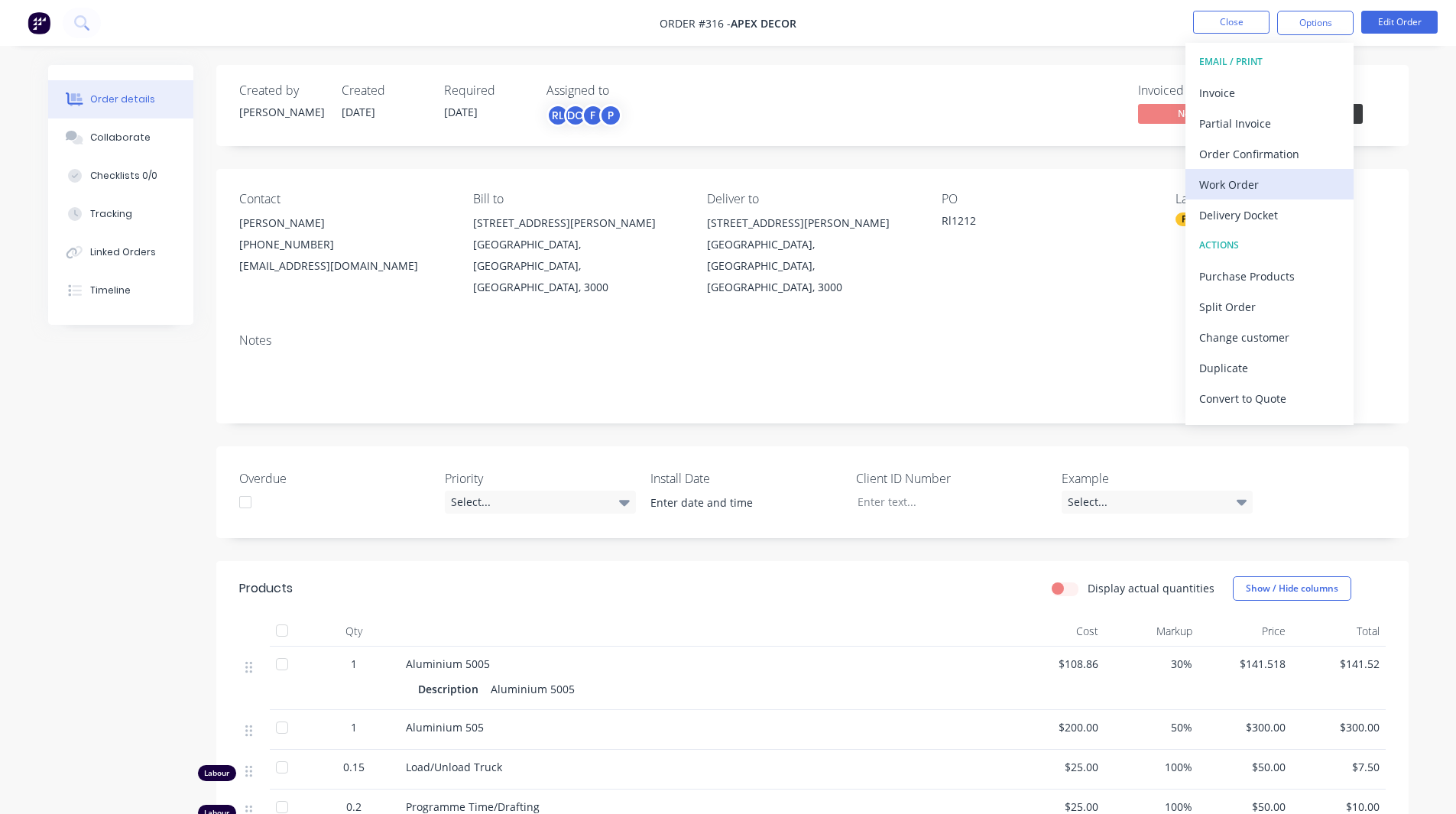
click at [1242, 181] on div "Work Order" at bounding box center [1269, 184] width 141 height 22
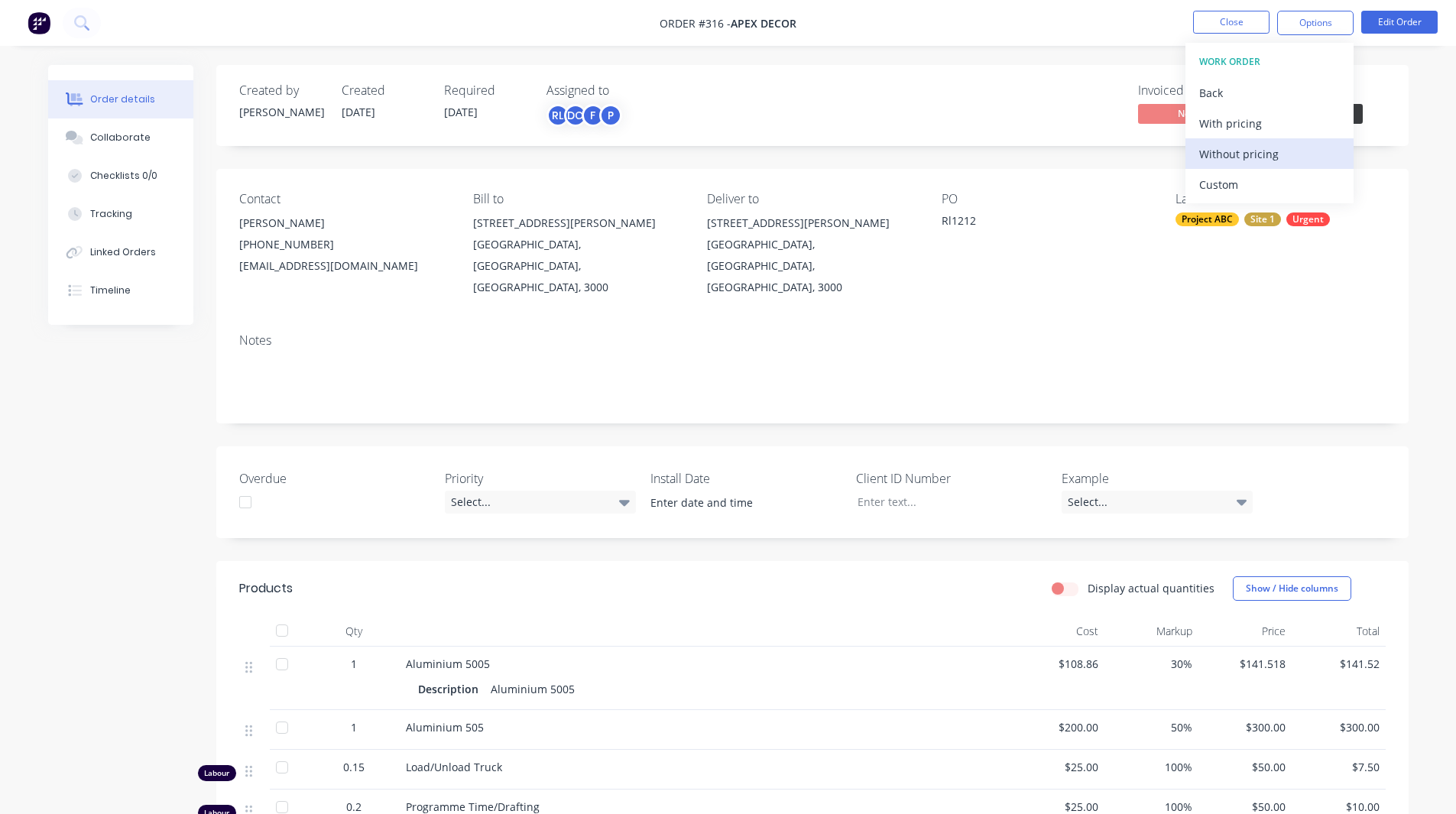
click at [1268, 156] on div "Without pricing" at bounding box center [1269, 154] width 141 height 22
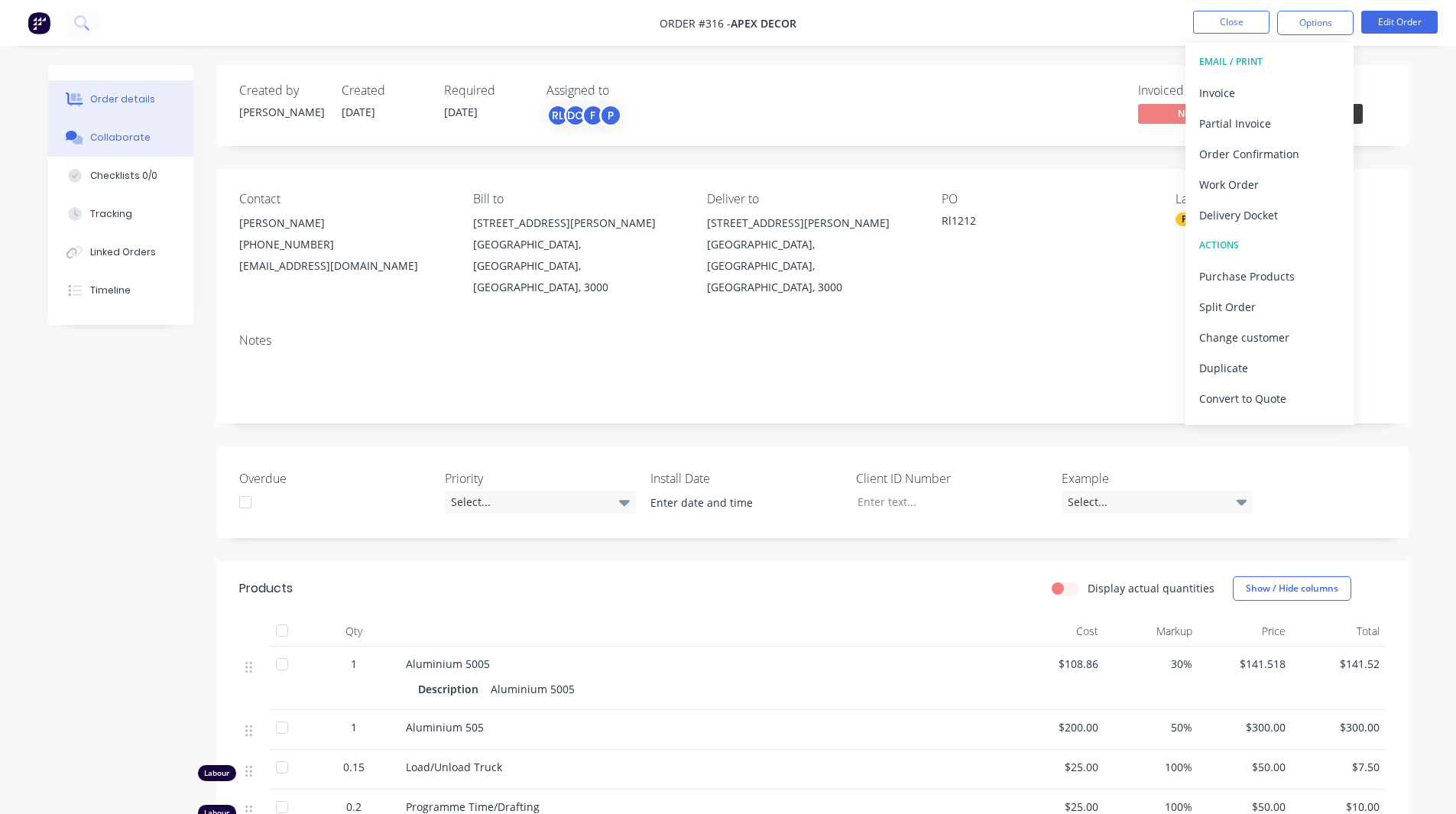
click at [113, 133] on div "Collaborate" at bounding box center [120, 137] width 61 height 14
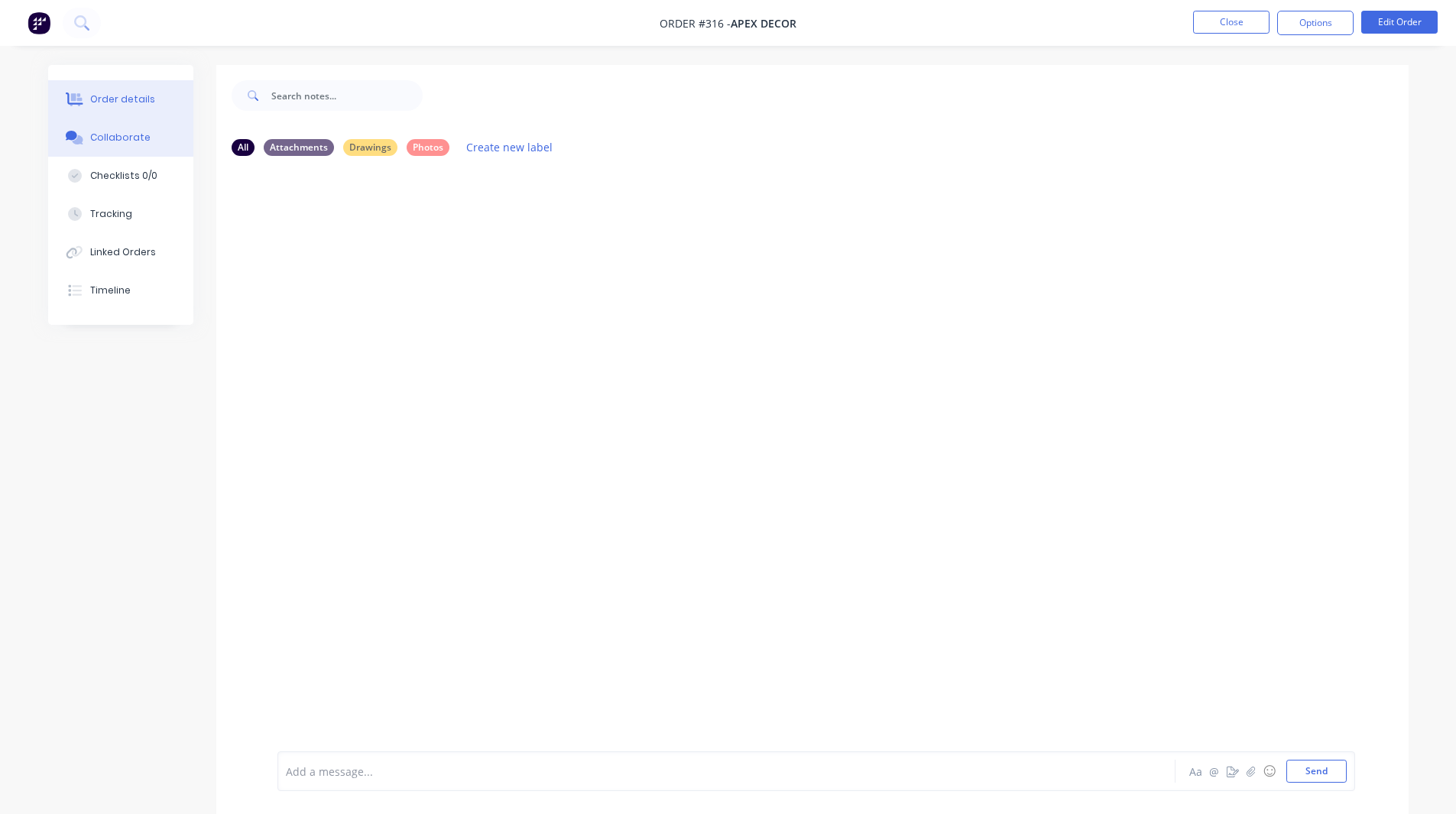
click at [130, 99] on div "Order details" at bounding box center [123, 99] width 65 height 14
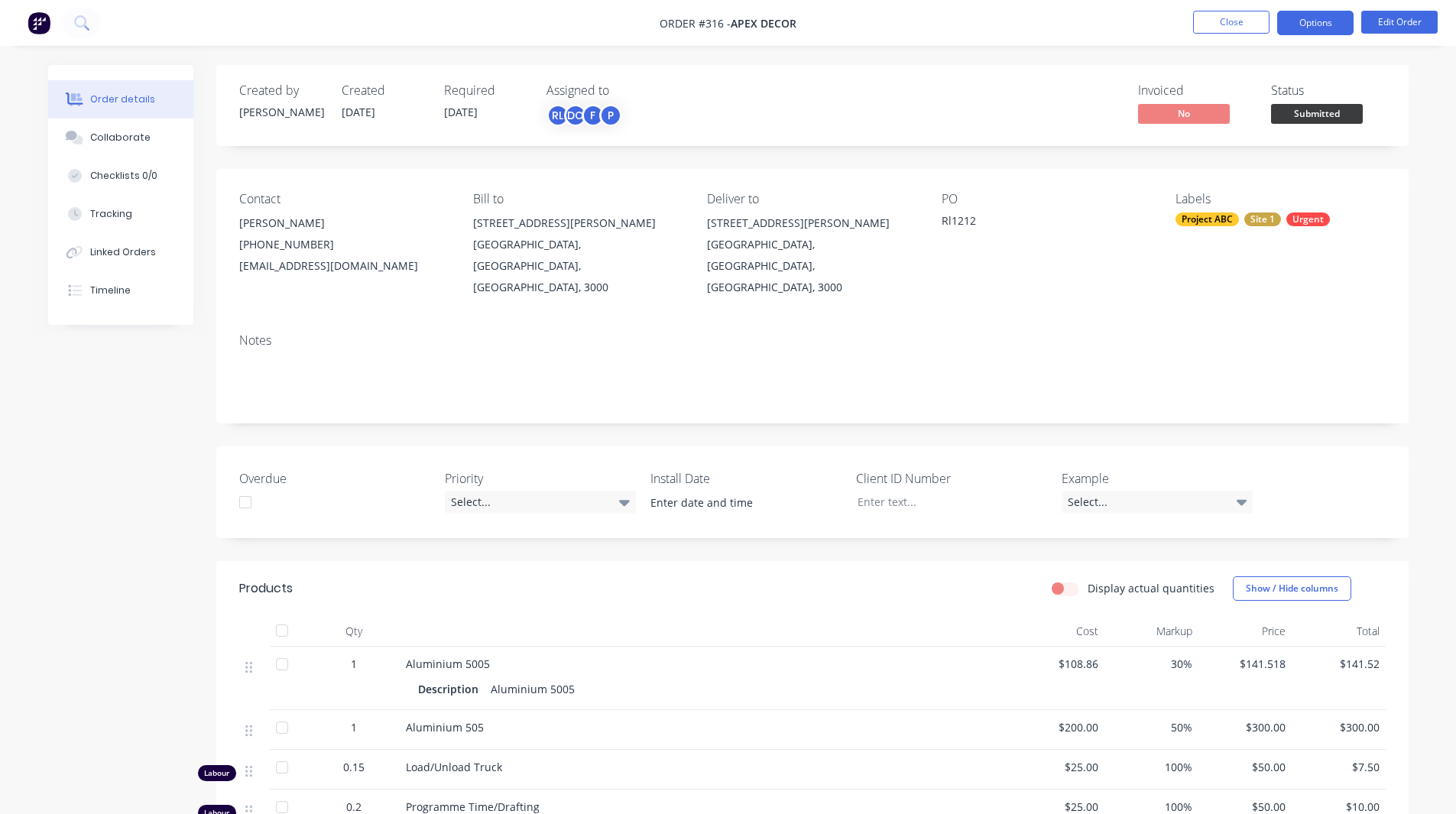
click at [1316, 17] on button "Options" at bounding box center [1315, 22] width 76 height 24
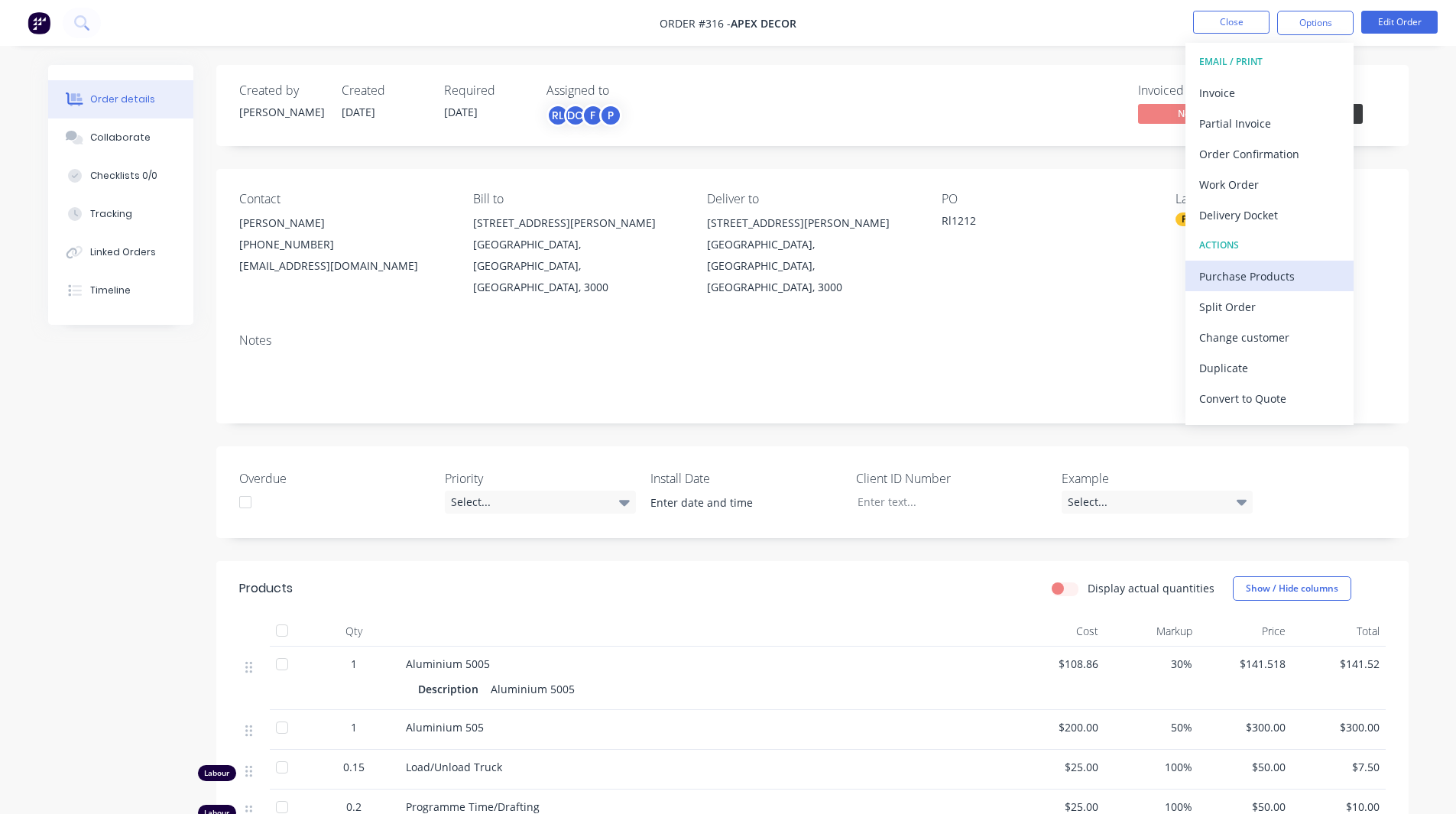
click at [1259, 272] on div "Purchase Products" at bounding box center [1269, 277] width 141 height 22
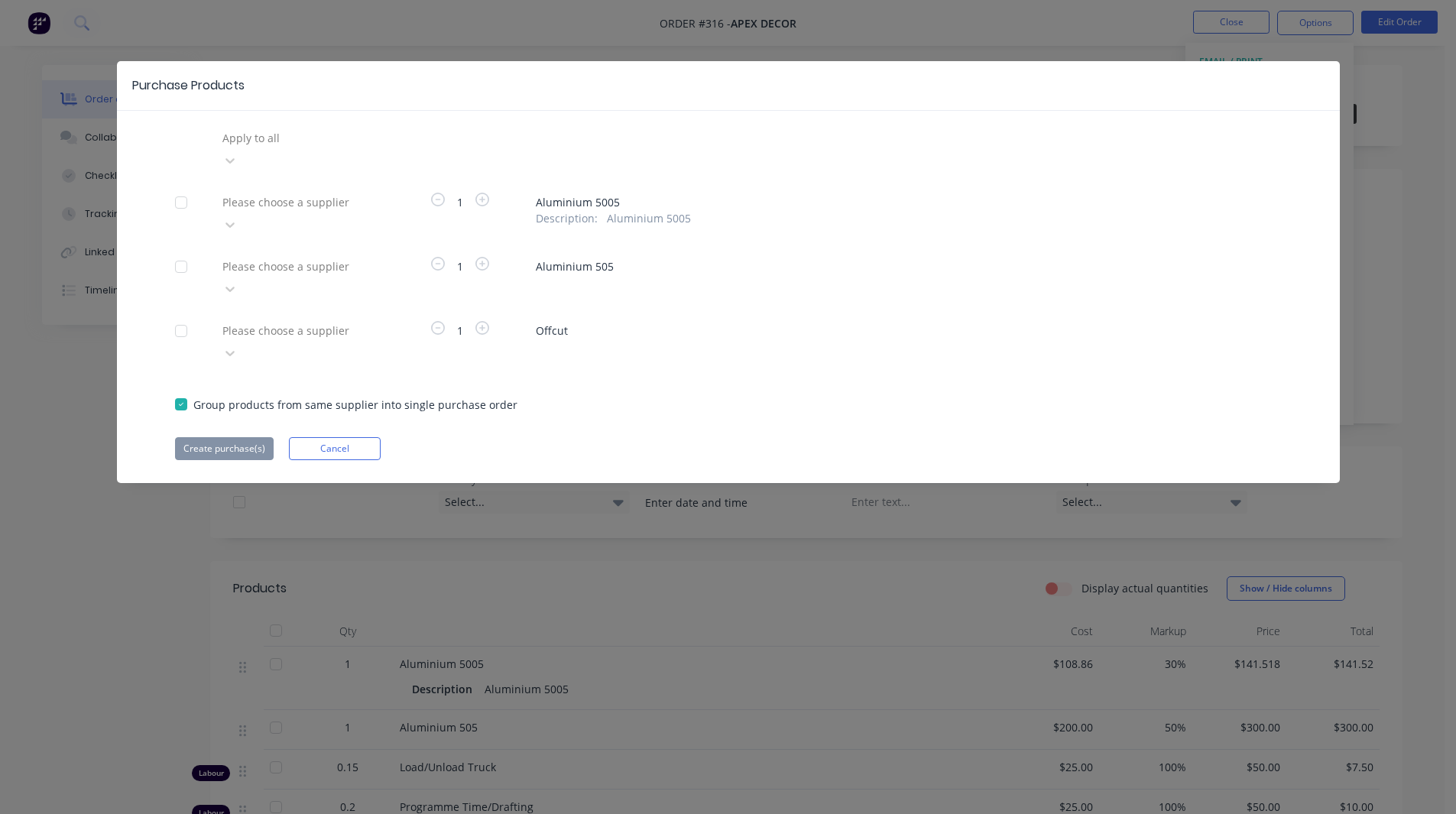
click at [292, 138] on div at bounding box center [331, 138] width 220 height 20
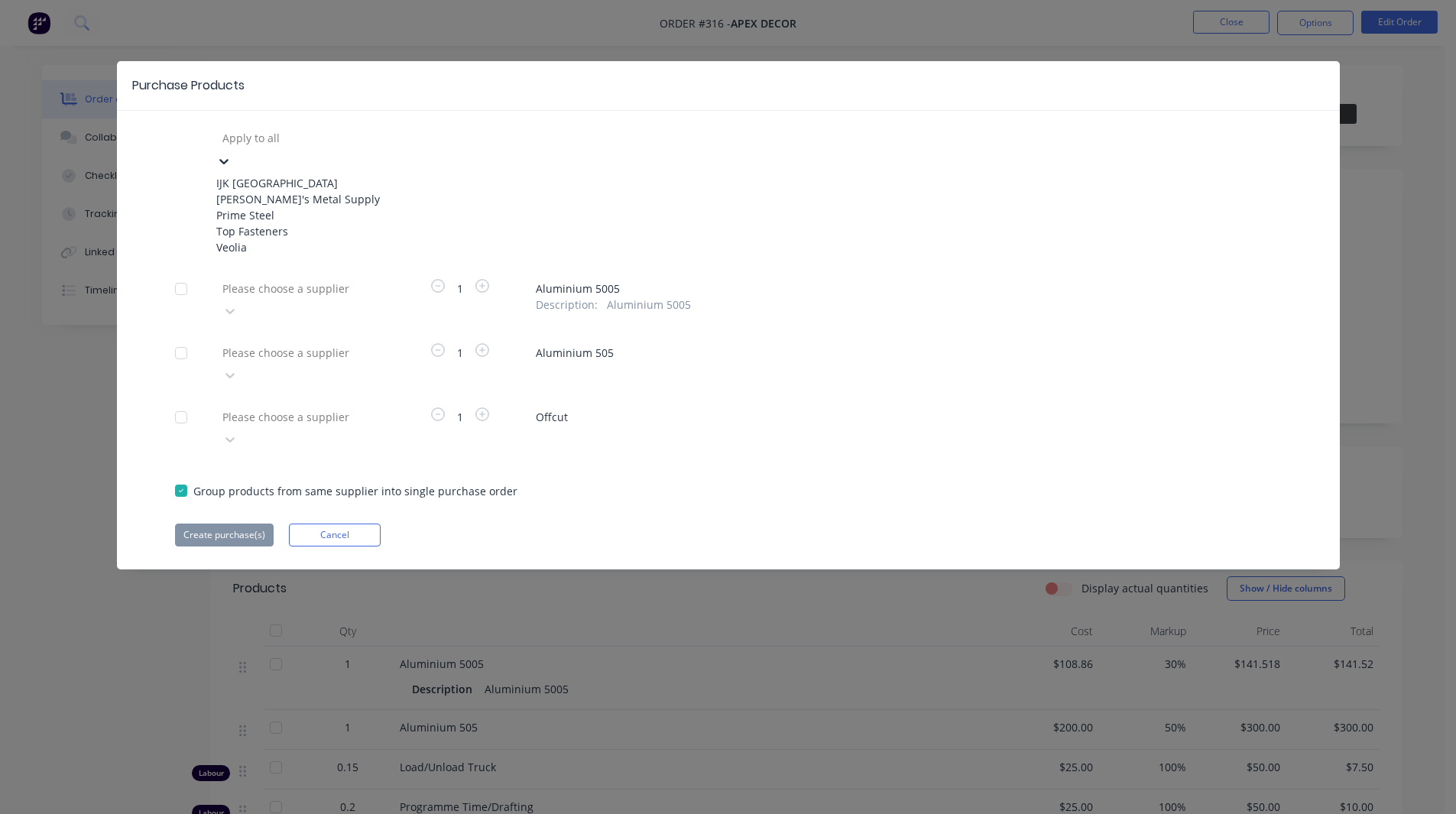
click at [277, 224] on div "Prime Steel" at bounding box center [300, 214] width 168 height 16
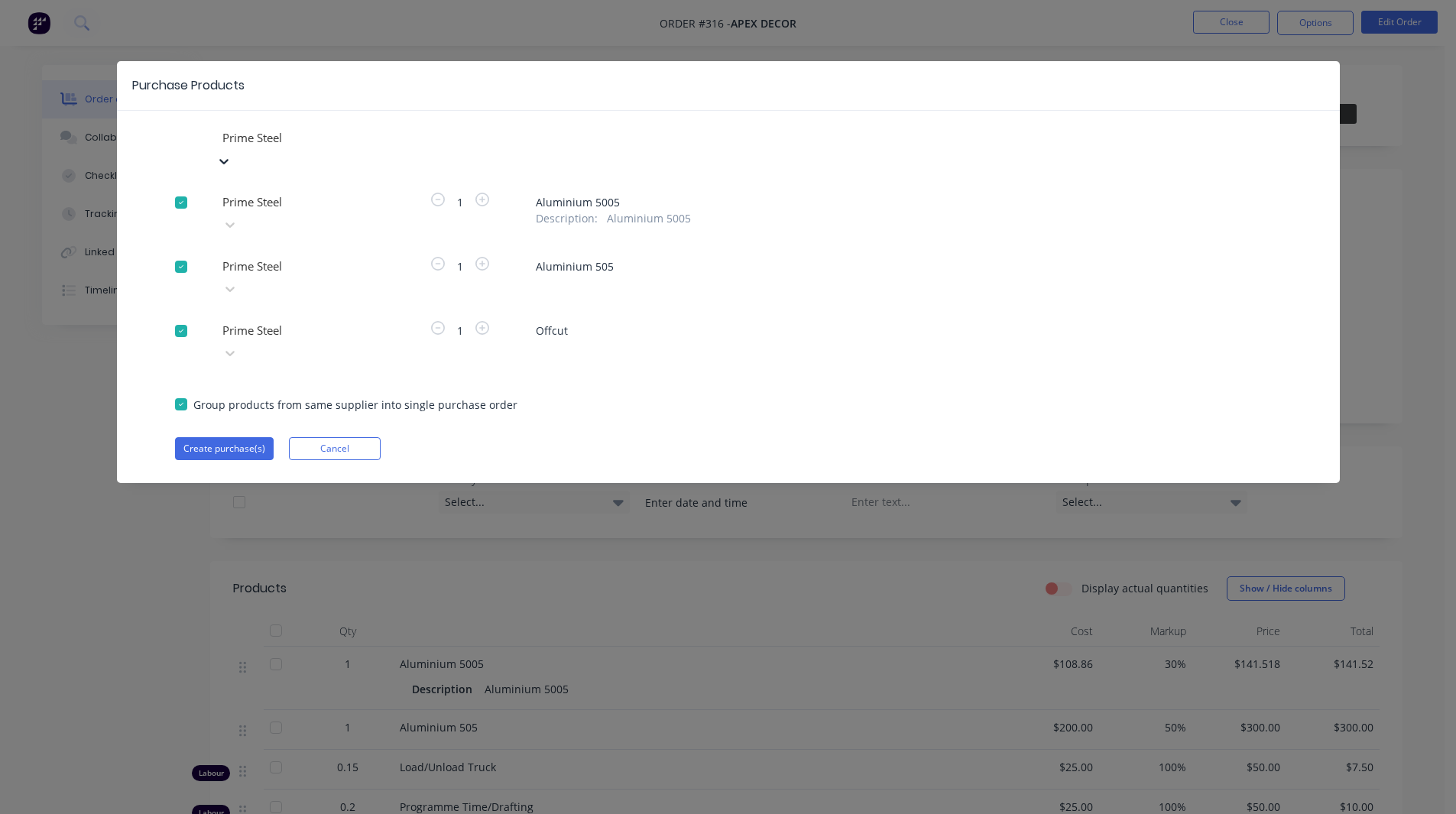
click at [273, 211] on div at bounding box center [331, 202] width 220 height 20
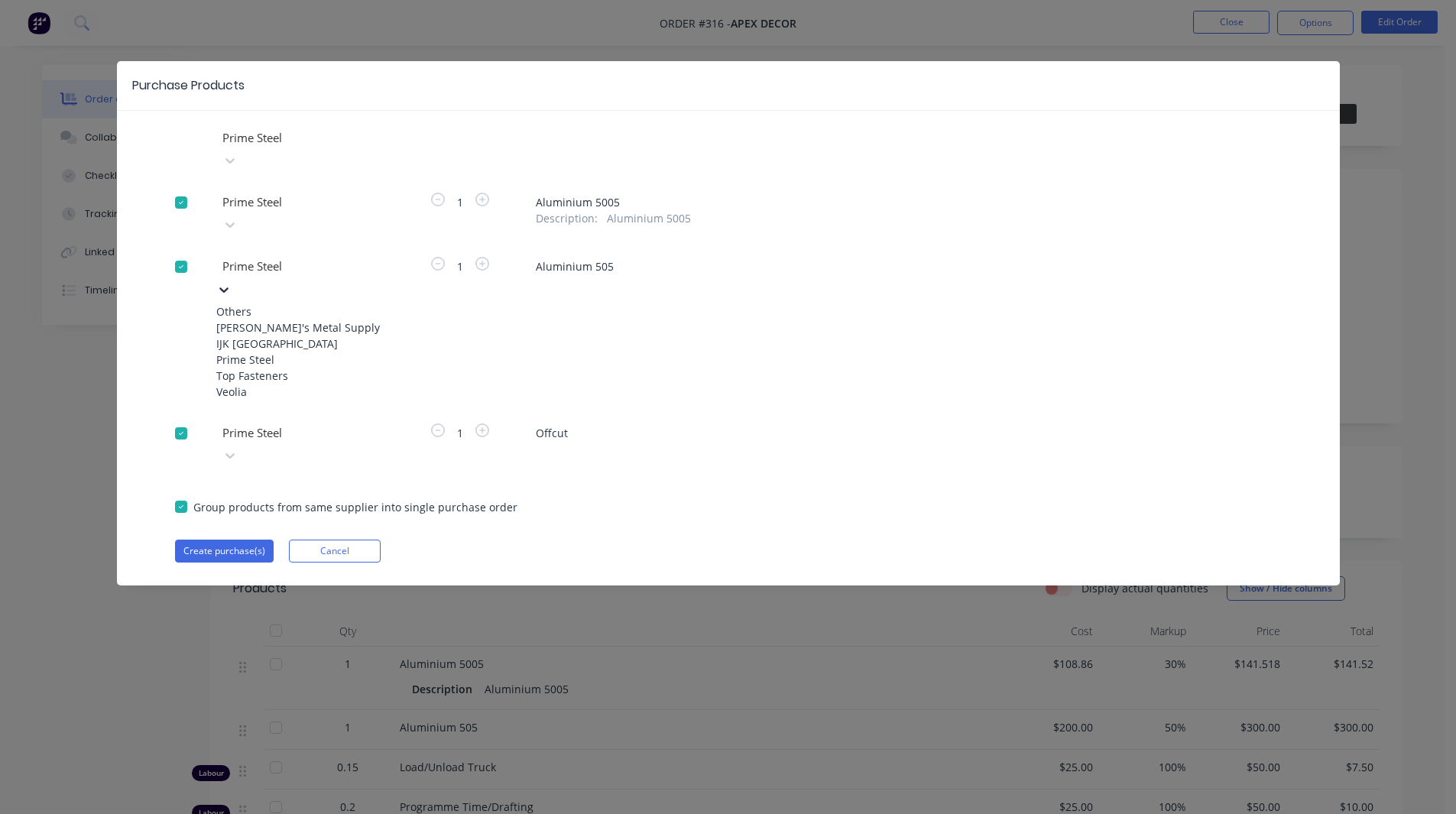
click at [274, 335] on div "IJK NSW" at bounding box center [300, 343] width 168 height 16
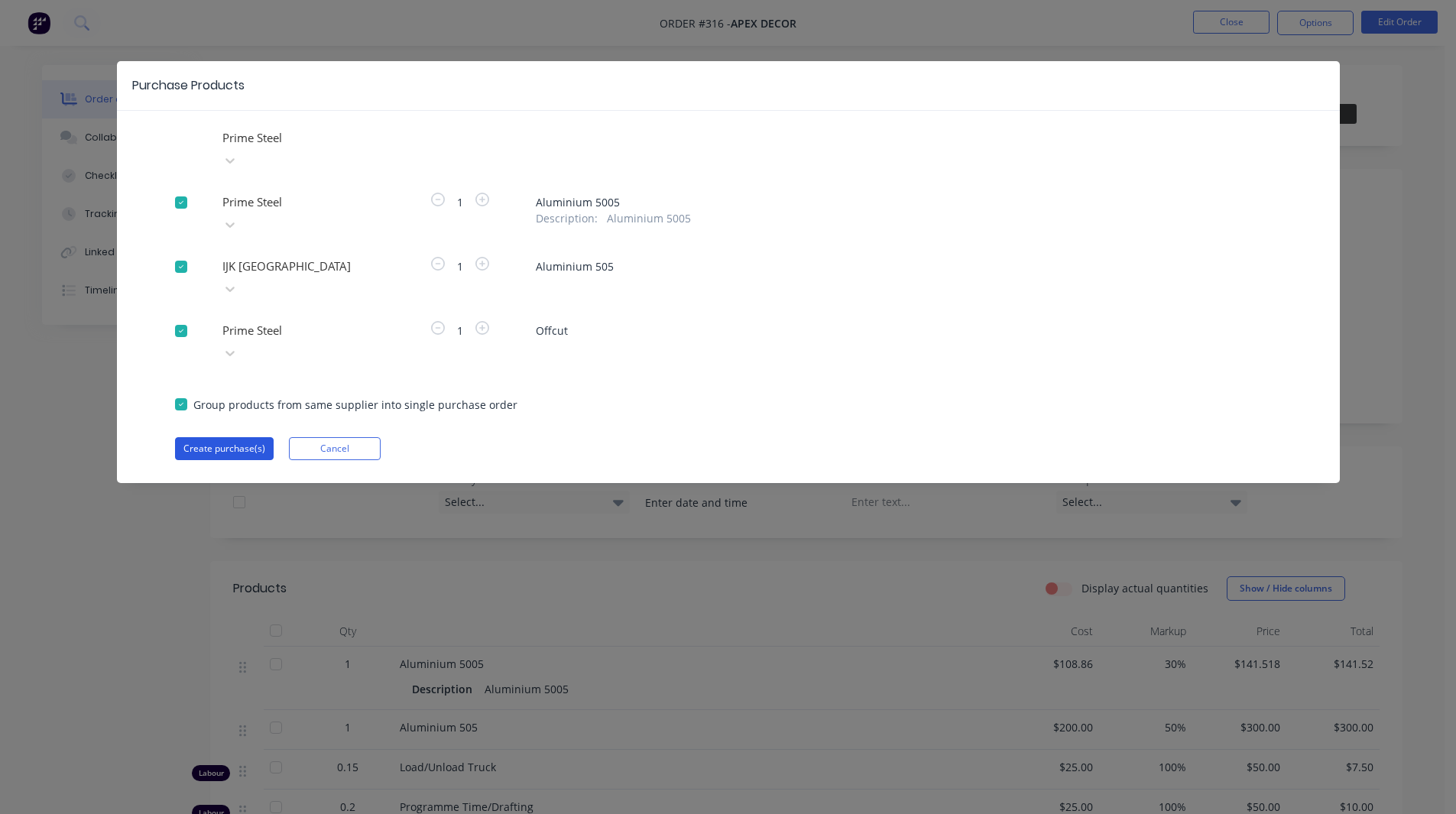
click at [231, 437] on button "Create purchase(s)" at bounding box center [225, 448] width 99 height 23
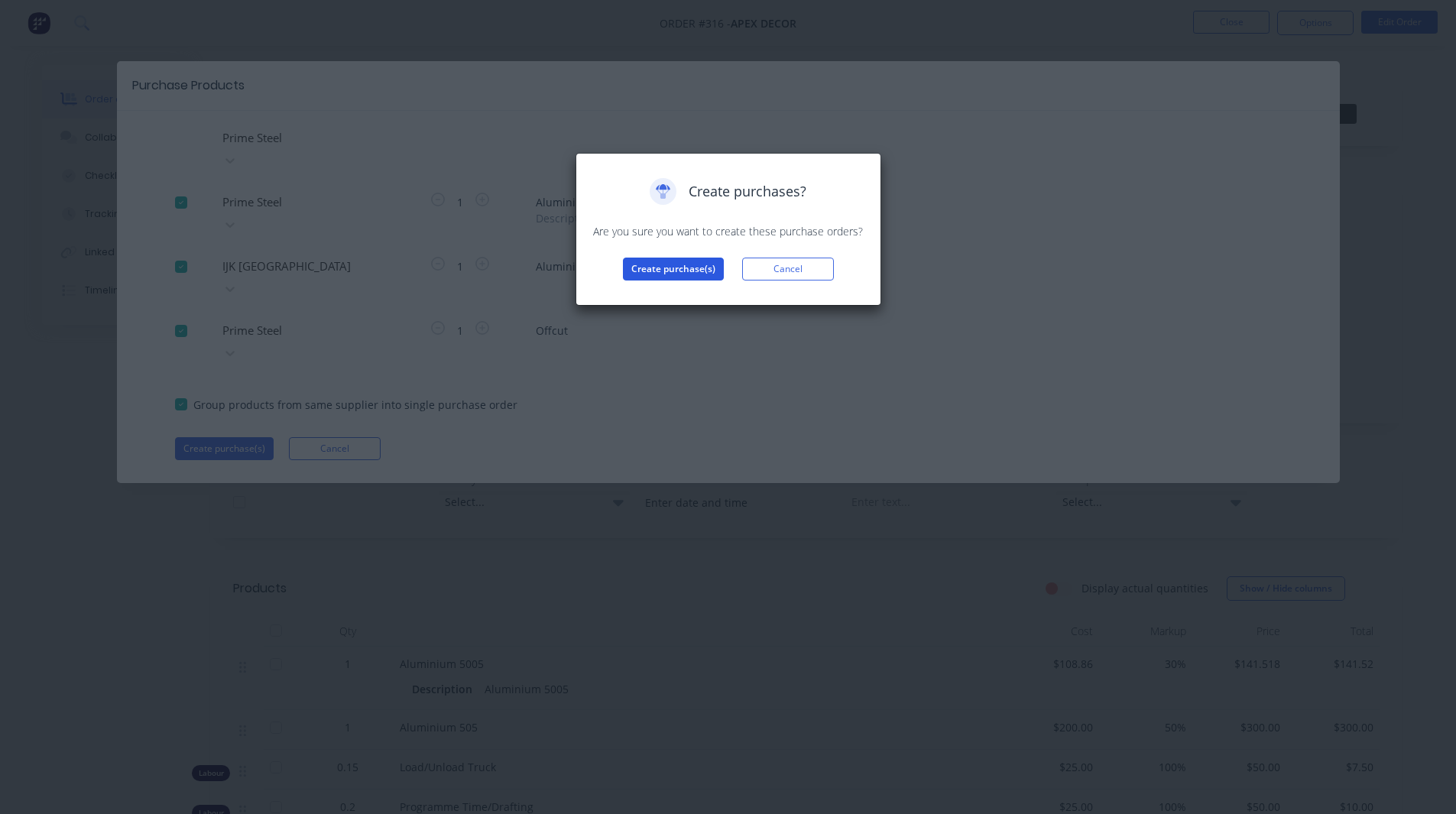
click at [672, 275] on button "Create purchase(s)" at bounding box center [674, 268] width 101 height 23
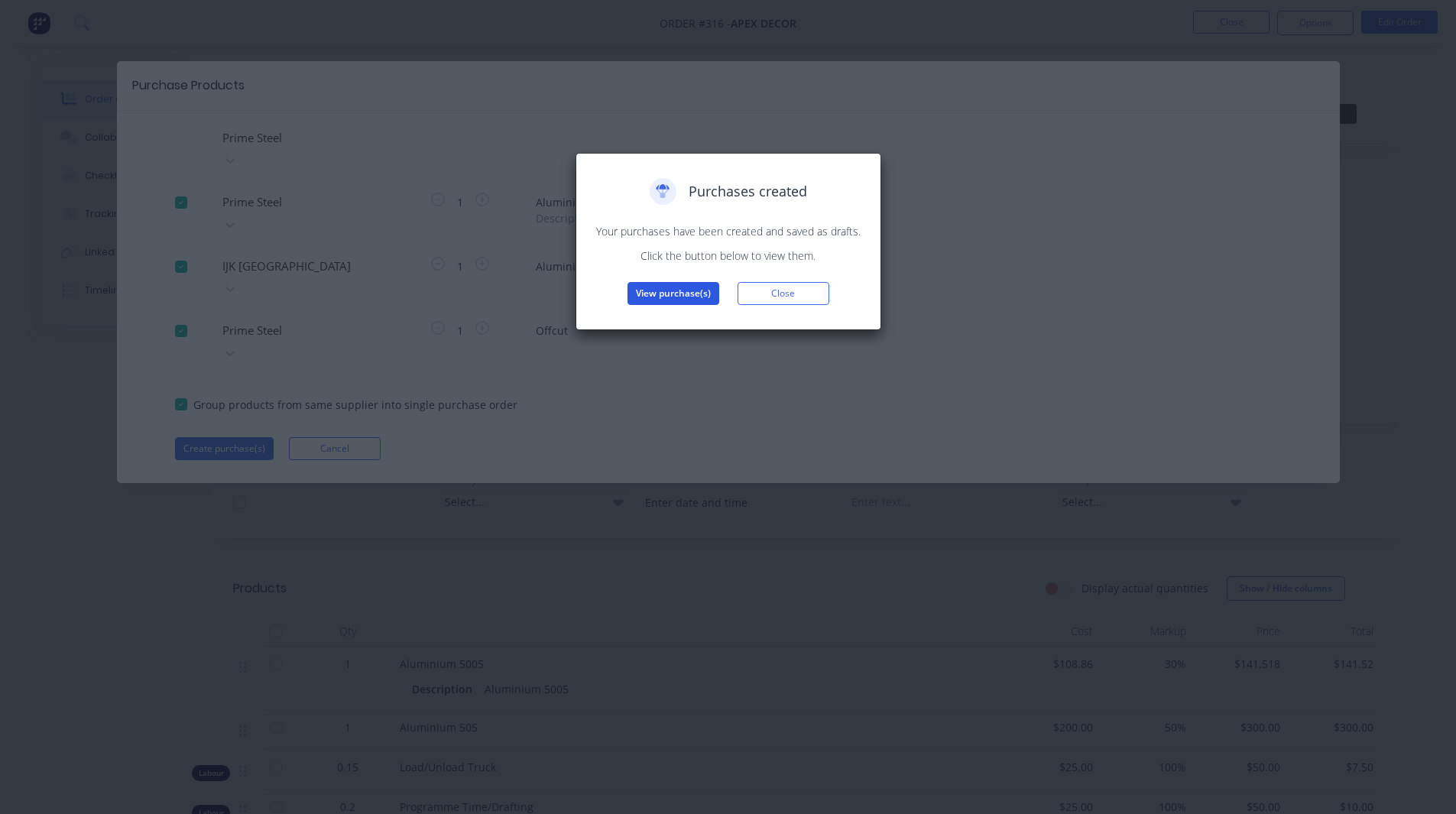
click at [669, 300] on button "View purchase(s)" at bounding box center [673, 293] width 91 height 23
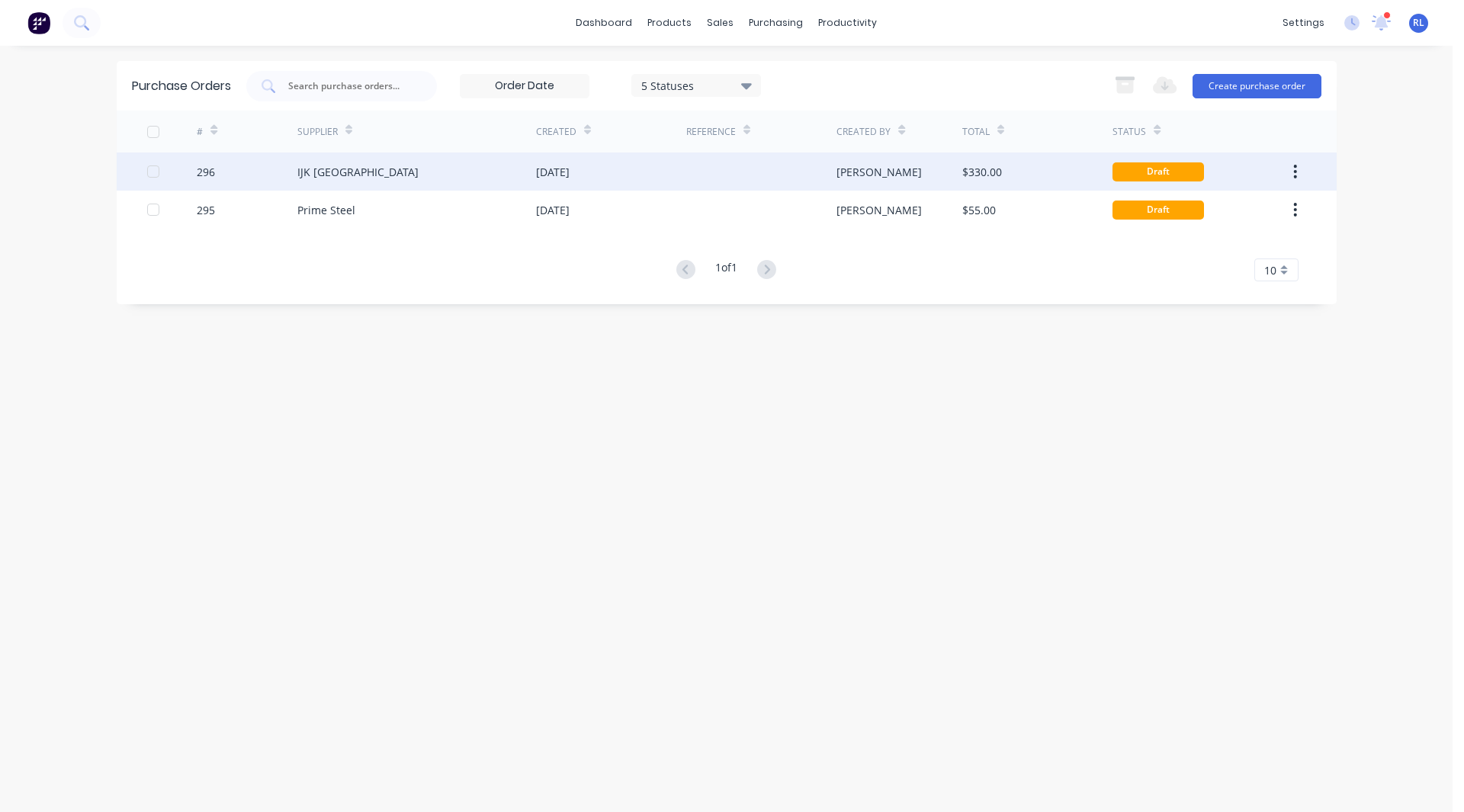
click at [376, 178] on div "IJK NSW" at bounding box center [416, 171] width 239 height 38
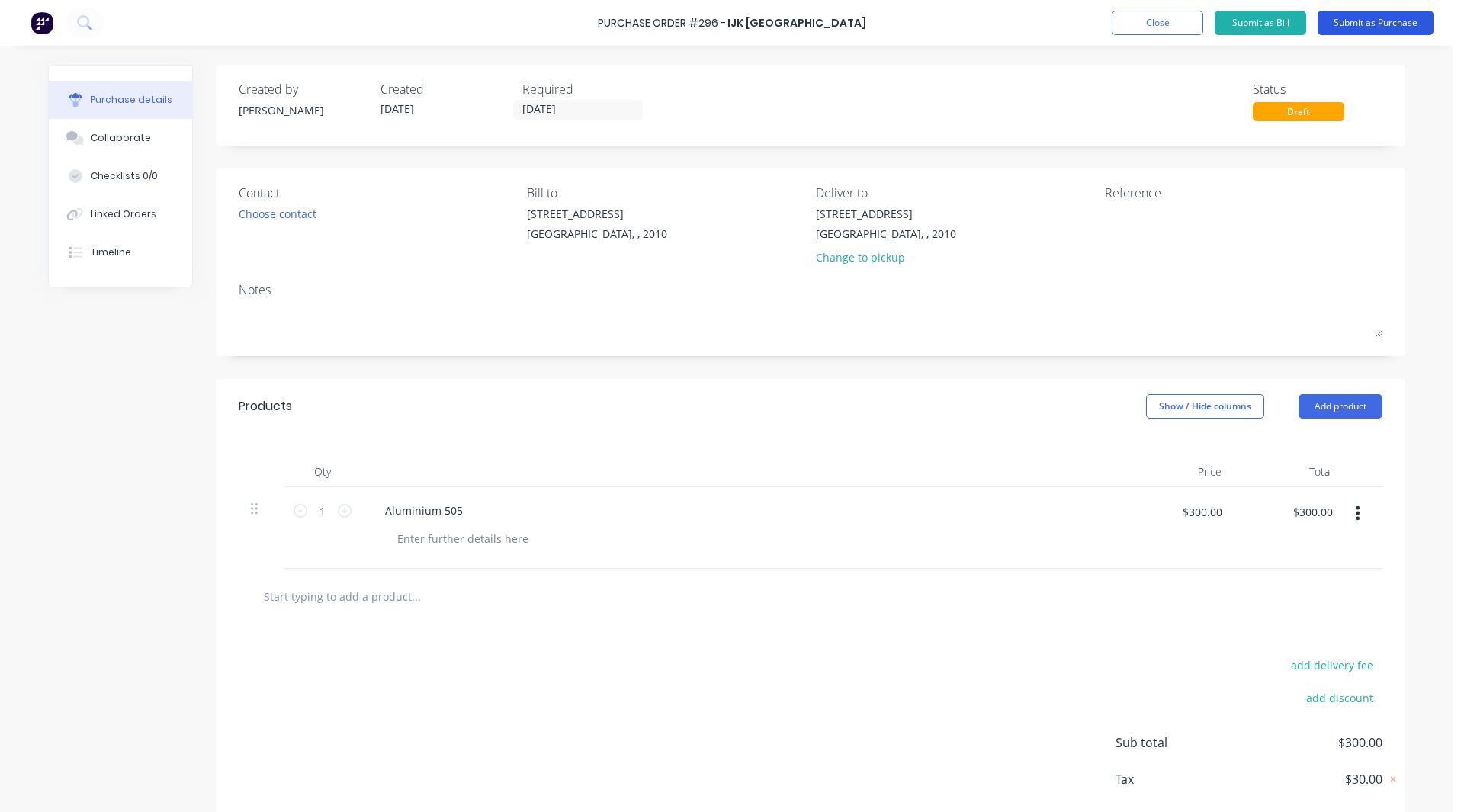
click at [1392, 30] on button "Submit as Purchase" at bounding box center [1375, 22] width 116 height 24
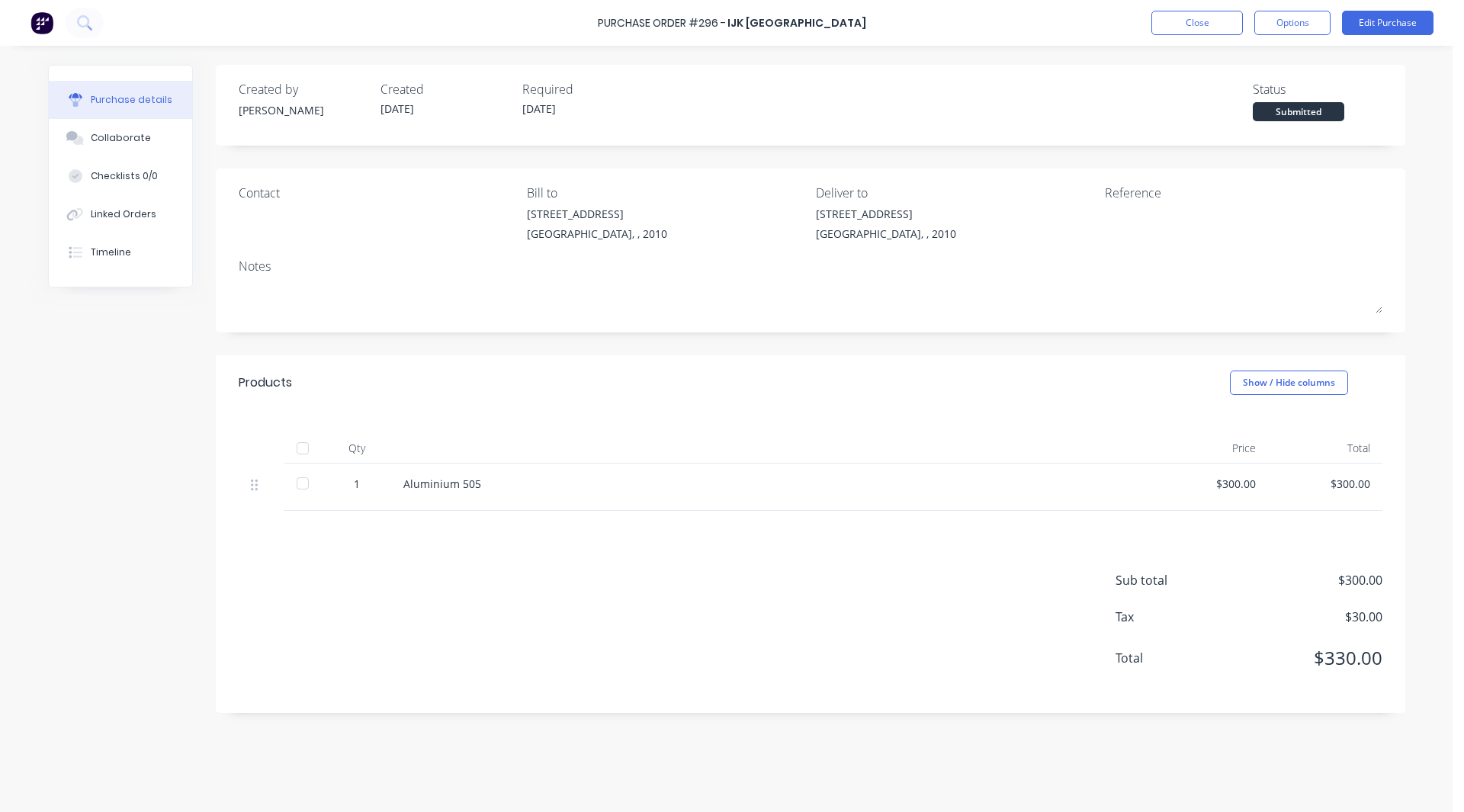
click at [303, 484] on div at bounding box center [302, 483] width 31 height 31
click at [113, 209] on div "Linked Orders" at bounding box center [124, 214] width 66 height 14
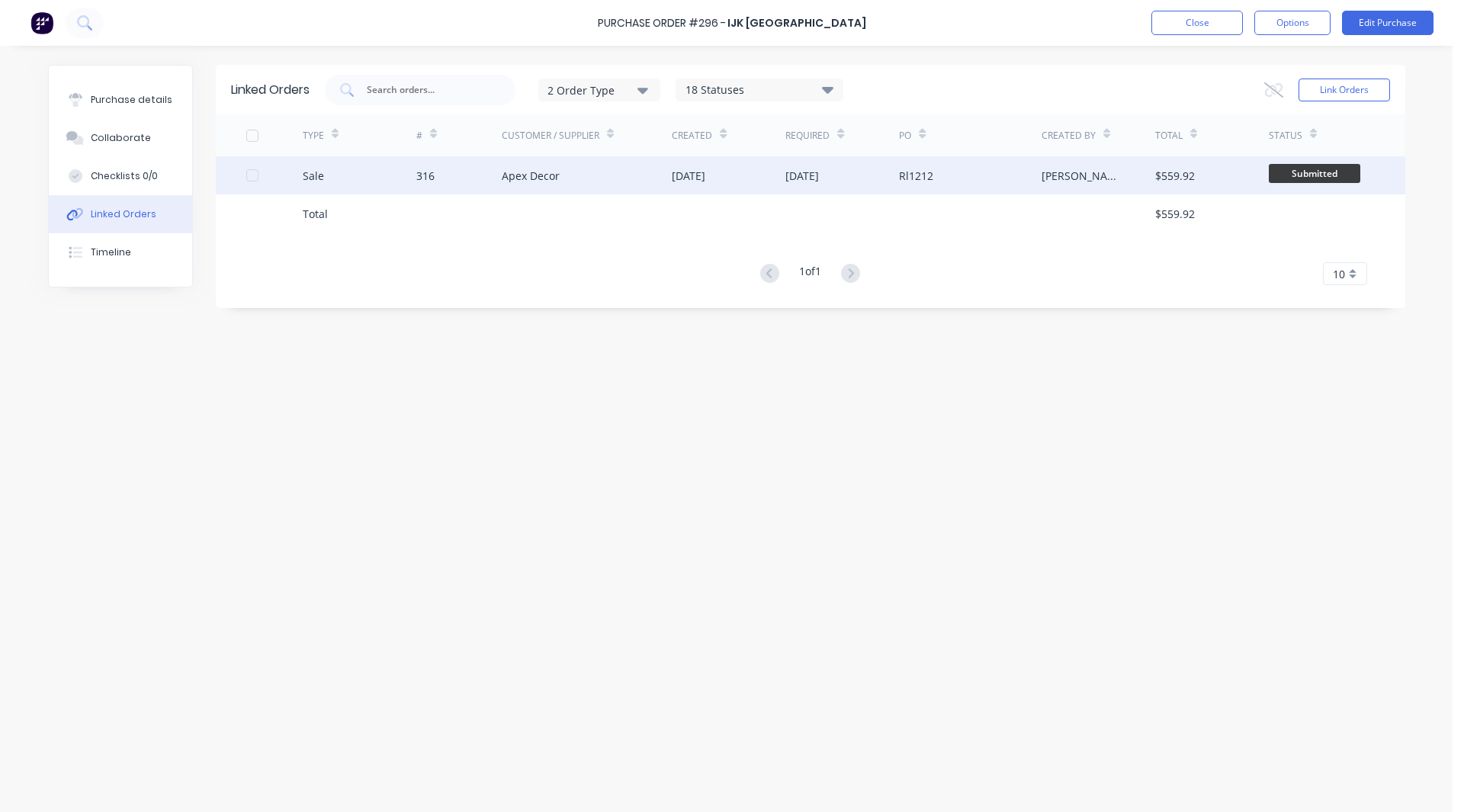
click at [360, 168] on div "Sale" at bounding box center [360, 175] width 113 height 38
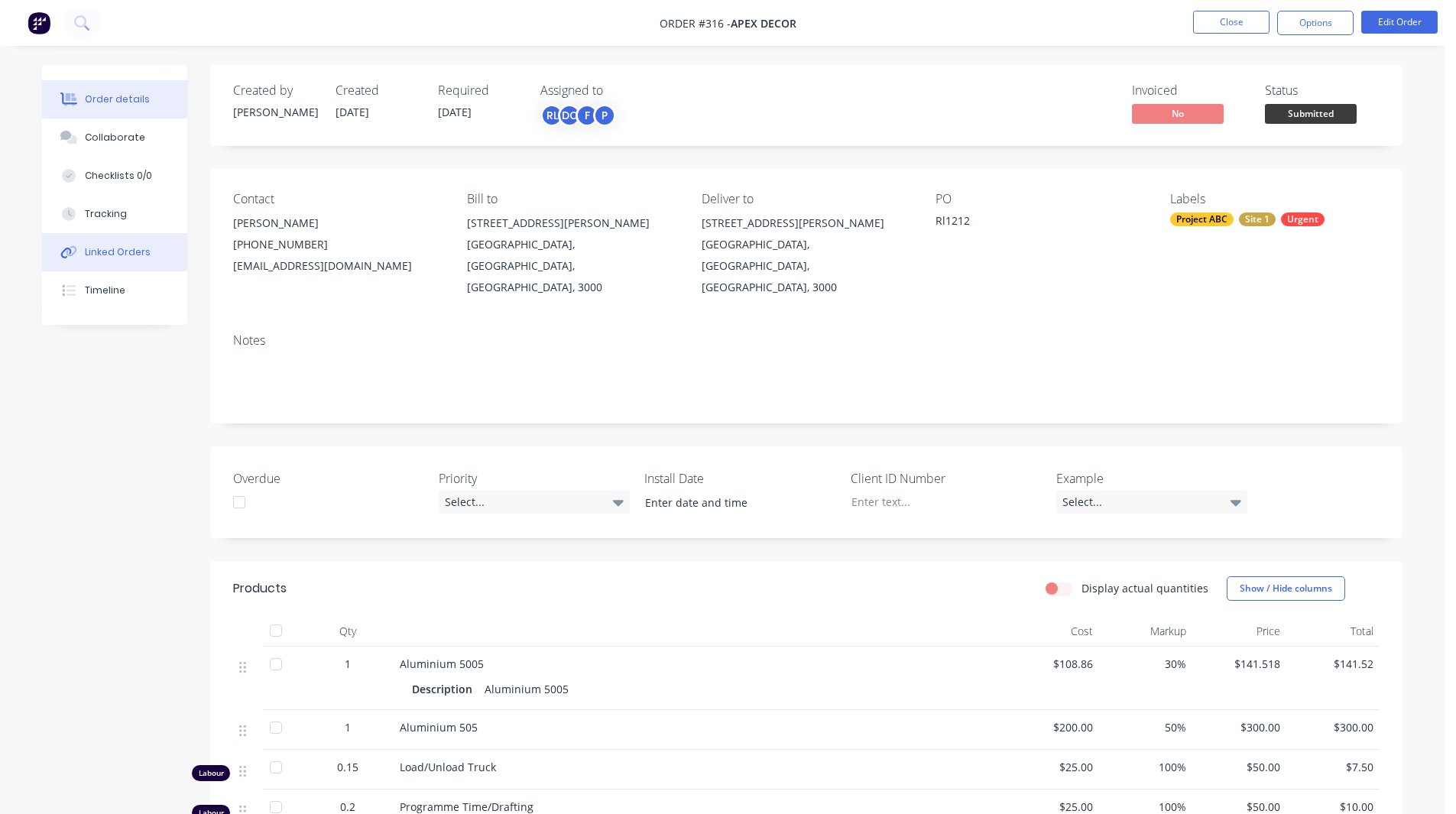
click at [149, 268] on button "Linked Orders" at bounding box center [115, 251] width 145 height 38
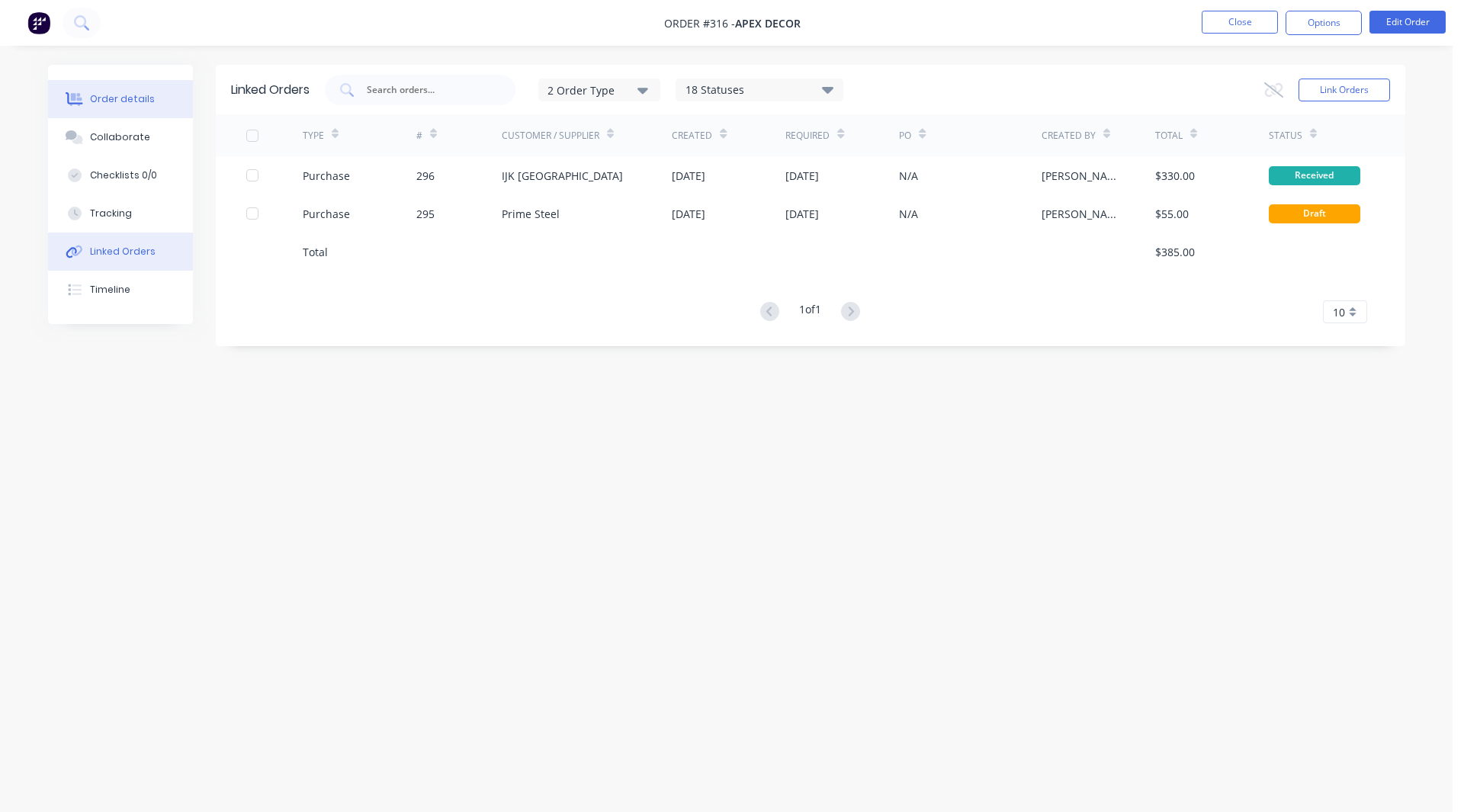
click at [142, 96] on div "Order details" at bounding box center [123, 98] width 65 height 14
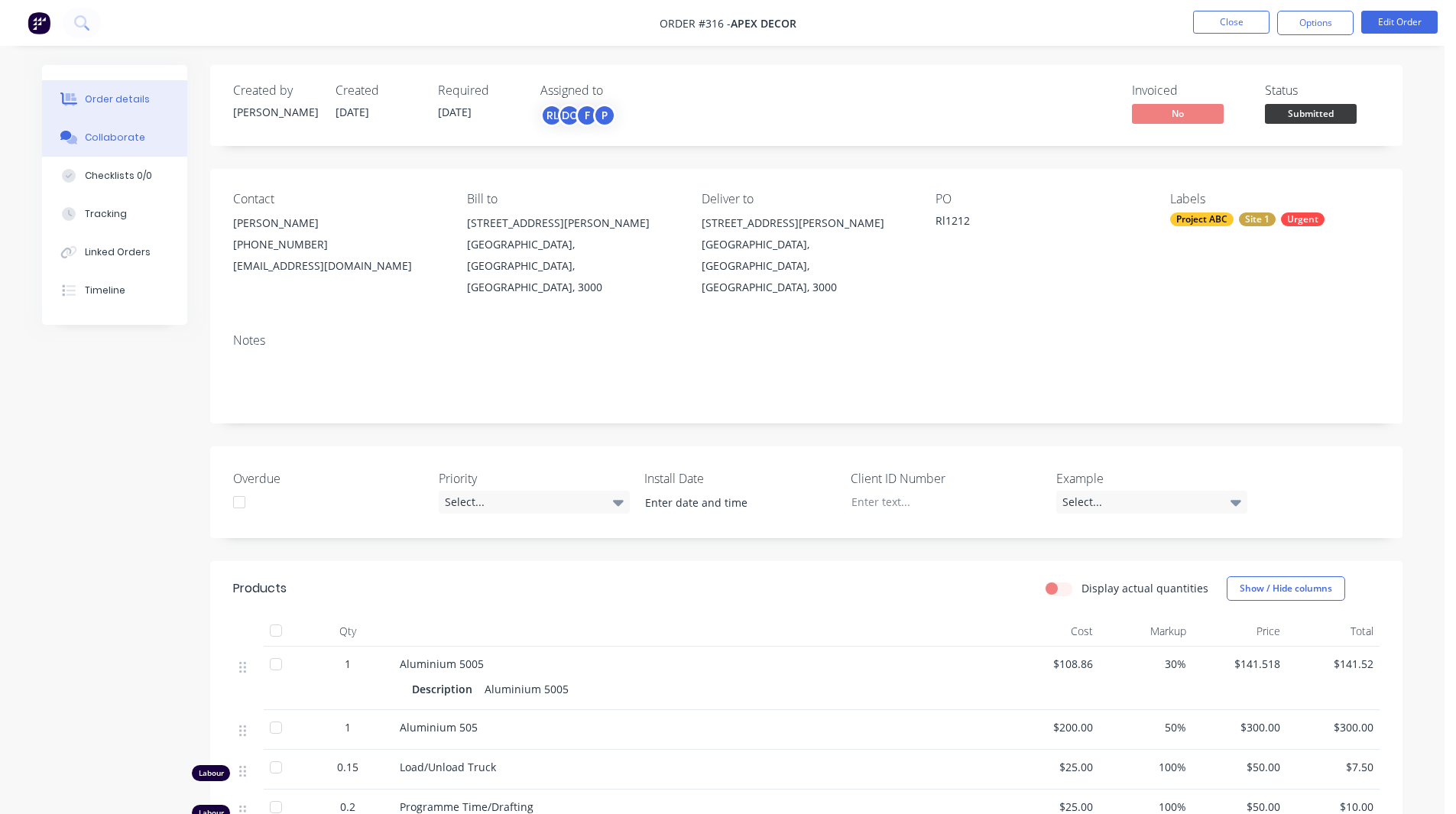
click at [144, 138] on button "Collaborate" at bounding box center [115, 137] width 145 height 38
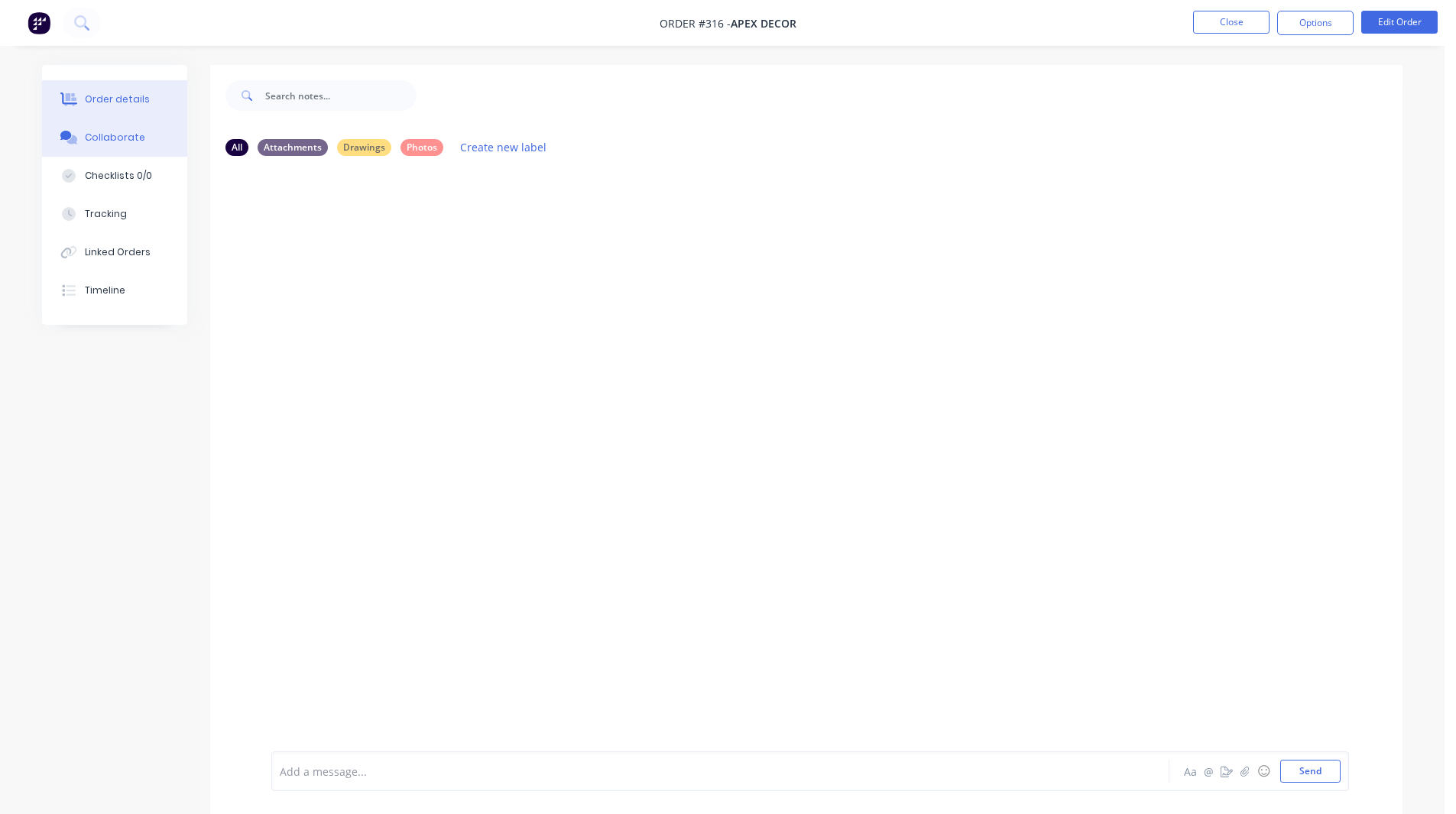
click at [123, 102] on div "Order details" at bounding box center [117, 99] width 65 height 14
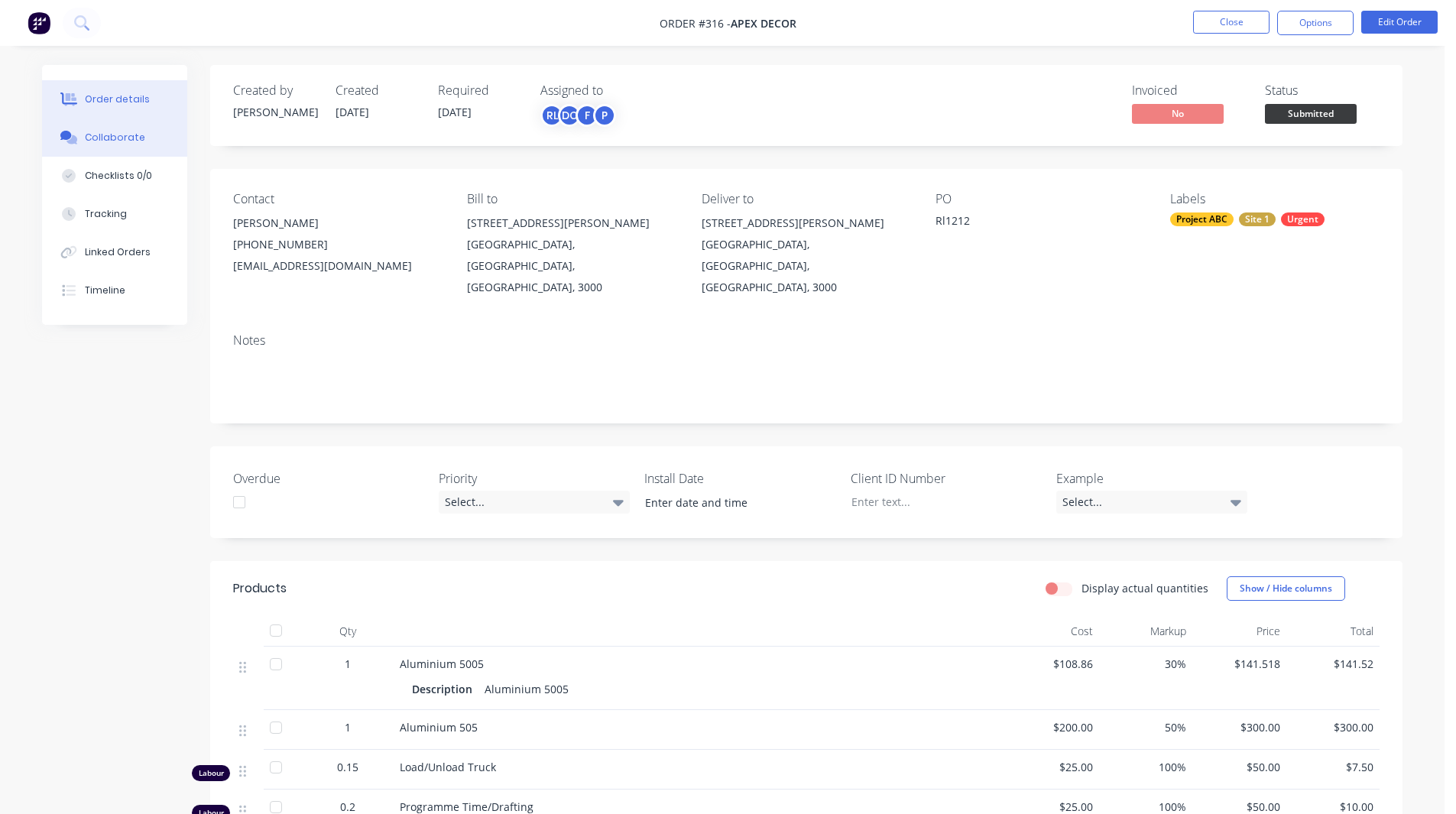
click at [106, 129] on button "Collaborate" at bounding box center [115, 137] width 145 height 38
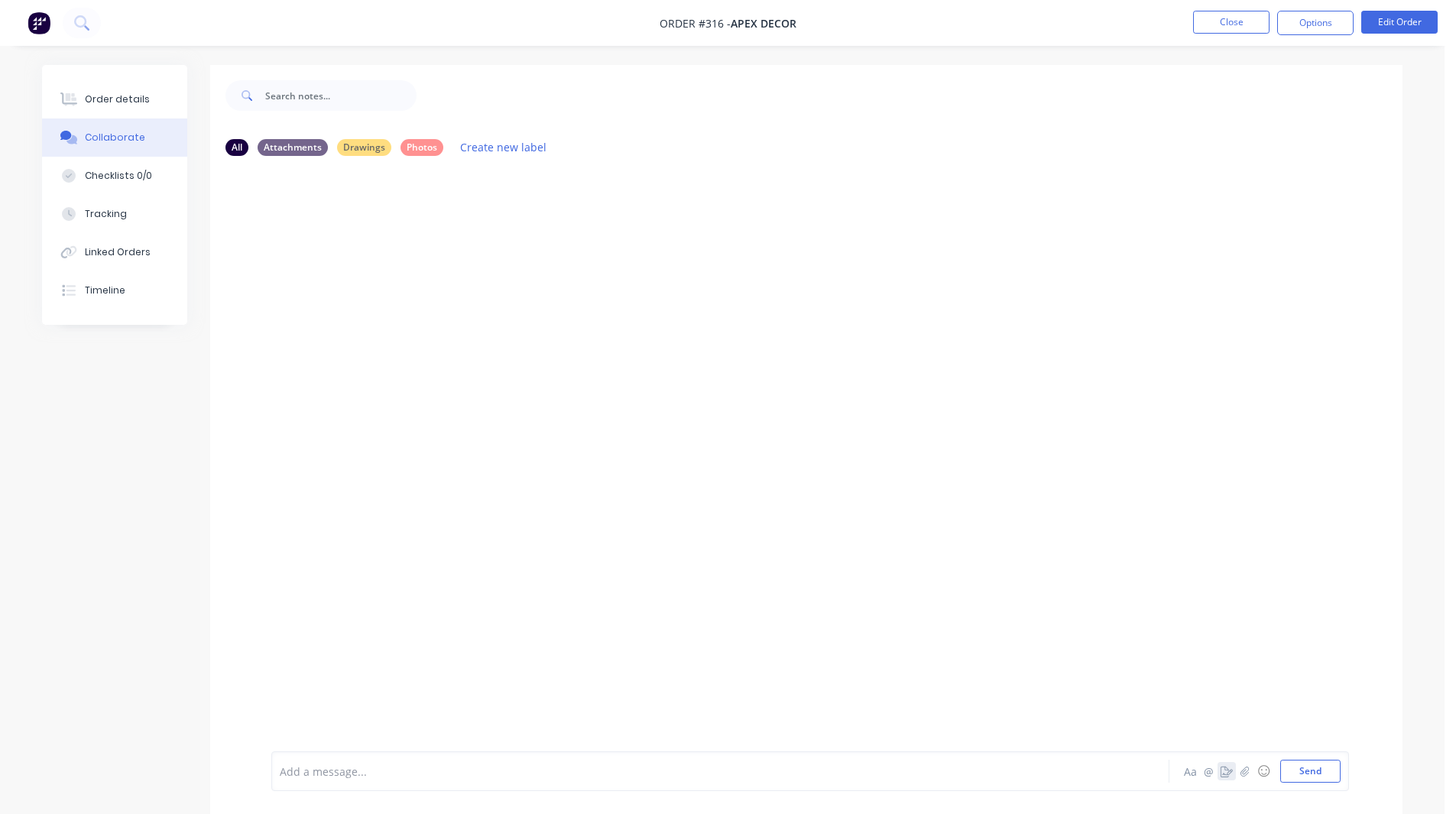
click at [1225, 767] on icon "button" at bounding box center [1226, 770] width 12 height 10
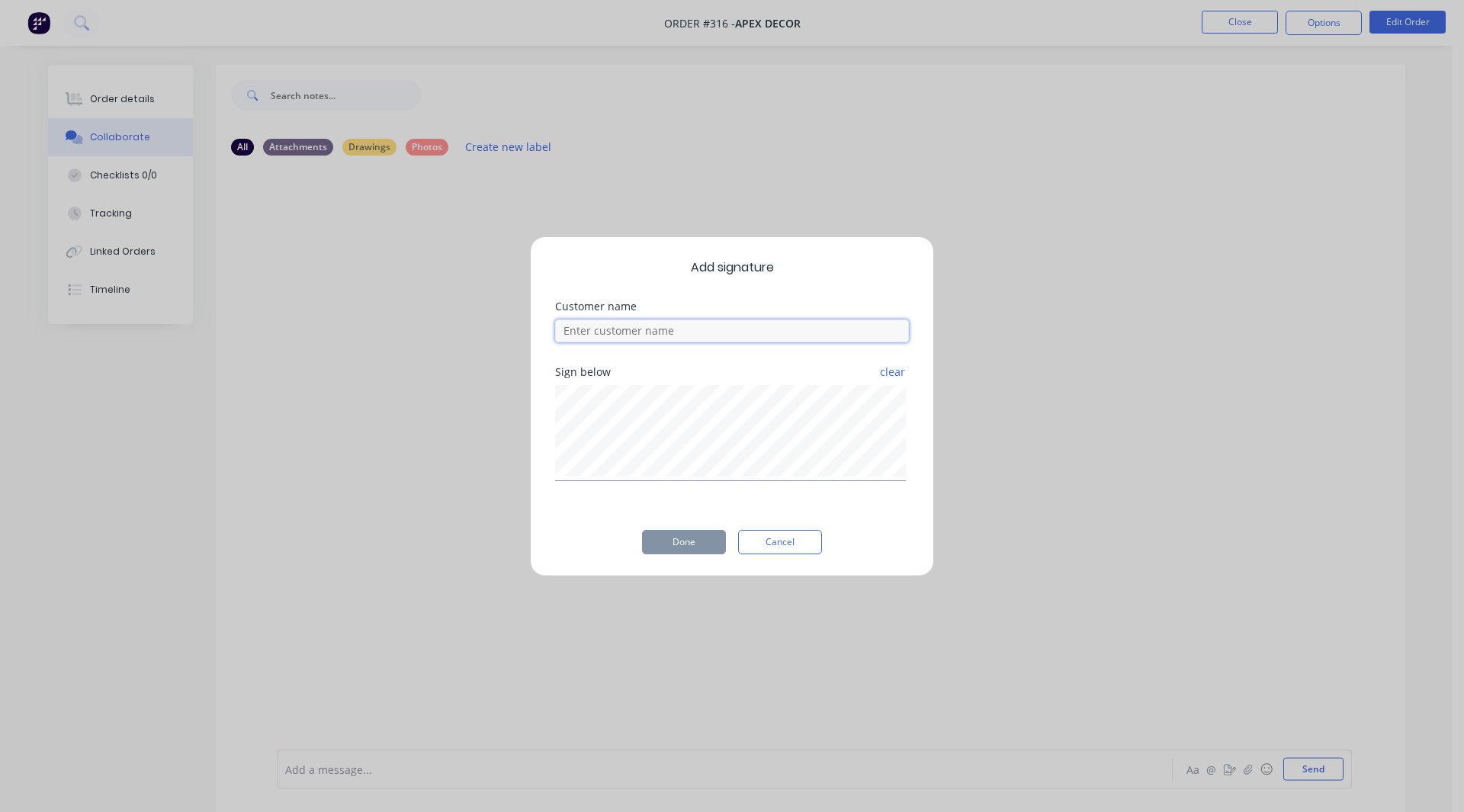
click at [660, 325] on input at bounding box center [732, 331] width 354 height 23
click at [707, 548] on button "Done" at bounding box center [684, 542] width 84 height 24
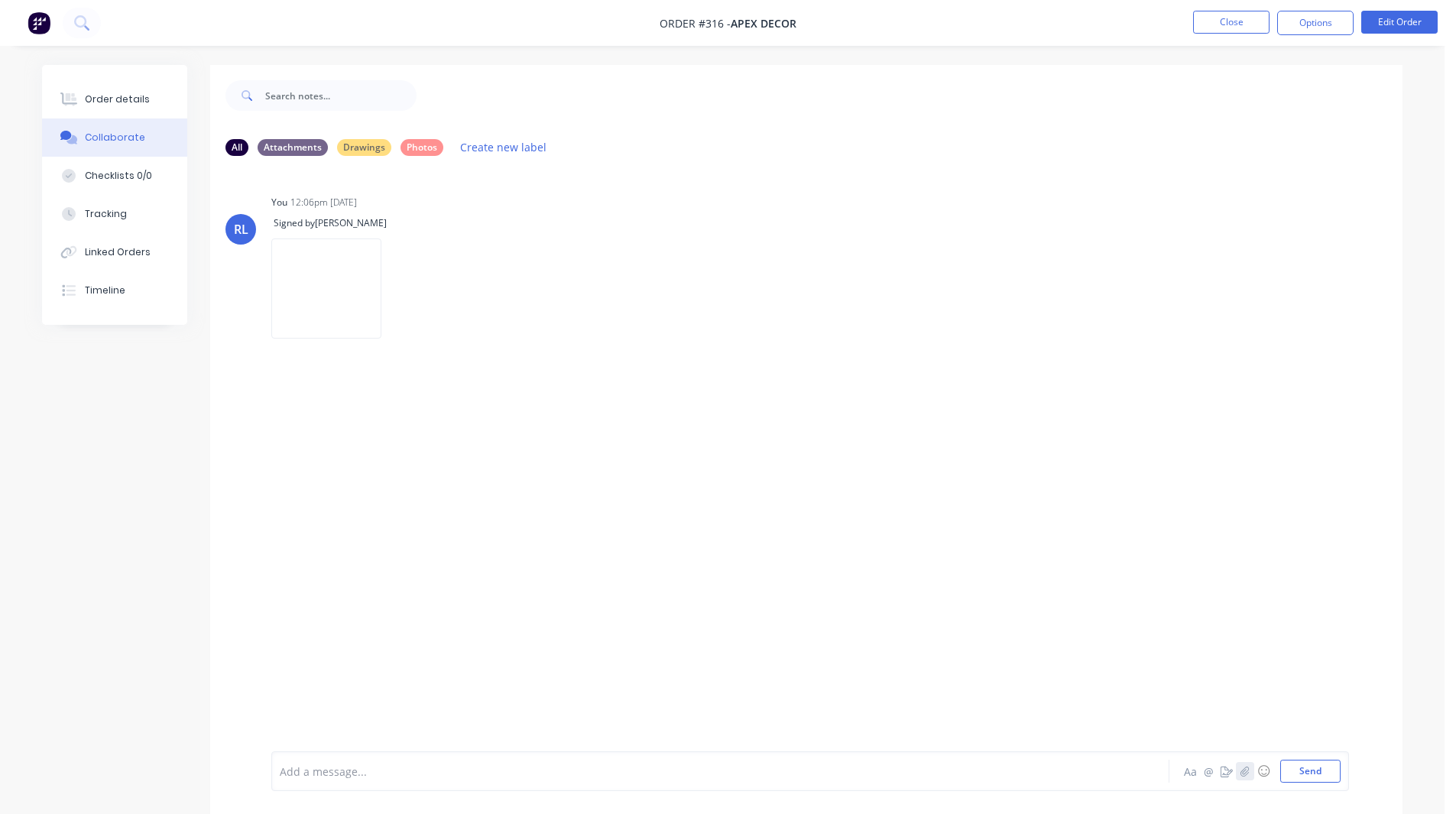
click at [1244, 767] on icon "button" at bounding box center [1245, 770] width 9 height 10
click at [299, 771] on div at bounding box center [677, 770] width 795 height 16
click at [96, 180] on div "Checklists 0/0" at bounding box center [118, 175] width 67 height 14
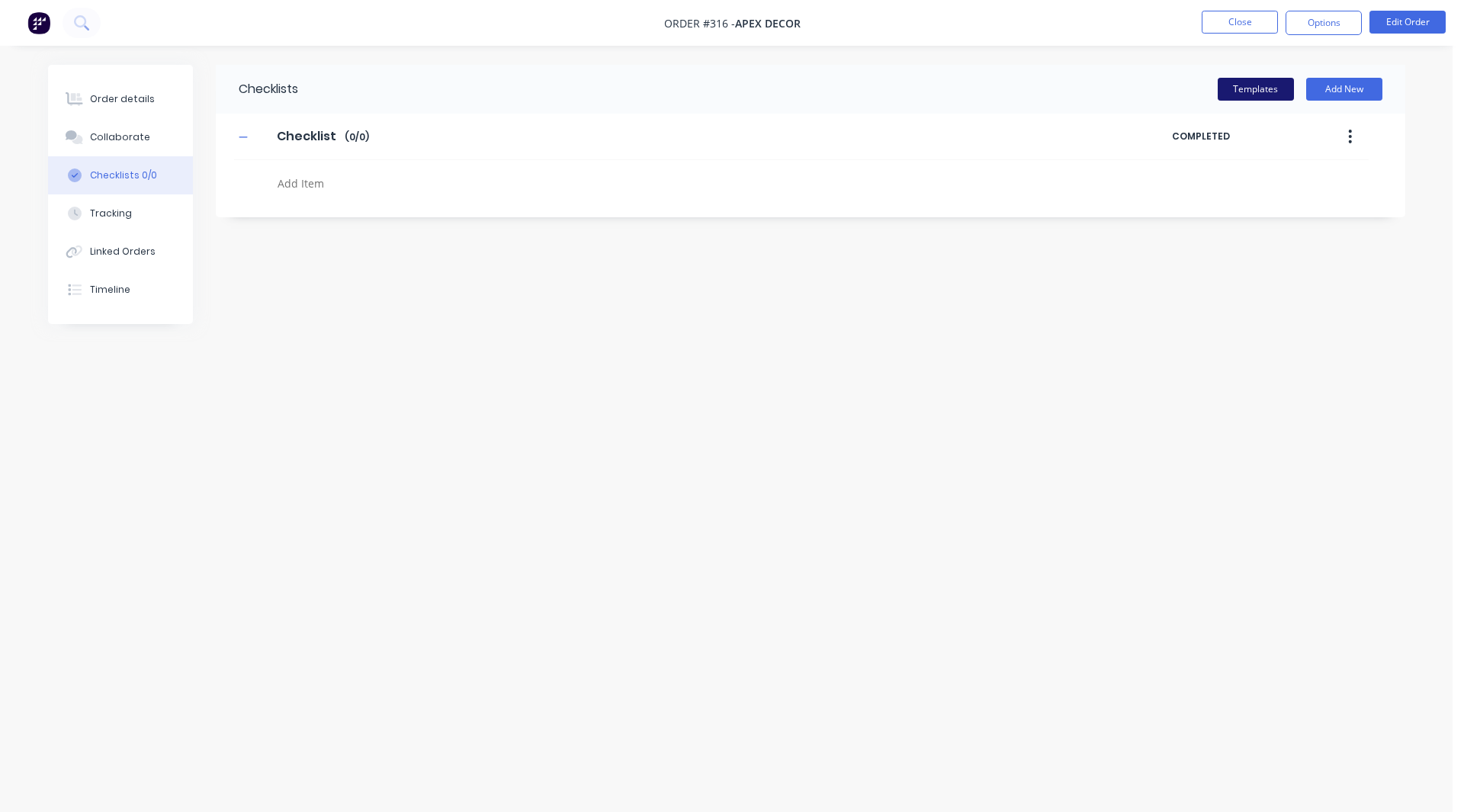
click at [1237, 87] on button "Templates" at bounding box center [1256, 89] width 76 height 23
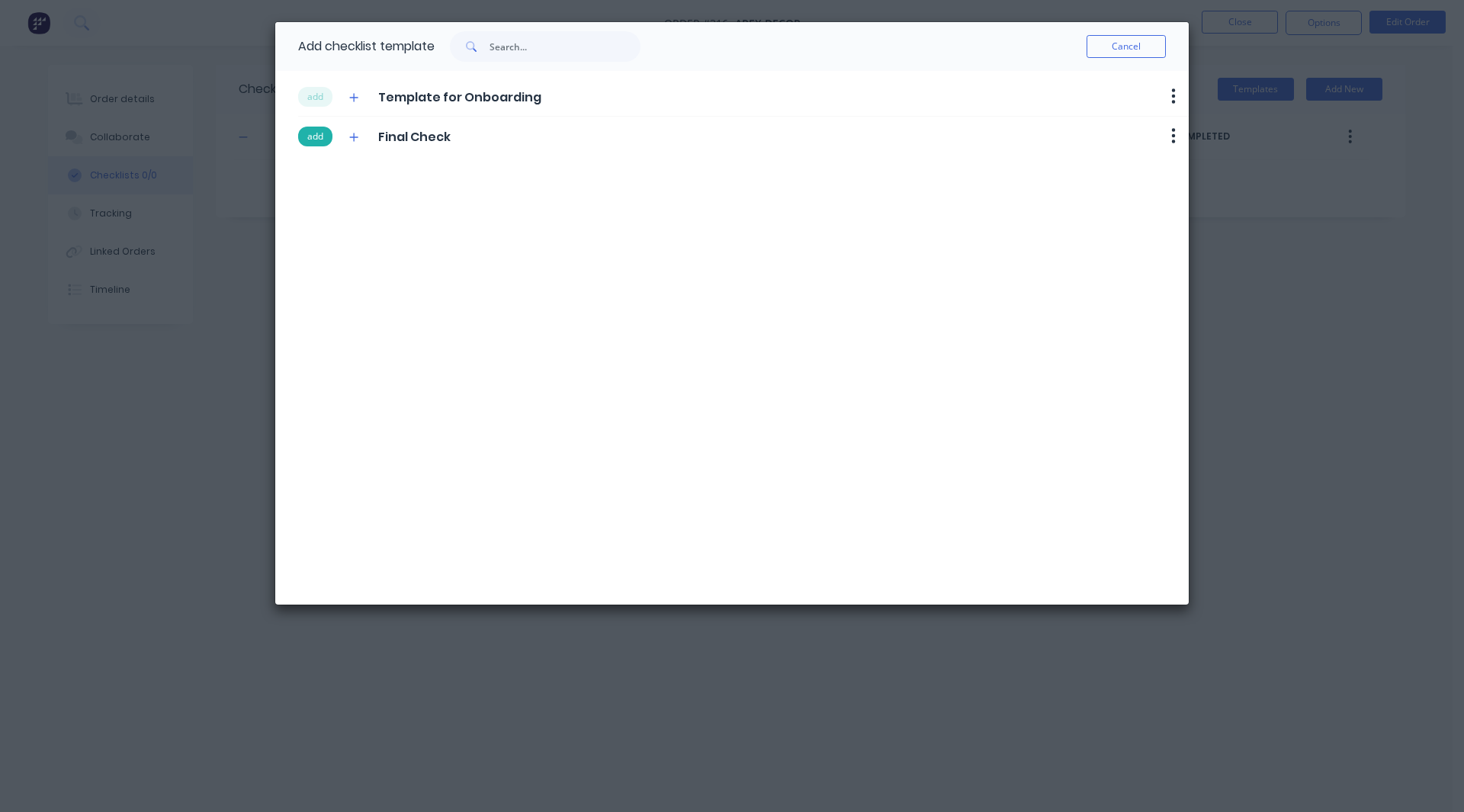
click at [308, 130] on button "add" at bounding box center [315, 136] width 34 height 20
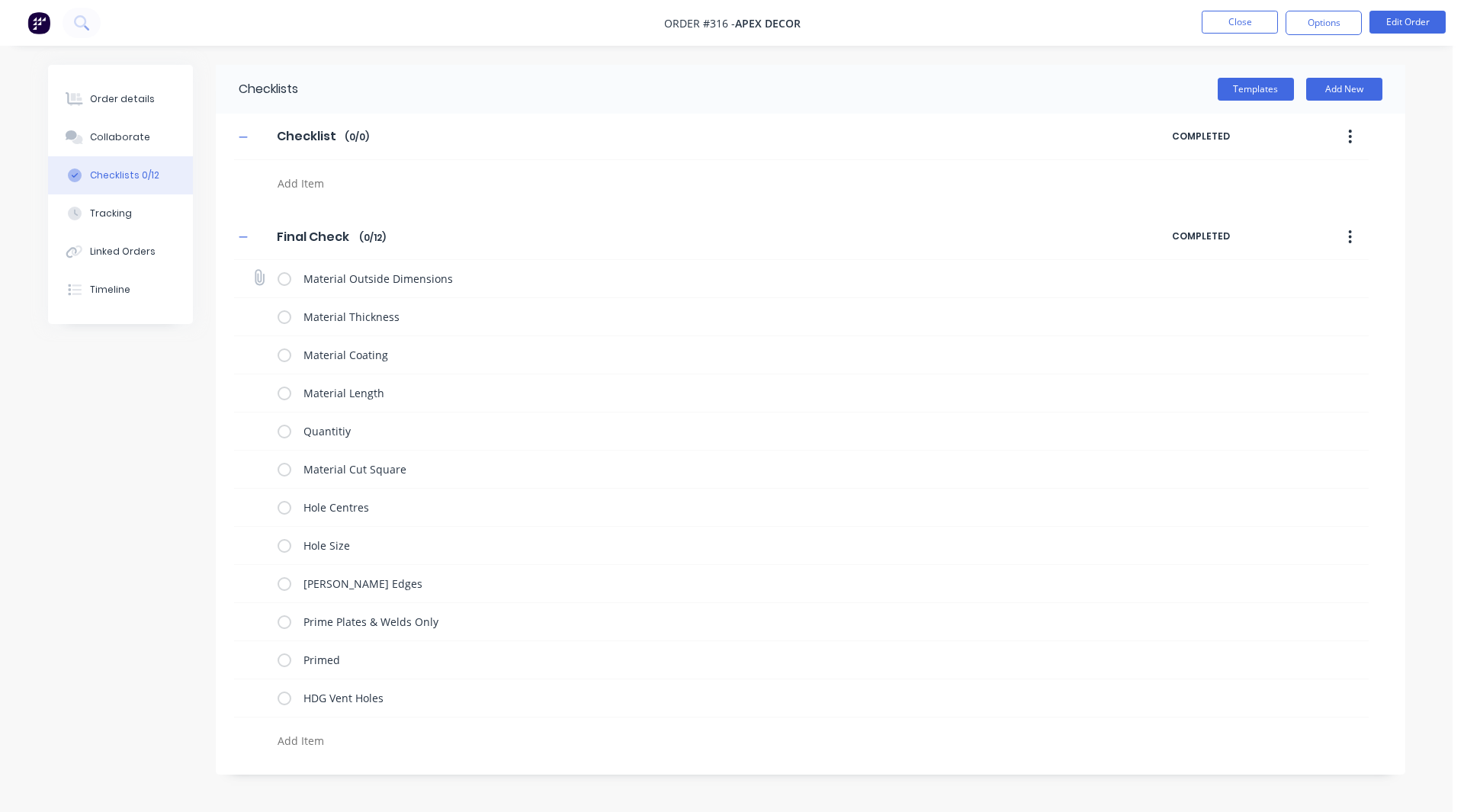
click at [285, 280] on label at bounding box center [284, 278] width 14 height 16
click at [0, 0] on input "checkbox" at bounding box center [0, 0] width 0 height 0
click at [285, 314] on label at bounding box center [284, 316] width 14 height 16
click at [0, 0] on input "checkbox" at bounding box center [0, 0] width 0 height 0
click at [283, 349] on label at bounding box center [284, 354] width 14 height 16
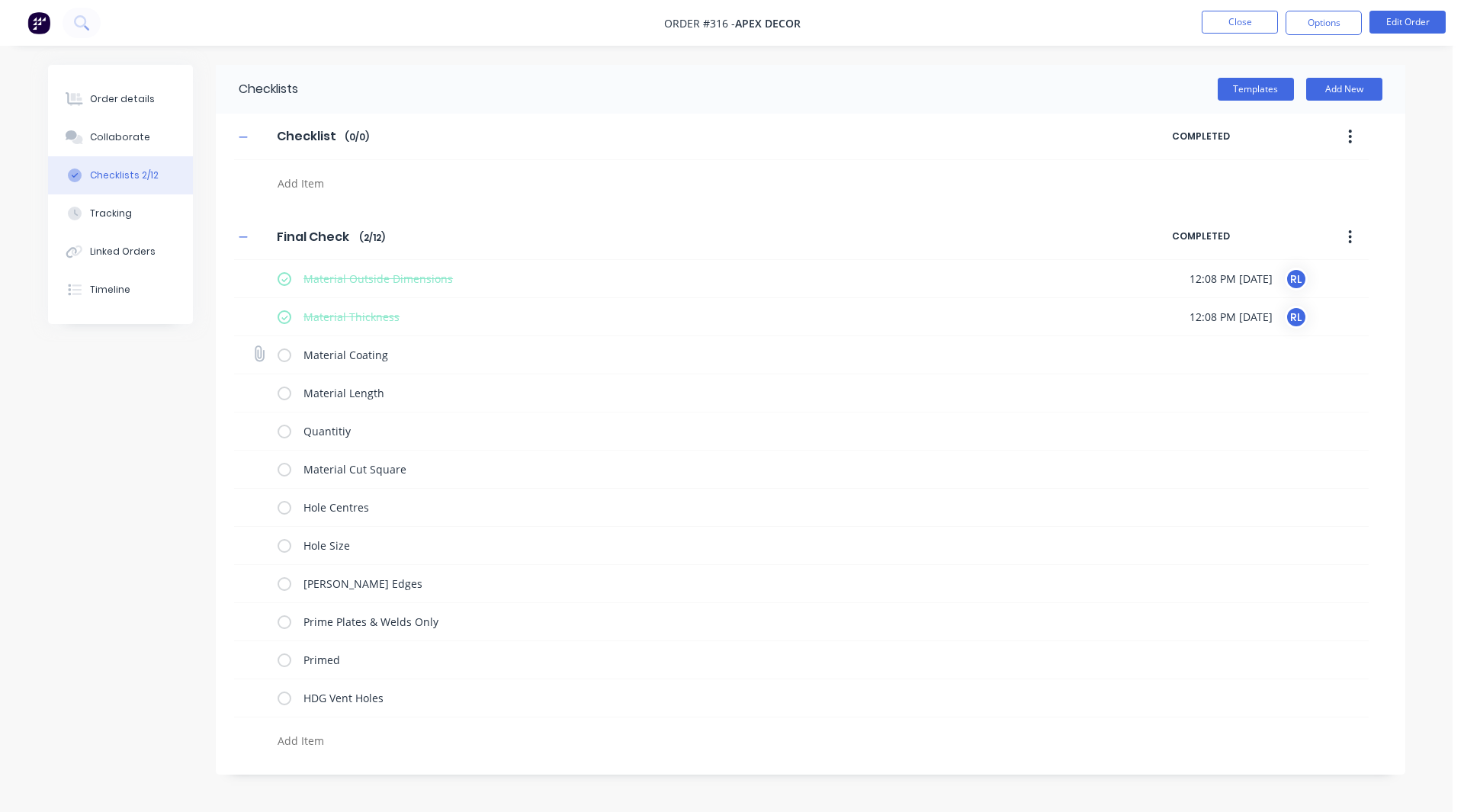
click at [0, 0] on input "checkbox" at bounding box center [0, 0] width 0 height 0
click at [284, 399] on label at bounding box center [284, 392] width 14 height 16
click at [0, 0] on input "checkbox" at bounding box center [0, 0] width 0 height 0
click at [258, 388] on icon at bounding box center [257, 391] width 20 height 20
click at [253, 384] on input "file" at bounding box center [253, 384] width 0 height 0
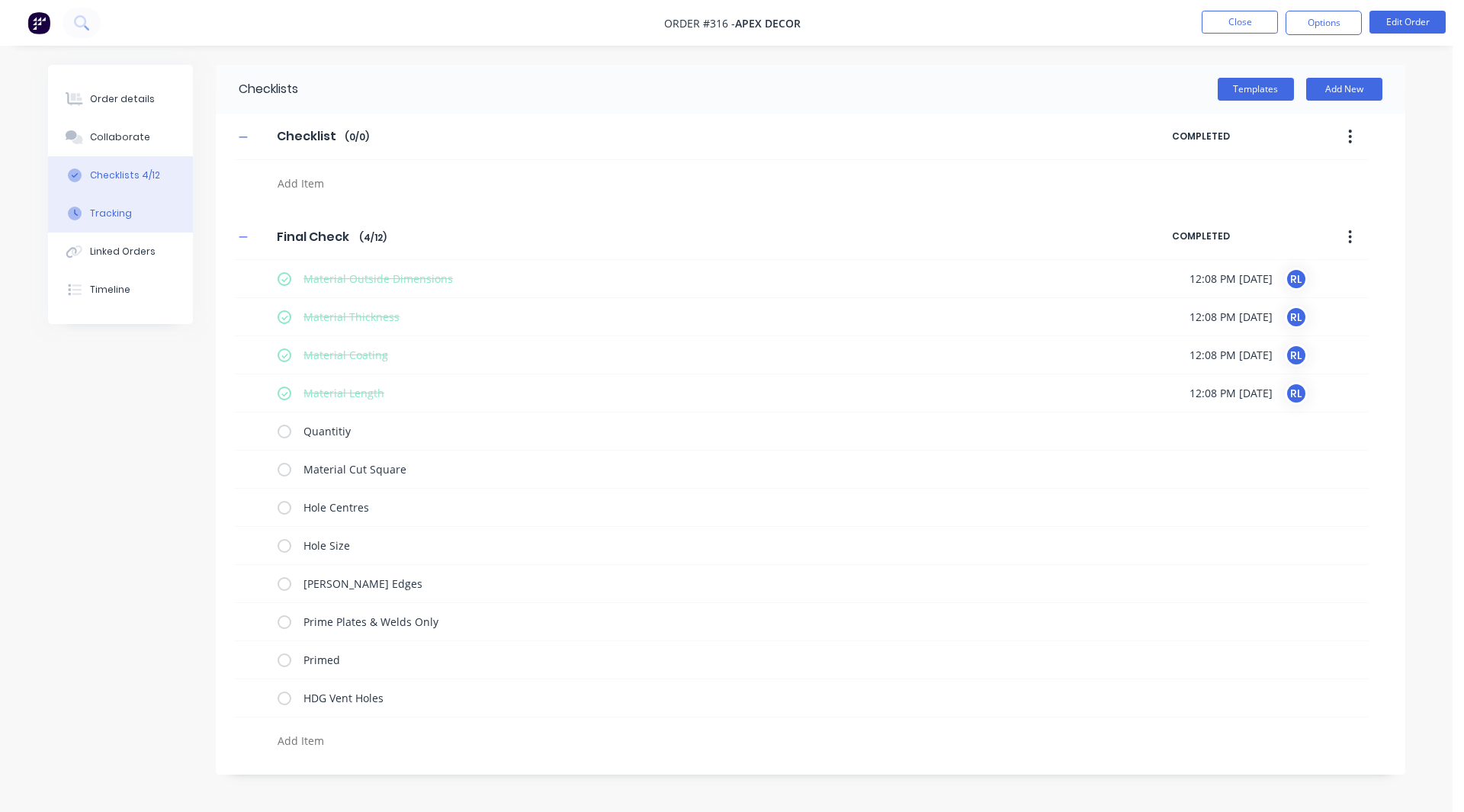
click at [118, 213] on div "Tracking" at bounding box center [111, 213] width 42 height 14
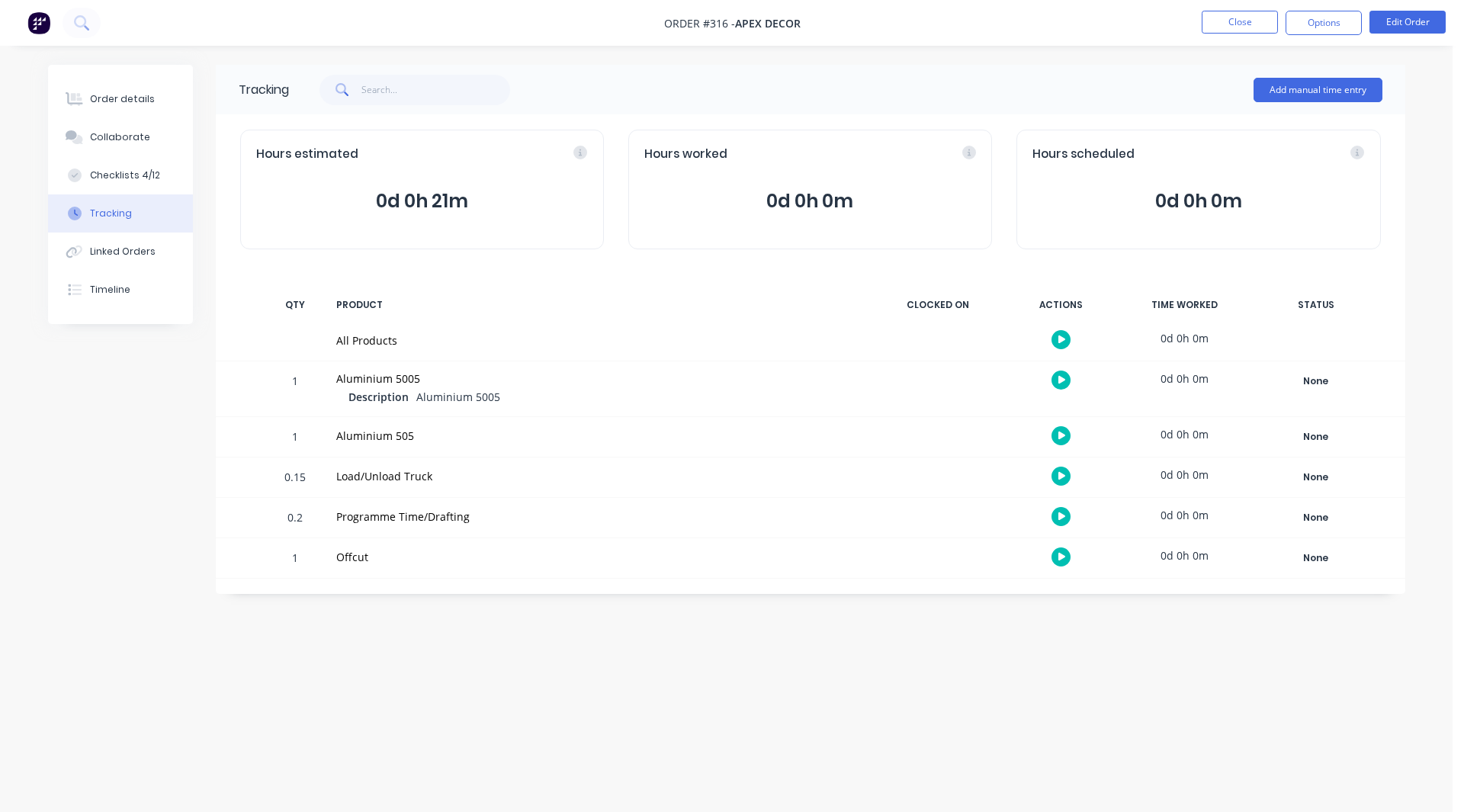
click at [1054, 375] on button at bounding box center [1061, 380] width 20 height 20
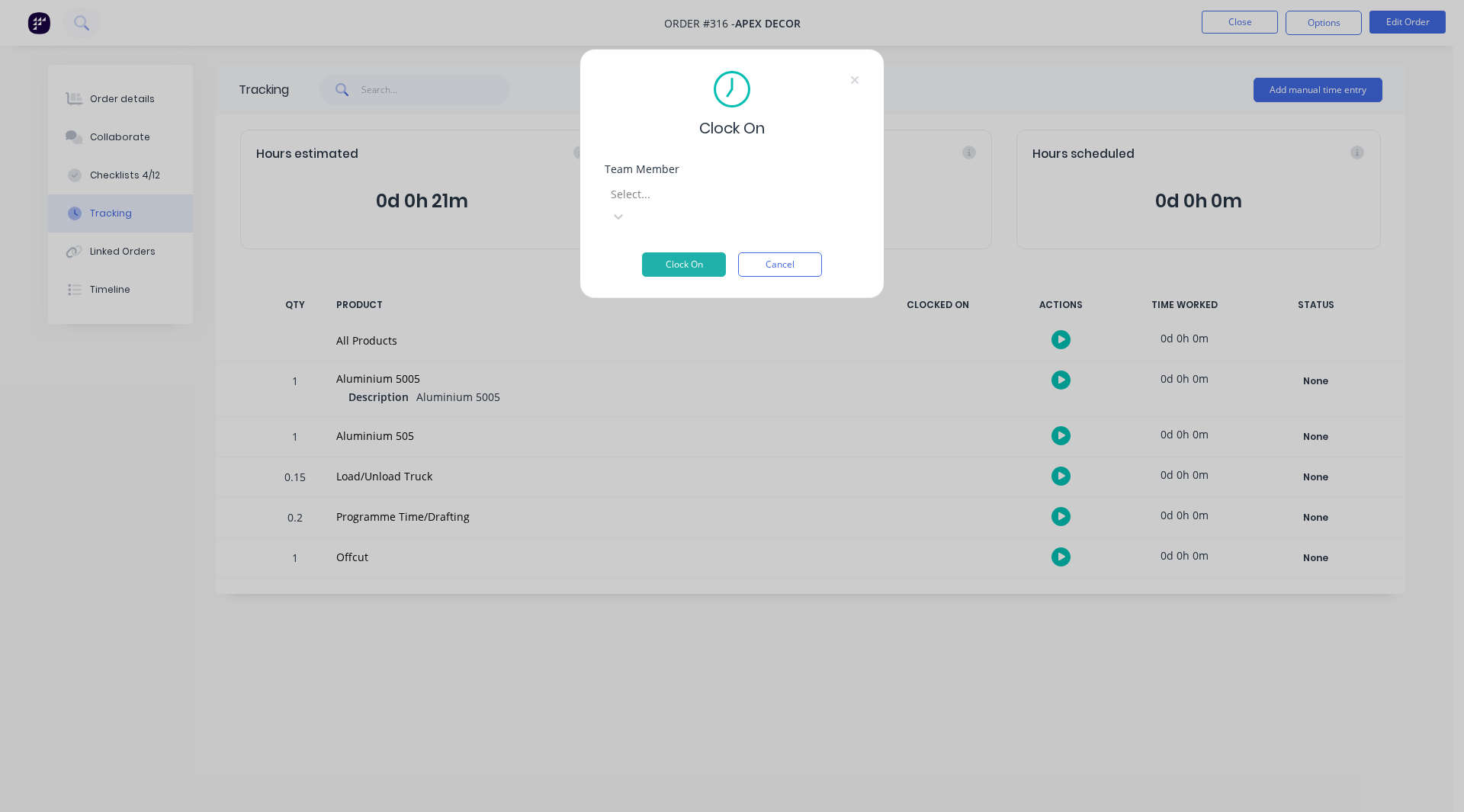
click at [639, 181] on div "Select..." at bounding box center [732, 203] width 255 height 49
click at [639, 188] on div at bounding box center [719, 194] width 219 height 20
click at [680, 253] on button "Clock On" at bounding box center [684, 265] width 84 height 24
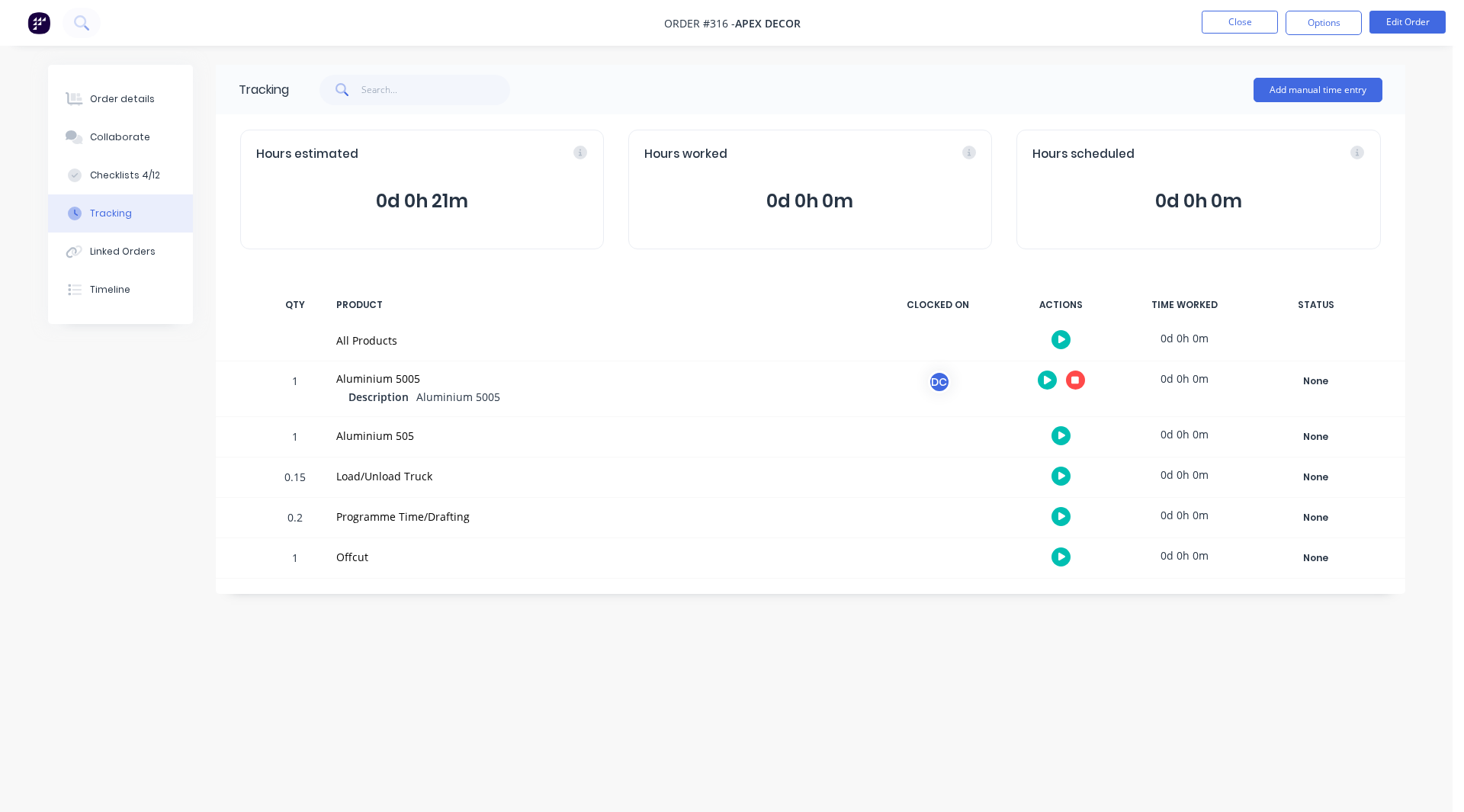
click at [1057, 431] on button at bounding box center [1061, 436] width 20 height 20
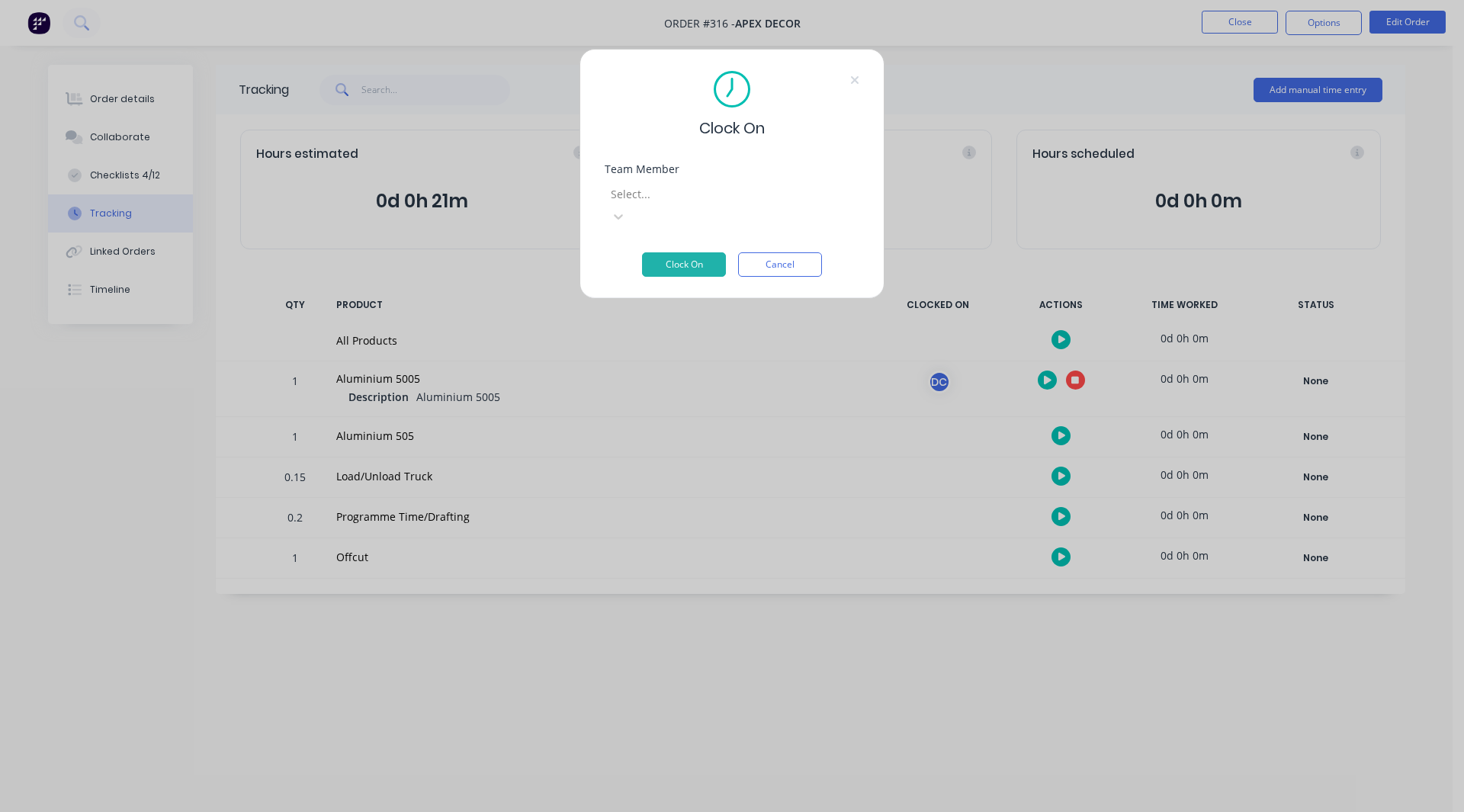
click at [679, 190] on div at bounding box center [719, 194] width 219 height 20
click at [694, 253] on button "Clock On" at bounding box center [684, 265] width 84 height 24
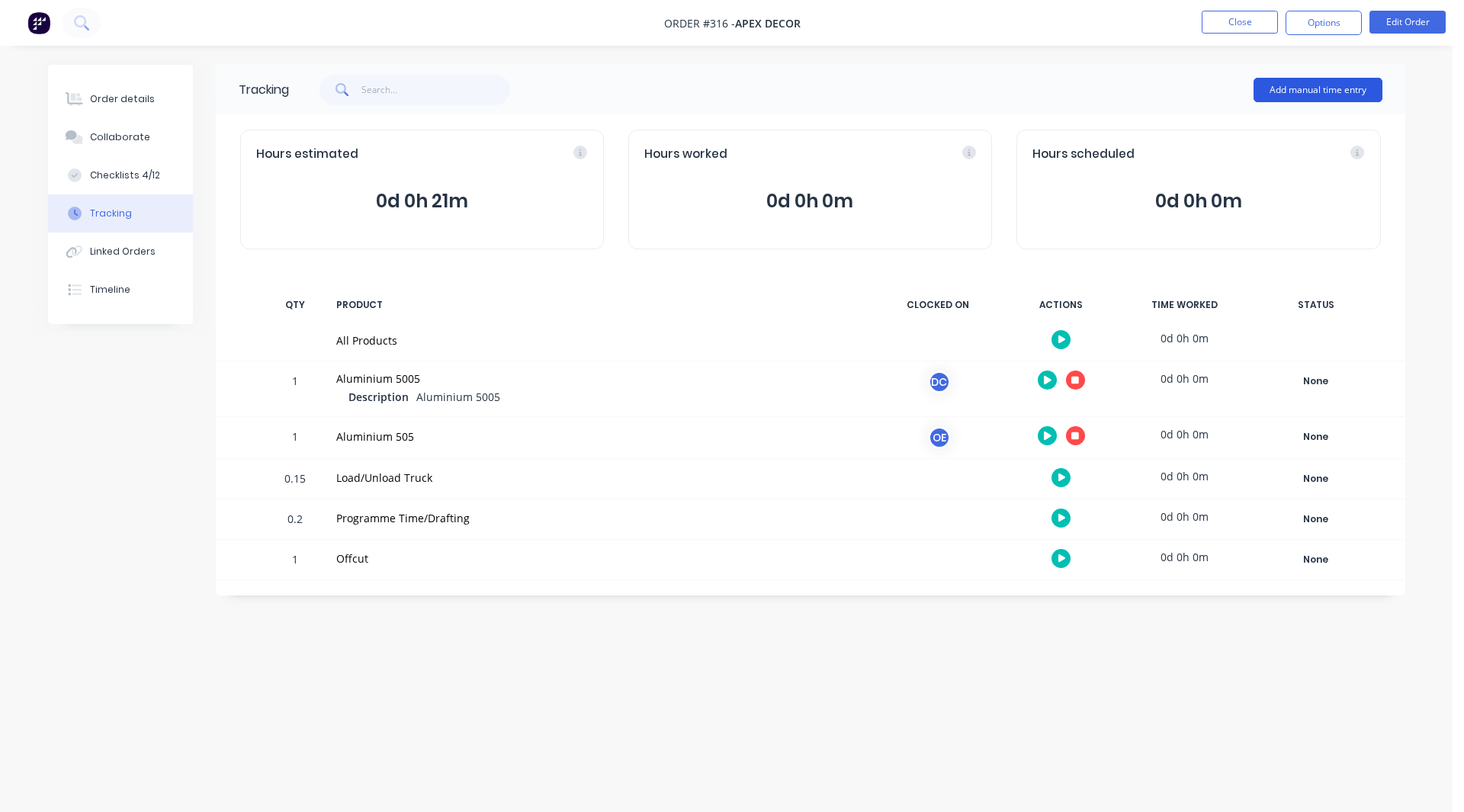
click at [1275, 85] on button "Add manual time entry" at bounding box center [1318, 90] width 129 height 24
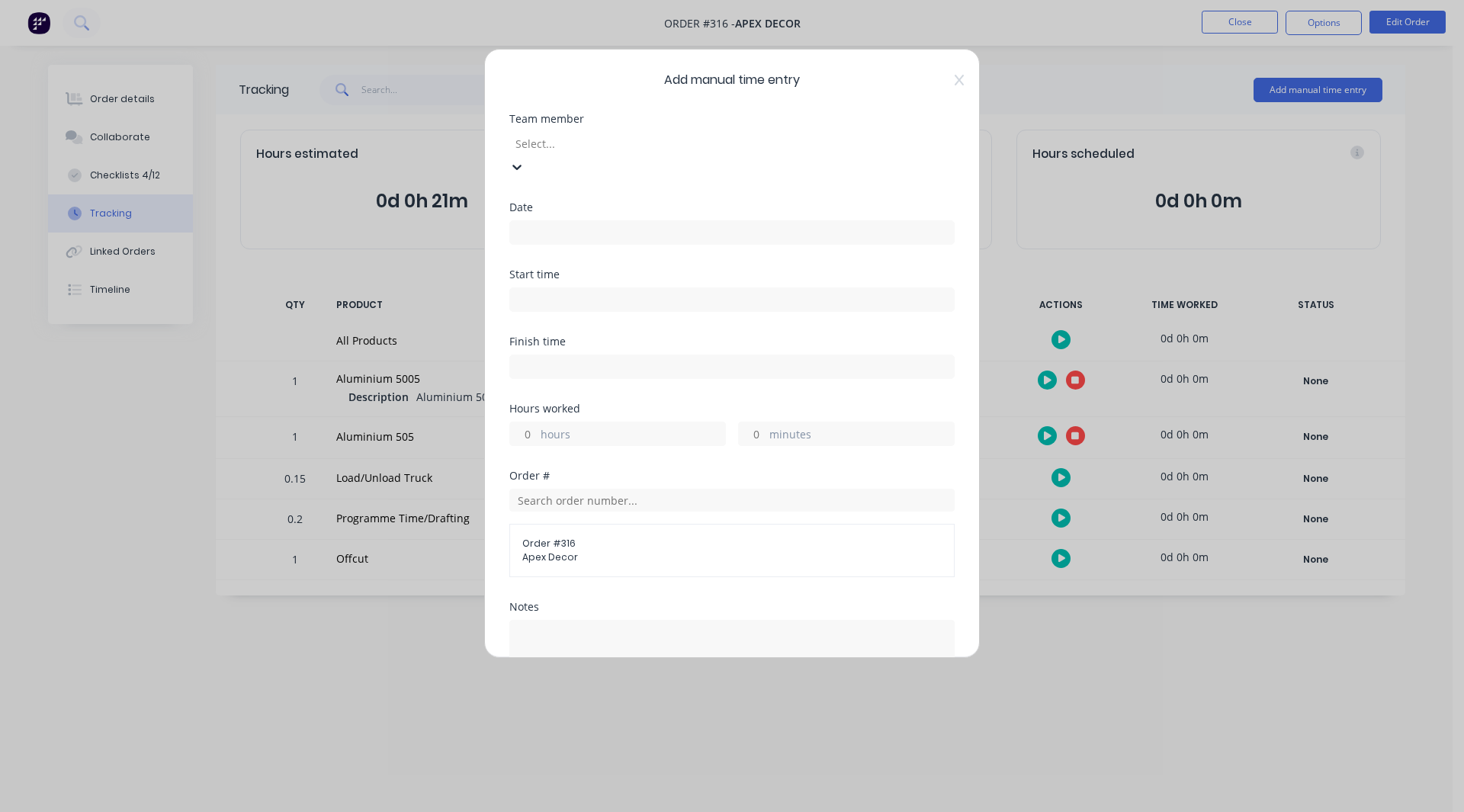
click at [640, 146] on div at bounding box center [624, 143] width 219 height 20
click at [550, 221] on input at bounding box center [732, 232] width 443 height 23
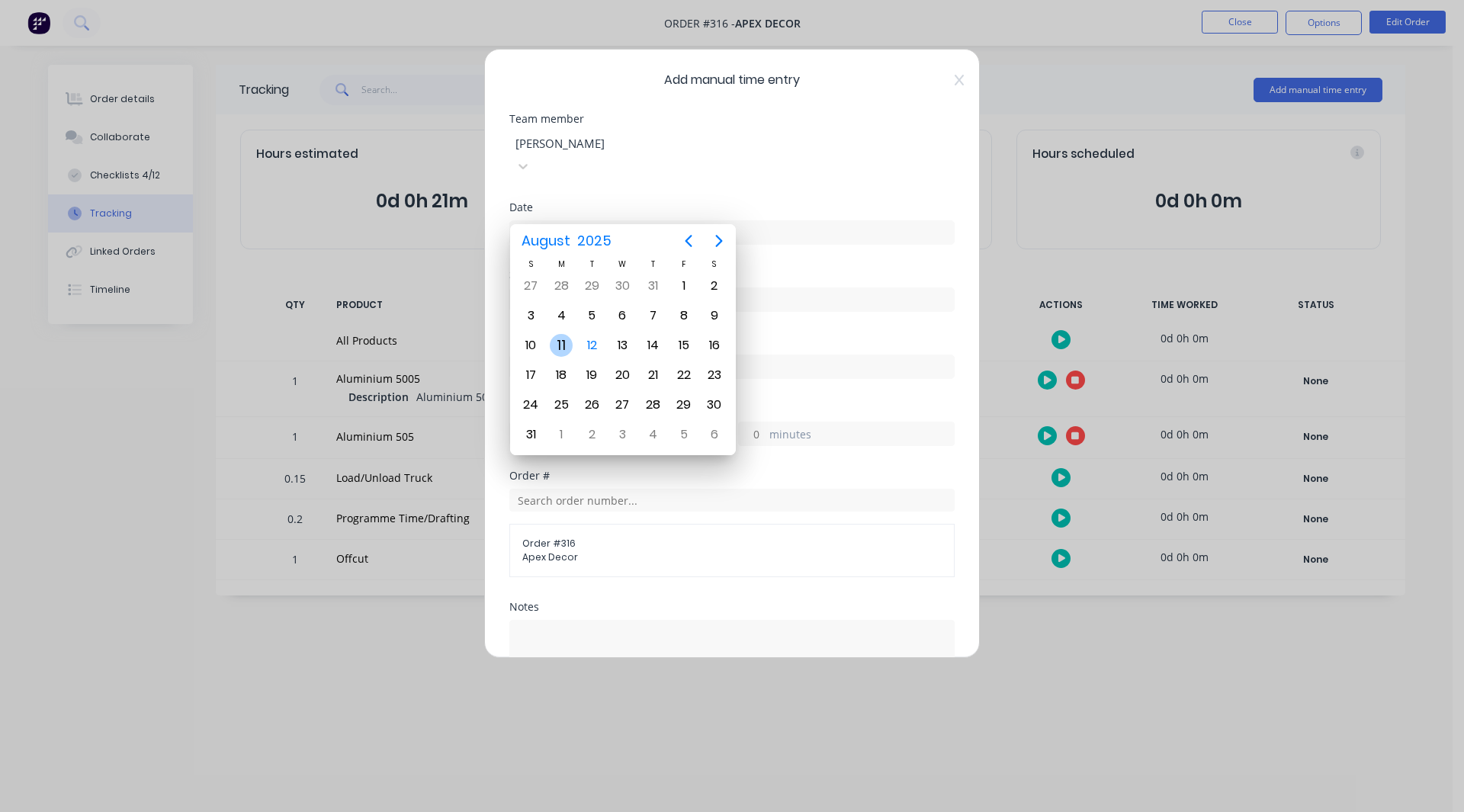
click at [564, 345] on div "11" at bounding box center [561, 345] width 23 height 23
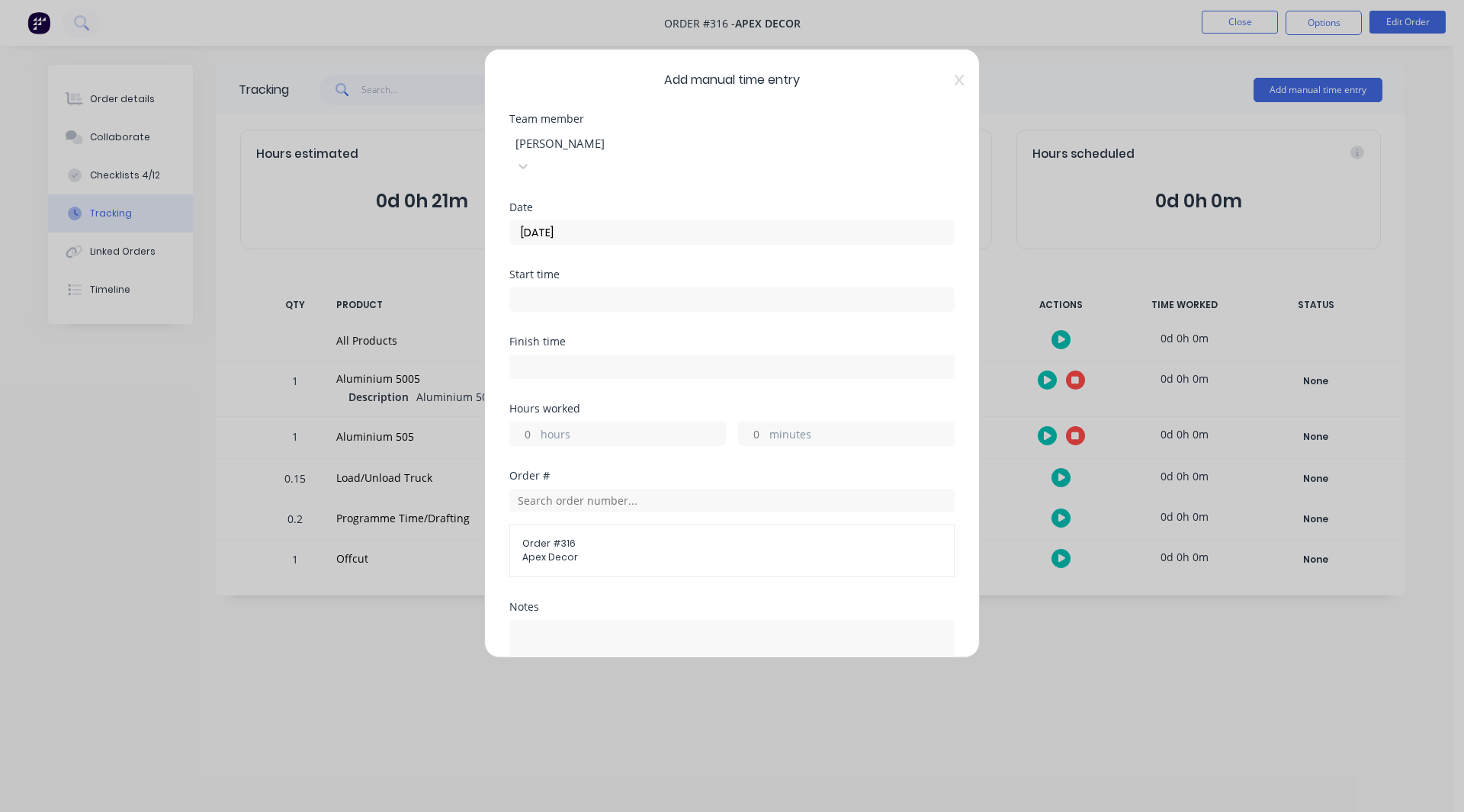
click at [539, 288] on input at bounding box center [732, 299] width 443 height 23
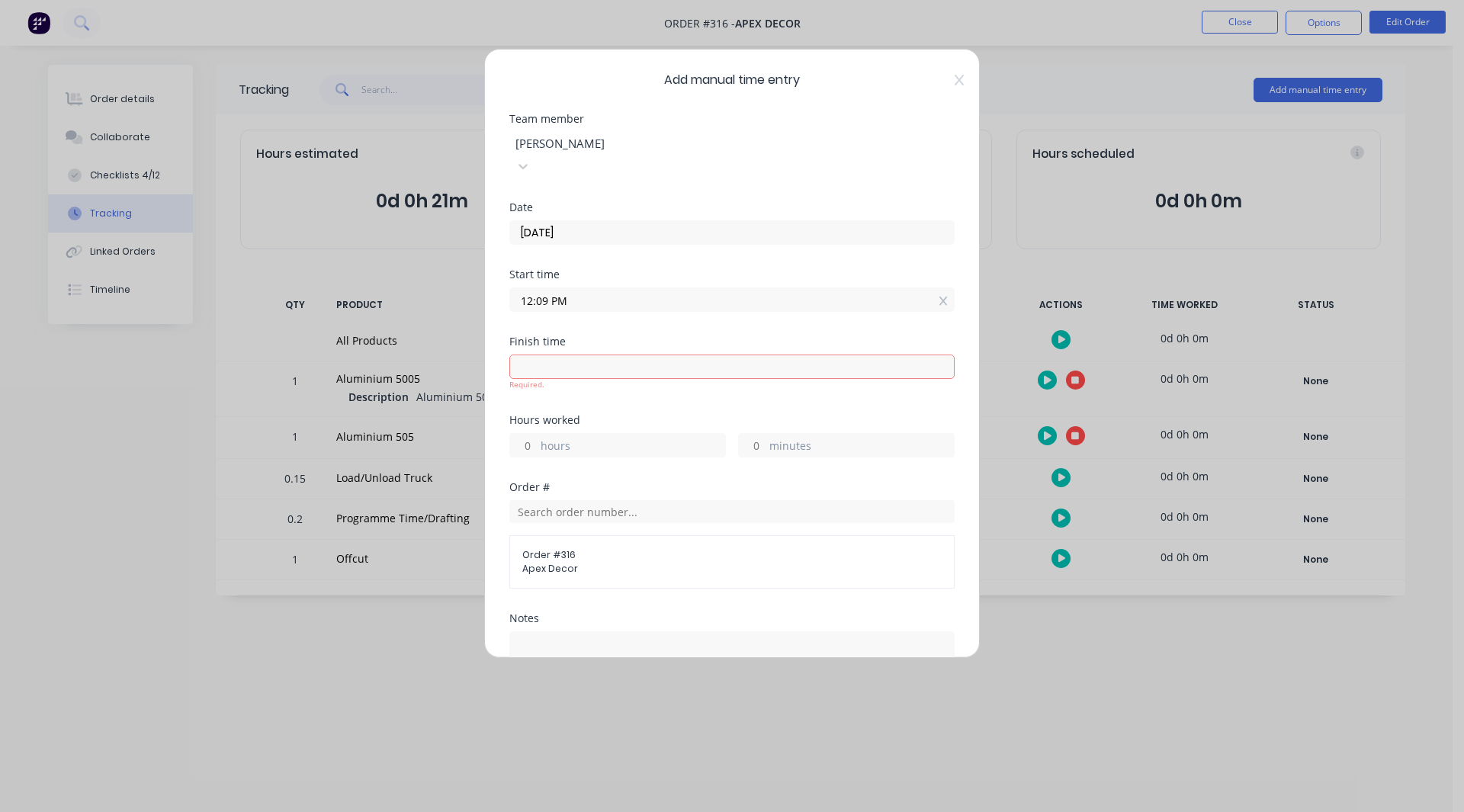
click at [540, 355] on input at bounding box center [732, 366] width 443 height 23
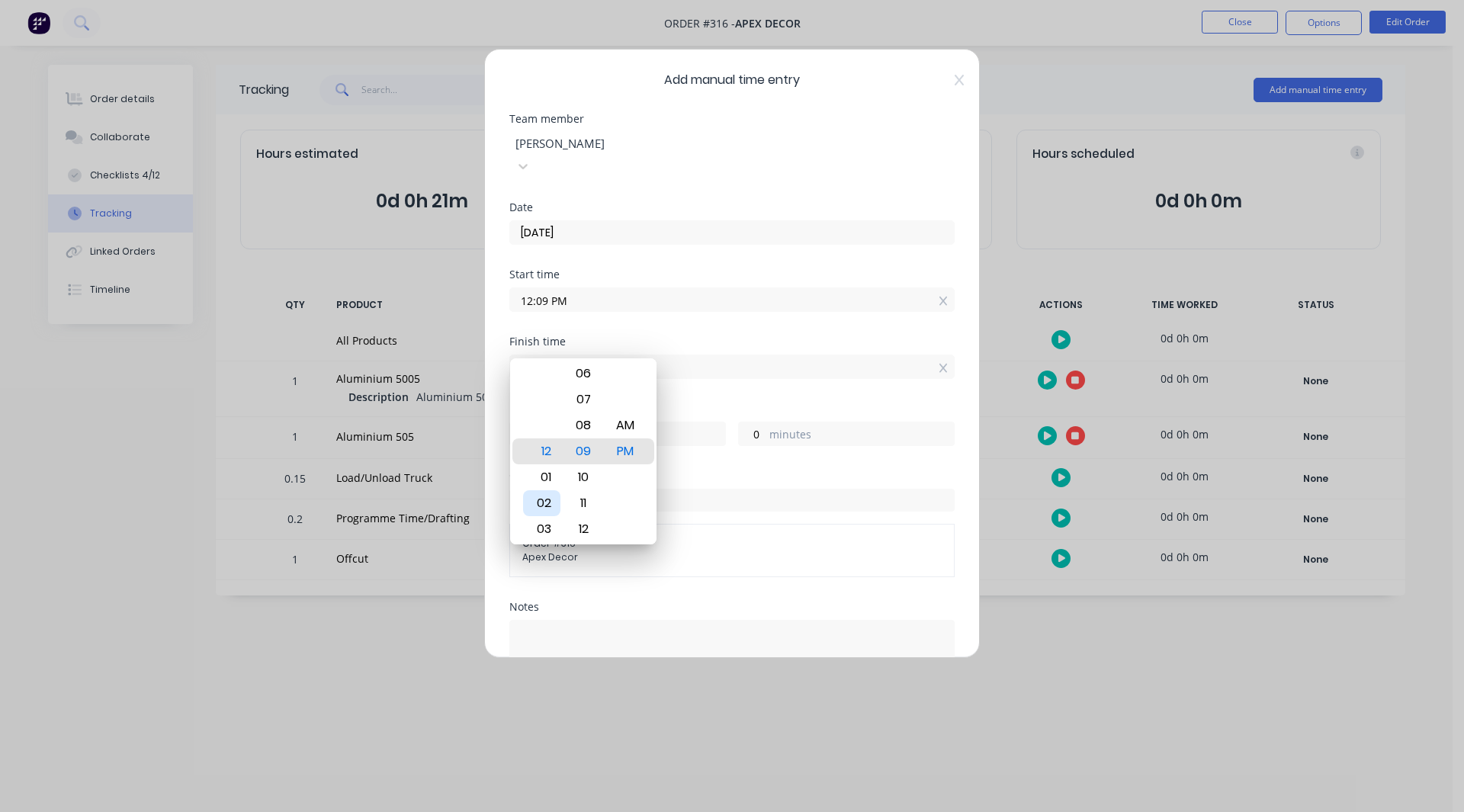
click at [542, 503] on div "02" at bounding box center [542, 503] width 37 height 26
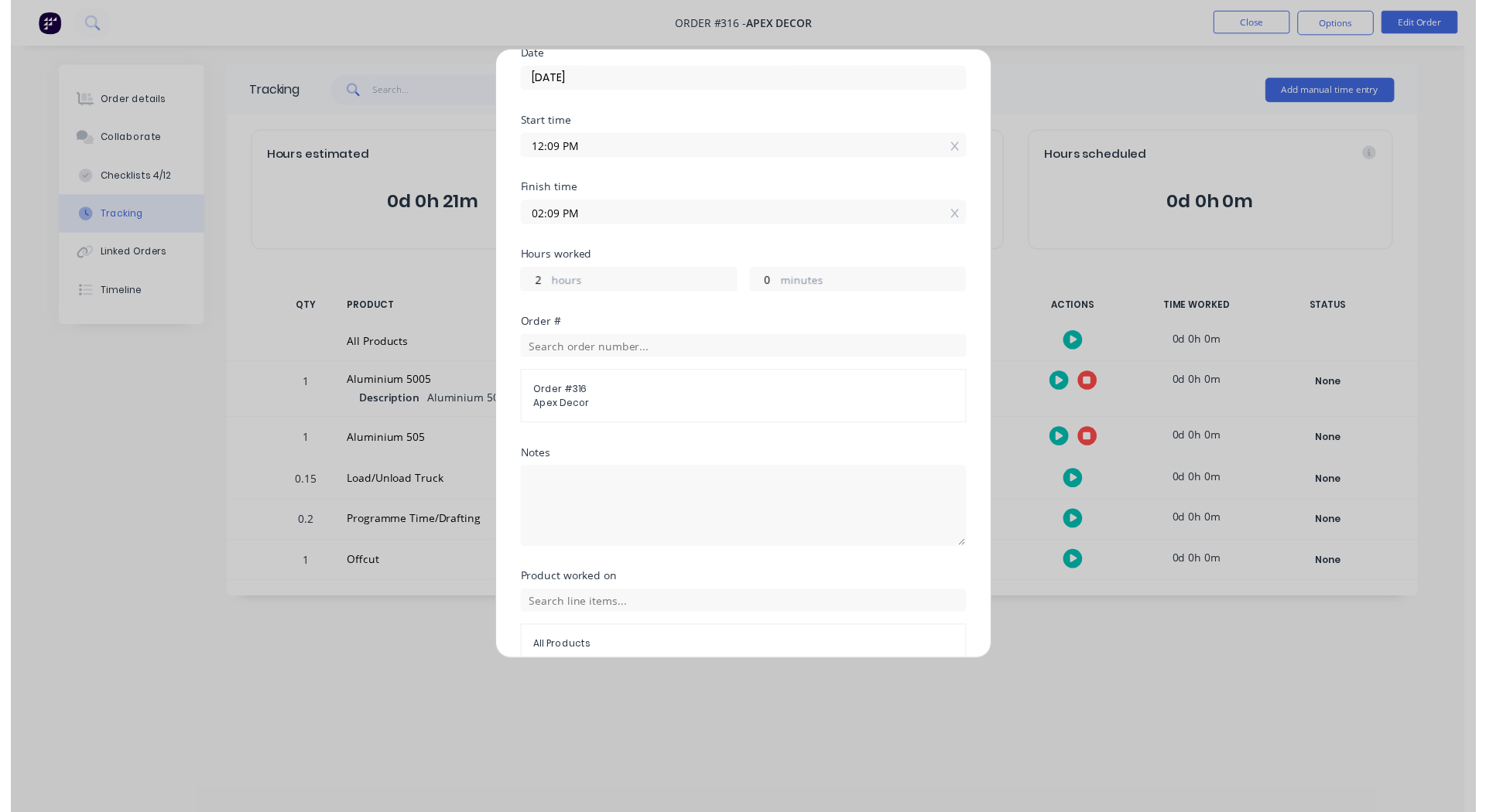
scroll to position [211, 0]
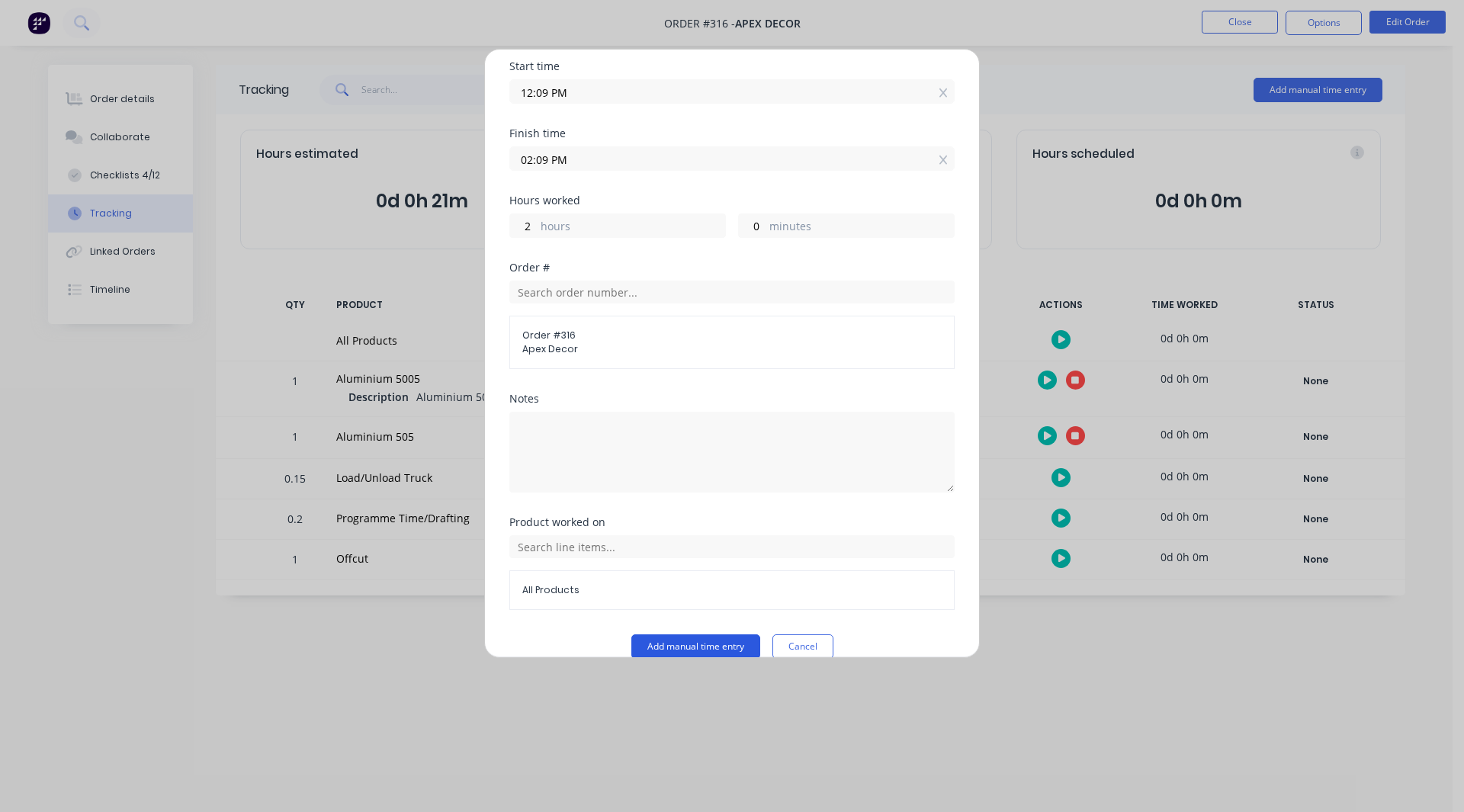
click at [706, 634] on button "Add manual time entry" at bounding box center [695, 646] width 129 height 24
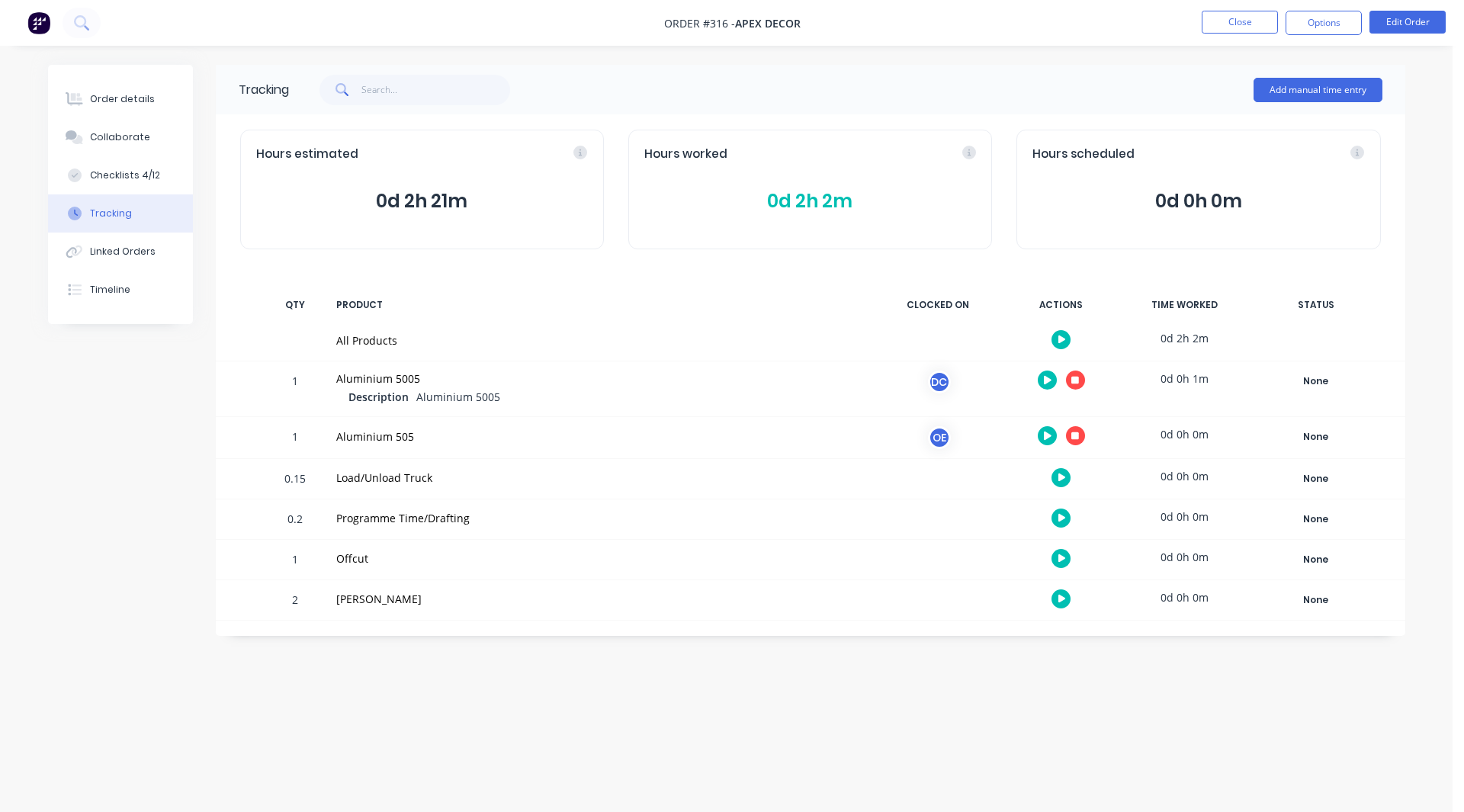
click at [1075, 379] on icon at bounding box center [1075, 379] width 7 height 7
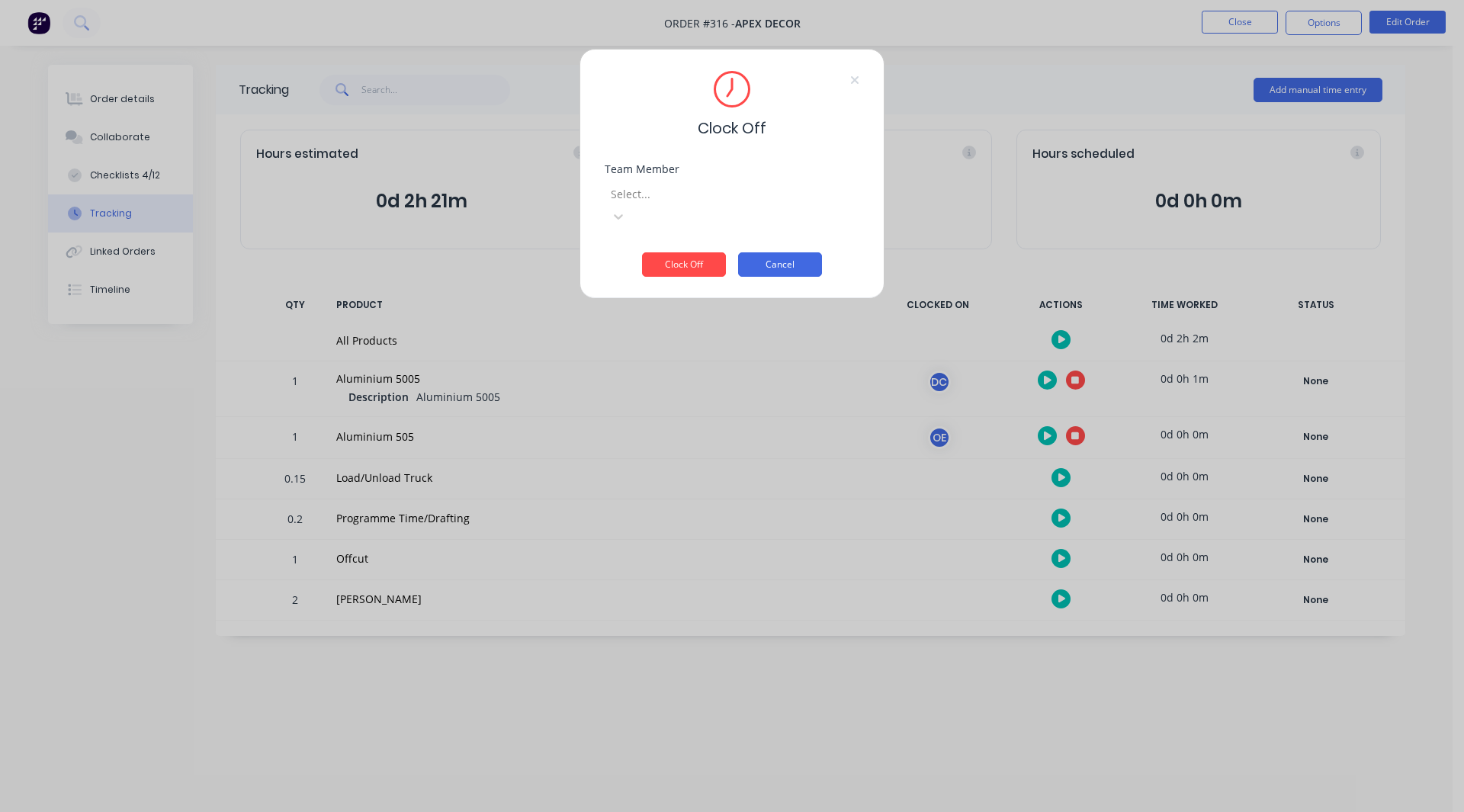
click at [794, 253] on button "Cancel" at bounding box center [780, 265] width 84 height 24
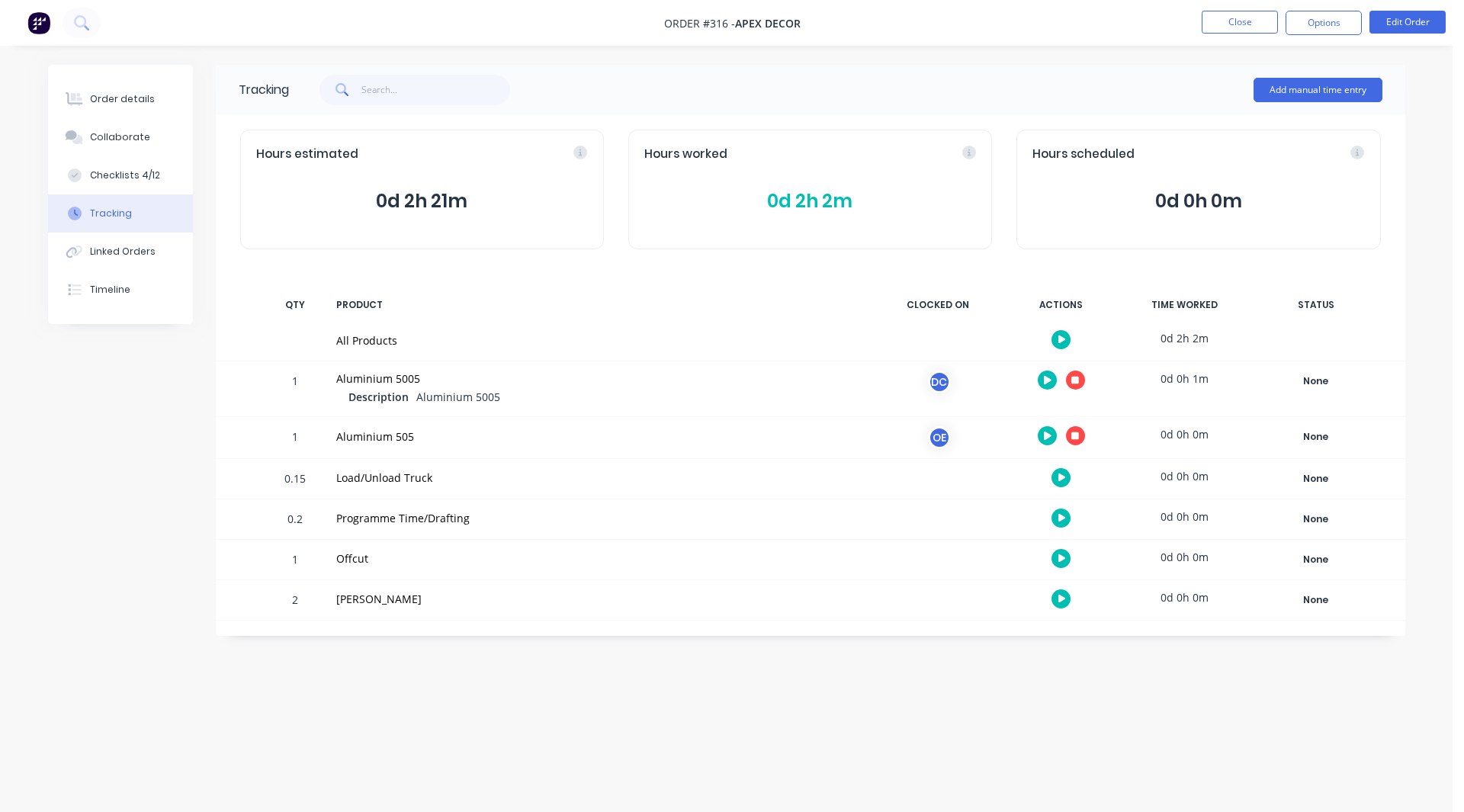
click at [1075, 430] on icon at bounding box center [1075, 435] width 7 height 10
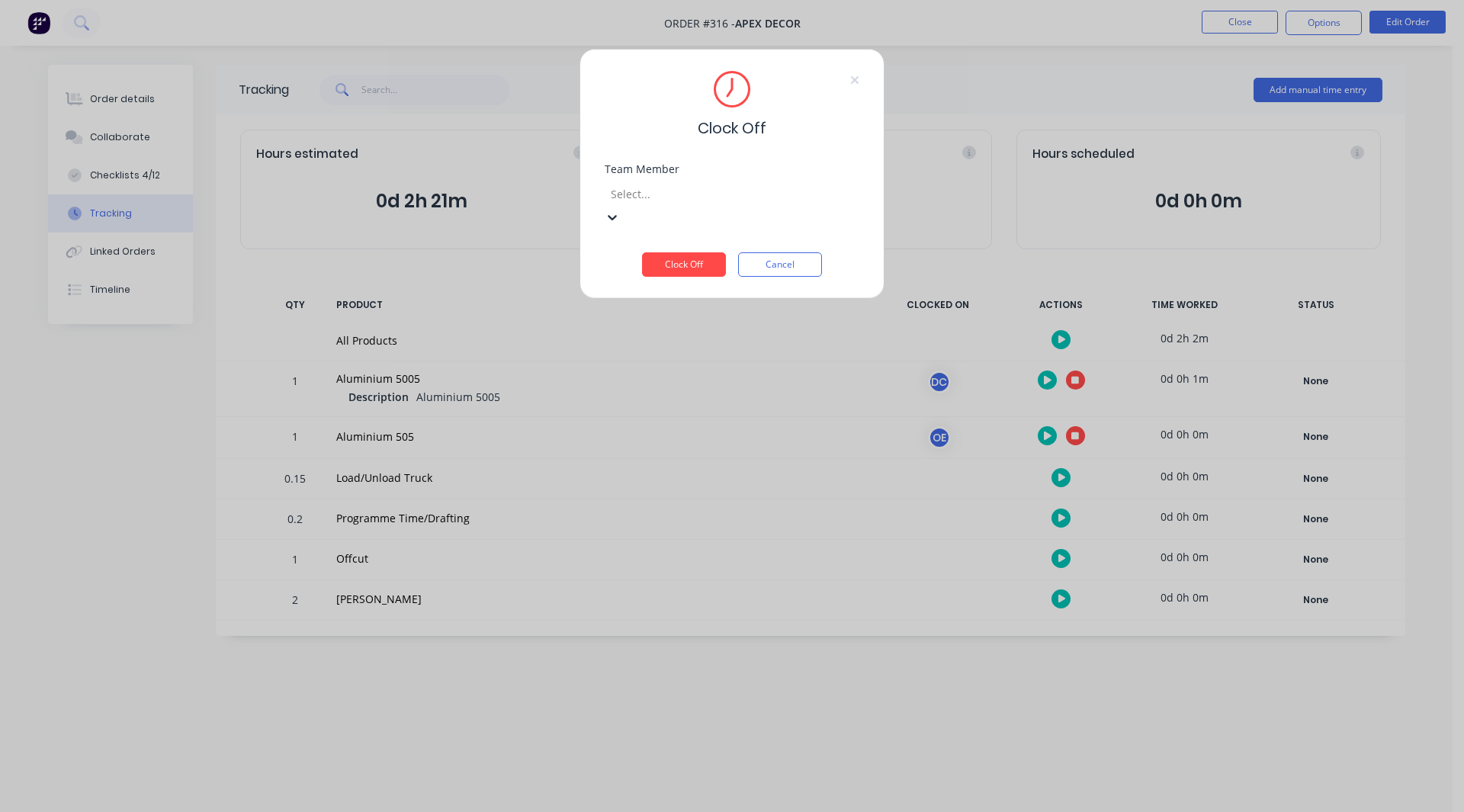
click at [715, 194] on div at bounding box center [719, 194] width 219 height 20
click at [706, 811] on div "[PERSON_NAME]" at bounding box center [726, 819] width 1453 height 16
click at [702, 253] on button "Clock Off" at bounding box center [684, 265] width 84 height 24
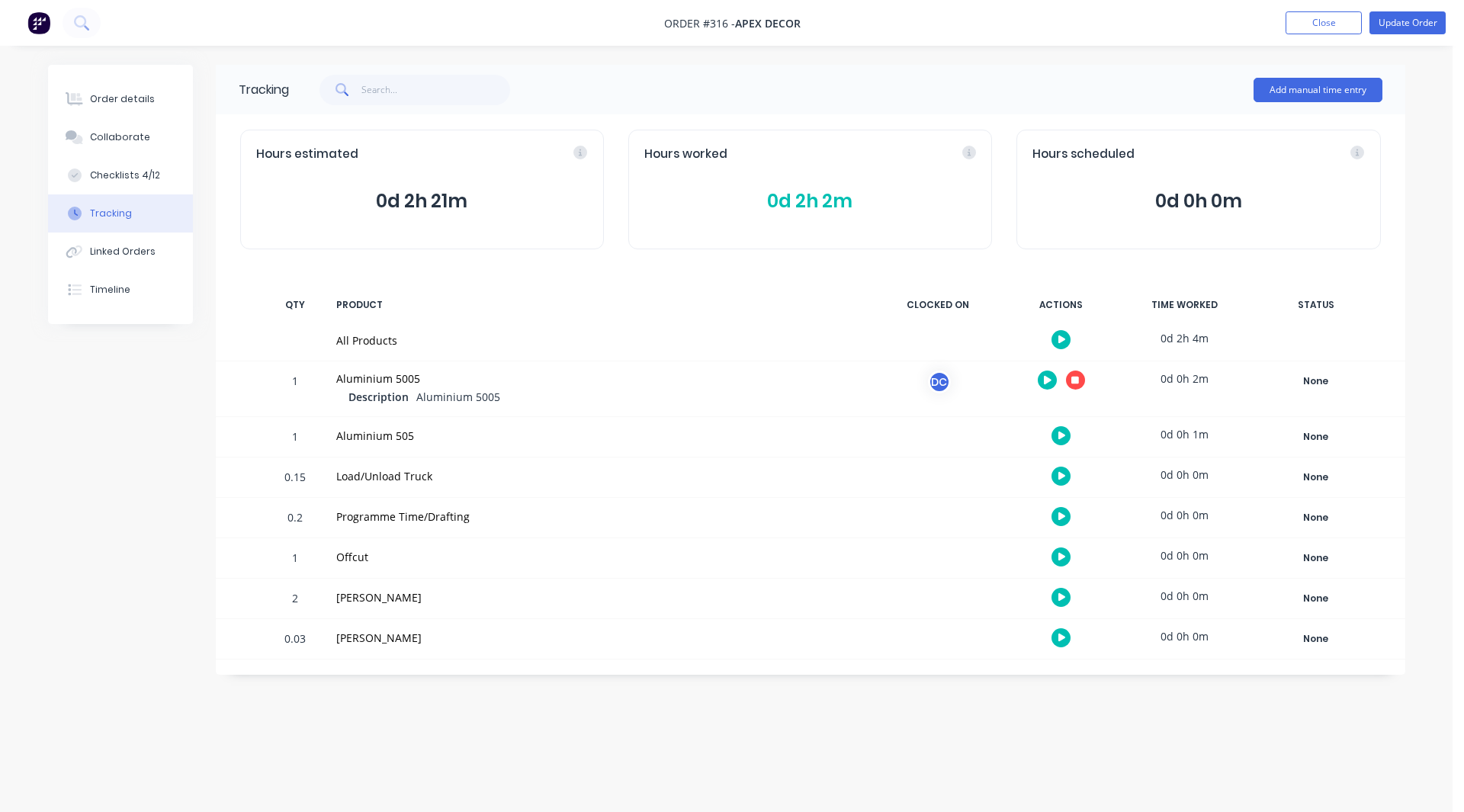
click at [1075, 381] on icon at bounding box center [1075, 379] width 7 height 7
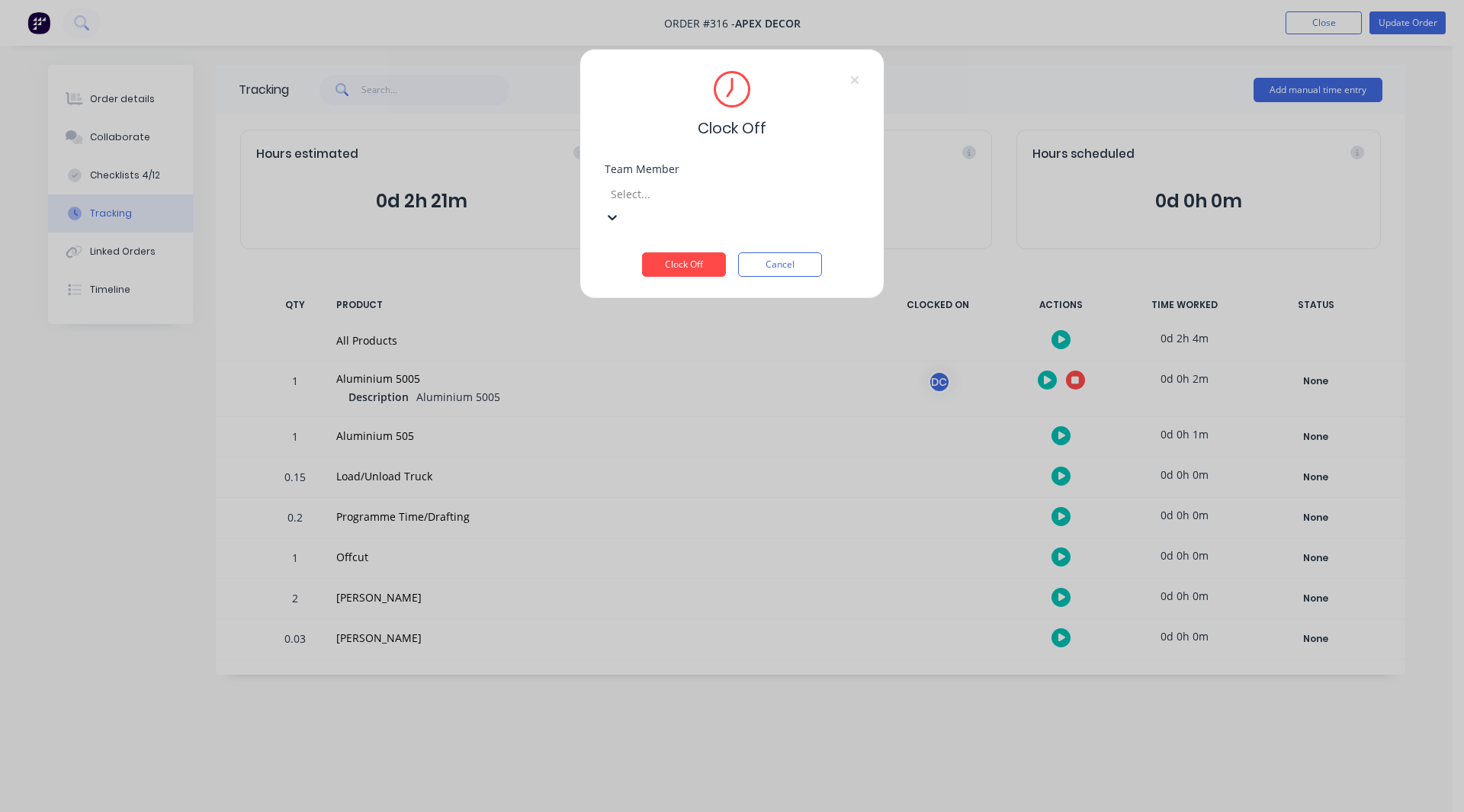
click at [678, 192] on div at bounding box center [719, 194] width 219 height 20
click at [666, 811] on div "[PERSON_NAME]" at bounding box center [726, 819] width 1453 height 16
click at [670, 253] on button "Clock Off" at bounding box center [684, 265] width 84 height 24
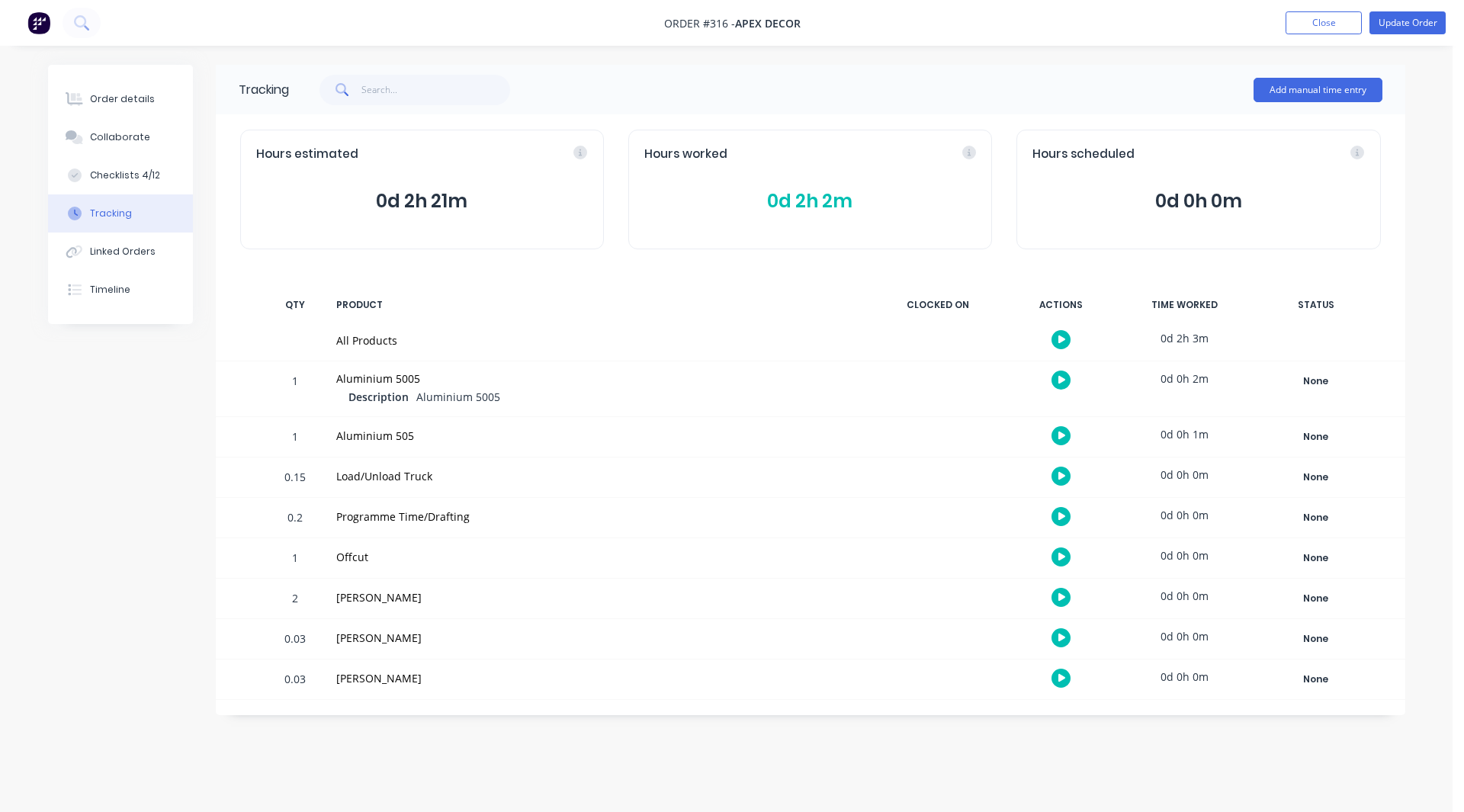
click at [50, 23] on button at bounding box center [39, 22] width 32 height 24
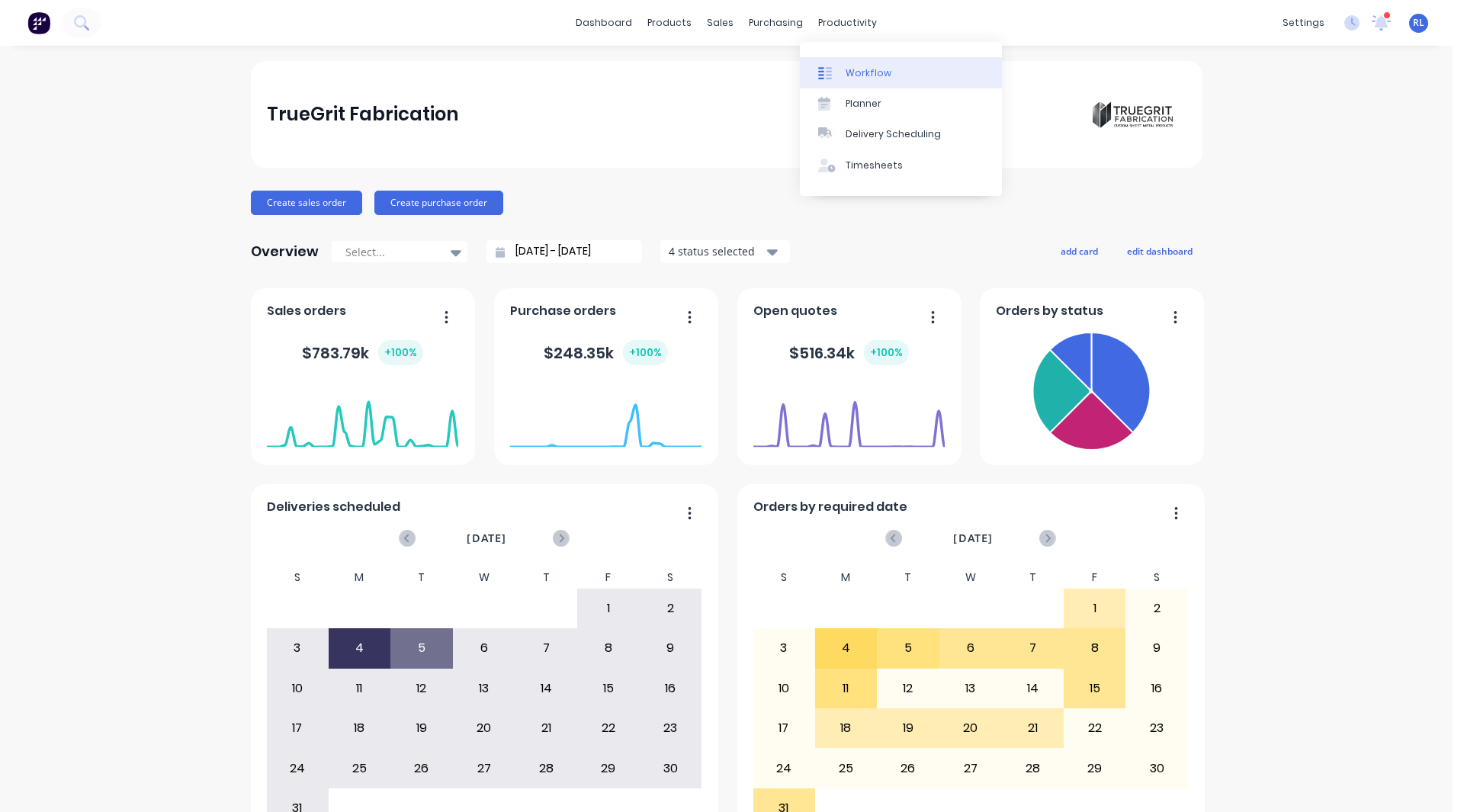
click at [862, 63] on link "Workflow" at bounding box center [900, 72] width 202 height 31
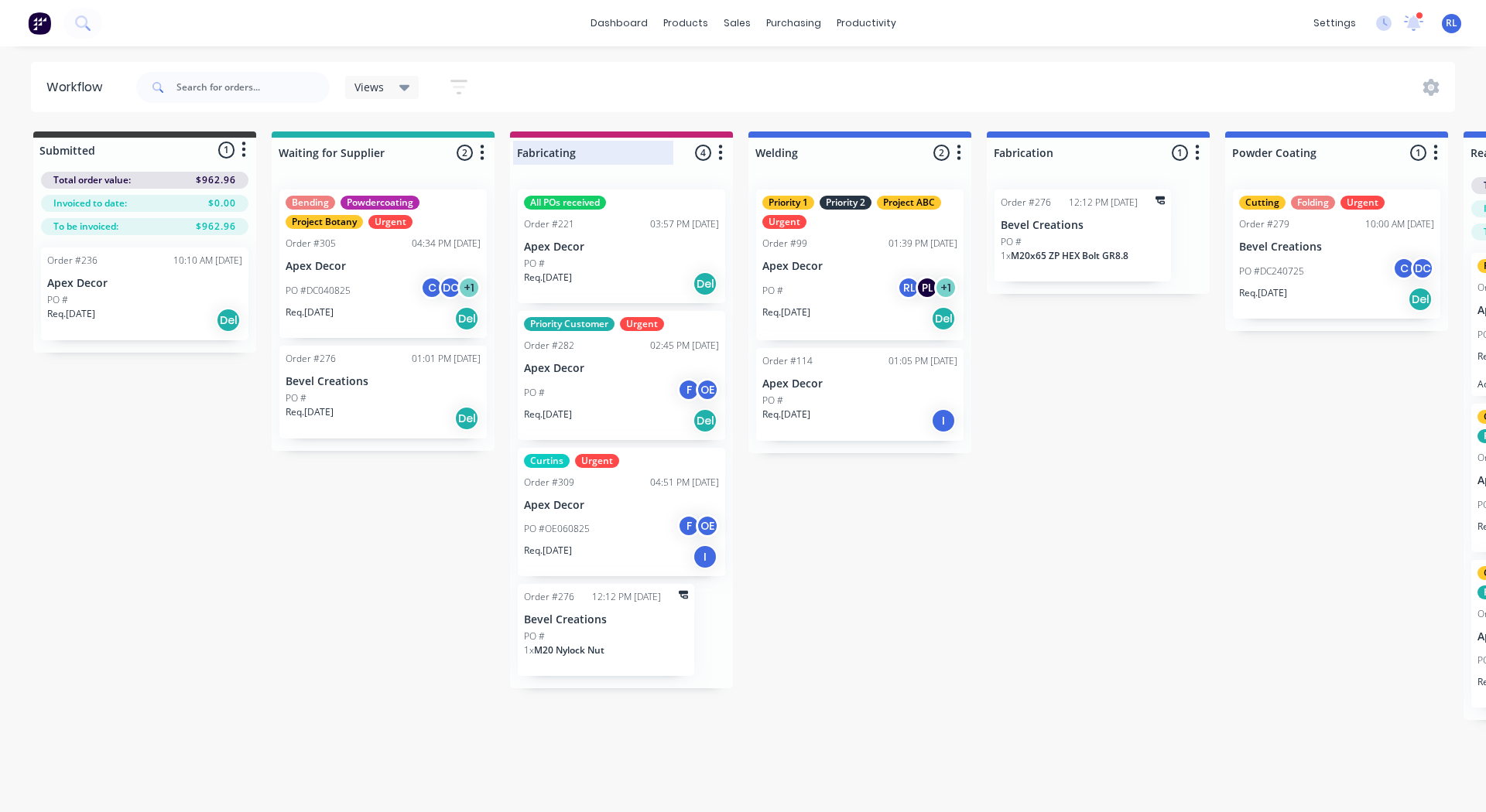
click at [559, 150] on div at bounding box center [622, 153] width 223 height 30
click at [559, 150] on input "Fabricating" at bounding box center [593, 152] width 153 height 16
click at [1173, 413] on div "Submitted 1 Status colour #3A3C3E hex #3A3C3E Save Cancel Summaries Total order…" at bounding box center [1055, 425] width 2132 height 588
click at [588, 140] on div "Fabricating 4 Status colour #C32373 hex #C32373 Save Cancel Notifications Email…" at bounding box center [622, 149] width 223 height 37
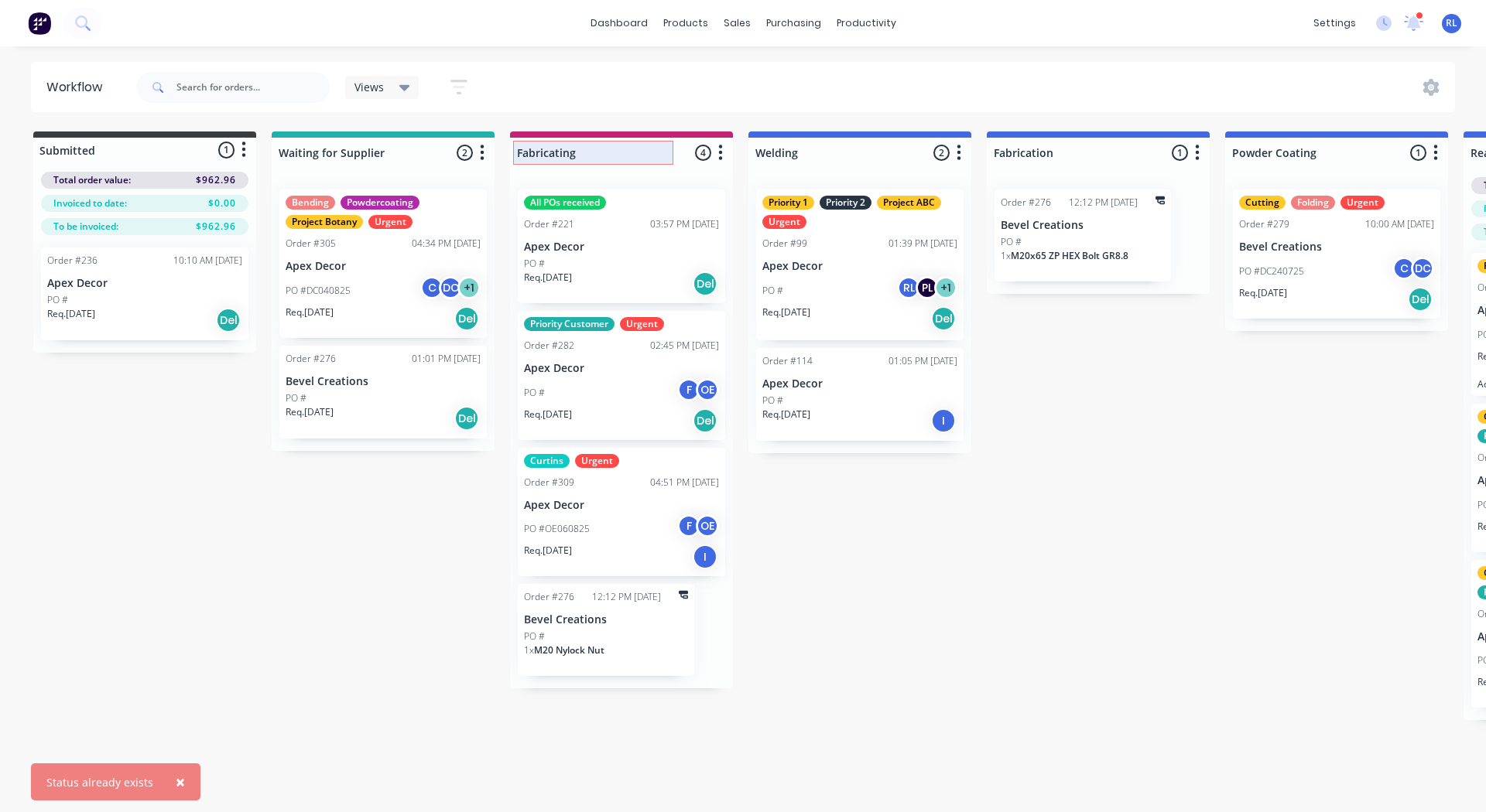
click at [580, 153] on input "Fabricating" at bounding box center [593, 152] width 153 height 16
click at [580, 153] on div at bounding box center [622, 153] width 223 height 30
click at [580, 153] on input "Fabricatingon" at bounding box center [593, 152] width 153 height 16
click at [1153, 325] on div "Submitted 1 Status colour #3A3C3E hex #3A3C3E Save Cancel Summaries Total order…" at bounding box center [1055, 425] width 2132 height 588
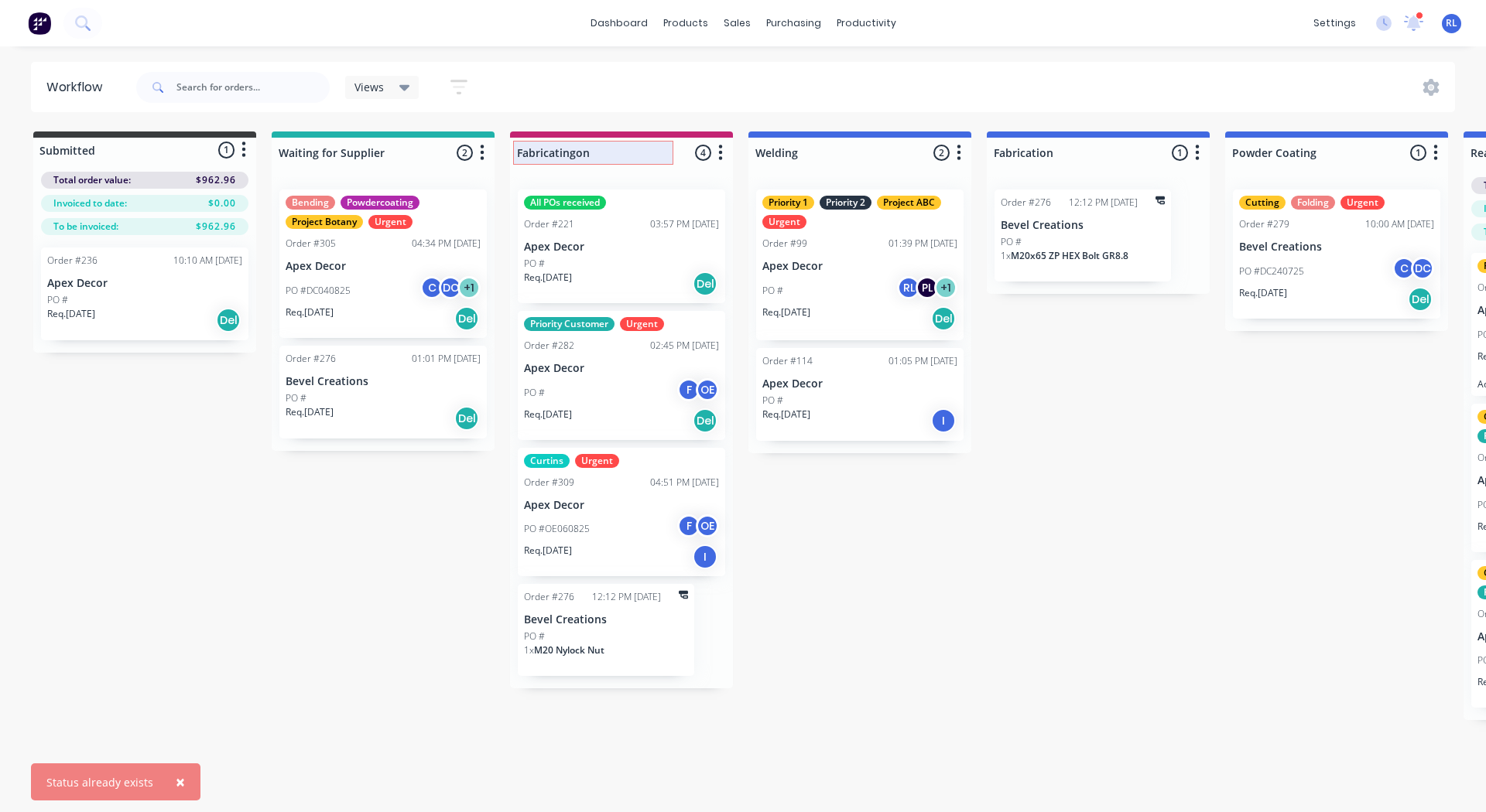
click at [610, 151] on input "Fabricatingon" at bounding box center [593, 152] width 153 height 16
click at [1147, 391] on div "Submitted 1 Status colour #3A3C3E hex #3A3C3E Save Cancel Summaries Total order…" at bounding box center [1055, 425] width 2132 height 588
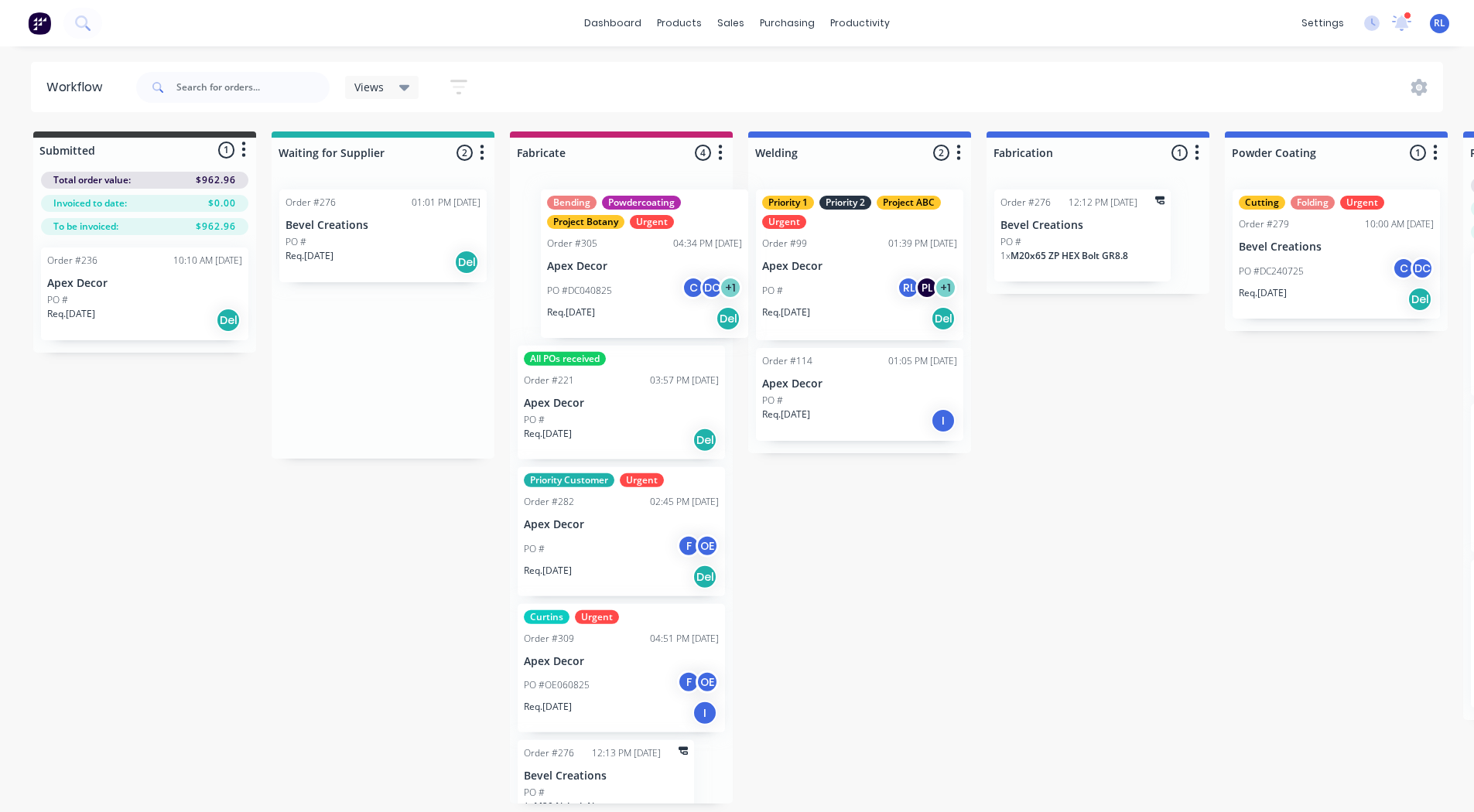
drag, startPoint x: 368, startPoint y: 286, endPoint x: 635, endPoint y: 284, distance: 267.0
click at [635, 284] on div "Submitted 1 Status colour #3A3C3E hex #3A3C3E Save Cancel Summaries Total order…" at bounding box center [1054, 467] width 2131 height 672
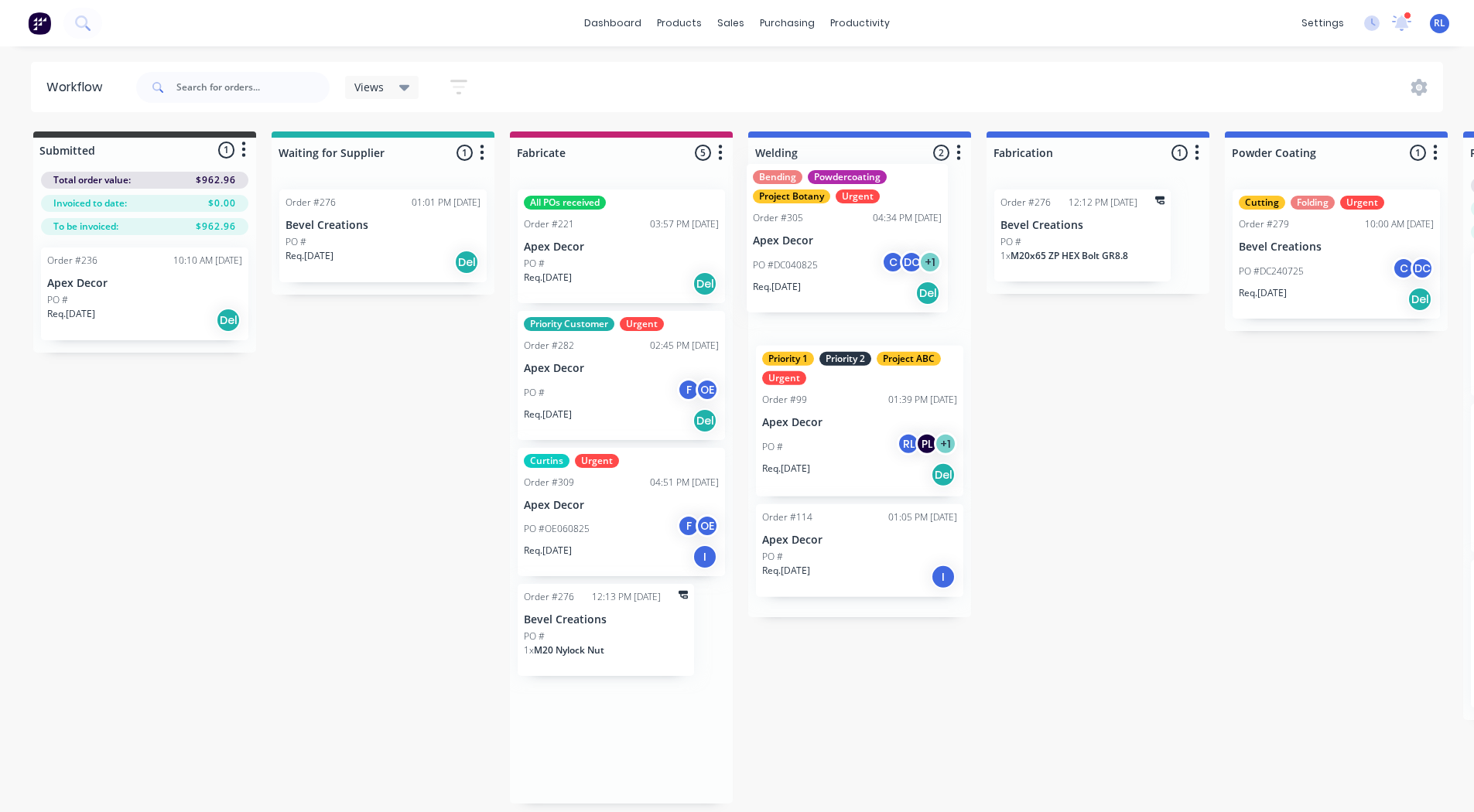
drag, startPoint x: 621, startPoint y: 281, endPoint x: 857, endPoint y: 254, distance: 237.5
click at [857, 254] on div "Submitted 1 Status colour #3A3C3E hex #3A3C3E Save Cancel Summaries Total order…" at bounding box center [1054, 467] width 2131 height 672
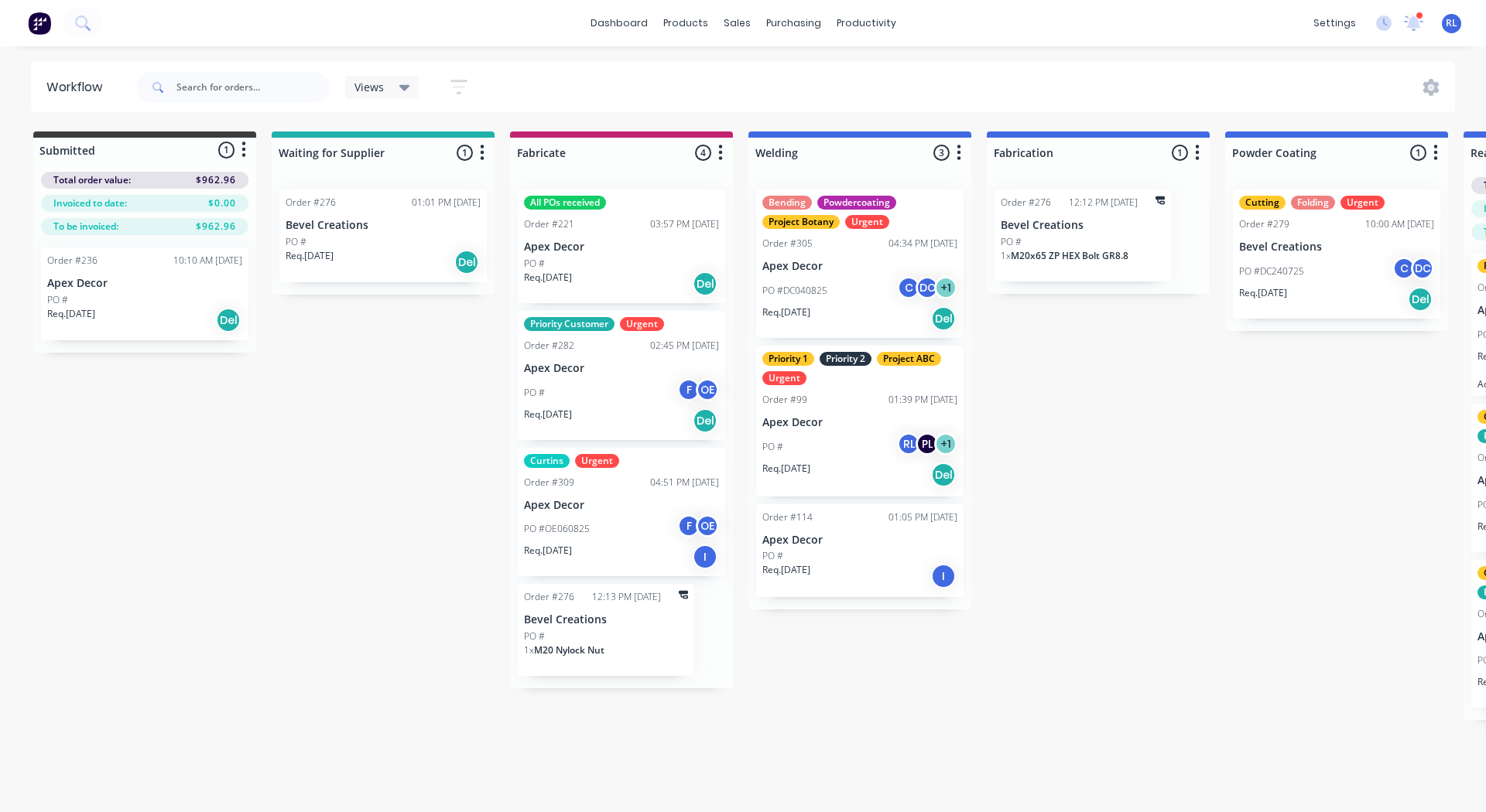
click at [816, 265] on p "Apex Decor" at bounding box center [860, 267] width 195 height 13
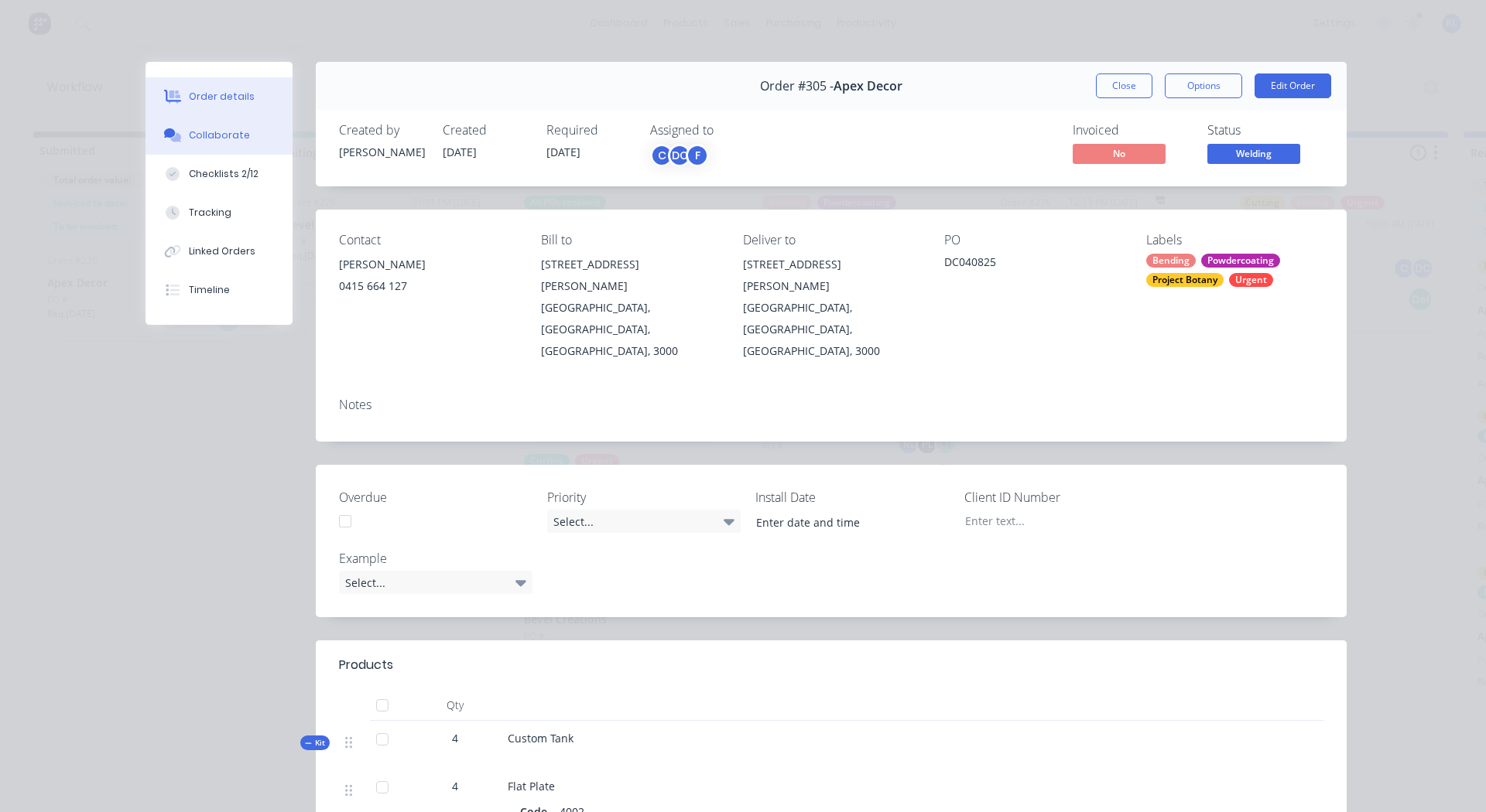
click at [224, 139] on div "Collaborate" at bounding box center [219, 135] width 61 height 14
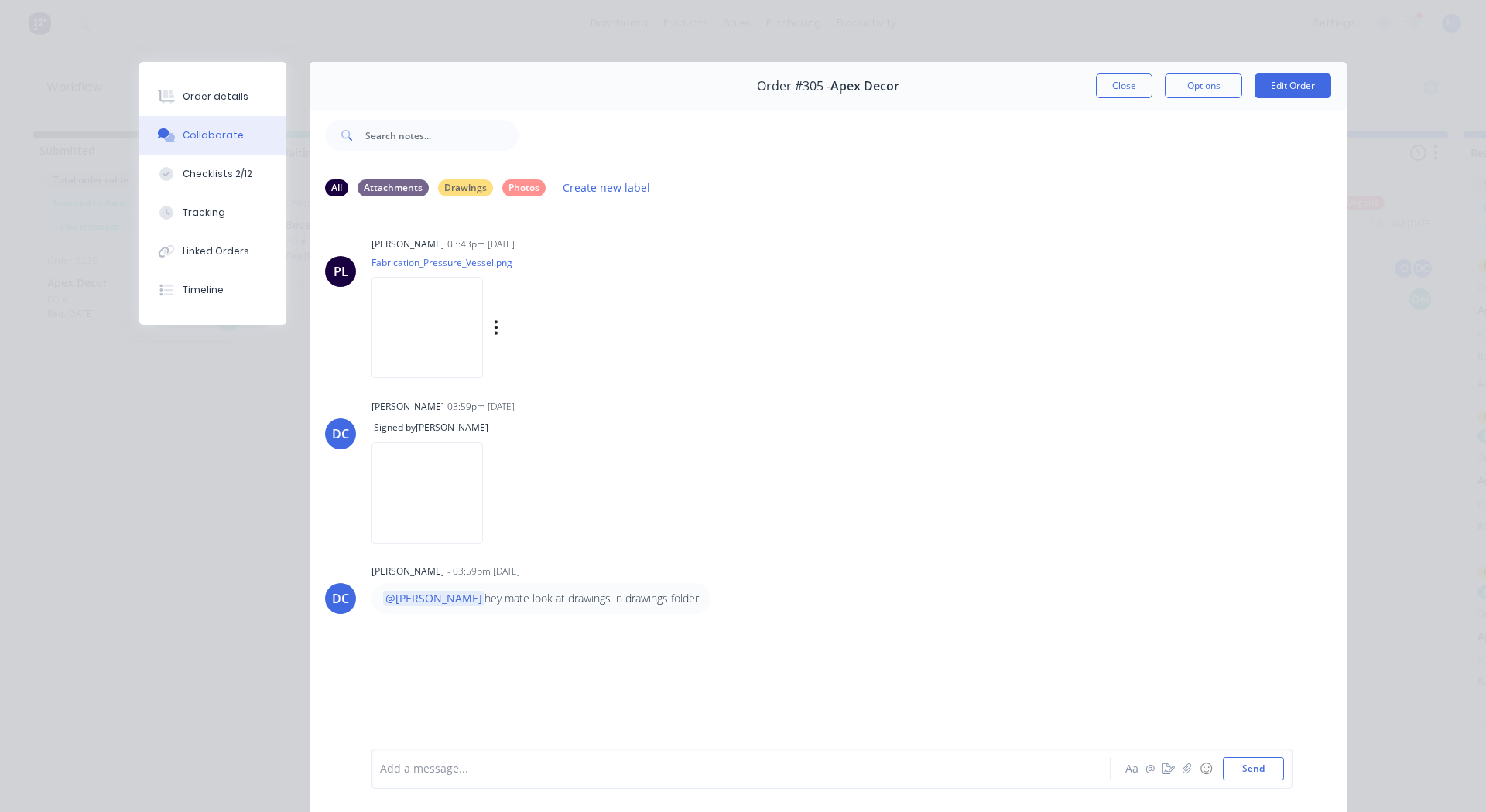
click at [469, 335] on img at bounding box center [427, 327] width 111 height 101
click at [215, 183] on button "Checklists 2/12" at bounding box center [213, 174] width 147 height 39
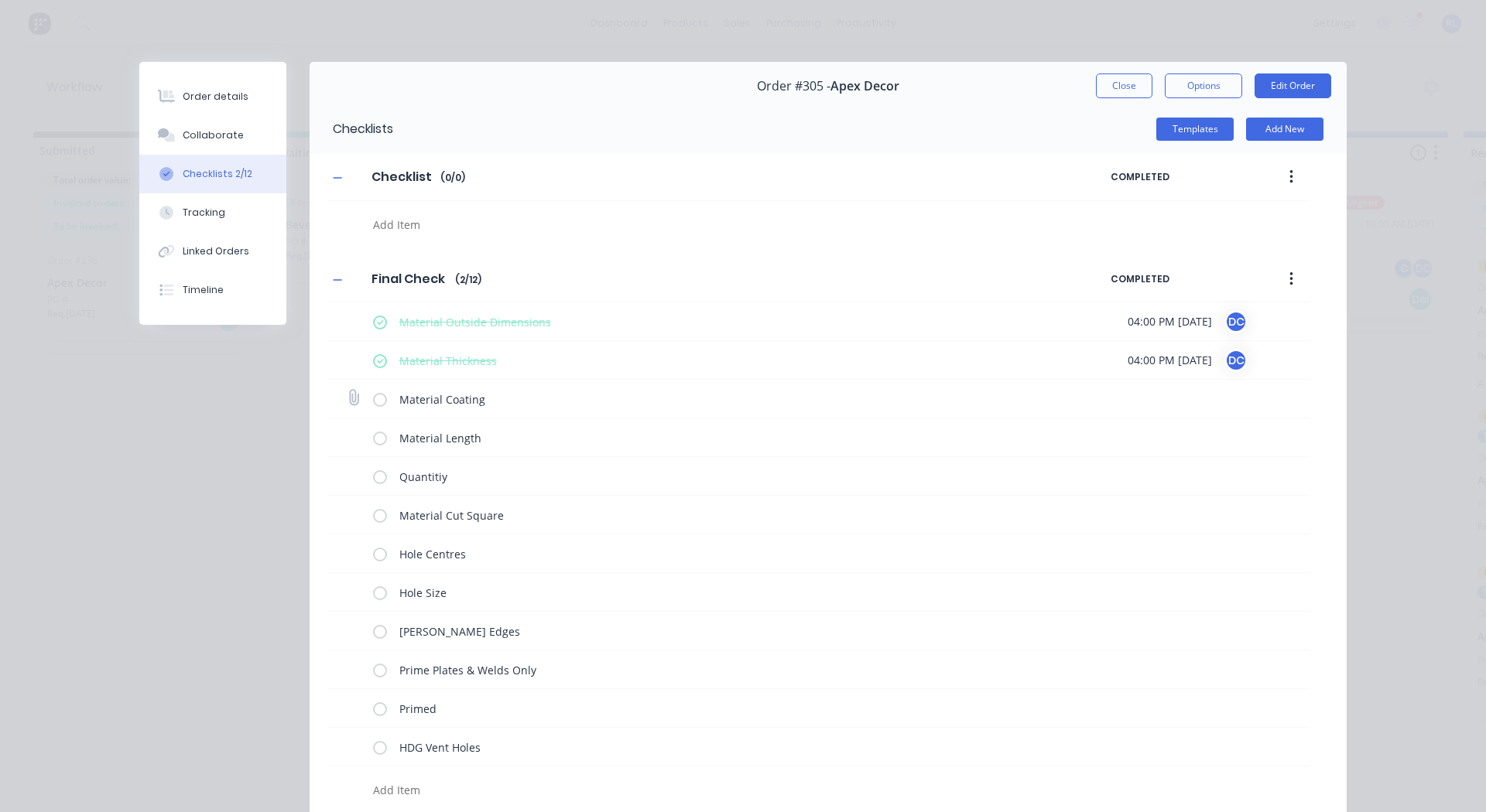
click at [378, 397] on label at bounding box center [379, 398] width 14 height 16
click at [0, 0] on input "checkbox" at bounding box center [0, 0] width 0 height 0
click at [380, 432] on label at bounding box center [379, 437] width 14 height 16
click at [0, 0] on input "checkbox" at bounding box center [0, 0] width 0 height 0
click at [373, 476] on label at bounding box center [379, 475] width 14 height 16
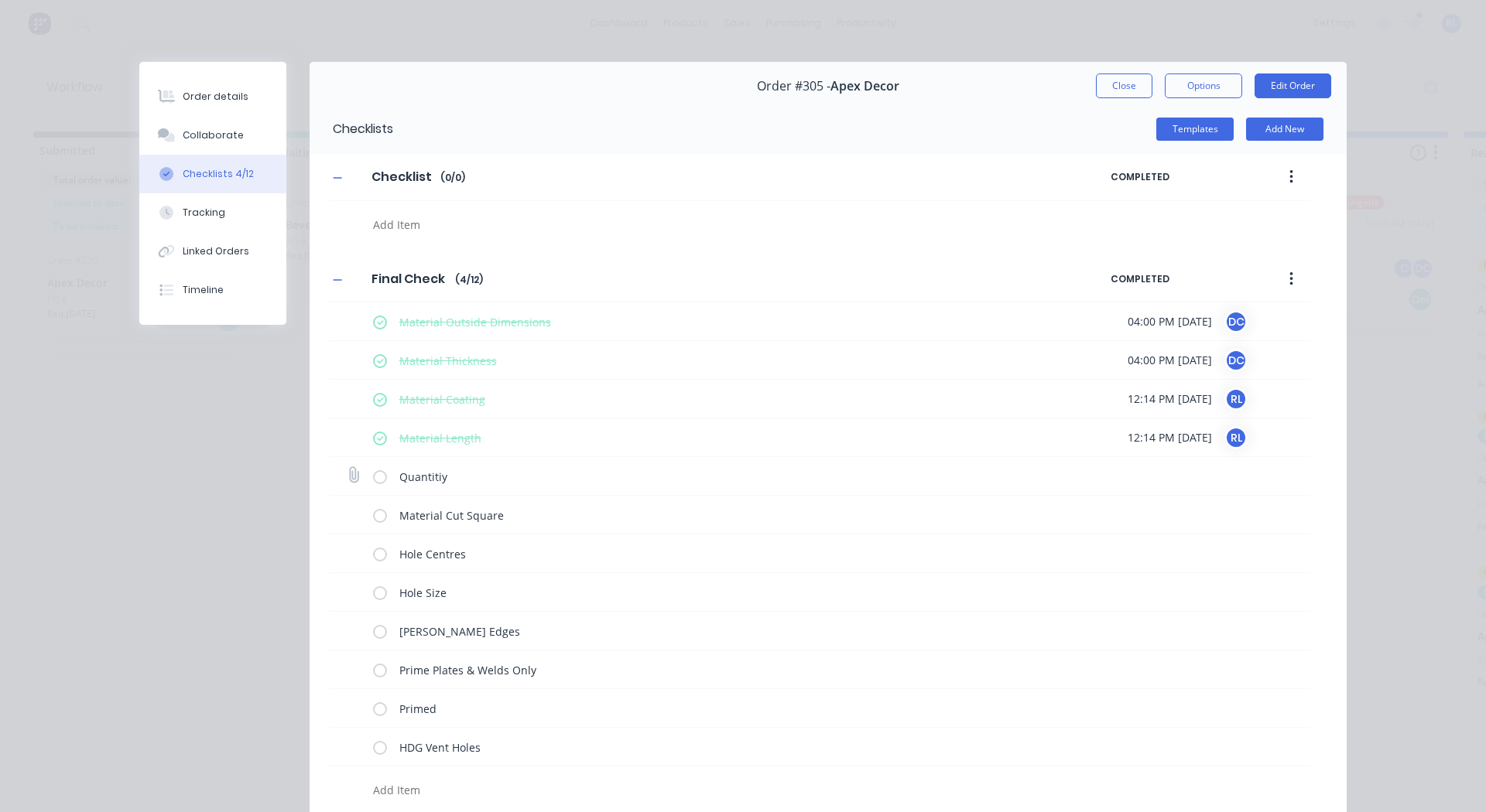
click at [0, 0] on input "checkbox" at bounding box center [0, 0] width 0 height 0
click at [204, 209] on div "Tracking" at bounding box center [204, 212] width 42 height 14
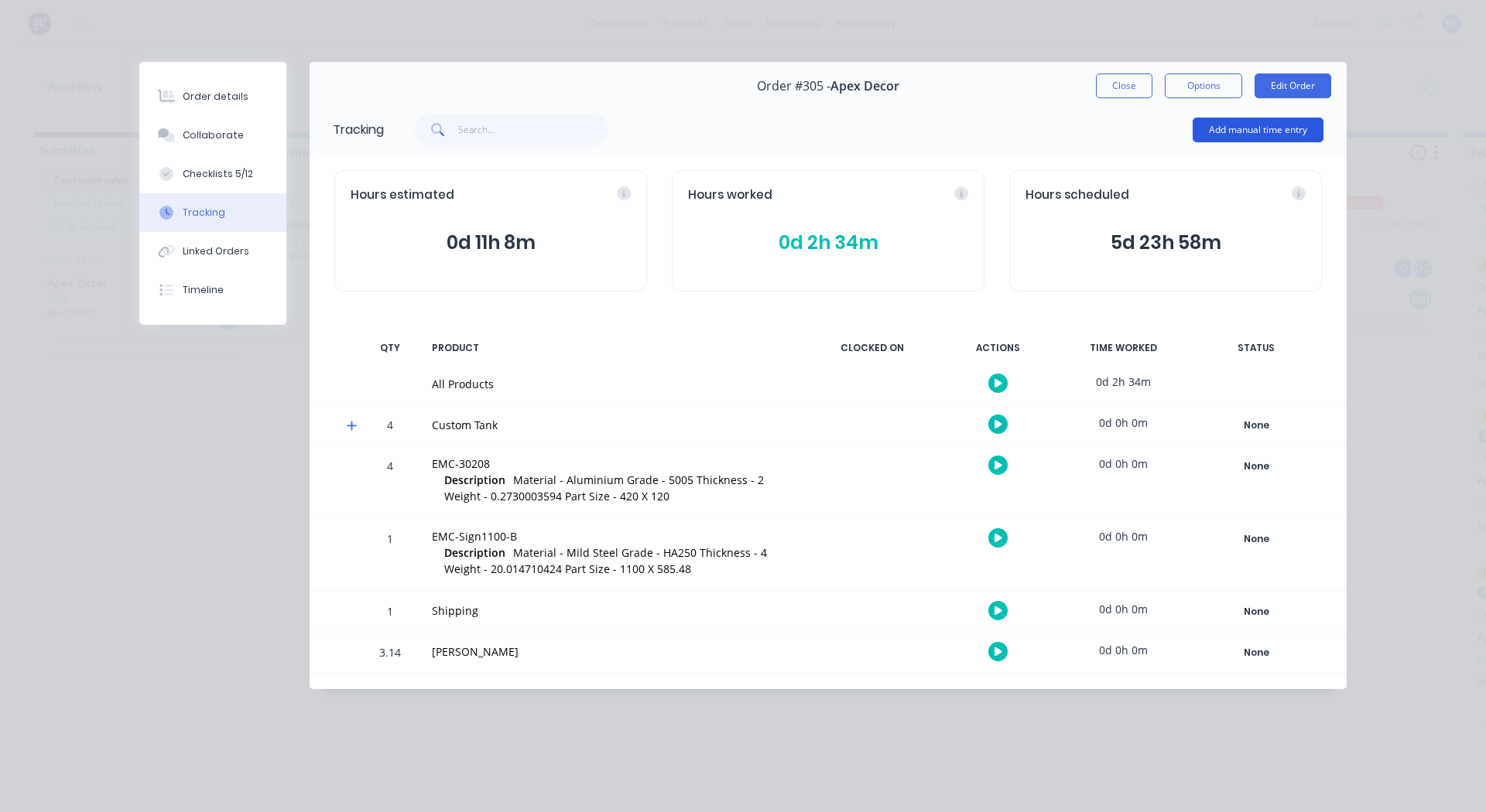
click at [1242, 131] on button "Add manual time entry" at bounding box center [1258, 130] width 131 height 25
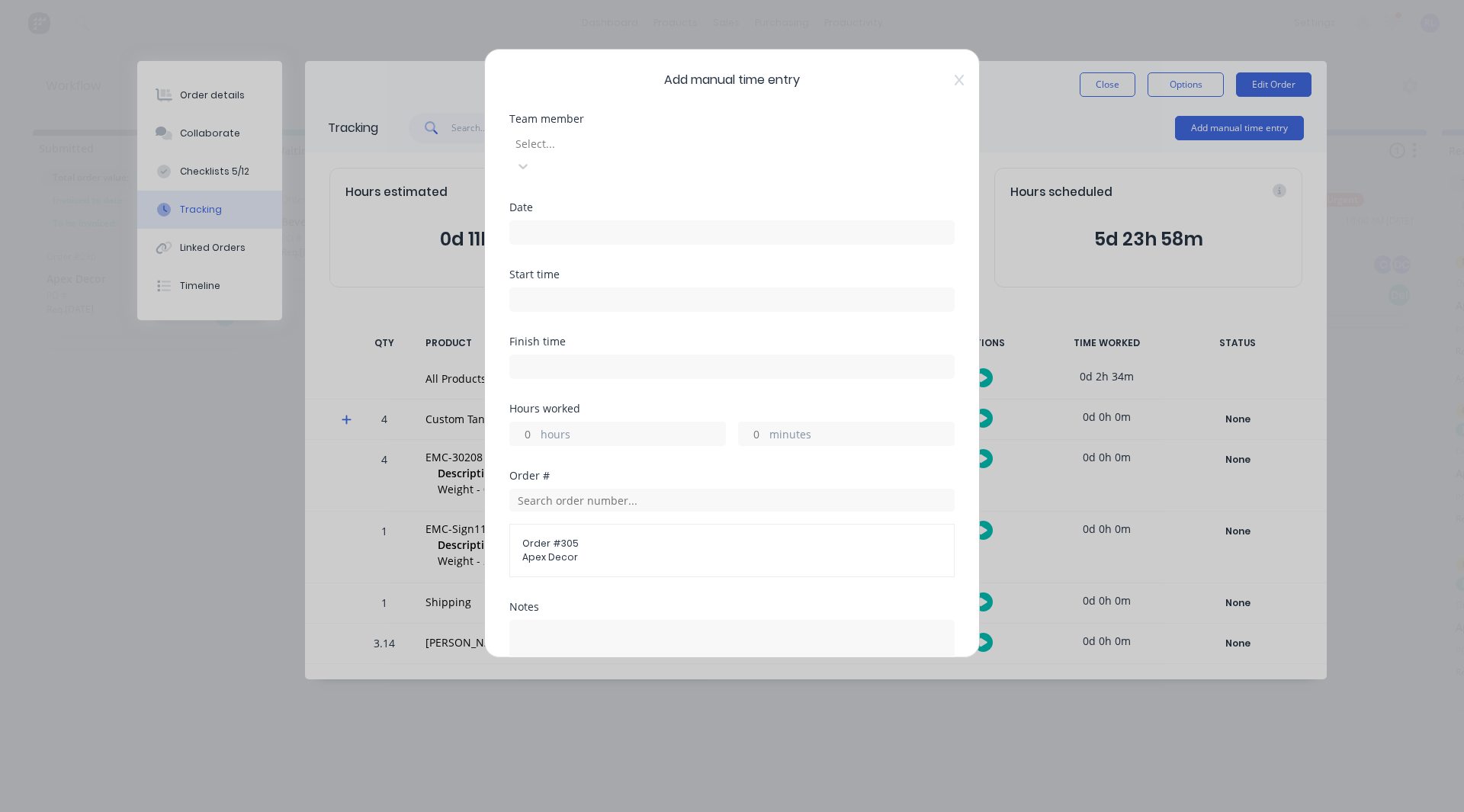
click at [705, 138] on div at bounding box center [624, 143] width 219 height 20
click at [611, 736] on div "[PERSON_NAME]" at bounding box center [726, 743] width 1453 height 16
click at [574, 221] on input at bounding box center [732, 232] width 443 height 23
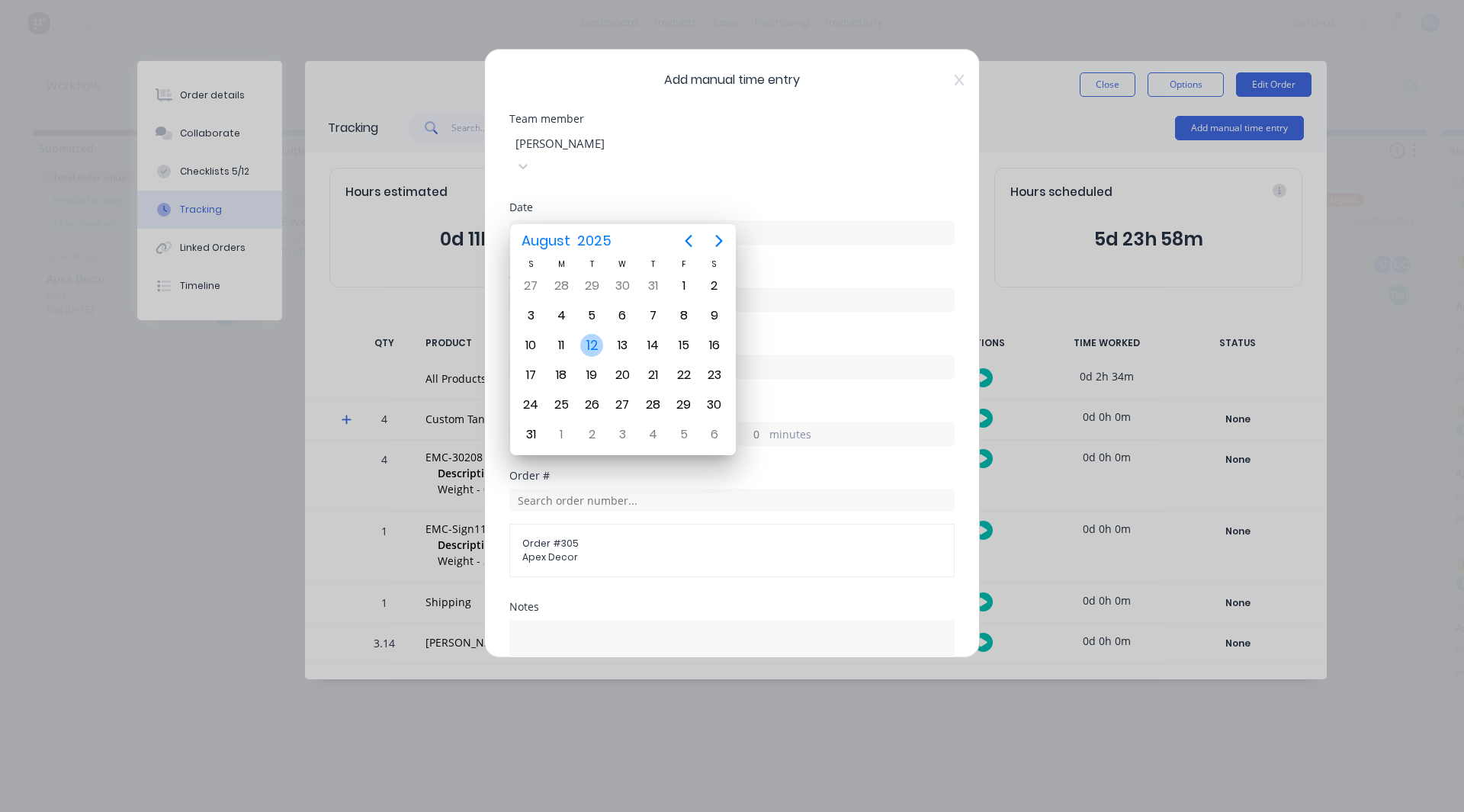
click at [590, 341] on div "12" at bounding box center [591, 345] width 23 height 23
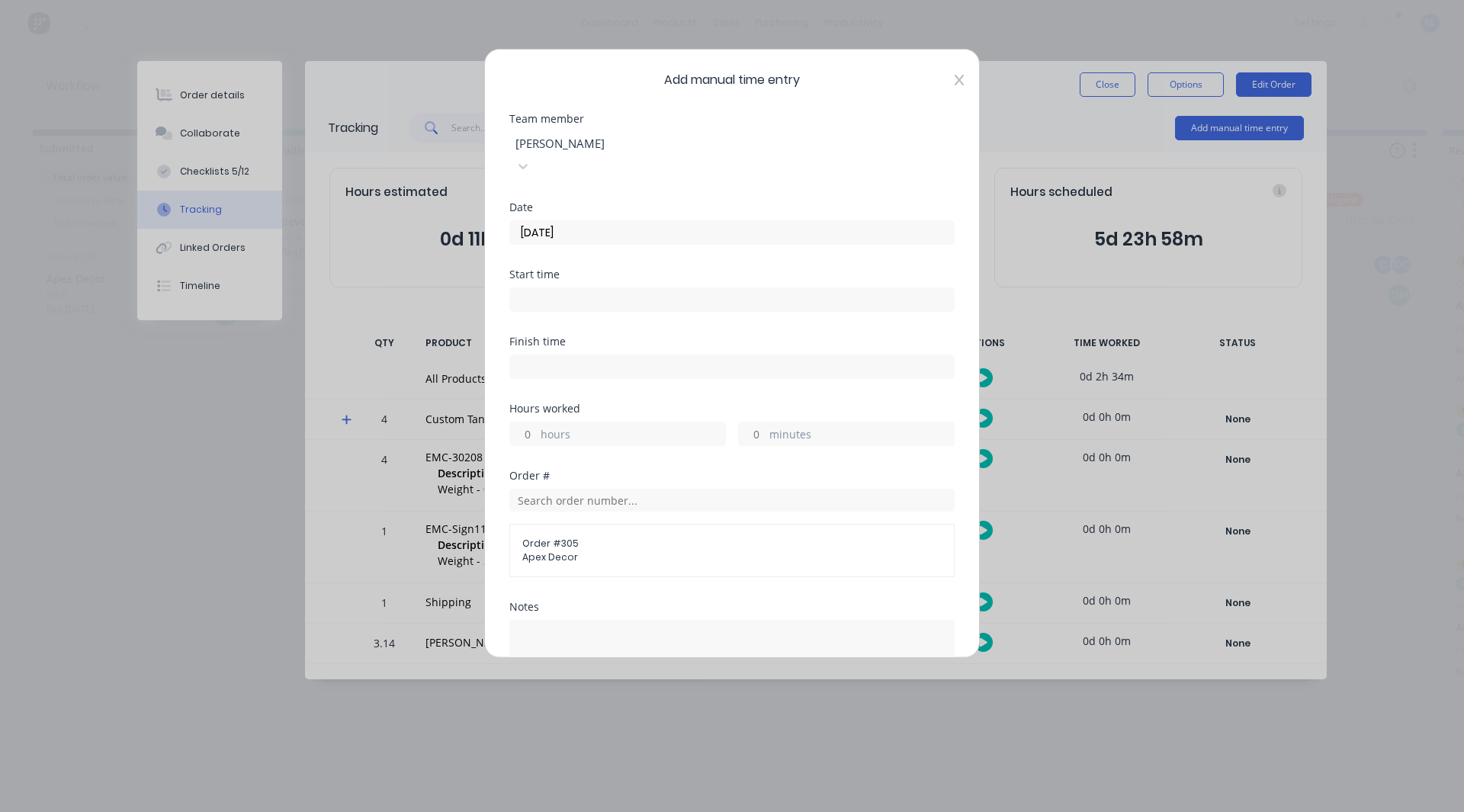
click at [955, 76] on icon at bounding box center [959, 79] width 9 height 10
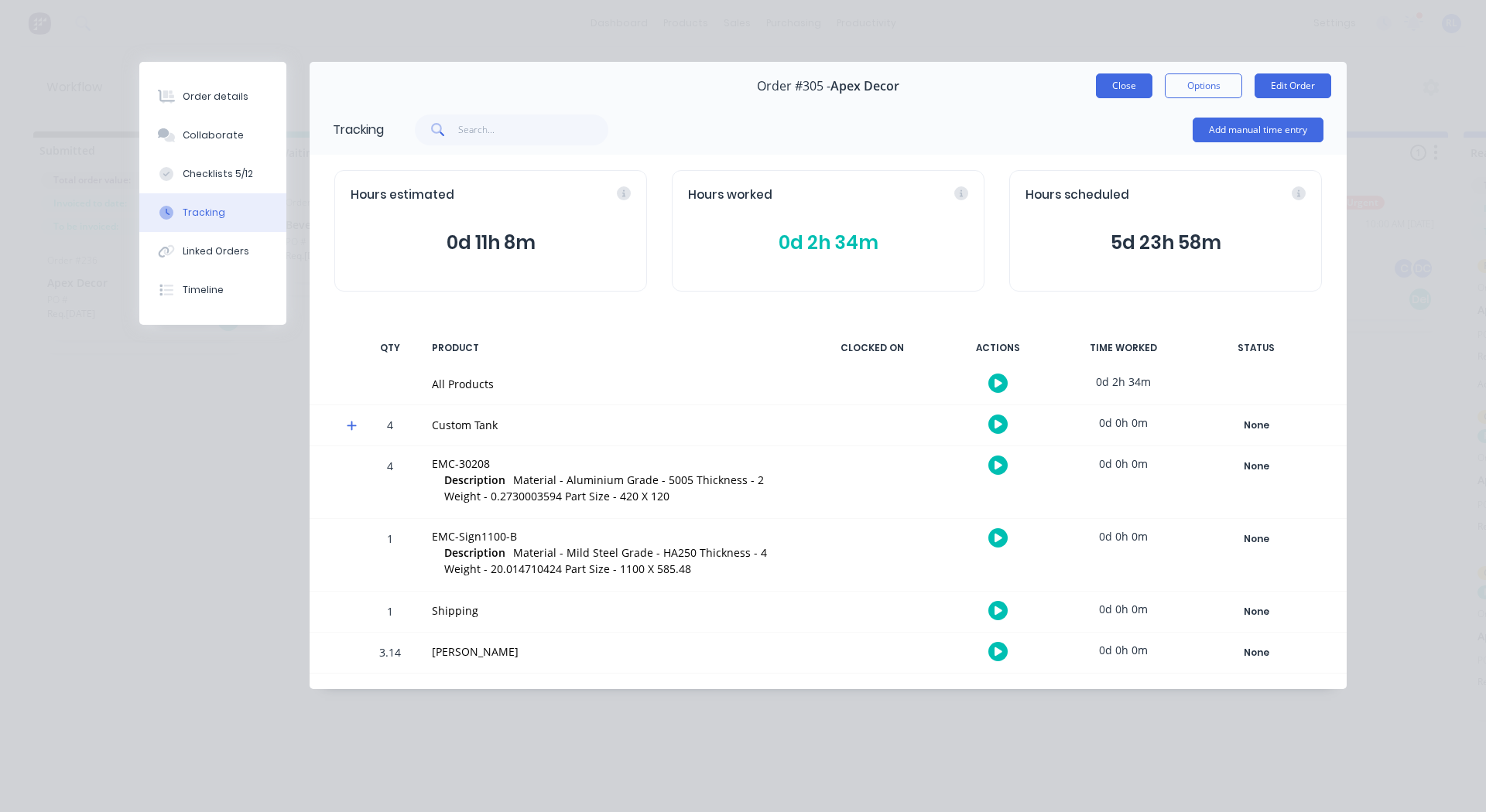
click at [1121, 84] on button "Close" at bounding box center [1125, 86] width 57 height 25
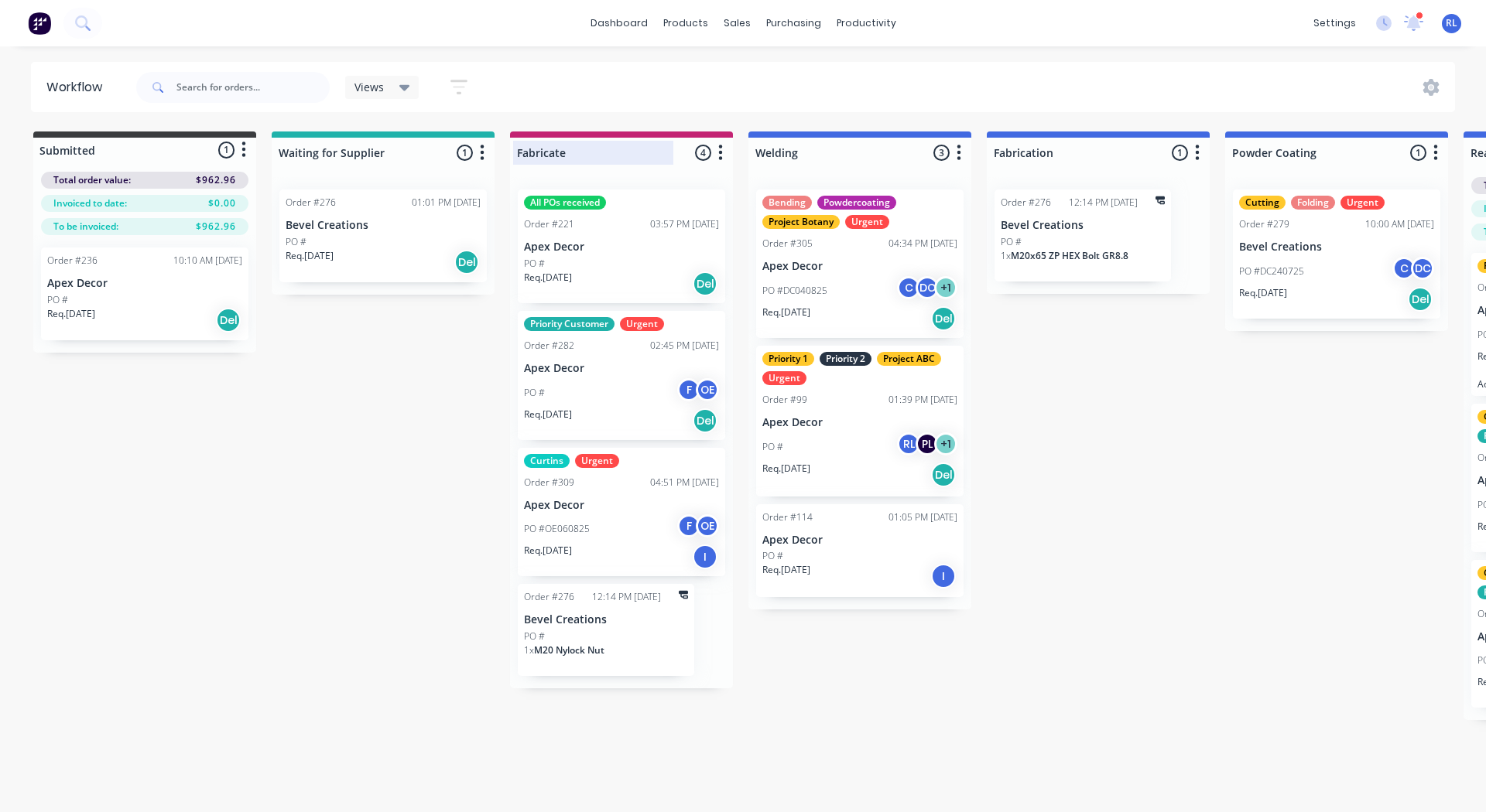
click at [549, 156] on div at bounding box center [622, 153] width 223 height 30
click at [549, 156] on input "Fabricate" at bounding box center [593, 152] width 153 height 16
click at [326, 508] on div "Submitted 1 Status colour #3A3C3E hex #3A3C3E Save Cancel Summaries Total order…" at bounding box center [1055, 425] width 2132 height 588
click at [378, 89] on span "Views" at bounding box center [369, 87] width 29 height 16
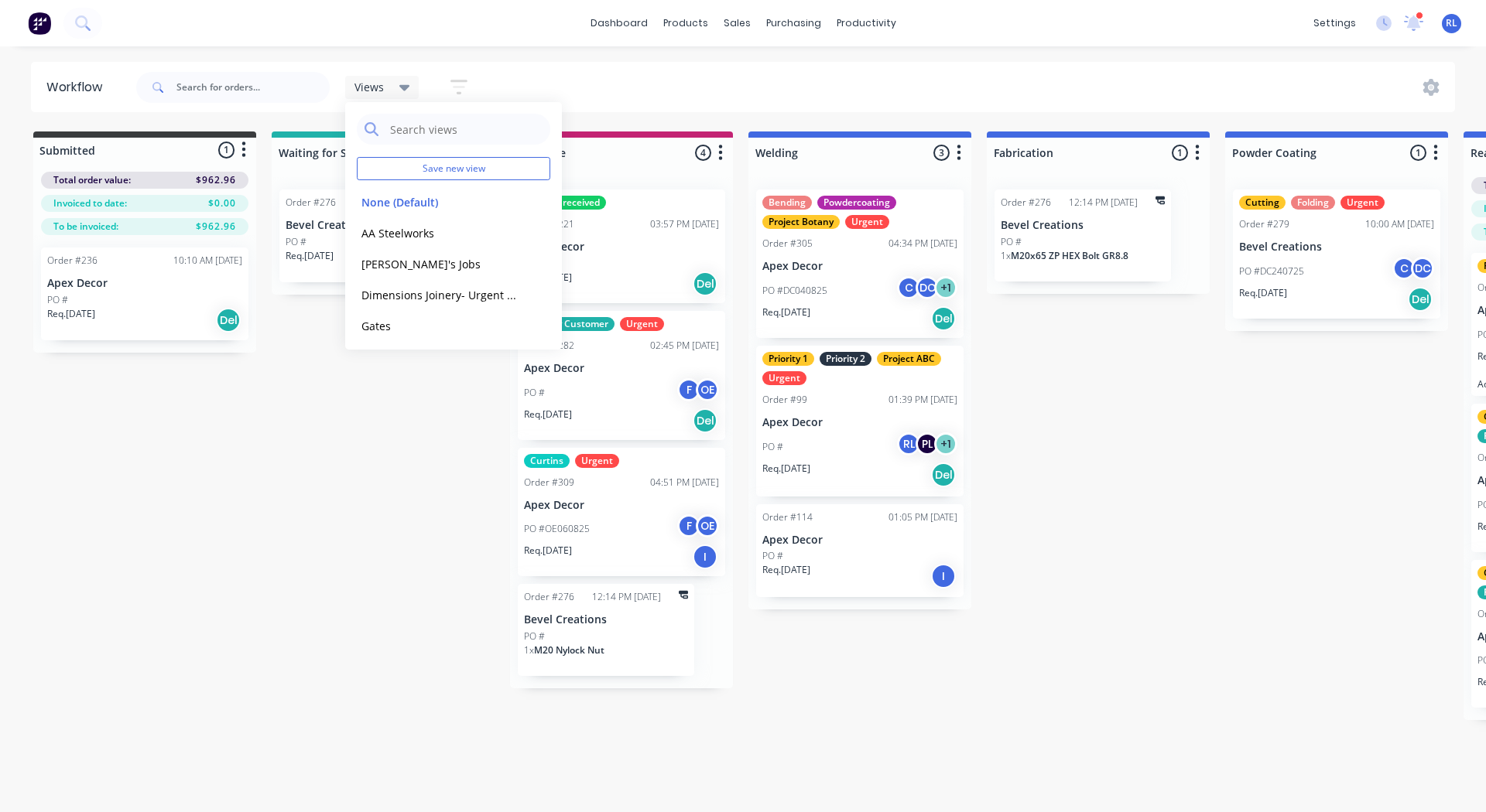
click at [359, 476] on div "Submitted 1 Status colour #3A3C3E hex #3A3C3E Save Cancel Summaries Total order…" at bounding box center [1055, 425] width 2132 height 588
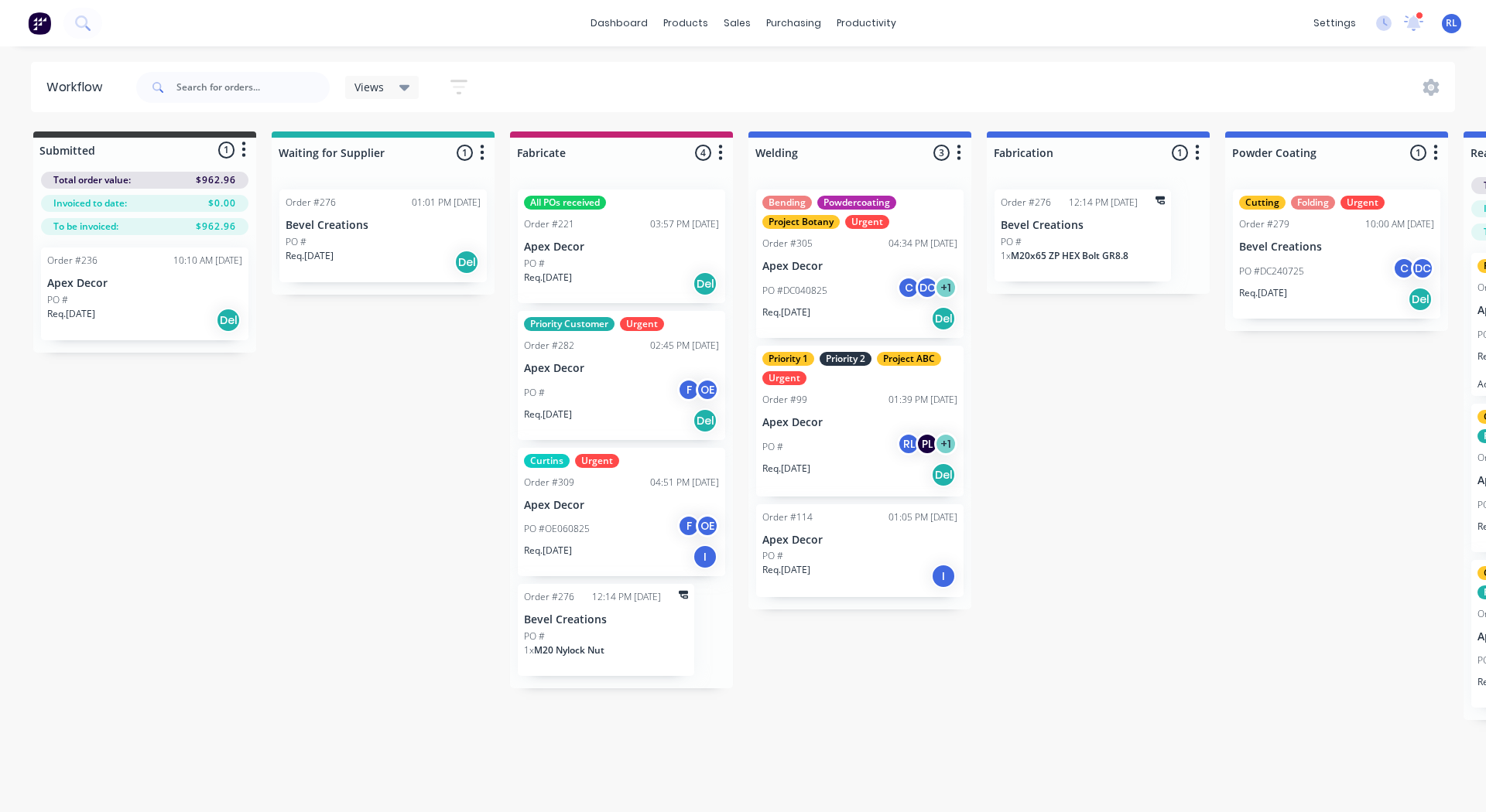
click at [380, 81] on span "Views" at bounding box center [369, 87] width 29 height 16
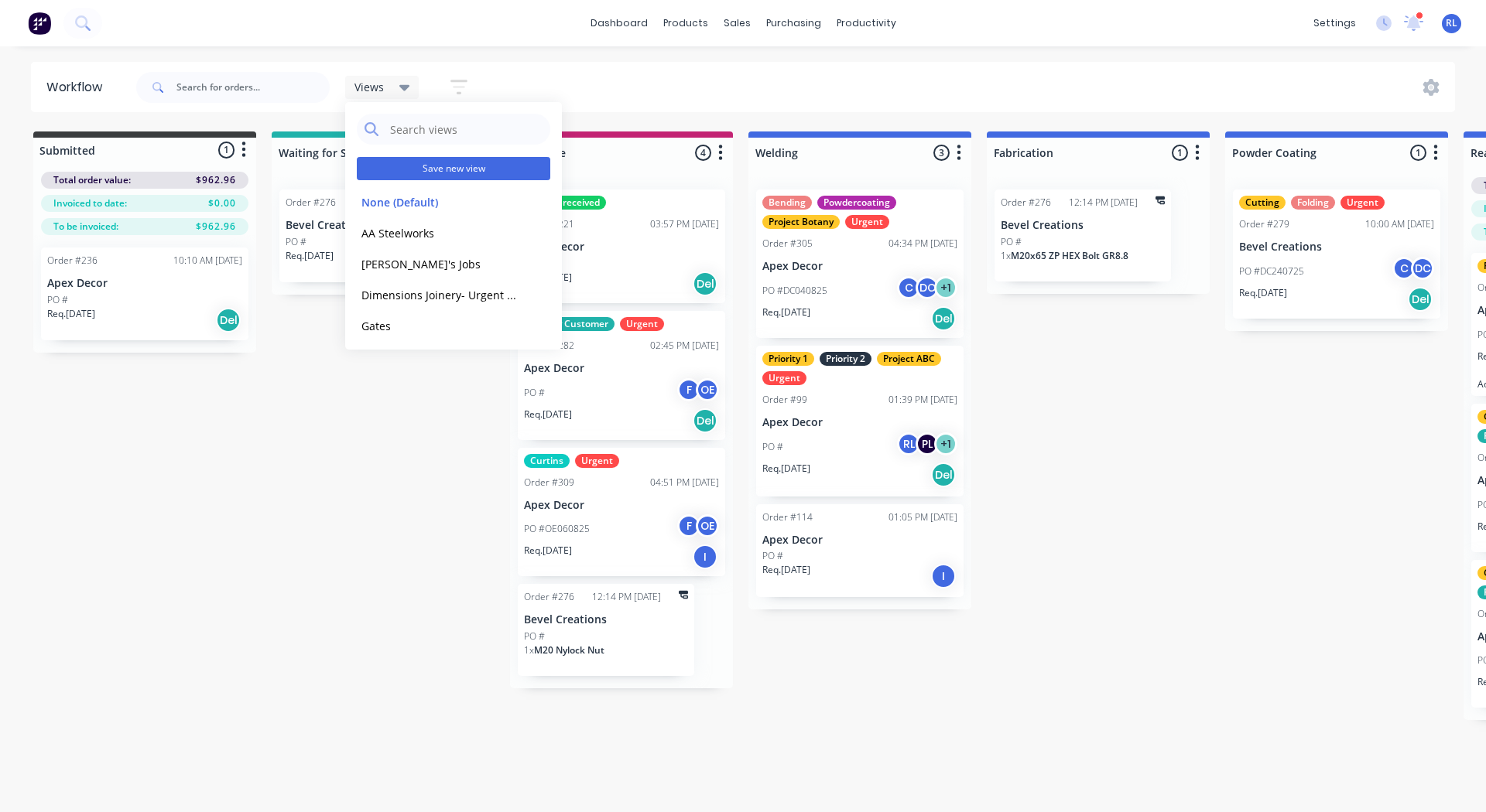
click at [424, 164] on button "Save new view" at bounding box center [453, 169] width 193 height 24
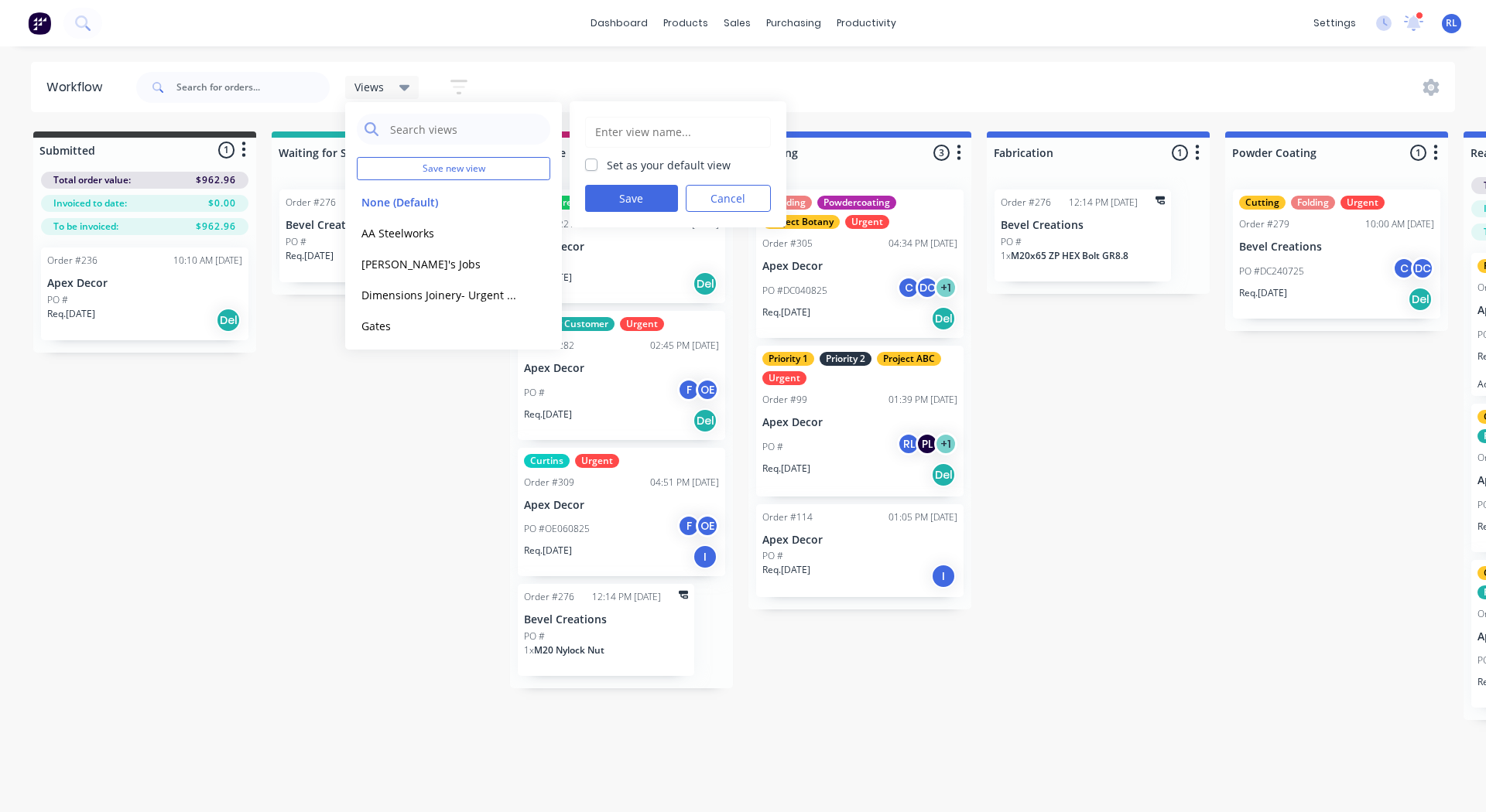
click at [626, 123] on input "text" at bounding box center [677, 132] width 169 height 29
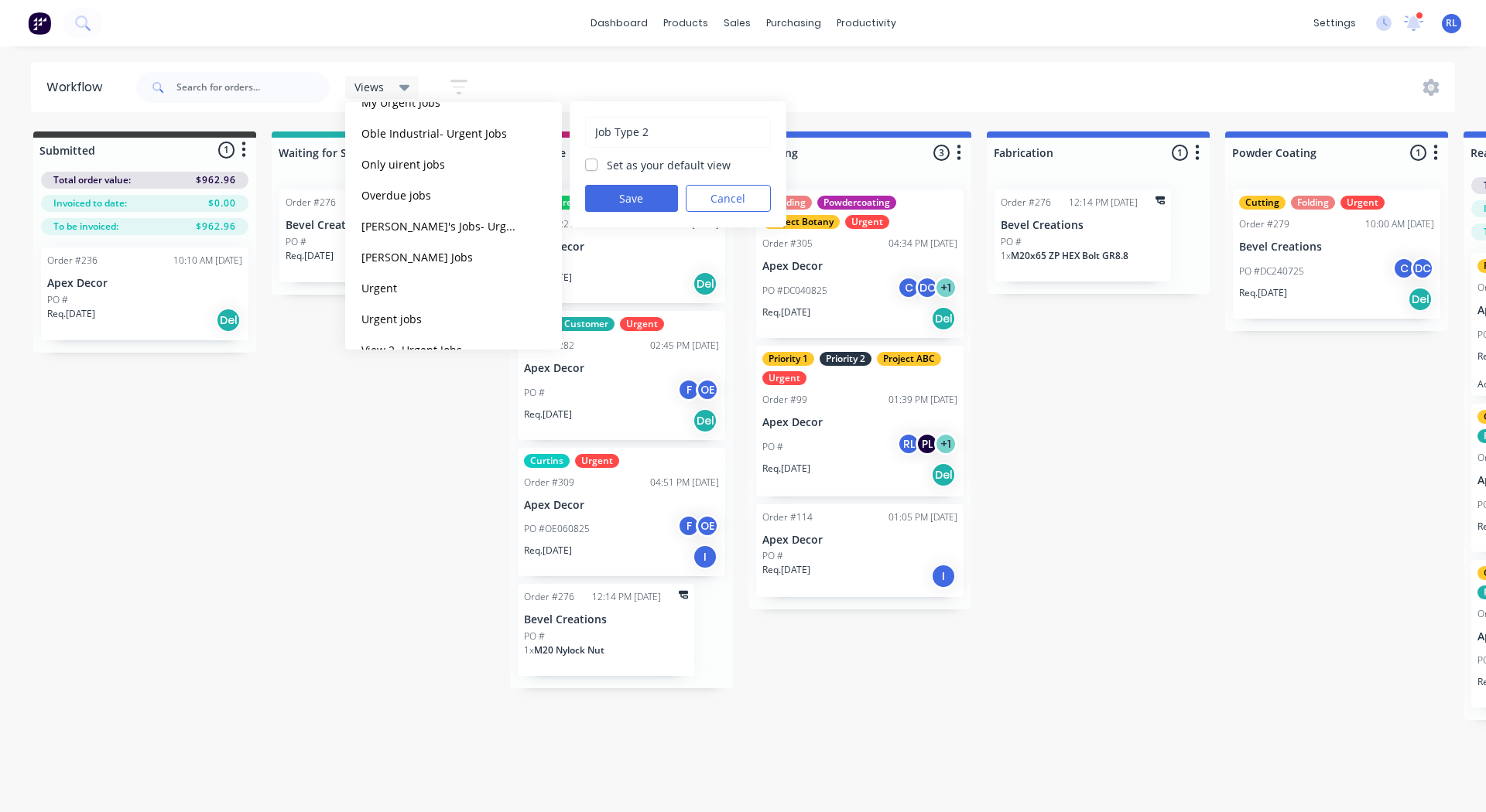
scroll to position [539, 0]
click at [409, 455] on div "Submitted 1 Status colour #3A3C3E hex #3A3C3E Save Cancel Summaries Total order…" at bounding box center [1055, 425] width 2132 height 588
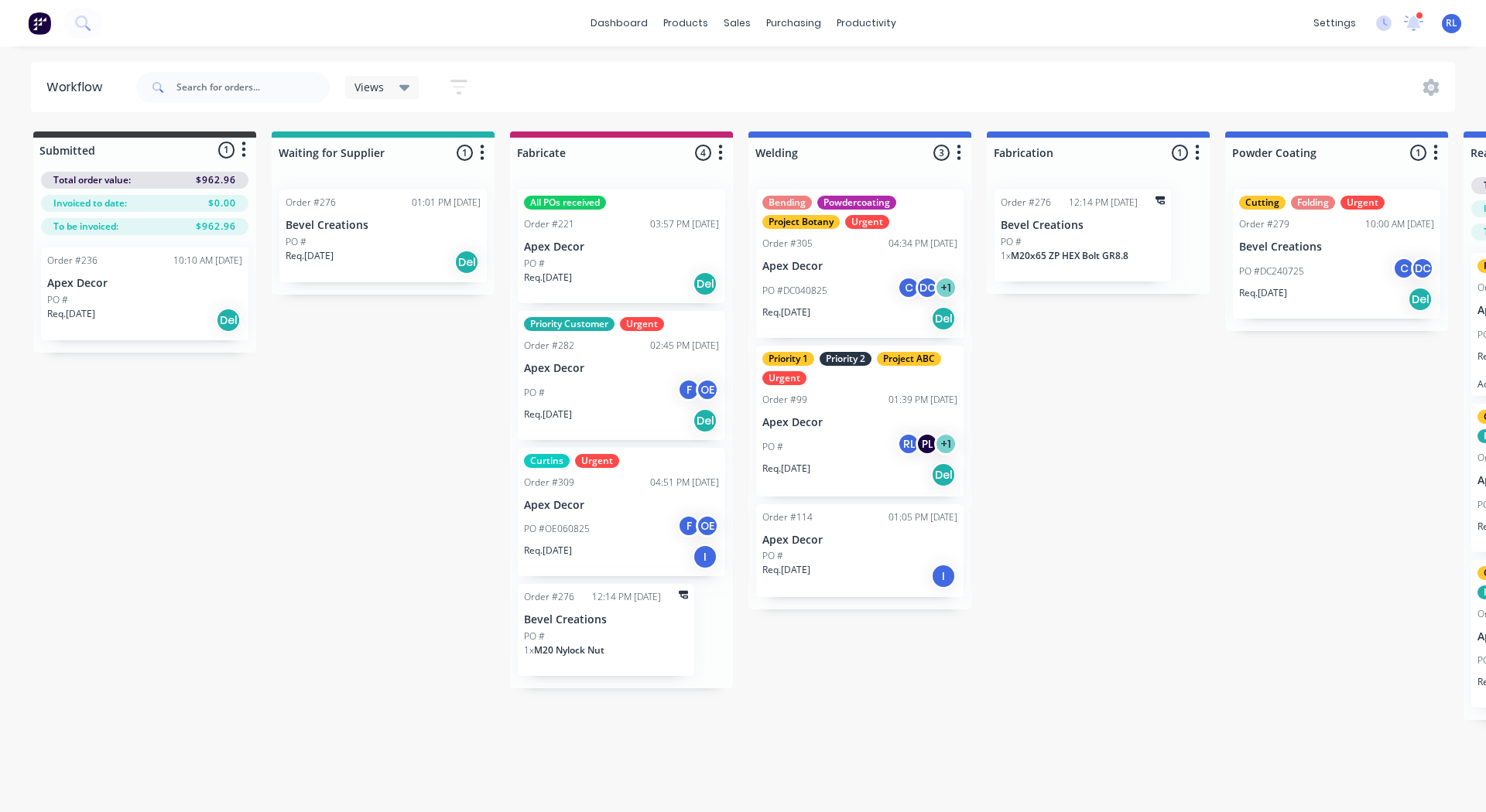
click at [455, 91] on icon "button" at bounding box center [459, 87] width 17 height 20
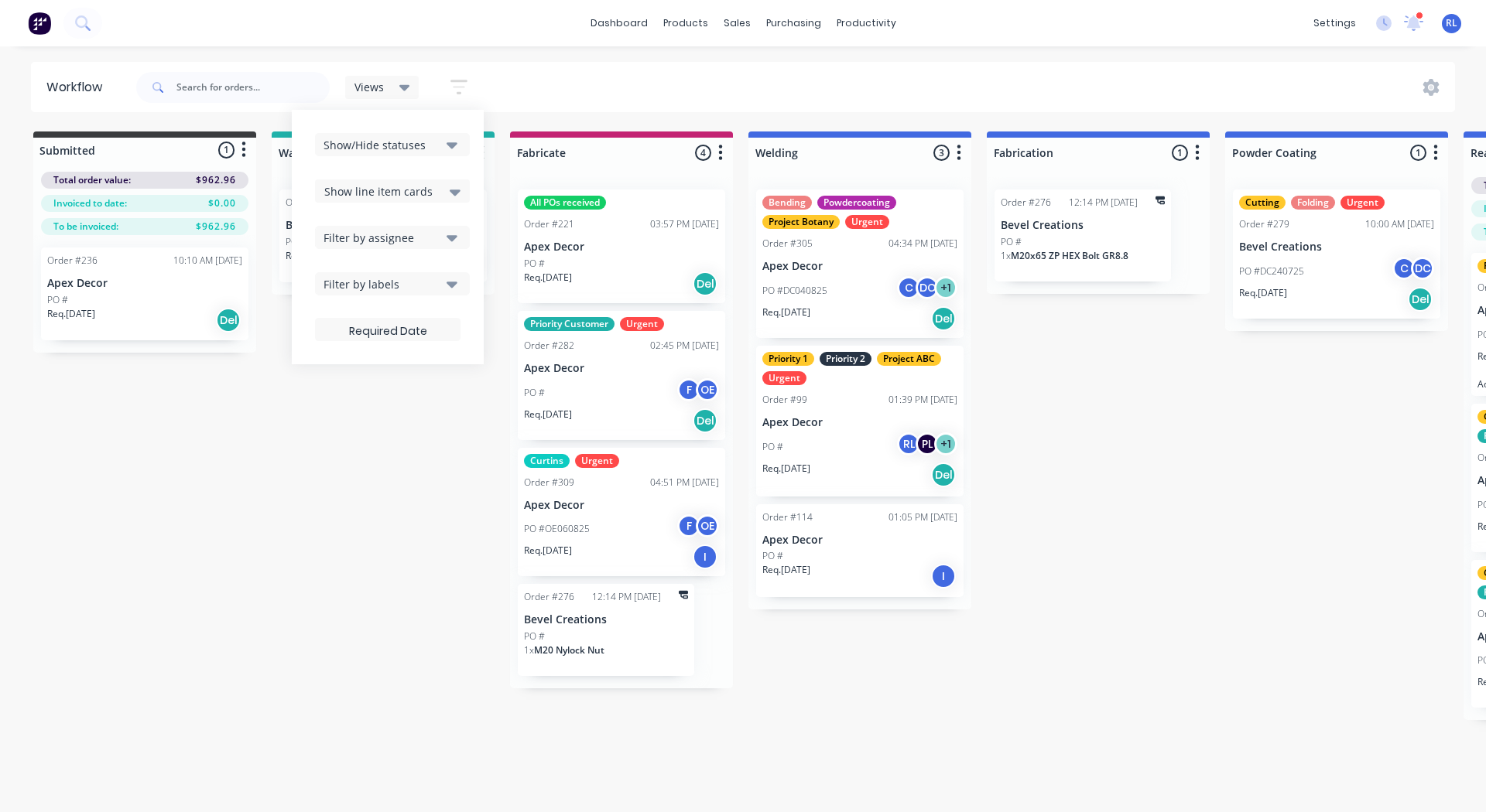
click at [363, 235] on div "Filter by assignee" at bounding box center [382, 238] width 117 height 16
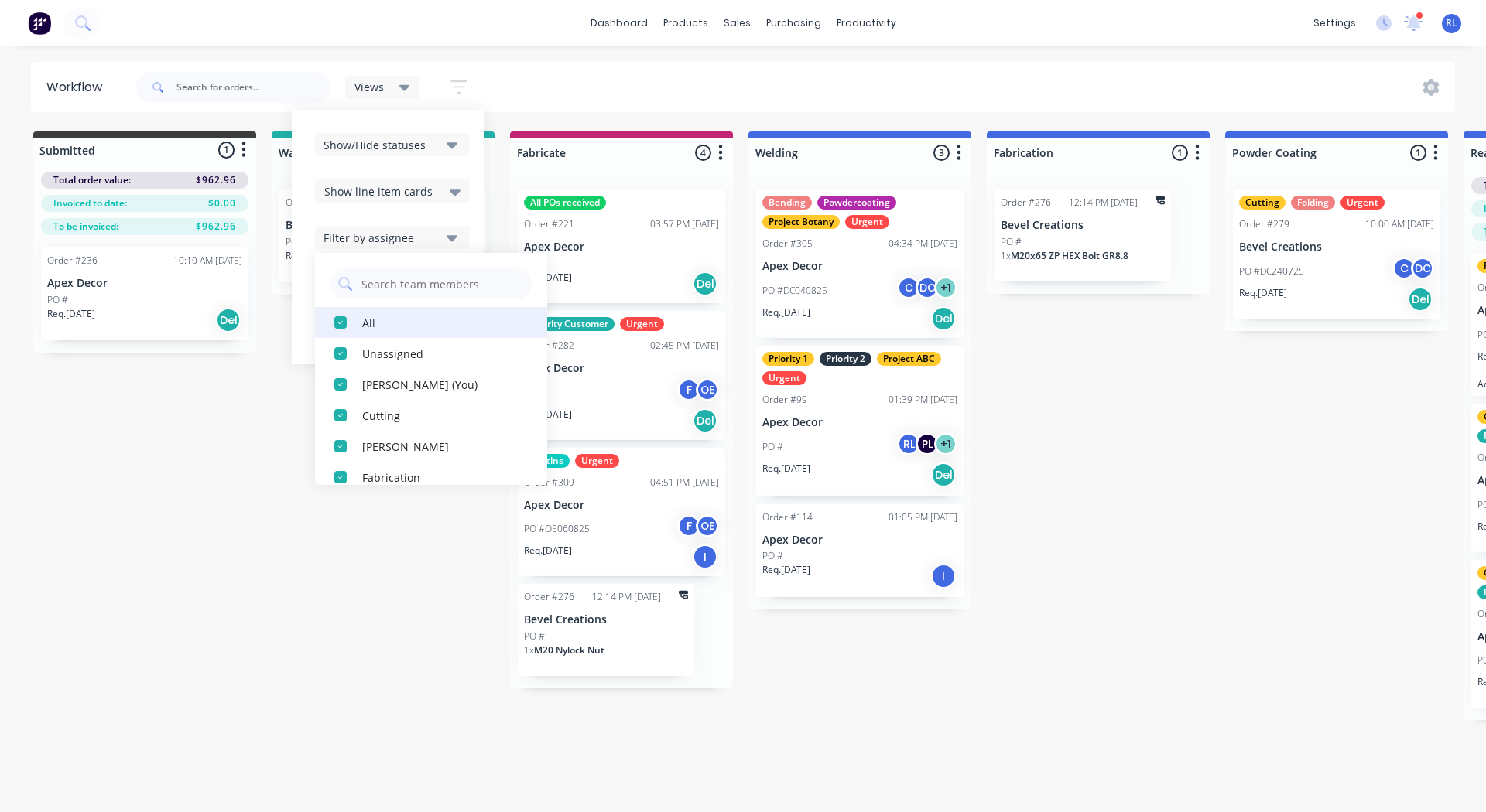
click at [341, 322] on div "button" at bounding box center [341, 323] width 31 height 31
click at [340, 323] on div "button" at bounding box center [341, 323] width 31 height 31
click at [338, 388] on div "button" at bounding box center [341, 384] width 31 height 31
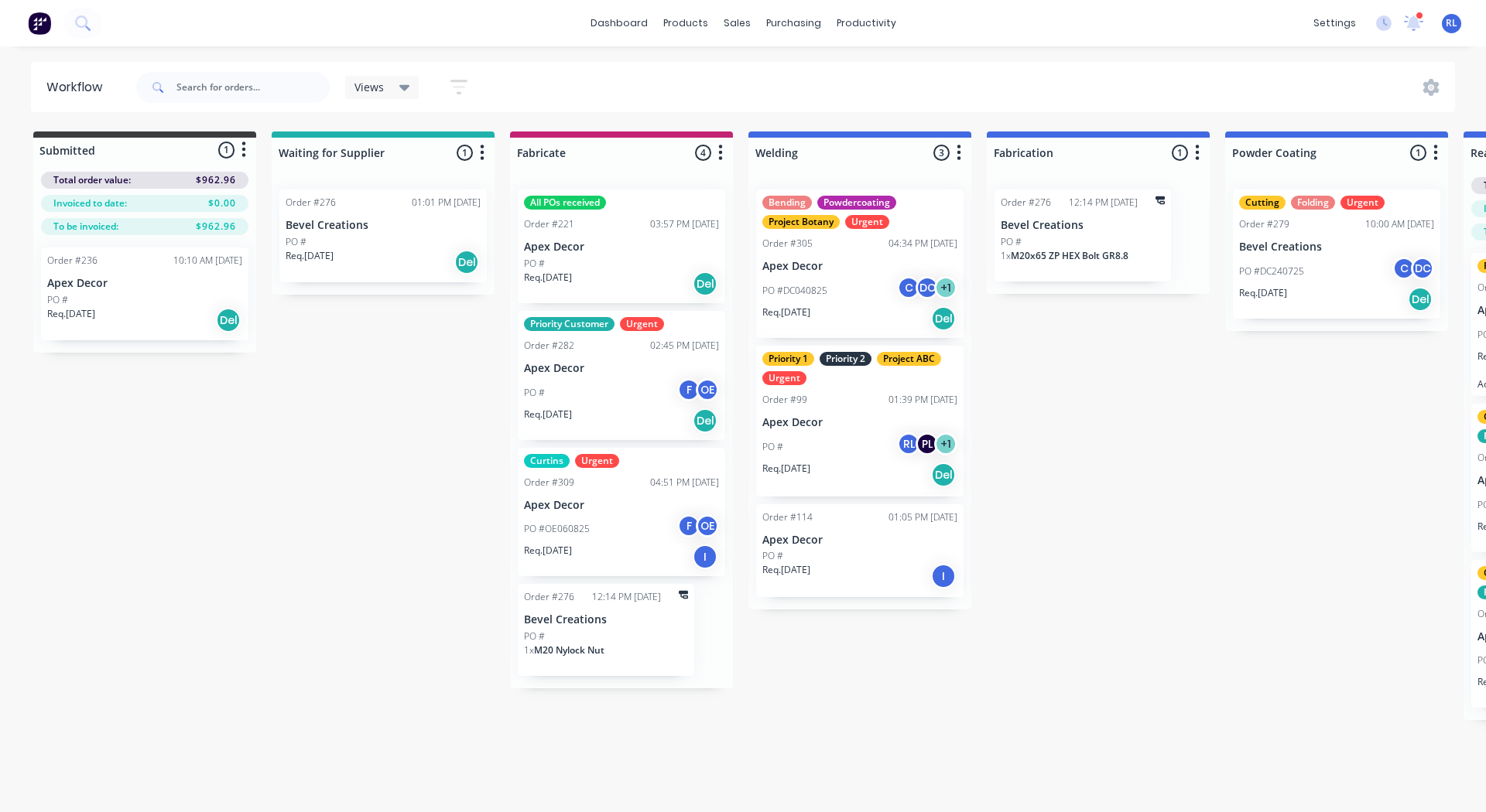
click at [407, 542] on div "Submitted 1 Status colour #3A3C3E hex #3A3C3E Save Cancel Summaries Total order…" at bounding box center [1055, 425] width 2132 height 588
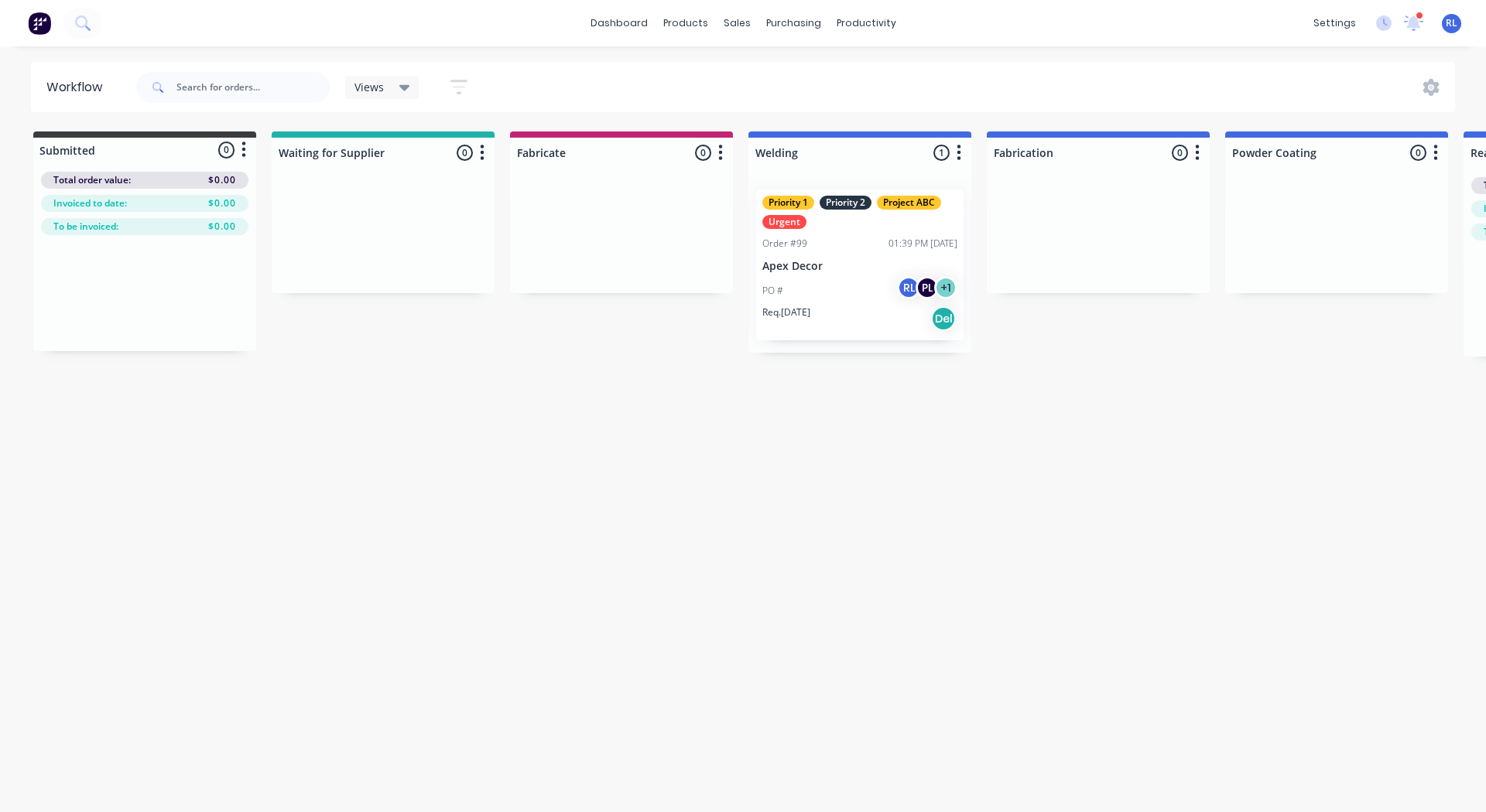
click at [403, 84] on icon at bounding box center [404, 88] width 10 height 17
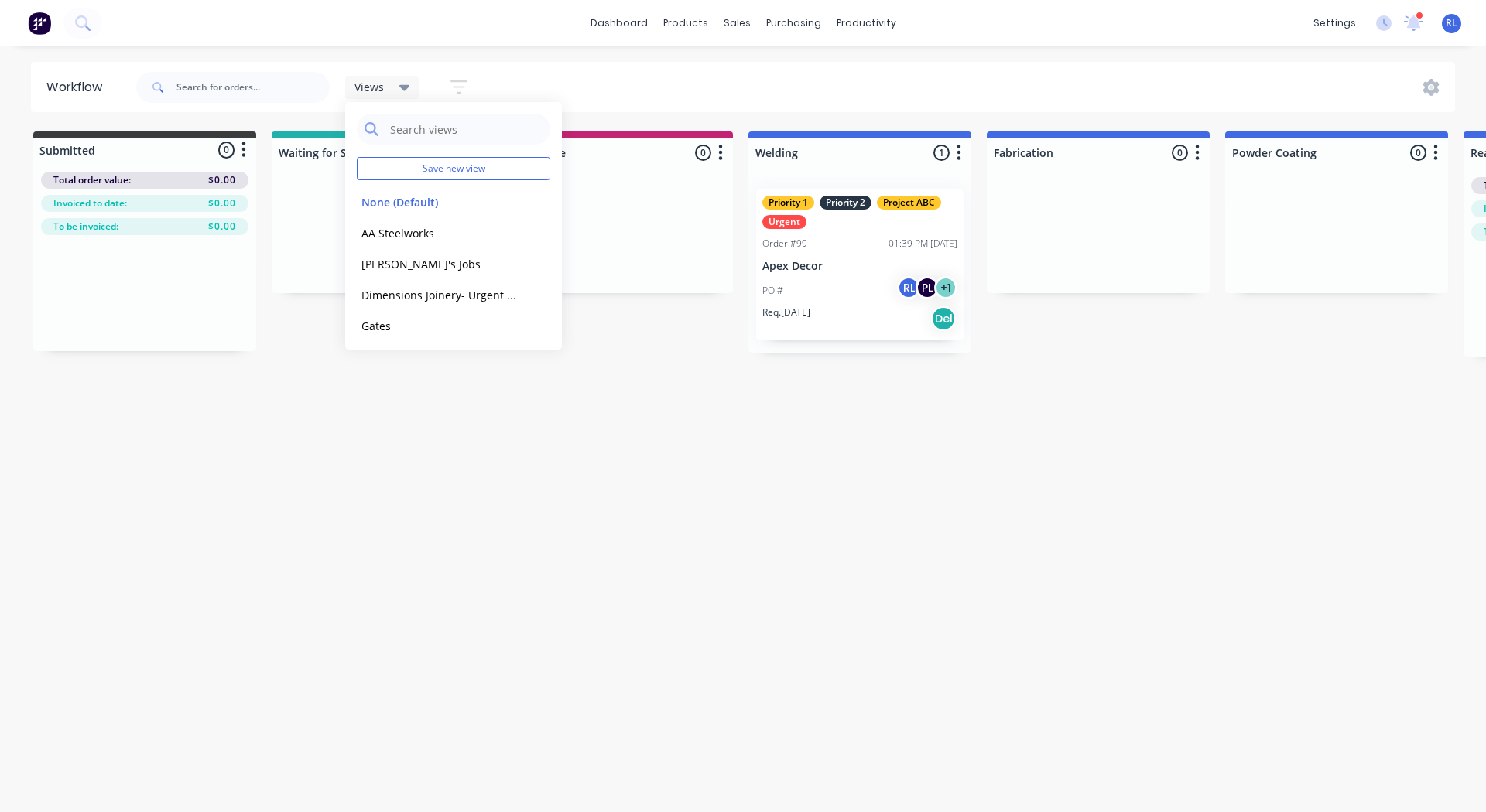
click at [468, 90] on button "button" at bounding box center [459, 87] width 49 height 30
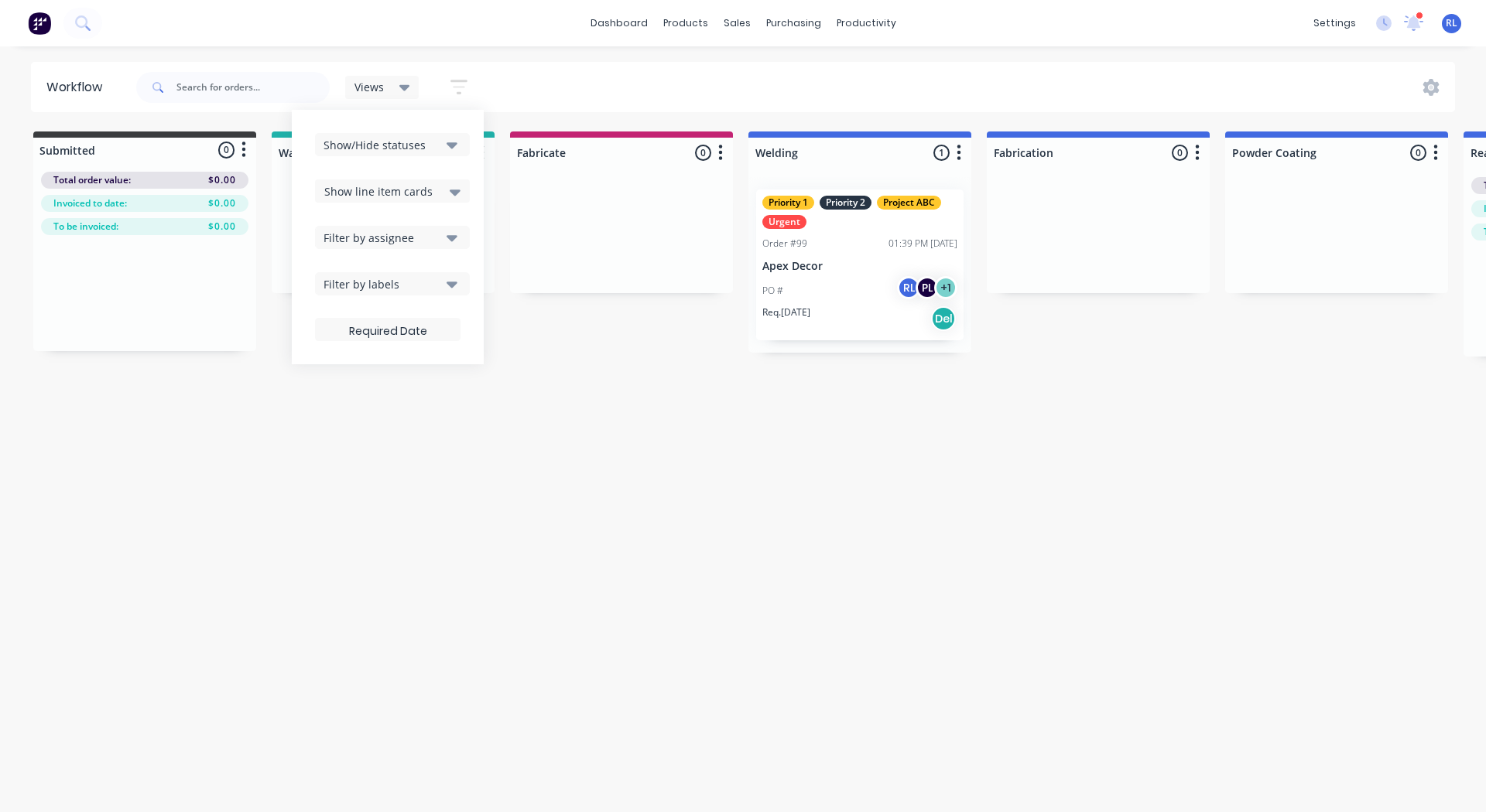
click at [364, 237] on div "Filter by assignee" at bounding box center [382, 238] width 117 height 16
click at [341, 317] on div "button" at bounding box center [341, 323] width 31 height 31
click at [269, 429] on div "Workflow Views Save new view None (Default) edit AA Steelworks edit Dave's Jobs…" at bounding box center [737, 422] width 1475 height 720
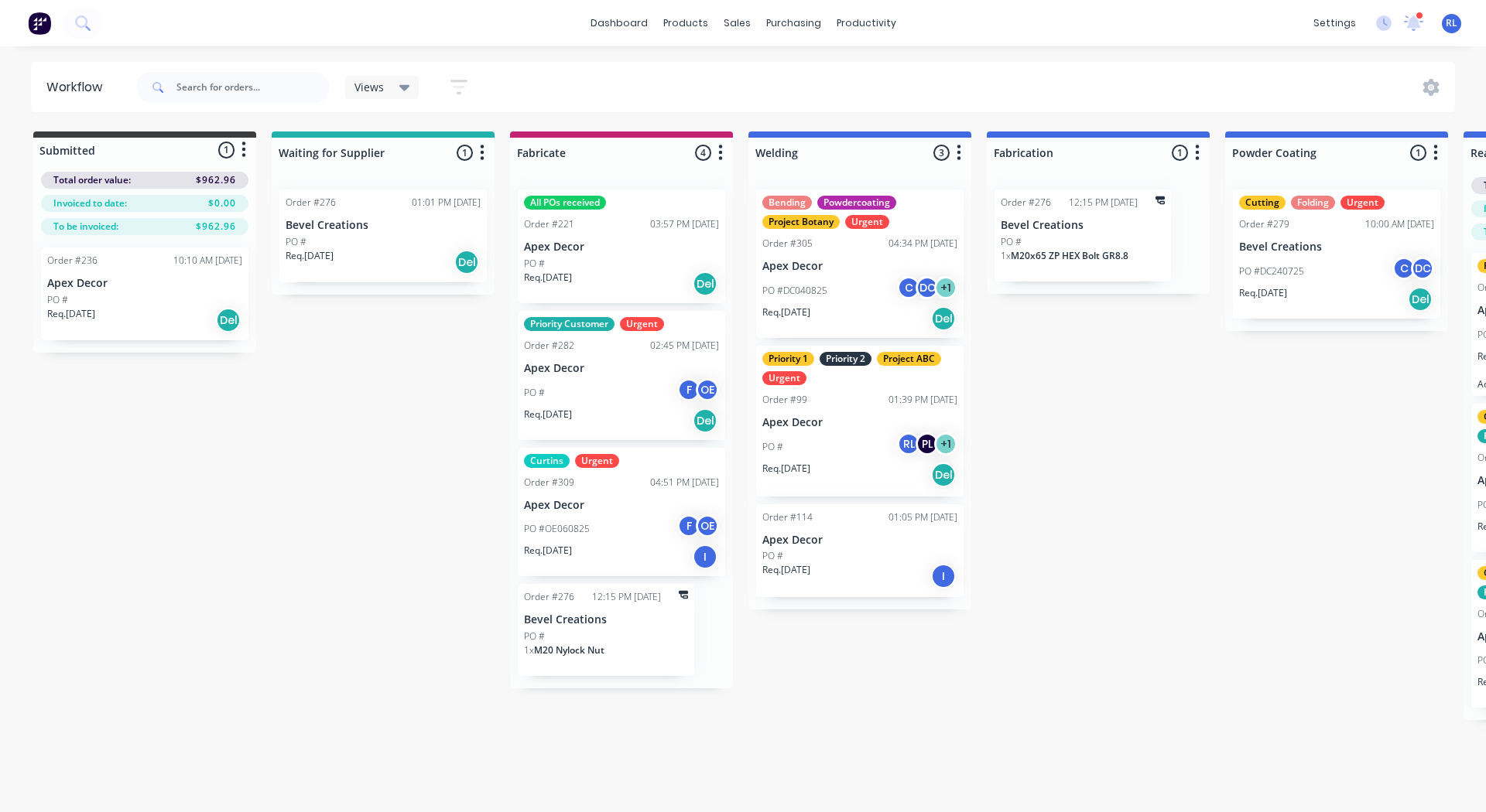
click at [480, 148] on icon "button" at bounding box center [482, 153] width 5 height 20
click at [404, 207] on button "Notifications" at bounding box center [414, 211] width 155 height 25
click at [547, 211] on label at bounding box center [547, 211] width 0 height 0
click at [523, 215] on input "checkbox" at bounding box center [516, 219] width 12 height 15
click at [547, 237] on label at bounding box center [547, 237] width 0 height 0
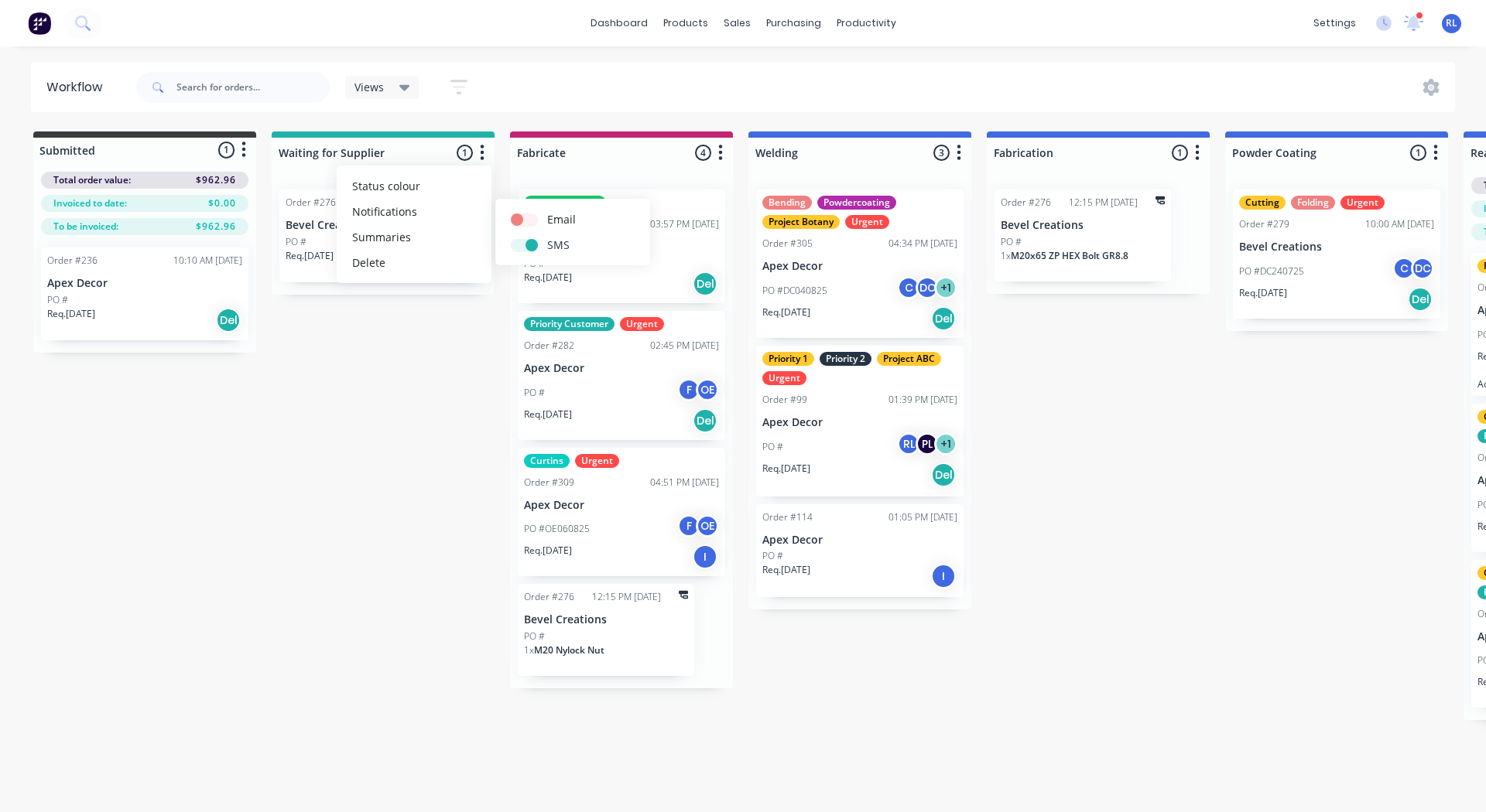
click at [524, 247] on input "checkbox" at bounding box center [516, 244] width 12 height 15
click at [547, 237] on label at bounding box center [547, 237] width 0 height 0
click at [524, 247] on input "checkbox" at bounding box center [516, 244] width 12 height 15
click at [547, 211] on label at bounding box center [547, 211] width 0 height 0
click at [520, 223] on input "checkbox" at bounding box center [516, 219] width 12 height 15
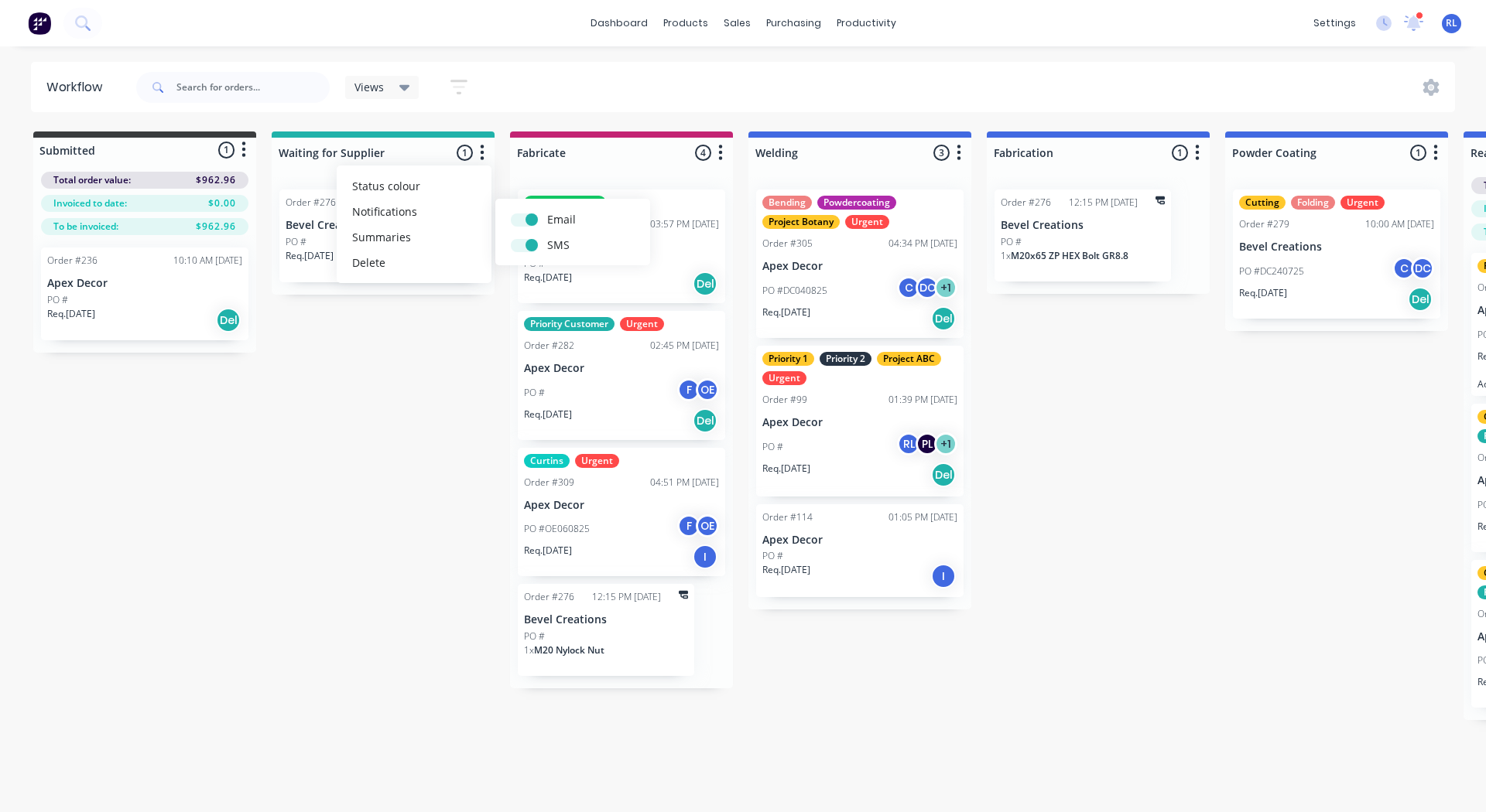
click at [434, 430] on div "Submitted 1 Status colour #3A3C3E hex #3A3C3E Save Cancel Summaries Total order…" at bounding box center [1055, 425] width 2132 height 588
click at [717, 156] on button "button" at bounding box center [721, 154] width 19 height 19
click at [658, 214] on button "Notifications" at bounding box center [652, 211] width 155 height 25
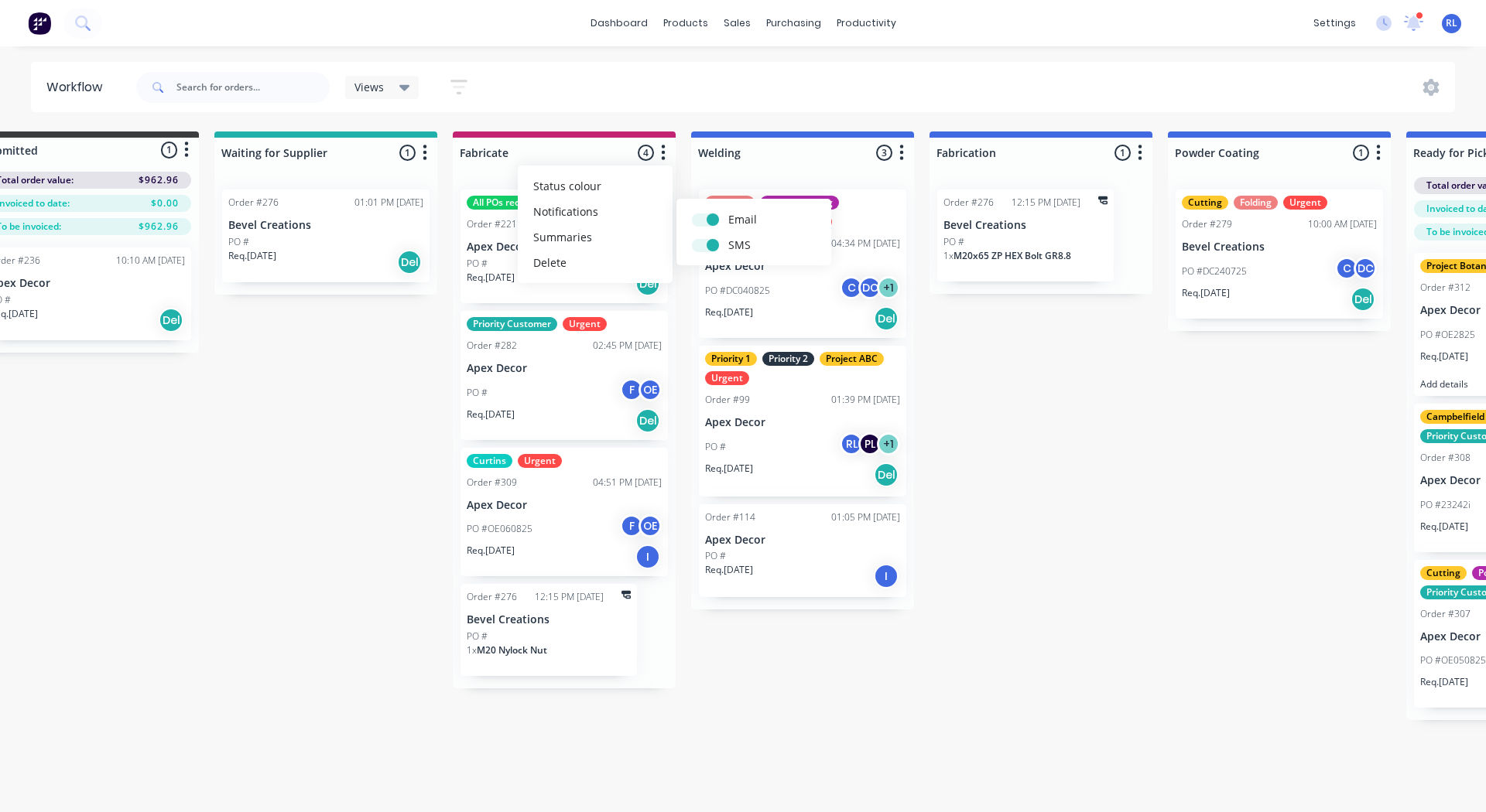
click at [1048, 390] on div "Submitted 1 Status colour #3A3C3E hex #3A3C3E Save Cancel Summaries Total order…" at bounding box center [997, 425] width 2132 height 588
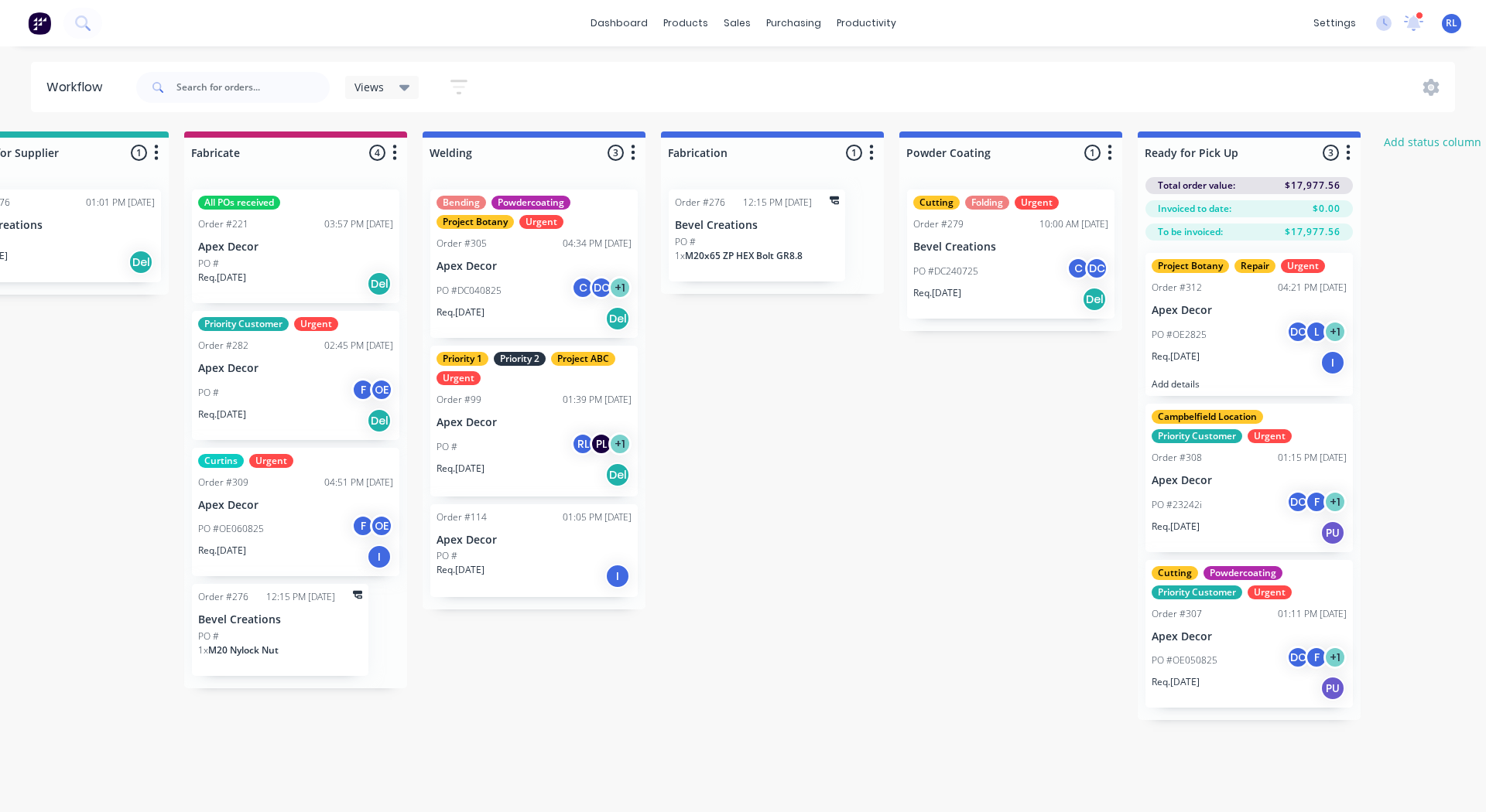
scroll to position [0, 326]
click at [1348, 149] on icon "button" at bounding box center [1347, 153] width 5 height 20
click at [1280, 210] on button "Notifications" at bounding box center [1279, 211] width 155 height 25
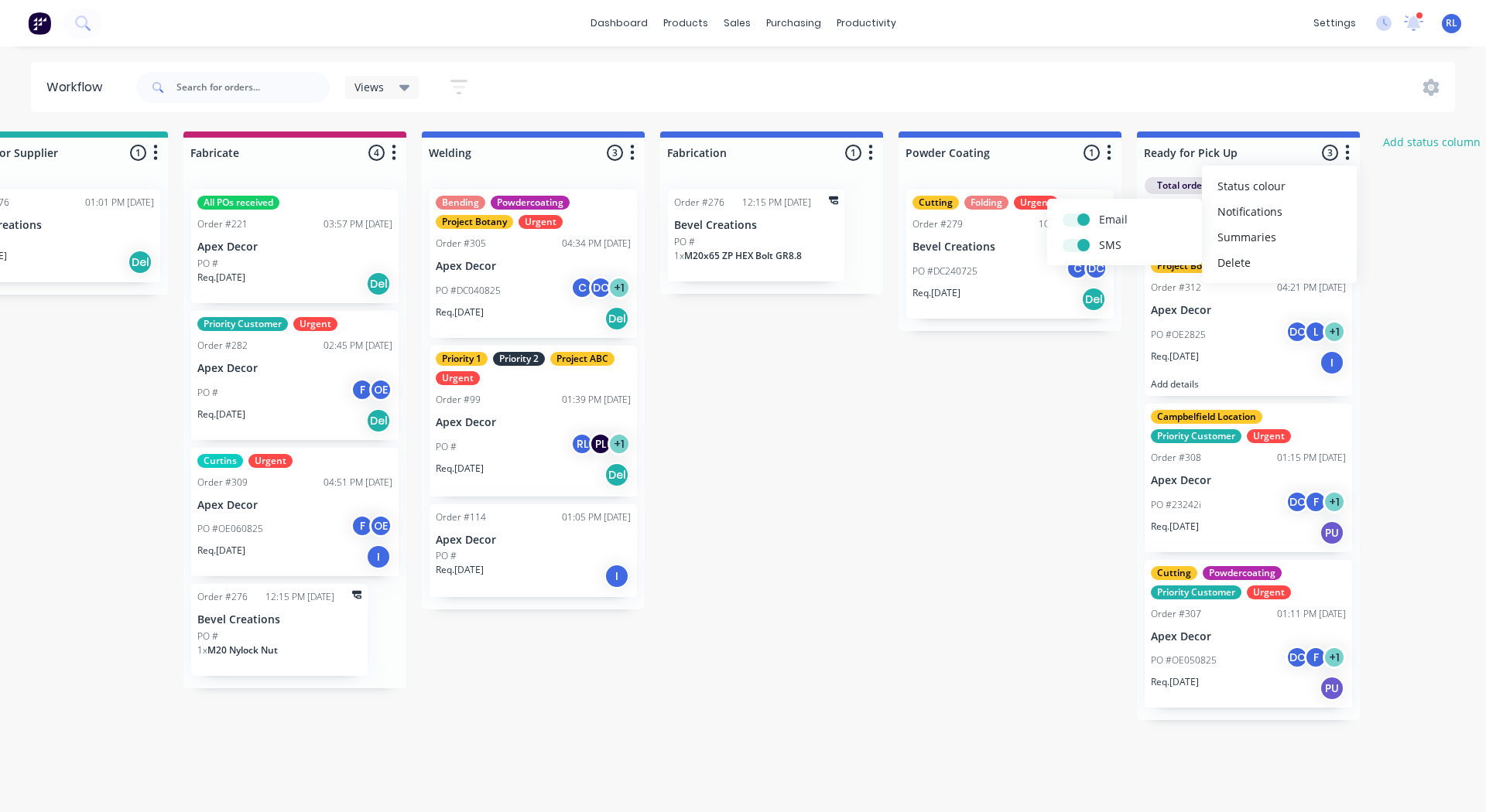
click at [1099, 211] on label at bounding box center [1099, 211] width 0 height 0
click at [1075, 216] on input "checkbox" at bounding box center [1068, 219] width 12 height 15
click at [1099, 211] on label at bounding box center [1099, 211] width 0 height 0
click at [1075, 216] on input "checkbox" at bounding box center [1068, 219] width 12 height 15
click at [1029, 393] on div "Submitted 1 Status colour #3A3C3E hex #3A3C3E Save Cancel Summaries Total order…" at bounding box center [728, 425] width 2132 height 588
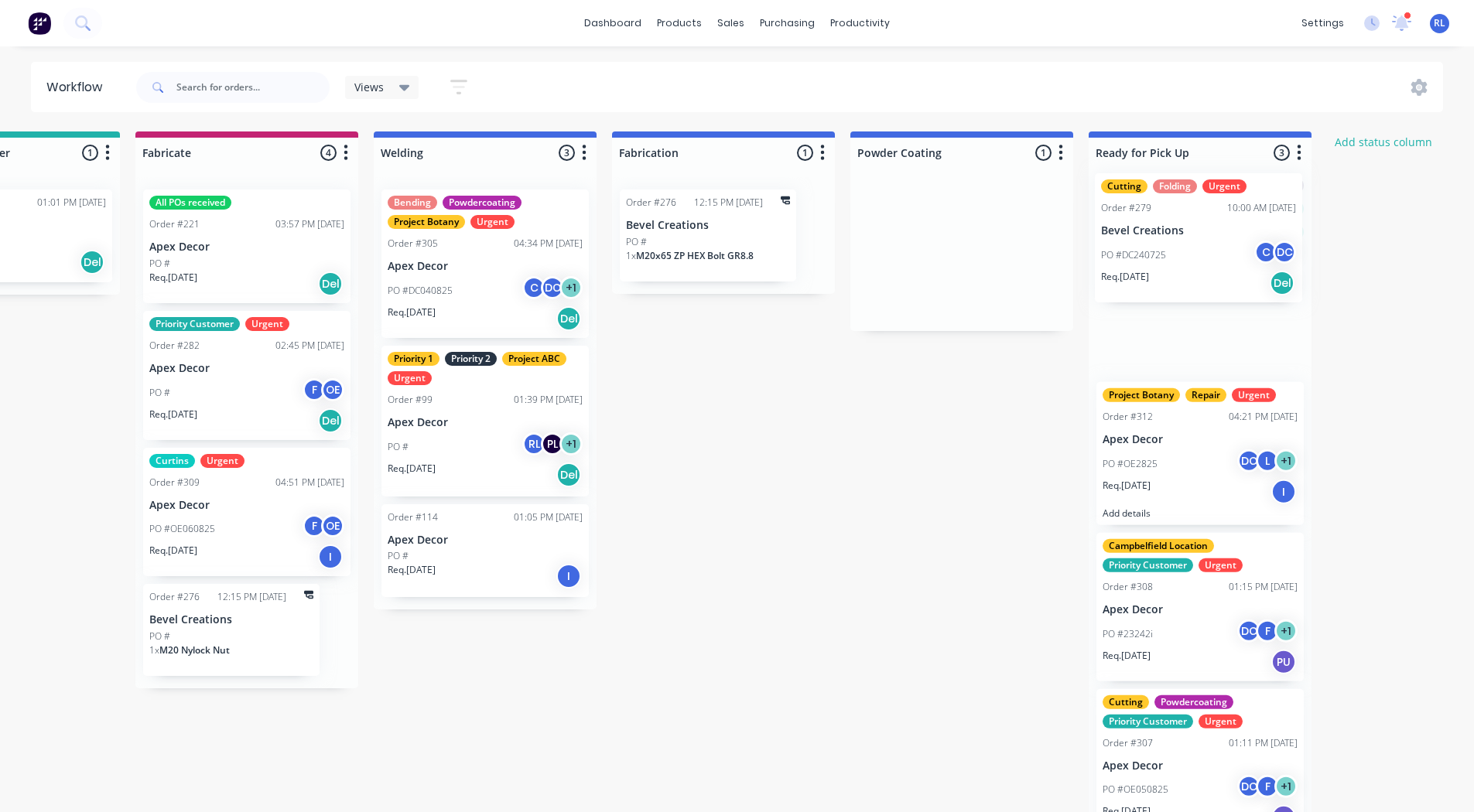
drag, startPoint x: 1014, startPoint y: 310, endPoint x: 1208, endPoint y: 294, distance: 194.7
click at [1208, 294] on div "Submitted 1 Status colour #3A3C3E hex #3A3C3E Save Cancel Summaries Total order…" at bounding box center [680, 493] width 2131 height 725
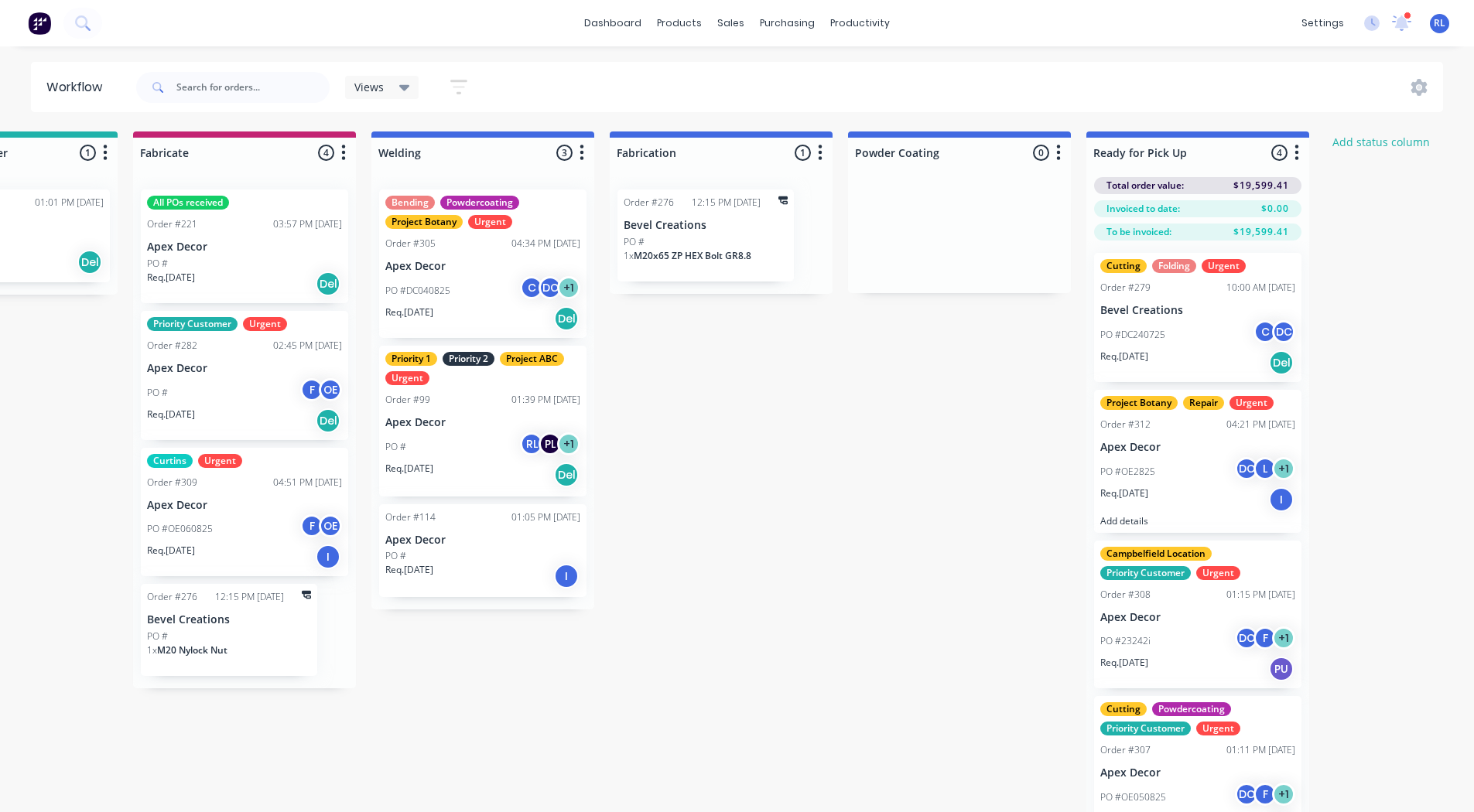
drag, startPoint x: 1159, startPoint y: 302, endPoint x: 927, endPoint y: 214, distance: 248.1
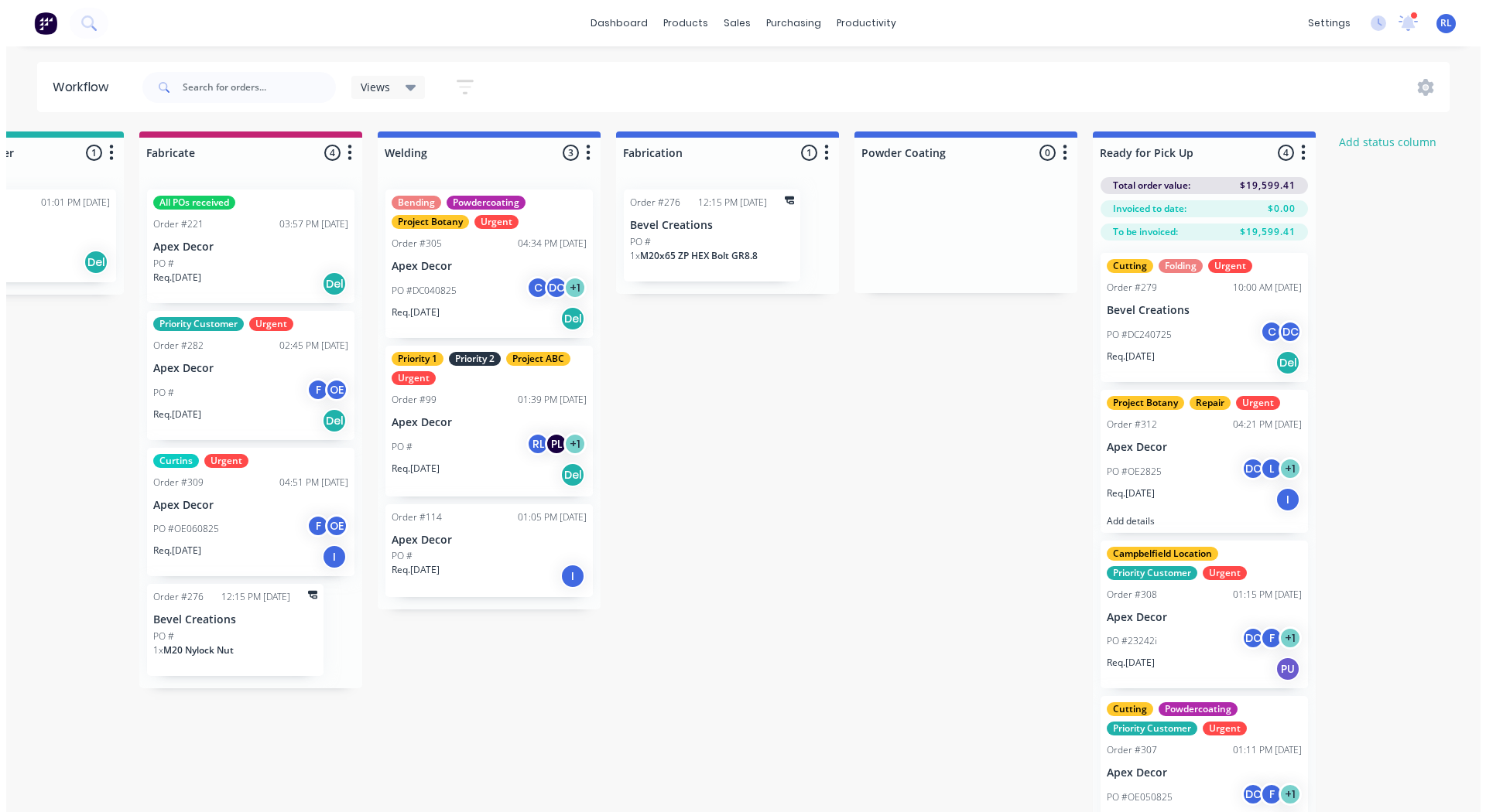
scroll to position [0, 381]
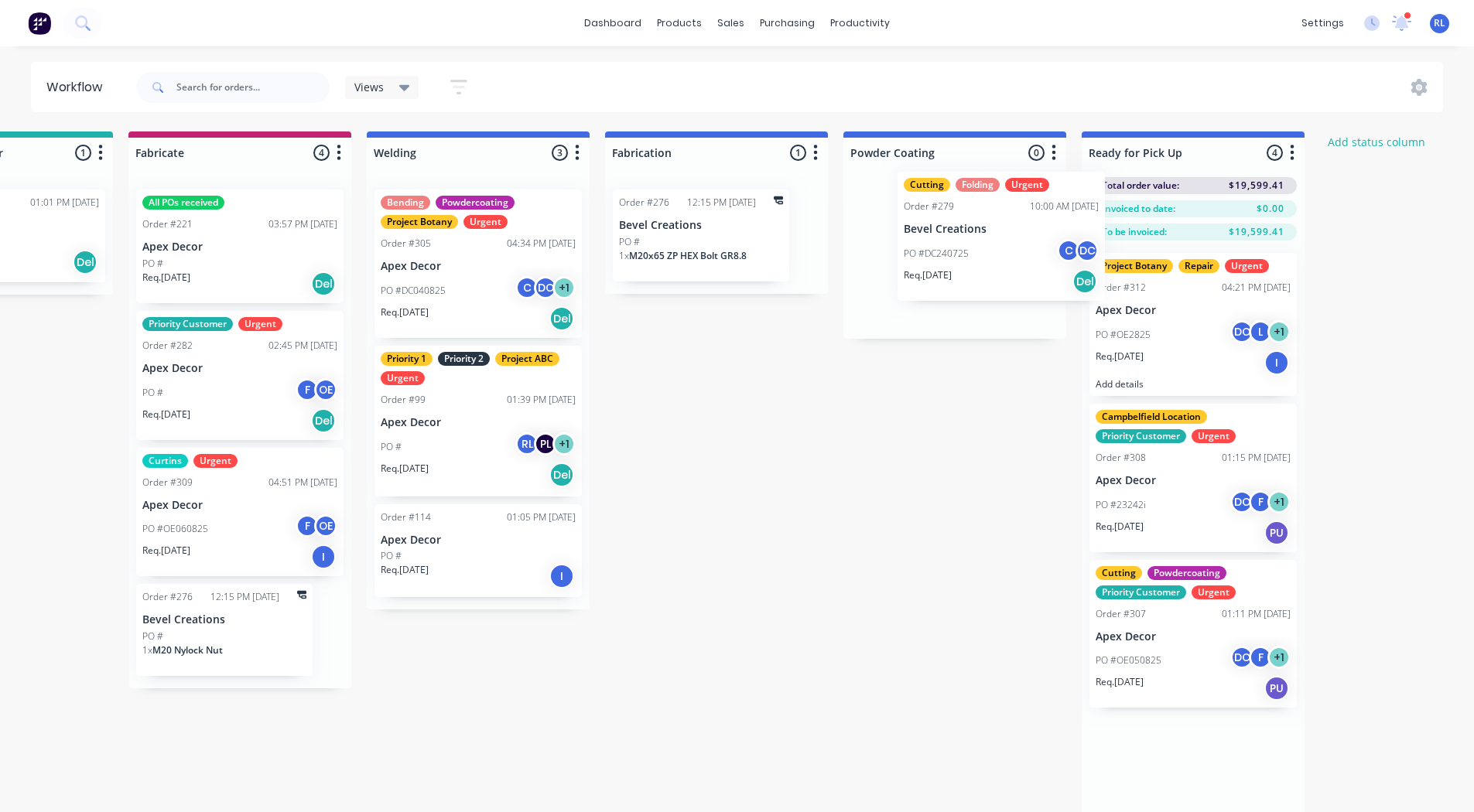
drag, startPoint x: 927, startPoint y: 214, endPoint x: 1009, endPoint y: 198, distance: 83.5
click at [1009, 198] on div "Submitted 1 Status colour #3A3C3E hex #3A3C3E Save Cancel Summaries Total order…" at bounding box center [672, 498] width 2131 height 734
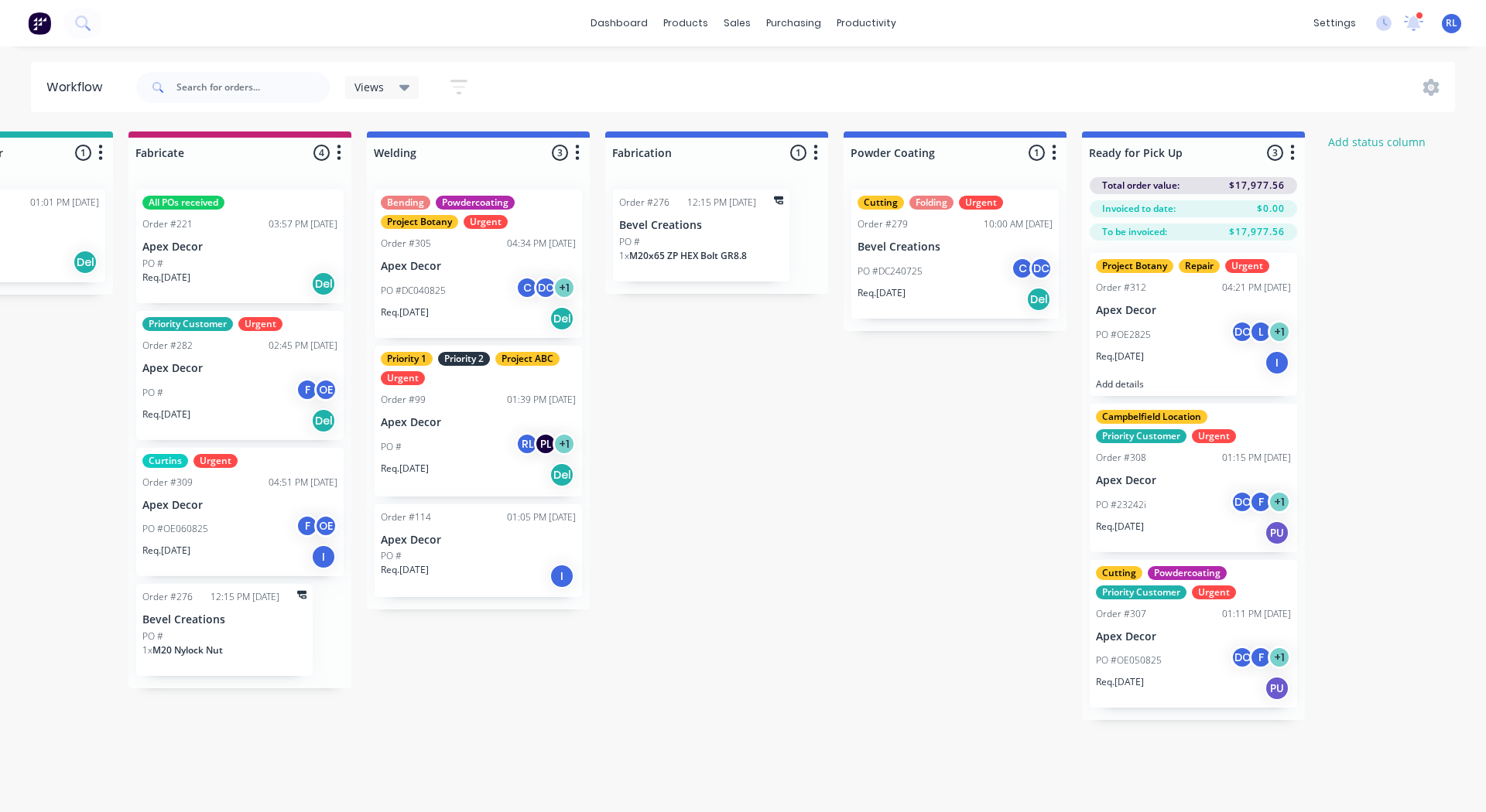
scroll to position [0, 373]
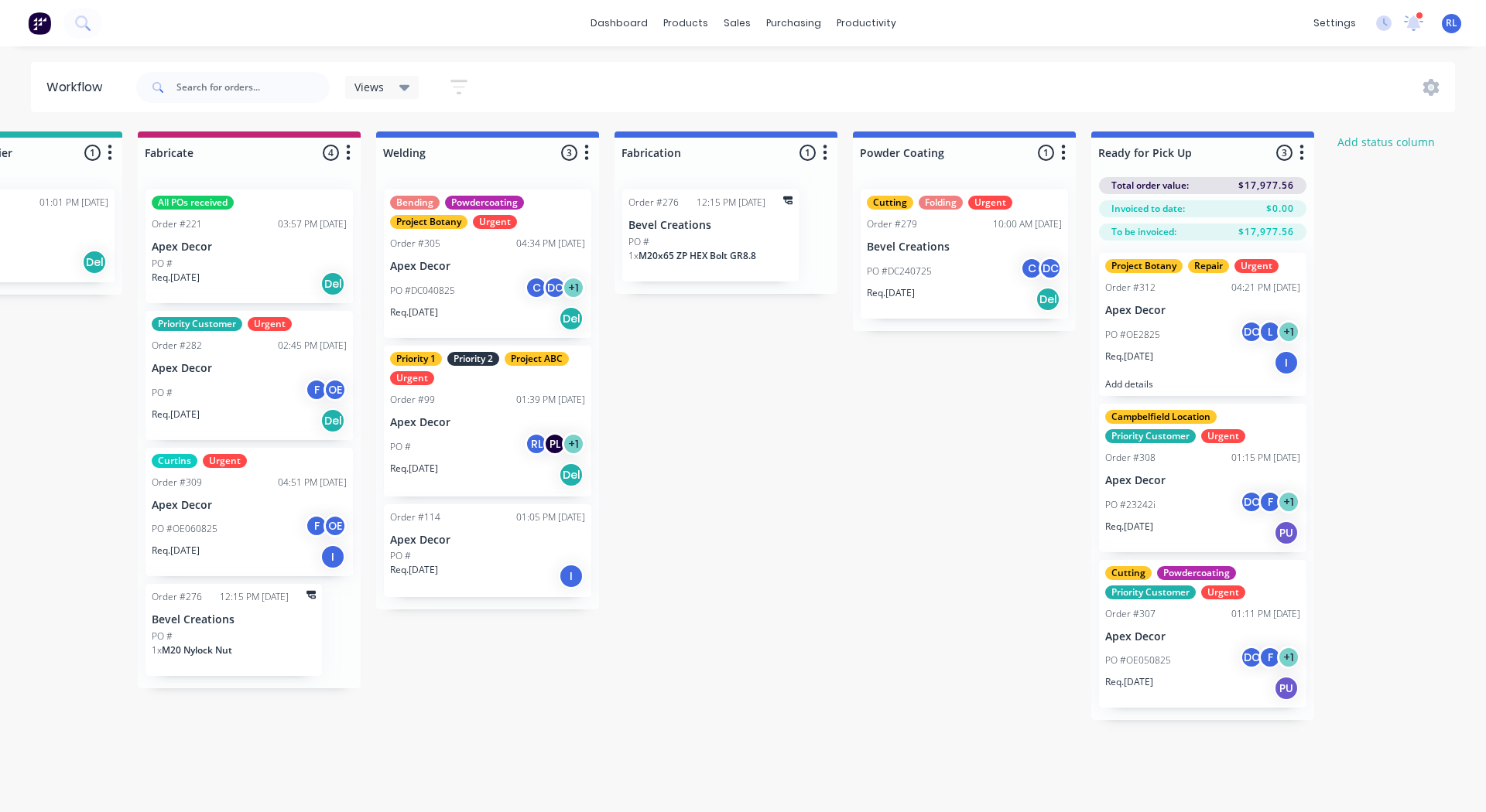
click at [918, 302] on div "Req. 31/07/25 Del" at bounding box center [964, 299] width 195 height 26
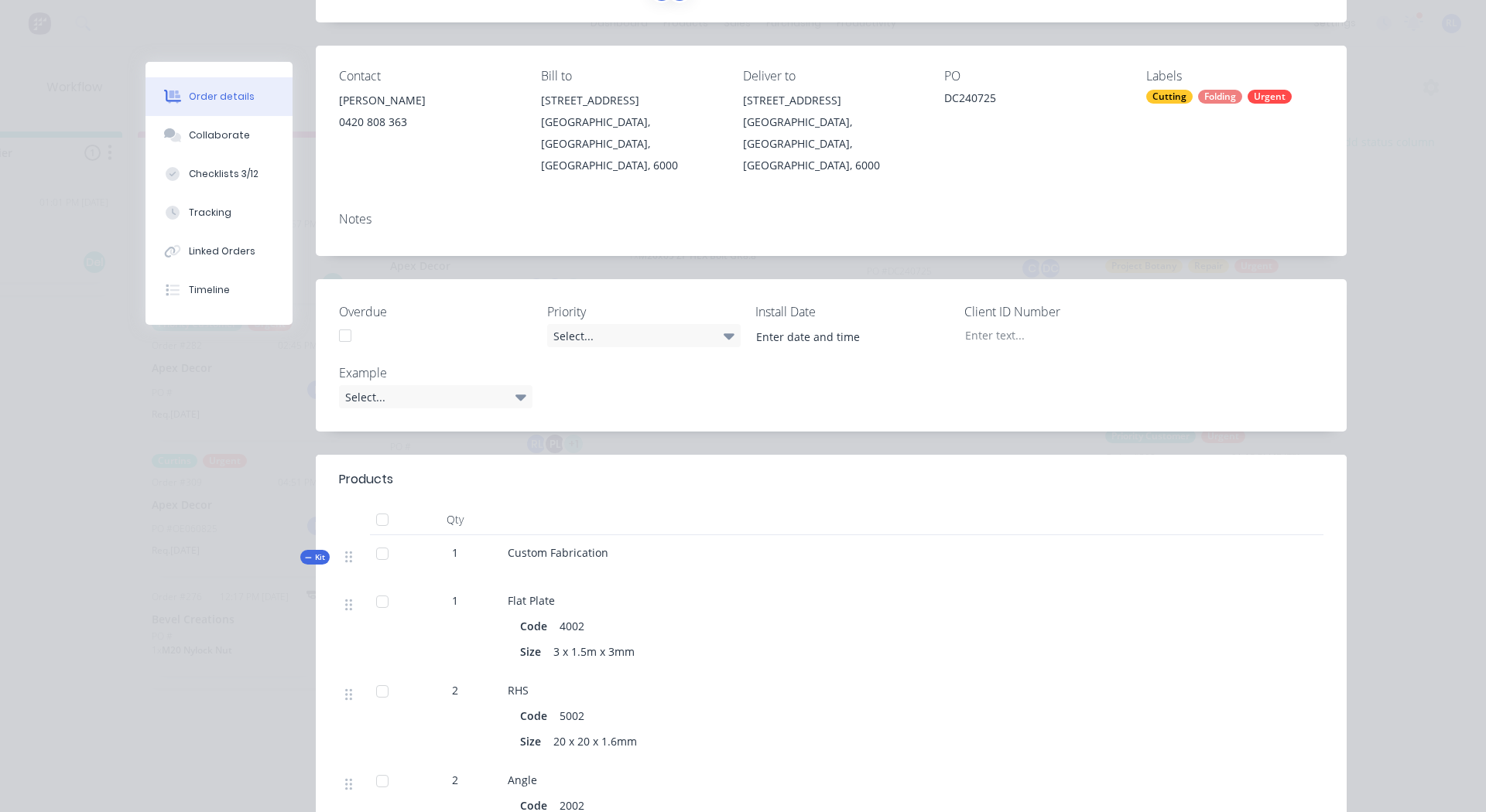
scroll to position [163, 0]
click at [979, 325] on div at bounding box center [1049, 337] width 193 height 23
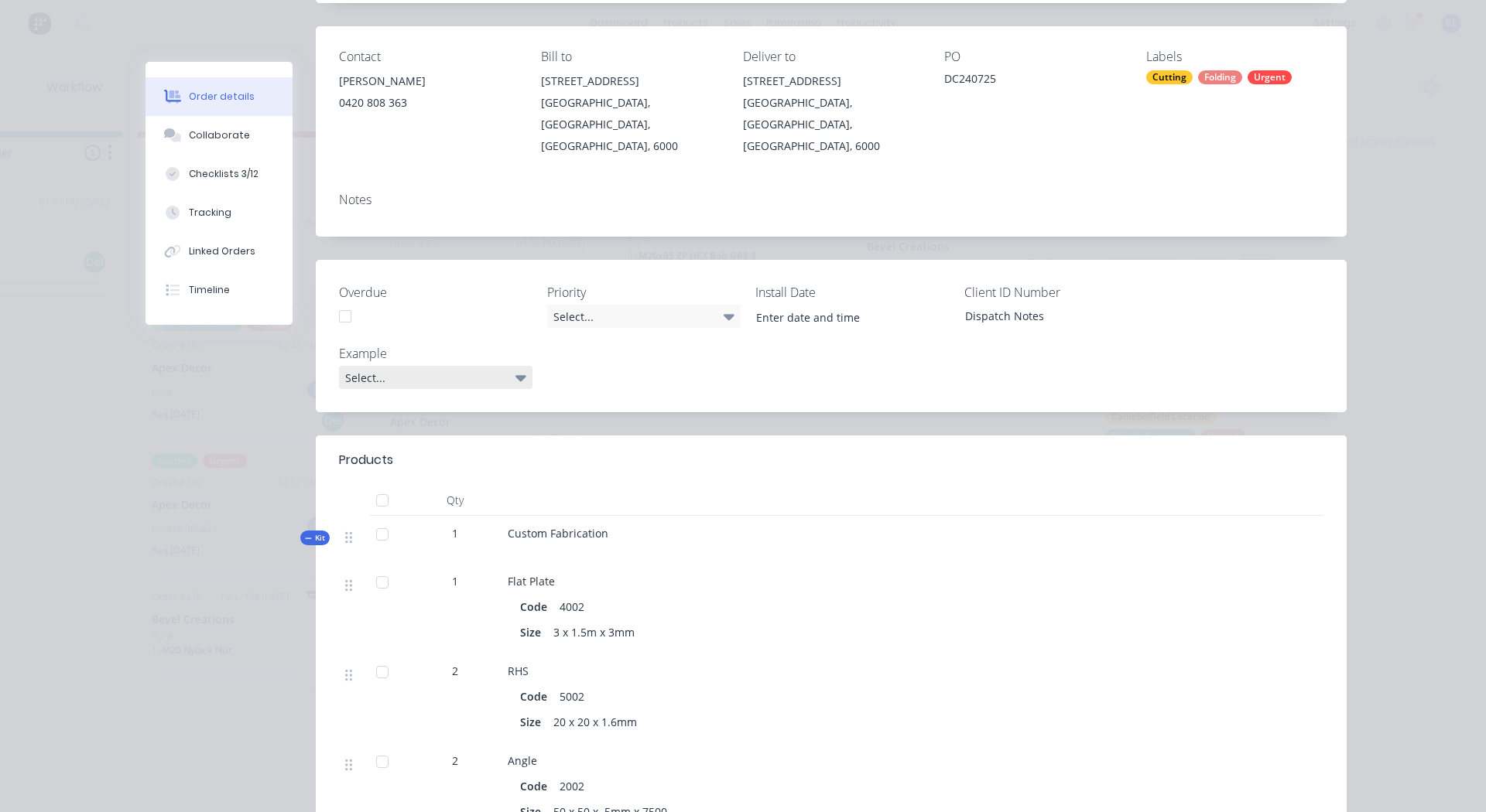
click at [419, 366] on div "Select..." at bounding box center [435, 377] width 193 height 24
click at [423, 344] on div "Example Select..." at bounding box center [435, 367] width 193 height 45
click at [416, 366] on div "Select..." at bounding box center [435, 377] width 193 height 24
click at [593, 305] on div "Select..." at bounding box center [643, 316] width 193 height 24
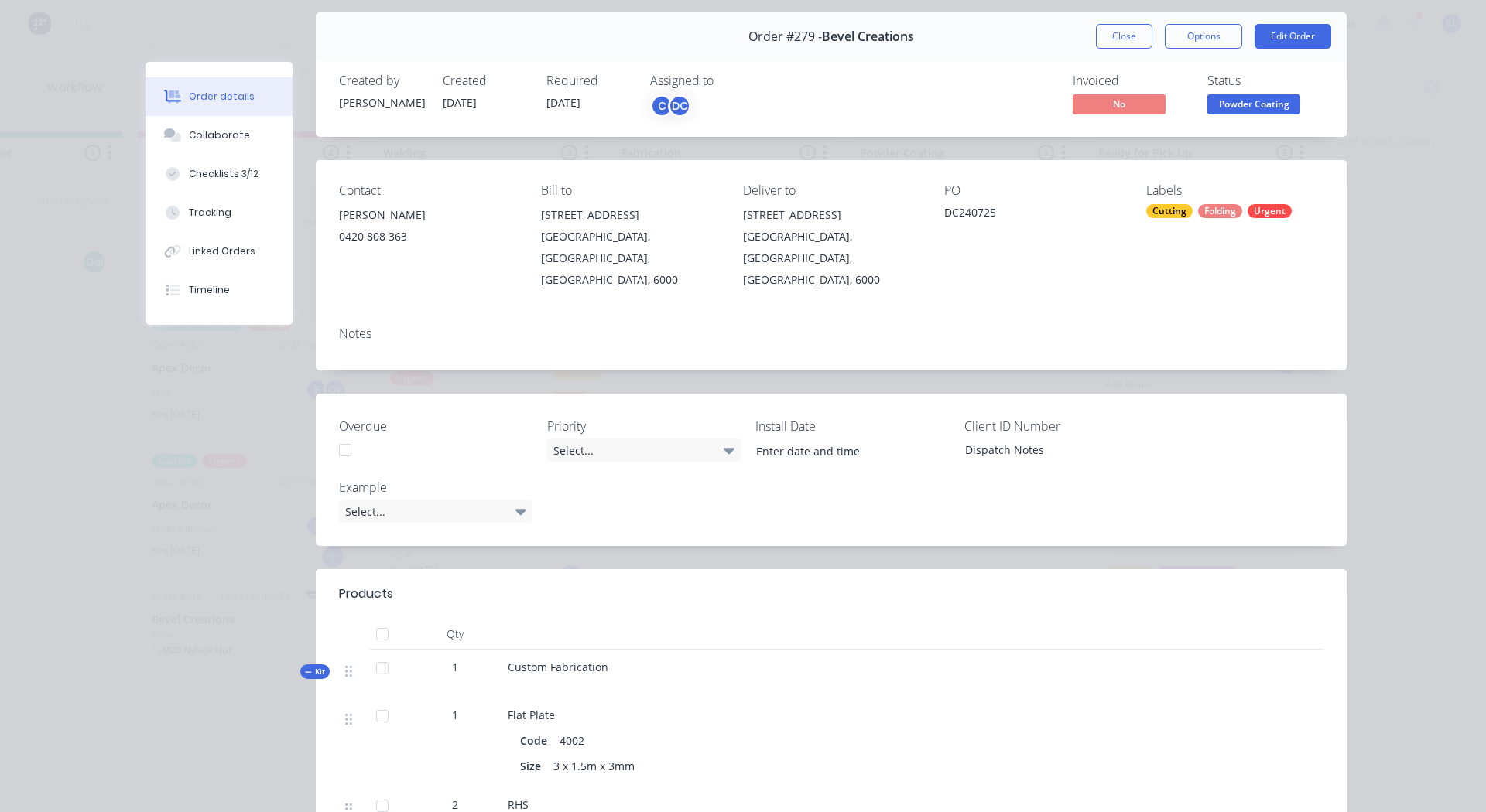
scroll to position [0, 0]
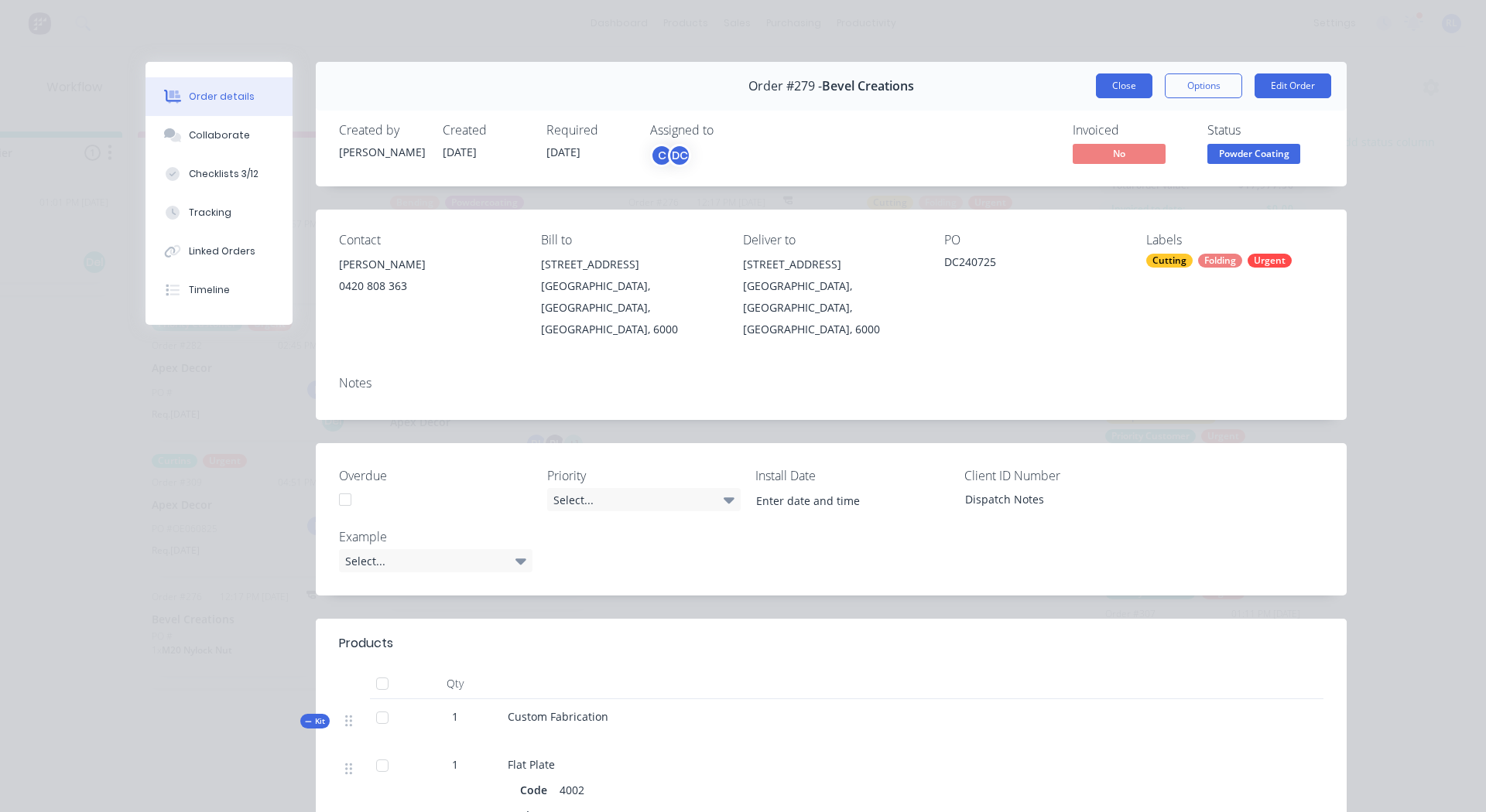
click at [1119, 77] on button "Close" at bounding box center [1125, 86] width 57 height 25
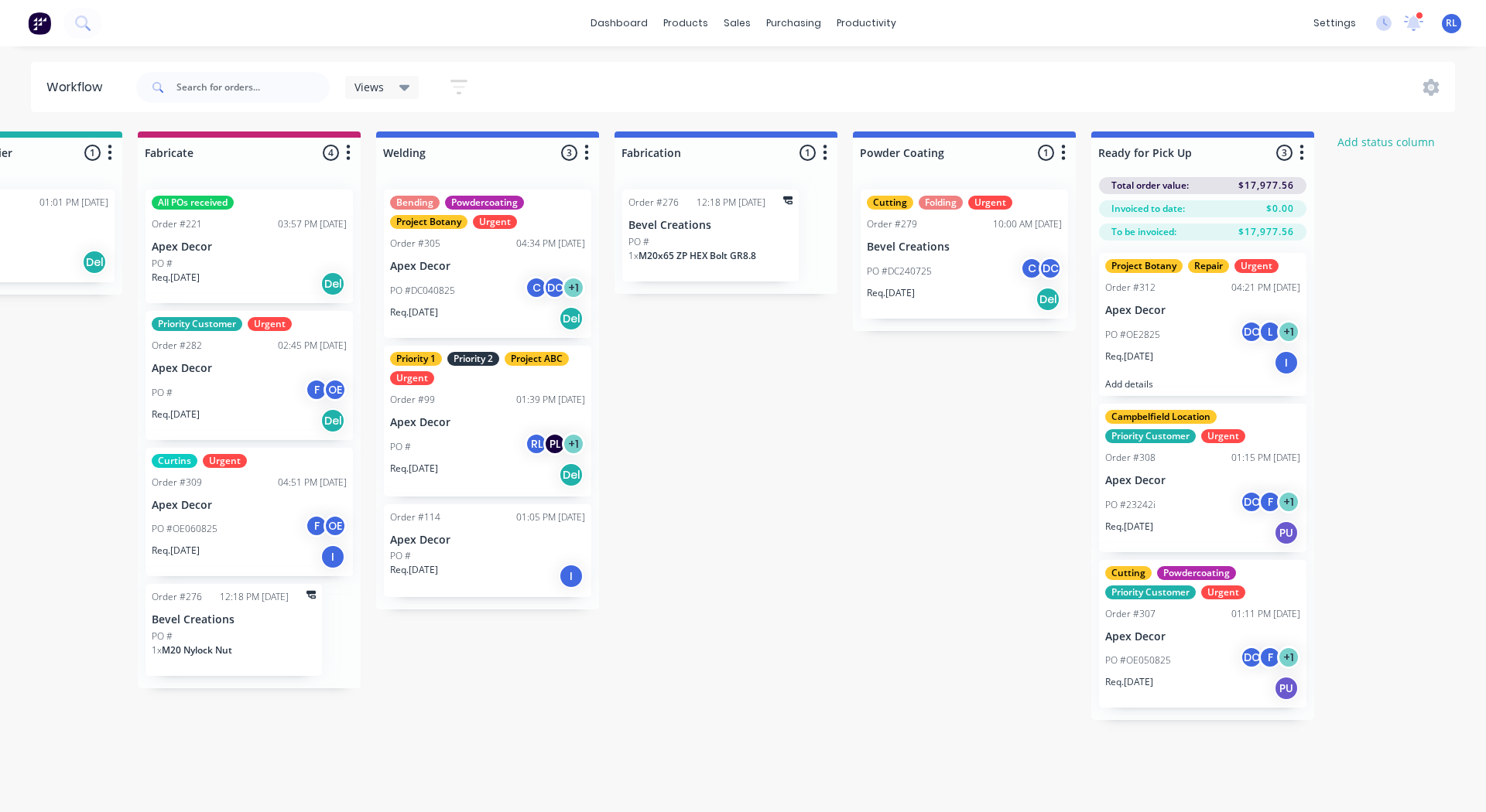
click at [945, 409] on div "Submitted 1 Status colour #3A3C3E hex #3A3C3E Save Cancel Summaries Total order…" at bounding box center [682, 425] width 2132 height 588
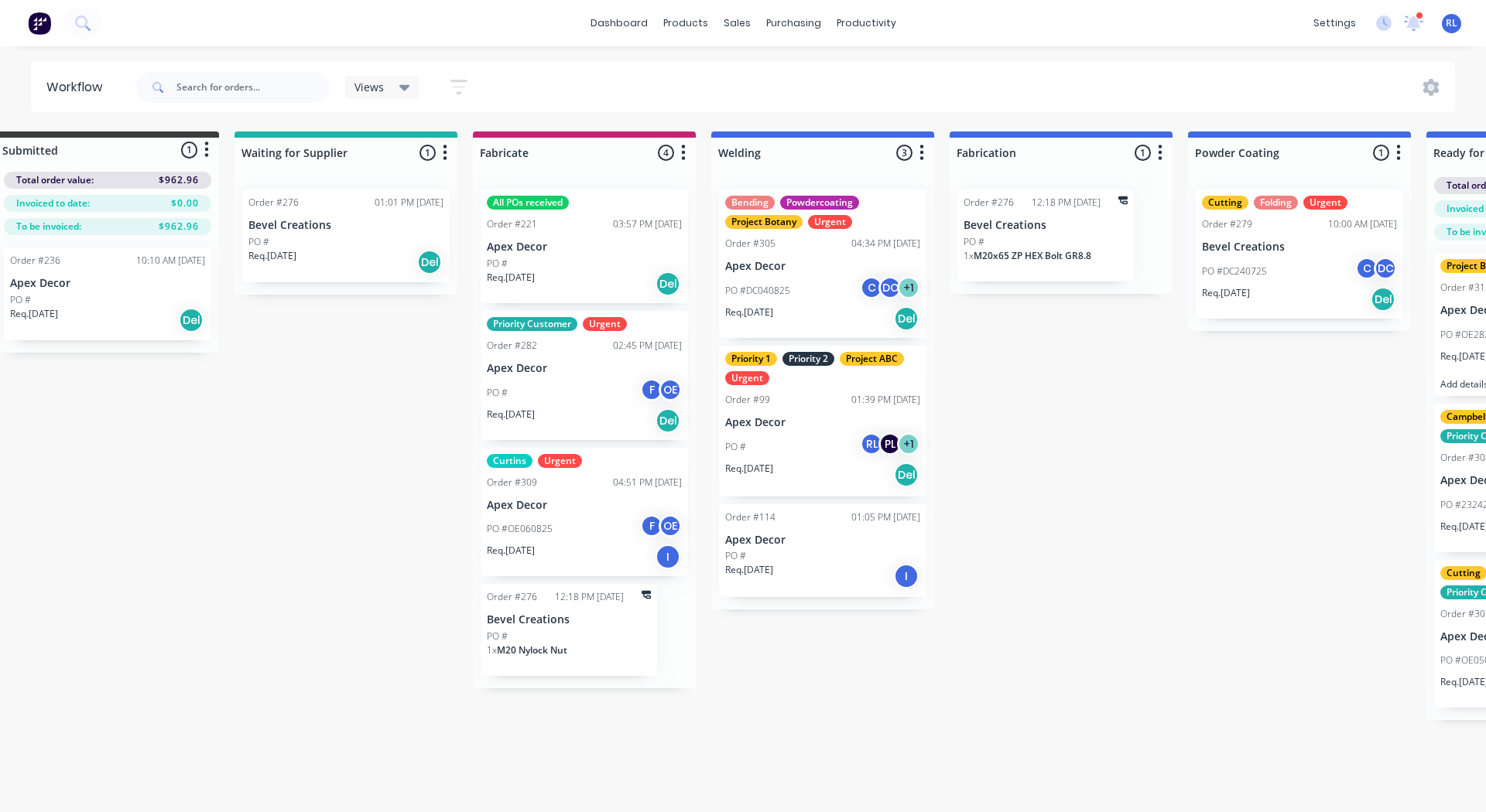
scroll to position [0, 34]
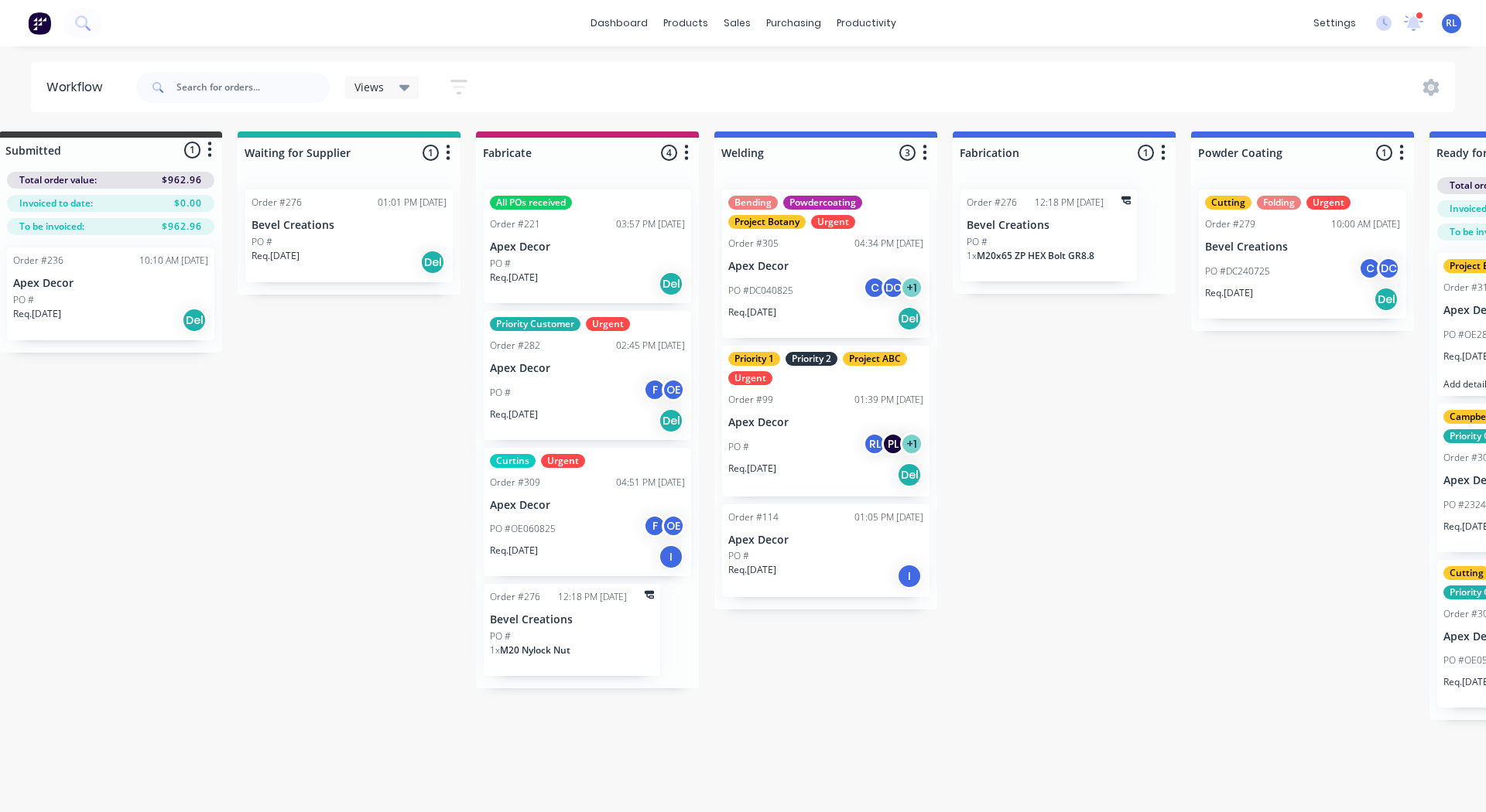
click at [450, 155] on icon "button" at bounding box center [447, 153] width 5 height 20
click at [386, 207] on button "Notifications" at bounding box center [380, 211] width 155 height 25
click at [527, 119] on div "Workflow Views Save new view None (Default) edit AA Steelworks edit Dave's Jobs…" at bounding box center [703, 422] width 1475 height 720
click at [465, 92] on icon "button" at bounding box center [459, 87] width 17 height 20
click at [377, 502] on div "Submitted 1 Status colour #3A3C3E hex #3A3C3E Save Cancel Summaries Total order…" at bounding box center [1021, 425] width 2132 height 588
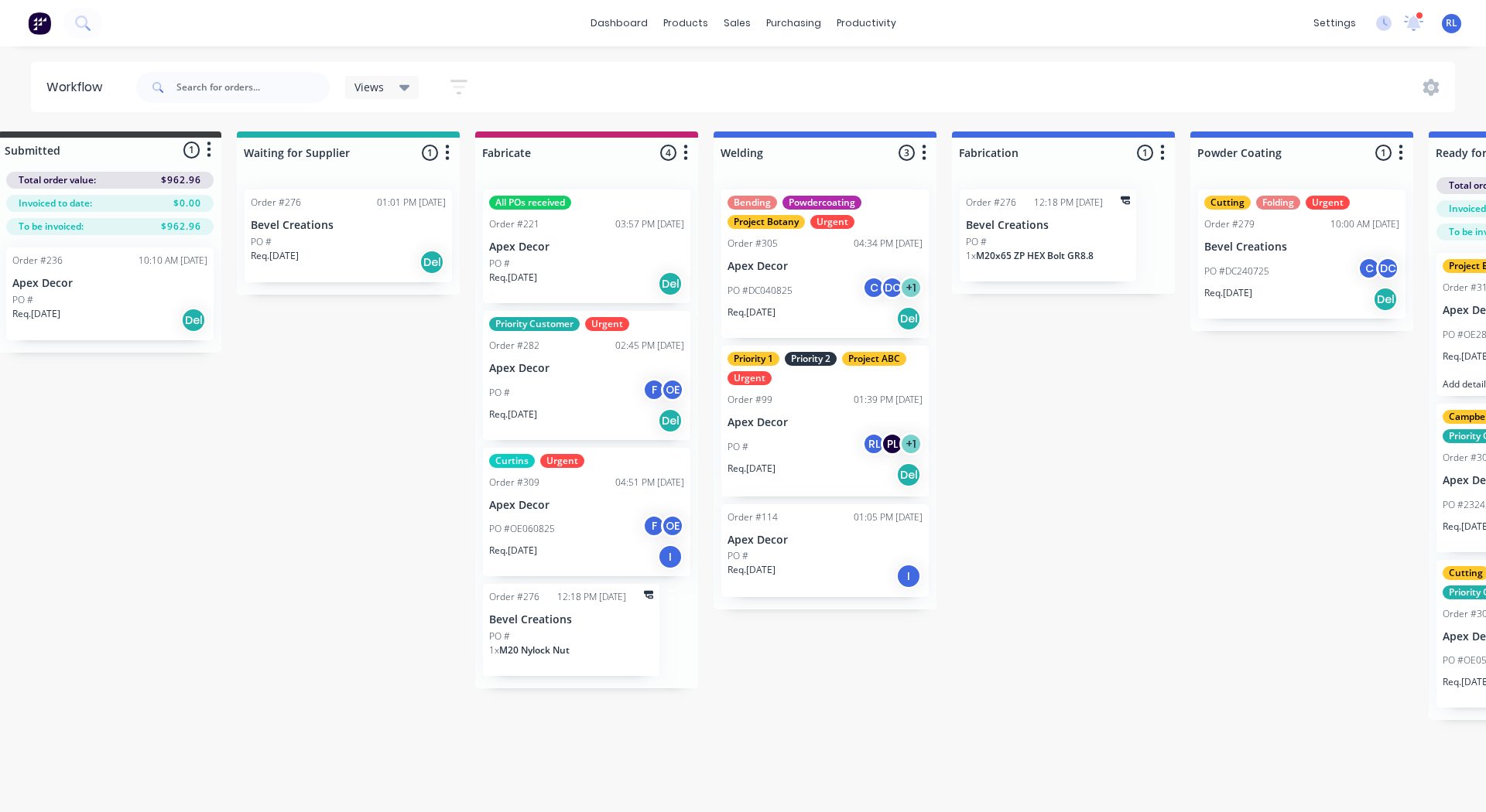
scroll to position [0, 36]
click at [919, 90] on link "Planner" at bounding box center [926, 105] width 205 height 31
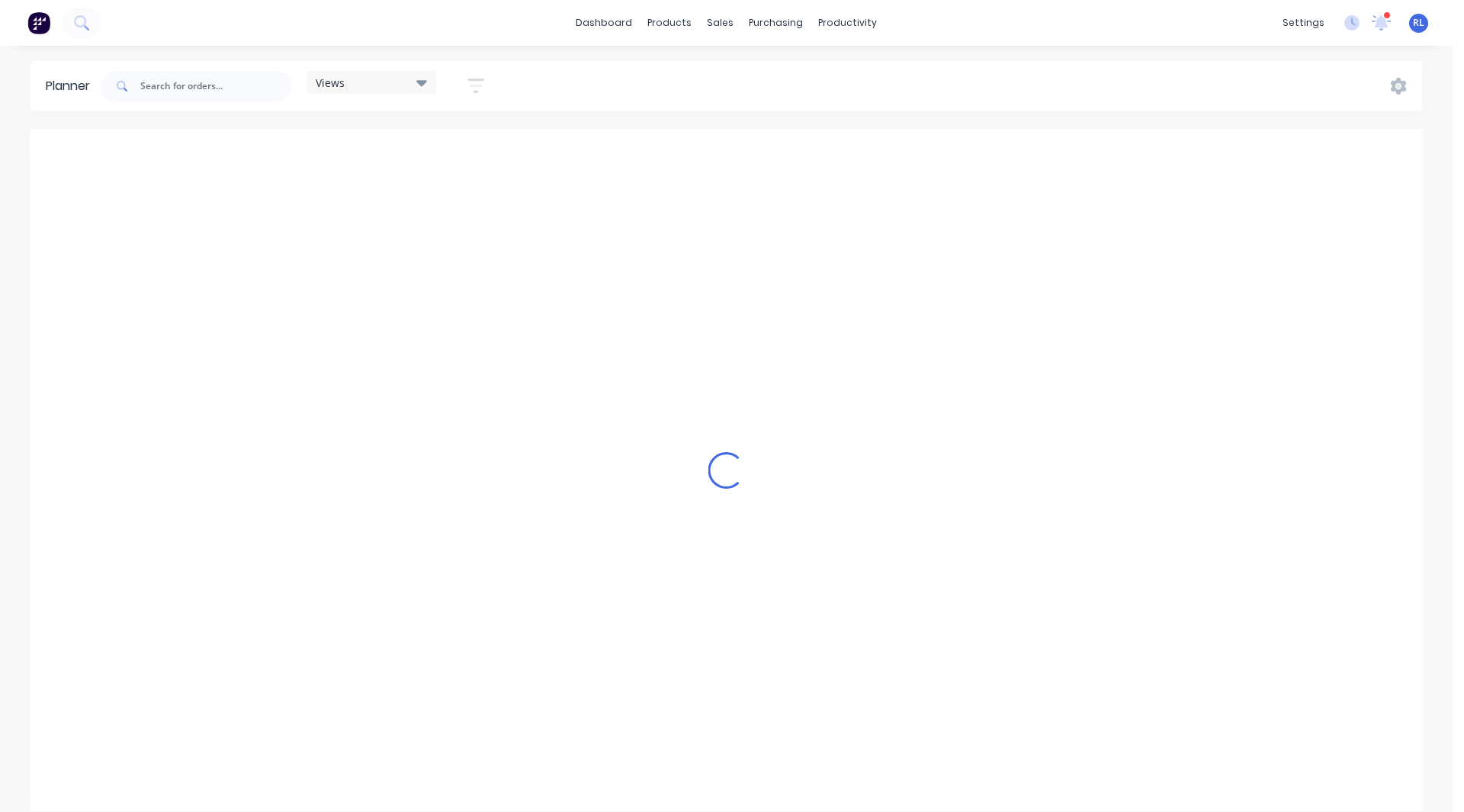
scroll to position [0, 2929]
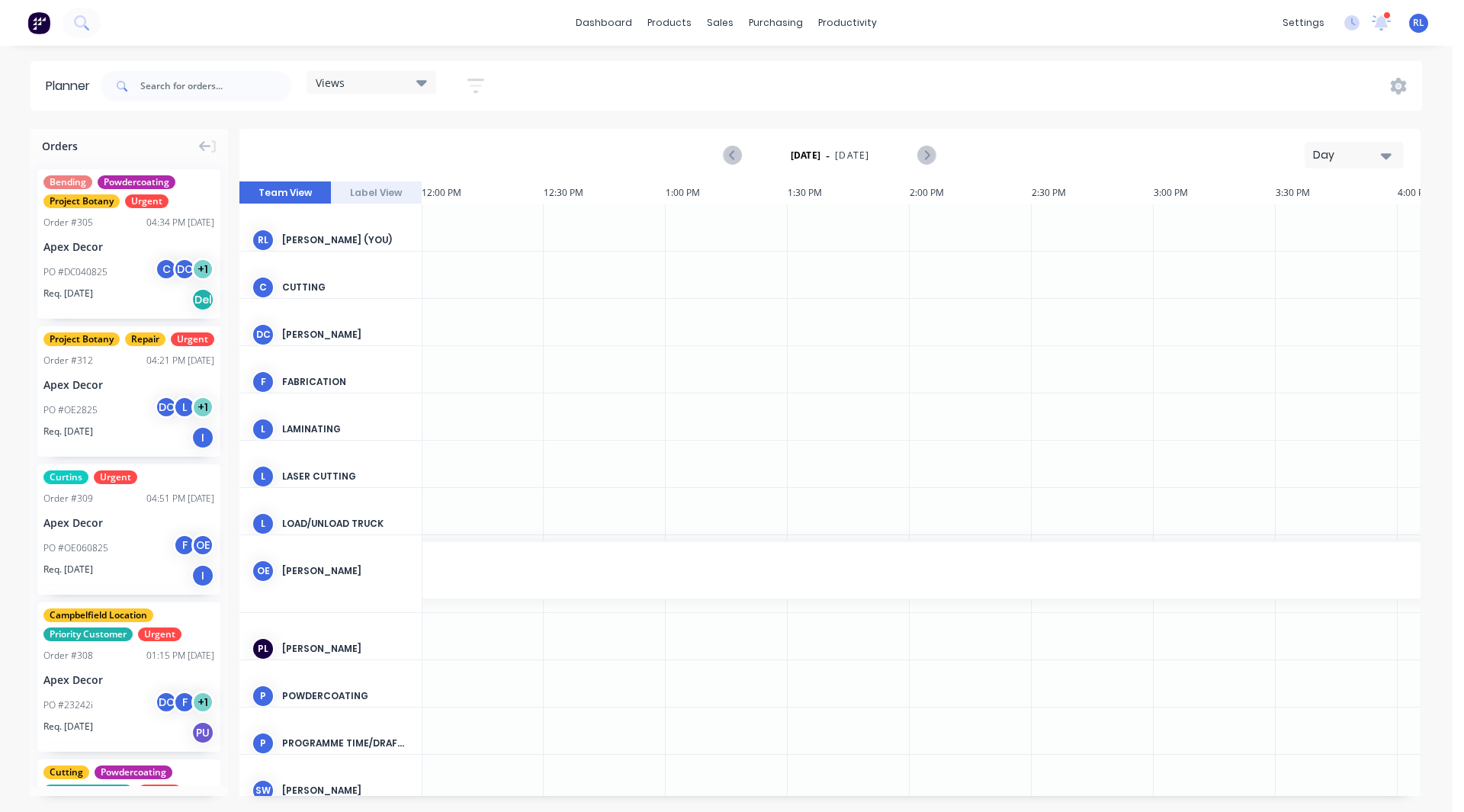
click at [1363, 149] on div "Day" at bounding box center [1348, 154] width 70 height 16
click at [1298, 225] on div "Week" at bounding box center [1326, 226] width 151 height 31
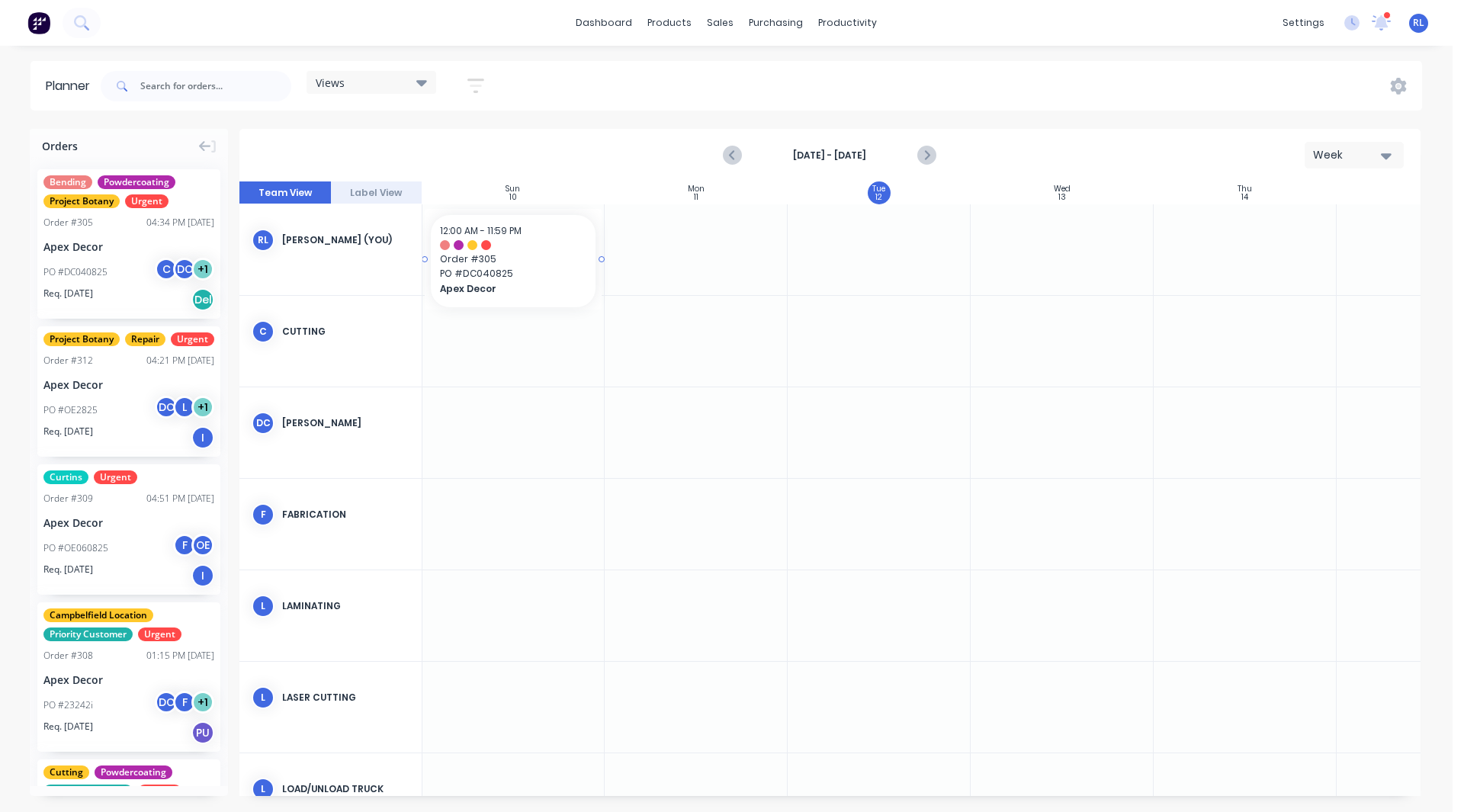
scroll to position [0, 0]
drag, startPoint x: 94, startPoint y: 246, endPoint x: 650, endPoint y: 248, distance: 556.0
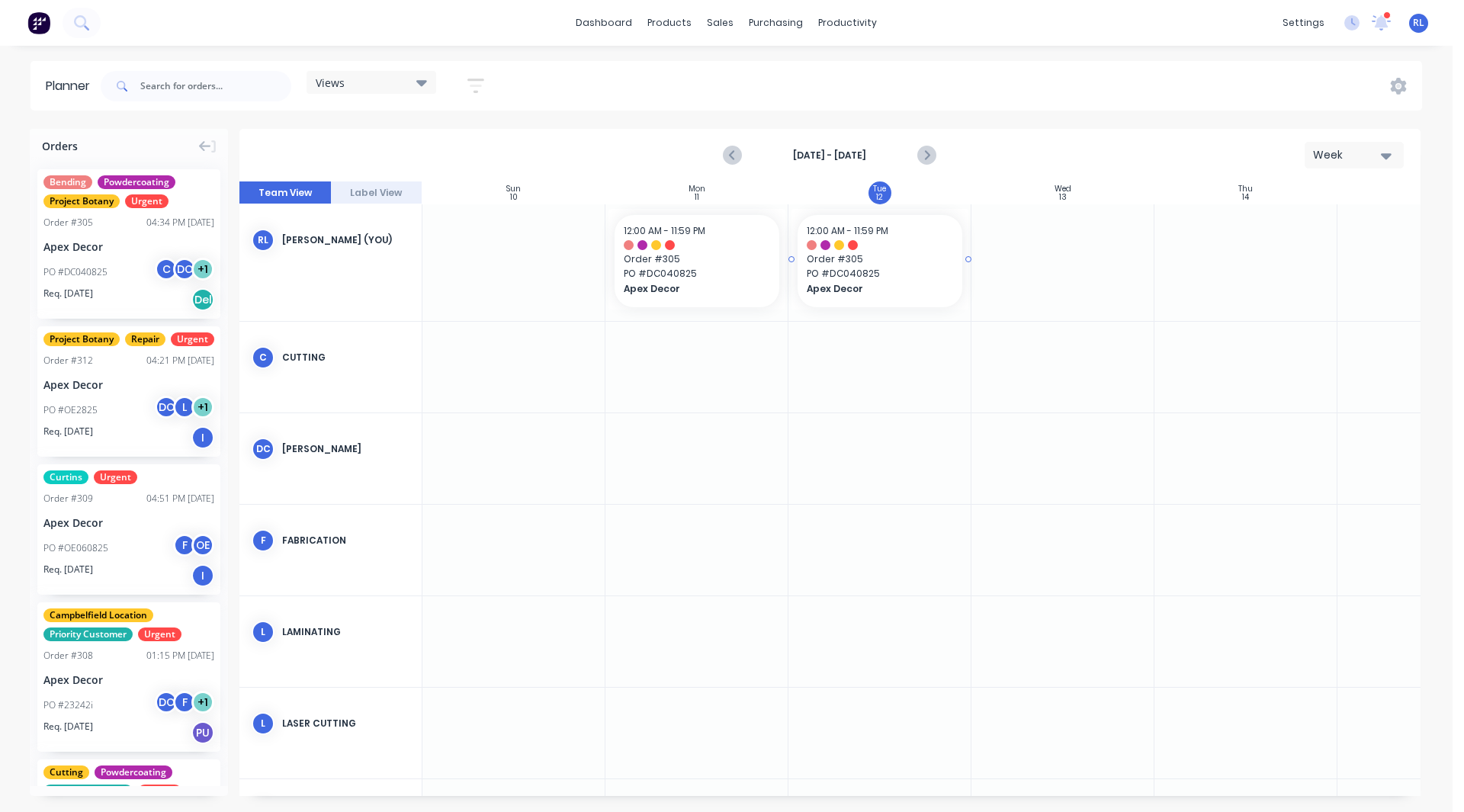
drag, startPoint x: 165, startPoint y: 244, endPoint x: 834, endPoint y: 270, distance: 669.5
drag, startPoint x: 86, startPoint y: 237, endPoint x: 1012, endPoint y: 239, distance: 926.0
drag, startPoint x: 74, startPoint y: 249, endPoint x: 1220, endPoint y: 255, distance: 1146.0
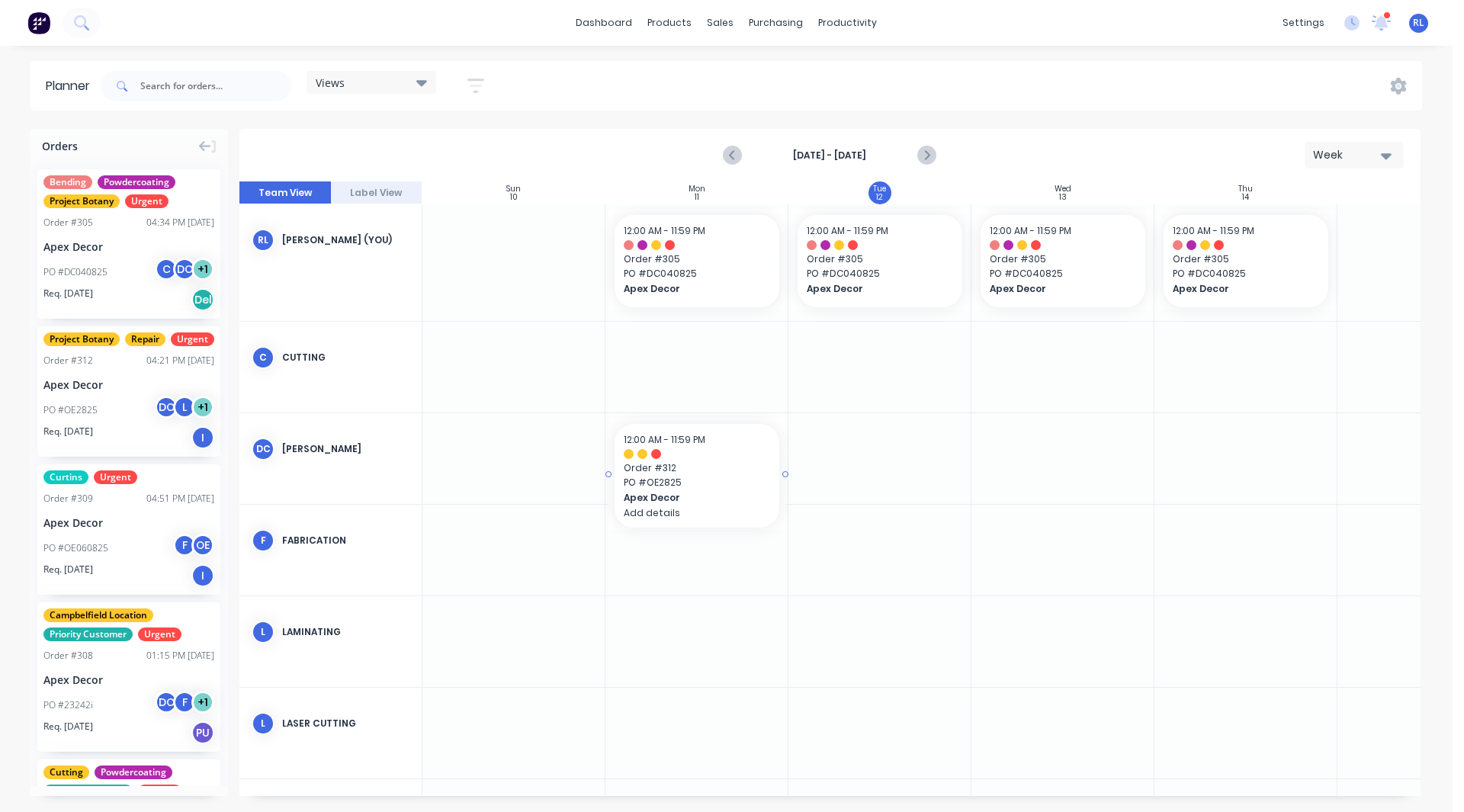
drag, startPoint x: 135, startPoint y: 431, endPoint x: 676, endPoint y: 426, distance: 541.0
drag, startPoint x: 159, startPoint y: 367, endPoint x: 720, endPoint y: 478, distance: 571.9
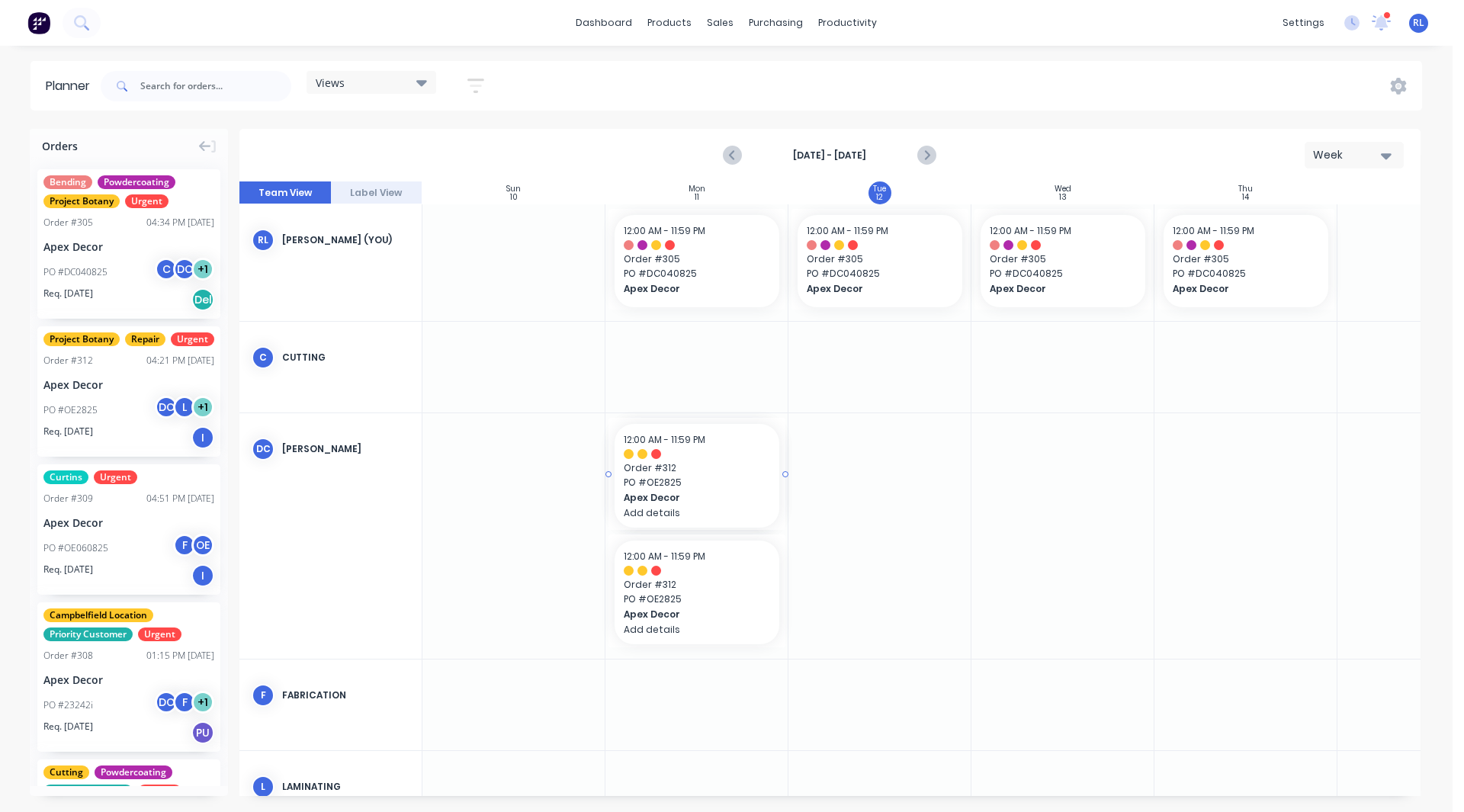
drag, startPoint x: 99, startPoint y: 418, endPoint x: 706, endPoint y: 612, distance: 637.2
drag, startPoint x: 784, startPoint y: 477, endPoint x: 851, endPoint y: 468, distance: 67.6
drag, startPoint x: 968, startPoint y: 474, endPoint x: 1030, endPoint y: 464, distance: 62.8
click at [1364, 164] on button "Week" at bounding box center [1353, 155] width 99 height 27
click at [1328, 249] on div "Month" at bounding box center [1326, 256] width 151 height 31
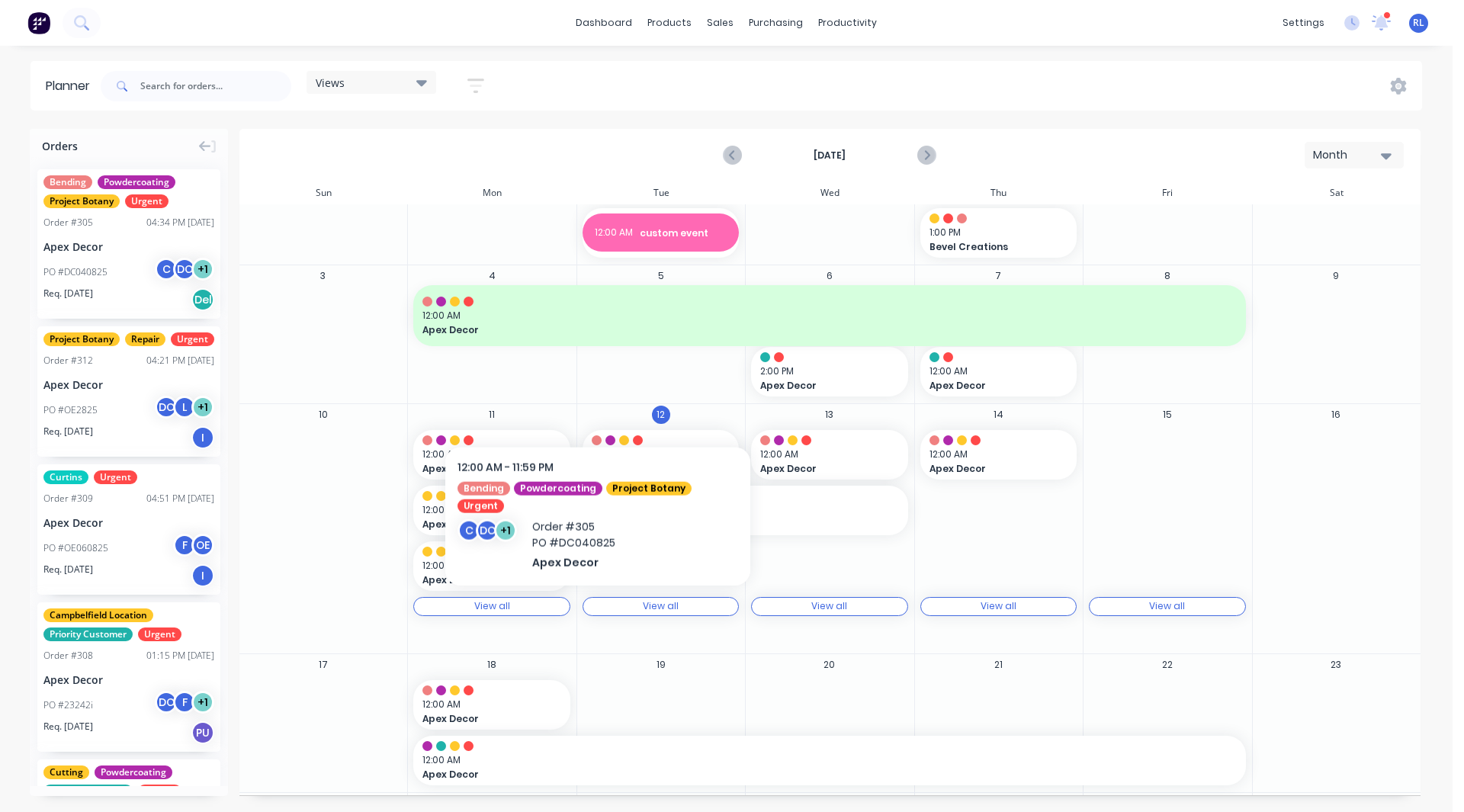
scroll to position [22, 0]
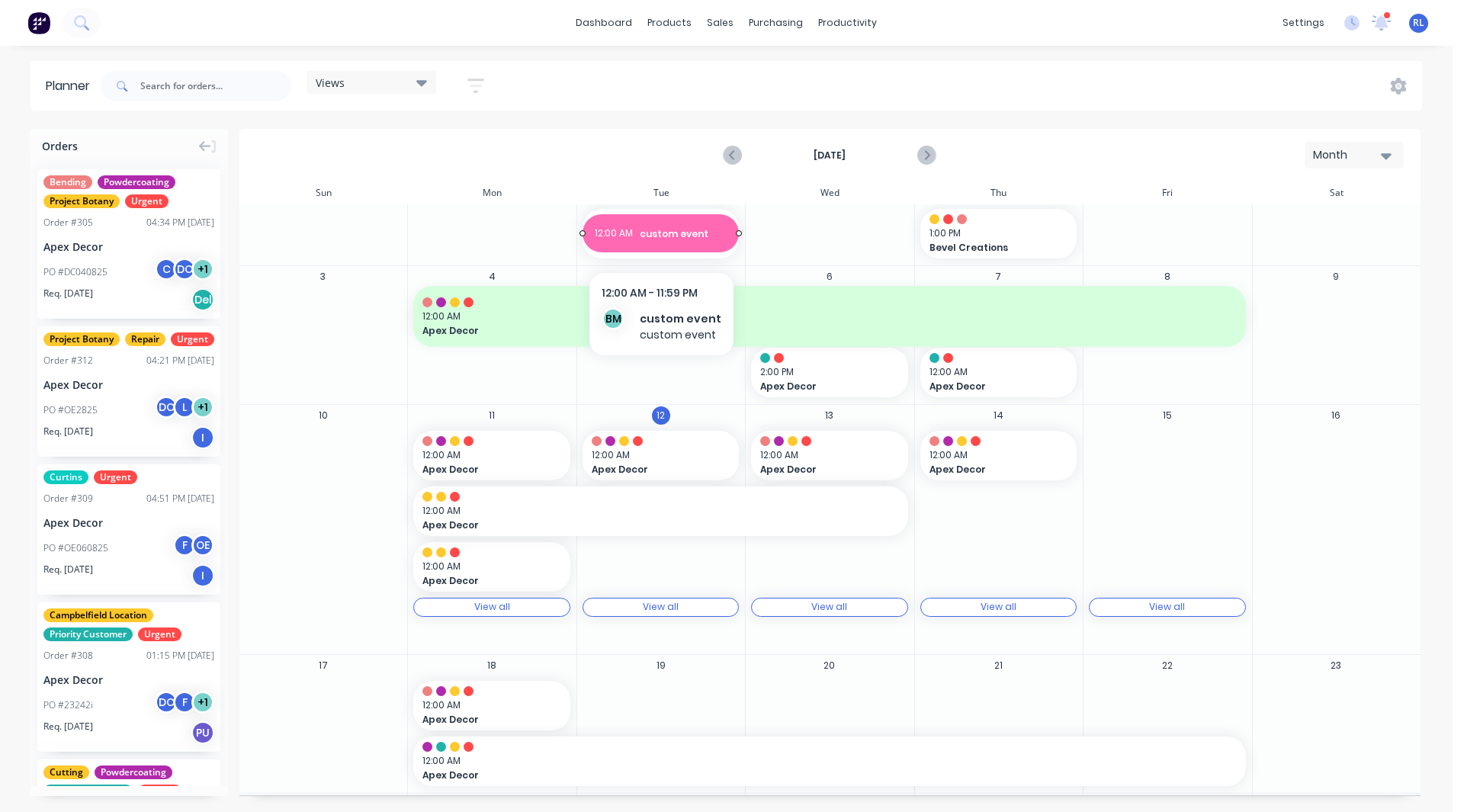
click at [658, 238] on span "custom event" at bounding box center [683, 233] width 87 height 14
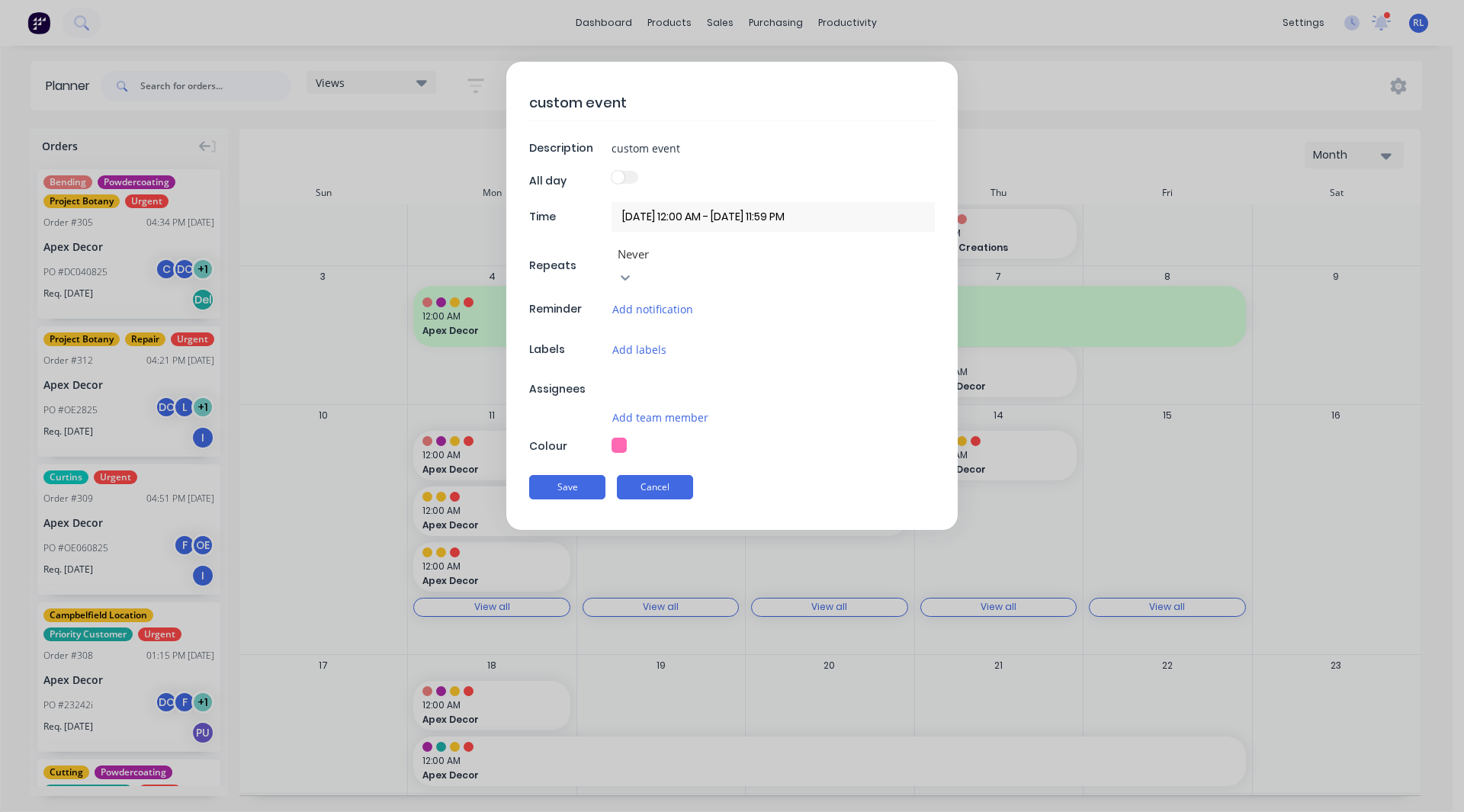
click at [655, 475] on button "Cancel" at bounding box center [655, 487] width 76 height 24
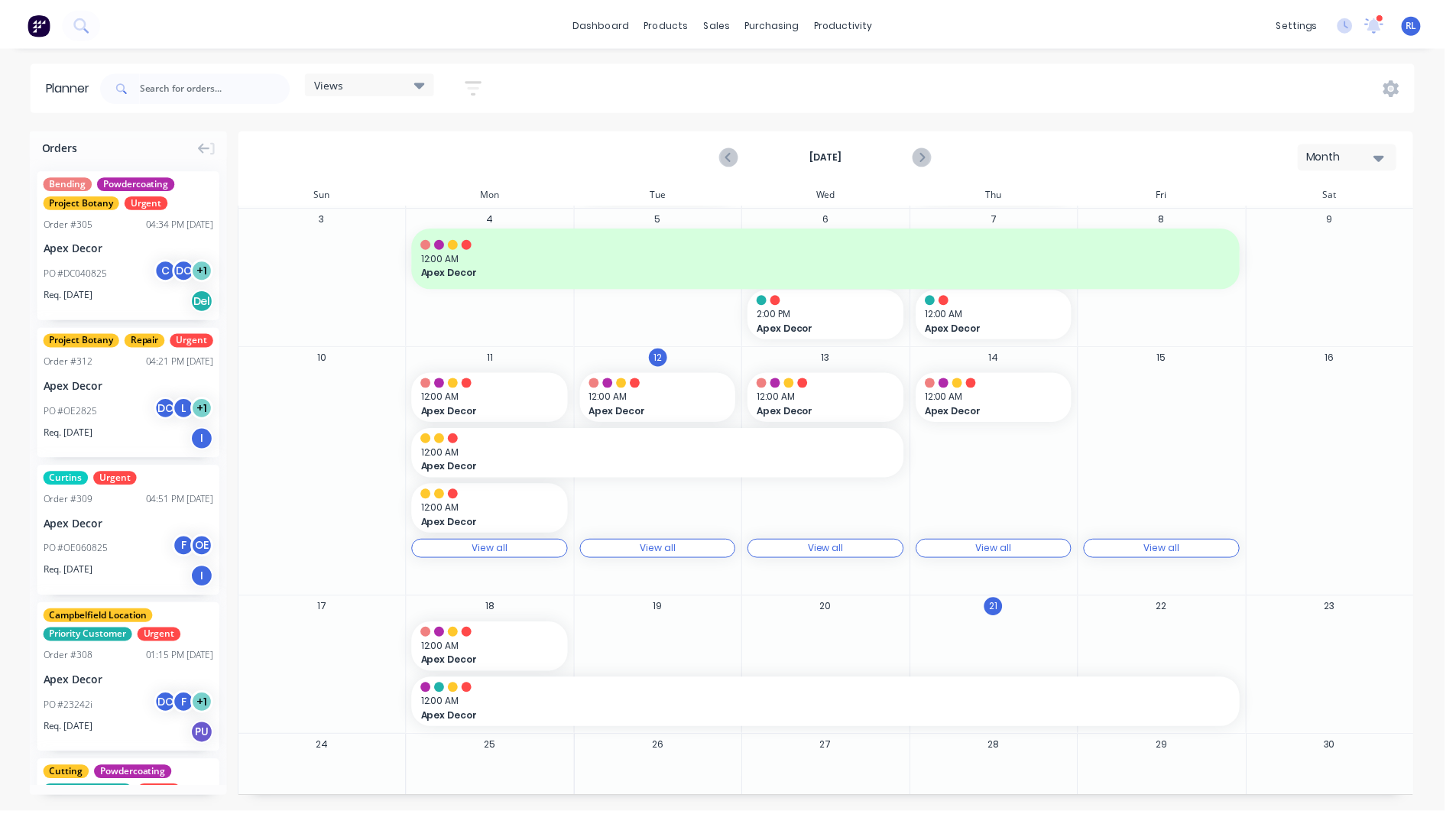
scroll to position [81, 0]
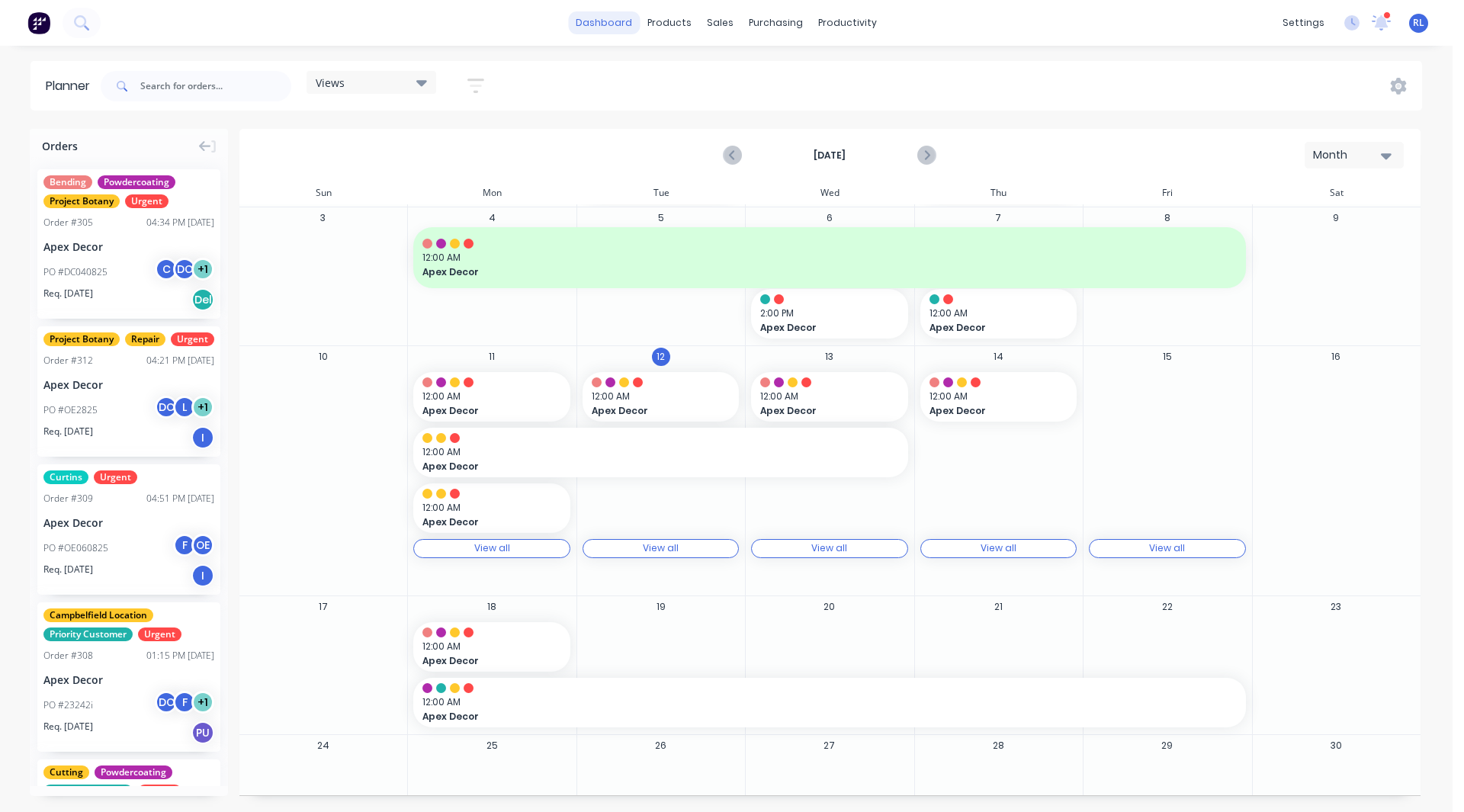
click at [608, 26] on link "dashboard" at bounding box center [603, 22] width 72 height 23
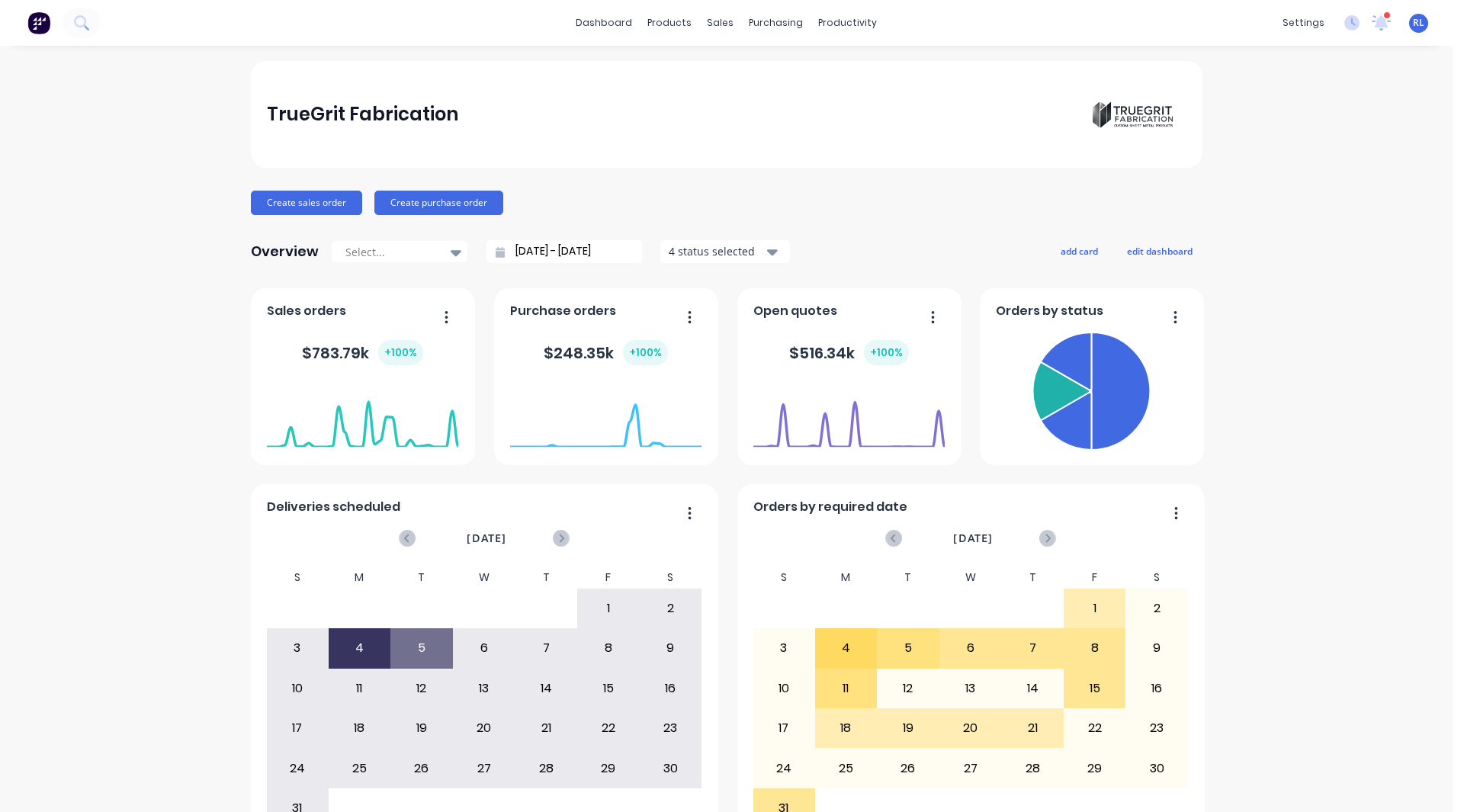
click at [142, 235] on div "TrueGrit Fabrication Create sales order Create purchase order Overview Select..…" at bounding box center [726, 459] width 1453 height 795
click at [769, 61] on link "Sales Orders" at bounding box center [794, 72] width 202 height 31
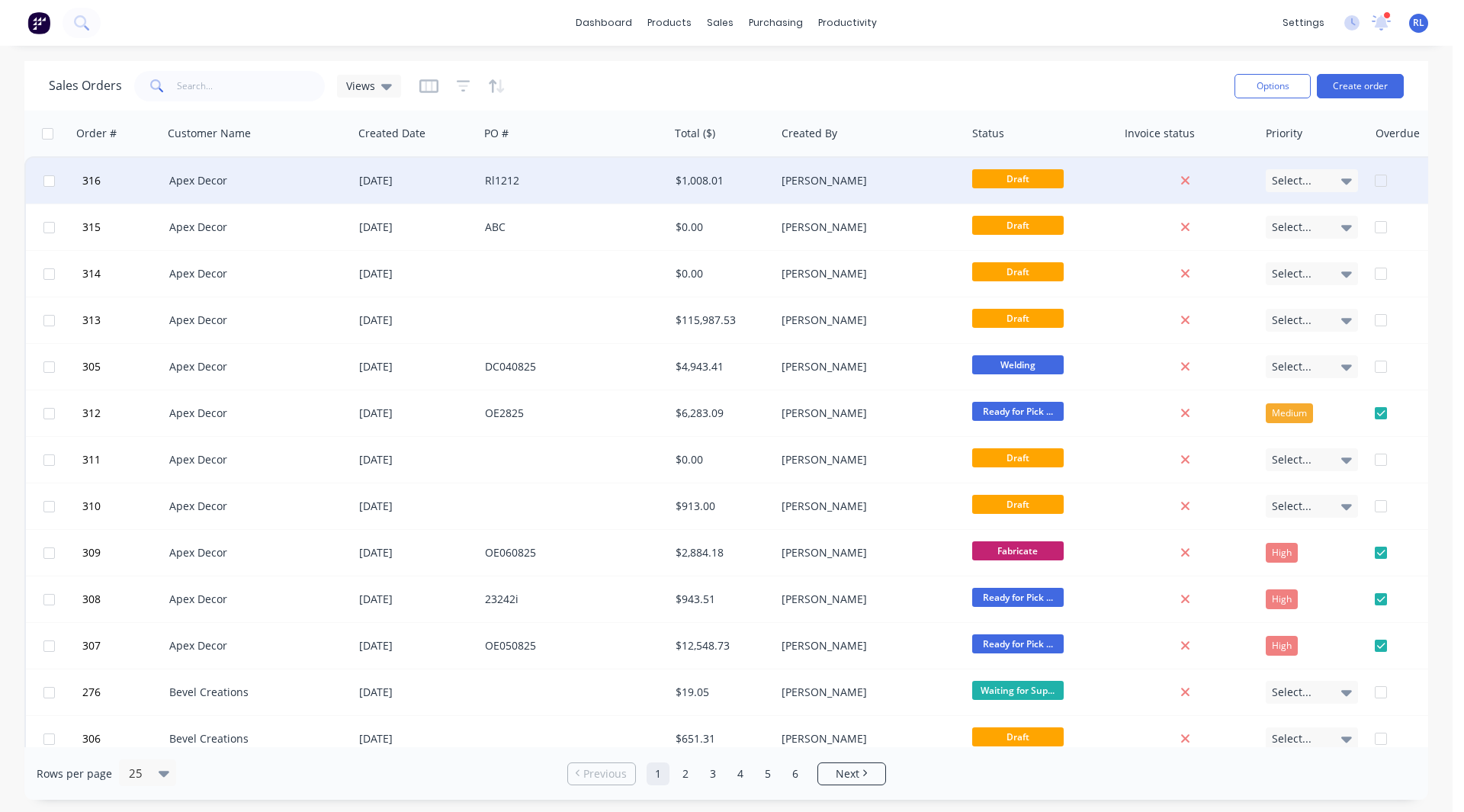
click at [220, 180] on div "Apex Decor" at bounding box center [254, 180] width 169 height 15
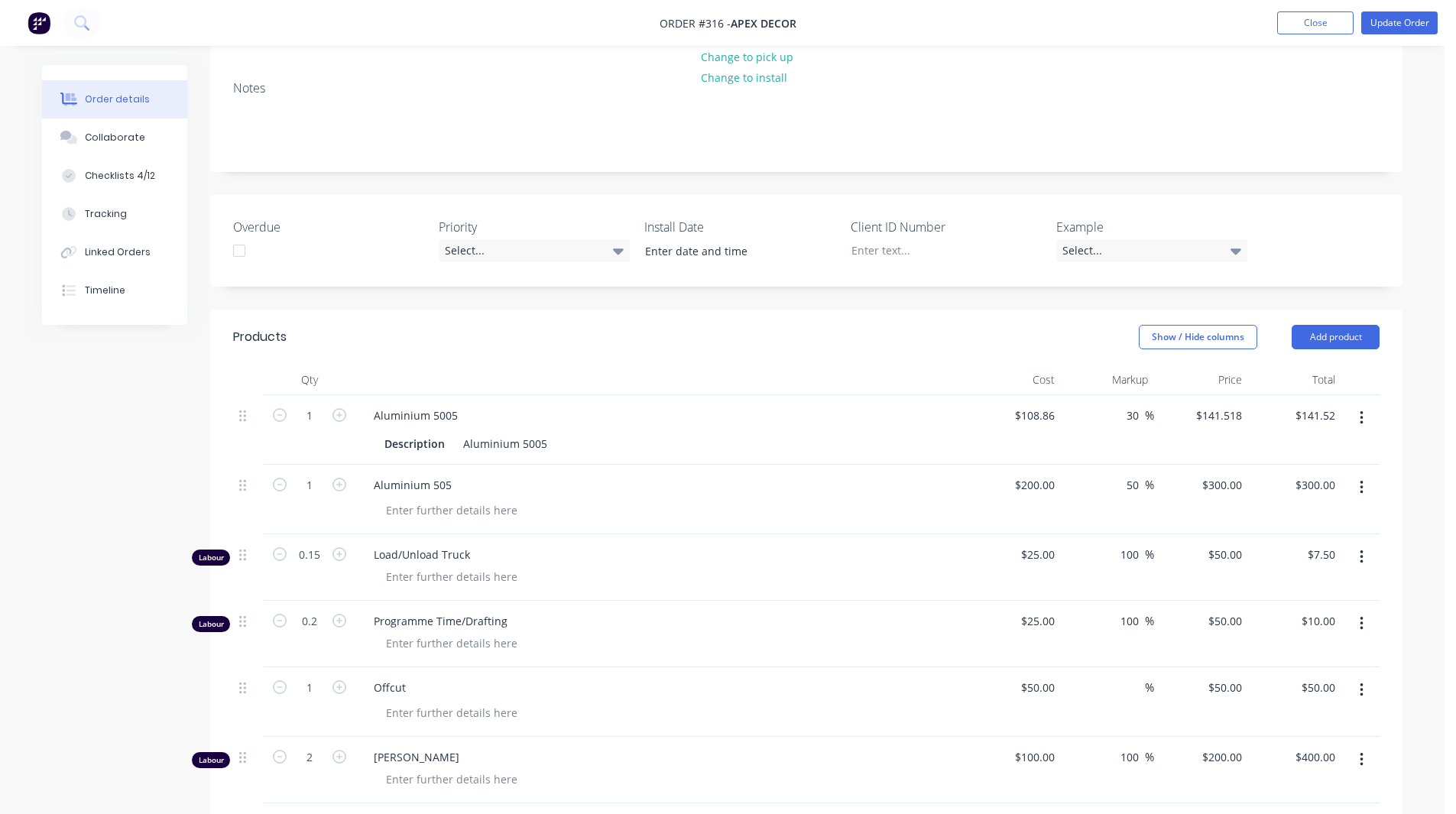
scroll to position [298, 0]
click at [1315, 324] on button "Add product" at bounding box center [1335, 336] width 88 height 24
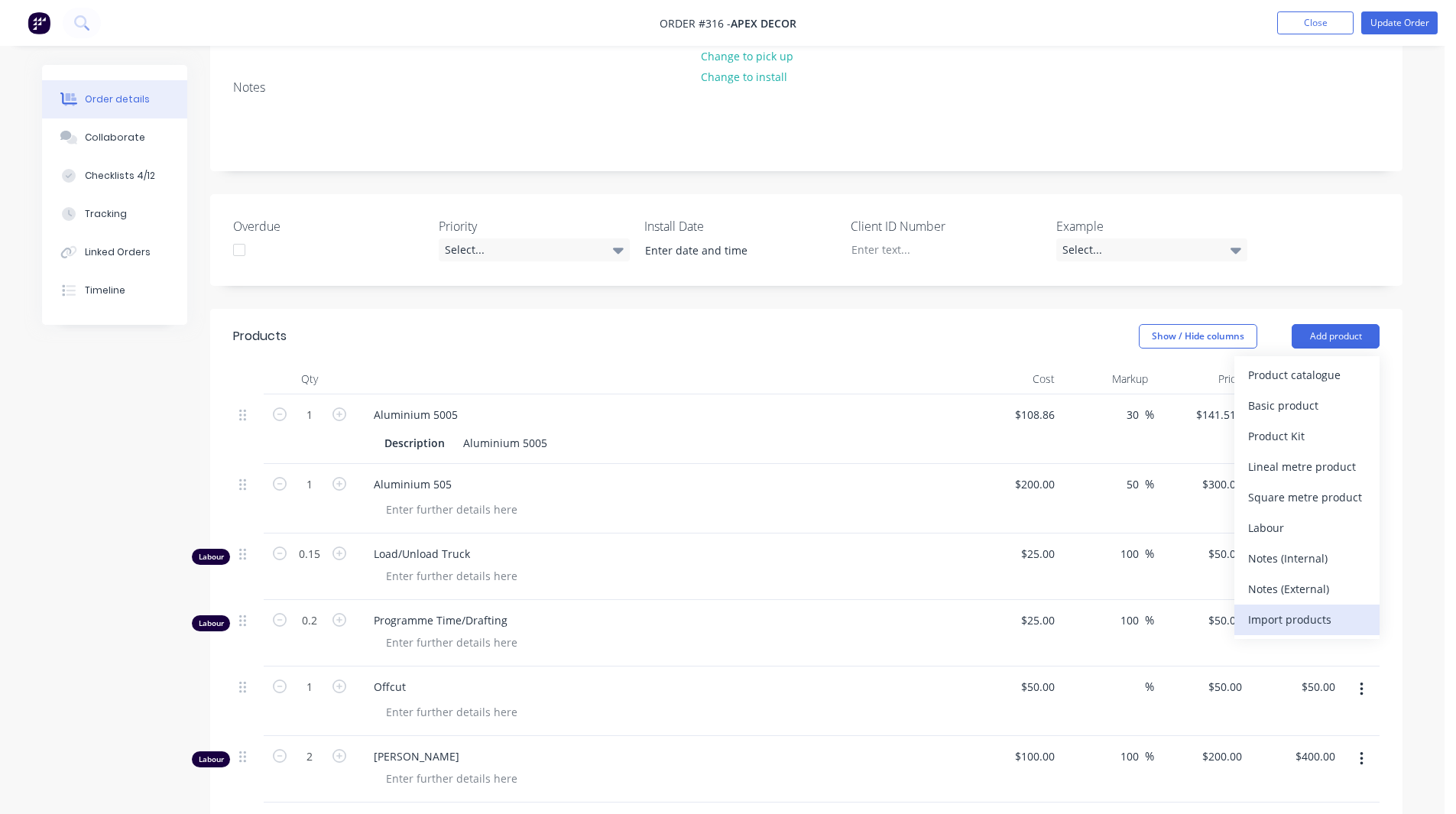
click at [1291, 608] on div "Import products" at bounding box center [1306, 619] width 117 height 22
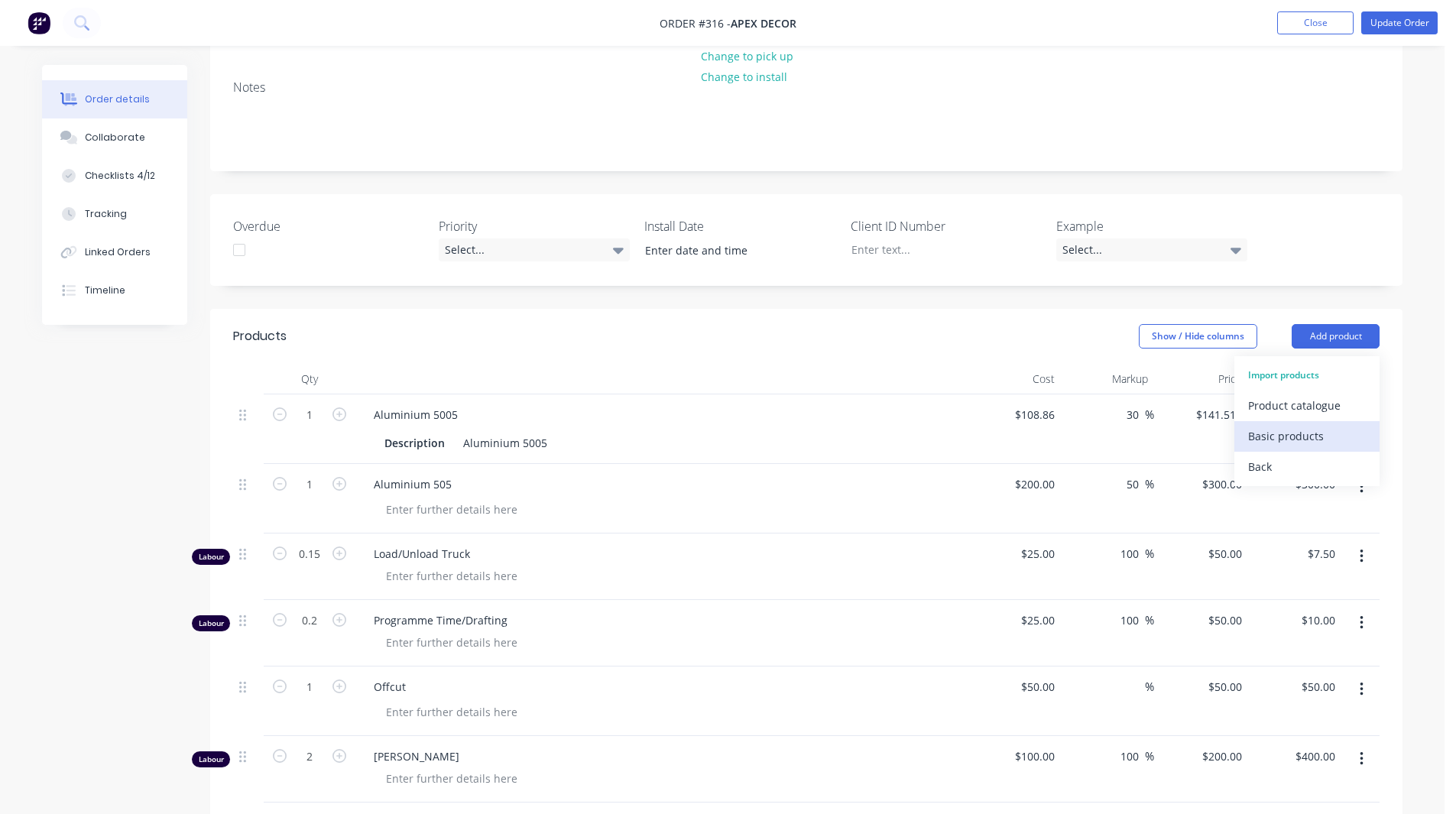
click at [1277, 425] on div "Basic products" at bounding box center [1306, 436] width 117 height 22
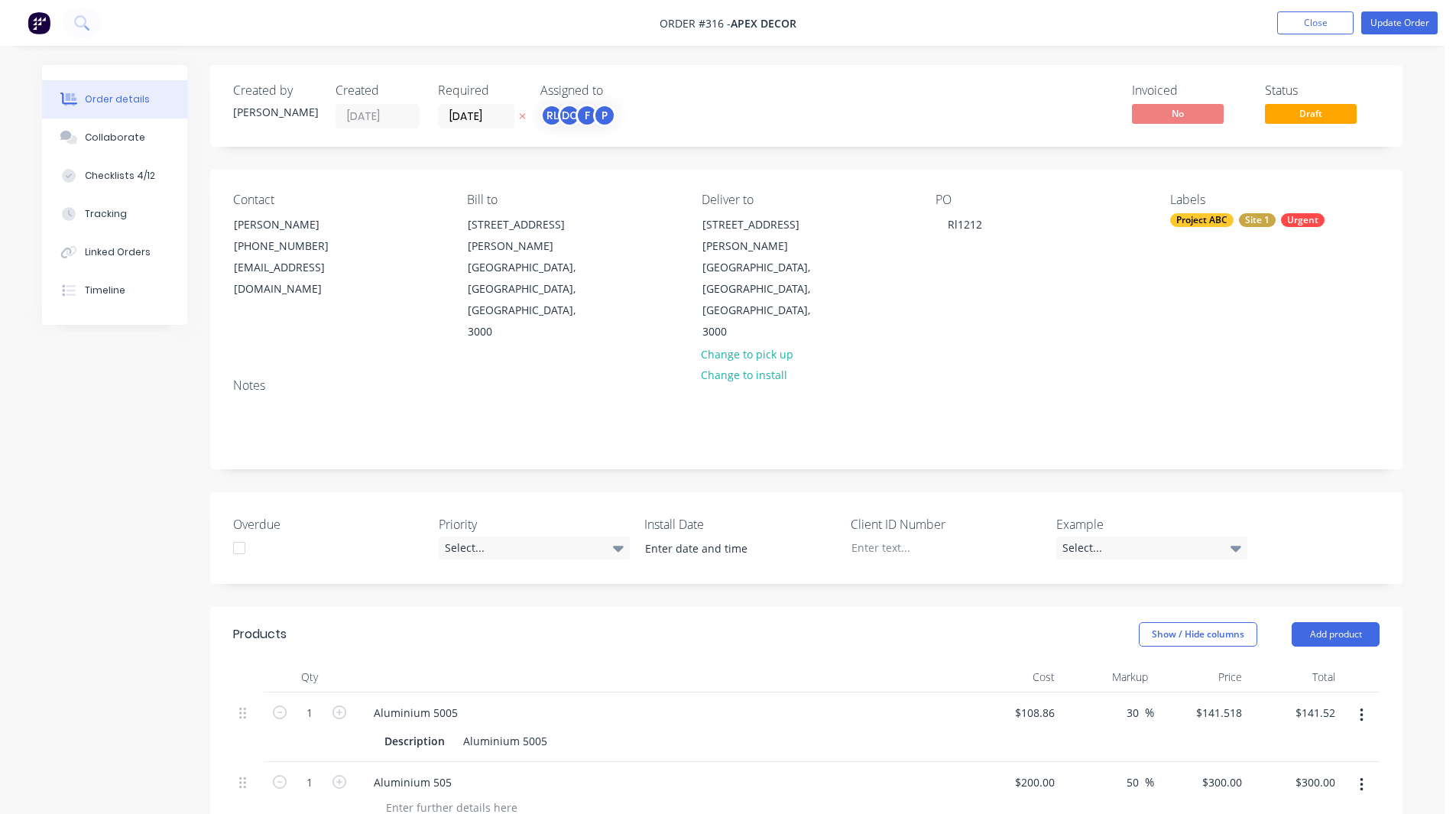
click at [39, 22] on img at bounding box center [39, 22] width 23 height 23
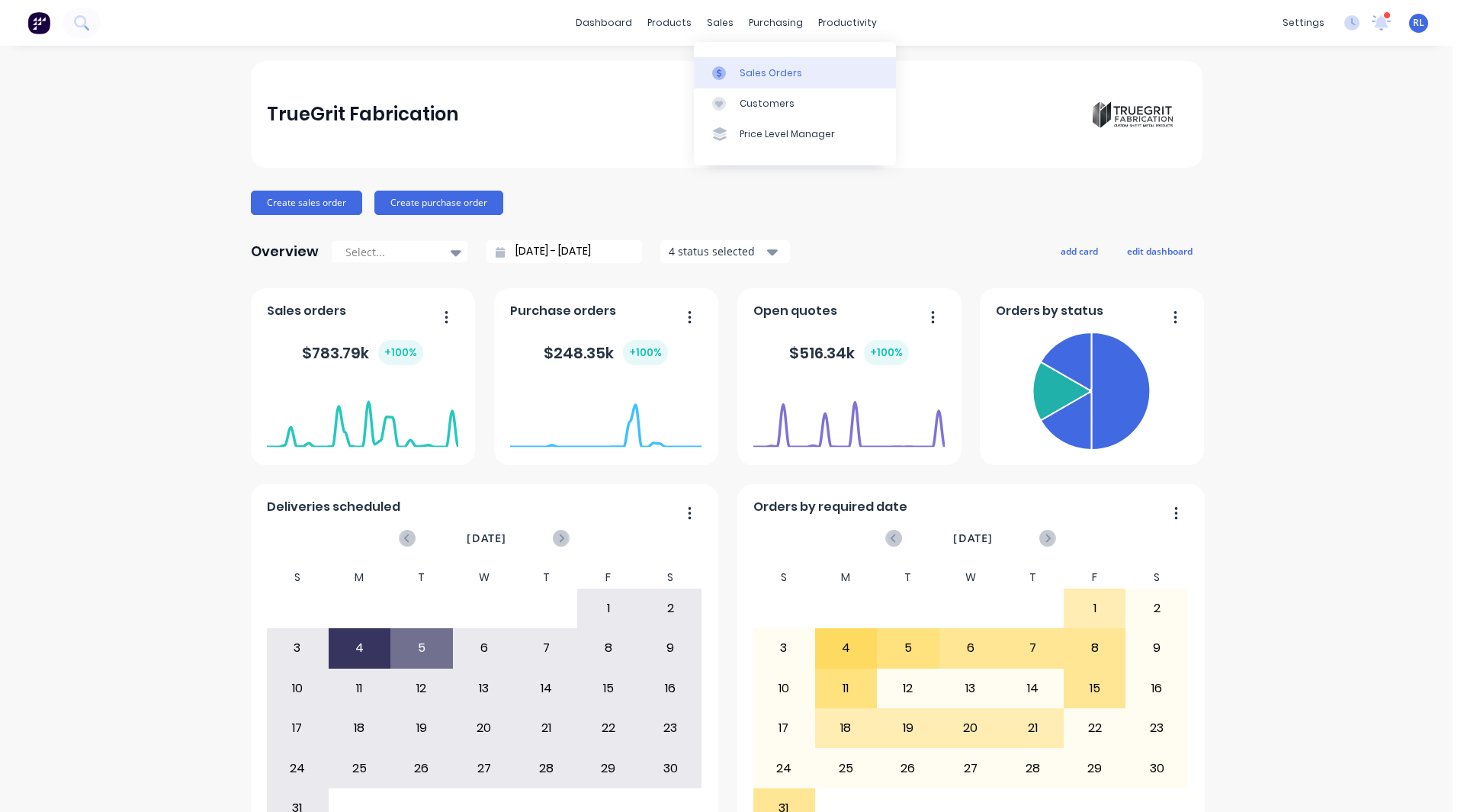
click at [750, 67] on div "Sales Orders" at bounding box center [771, 72] width 62 height 14
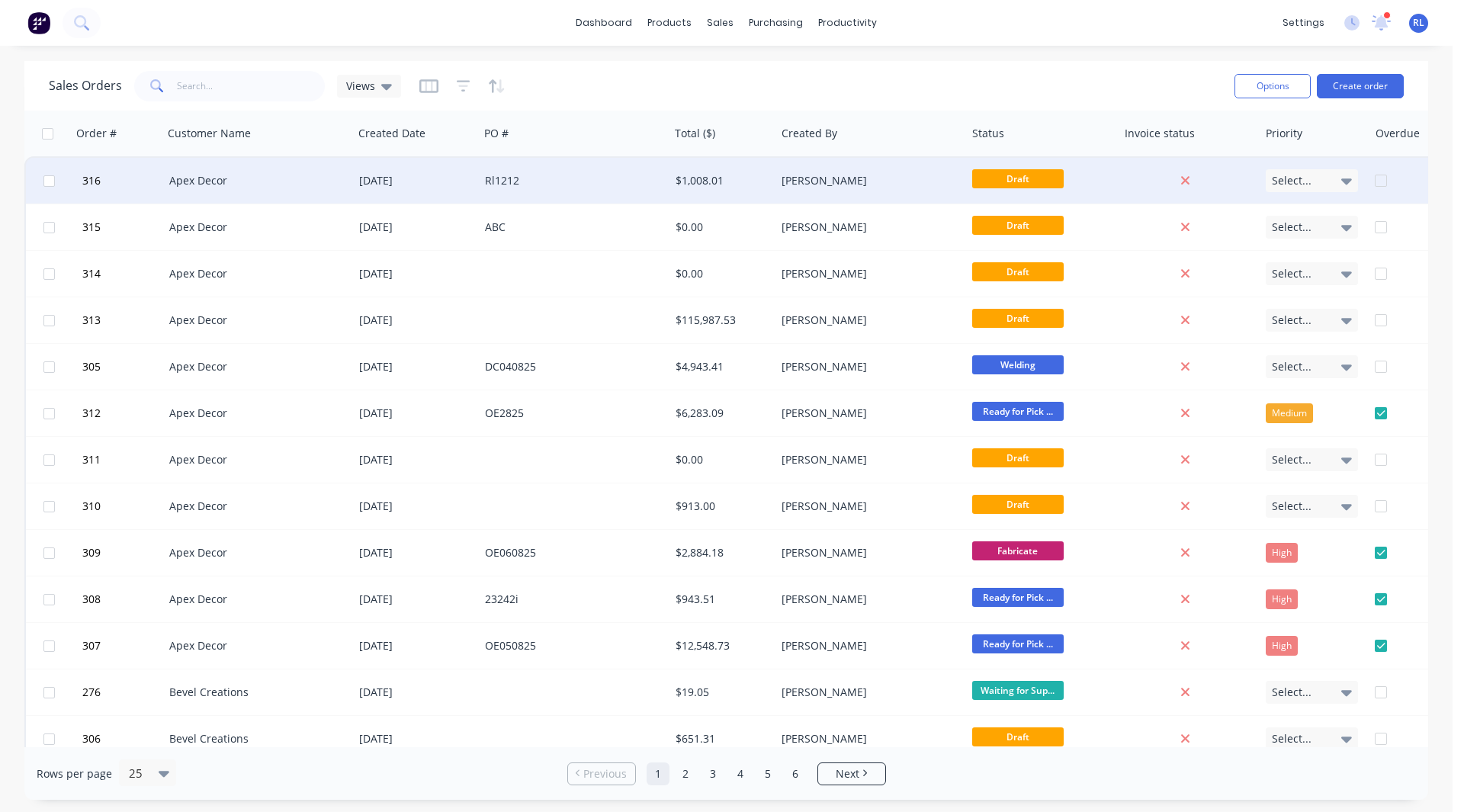
click at [242, 185] on div "Apex Decor" at bounding box center [254, 180] width 169 height 15
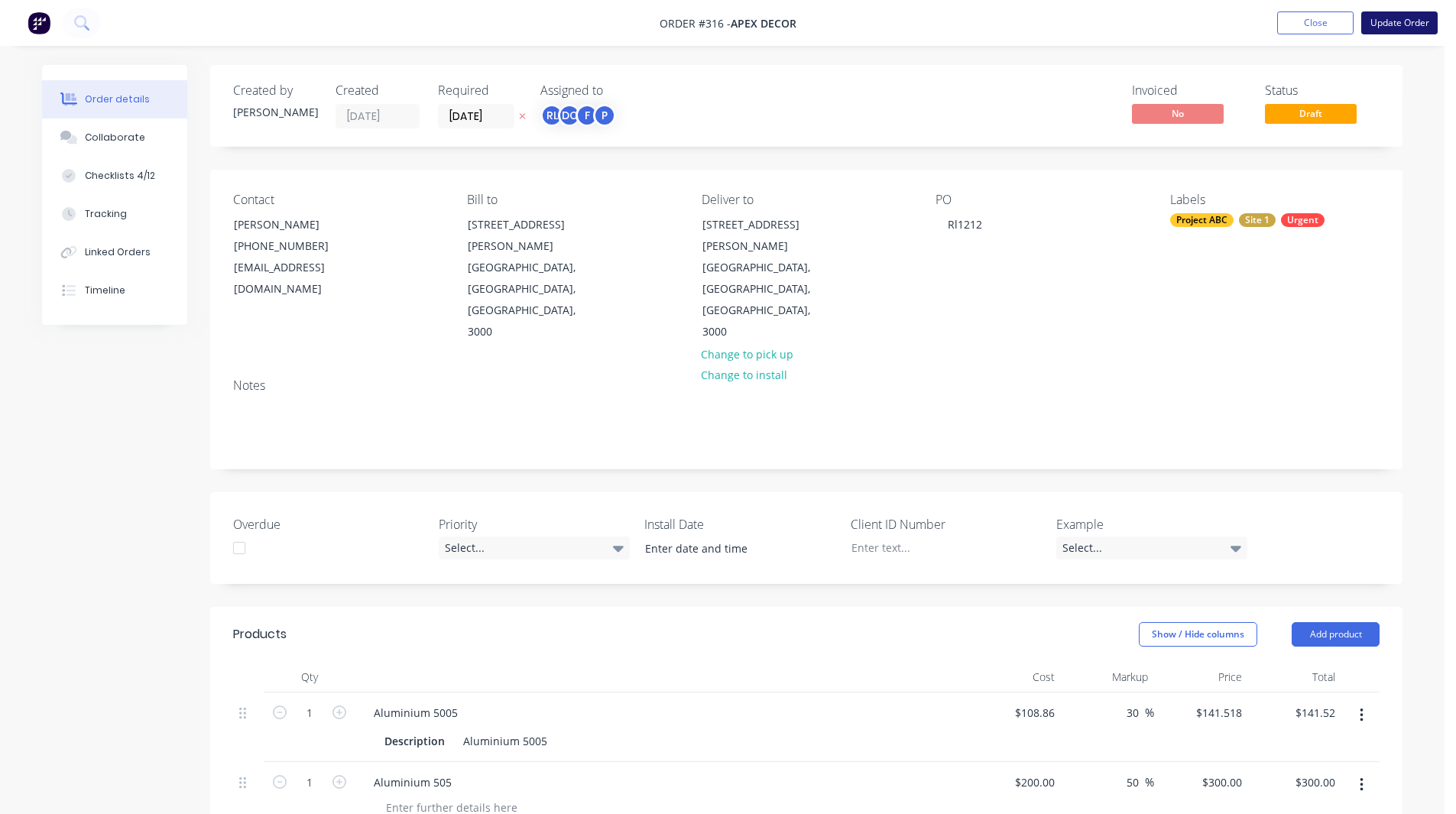
click at [1380, 23] on button "Update Order" at bounding box center [1399, 22] width 76 height 23
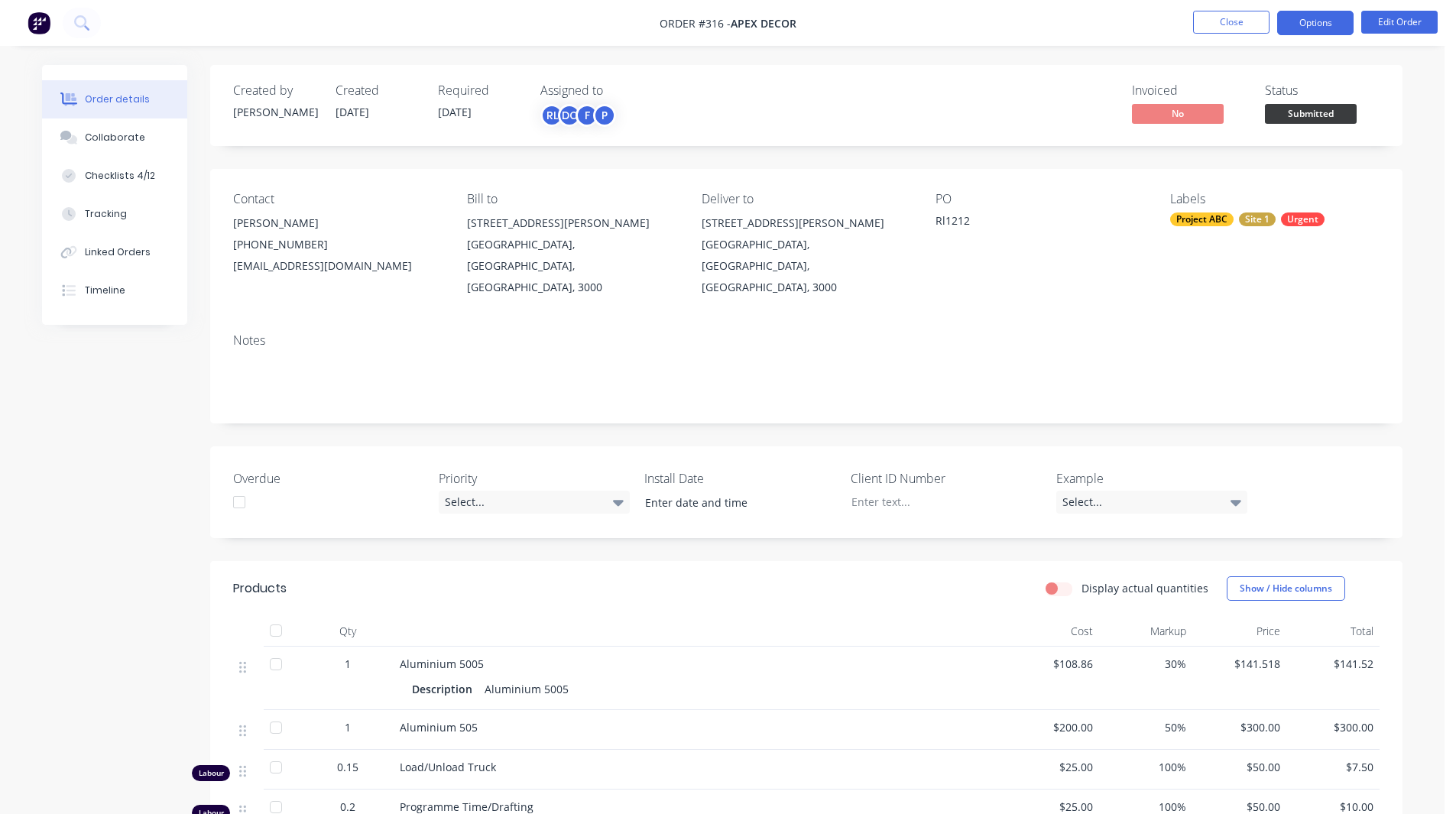
click at [1339, 23] on button "Options" at bounding box center [1315, 22] width 76 height 24
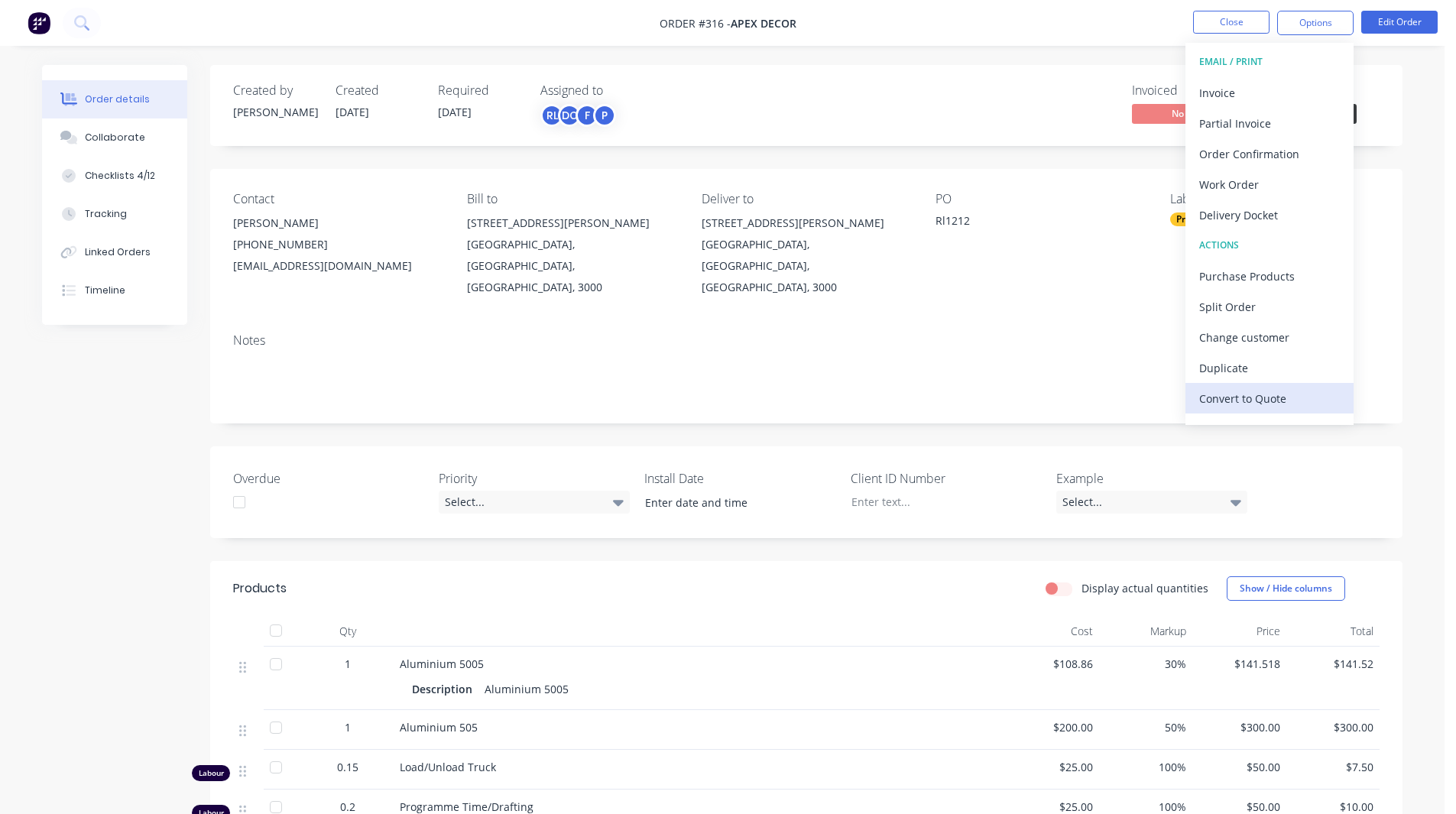
click at [1262, 398] on div "Convert to Quote" at bounding box center [1269, 399] width 141 height 22
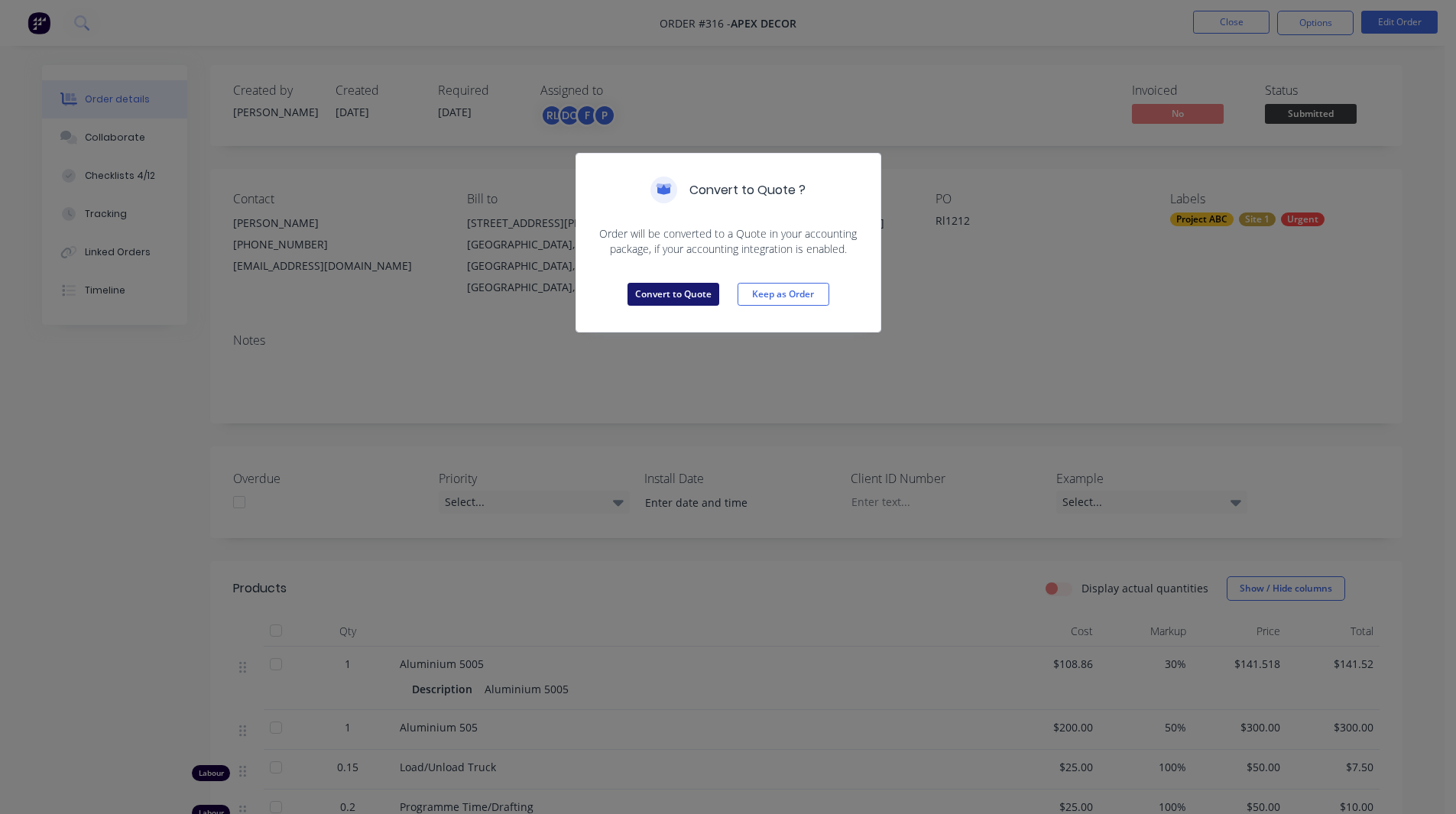
click at [667, 283] on button "Convert to Quote" at bounding box center [673, 293] width 91 height 23
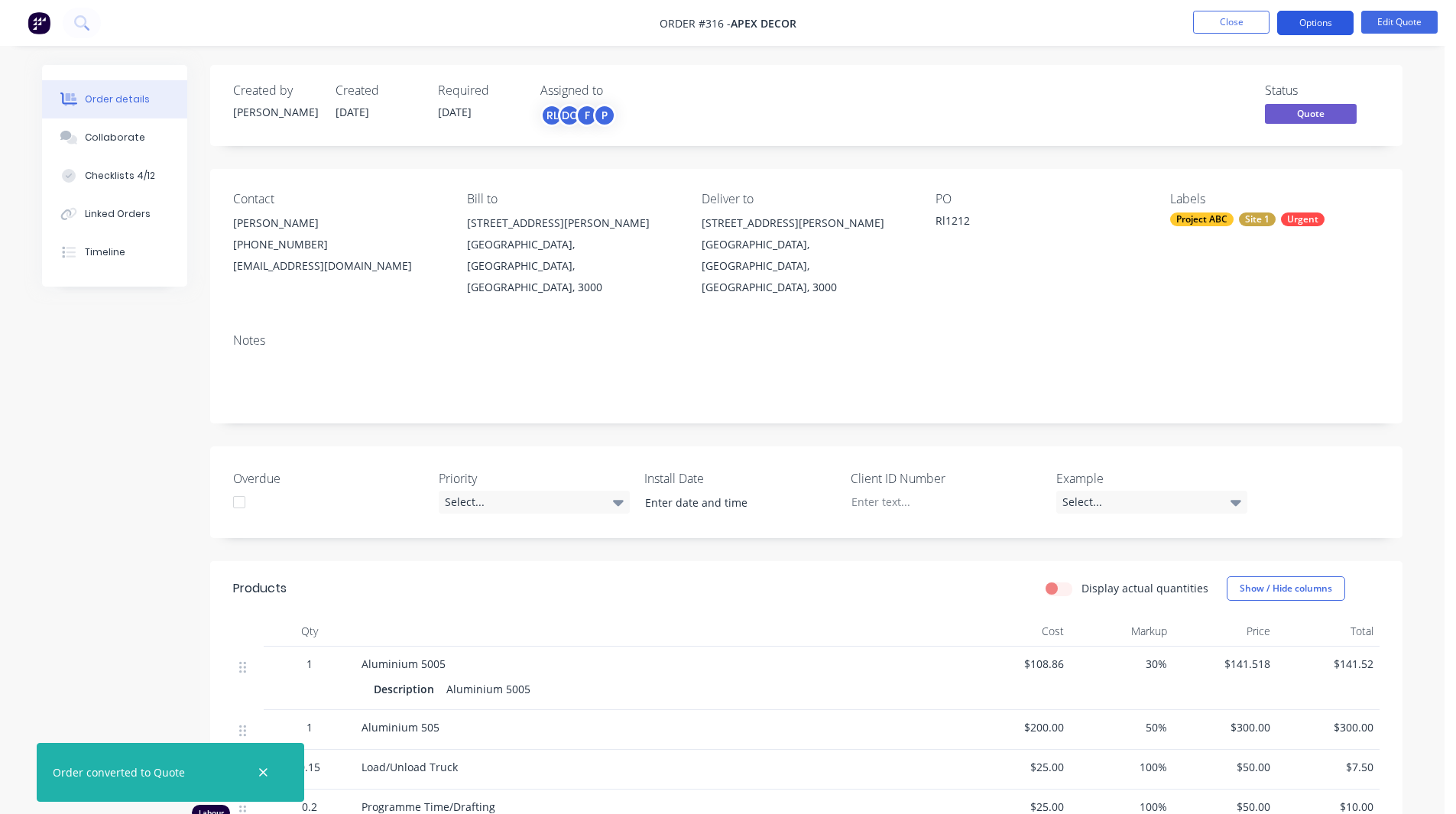
click at [1317, 20] on button "Options" at bounding box center [1315, 22] width 76 height 24
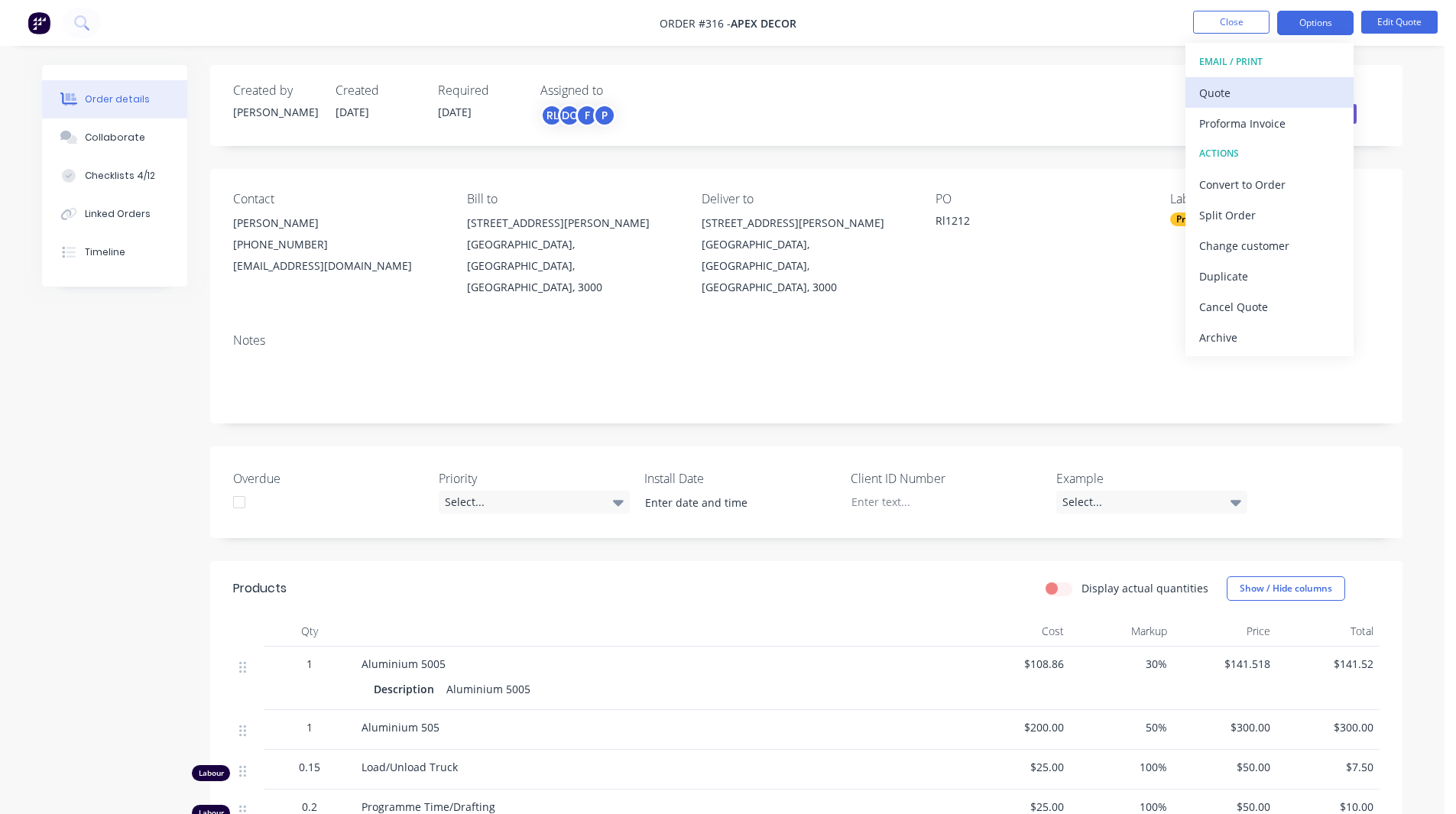
click at [1225, 95] on div "Quote" at bounding box center [1269, 93] width 141 height 22
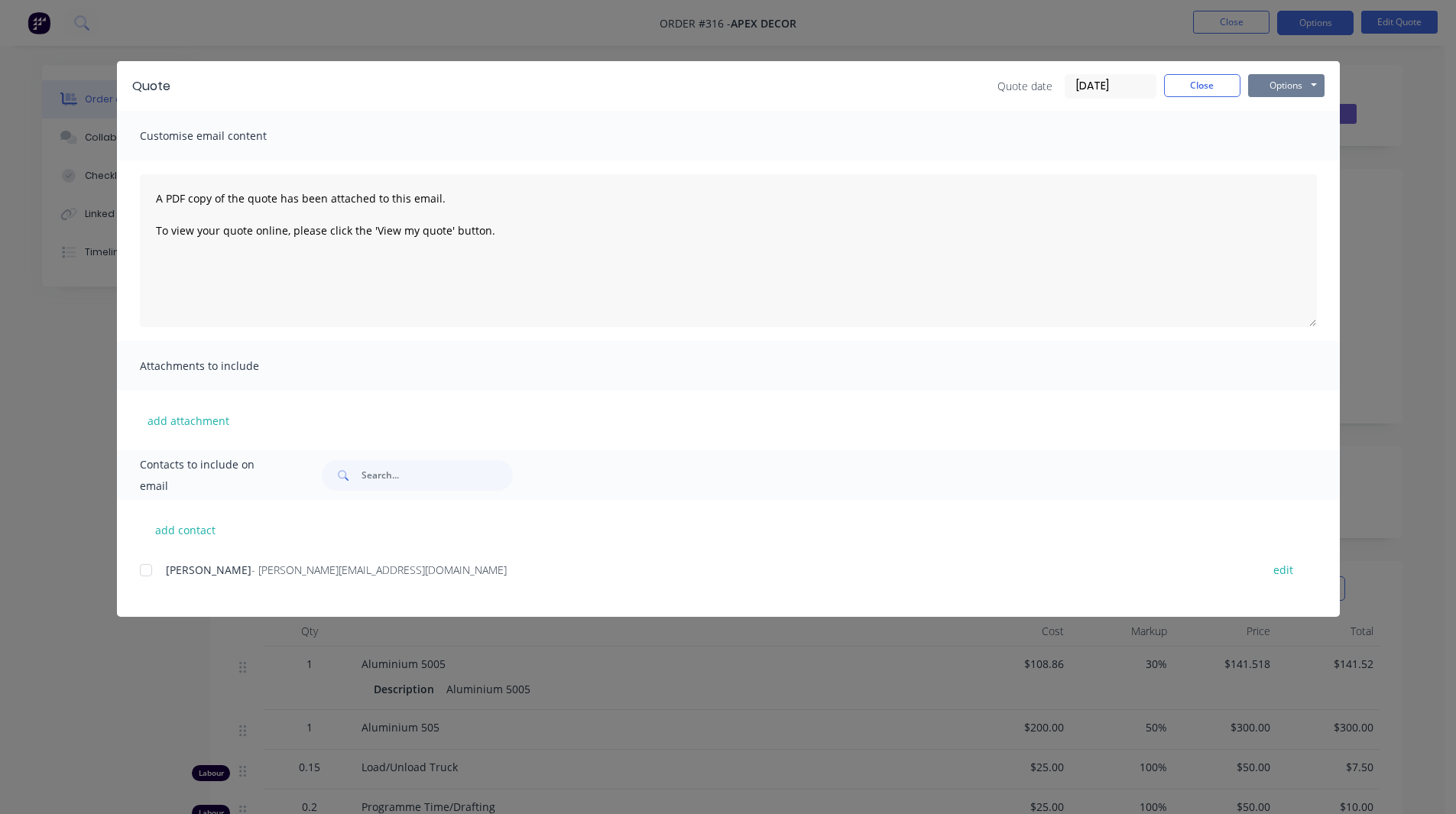
click at [1274, 77] on button "Options" at bounding box center [1286, 86] width 76 height 23
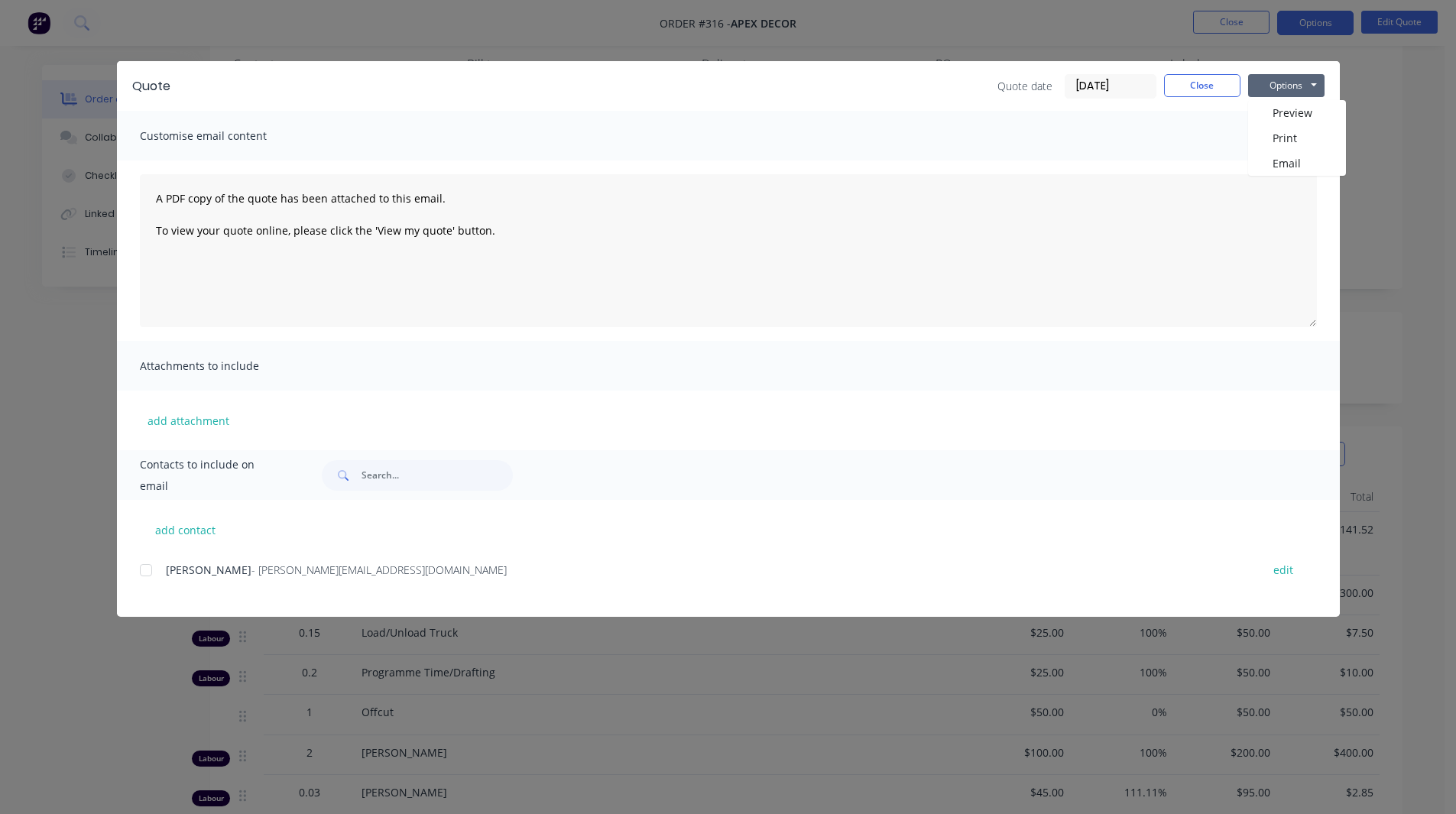
scroll to position [136, 0]
click at [1205, 83] on button "Close" at bounding box center [1202, 86] width 76 height 23
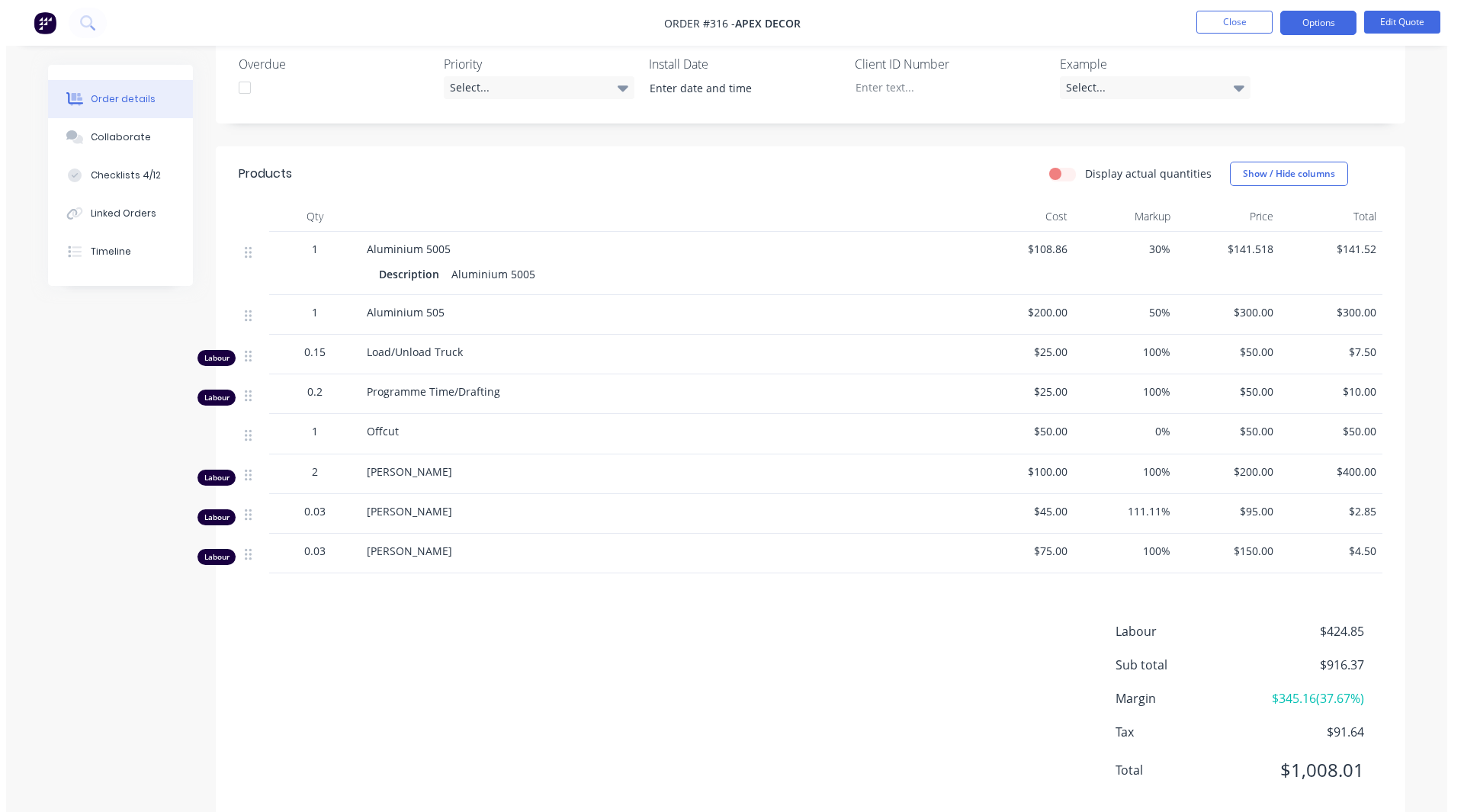
scroll to position [0, 0]
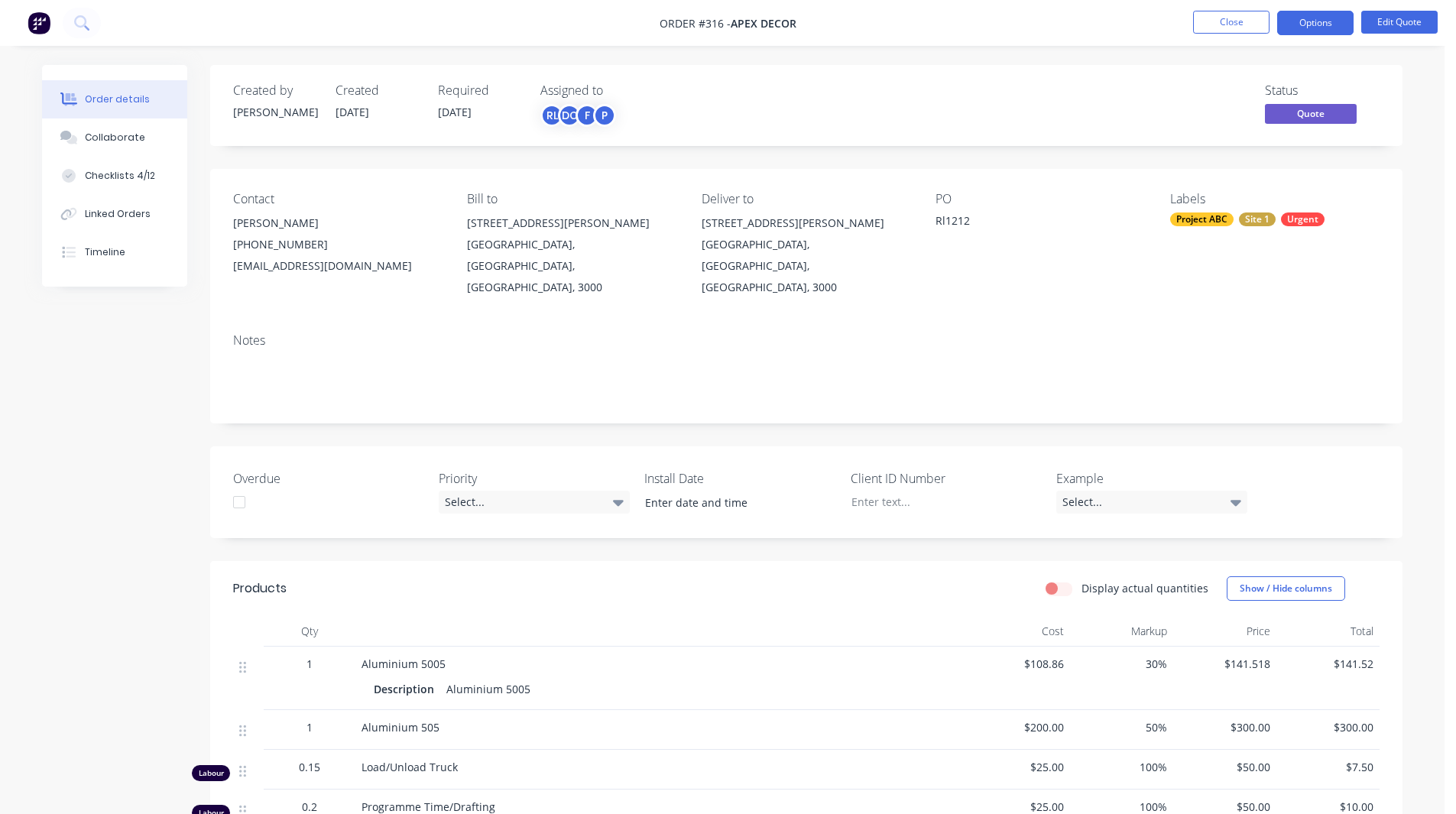
click at [34, 23] on img at bounding box center [39, 22] width 23 height 23
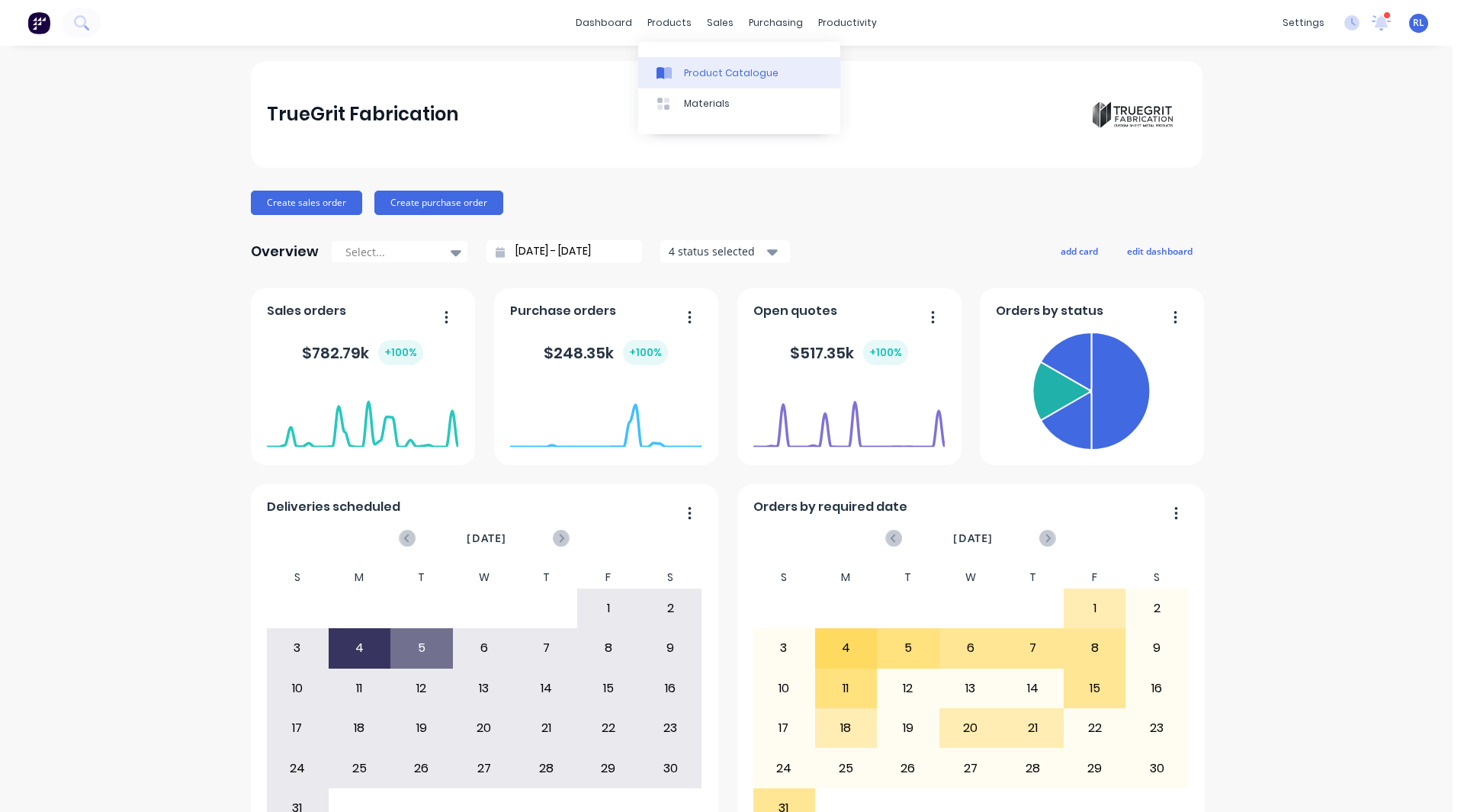
click at [707, 64] on link "Product Catalogue" at bounding box center [739, 72] width 202 height 31
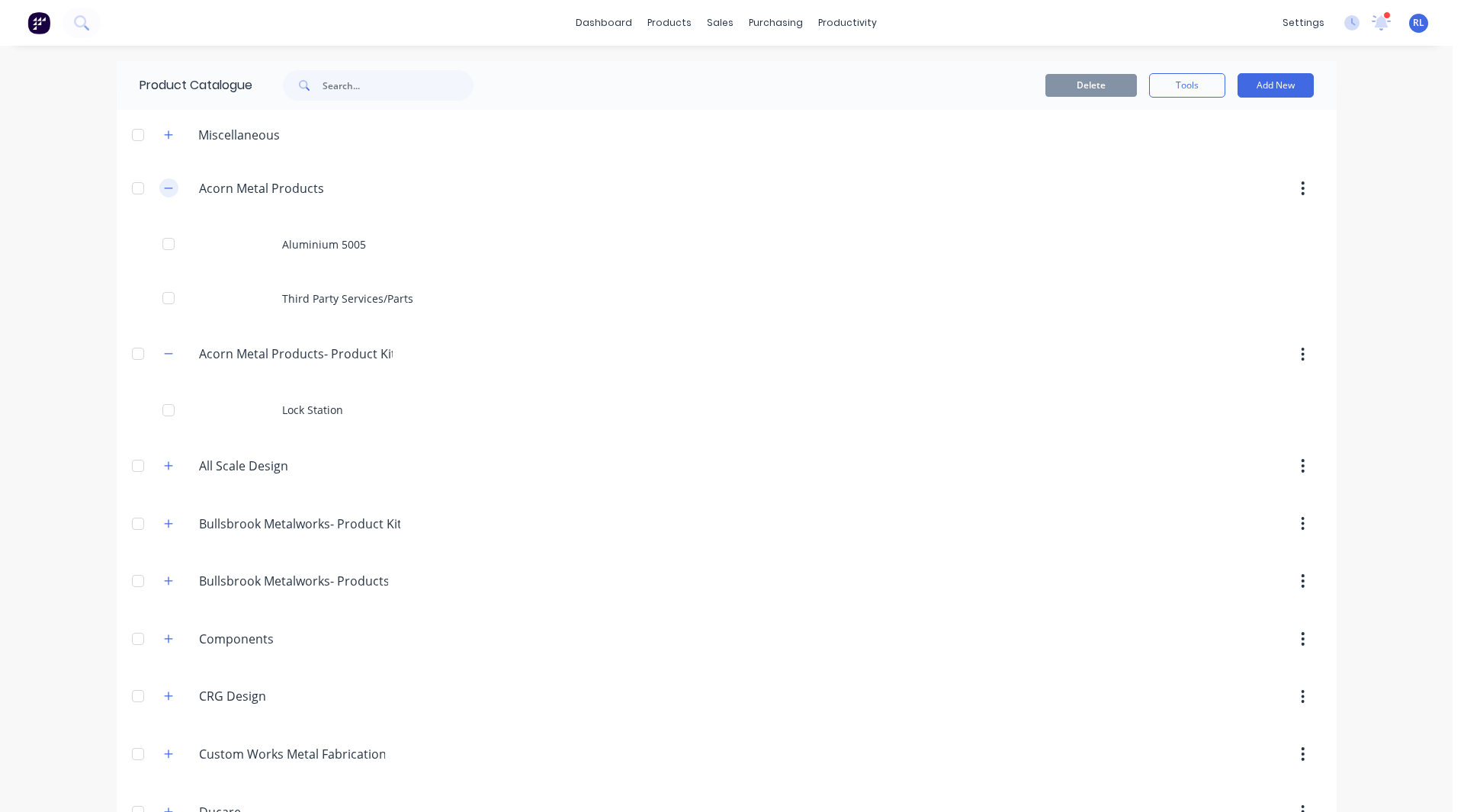
click at [164, 190] on icon "button" at bounding box center [168, 188] width 9 height 10
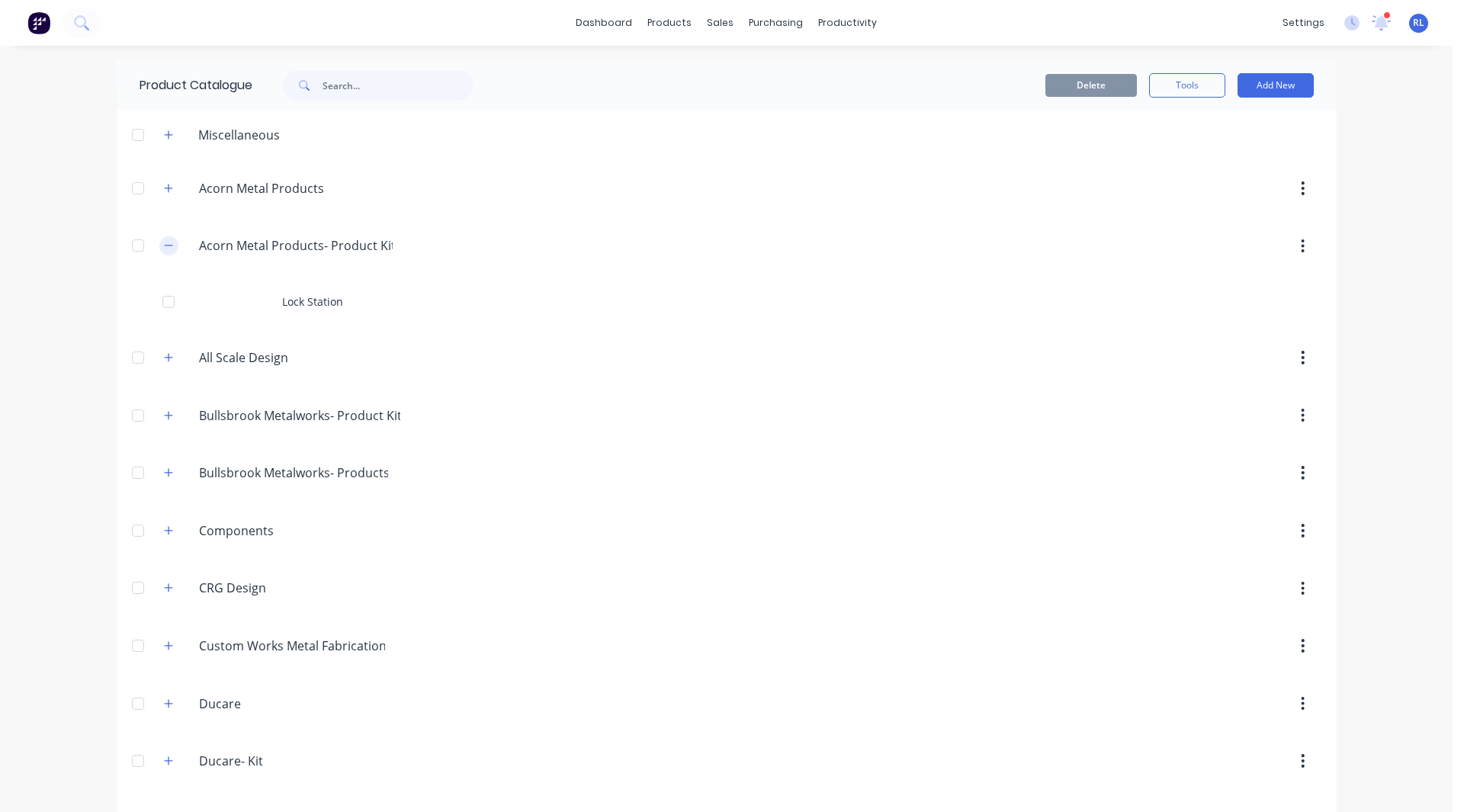
click at [164, 244] on icon "button" at bounding box center [168, 244] width 9 height 10
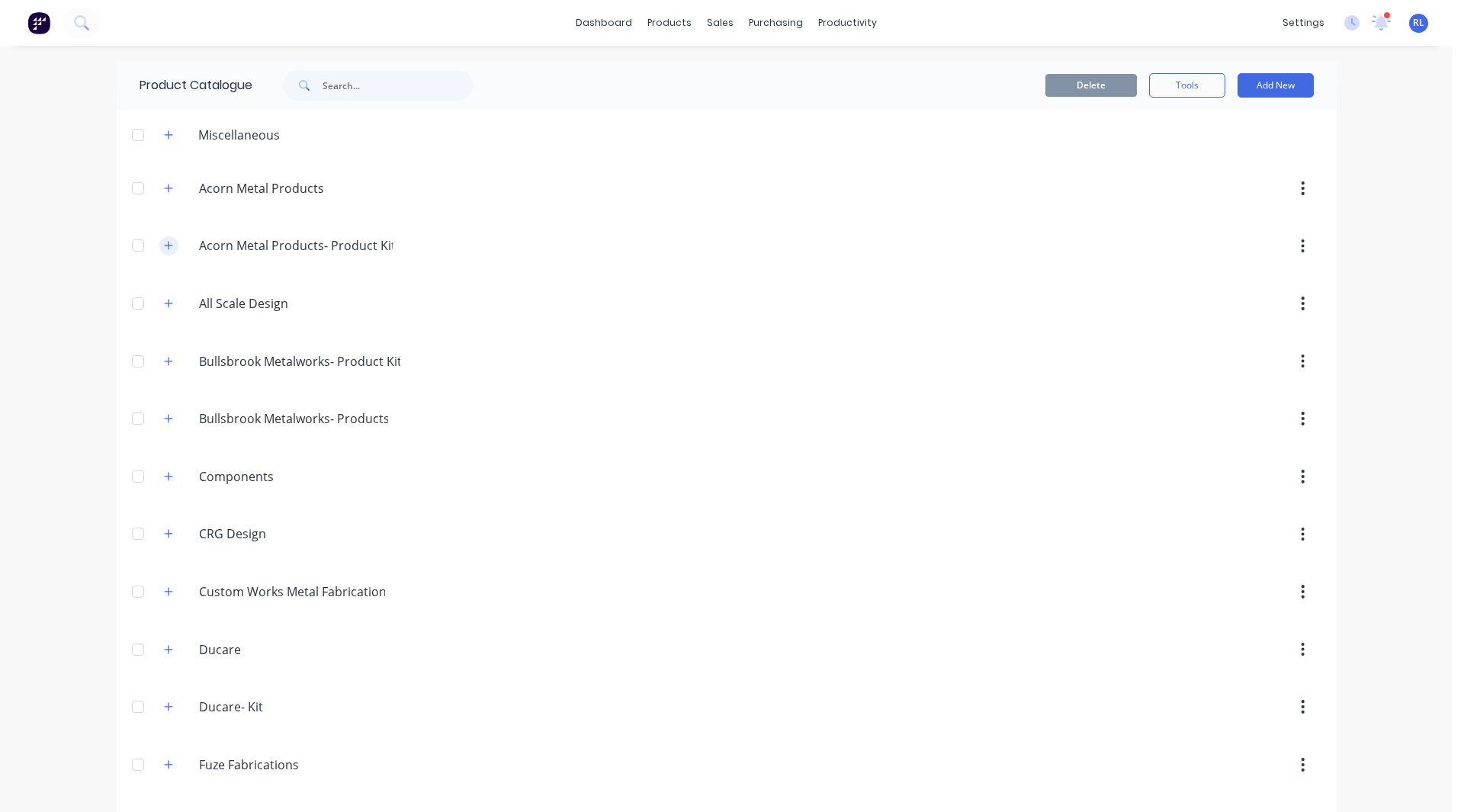
click at [165, 253] on button "button" at bounding box center [168, 245] width 20 height 20
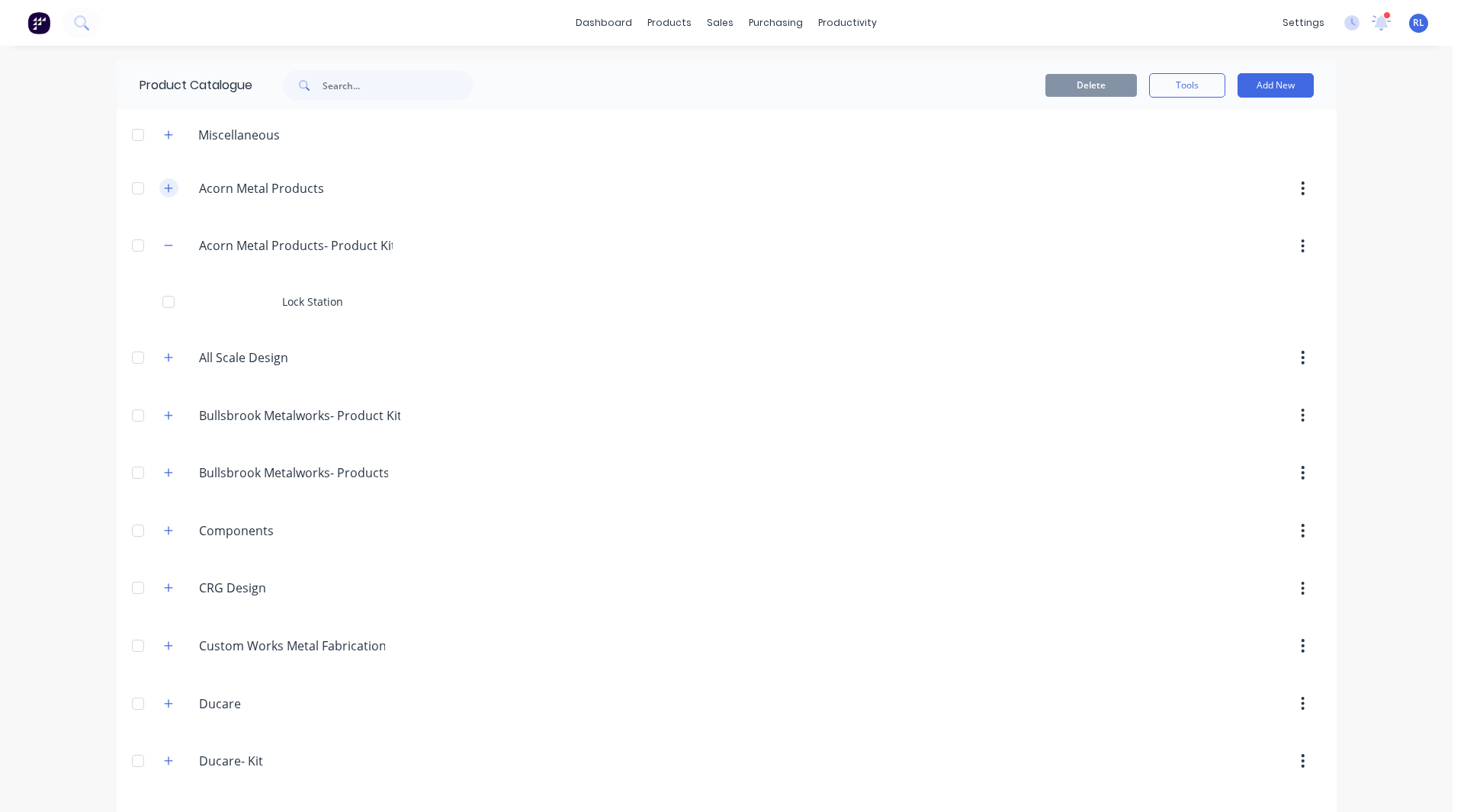
click at [164, 190] on icon "button" at bounding box center [168, 188] width 9 height 10
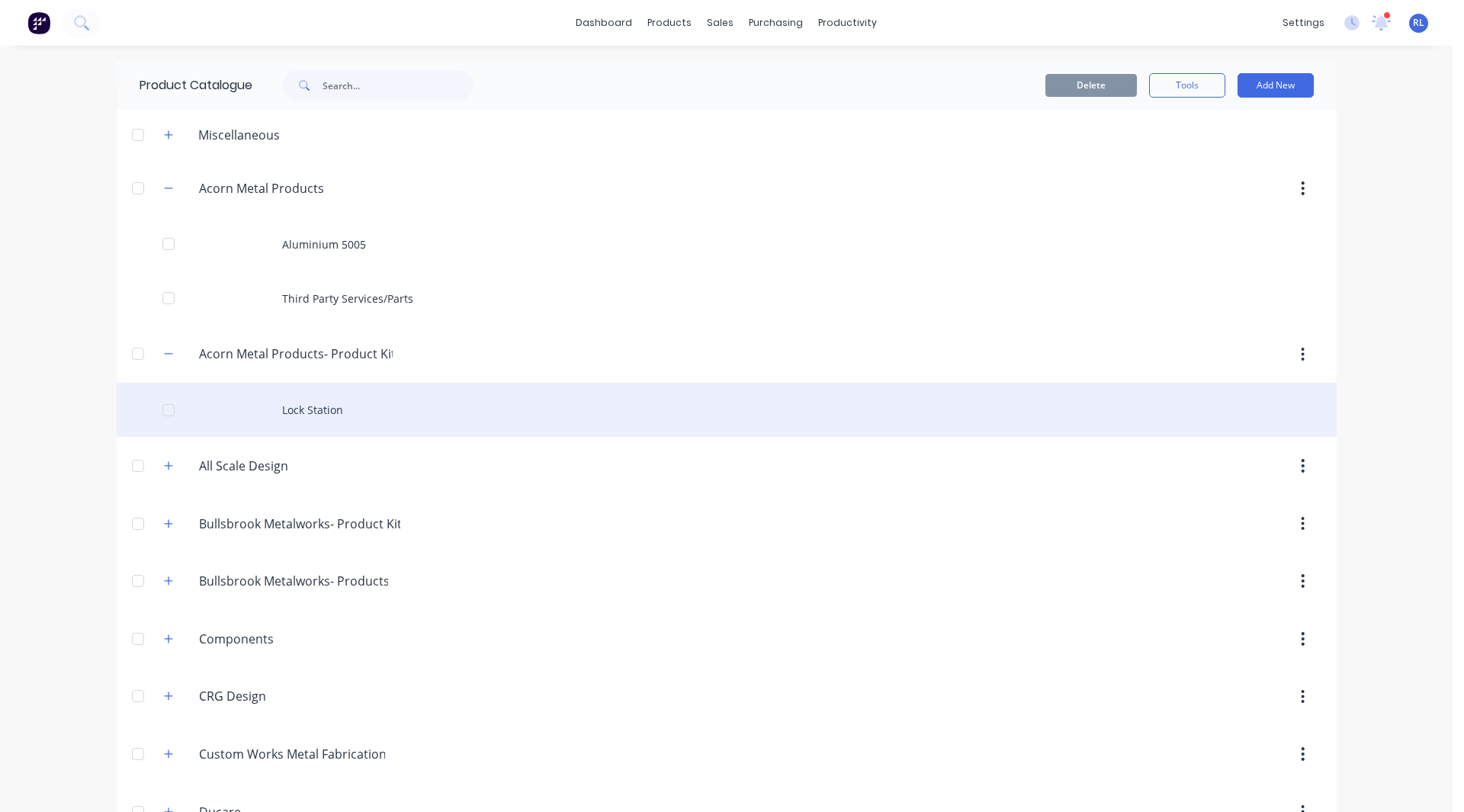
click at [321, 402] on div "Lock Station" at bounding box center [727, 410] width 1220 height 54
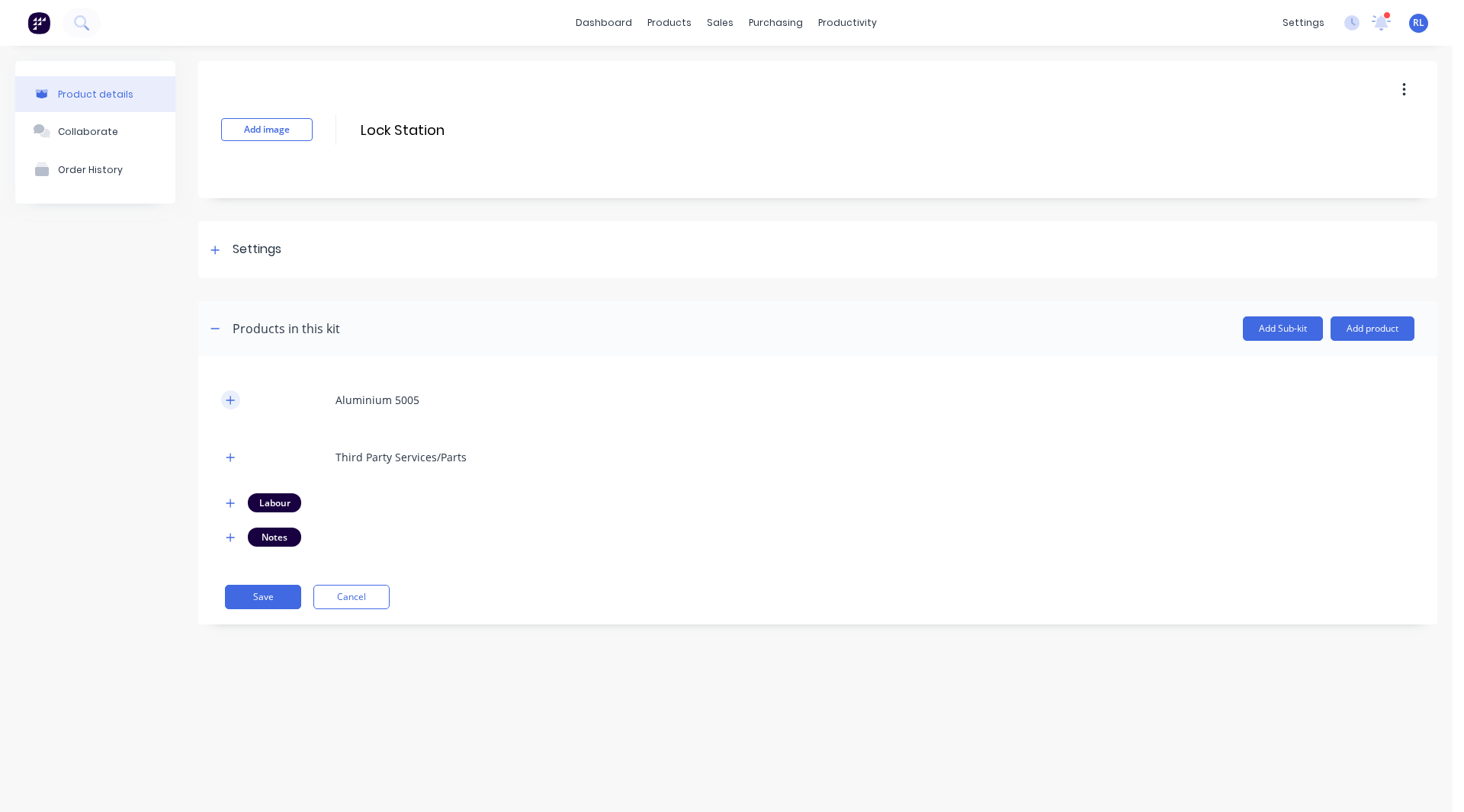
click at [235, 401] on button "button" at bounding box center [231, 399] width 20 height 20
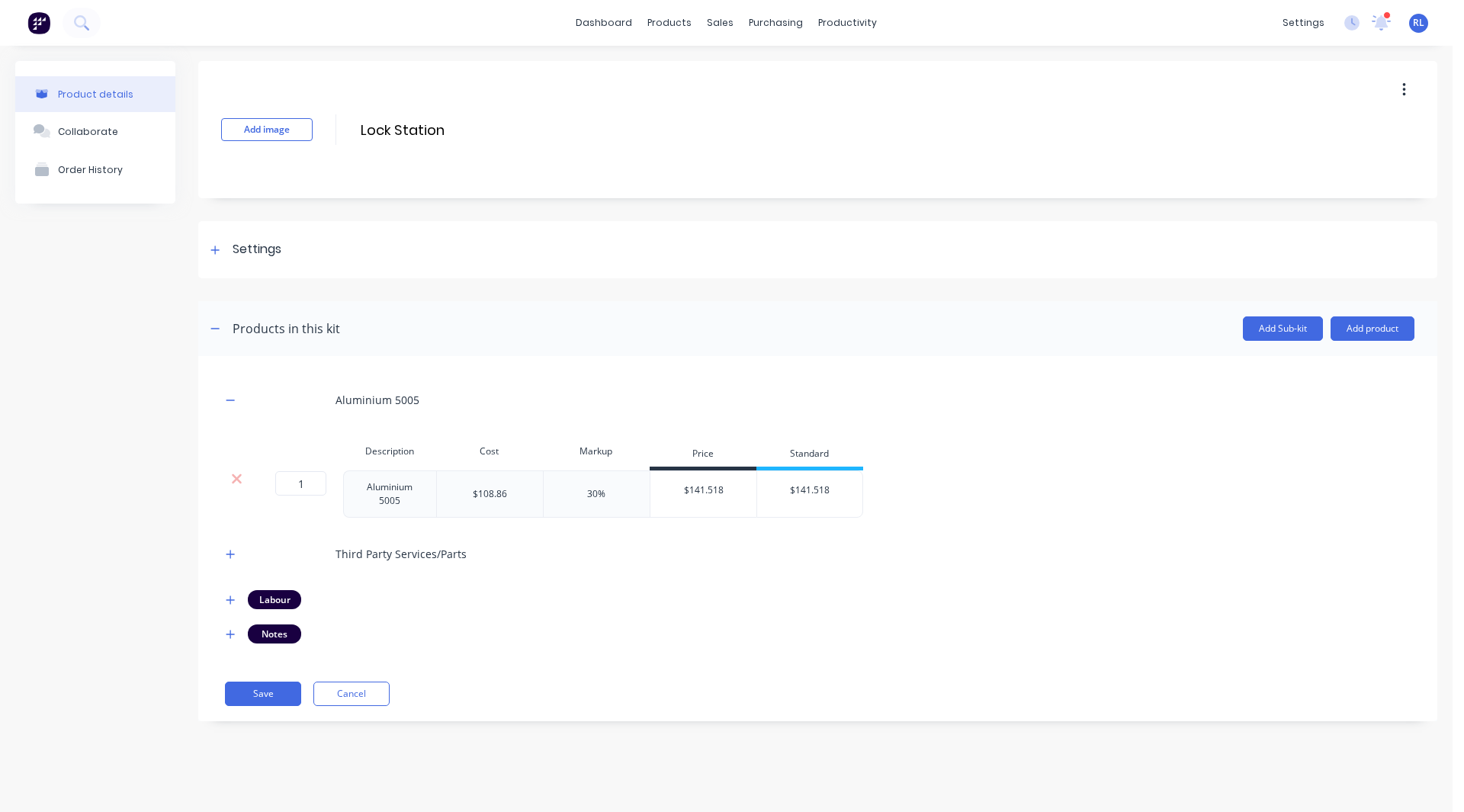
click at [218, 557] on div "Aluminium 5005 Description Cost Markup Price Standard 1 1 ? Aluminium 5005 $108…" at bounding box center [817, 538] width 1239 height 365
click at [231, 554] on icon "button" at bounding box center [231, 553] width 8 height 8
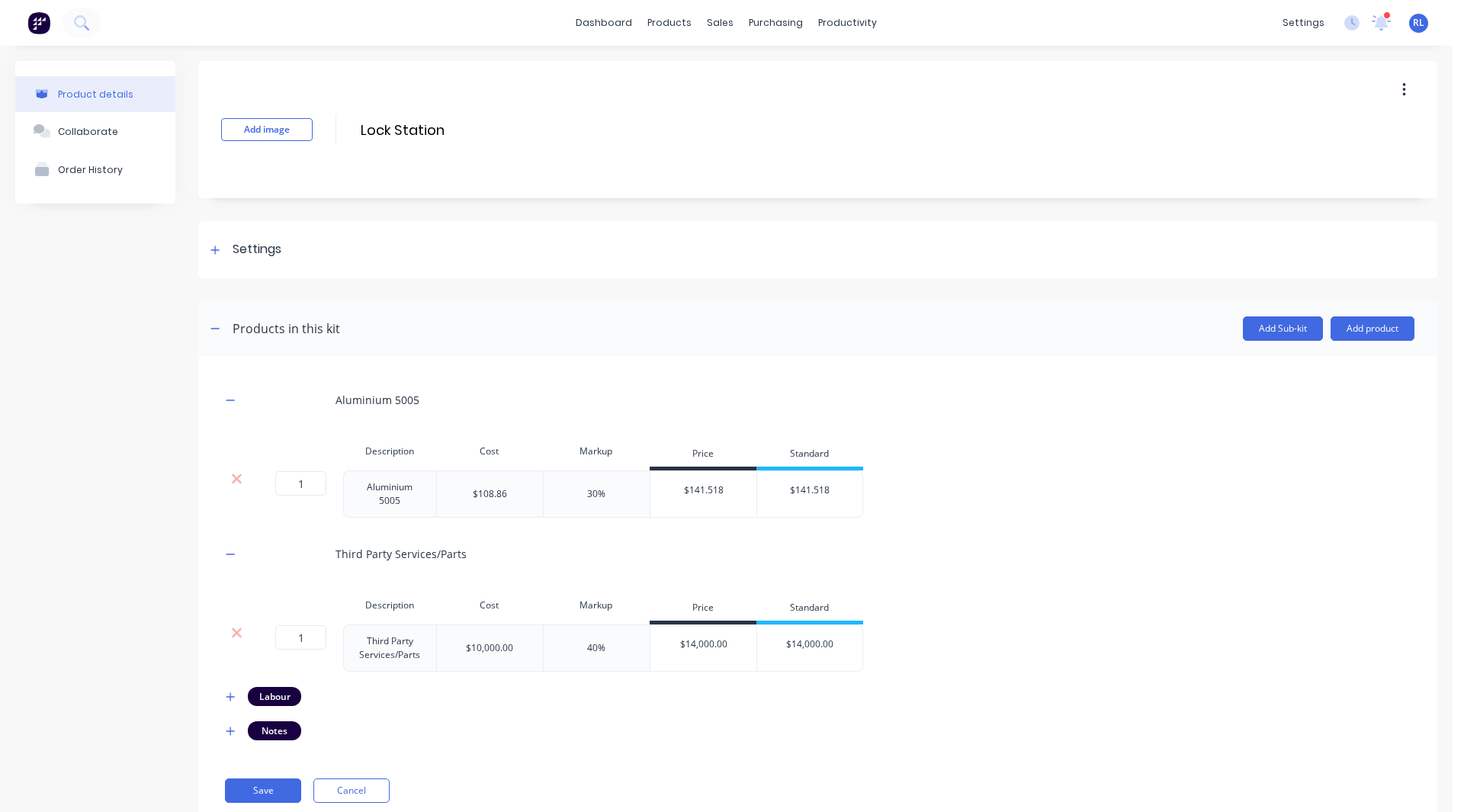
scroll to position [45, 0]
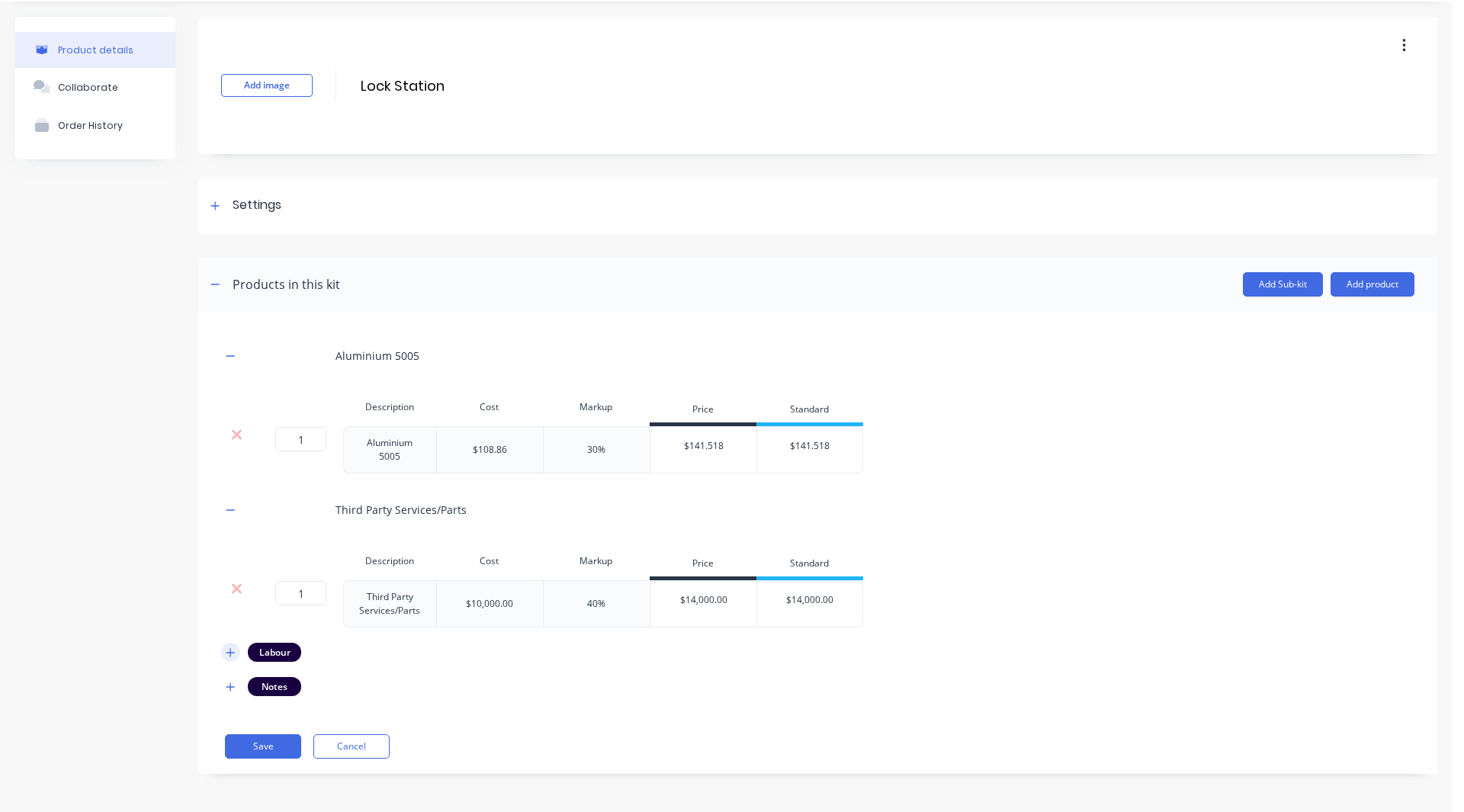
click at [226, 653] on icon "button" at bounding box center [231, 651] width 9 height 10
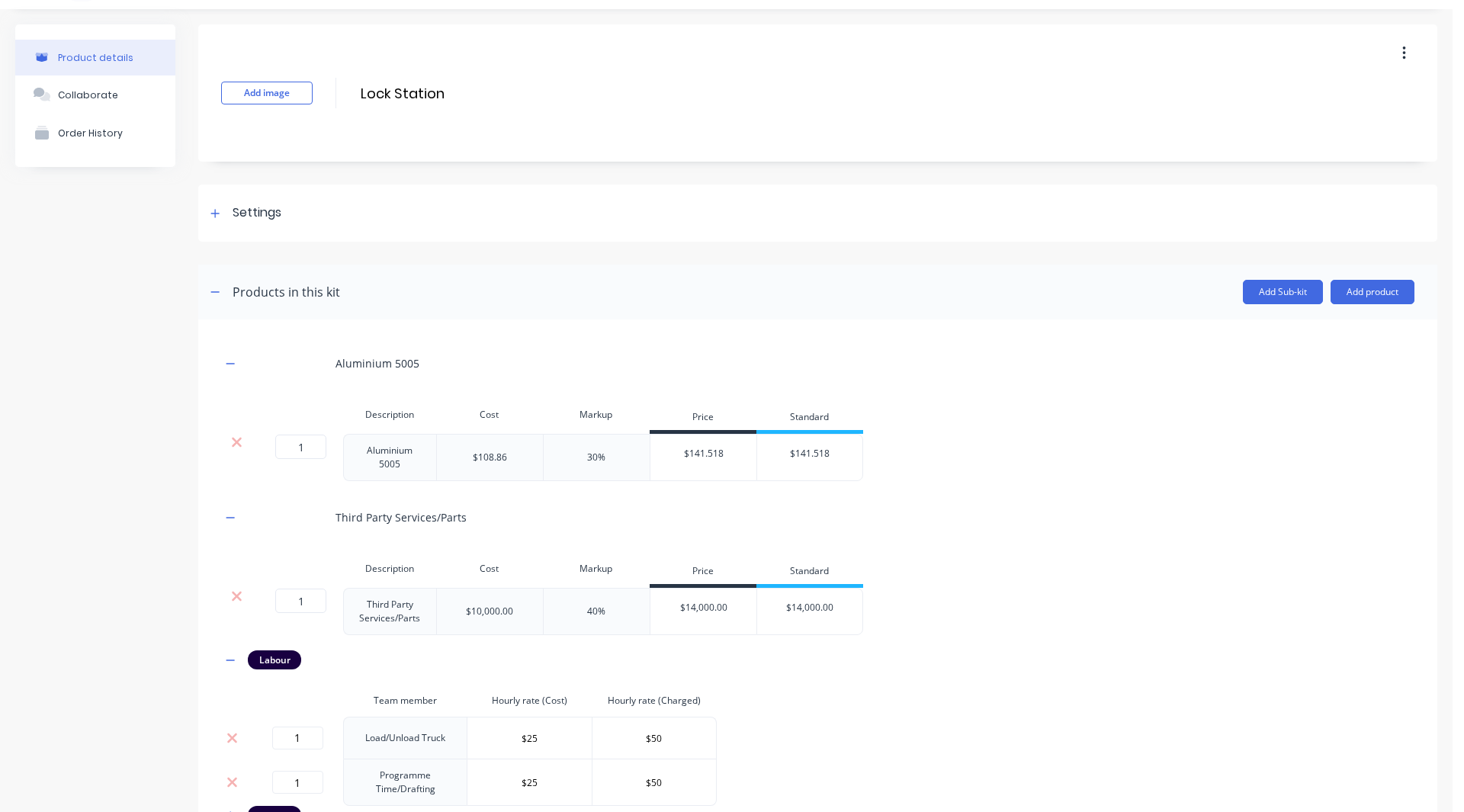
scroll to position [36, 0]
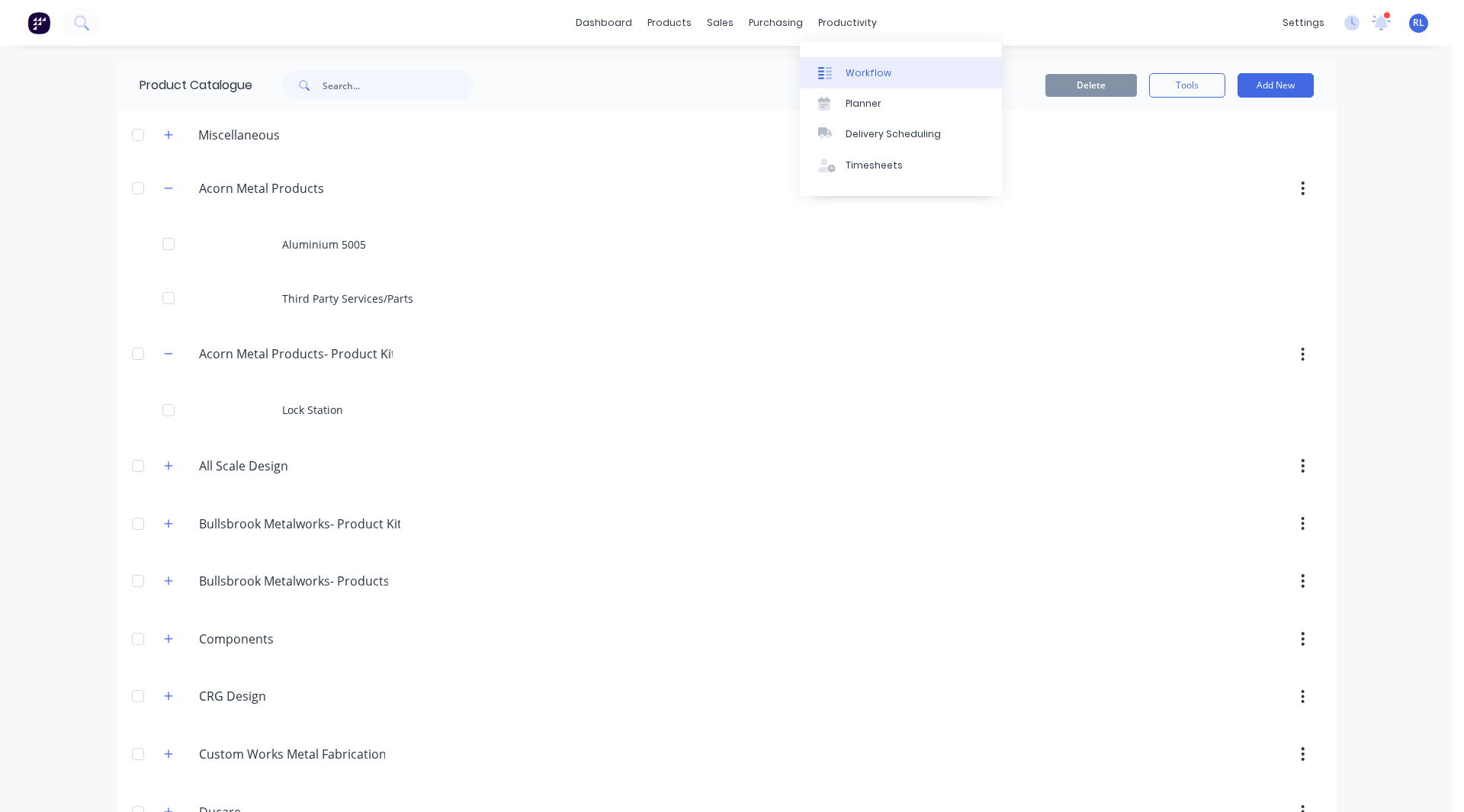
click at [862, 73] on div "Workflow" at bounding box center [868, 72] width 46 height 14
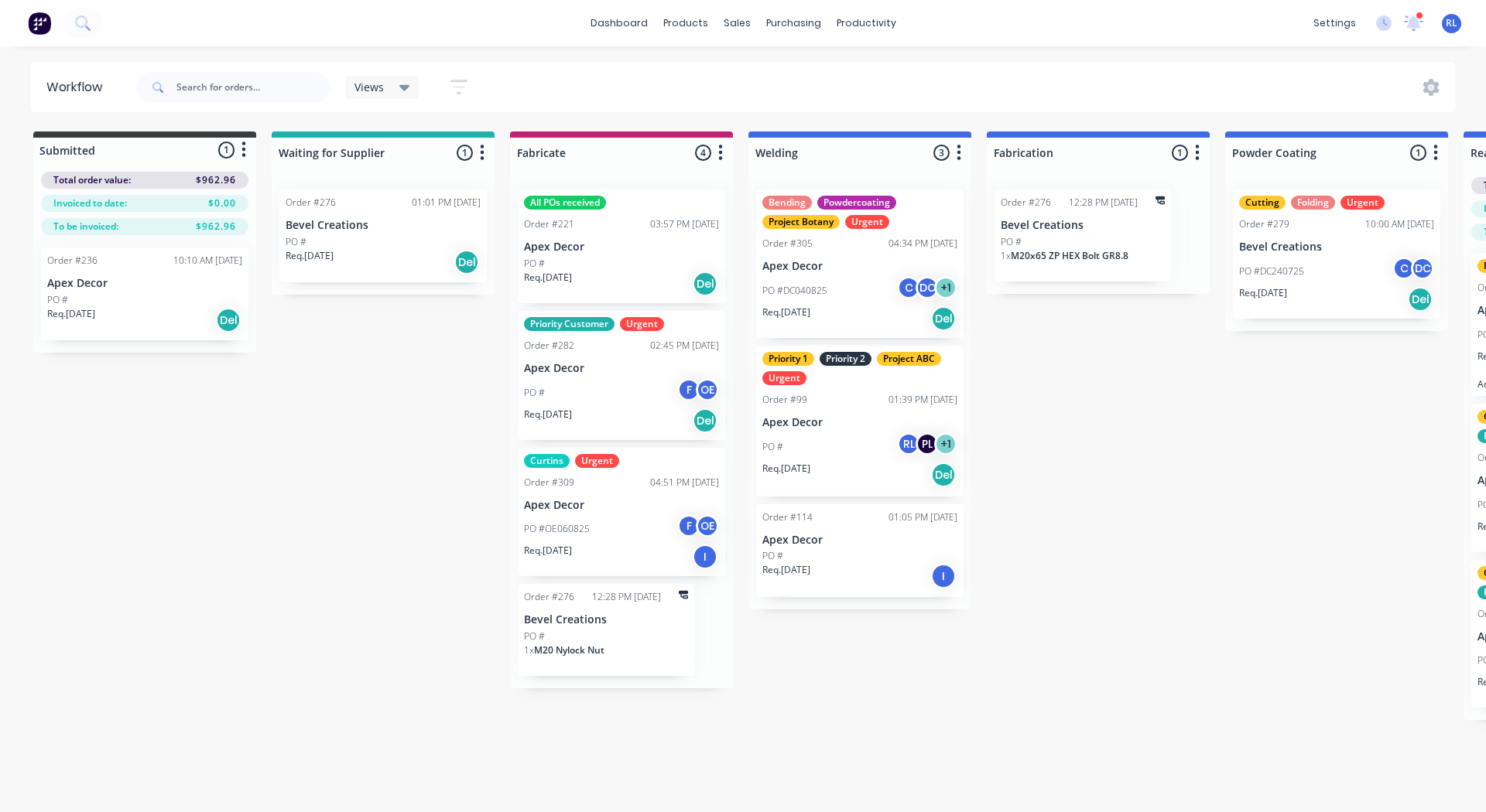
click at [375, 87] on span "Views" at bounding box center [369, 87] width 29 height 16
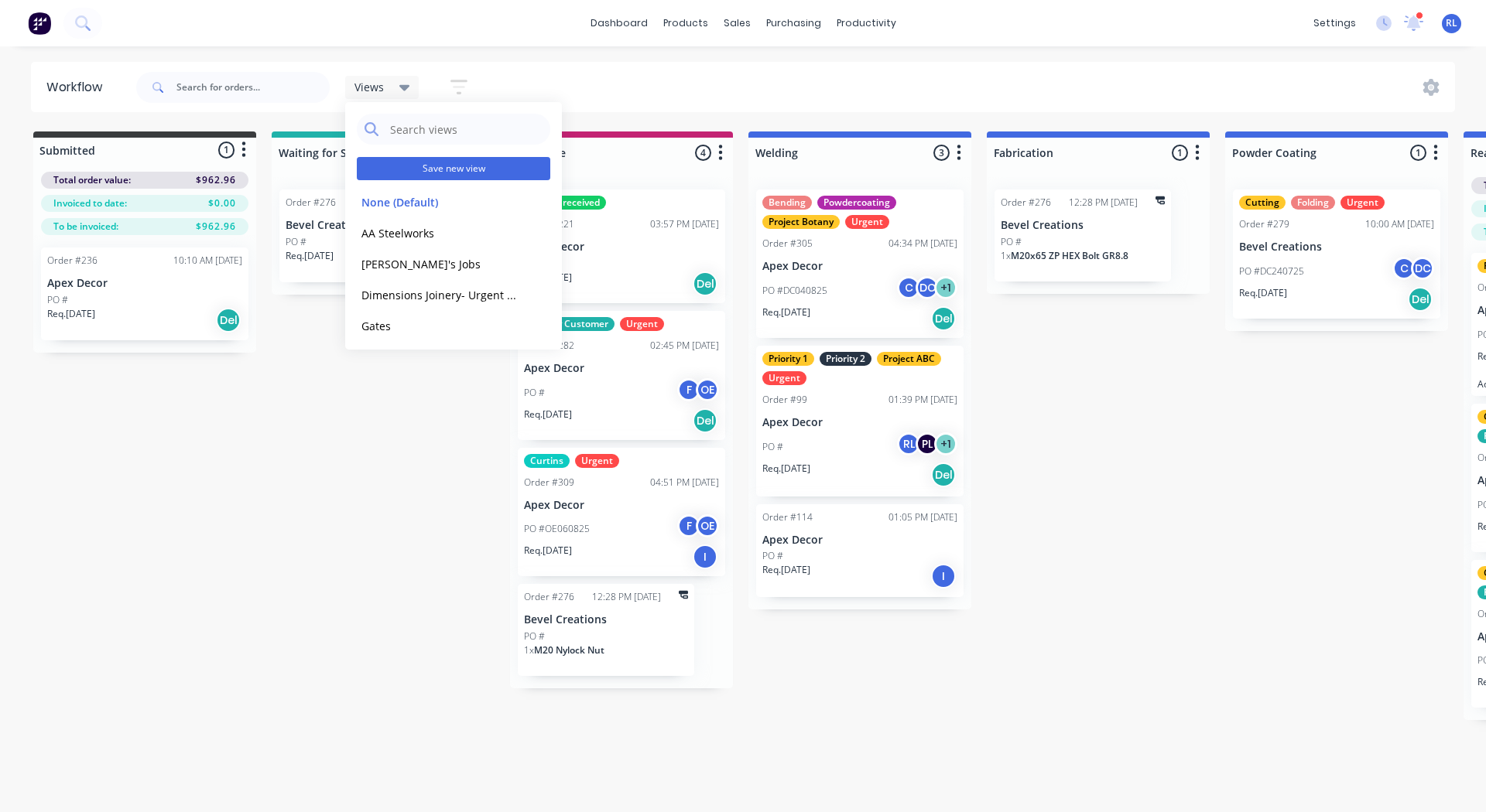
click at [427, 166] on button "Save new view" at bounding box center [453, 169] width 193 height 24
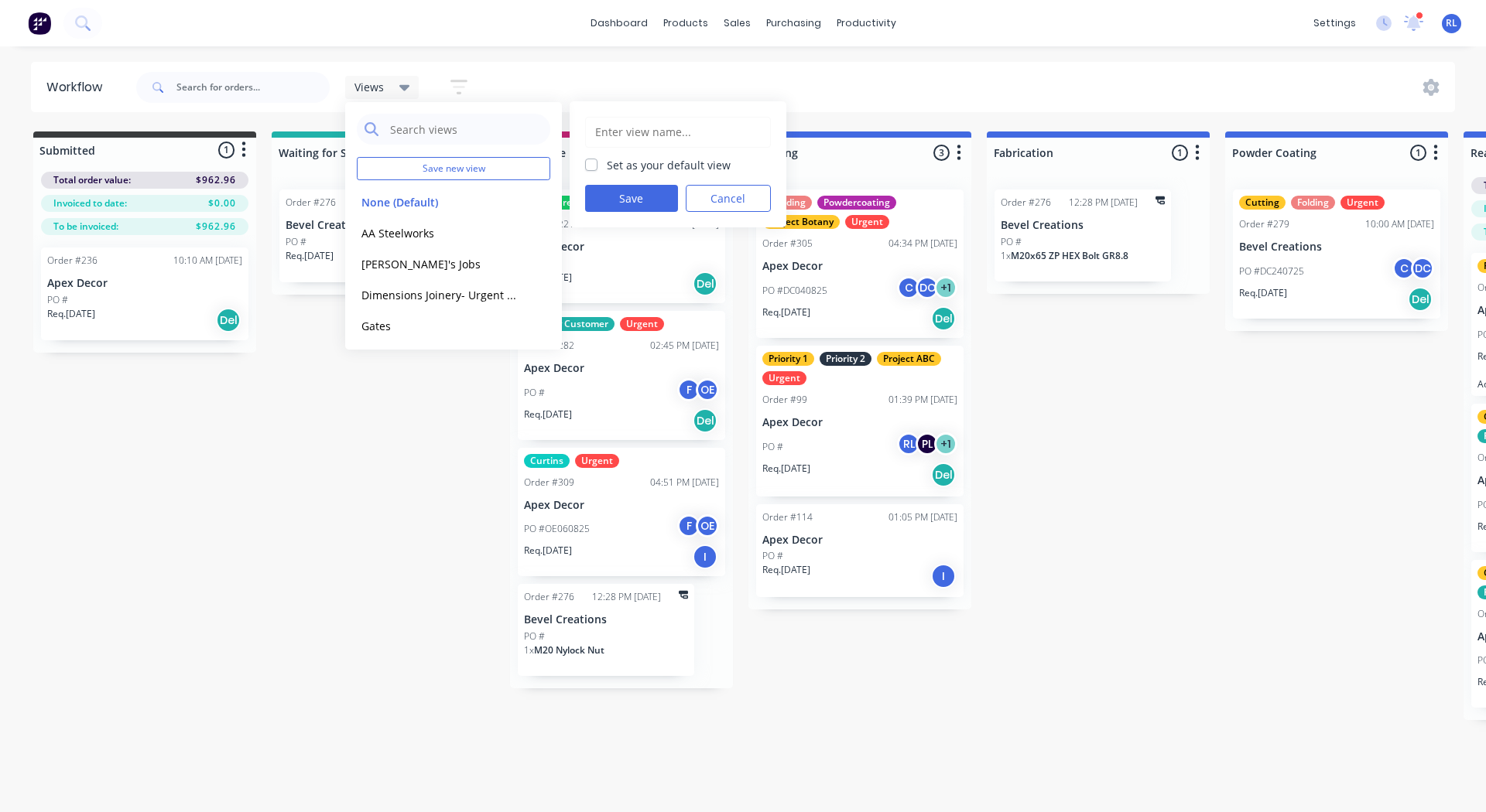
click at [626, 128] on input "text" at bounding box center [677, 132] width 169 height 29
click at [621, 194] on button "Save" at bounding box center [631, 198] width 92 height 27
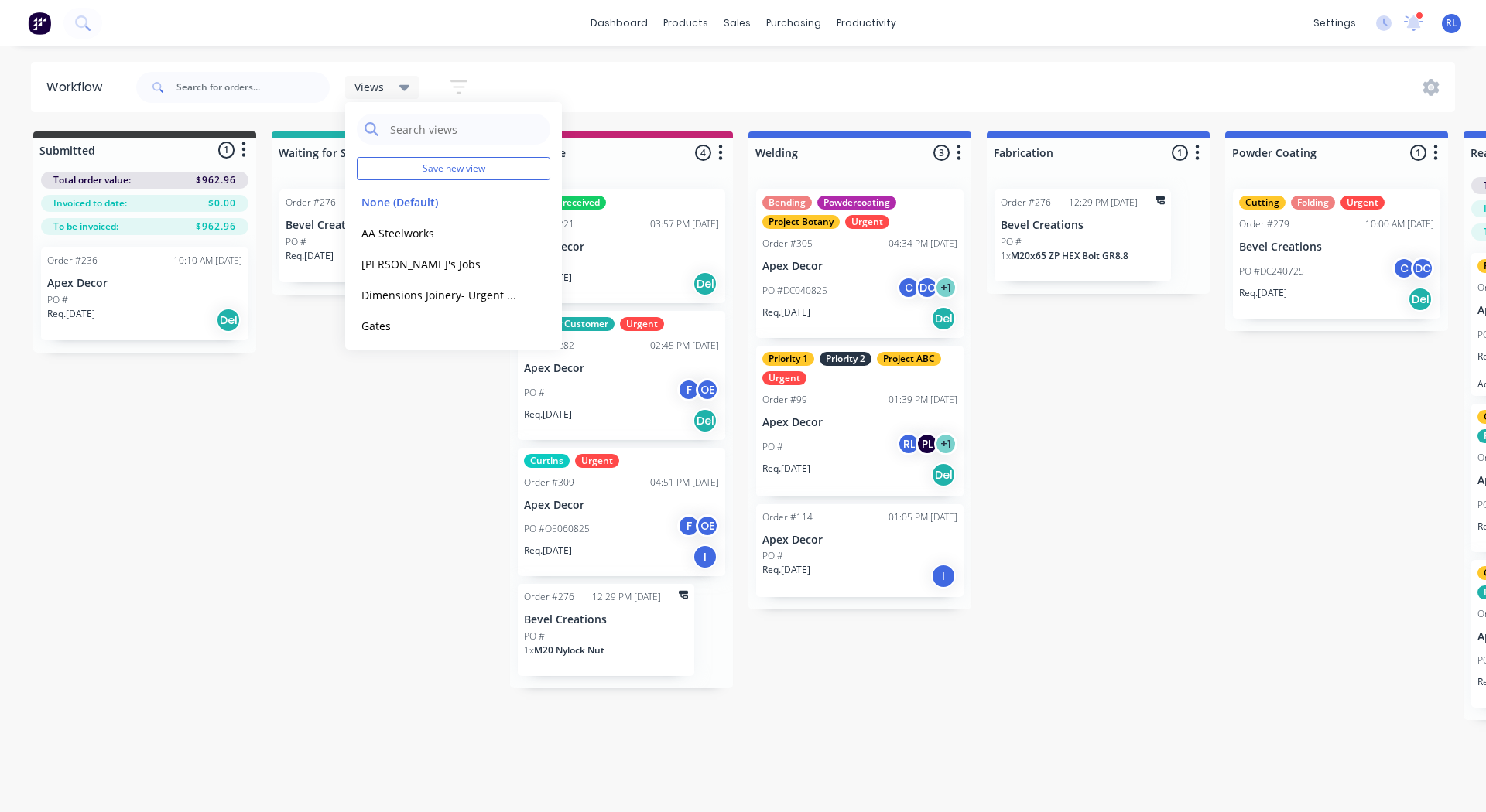
click at [415, 485] on div "Submitted 1 Status colour #3A3C3E hex #3A3C3E Save Cancel Summaries Total order…" at bounding box center [1055, 425] width 2132 height 588
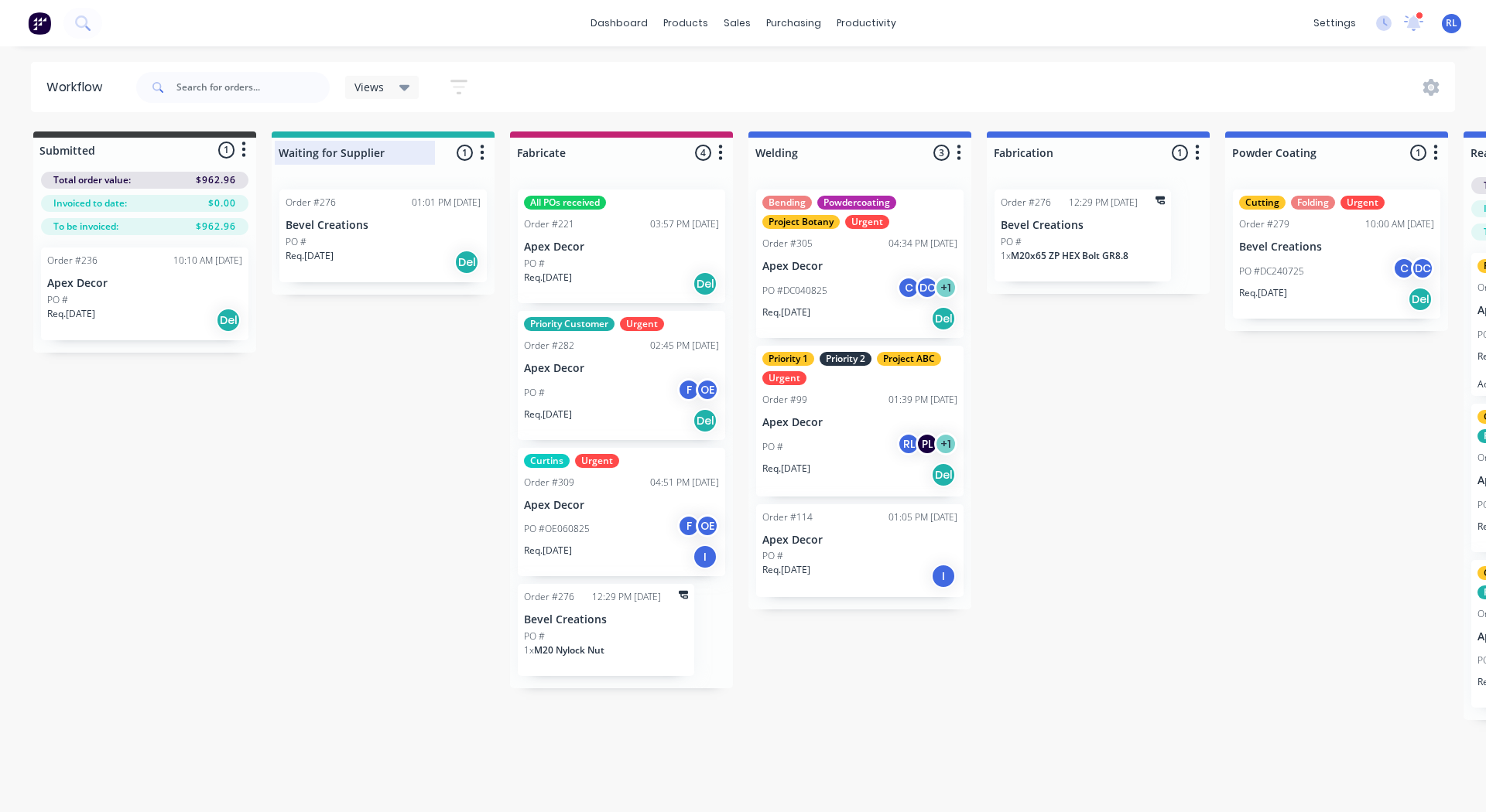
click at [350, 145] on div at bounding box center [383, 153] width 223 height 30
click at [350, 145] on input "Waiting for Supplier" at bounding box center [355, 152] width 153 height 16
click at [562, 157] on div at bounding box center [622, 153] width 223 height 30
click at [562, 157] on input "Fabricate" at bounding box center [593, 152] width 153 height 16
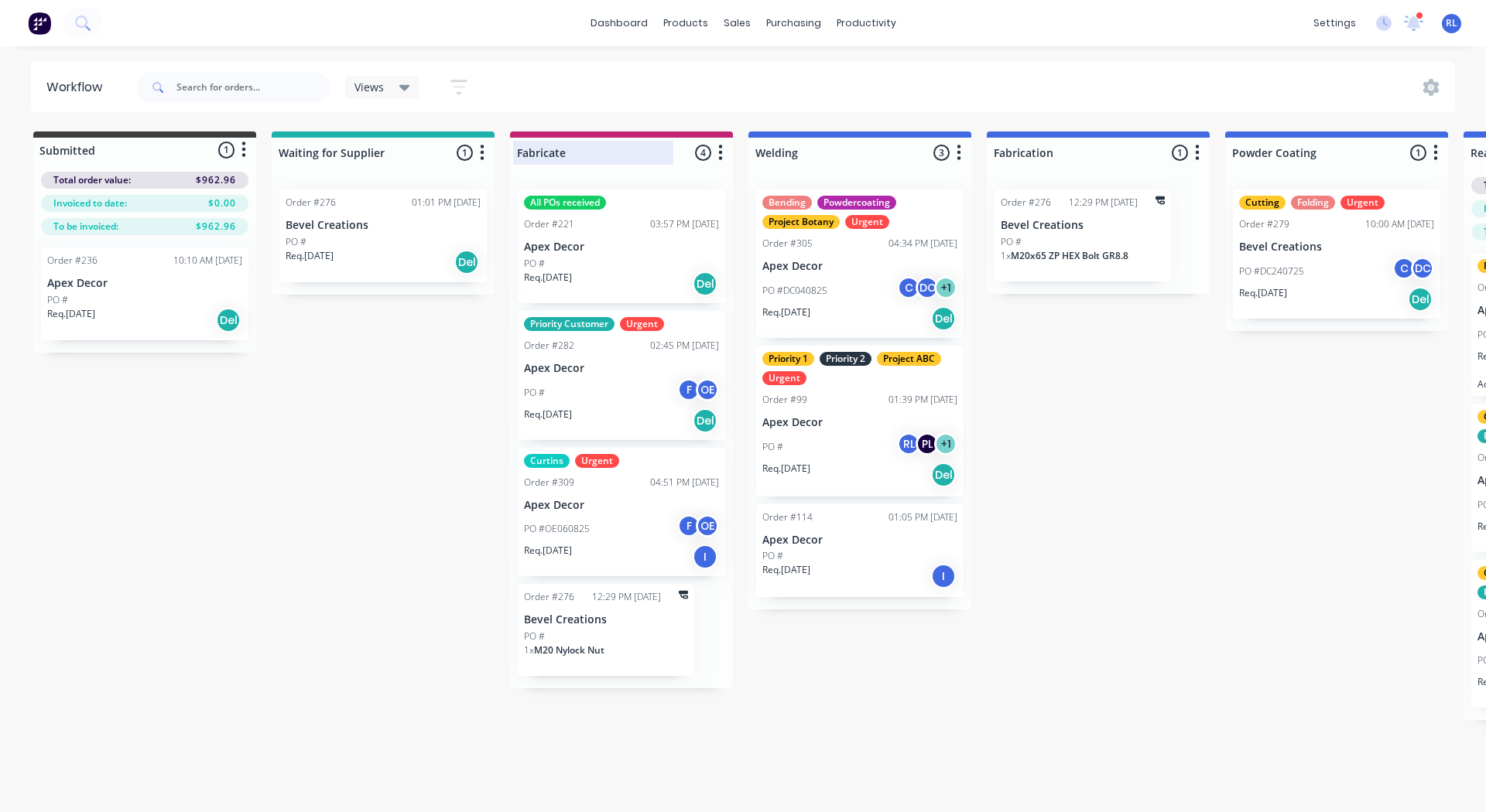
click at [562, 157] on input "Fabricate" at bounding box center [593, 152] width 153 height 16
click at [438, 389] on div "Submitted 1 Status colour #3A3C3E hex #3A3C3E Save Cancel Summaries Total order…" at bounding box center [1055, 425] width 2132 height 588
click at [375, 82] on span "Views" at bounding box center [369, 87] width 29 height 16
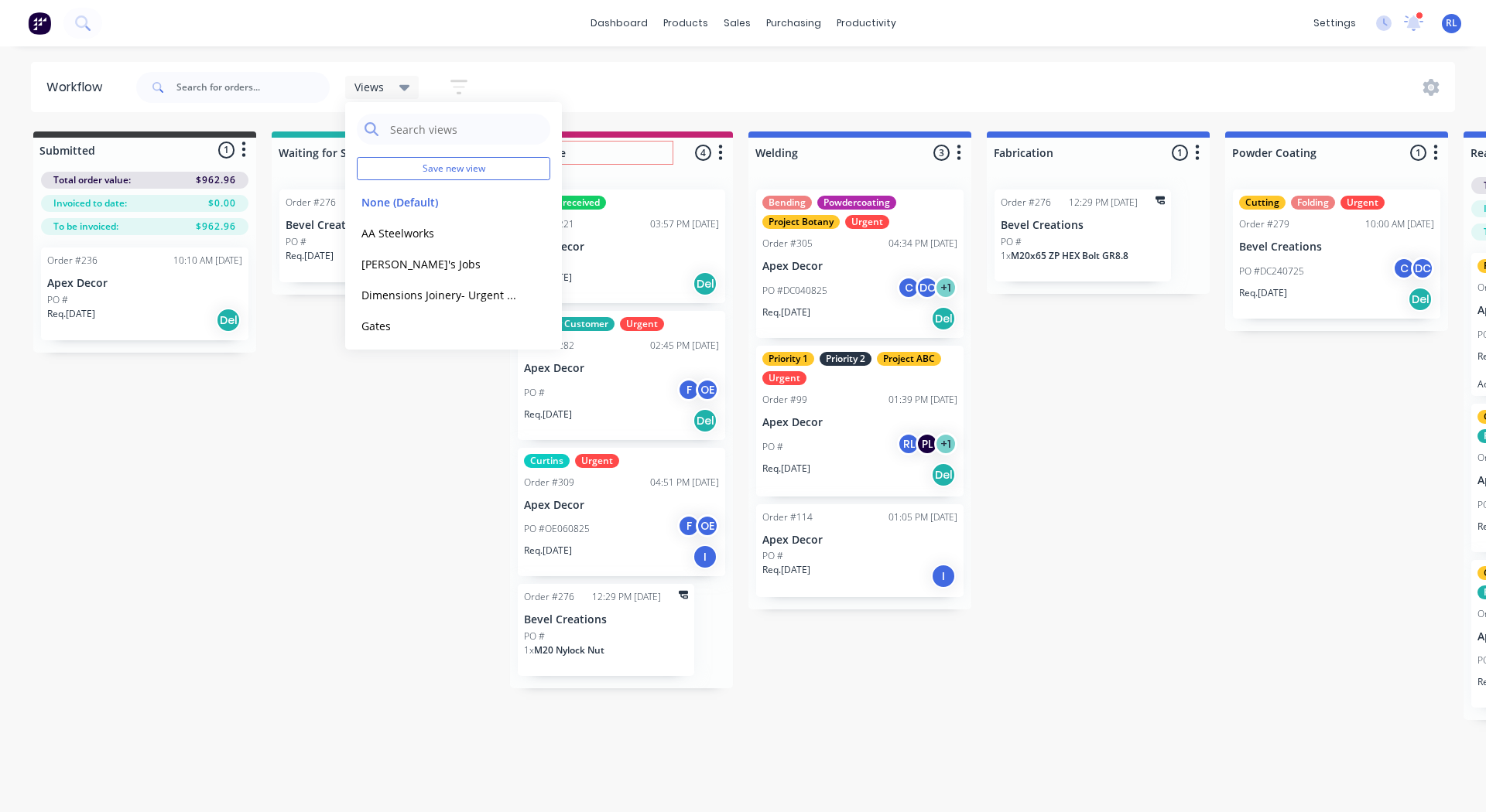
click at [359, 458] on div "Submitted 1 Status colour #3A3C3E hex #3A3C3E Save Cancel Summaries Total order…" at bounding box center [1055, 425] width 2132 height 588
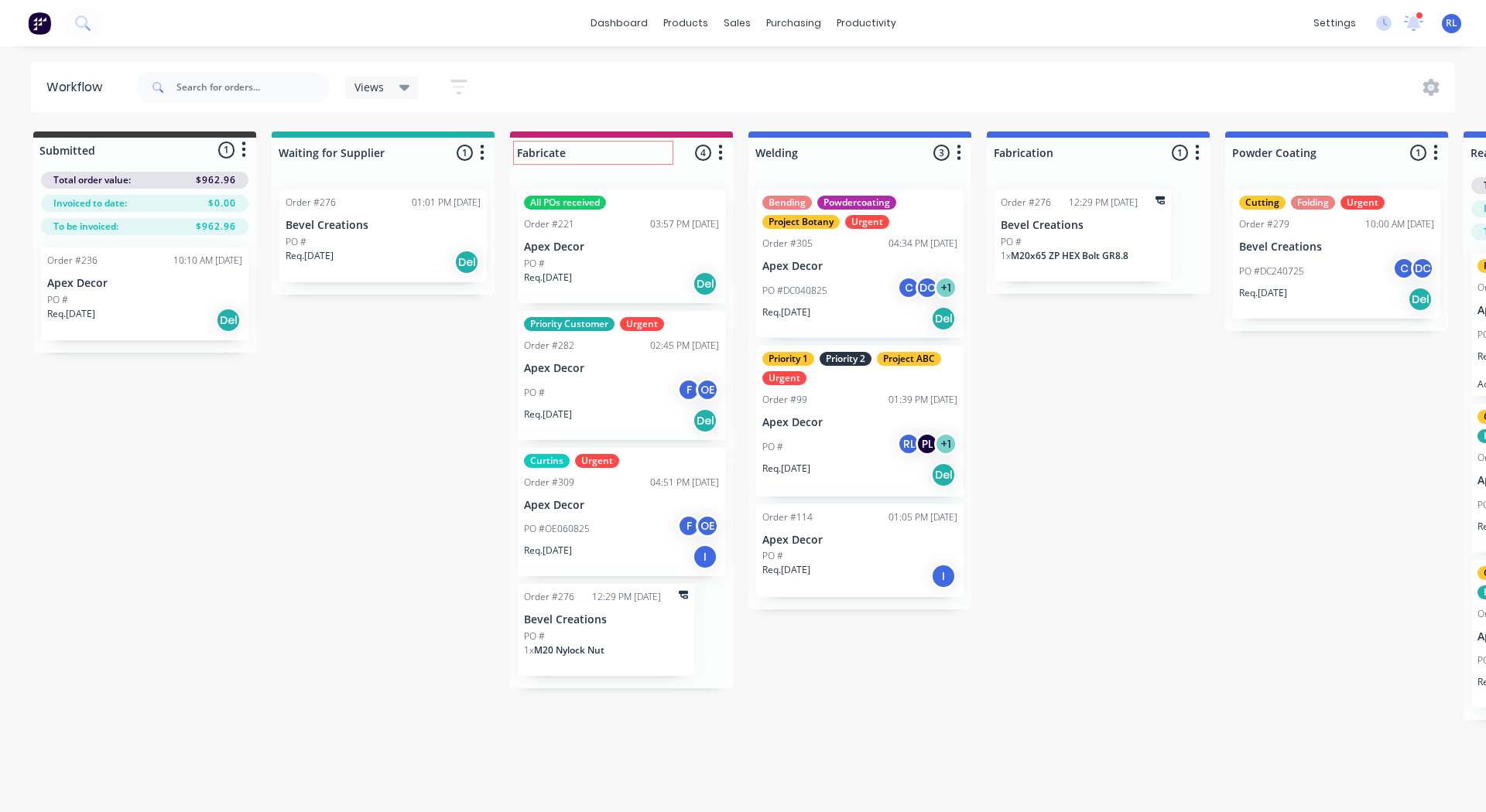
click at [376, 99] on div "Views Save new view None (Default) edit AA Steelworks edit Dave's Jobs edit Dim…" at bounding box center [415, 87] width 140 height 30
click at [377, 92] on span "Views" at bounding box center [369, 87] width 29 height 16
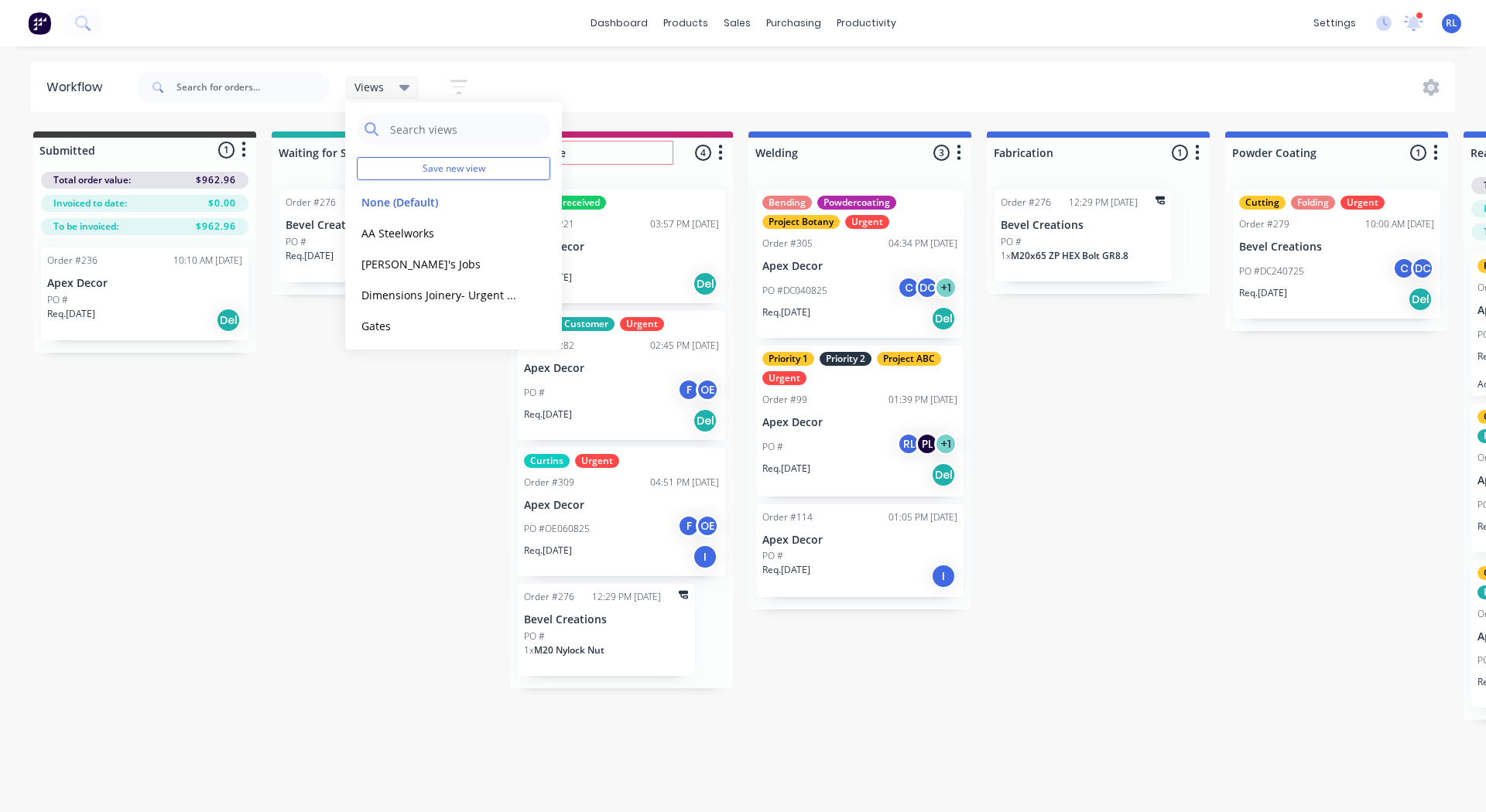
click at [330, 461] on div "Submitted 1 Status colour #3A3C3E hex #3A3C3E Save Cancel Summaries Total order…" at bounding box center [1055, 425] width 2132 height 588
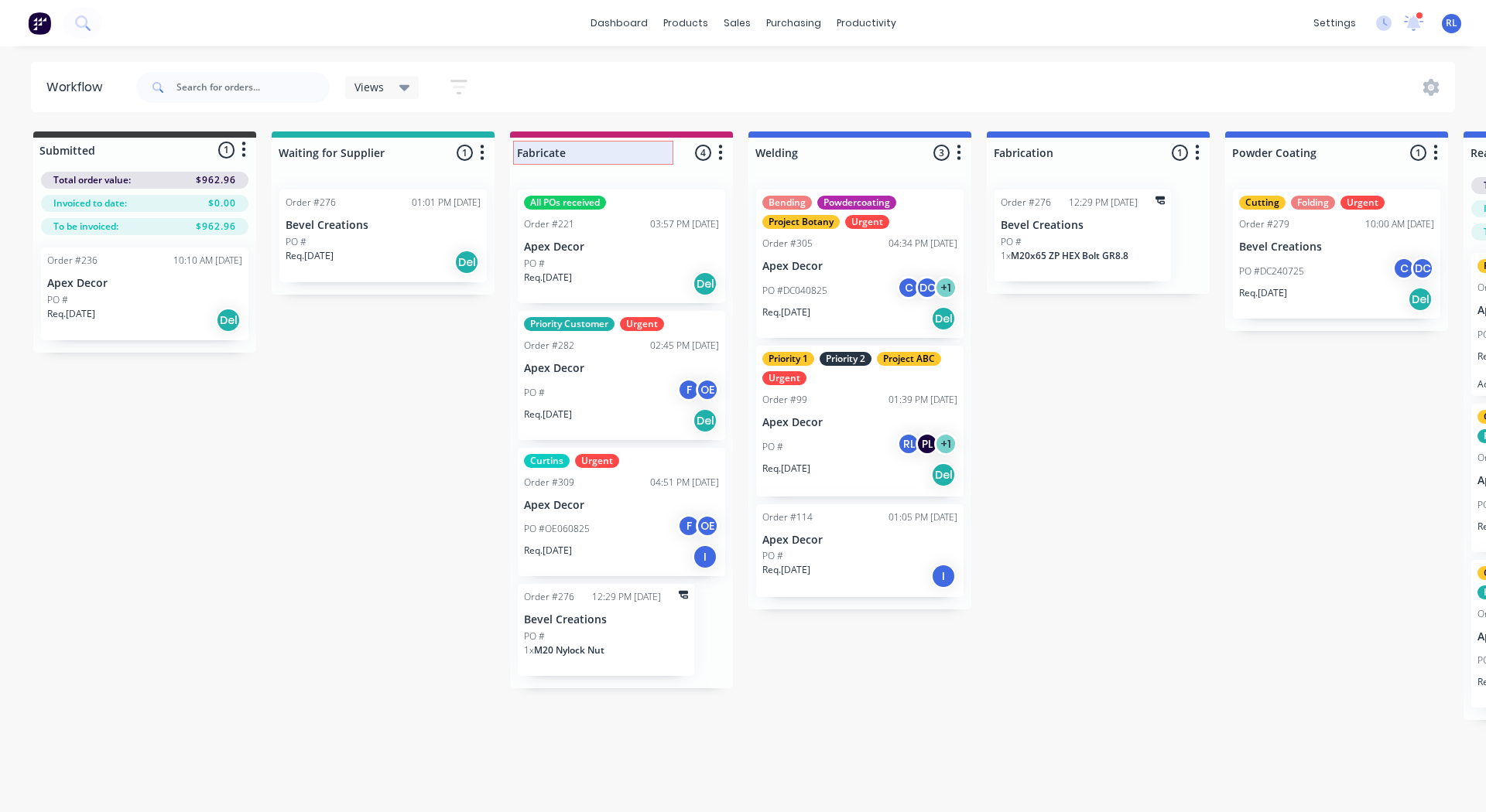
click at [582, 151] on input "Fabricate" at bounding box center [593, 152] width 153 height 16
click at [437, 386] on div "Submitted 1 Status colour #3A3C3E hex #3A3C3E Save Cancel Summaries Total order…" at bounding box center [1055, 425] width 2132 height 588
click at [628, 355] on div "Priority Customer Urgent Order #282 02:45 PM 24/07/25 Apex Decor PO # F OE Req.…" at bounding box center [622, 375] width 208 height 129
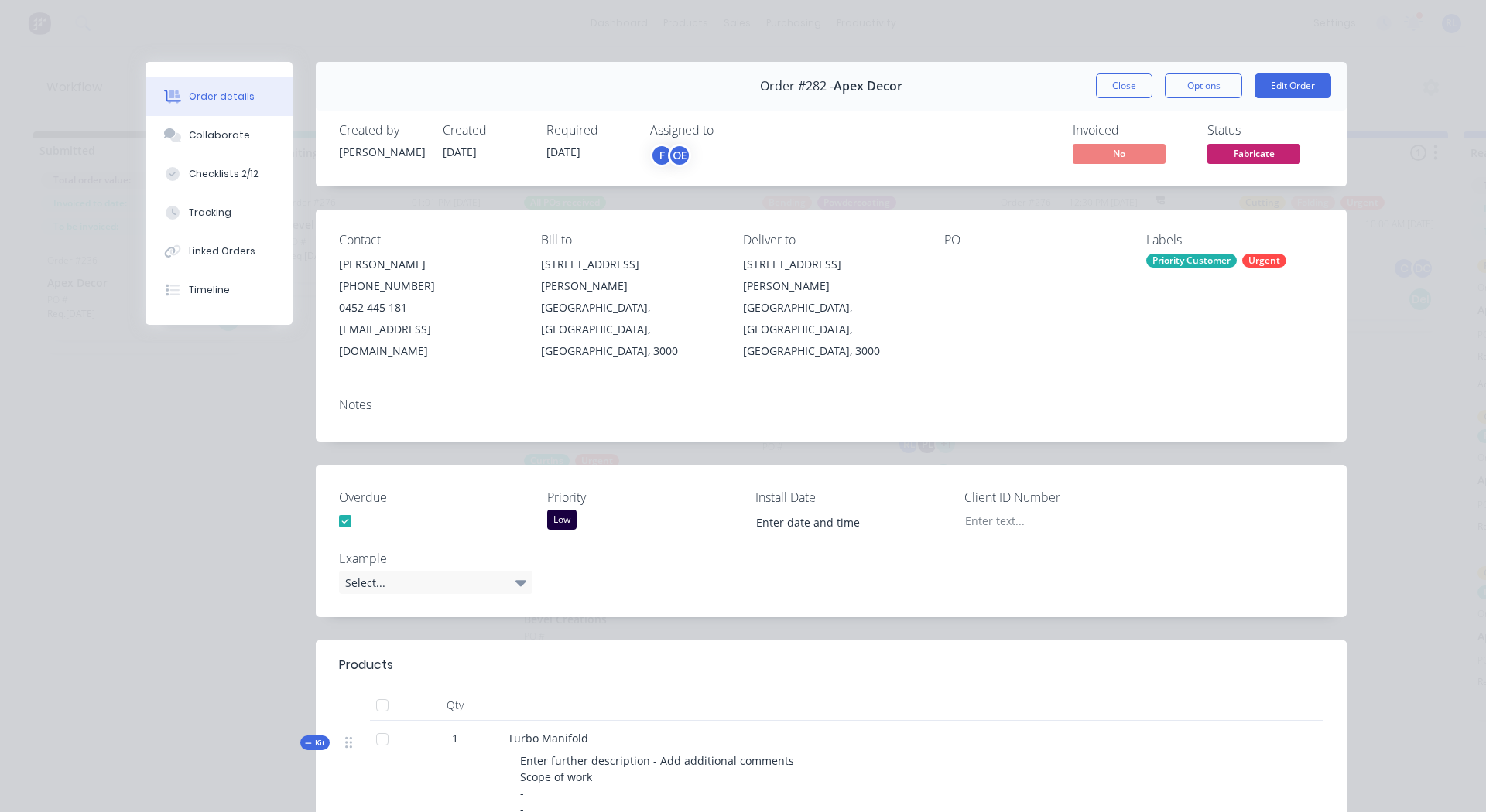
click at [1165, 263] on div "Priority Customer" at bounding box center [1192, 260] width 91 height 14
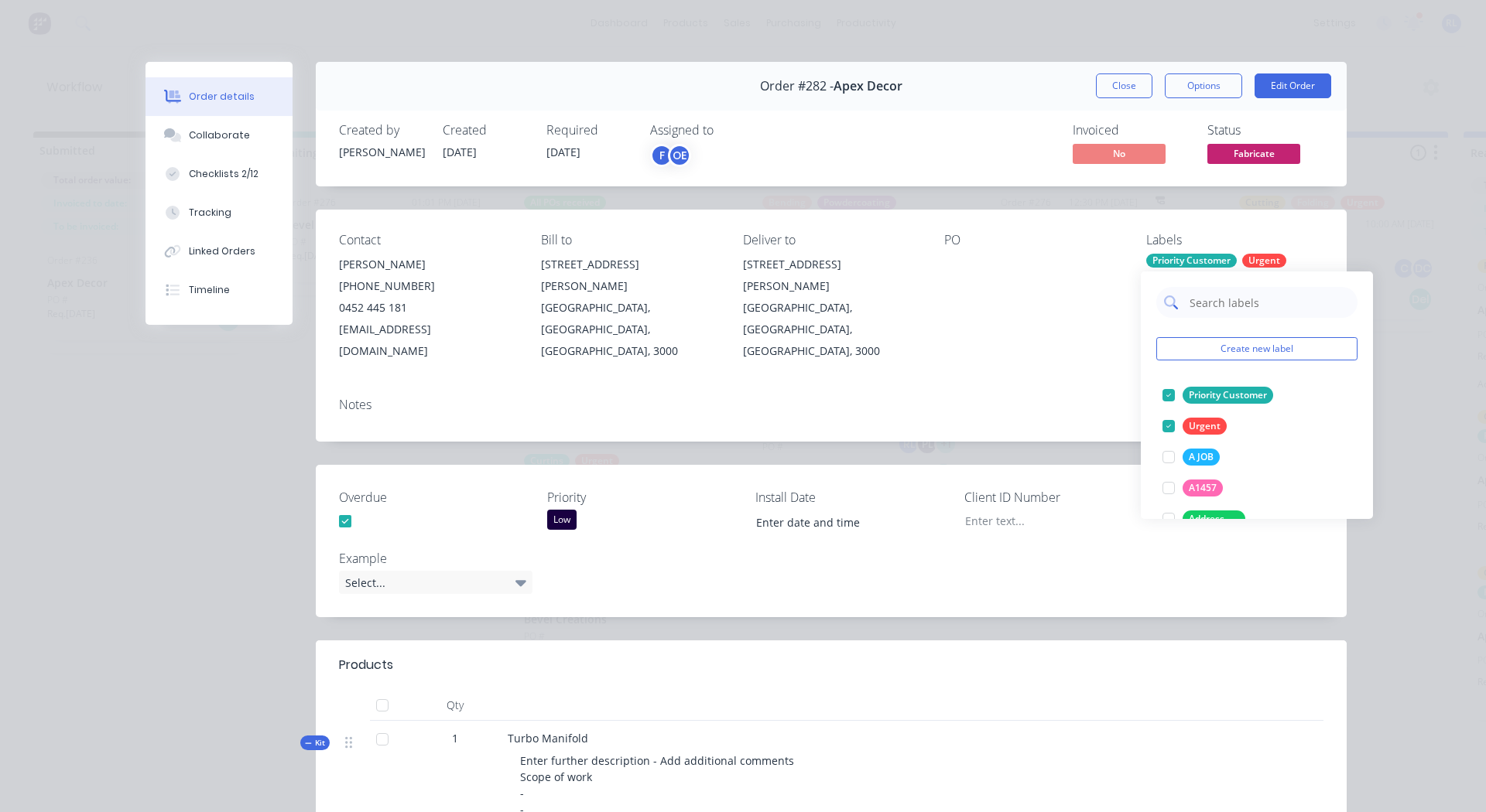
click at [1188, 290] on input "text" at bounding box center [1268, 302] width 161 height 31
click at [1225, 347] on button "Create new label" at bounding box center [1256, 349] width 201 height 24
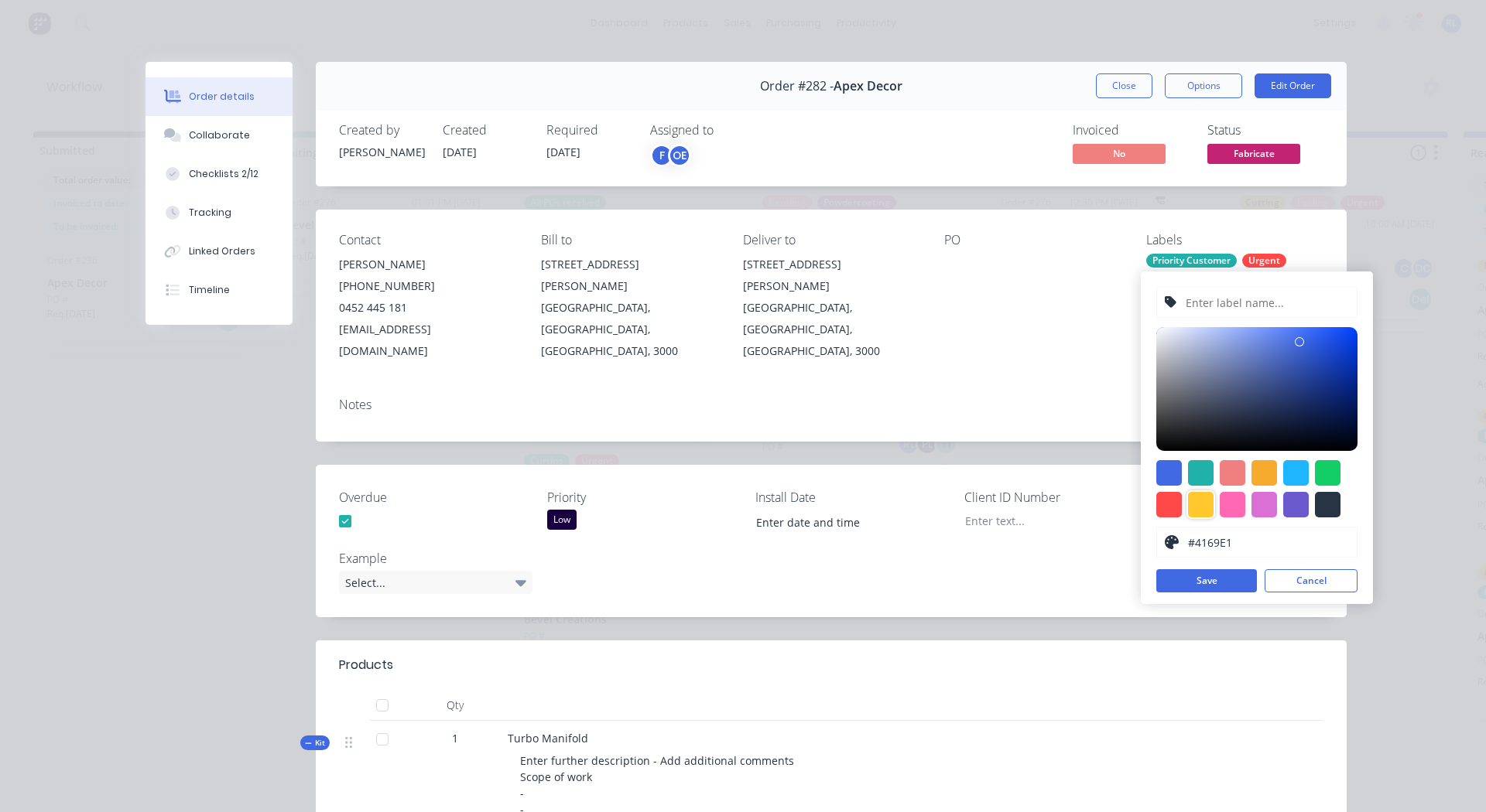
click at [1199, 508] on div at bounding box center [1200, 505] width 25 height 25
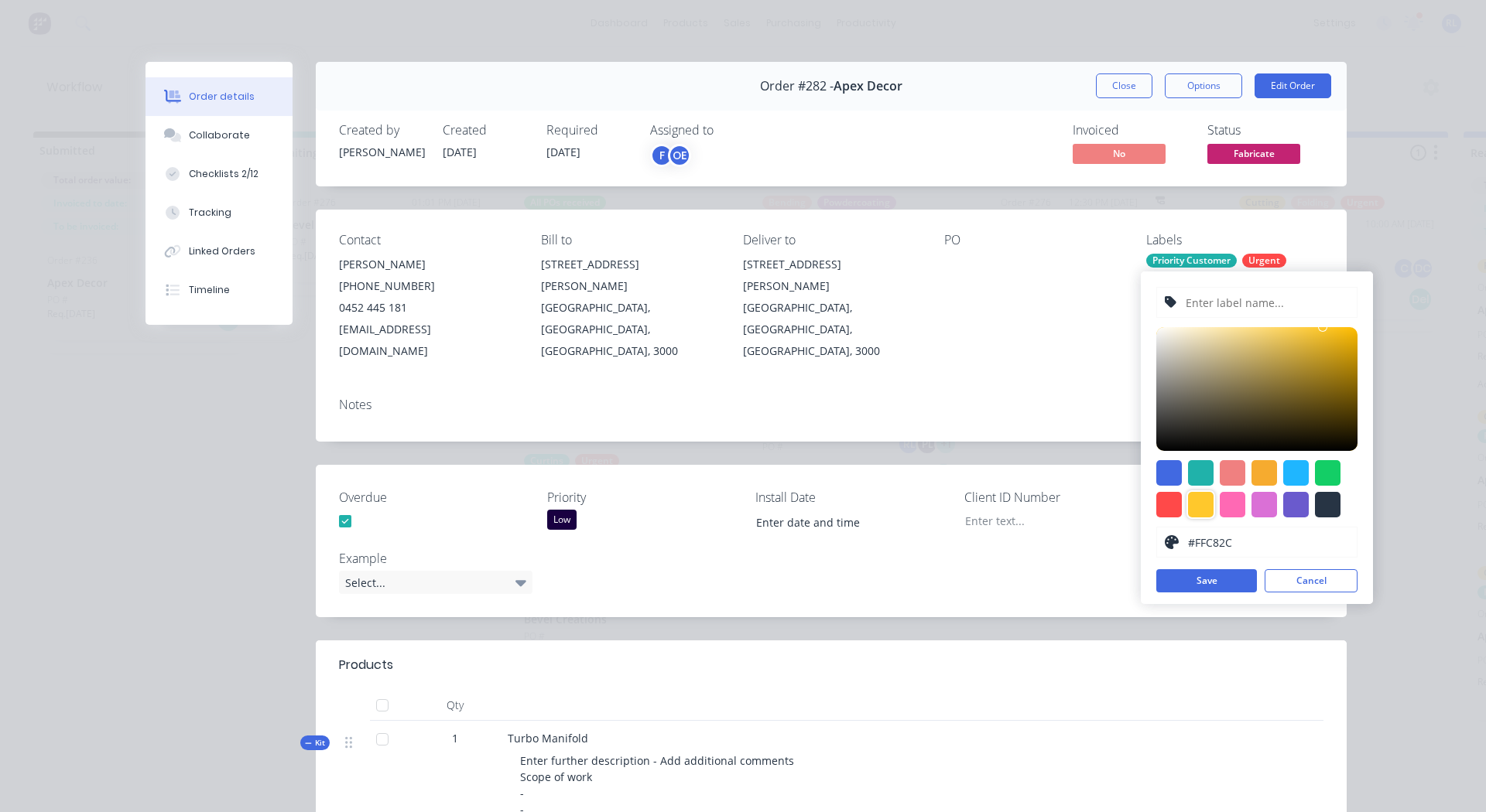
click at [1208, 307] on input "text" at bounding box center [1266, 302] width 165 height 29
click at [1207, 577] on button "Save" at bounding box center [1206, 581] width 101 height 24
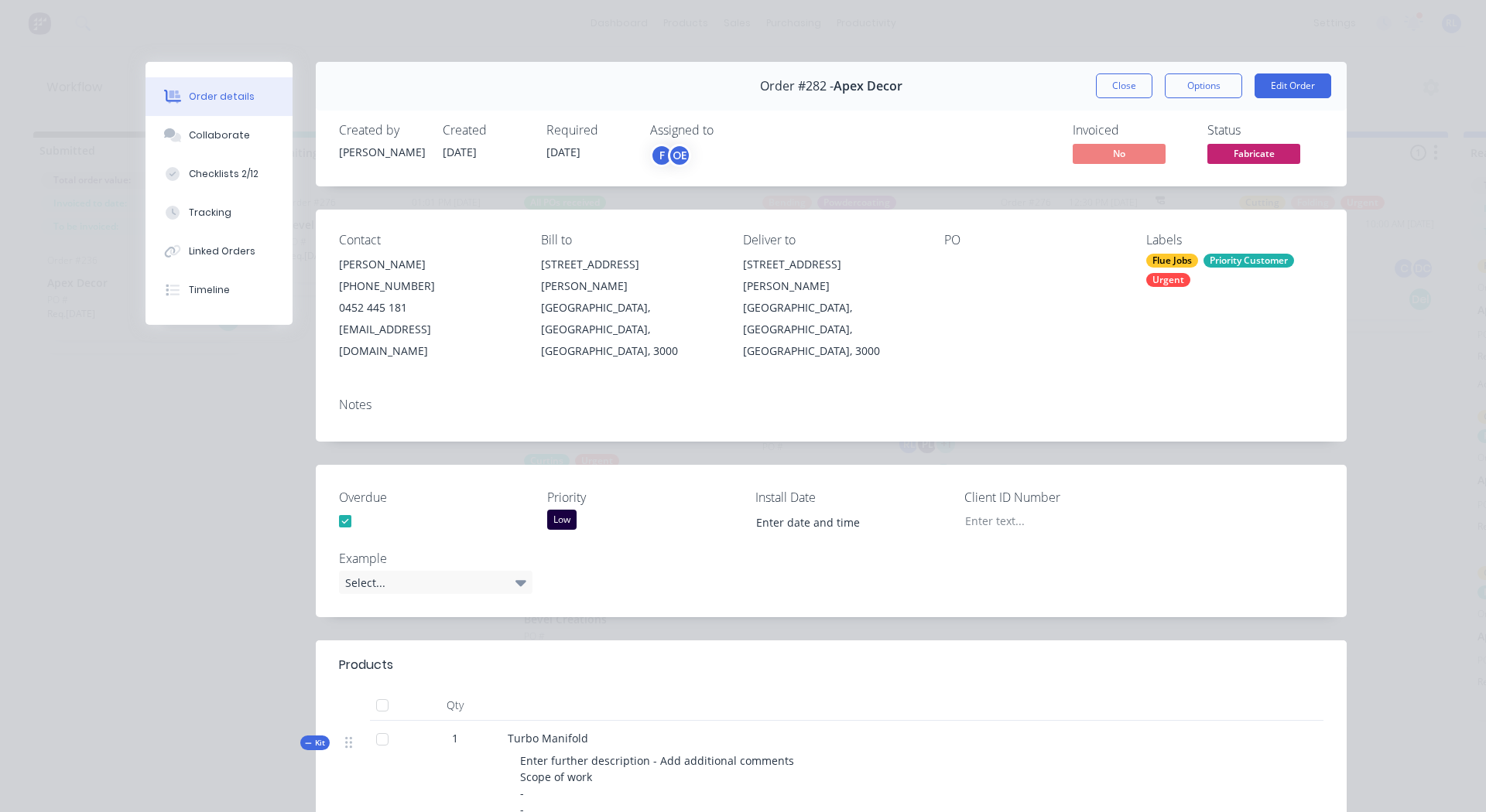
click at [1061, 385] on div "Notes" at bounding box center [831, 413] width 1031 height 57
click at [1115, 83] on button "Close" at bounding box center [1125, 86] width 57 height 25
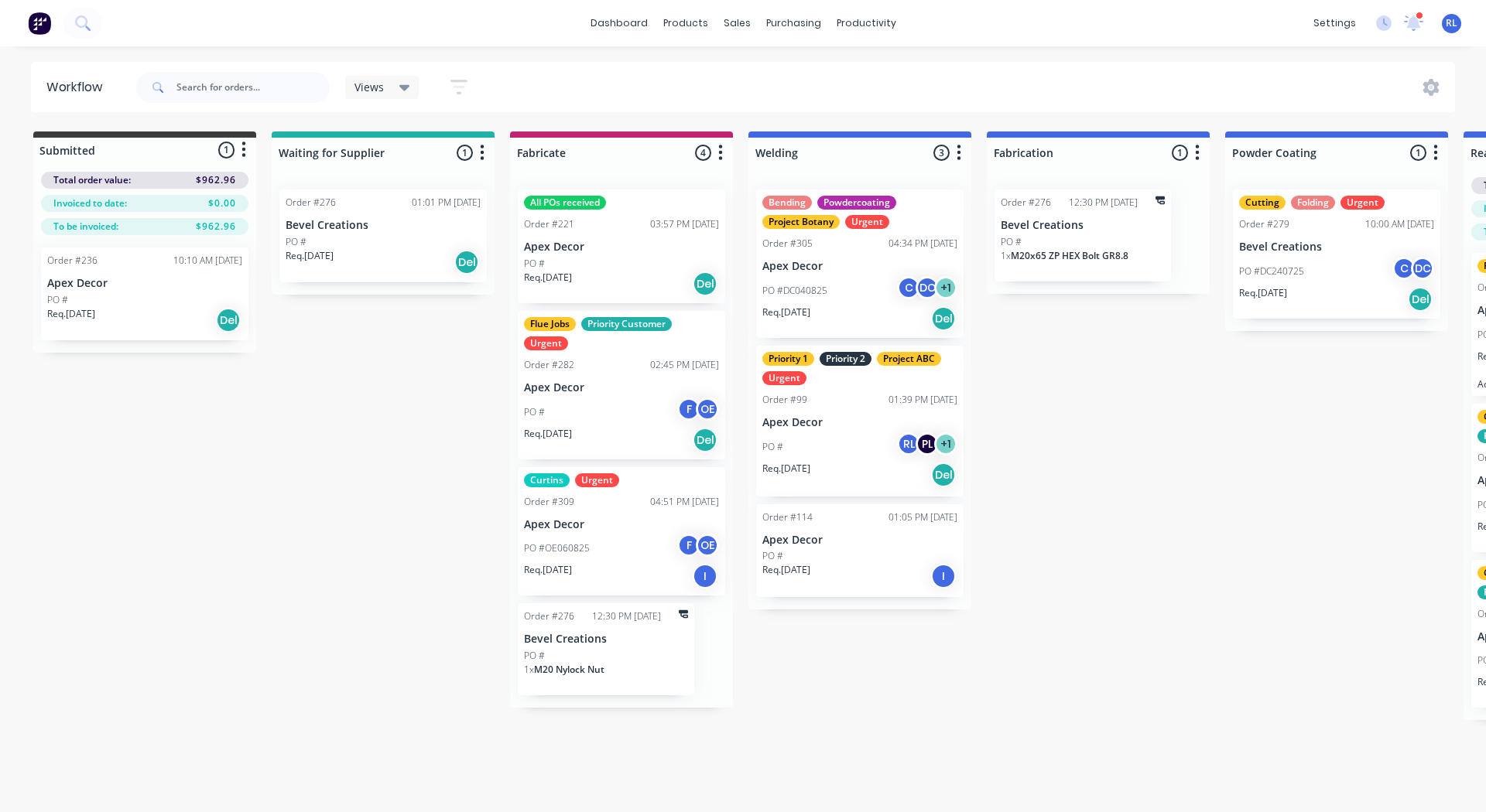
click at [456, 80] on icon "button" at bounding box center [459, 87] width 17 height 15
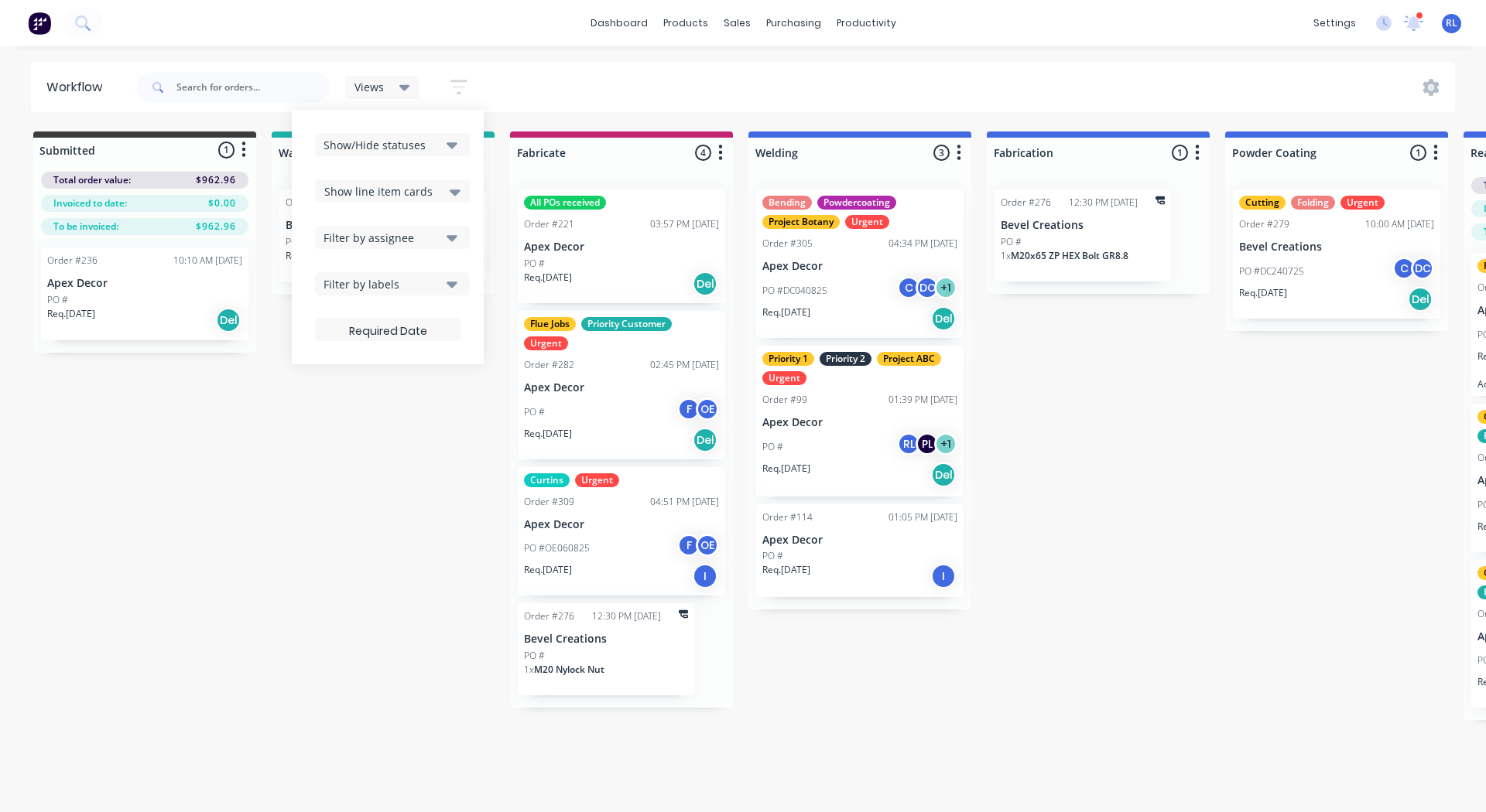
click at [360, 289] on div "Filter by labels" at bounding box center [382, 284] width 117 height 16
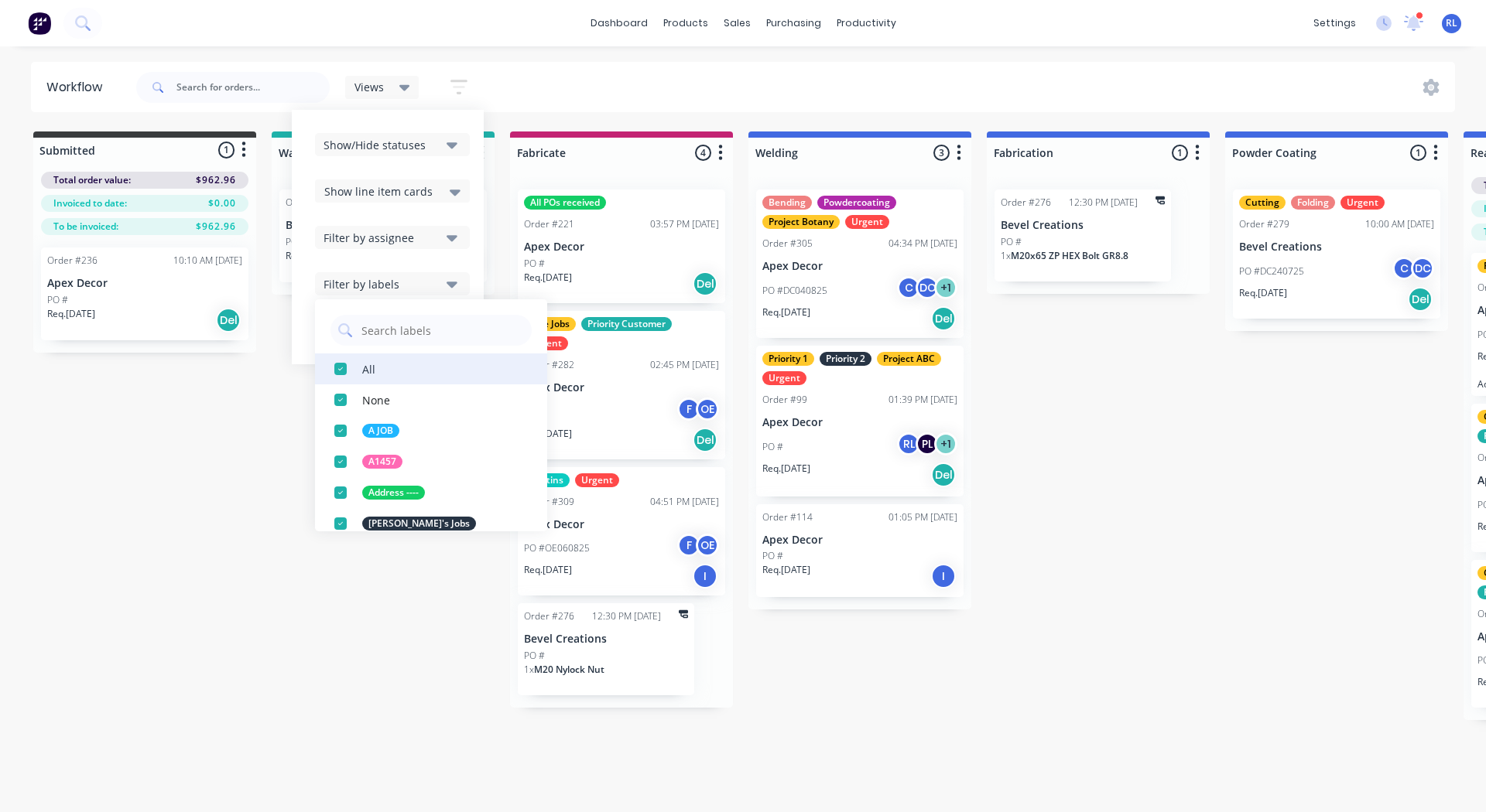
click at [342, 364] on div "button" at bounding box center [341, 369] width 31 height 31
click at [375, 325] on input "text" at bounding box center [442, 330] width 164 height 31
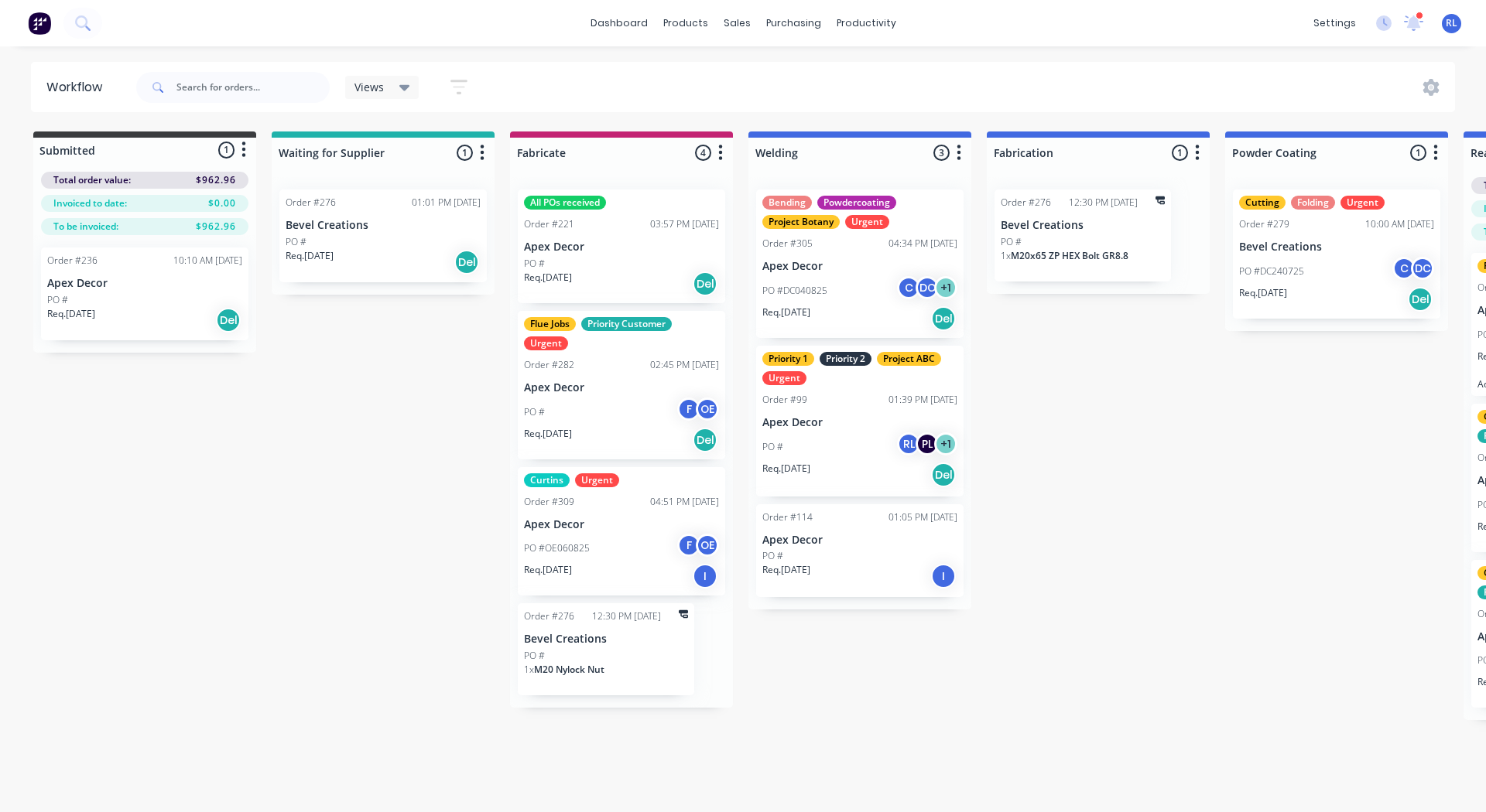
click at [444, 463] on div "Submitted 1 Status colour #3A3C3E hex #3A3C3E Save Cancel Summaries Total order…" at bounding box center [1055, 425] width 2132 height 588
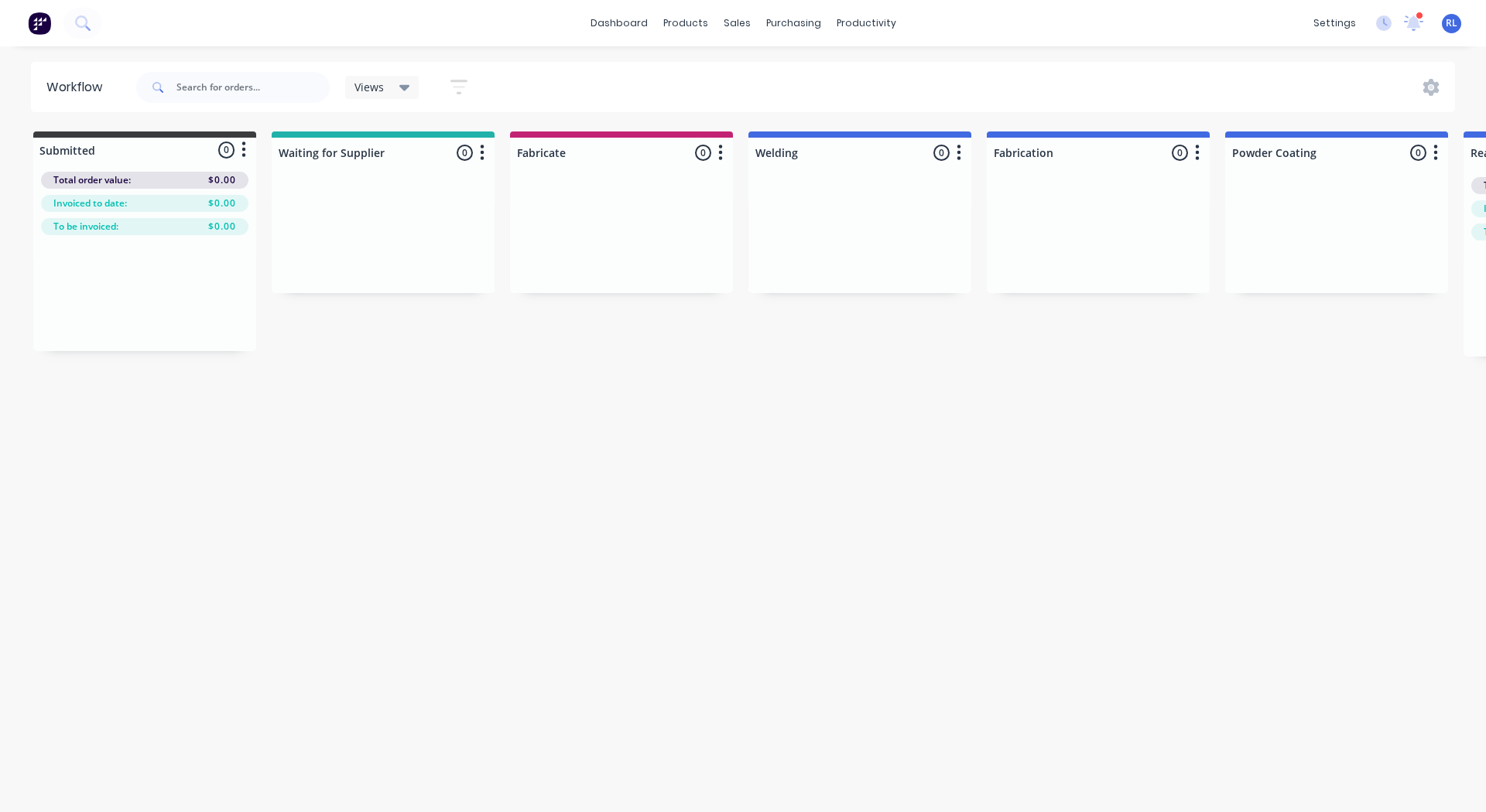
click at [389, 92] on div "Views" at bounding box center [382, 87] width 56 height 14
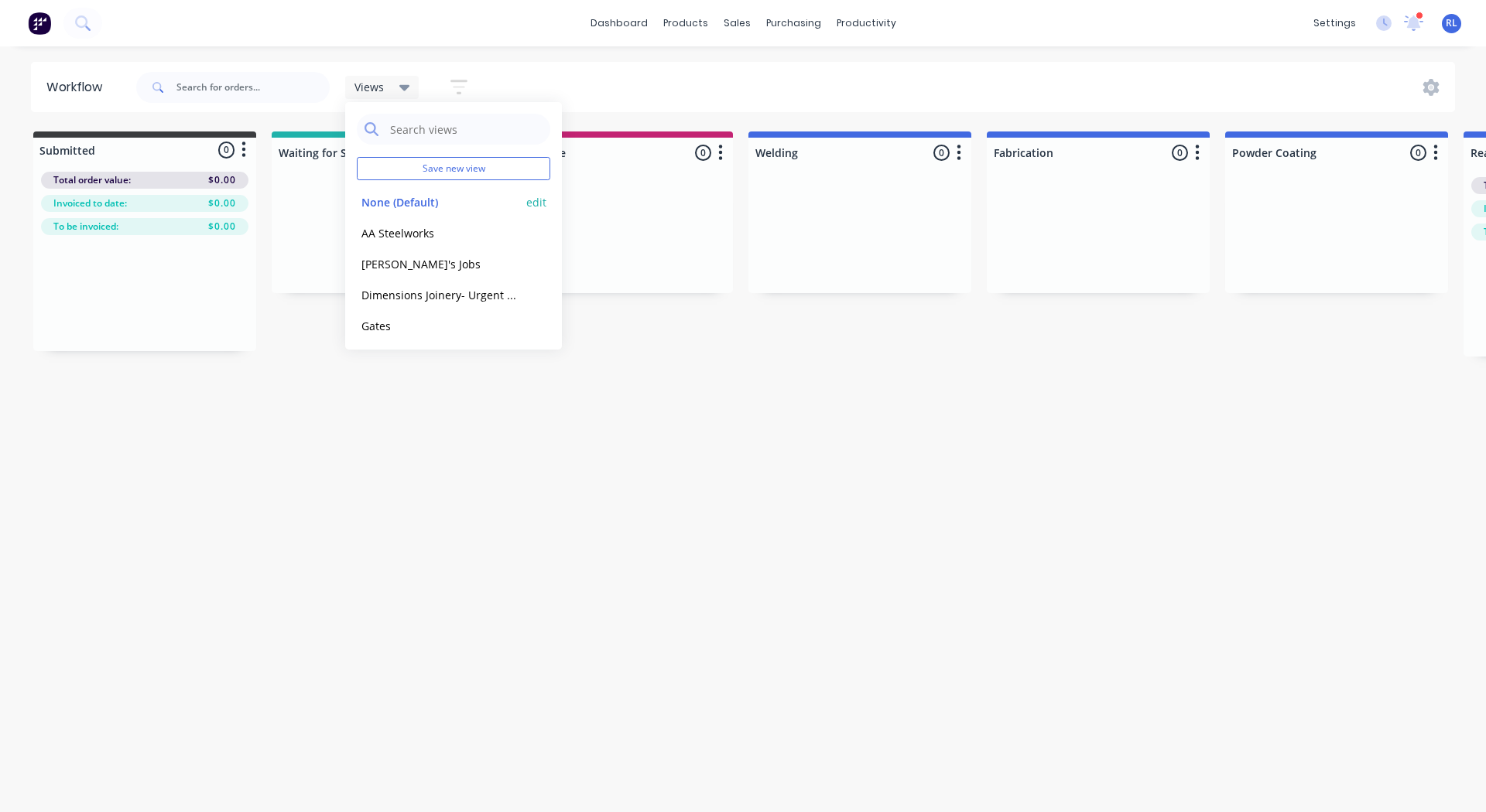
click at [434, 201] on button "None (Default)" at bounding box center [439, 202] width 165 height 18
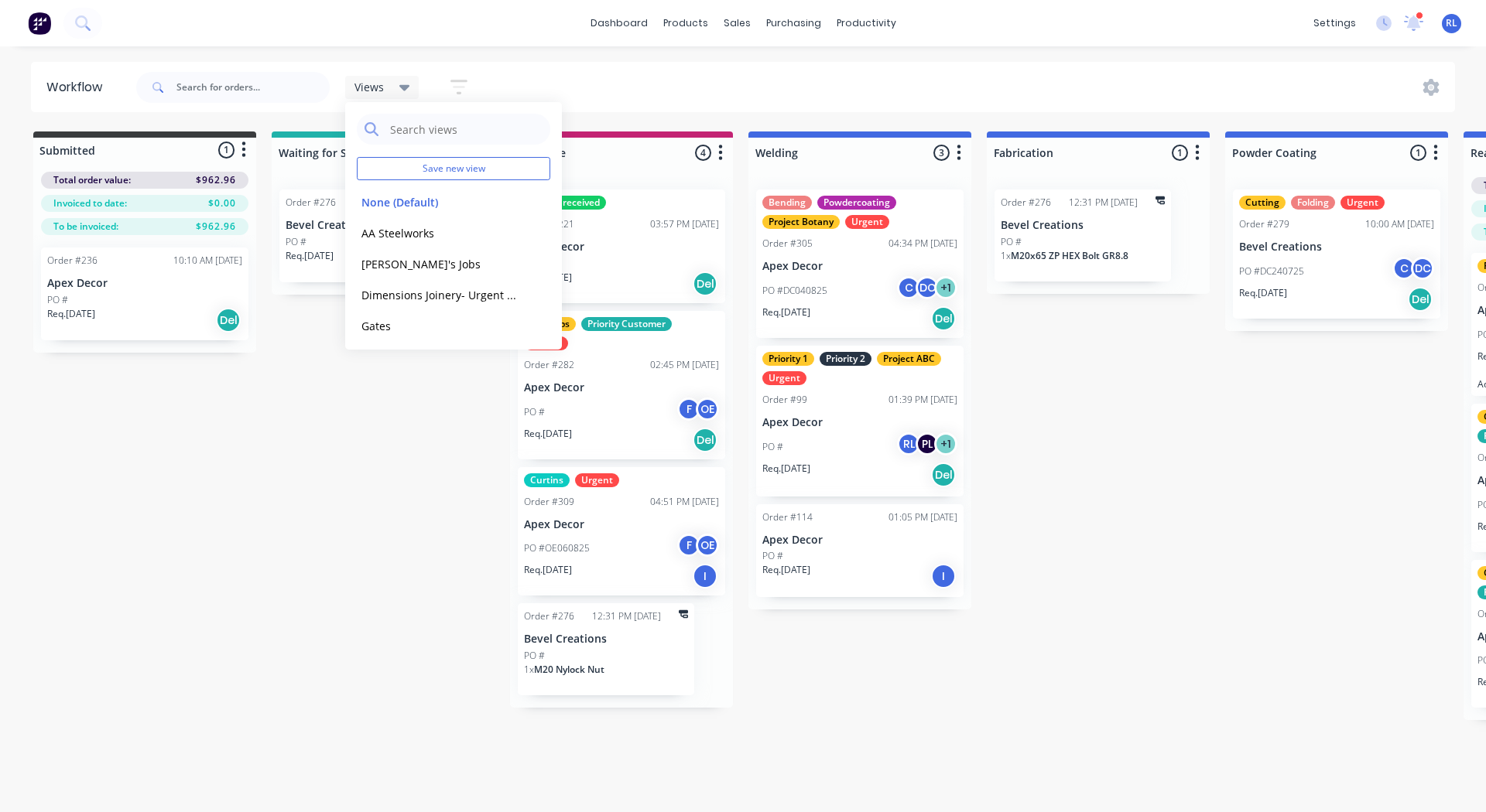
click at [649, 61] on div "dashboard products sales purchasing productivity dashboard products Product Cat…" at bounding box center [737, 359] width 1475 height 720
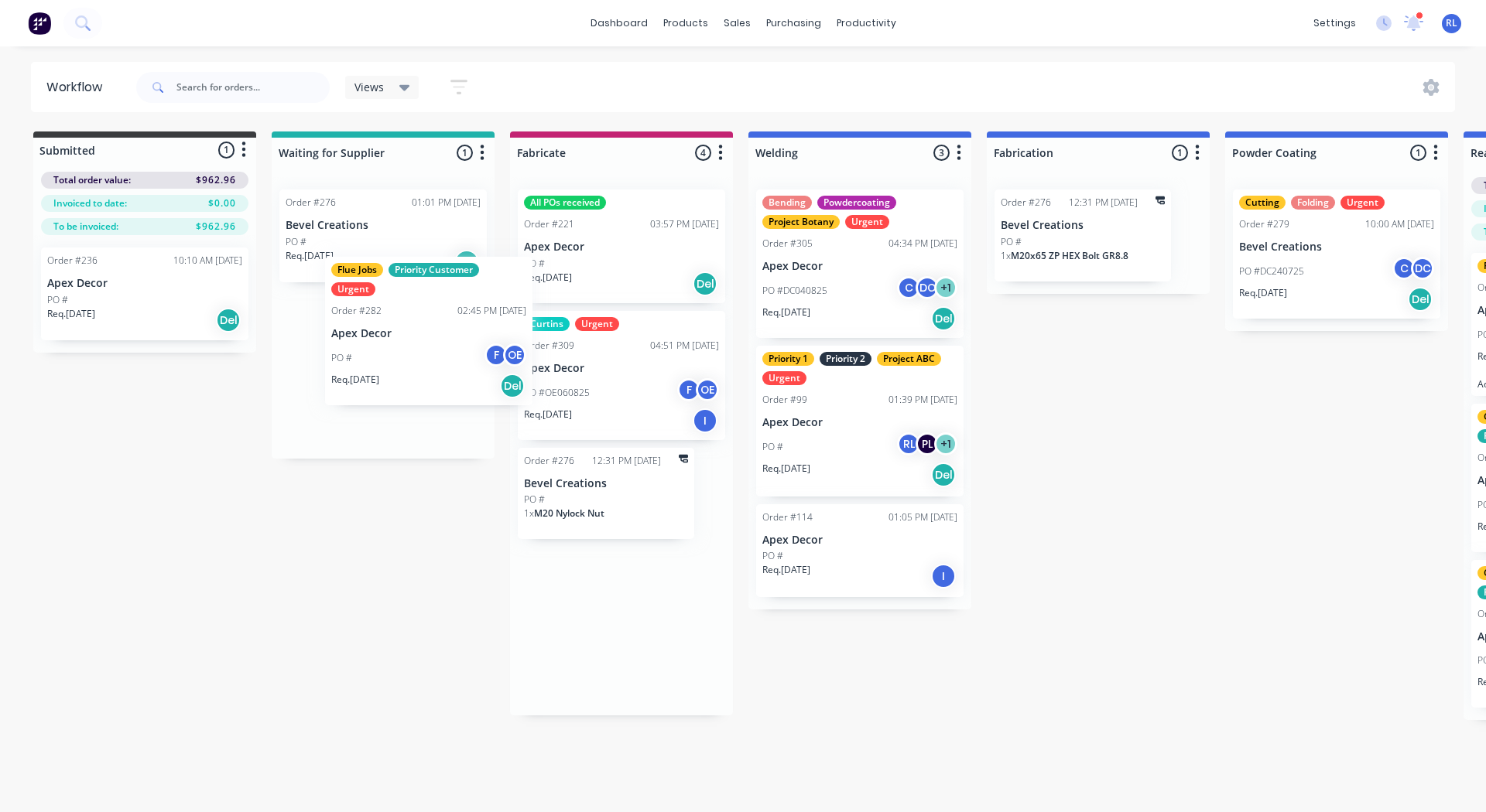
drag, startPoint x: 660, startPoint y: 386, endPoint x: 431, endPoint y: 319, distance: 238.6
click at [431, 319] on div "Submitted 1 Status colour #3A3C3E hex #3A3C3E Save Cancel Summaries Total order…" at bounding box center [1055, 425] width 2132 height 588
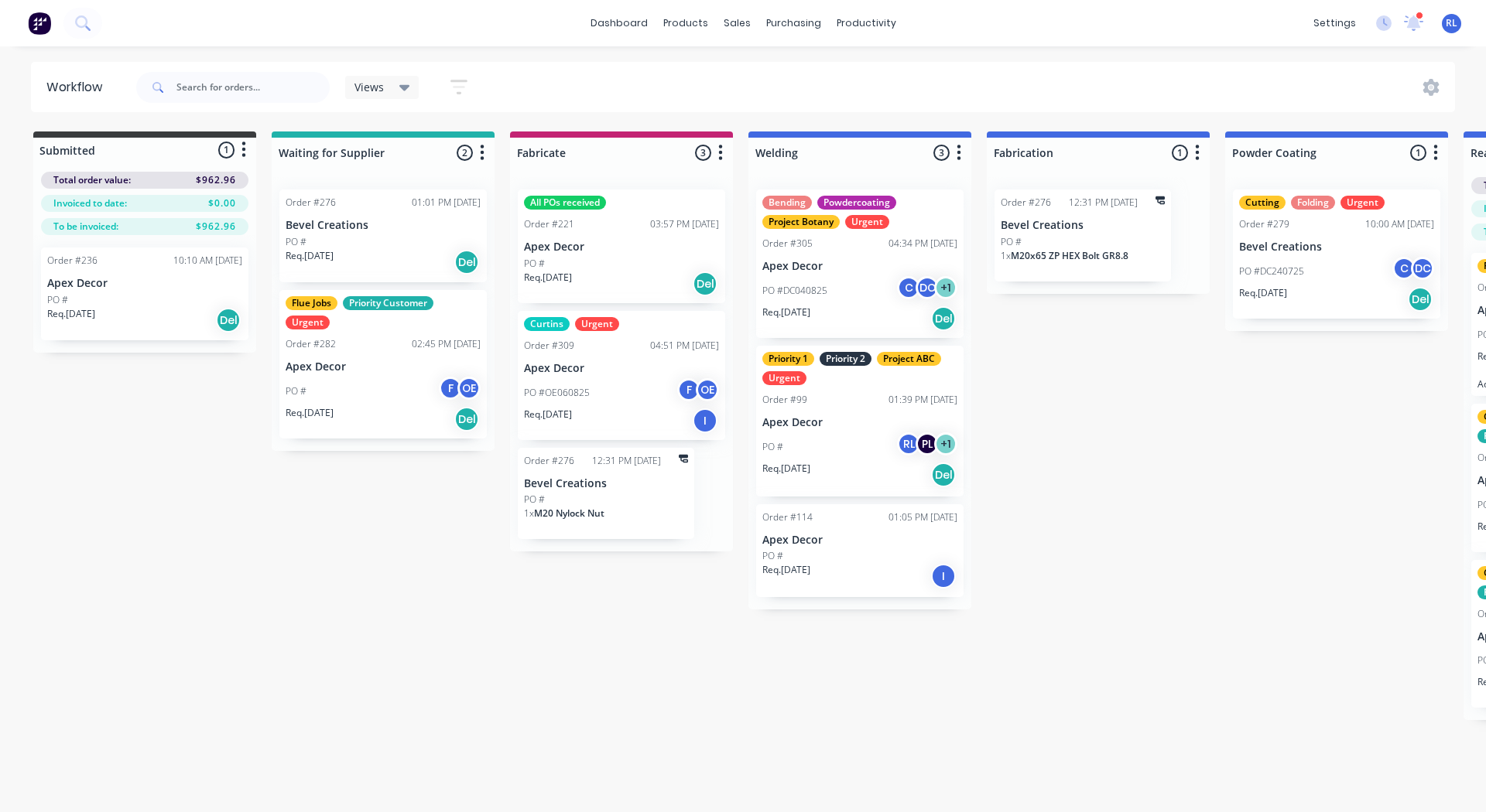
click at [463, 719] on div "Submitted 1 Status colour #3A3C3E hex #3A3C3E Save Cancel Summaries Total order…" at bounding box center [1055, 425] width 2132 height 588
click at [1100, 398] on div "Submitted 1 Status colour #3A3C3E hex #3A3C3E Save Cancel Summaries Total order…" at bounding box center [1055, 425] width 2132 height 588
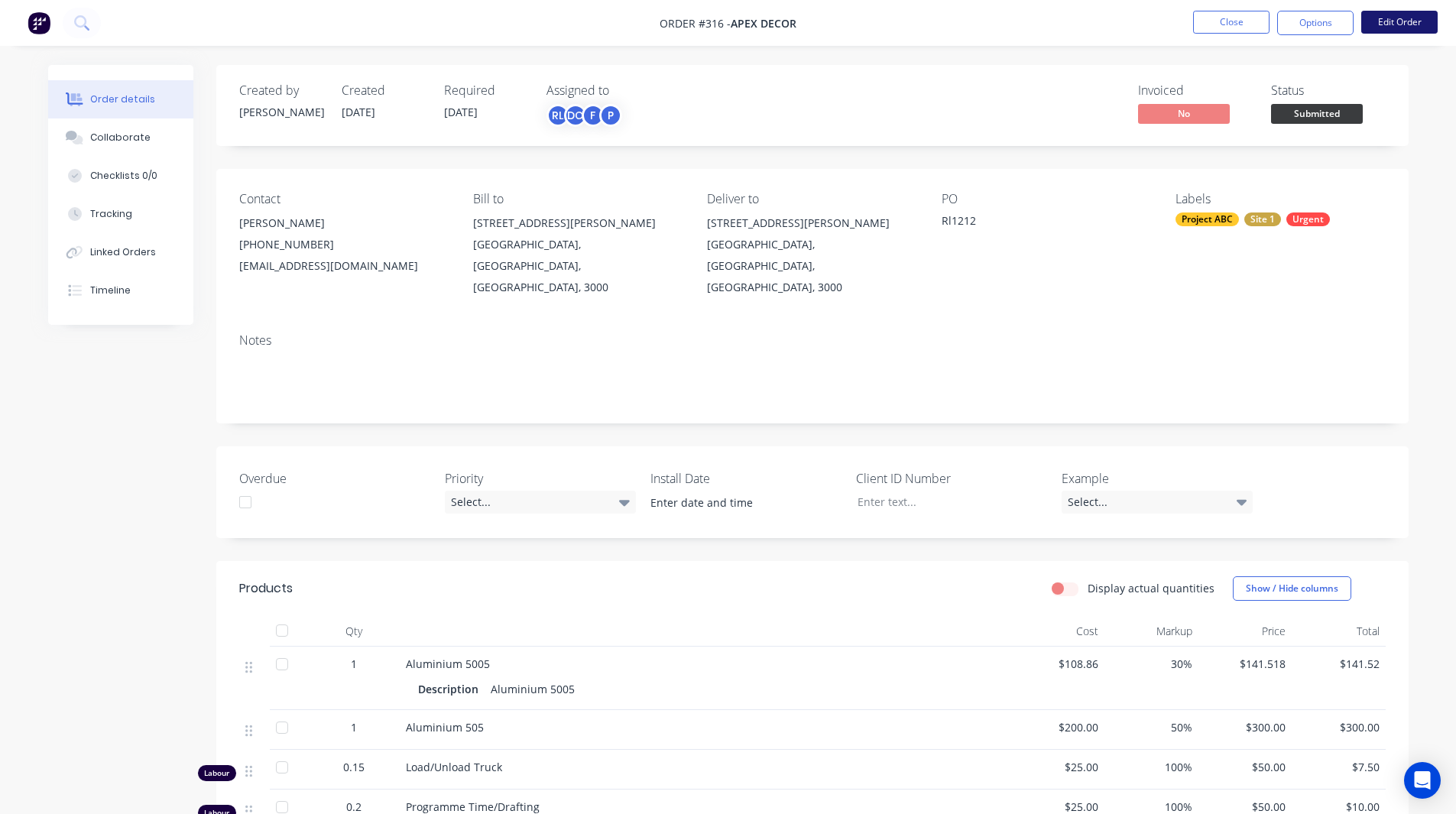
click at [1408, 28] on button "Edit Order" at bounding box center [1399, 21] width 76 height 23
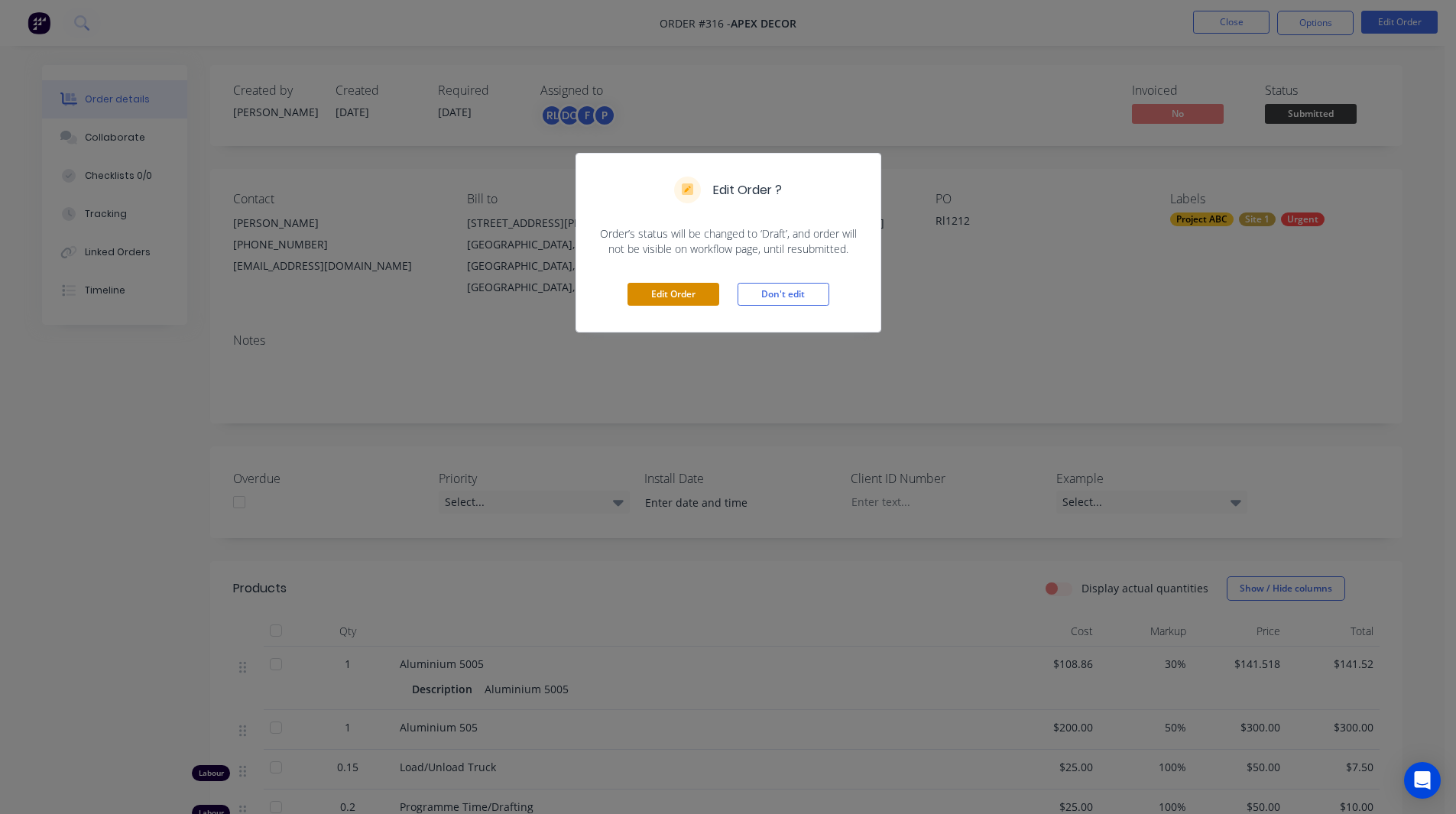
click at [681, 298] on button "Edit Order" at bounding box center [673, 293] width 91 height 23
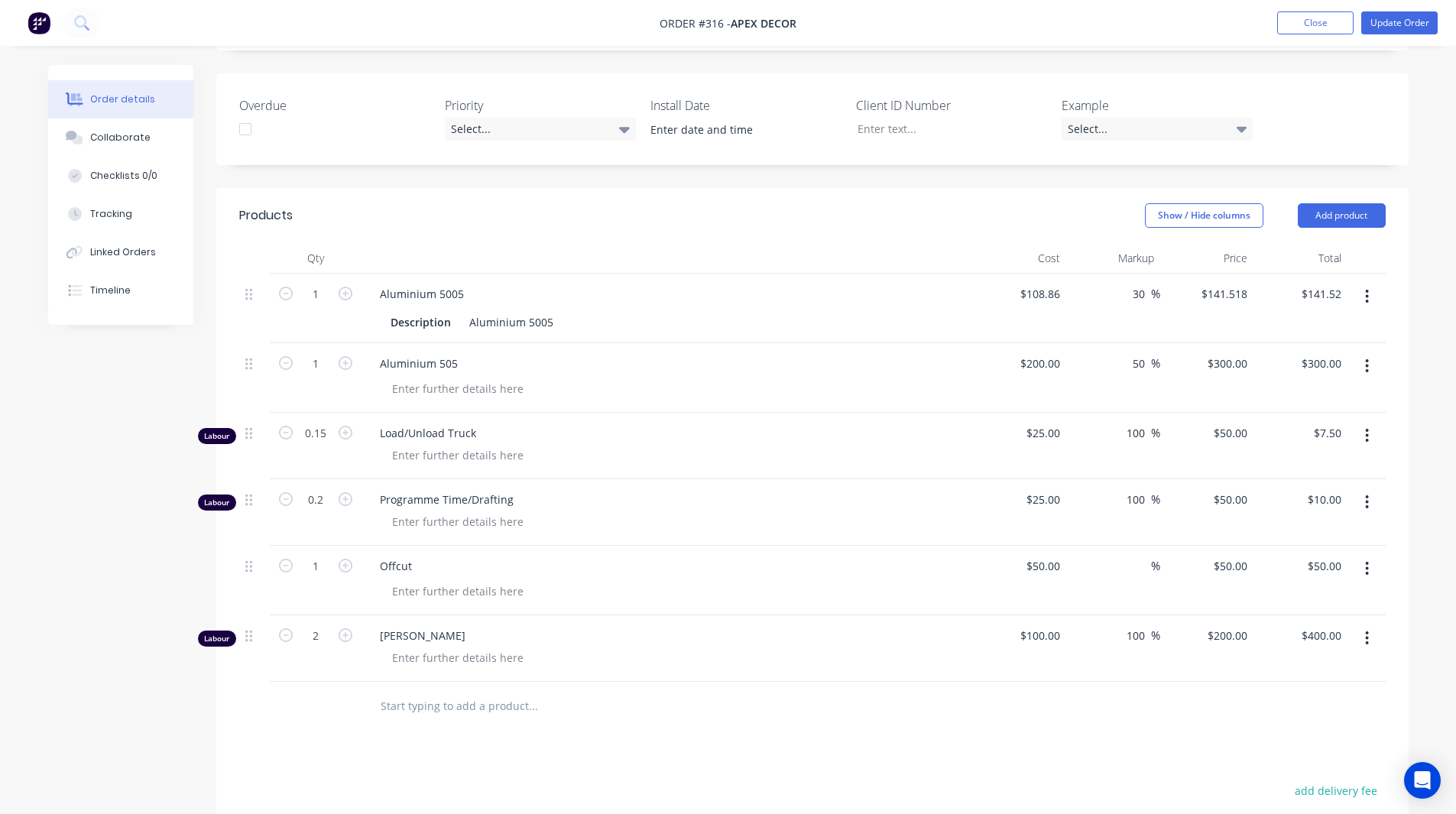
scroll to position [419, 0]
click at [42, 24] on img at bounding box center [39, 22] width 23 height 23
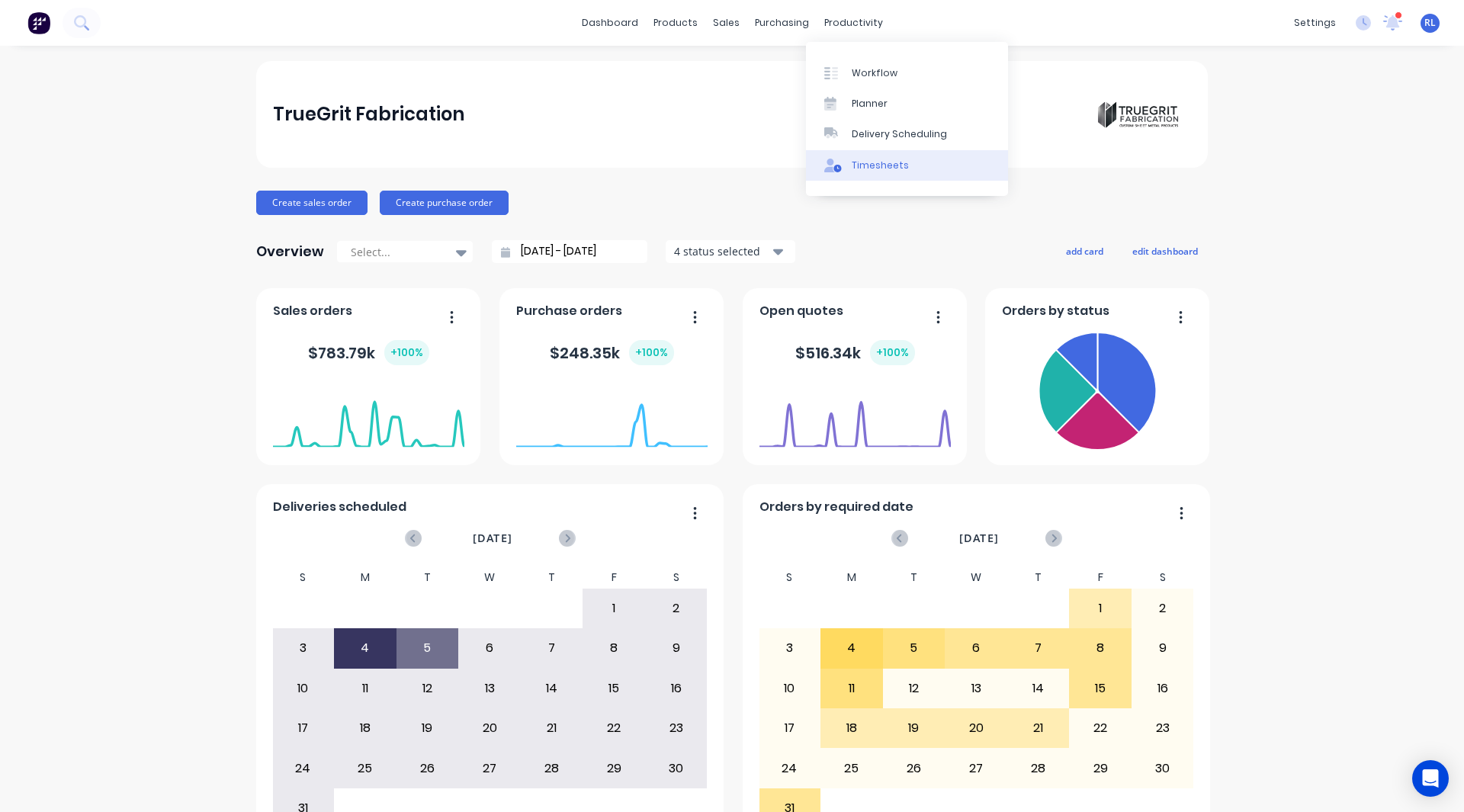
click at [889, 164] on div "Timesheets" at bounding box center [880, 165] width 58 height 14
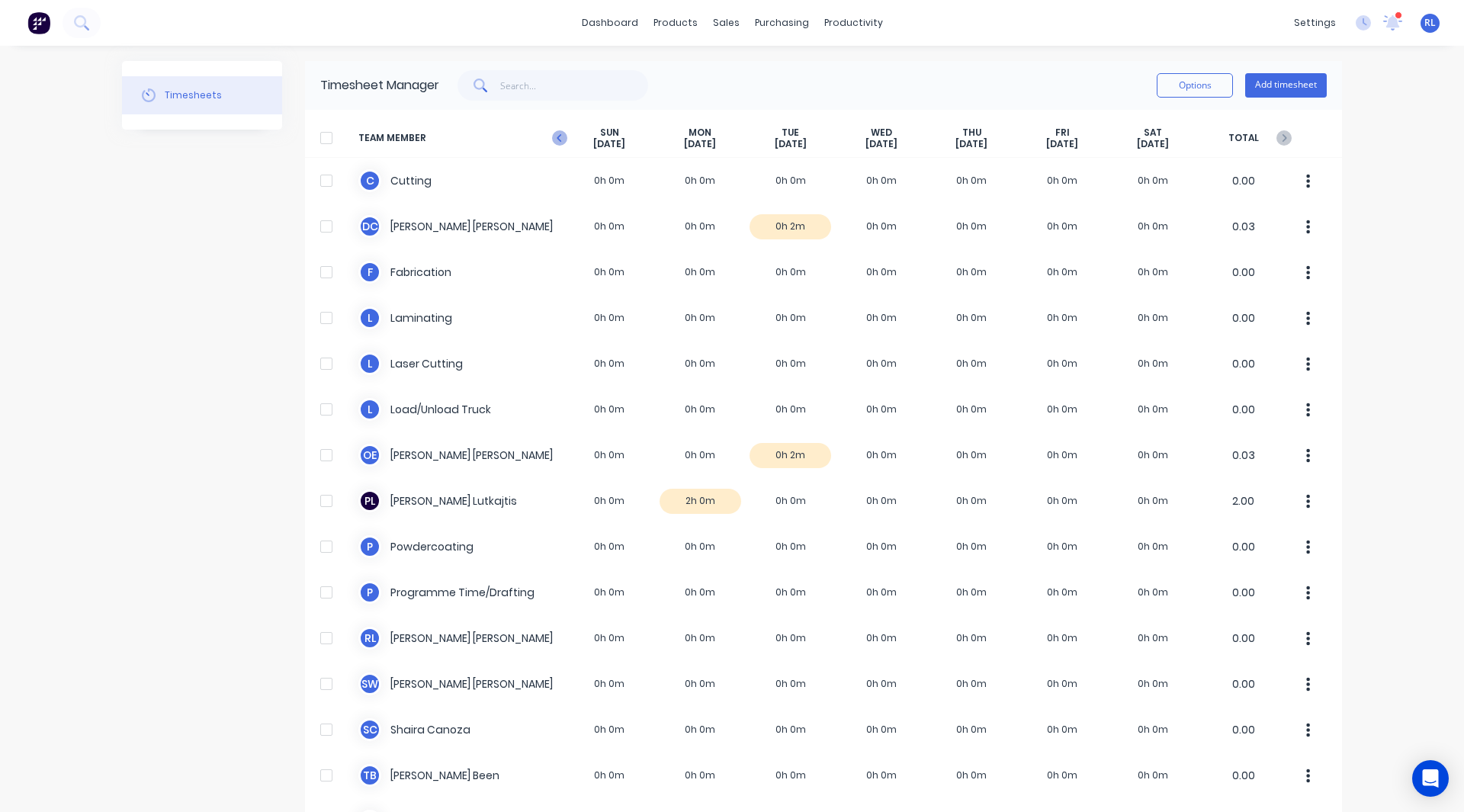
click at [554, 135] on icon at bounding box center [560, 138] width 15 height 15
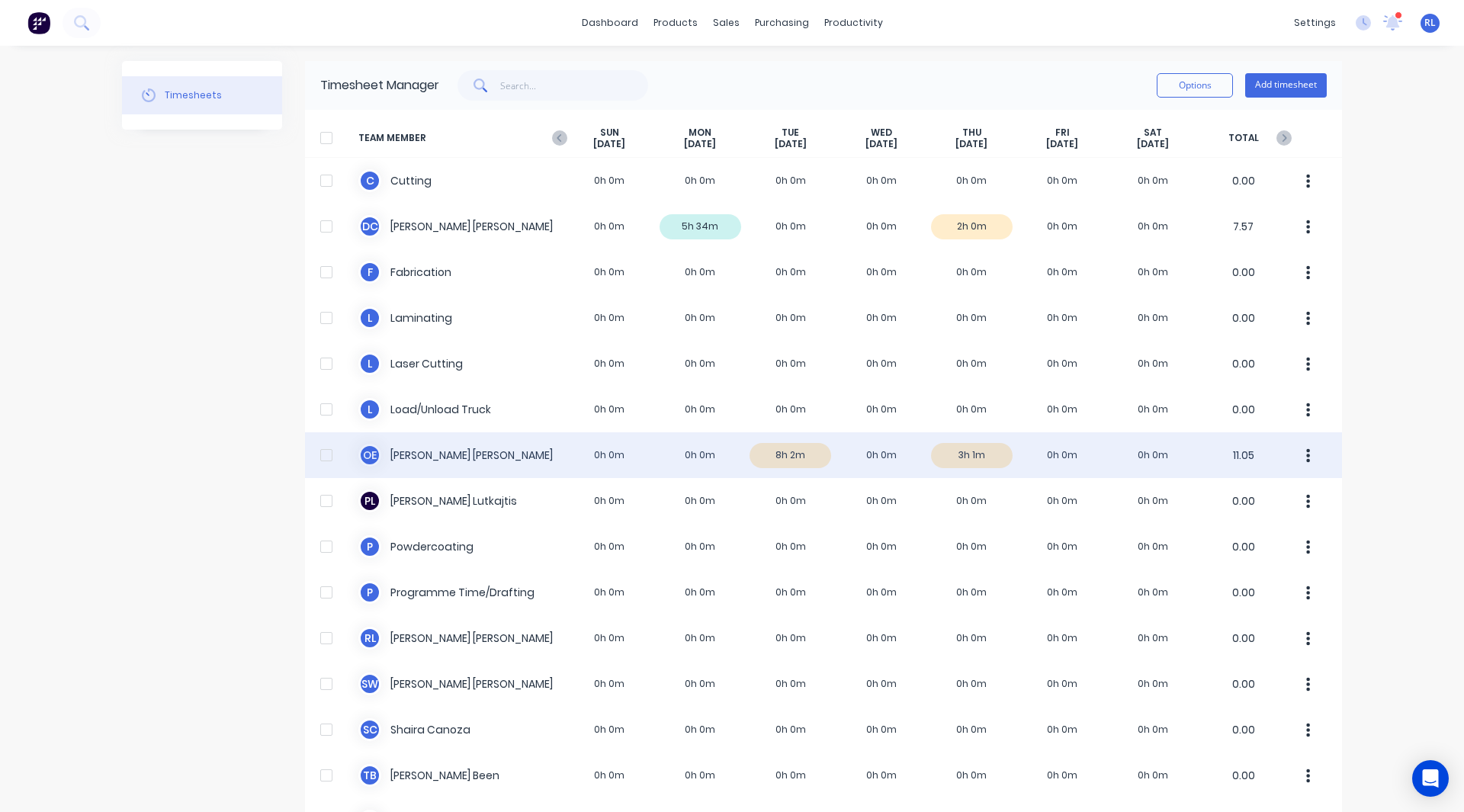
click at [781, 457] on div "O E [PERSON_NAME] 0h 0m 0h 0m 8h 2m 0h 0m 3h 1m 0h 0m 0h 0m 11.05" at bounding box center [824, 454] width 1037 height 46
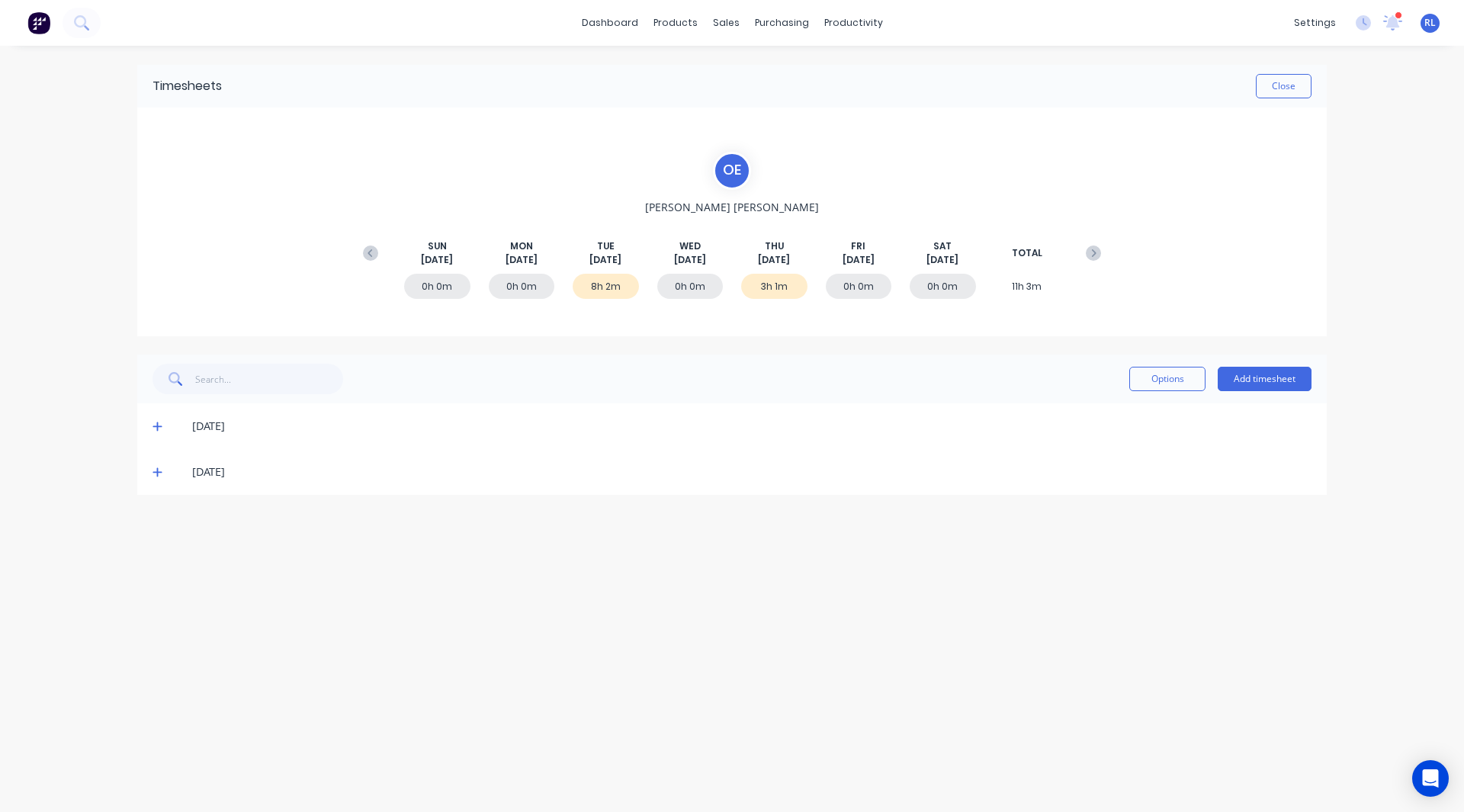
click at [157, 425] on icon at bounding box center [157, 426] width 9 height 9
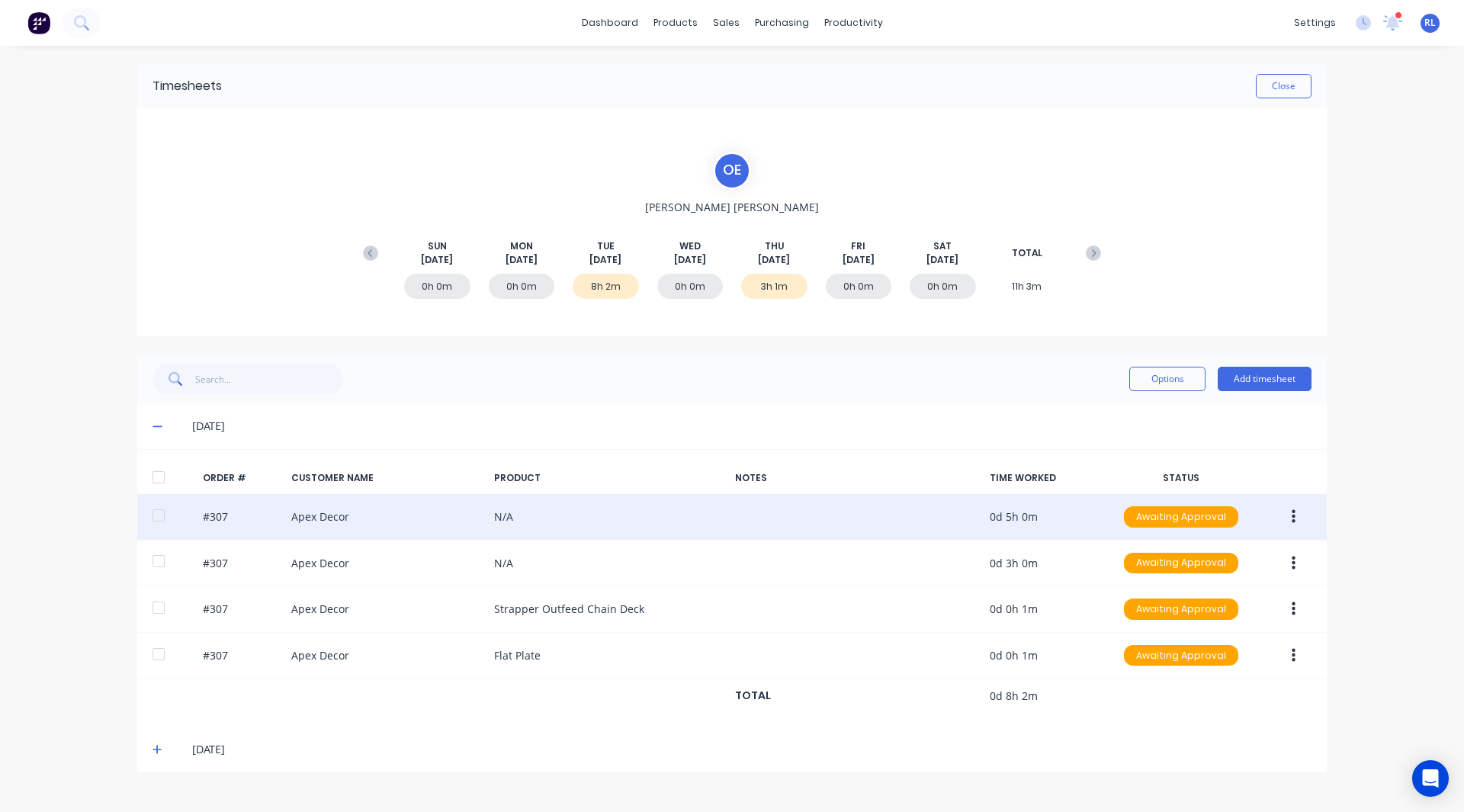
click at [1303, 515] on button "button" at bounding box center [1293, 517] width 36 height 28
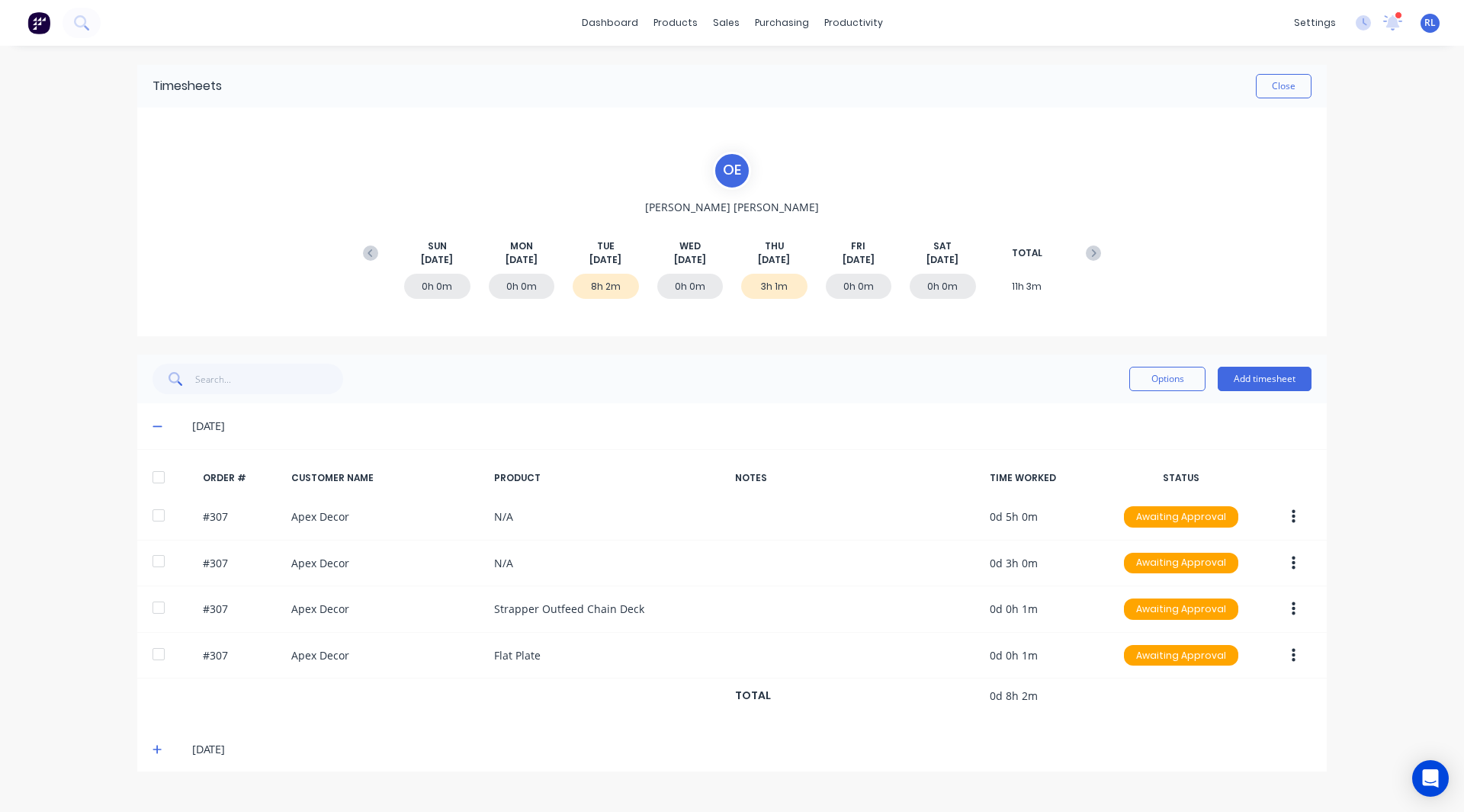
click at [1362, 506] on div "dashboard products sales purchasing productivity dashboard products Product Cat…" at bounding box center [732, 406] width 1464 height 812
click at [766, 66] on div "Sales Orders" at bounding box center [782, 72] width 62 height 14
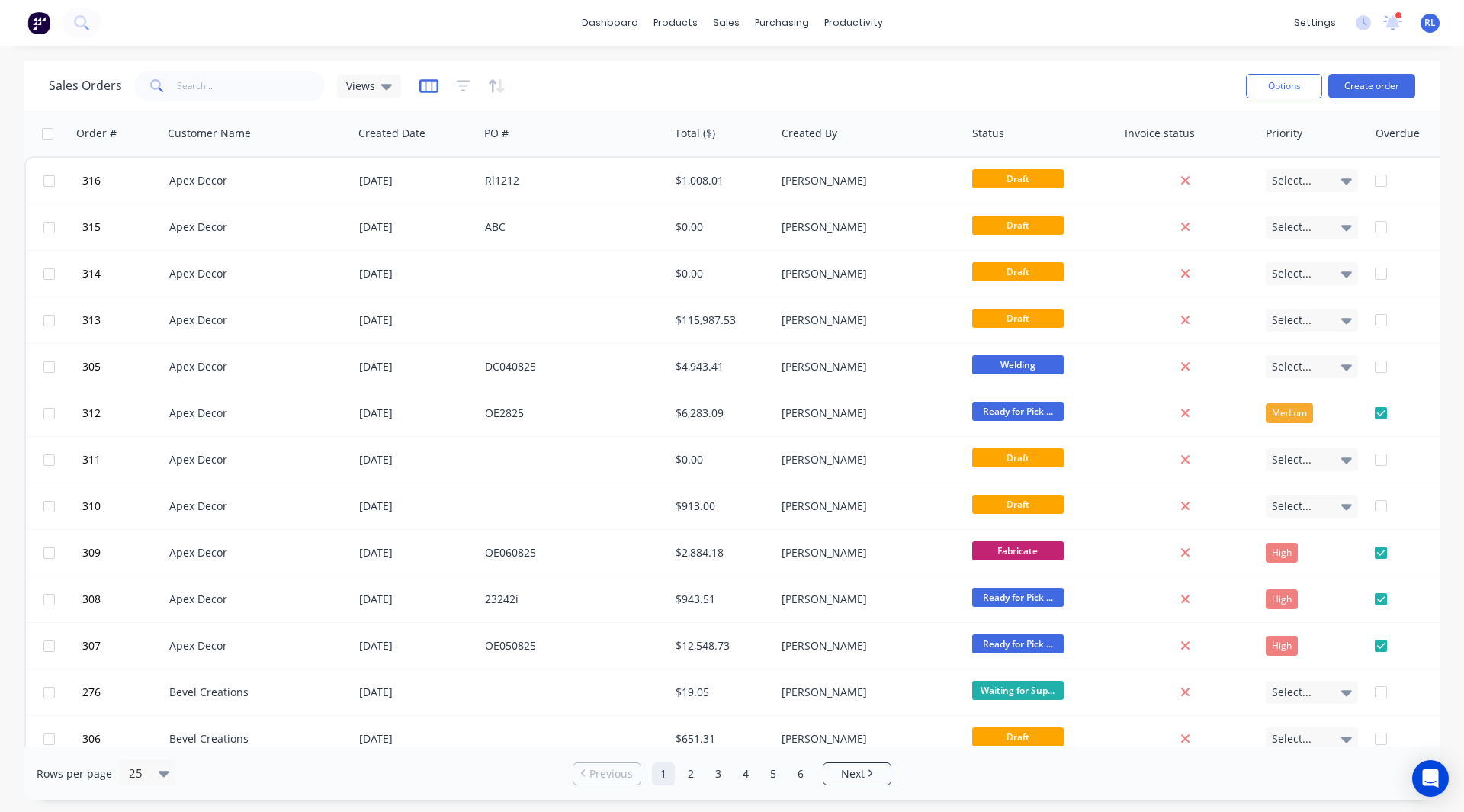
click at [428, 87] on icon "button" at bounding box center [429, 85] width 20 height 15
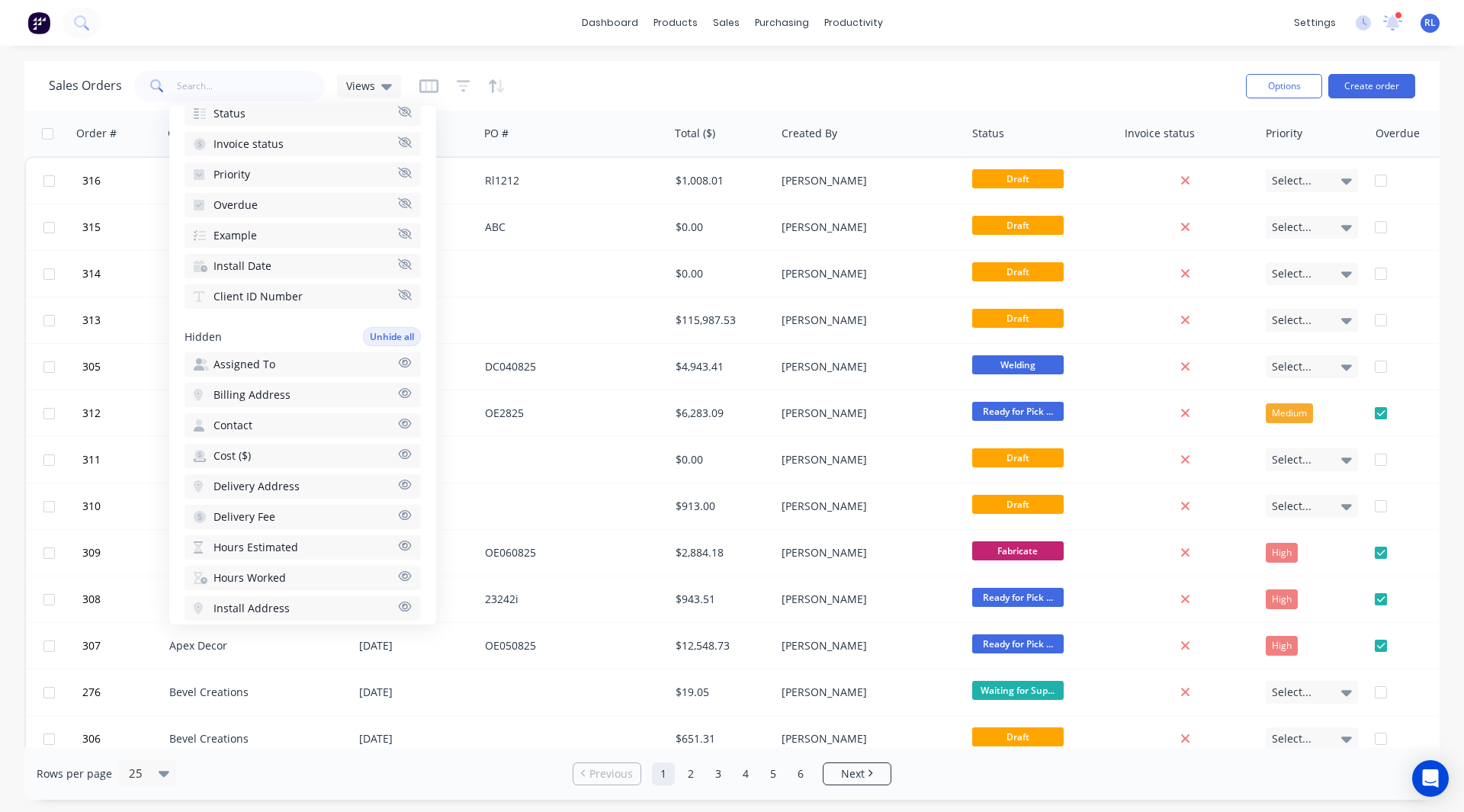
scroll to position [308, 0]
